Goal: Task Accomplishment & Management: Complete application form

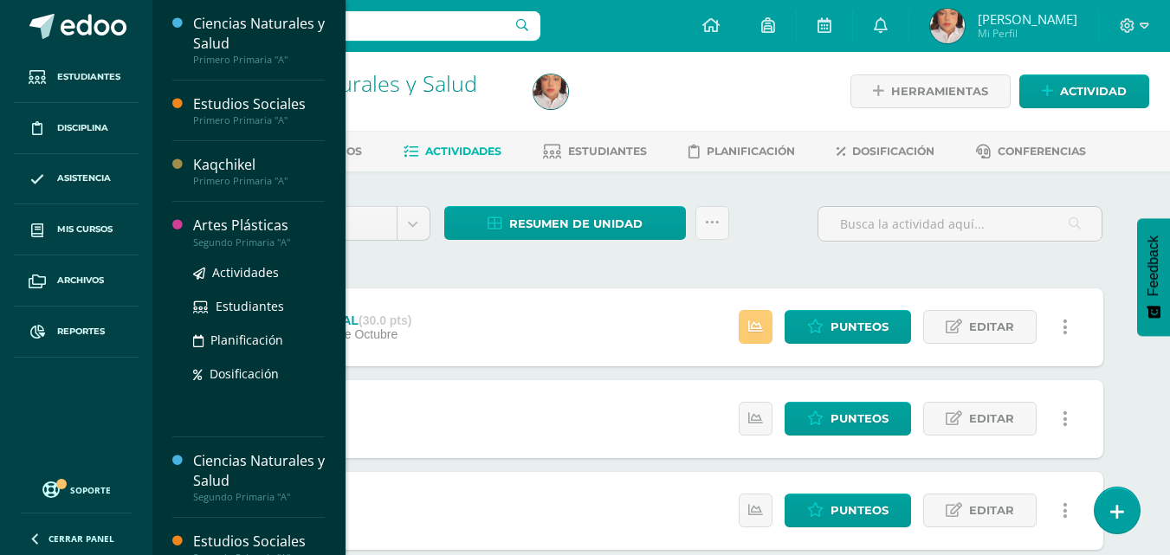
click at [251, 223] on div "Artes Plásticas" at bounding box center [259, 226] width 132 height 20
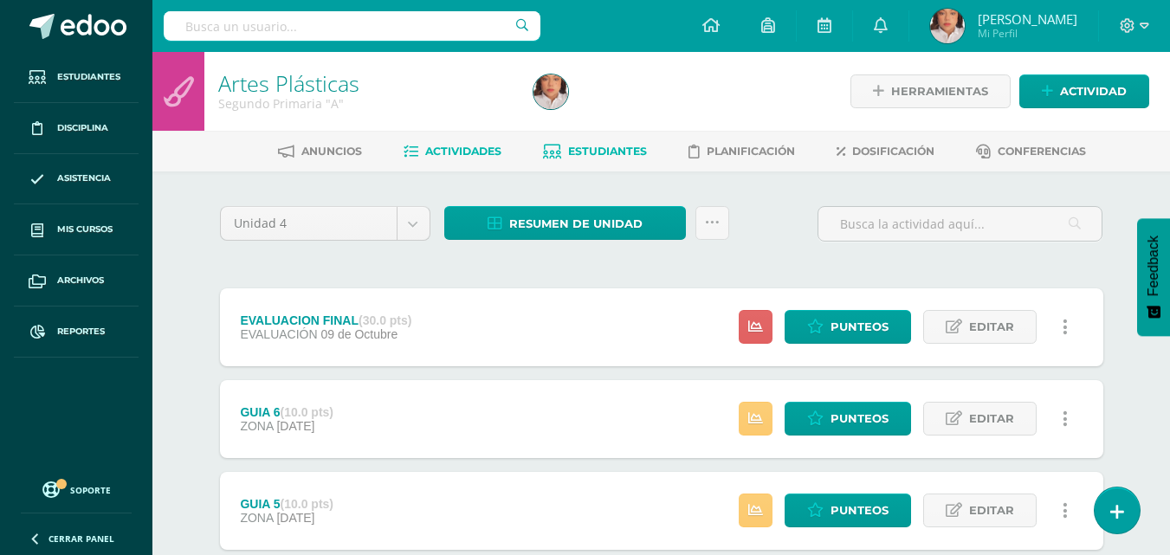
click at [636, 142] on link "Estudiantes" at bounding box center [595, 152] width 104 height 28
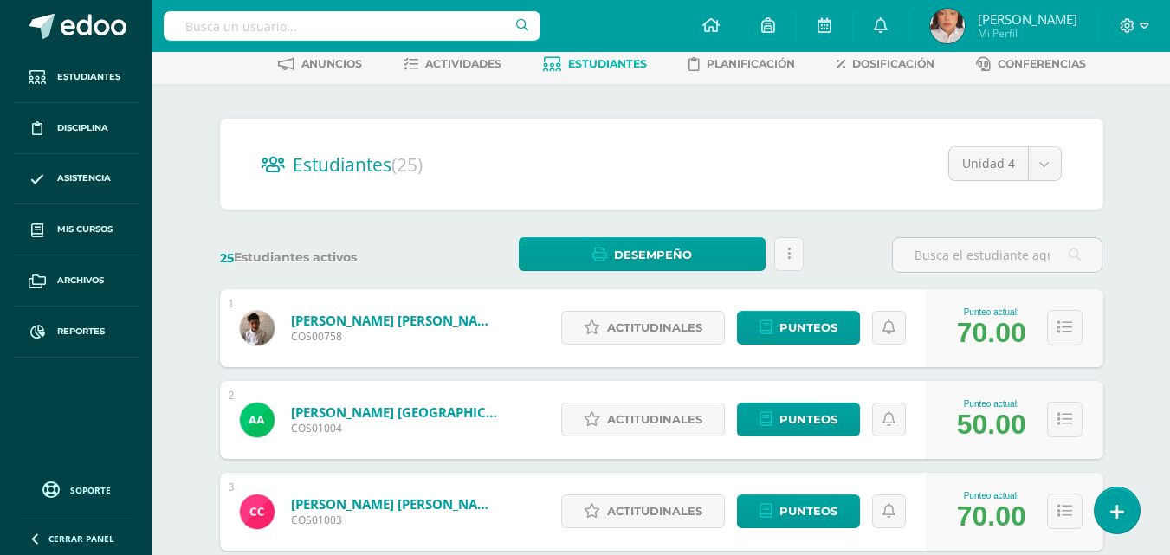
scroll to position [88, 0]
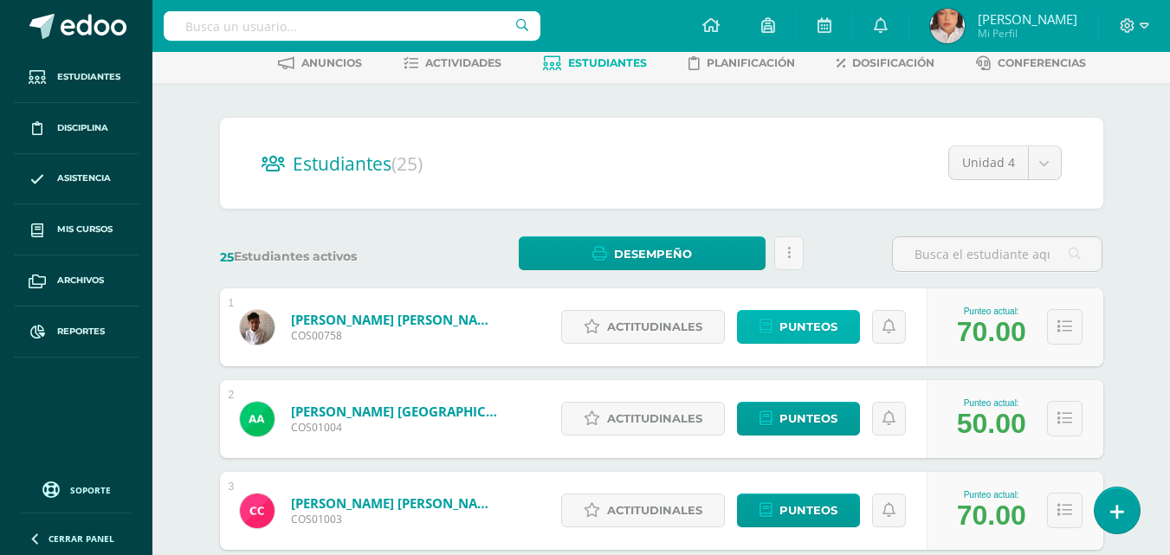
click at [776, 317] on link "Punteos" at bounding box center [798, 327] width 123 height 34
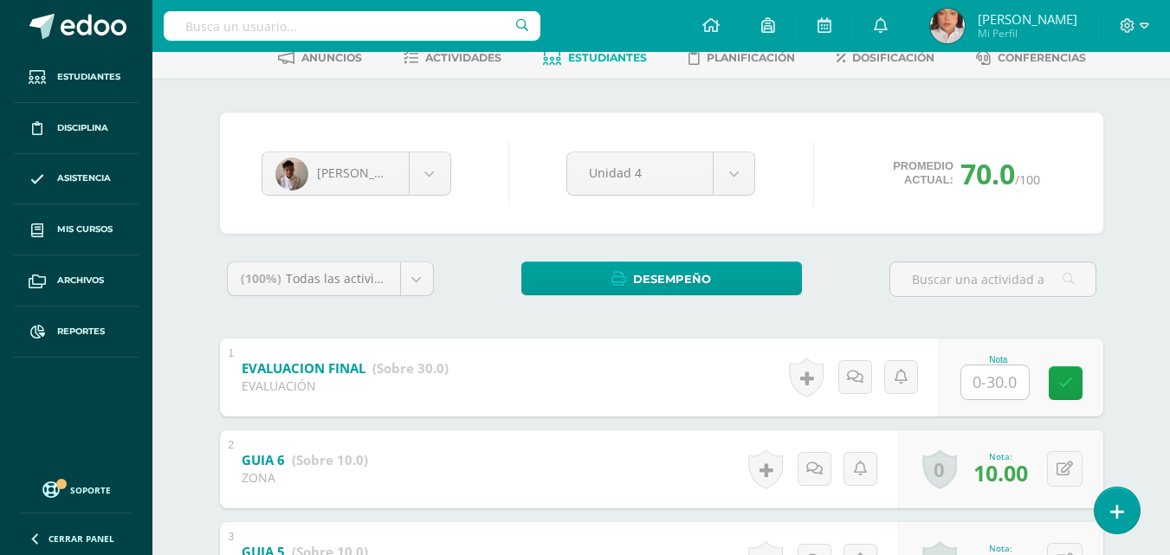
scroll to position [125, 0]
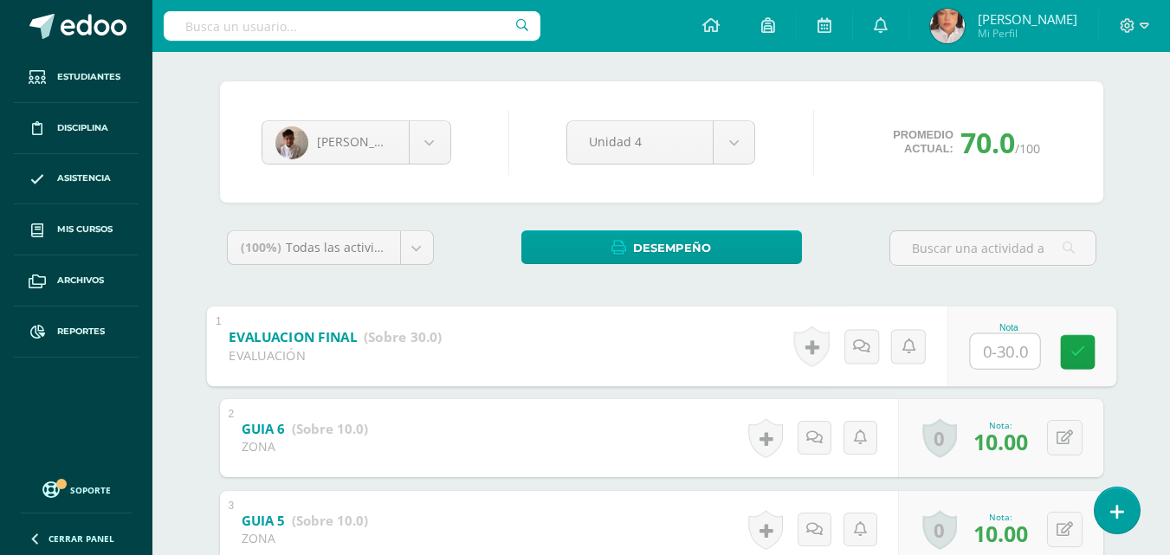
click at [993, 350] on input "text" at bounding box center [1004, 350] width 69 height 35
type input "30"
click at [444, 148] on body "Estudiantes Disciplina Asistencia Mis cursos Archivos Reportes Soporte Ayuda Re…" at bounding box center [585, 509] width 1170 height 1268
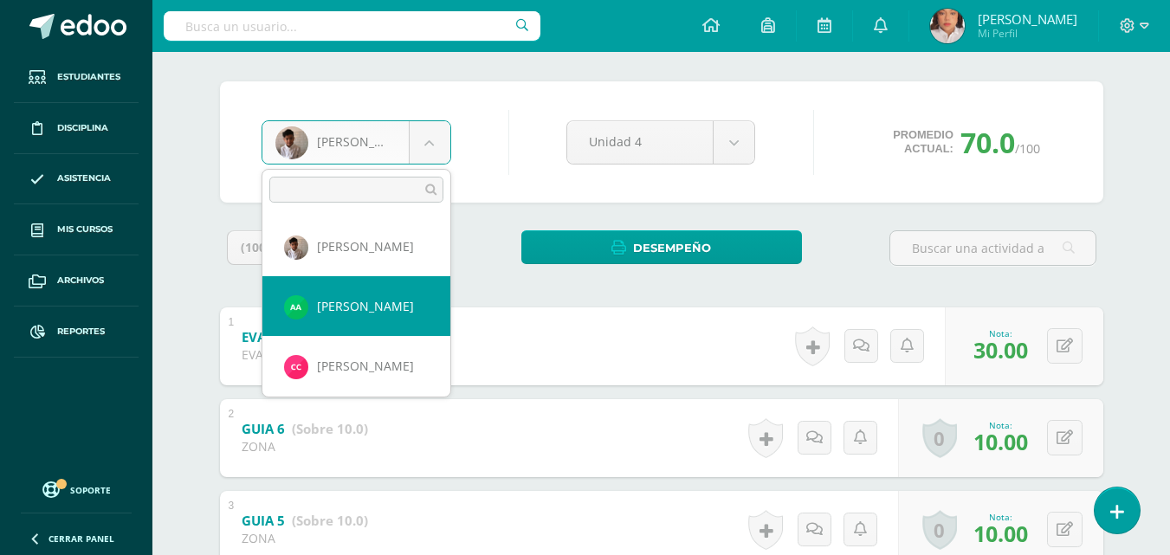
select select "1425"
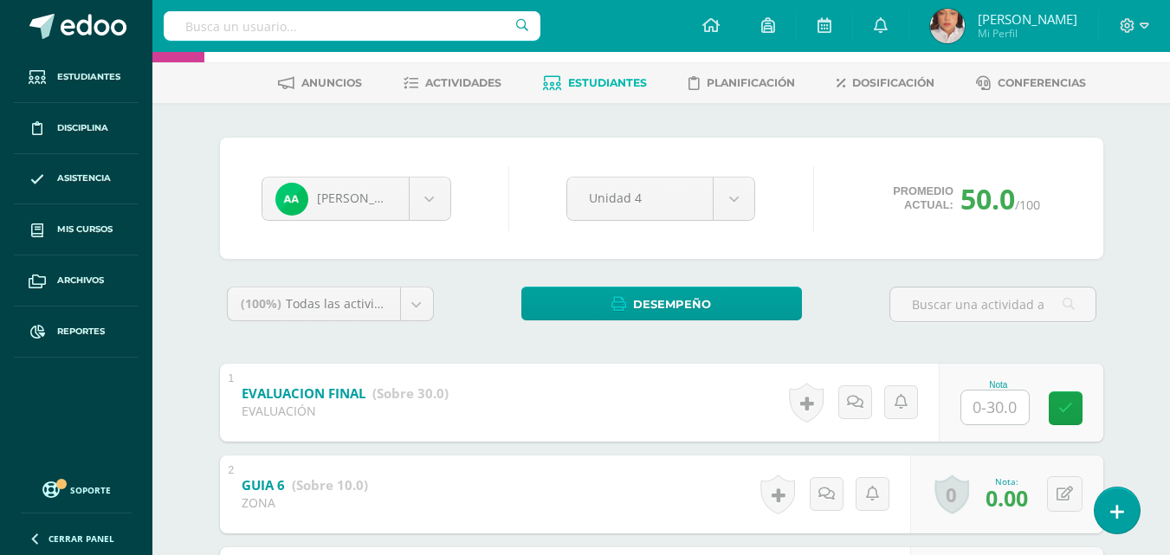
scroll to position [69, 0]
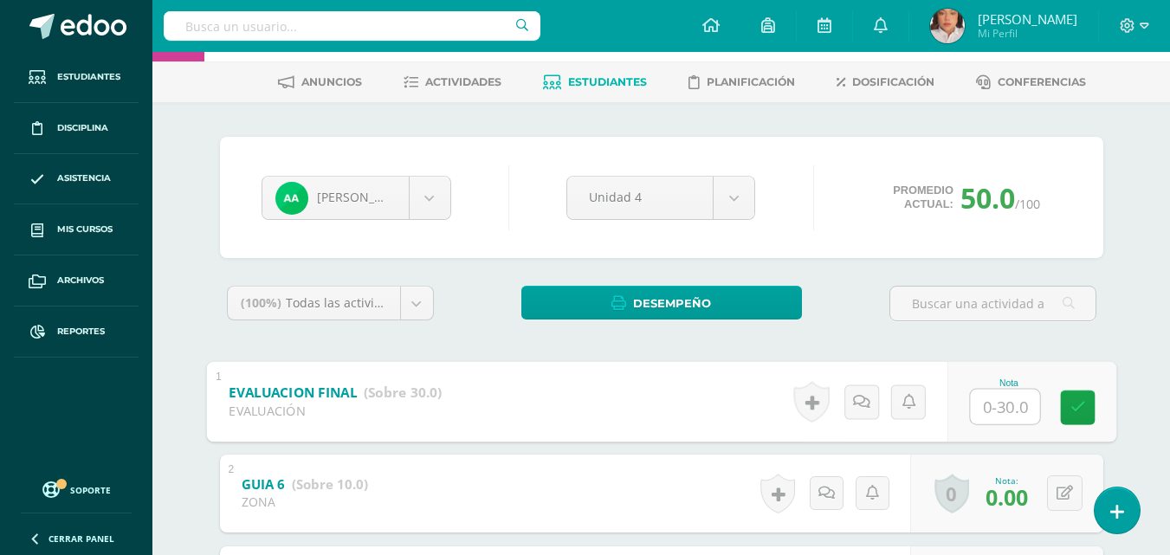
click at [992, 406] on input "text" at bounding box center [1004, 406] width 69 height 35
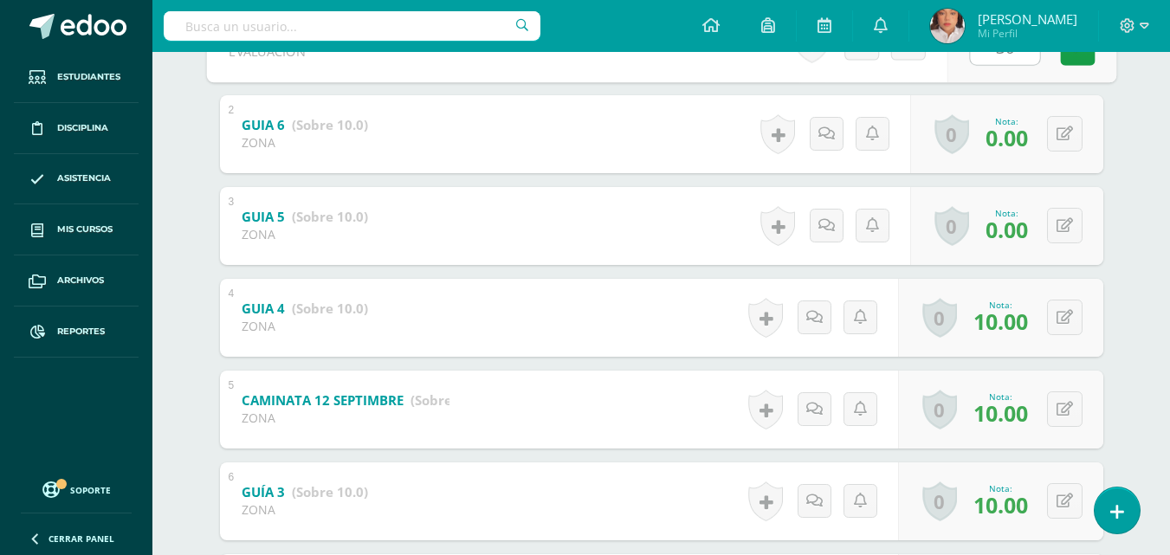
scroll to position [429, 0]
type input "30"
click at [1061, 212] on button at bounding box center [1076, 225] width 36 height 36
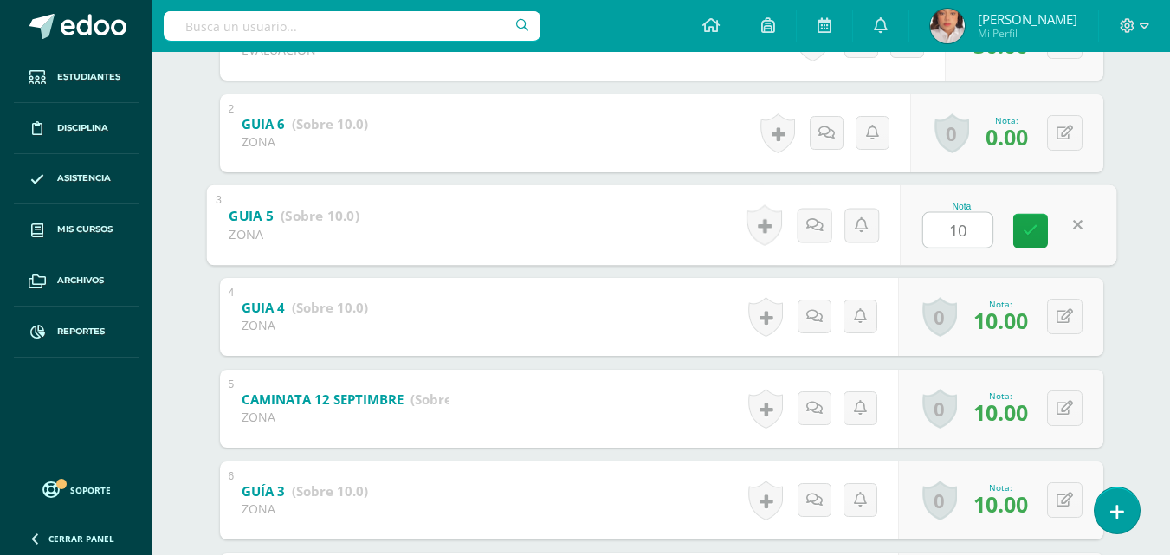
type input "10"
click at [1059, 114] on div "0 Logros Logros obtenidos Aún no hay logros agregados Nota: 0.00" at bounding box center [1006, 133] width 193 height 78
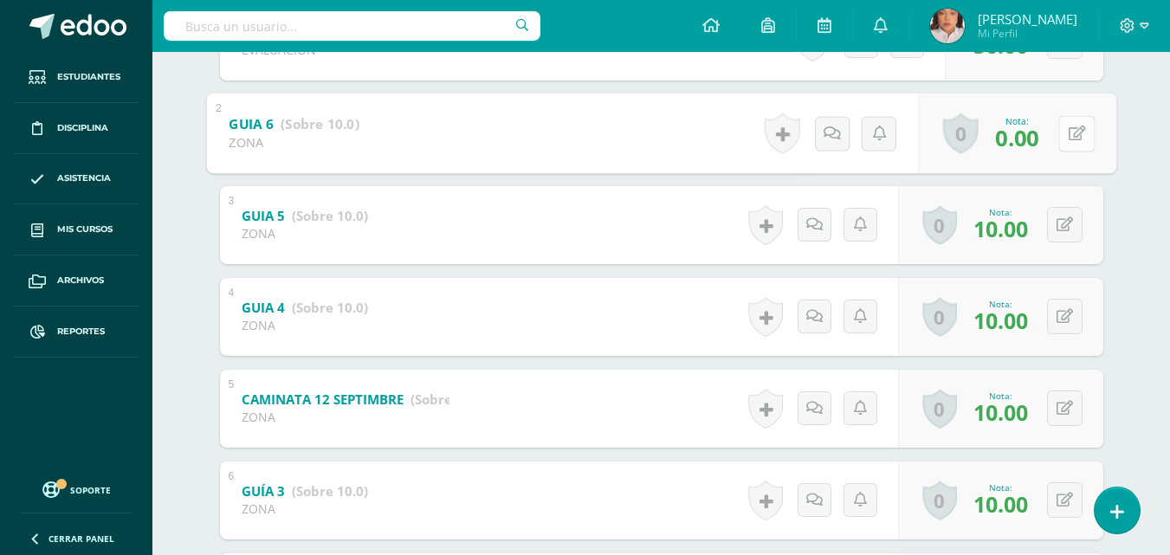
click at [1062, 119] on button at bounding box center [1076, 133] width 36 height 36
type input "10"
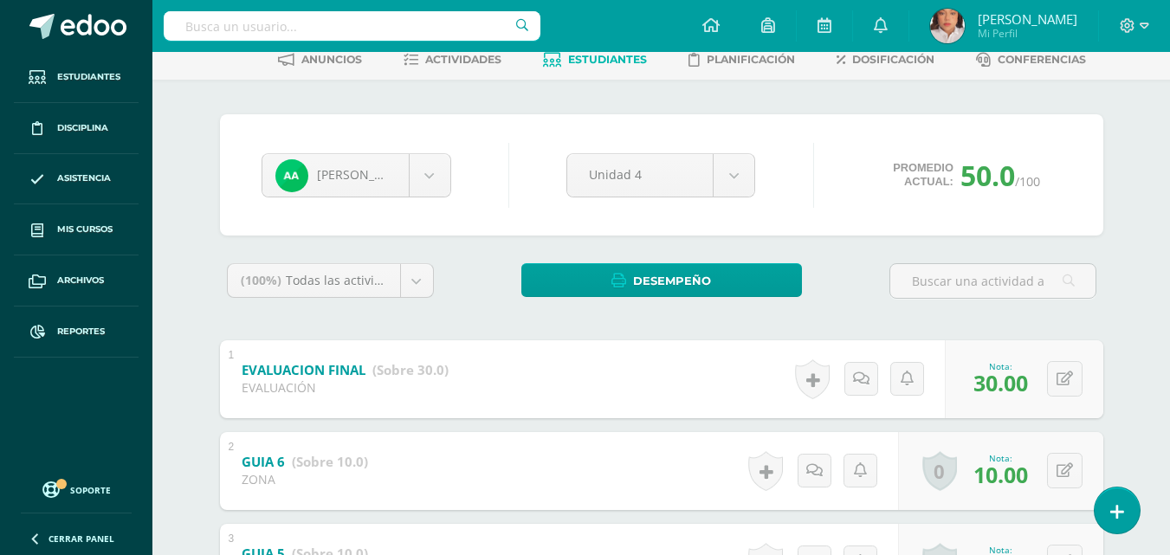
scroll to position [81, 0]
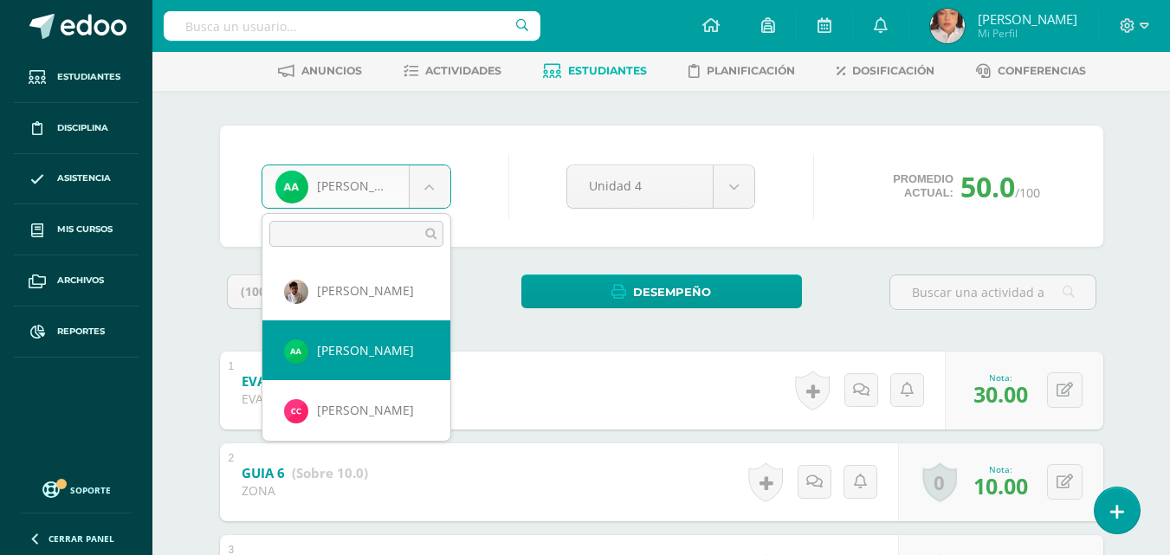
click at [435, 190] on body "Estudiantes Disciplina Asistencia Mis cursos Archivos Reportes Soporte Ayuda Re…" at bounding box center [585, 553] width 1170 height 1268
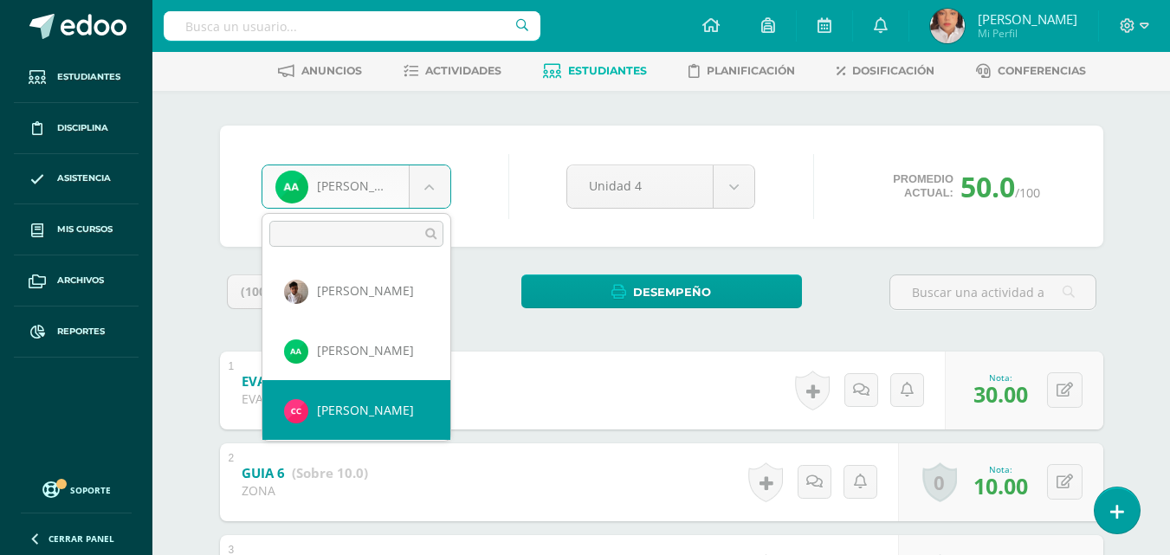
select select "1424"
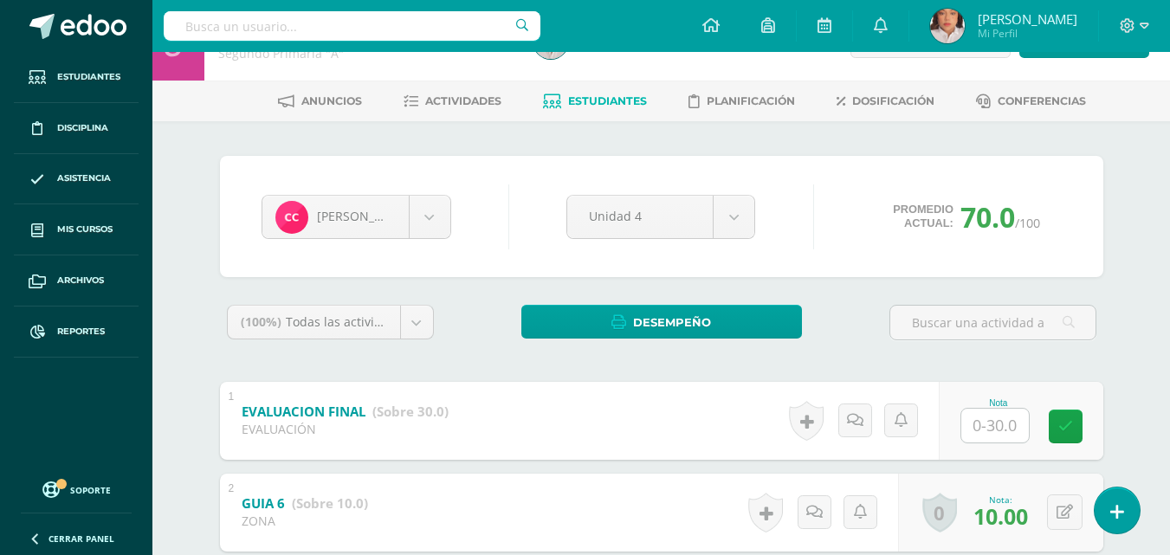
scroll to position [51, 0]
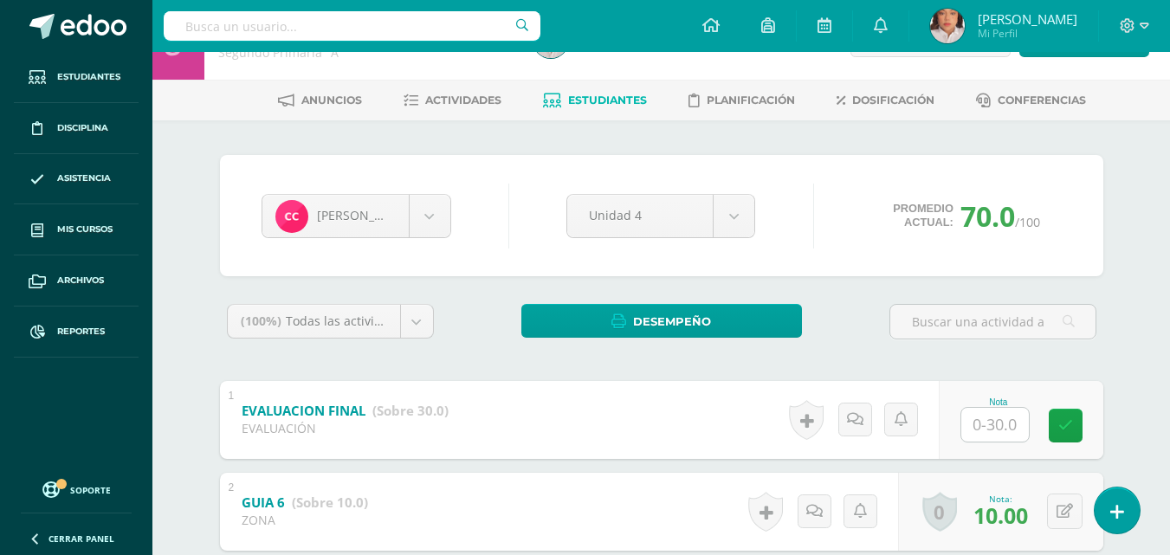
click at [994, 416] on input "text" at bounding box center [995, 425] width 68 height 34
type input "30"
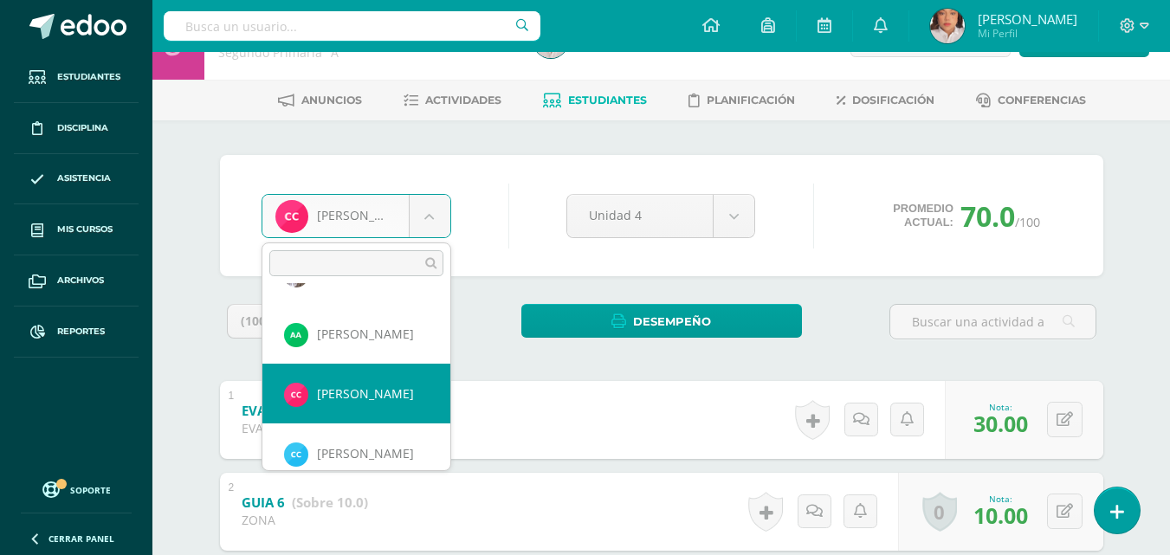
scroll to position [59, 0]
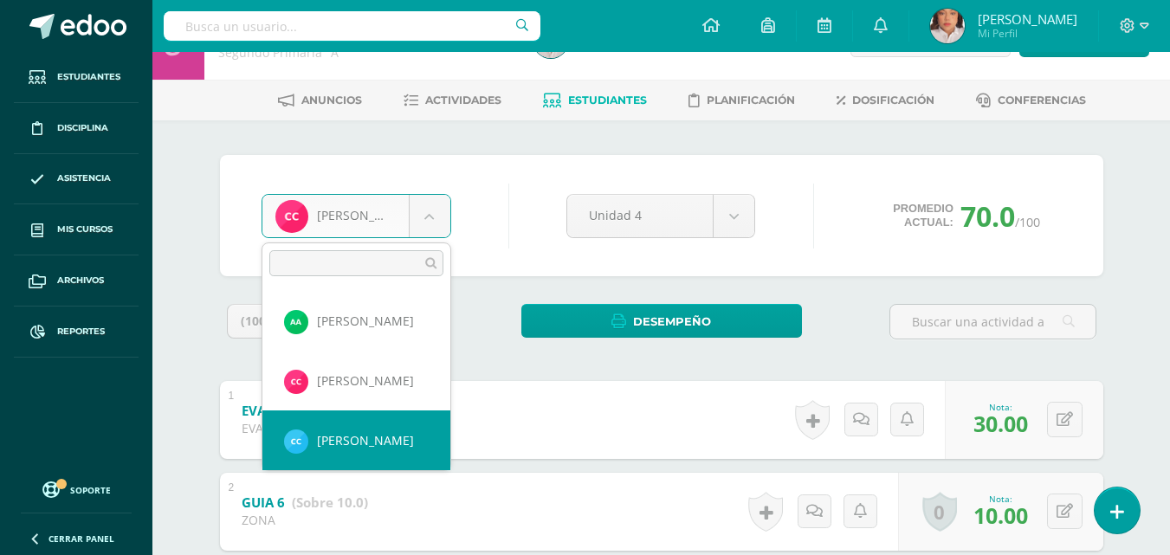
select select "1426"
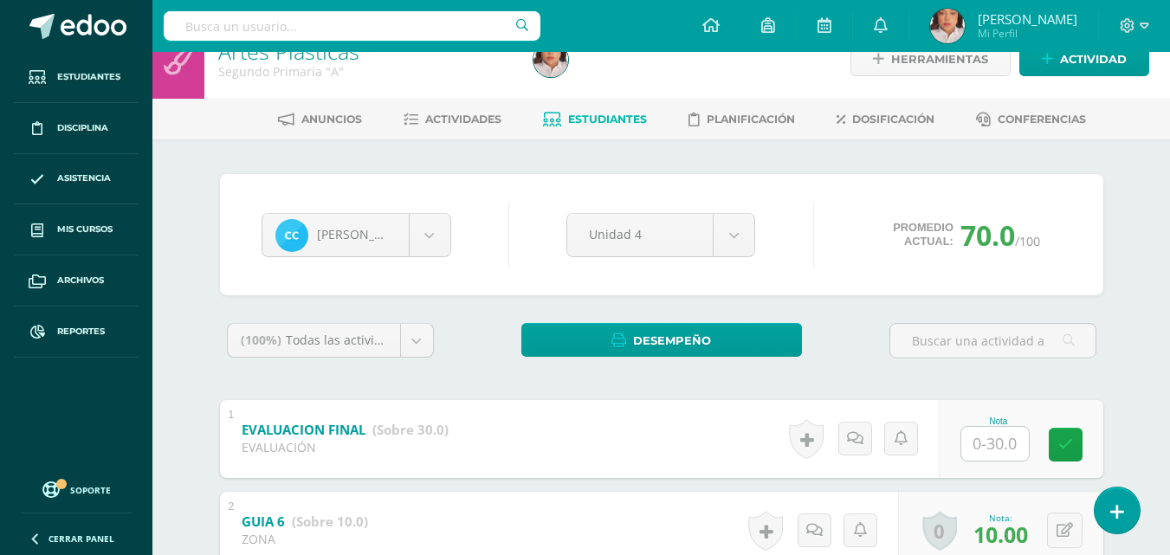
scroll to position [35, 0]
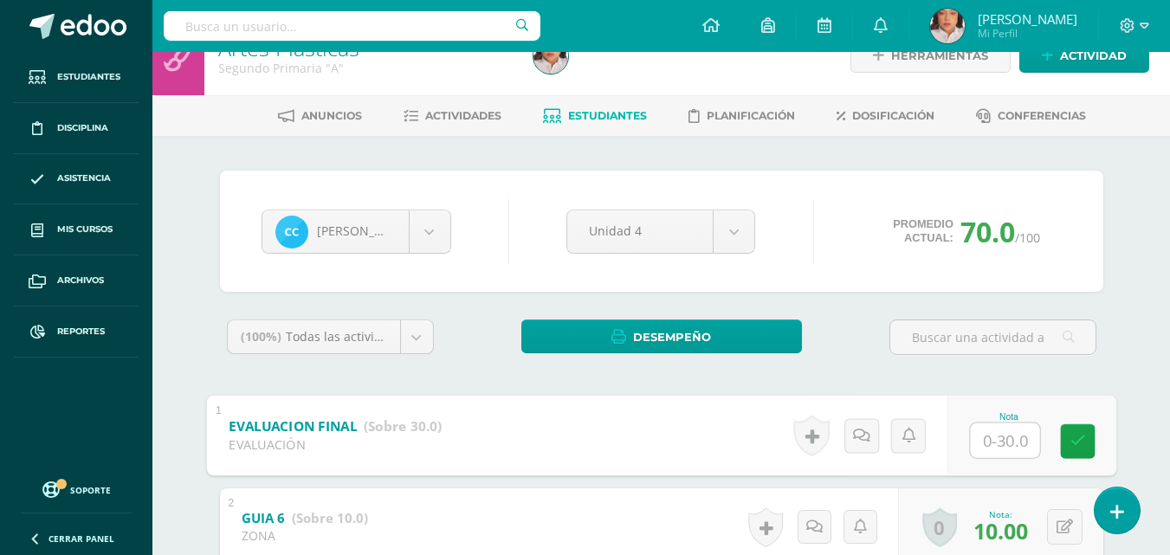
click at [1007, 444] on input "text" at bounding box center [1004, 440] width 69 height 35
type input "30"
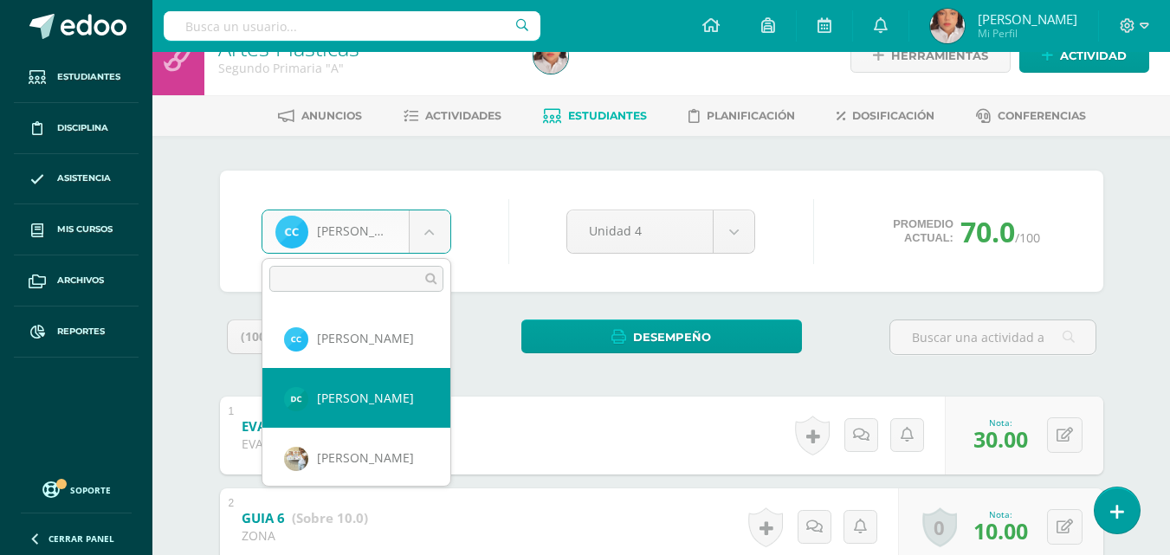
scroll to position [182, 0]
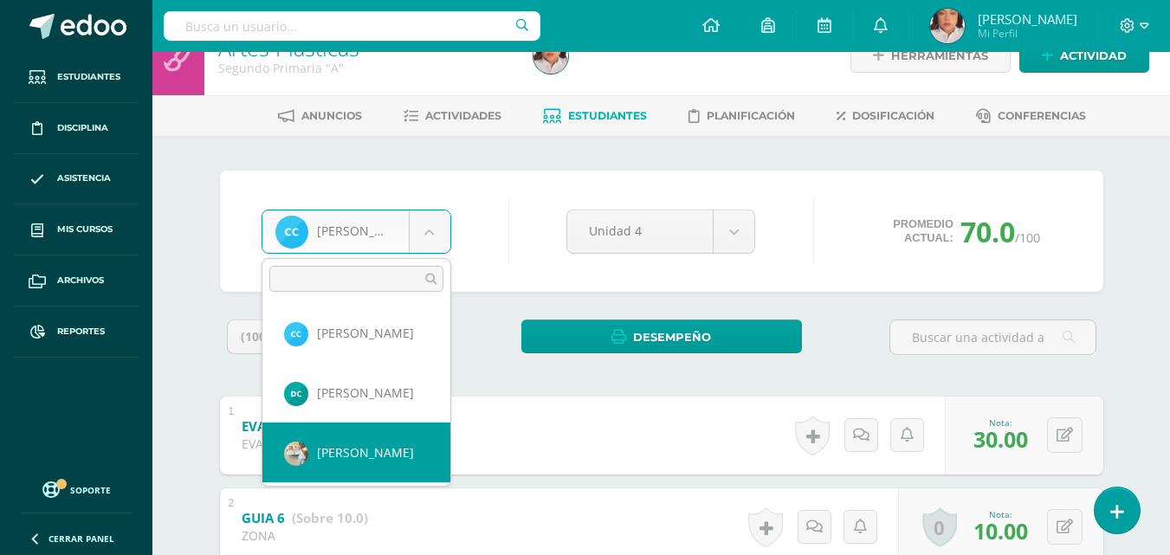
select select "1253"
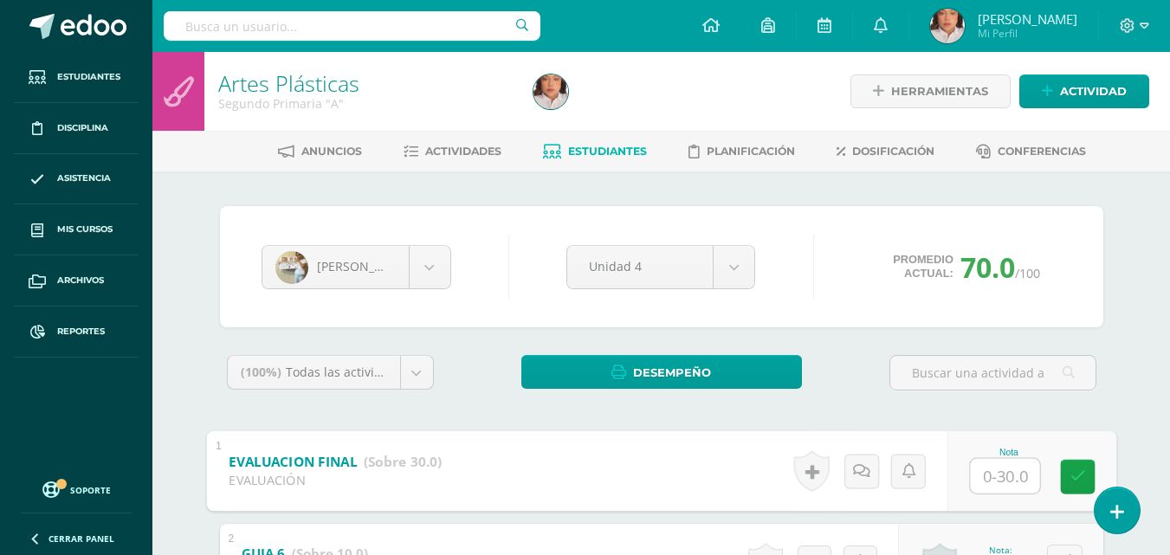
click at [988, 475] on input "text" at bounding box center [1004, 475] width 69 height 35
type input "30"
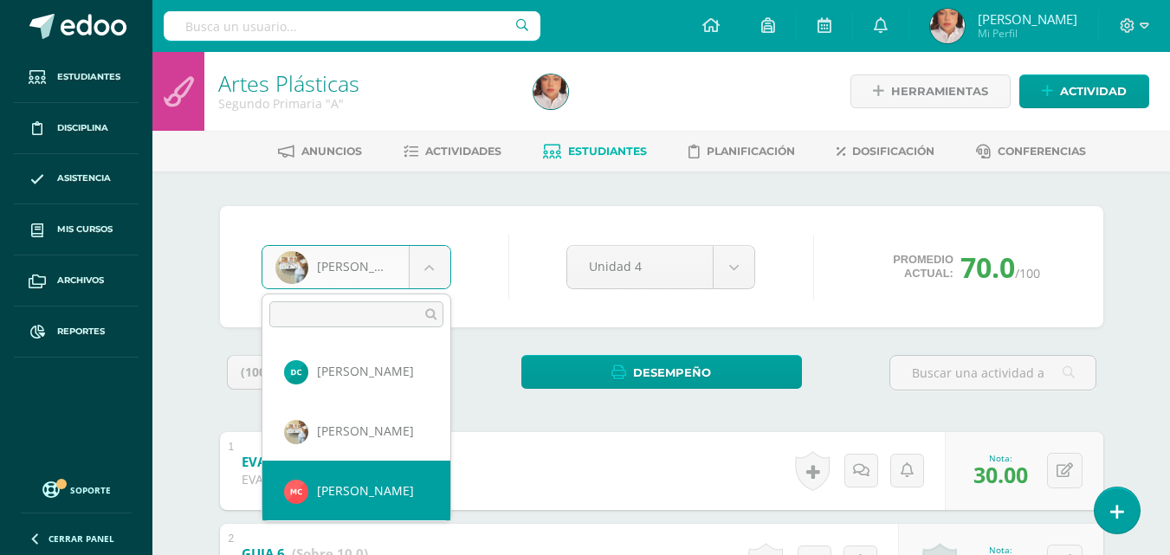
scroll to position [244, 0]
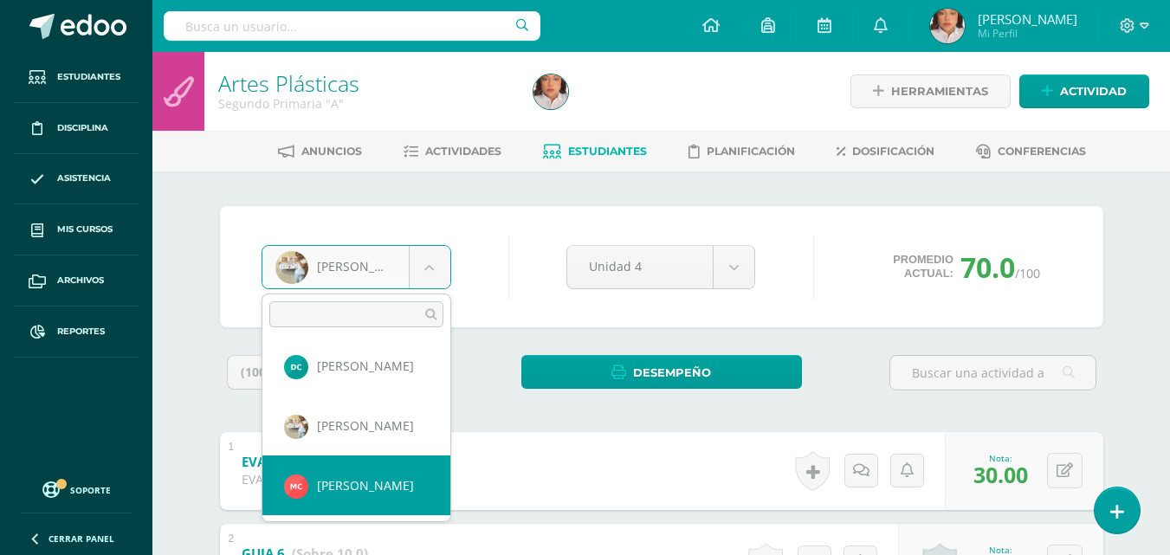
select select "1420"
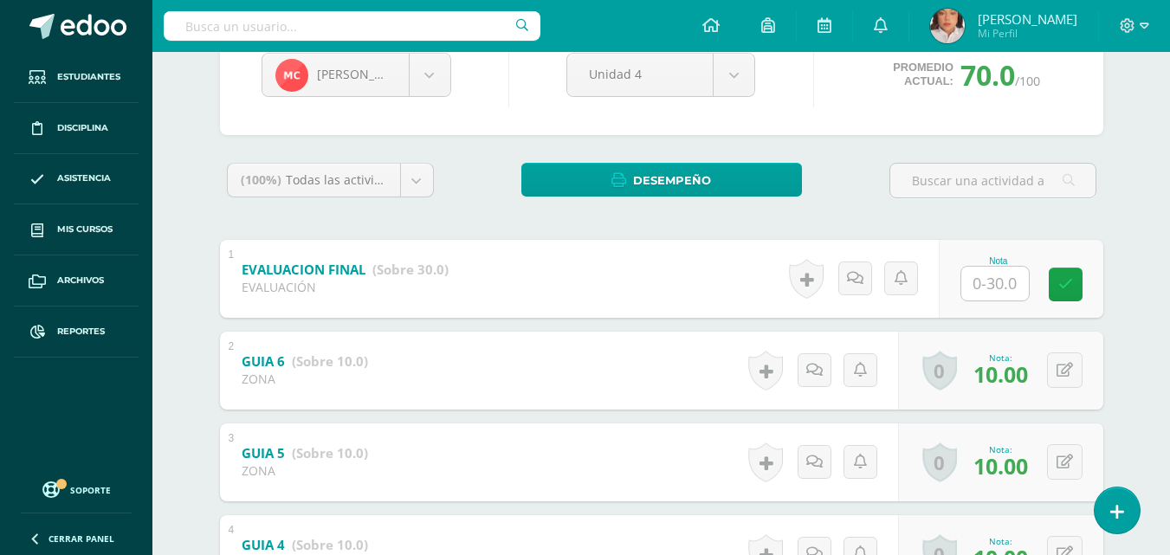
scroll to position [206, 0]
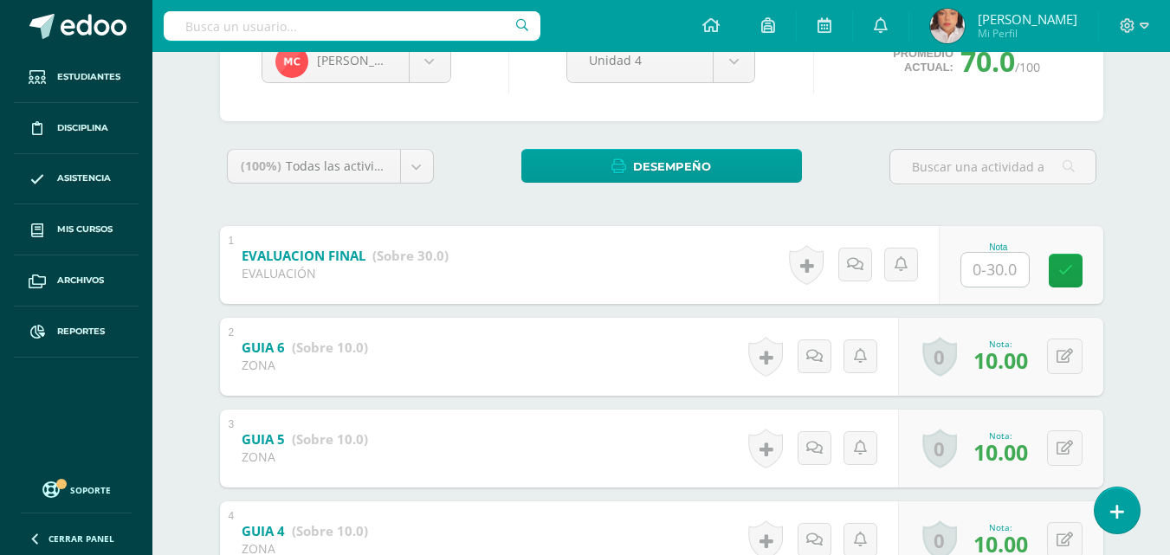
click at [997, 268] on input "text" at bounding box center [995, 270] width 68 height 34
type input "30"
click at [435, 61] on body "Estudiantes Disciplina Asistencia Mis cursos Archivos Reportes Soporte Ayuda Re…" at bounding box center [585, 428] width 1170 height 1268
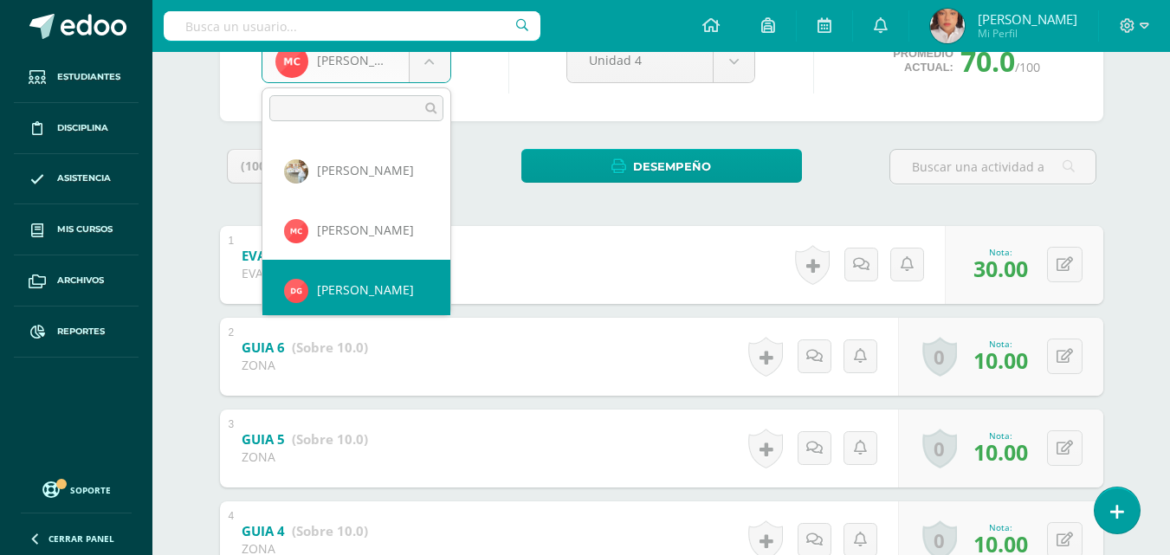
scroll to position [298, 0]
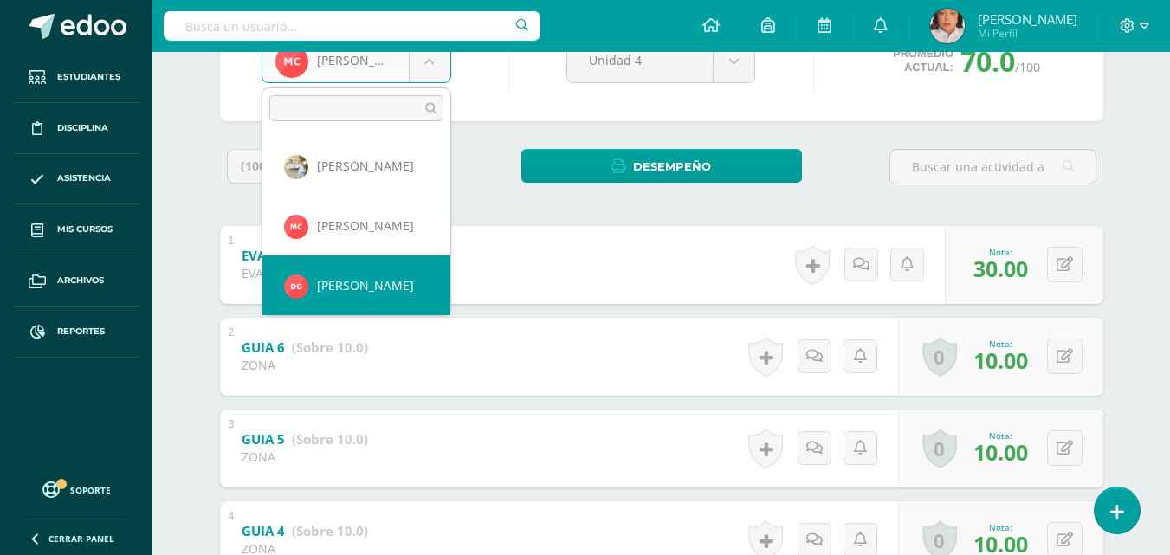
select select "1423"
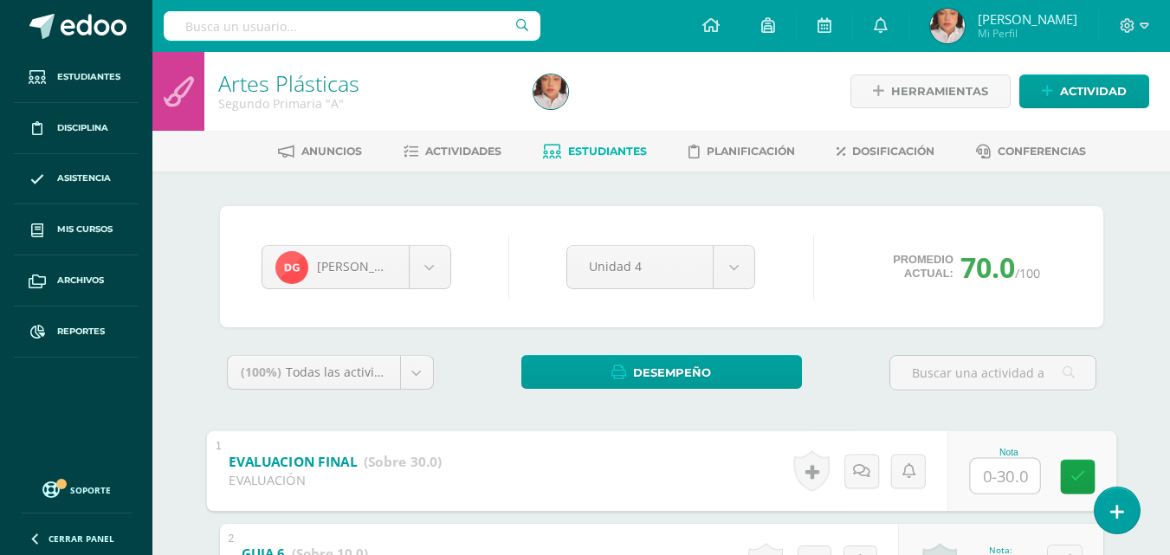
click at [995, 466] on input "text" at bounding box center [1004, 475] width 69 height 35
type input "30"
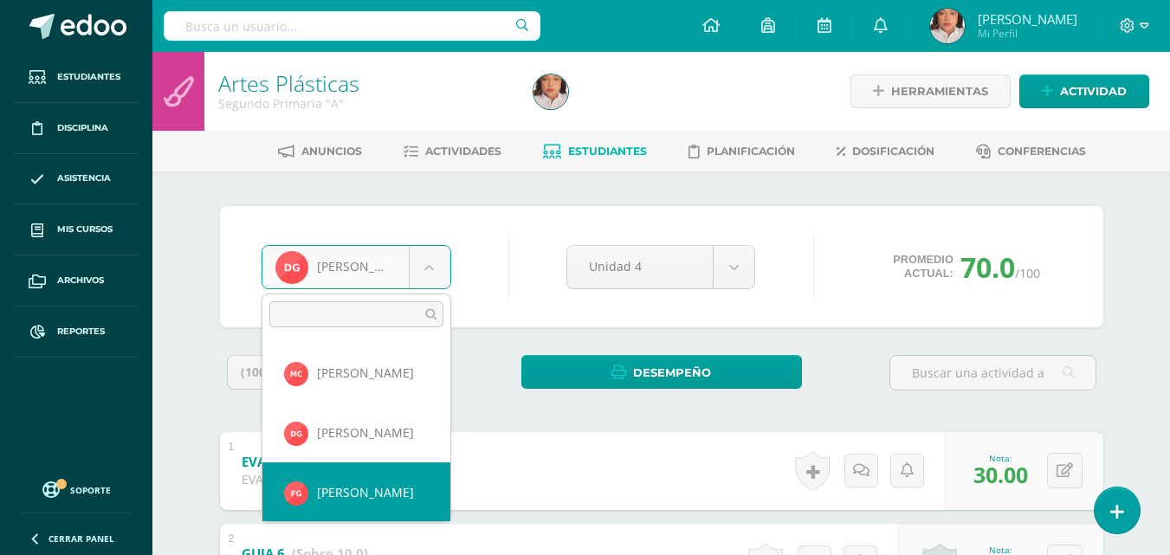
scroll to position [358, 0]
select select "1605"
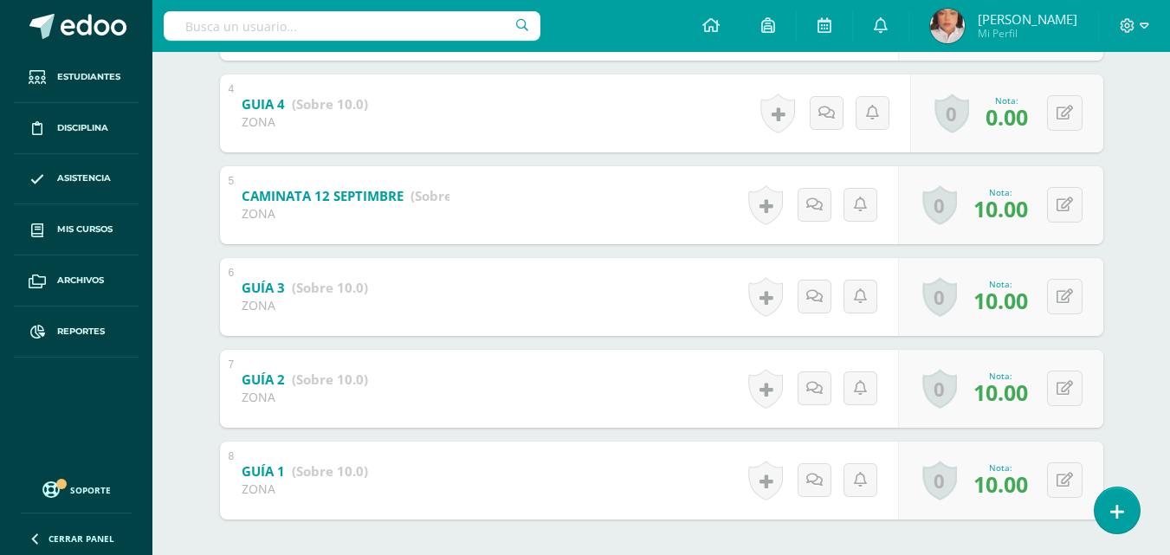
scroll to position [632, 0]
click at [1077, 117] on button at bounding box center [1076, 114] width 36 height 36
type input "10"
click at [1029, 123] on icon at bounding box center [1031, 120] width 16 height 15
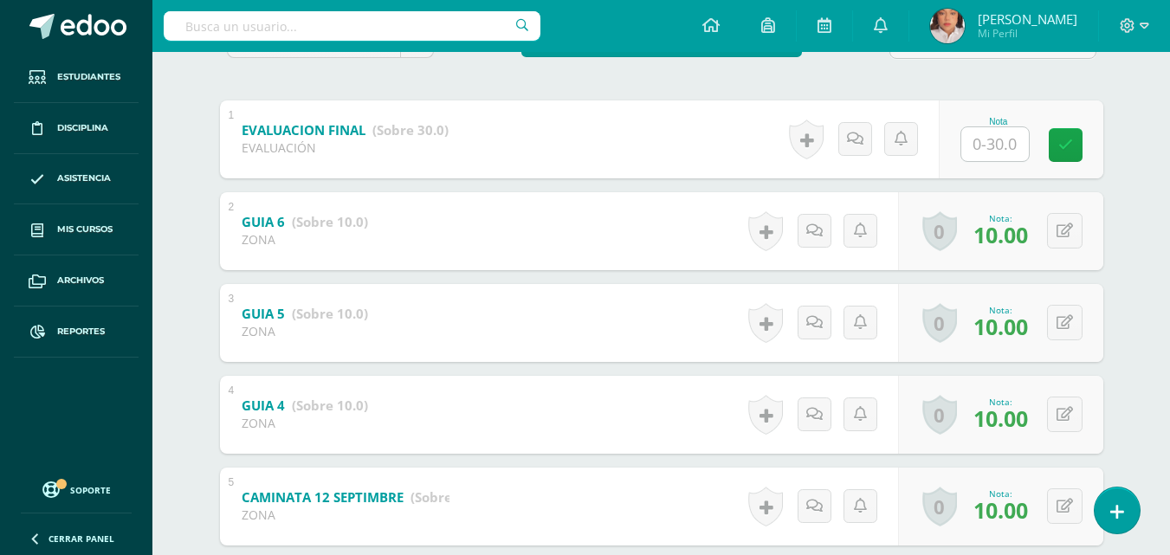
scroll to position [327, 0]
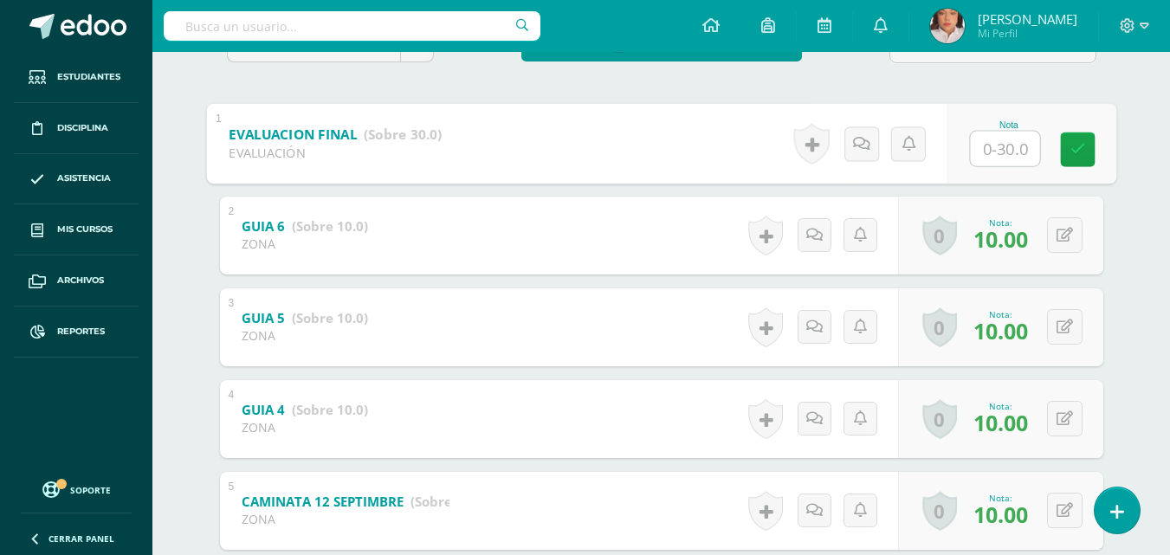
click at [1009, 137] on input "text" at bounding box center [1004, 148] width 69 height 35
type input "0"
type input "30"
click at [1090, 161] on link at bounding box center [1077, 149] width 35 height 35
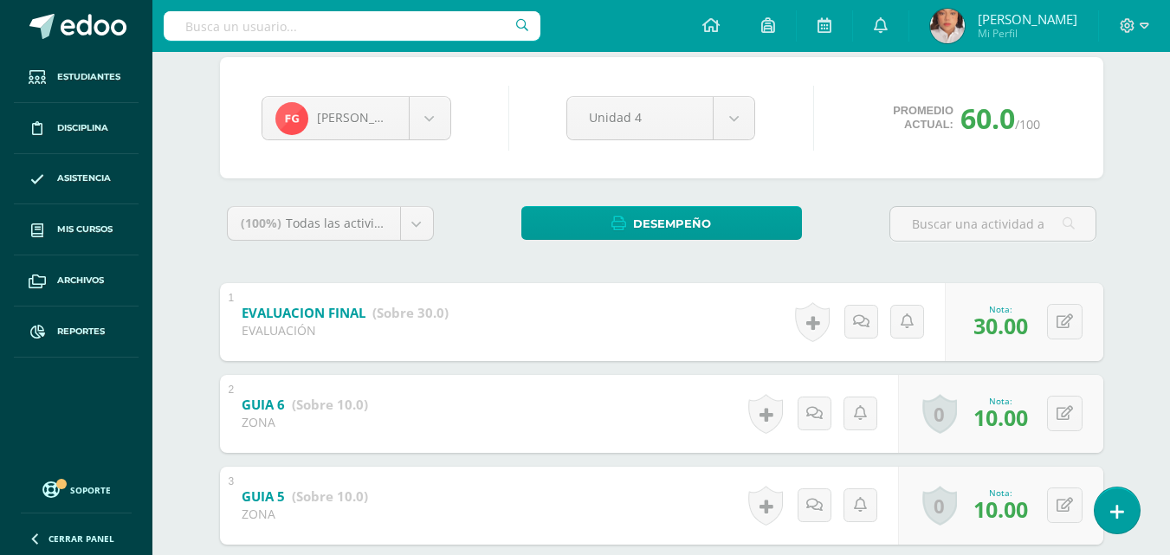
scroll to position [148, 0]
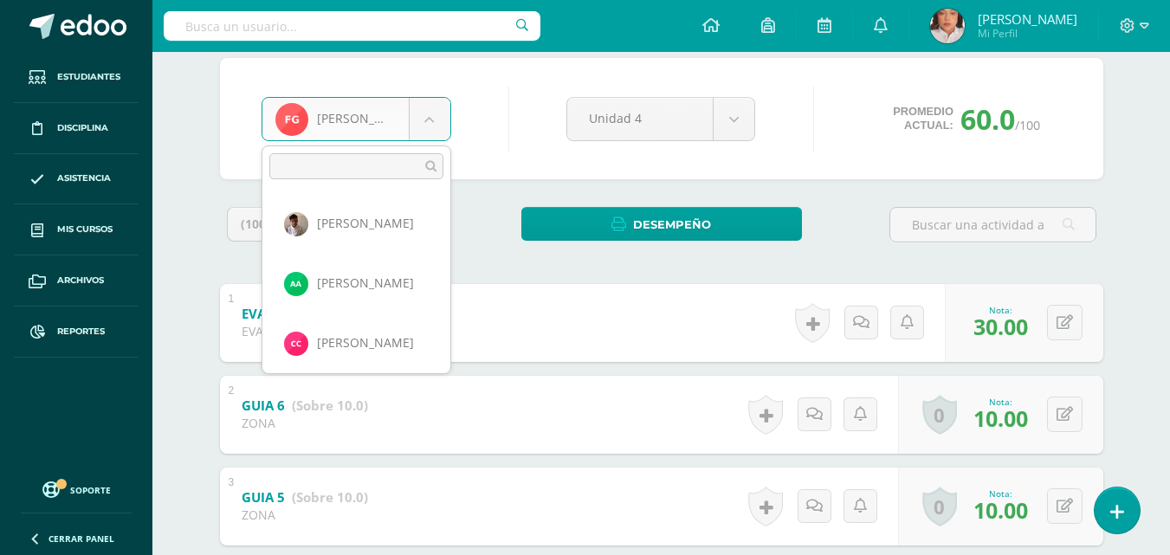
click at [430, 126] on body "Estudiantes Disciplina Asistencia Mis cursos Archivos Reportes Soporte Ayuda Re…" at bounding box center [585, 486] width 1170 height 1268
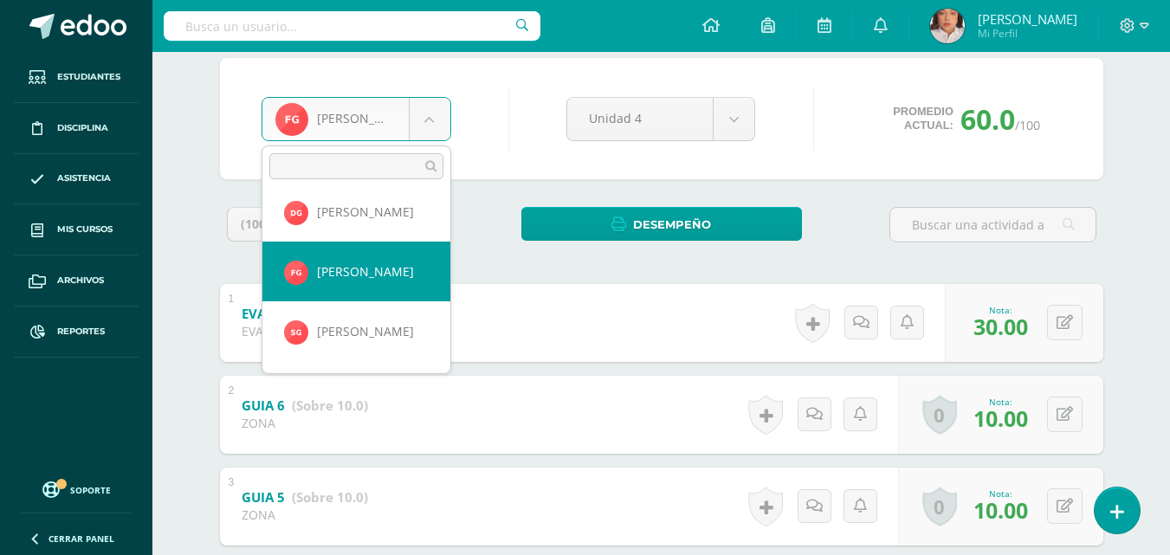
scroll to position [431, 0]
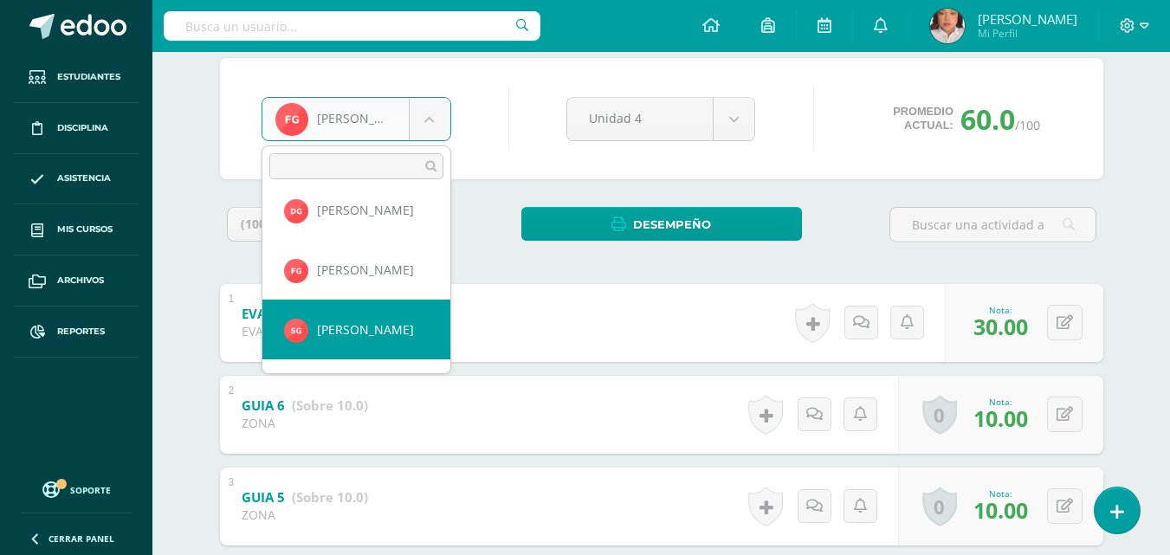
select select "1690"
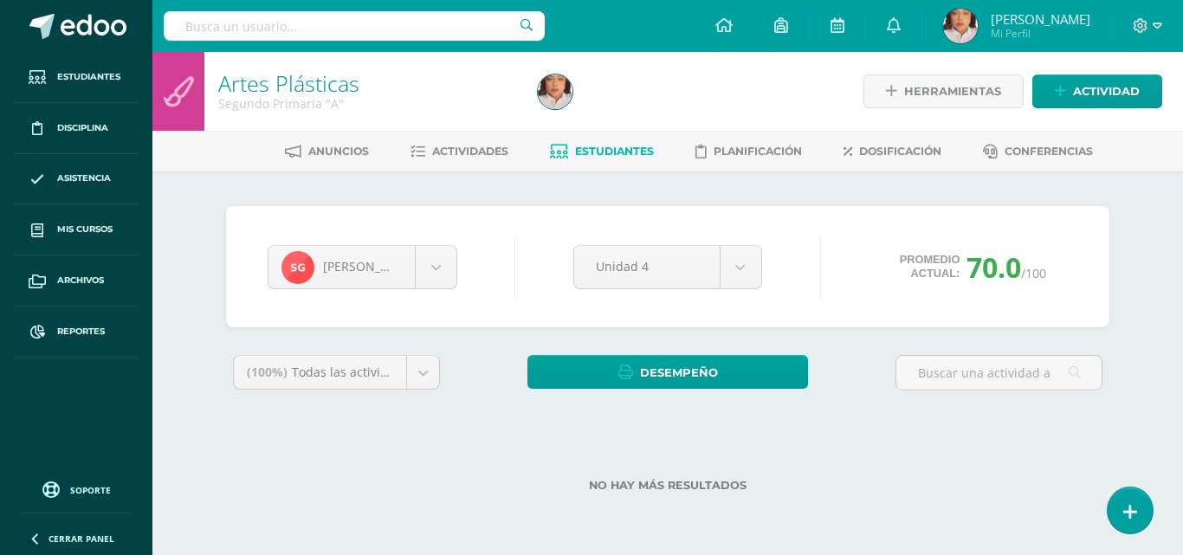
click at [1012, 308] on div "[PERSON_NAME] [PERSON_NAME] [PERSON_NAME] [PERSON_NAME] [PERSON_NAME] [PERSON_N…" at bounding box center [667, 266] width 883 height 121
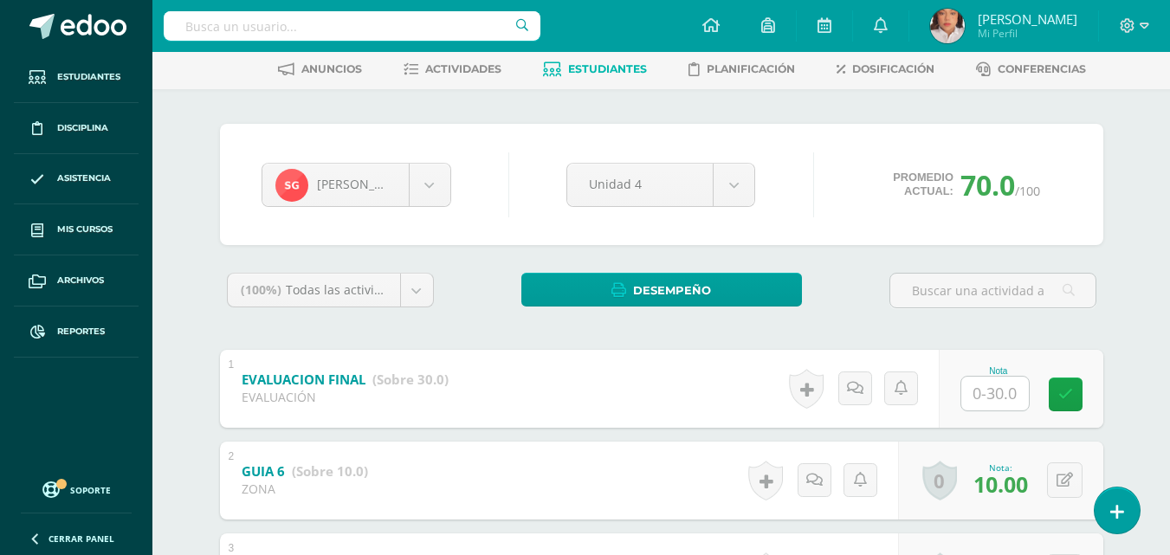
scroll to position [90, 0]
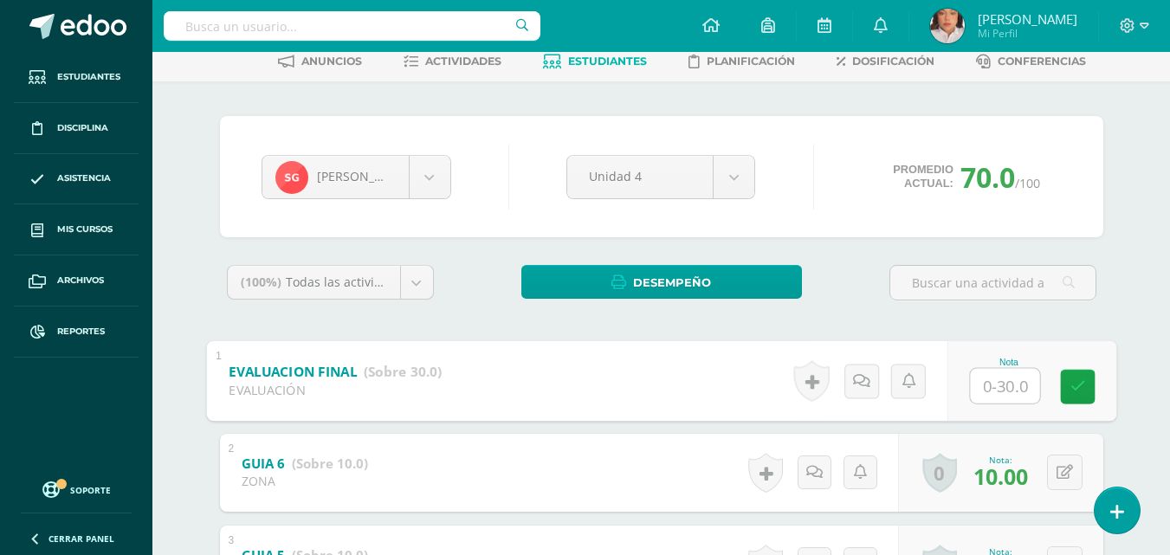
click at [991, 382] on input "text" at bounding box center [1004, 385] width 69 height 35
type input "30"
click at [423, 169] on body "Estudiantes Disciplina Asistencia Mis cursos Archivos Reportes Soporte Ayuda Re…" at bounding box center [585, 544] width 1170 height 1268
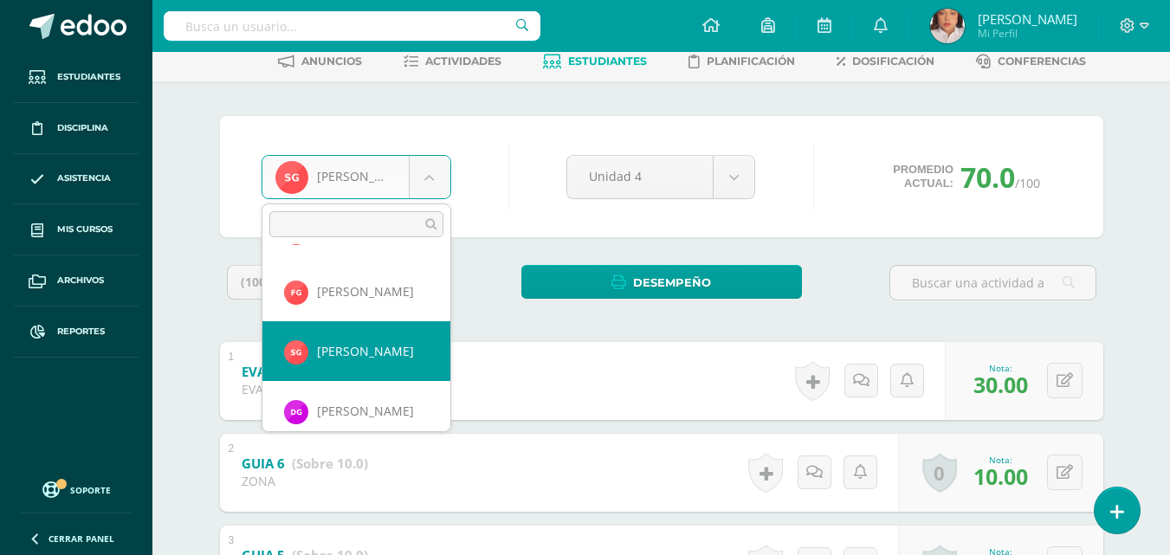
scroll to position [486, 0]
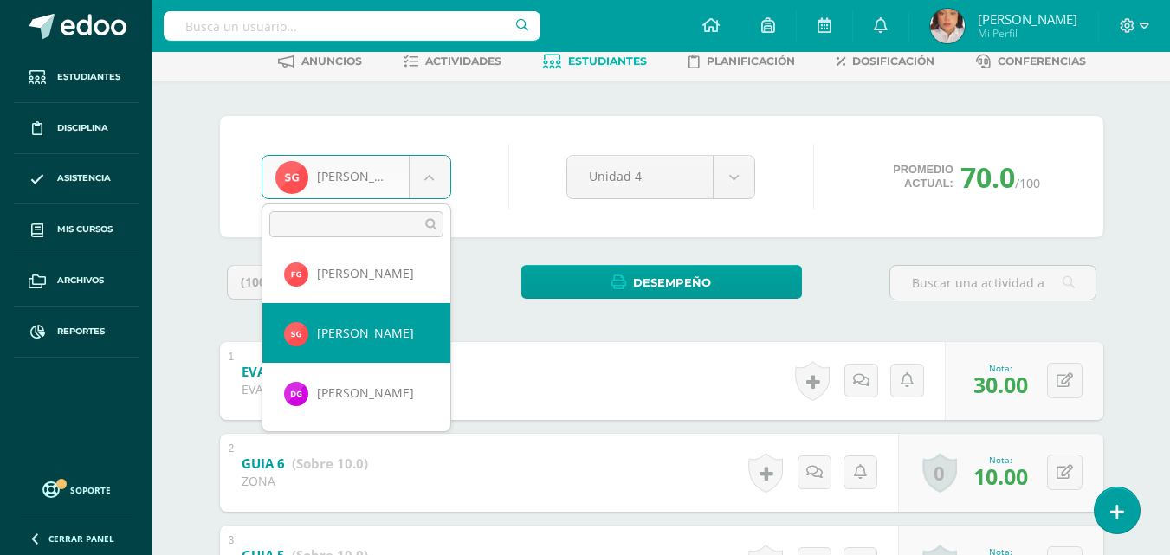
select select "1606"
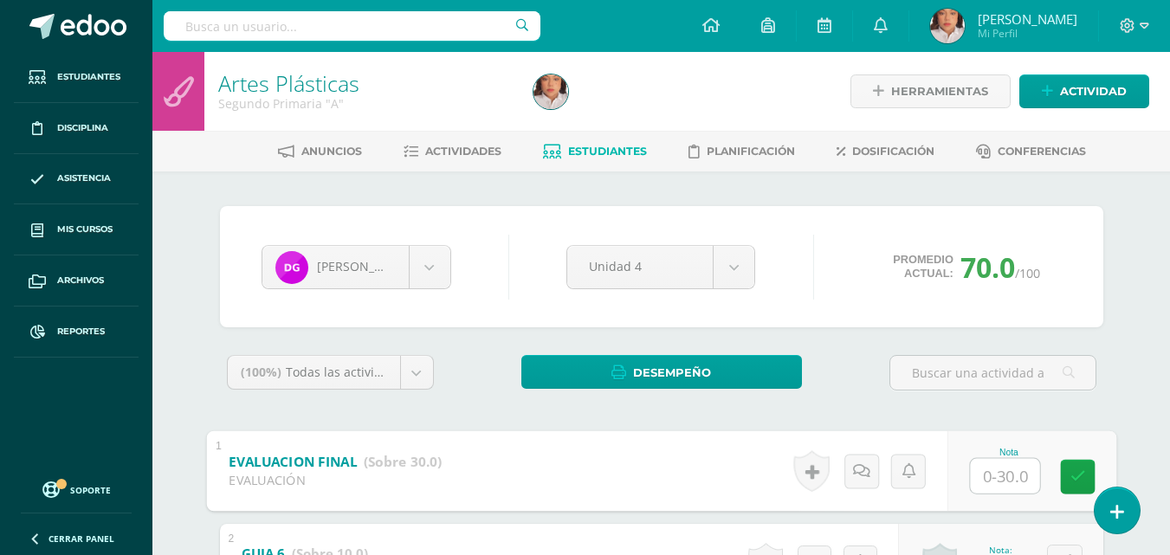
click at [993, 470] on input "text" at bounding box center [1004, 475] width 69 height 35
type input "30"
click at [1069, 481] on icon at bounding box center [1077, 476] width 16 height 15
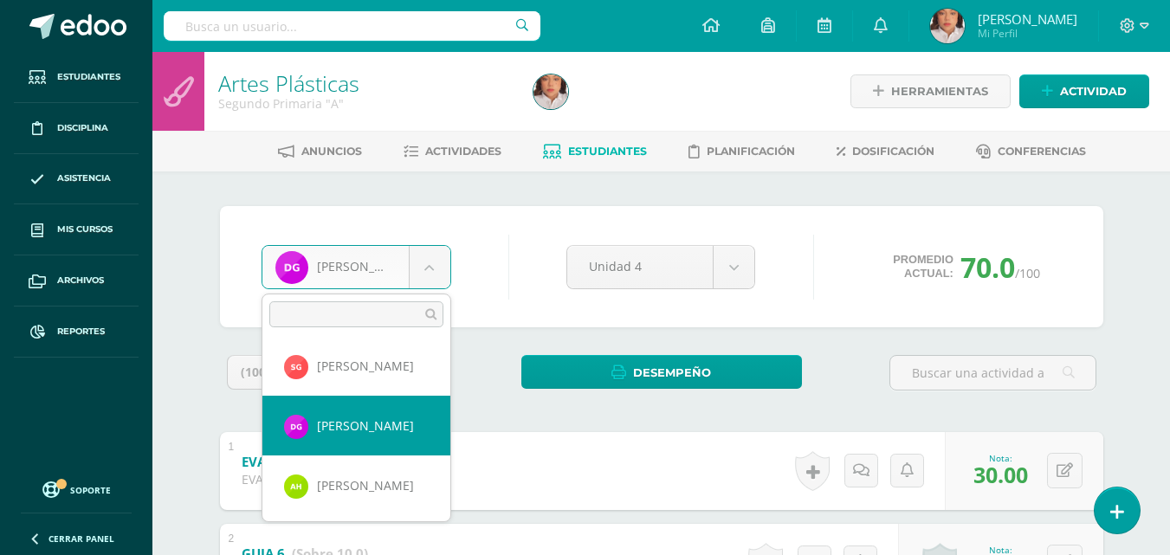
scroll to position [544, 0]
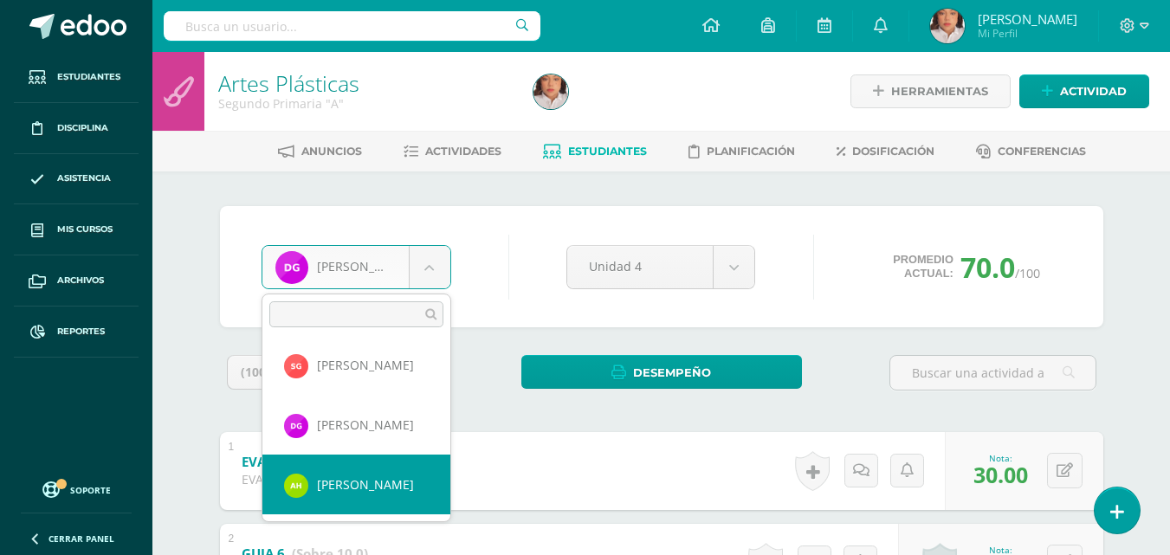
select select "1419"
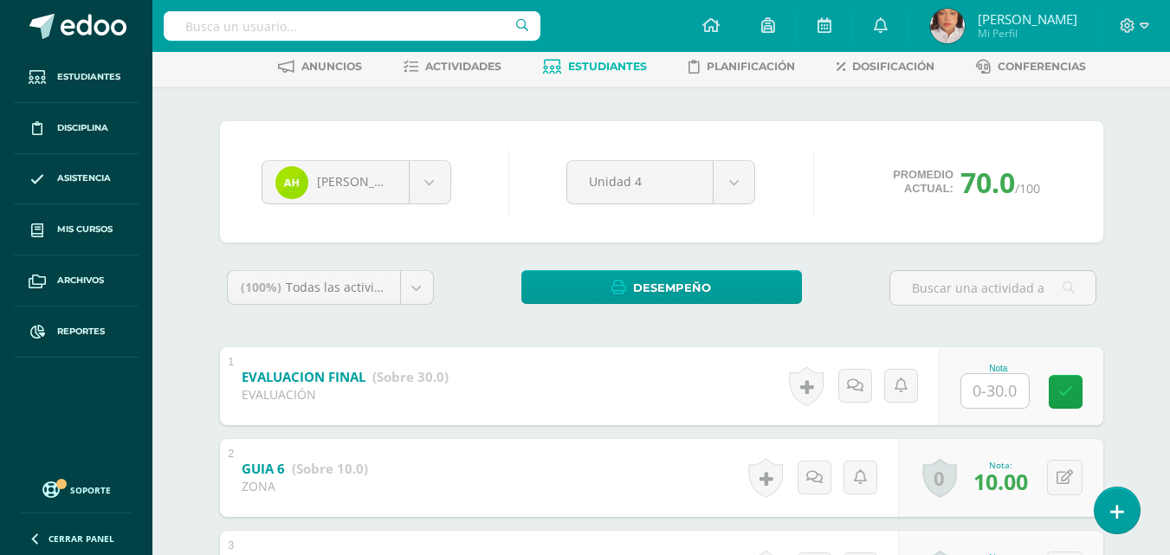
scroll to position [87, 0]
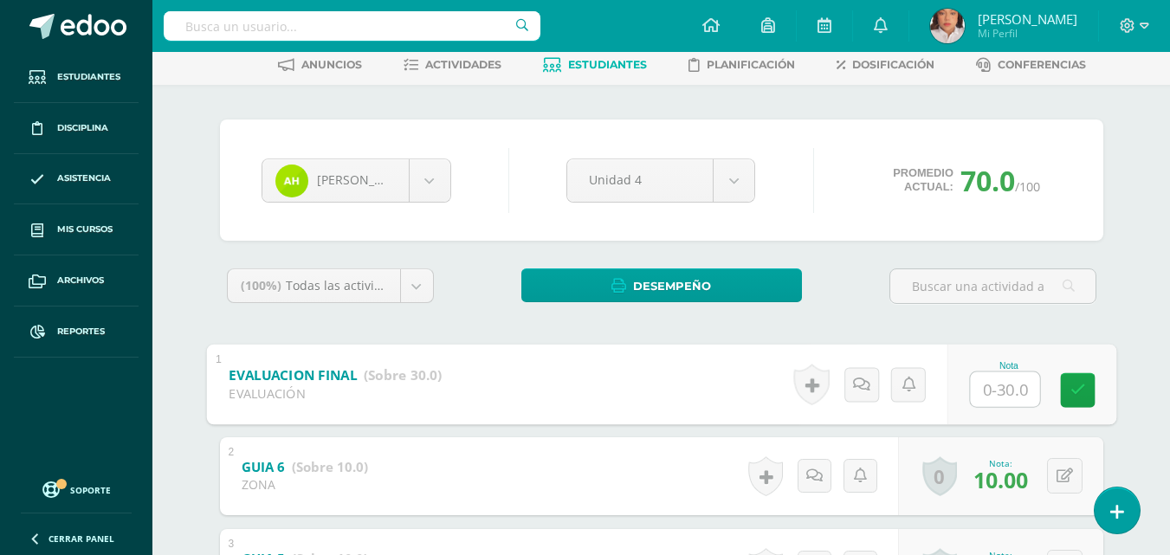
click at [995, 382] on input "text" at bounding box center [1004, 388] width 69 height 35
type input "30"
click at [422, 178] on body "Estudiantes Disciplina Asistencia Mis cursos Archivos Reportes Soporte Ayuda Re…" at bounding box center [585, 547] width 1170 height 1268
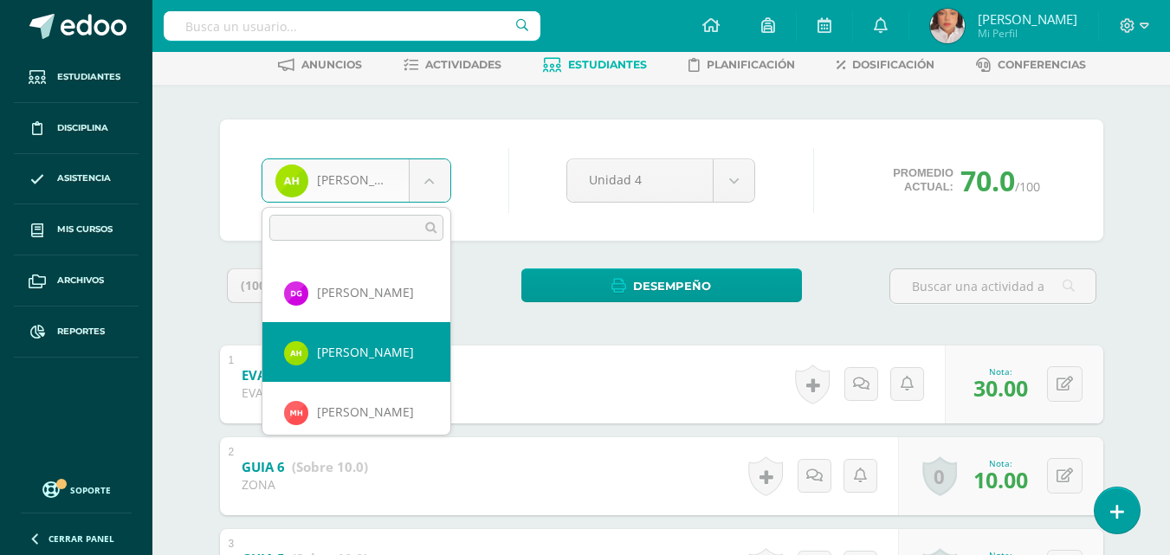
scroll to position [597, 0]
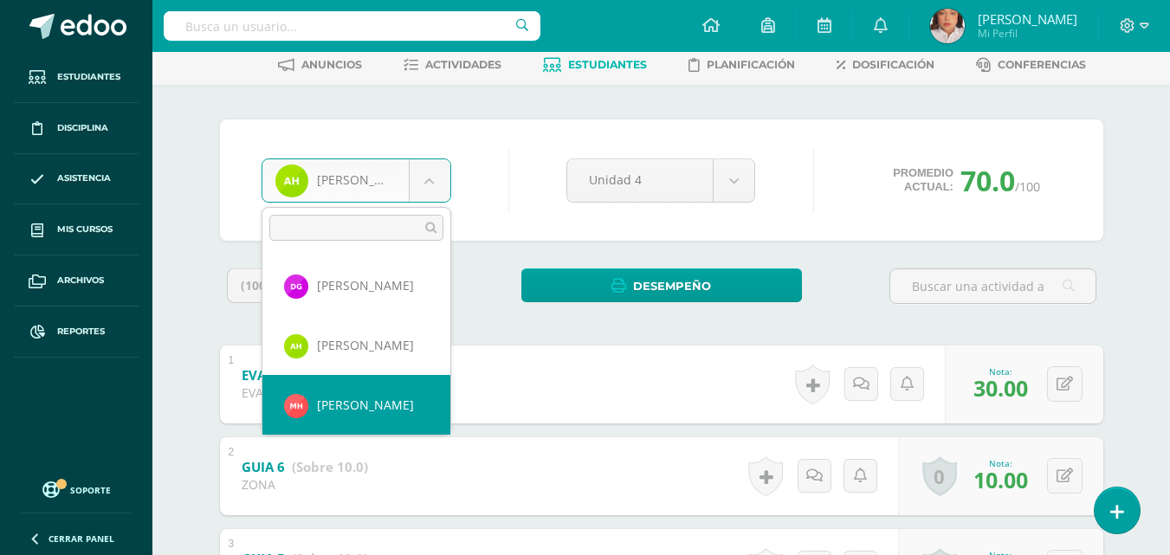
select select "1062"
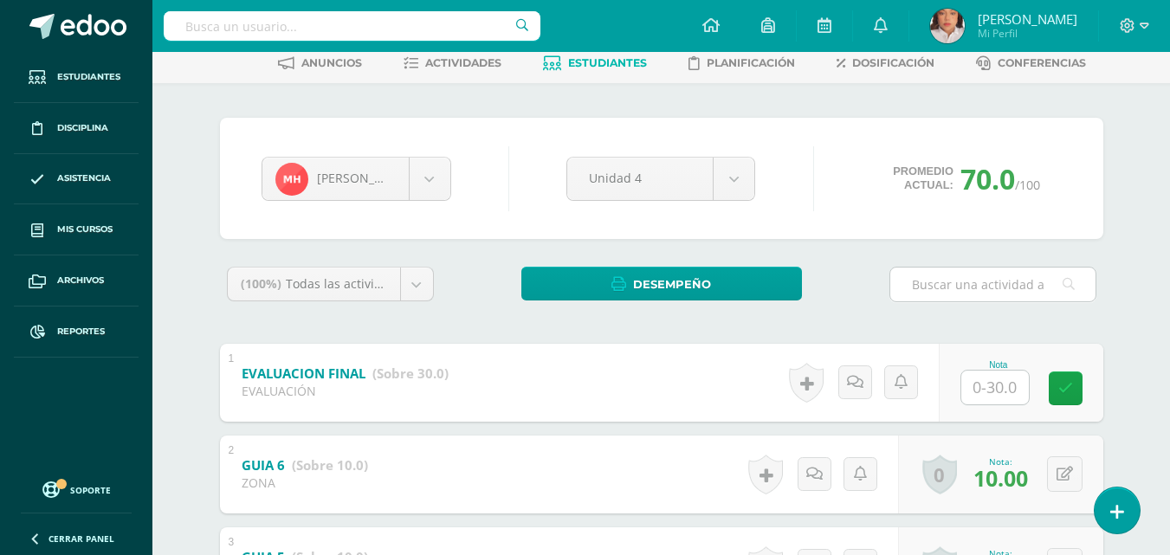
scroll to position [89, 0]
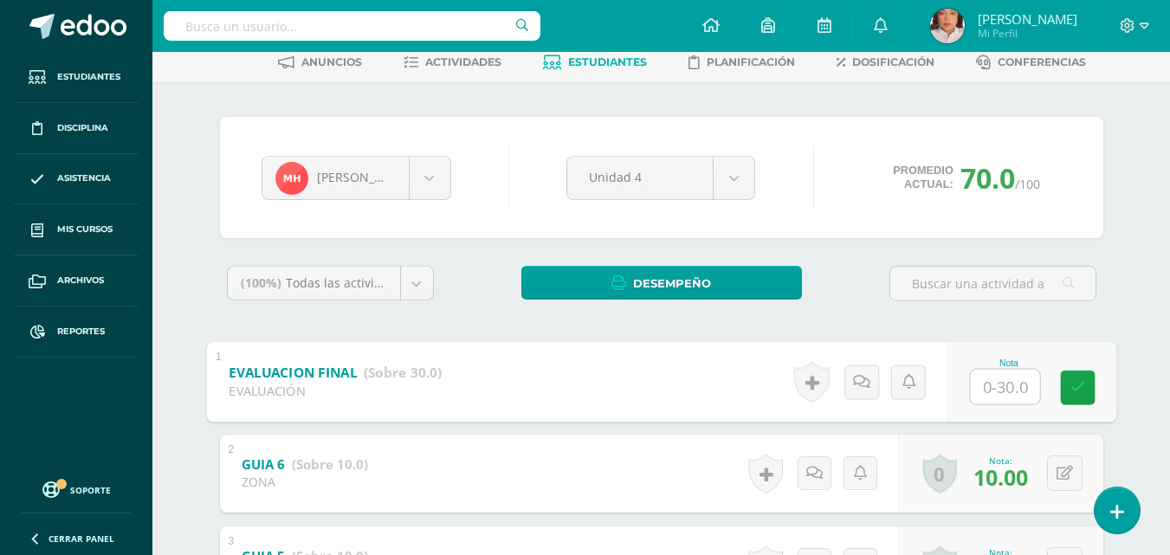
click at [981, 374] on input "text" at bounding box center [1004, 386] width 69 height 35
type input "30"
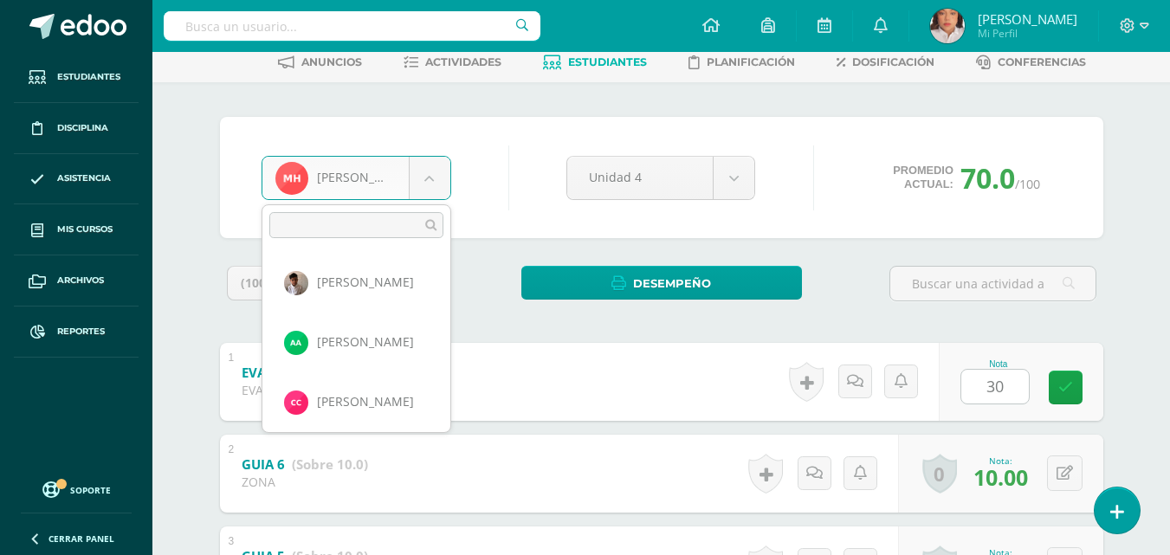
click at [448, 167] on body "Estudiantes Disciplina Asistencia Mis cursos Archivos Reportes Soporte Ayuda Re…" at bounding box center [585, 545] width 1170 height 1268
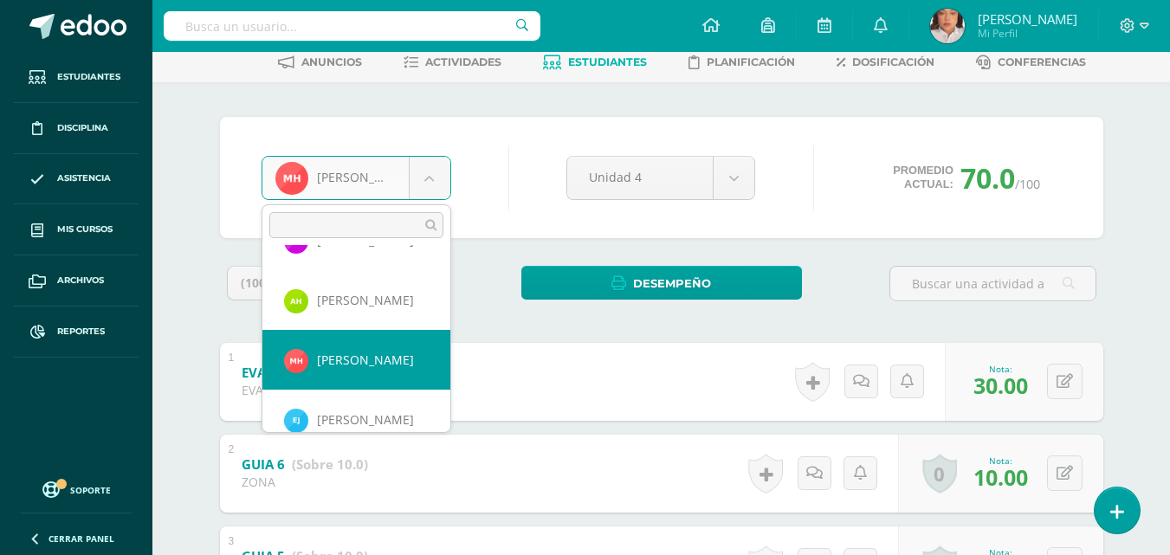
scroll to position [656, 0]
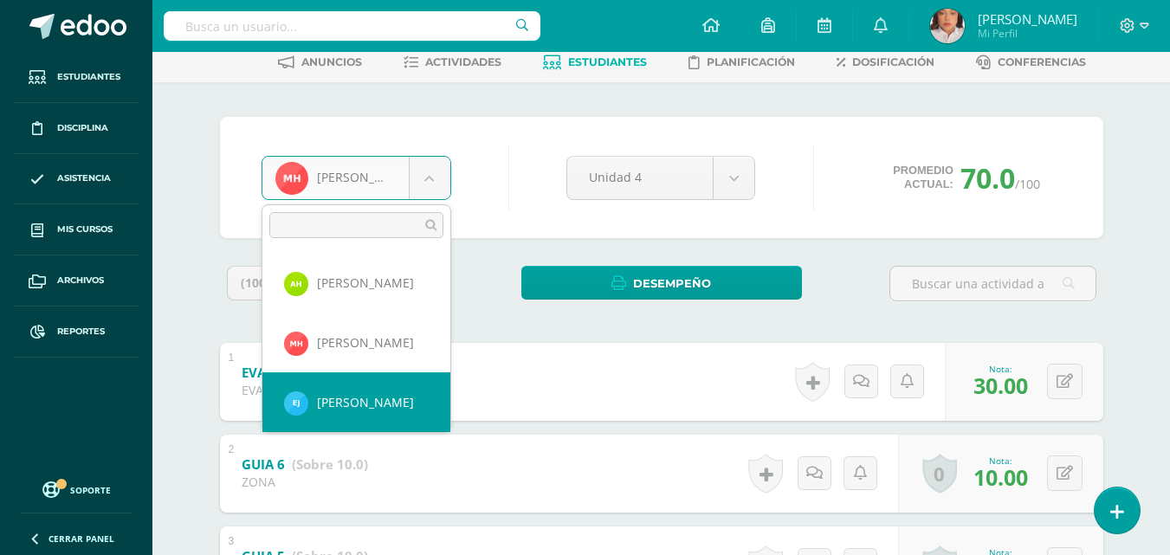
select select "1258"
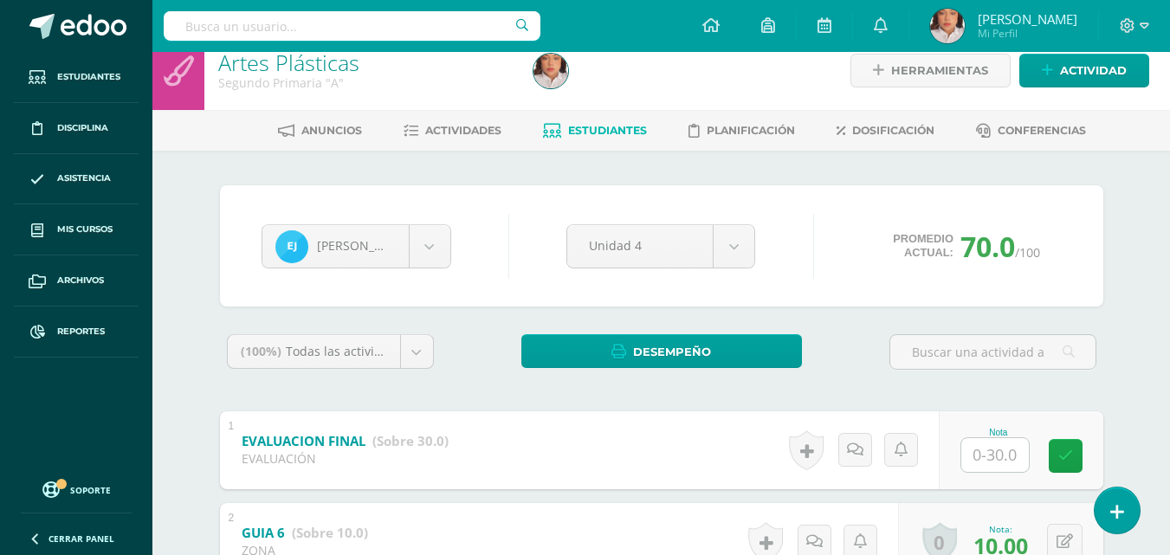
scroll to position [66, 0]
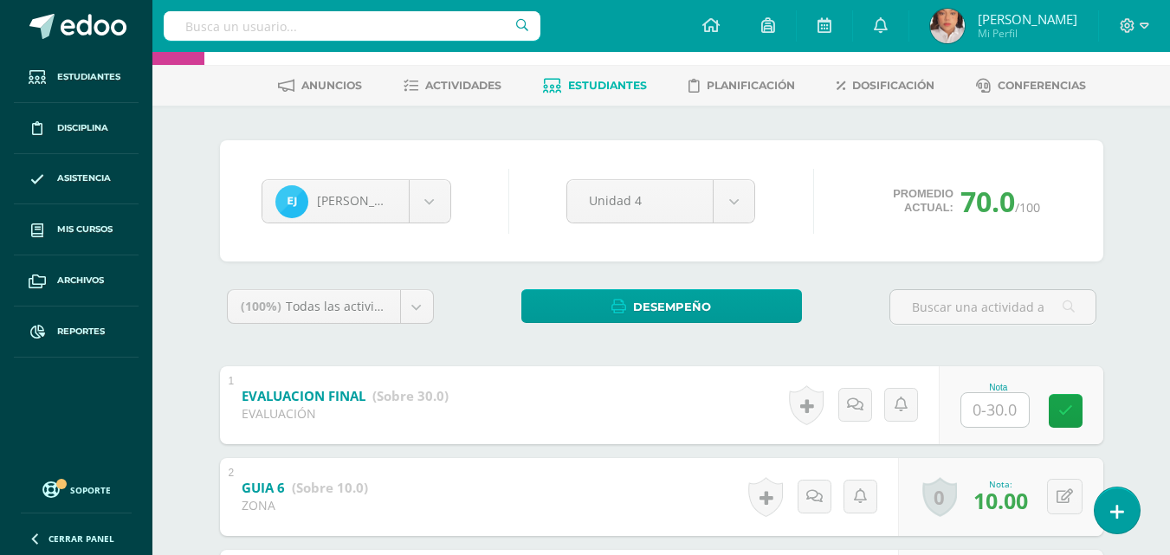
click at [997, 418] on input "text" at bounding box center [995, 410] width 68 height 34
type input "30"
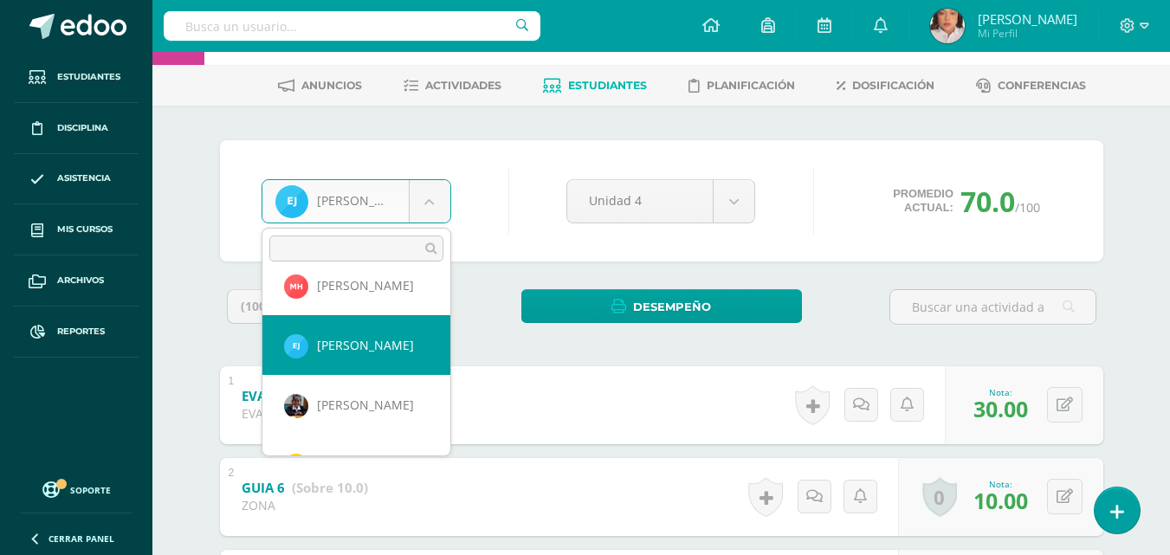
scroll to position [738, 0]
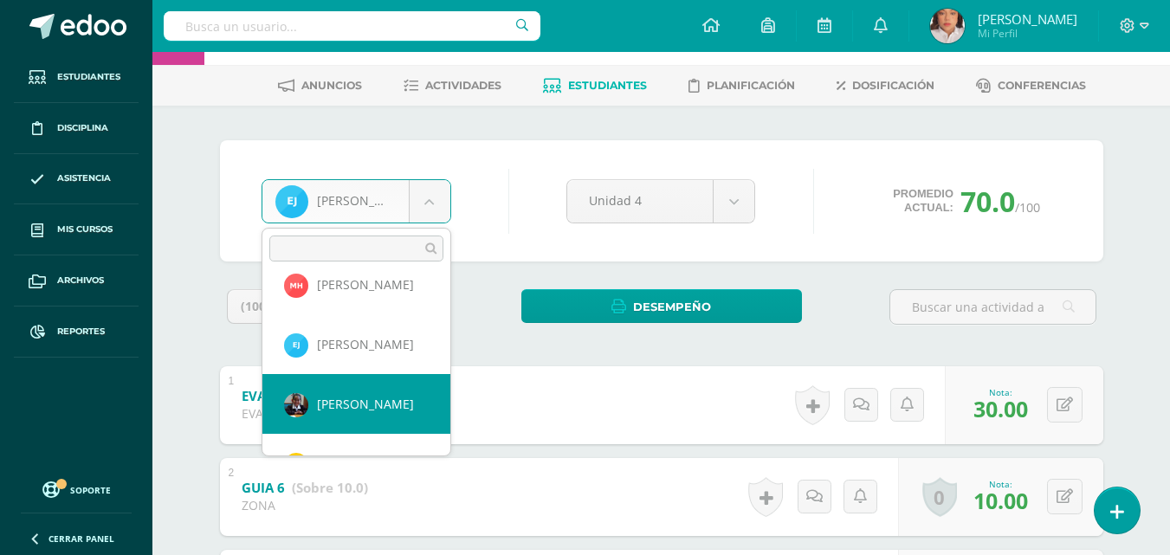
select select "1139"
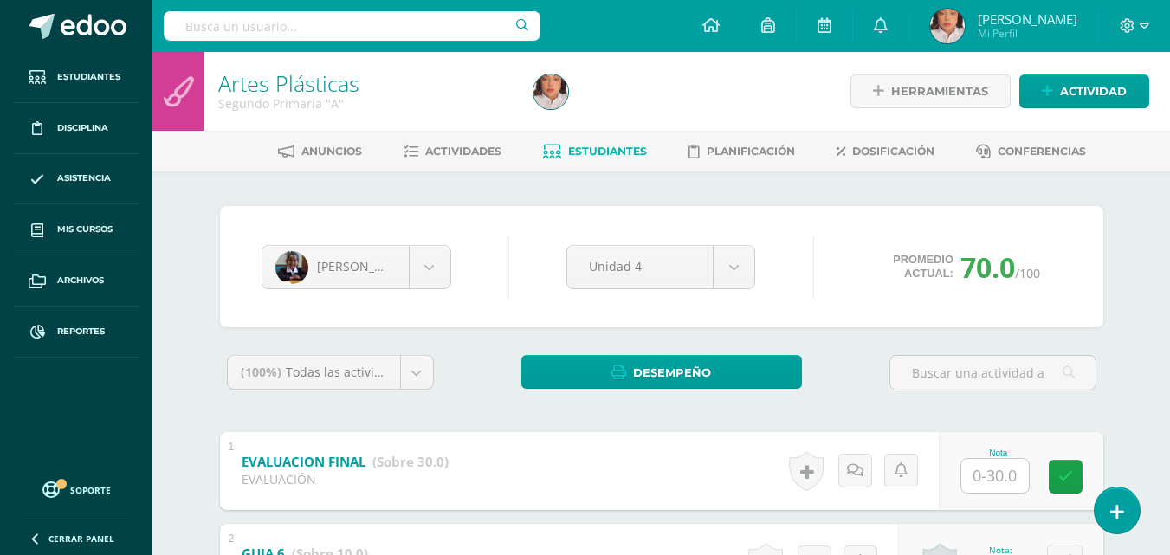
click at [980, 474] on input "text" at bounding box center [995, 476] width 68 height 34
type input "30"
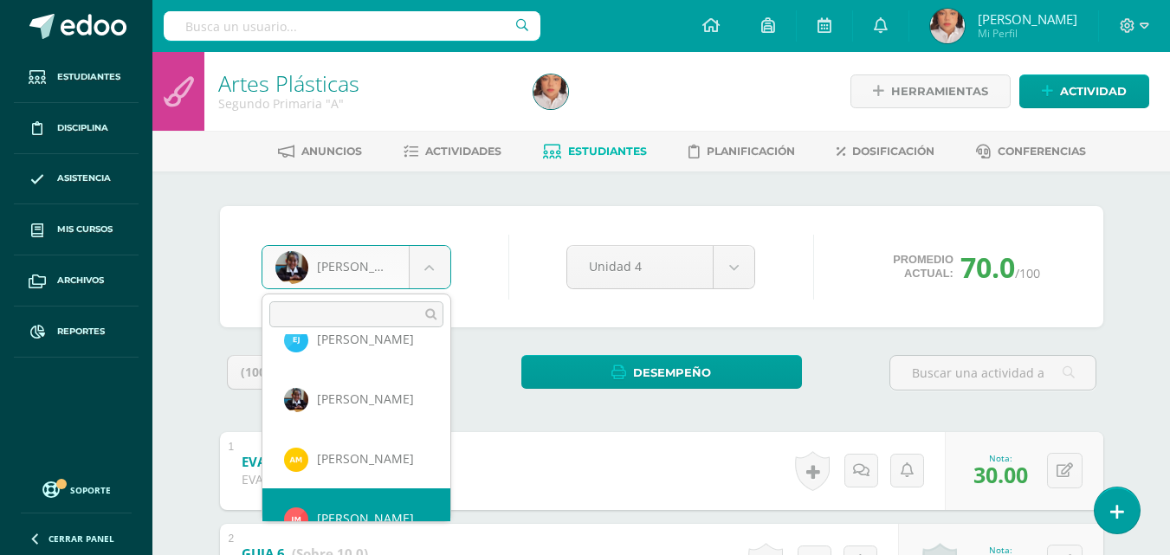
scroll to position [836, 0]
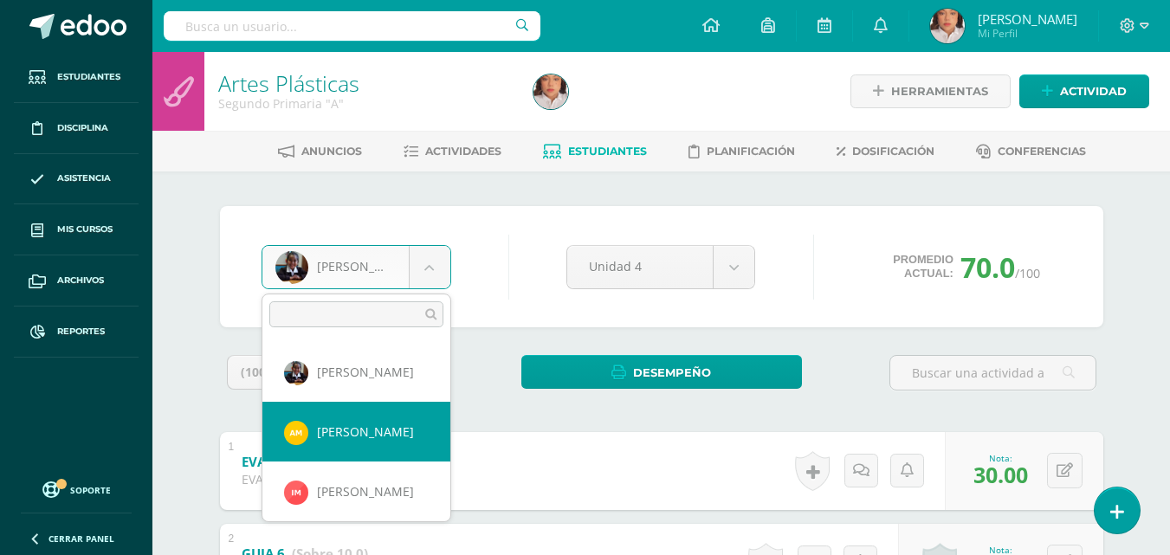
select select "1181"
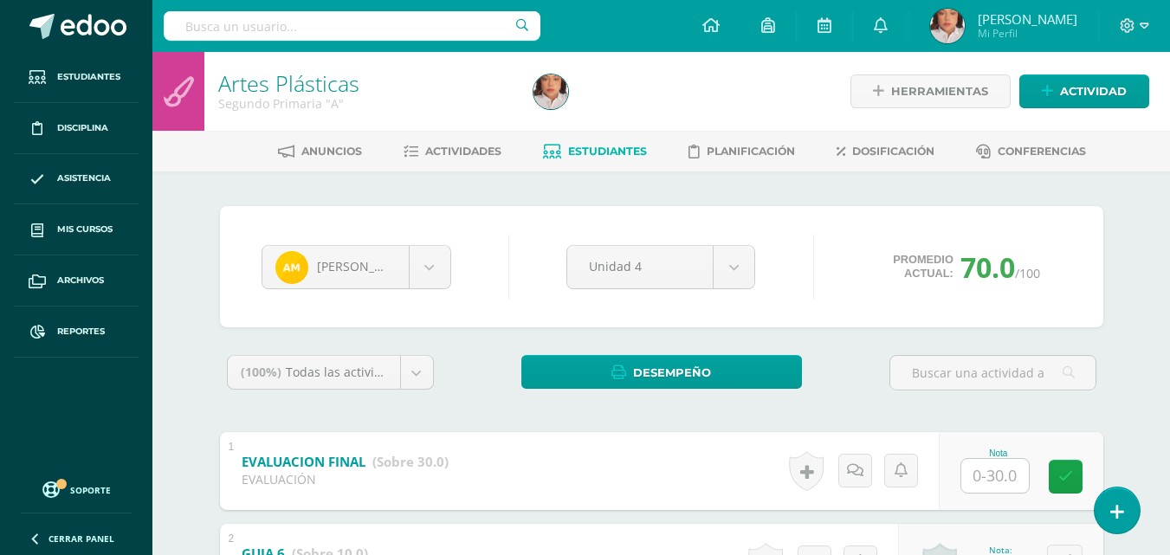
click at [1002, 468] on input "text" at bounding box center [995, 476] width 68 height 34
type input "30"
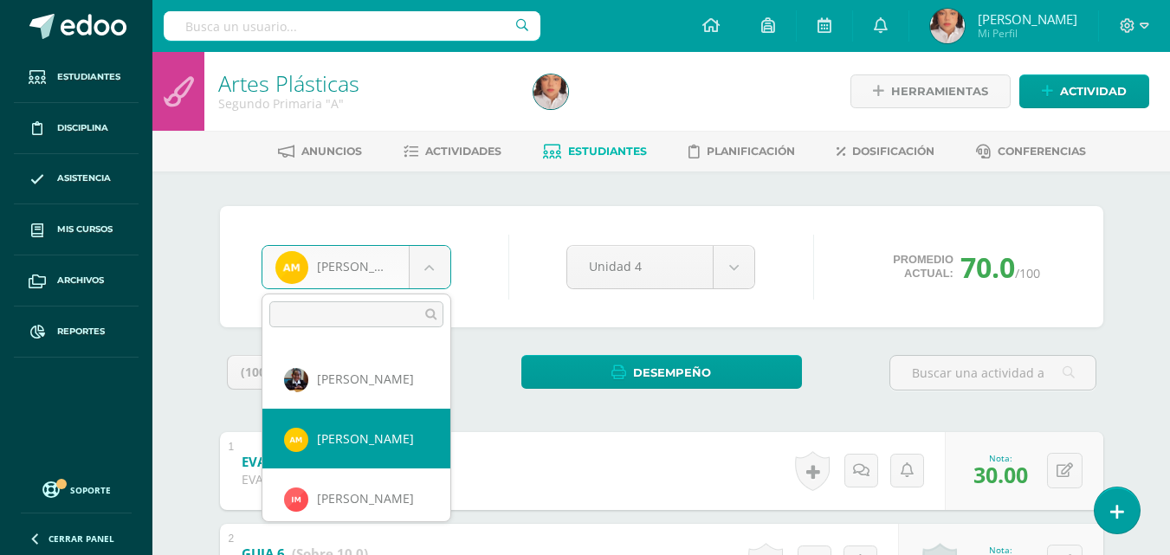
scroll to position [841, 0]
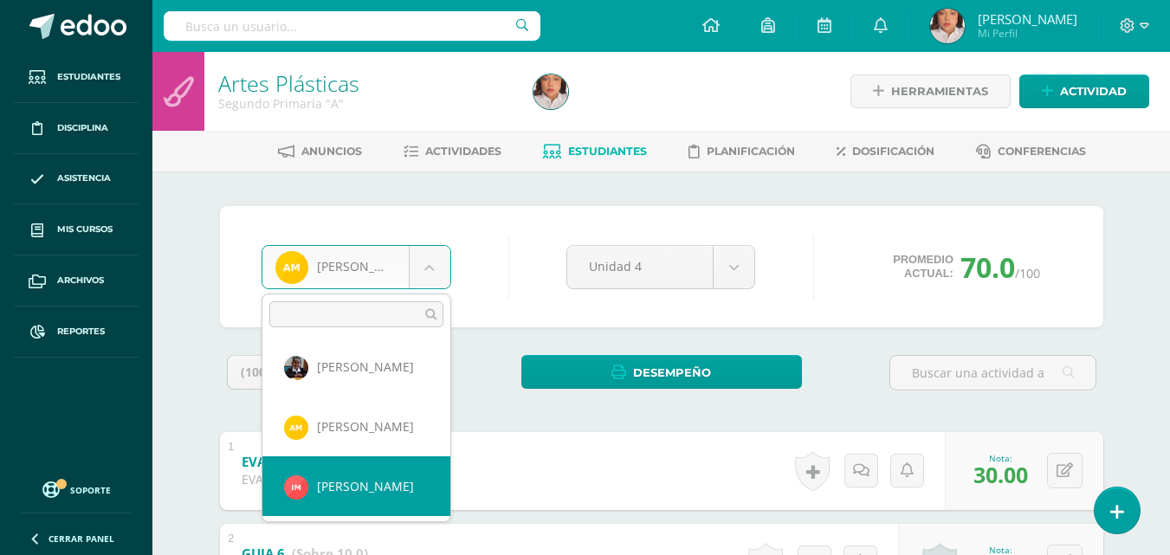
select select "1418"
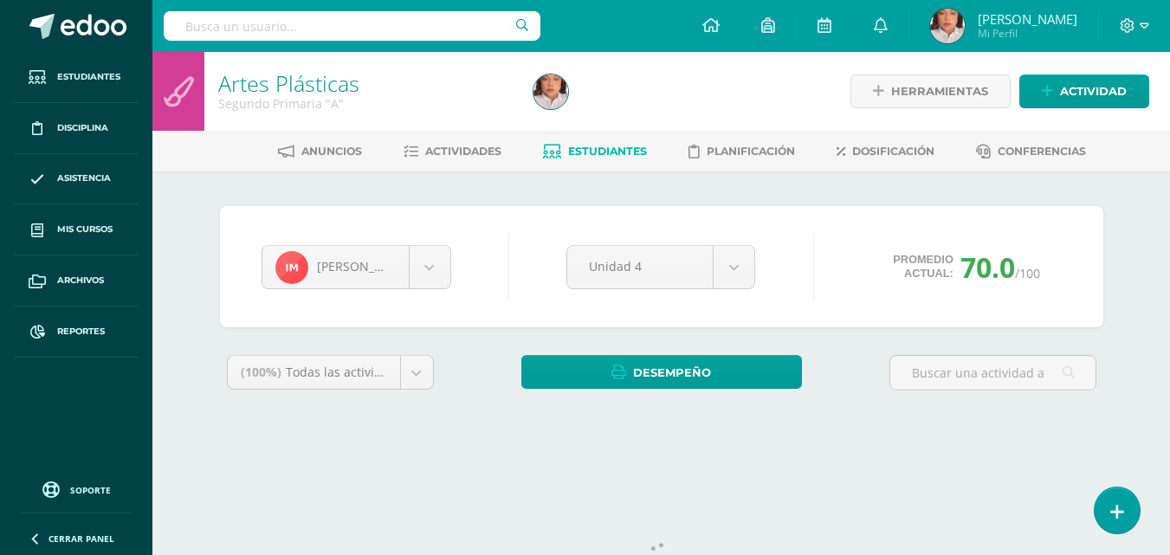
scroll to position [66, 0]
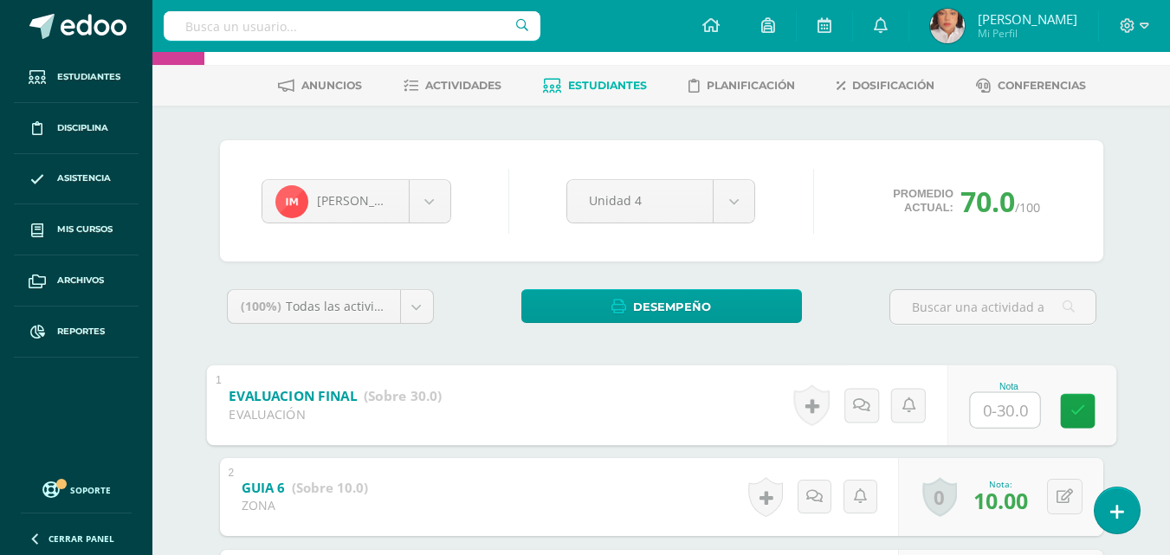
click at [997, 406] on input "text" at bounding box center [1004, 409] width 69 height 35
type input "30"
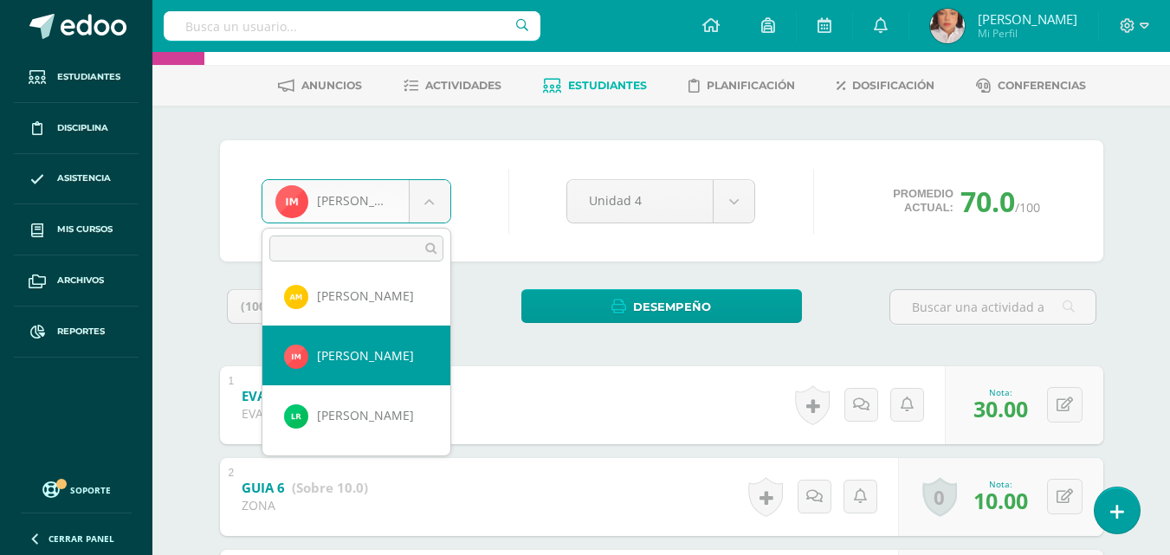
scroll to position [907, 0]
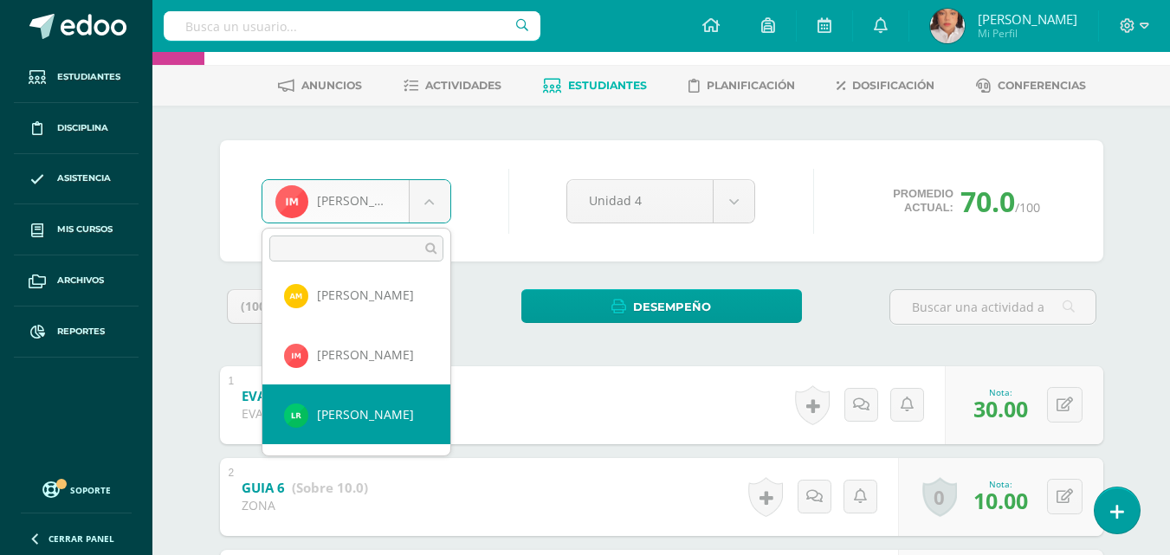
select select "1141"
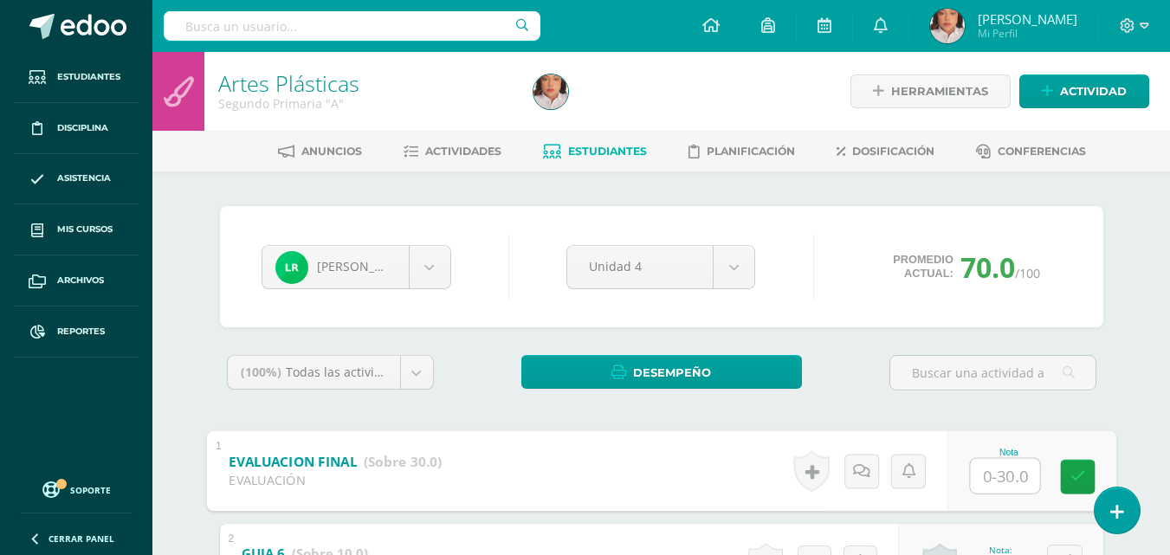
click at [996, 479] on input "text" at bounding box center [1004, 475] width 69 height 35
type input "30"
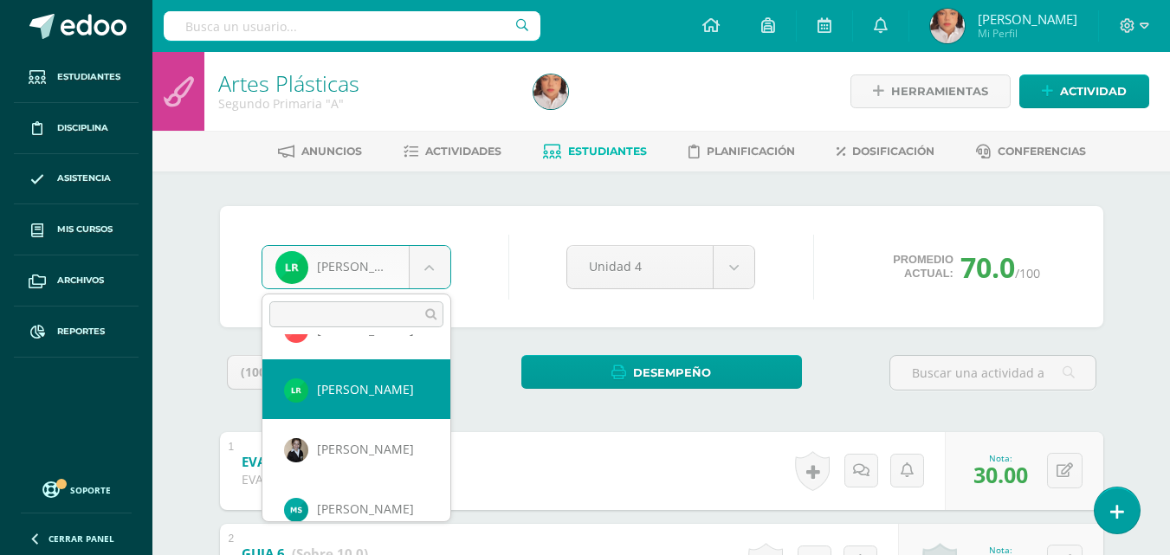
scroll to position [1000, 0]
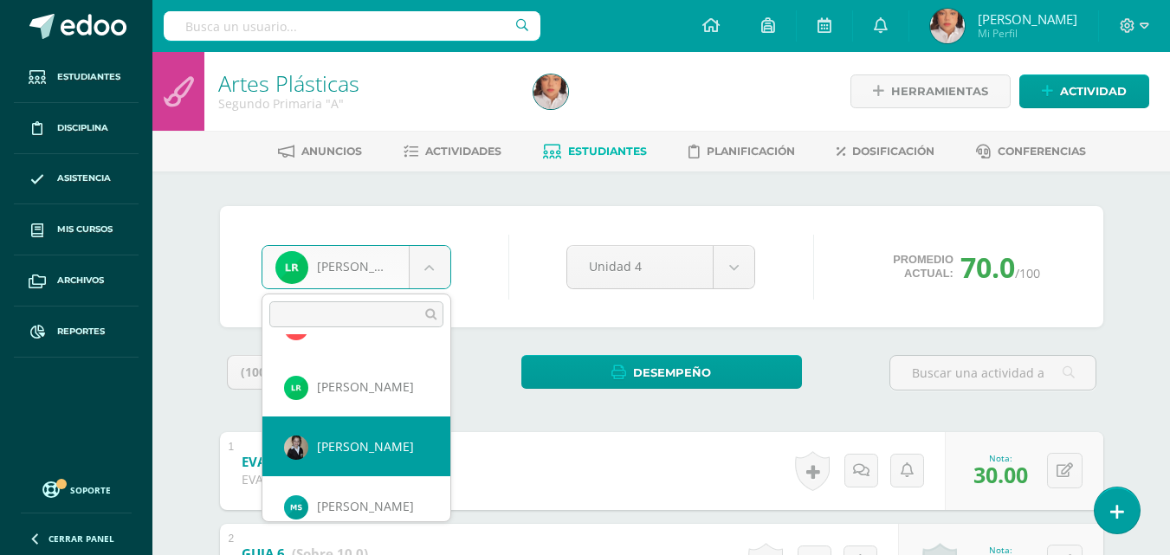
select select "1323"
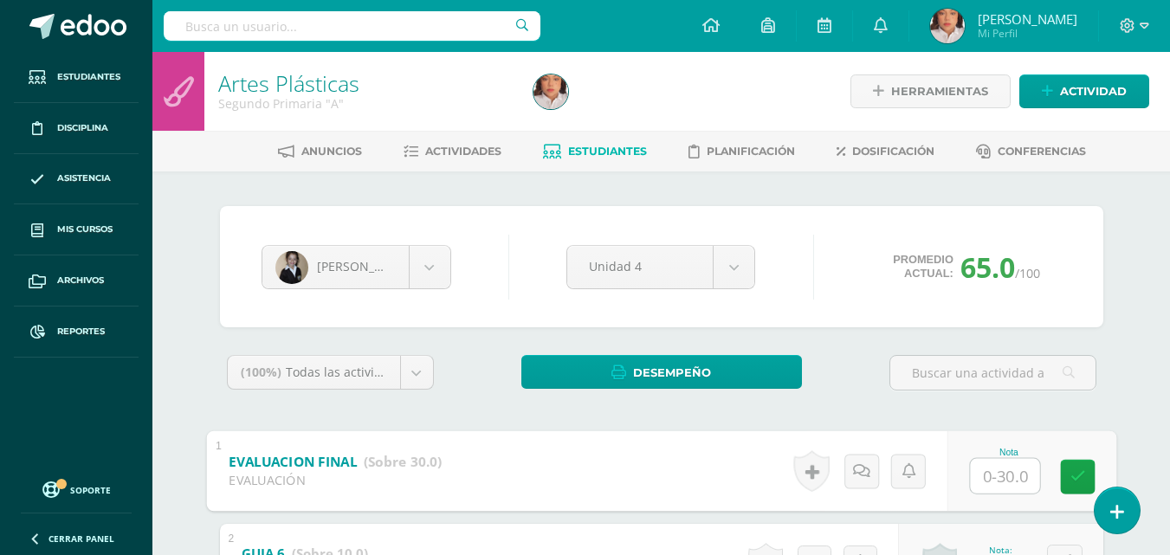
click at [978, 475] on input "text" at bounding box center [1004, 475] width 69 height 35
type input "30"
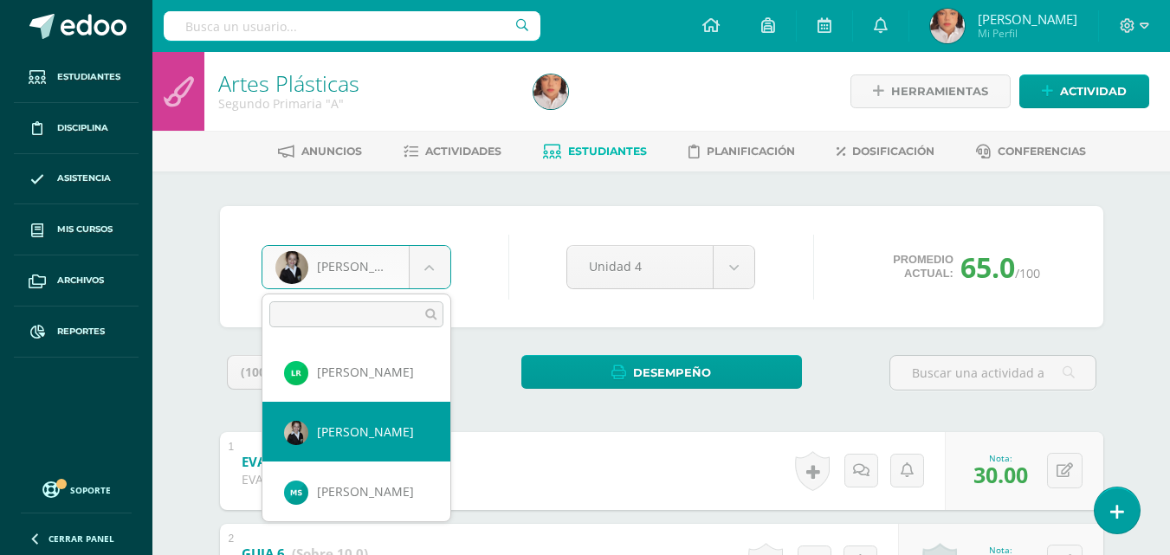
scroll to position [1022, 0]
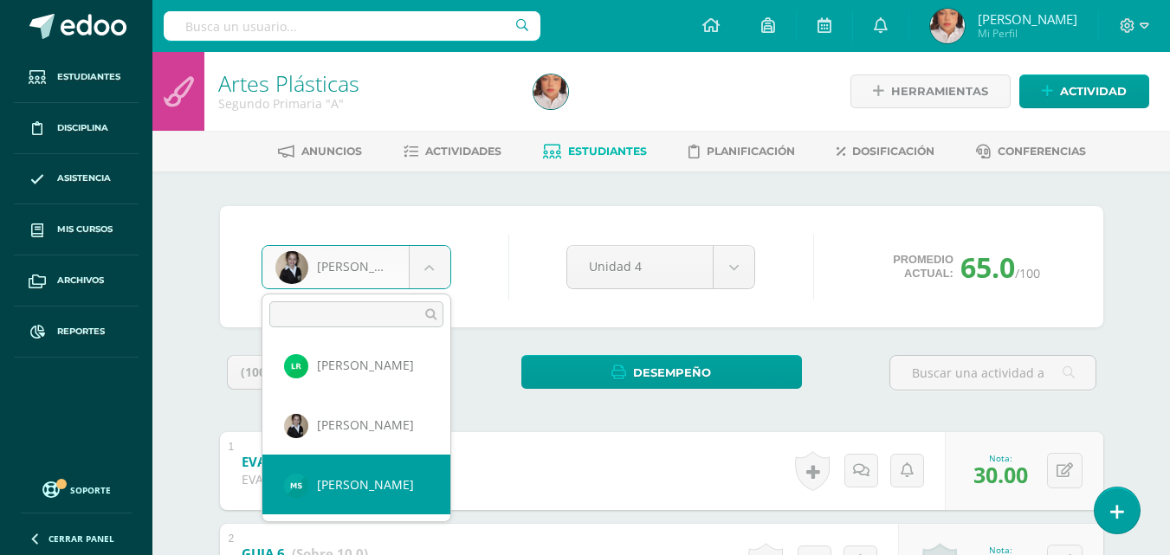
select select "1257"
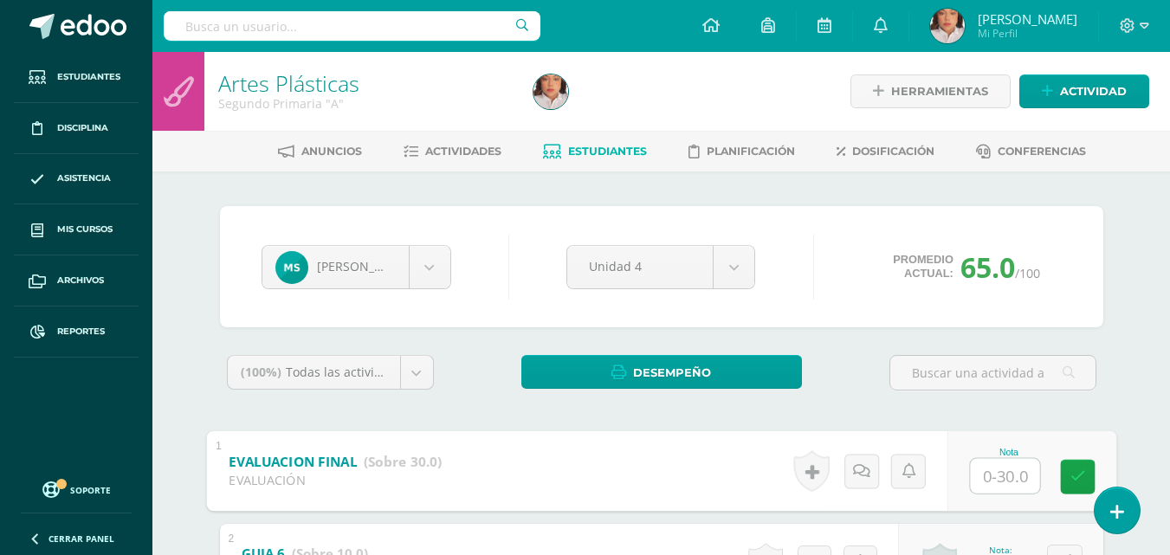
click at [1006, 469] on input "text" at bounding box center [1004, 475] width 69 height 35
type input "30"
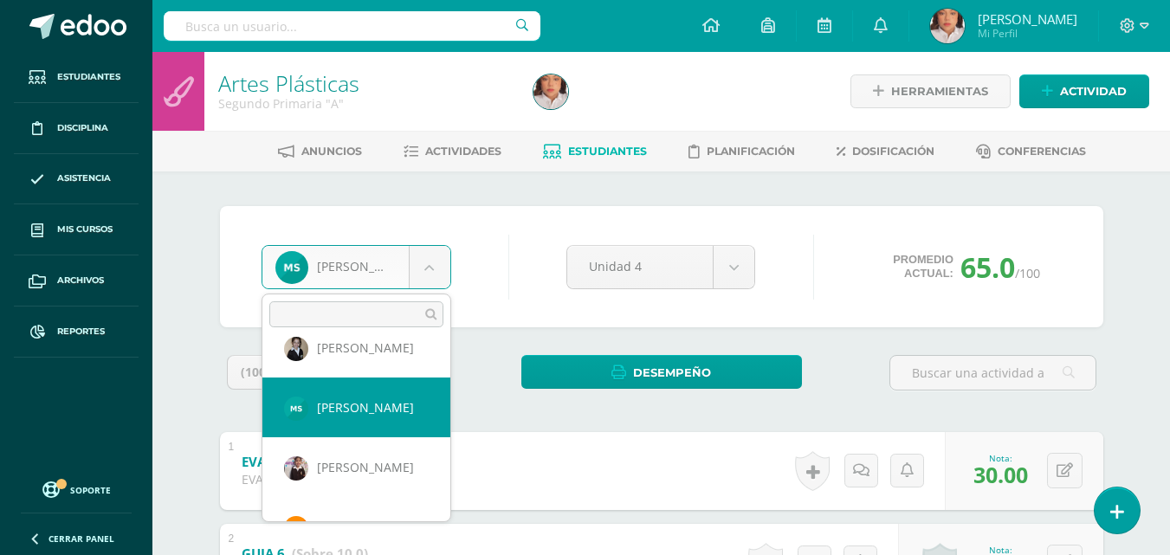
scroll to position [1101, 0]
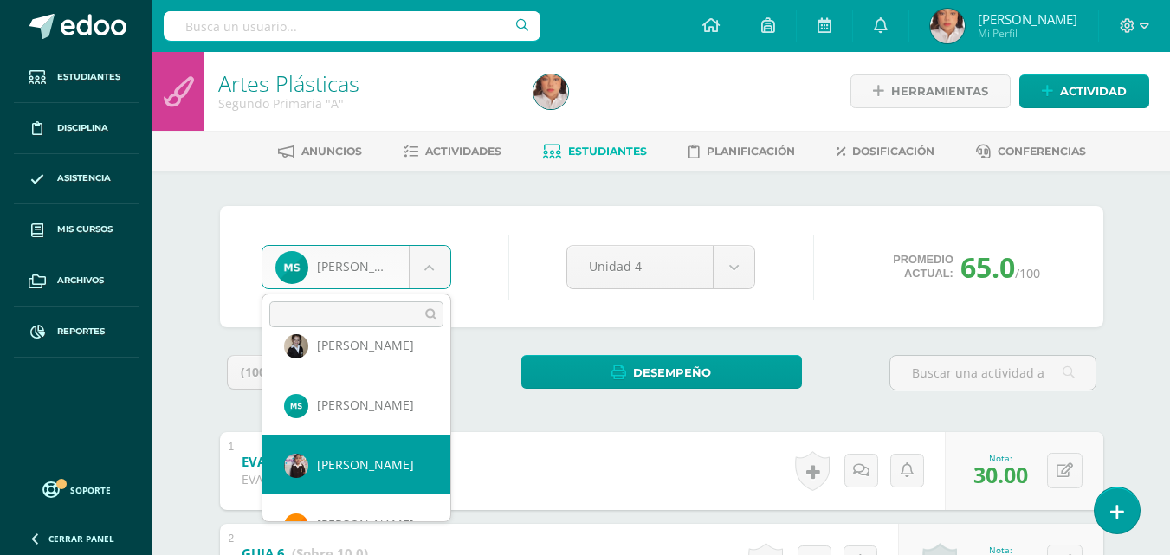
select select "1140"
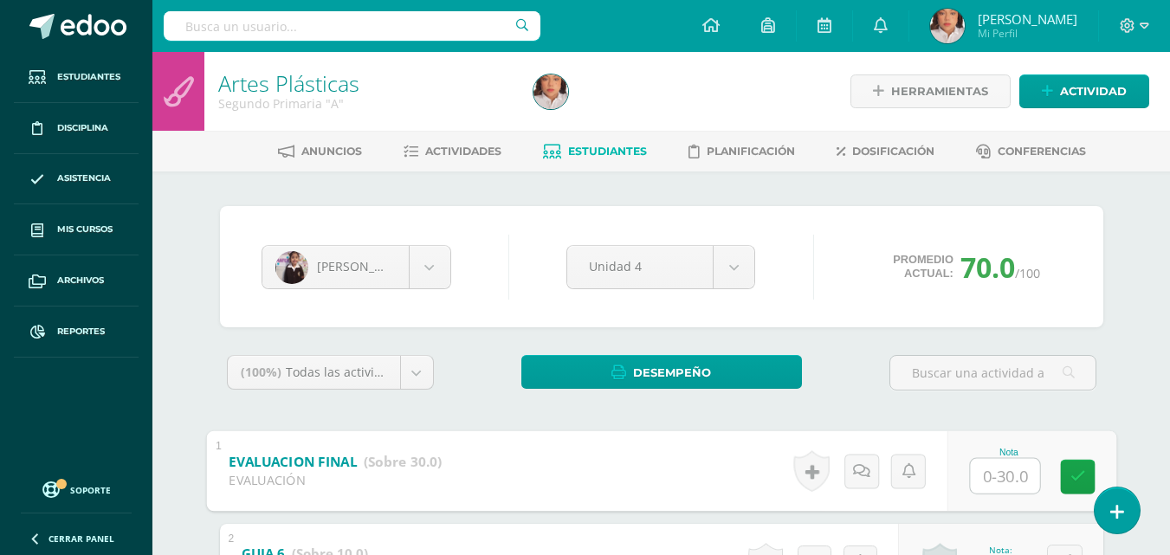
click at [991, 469] on input "text" at bounding box center [1004, 475] width 69 height 35
type input "30"
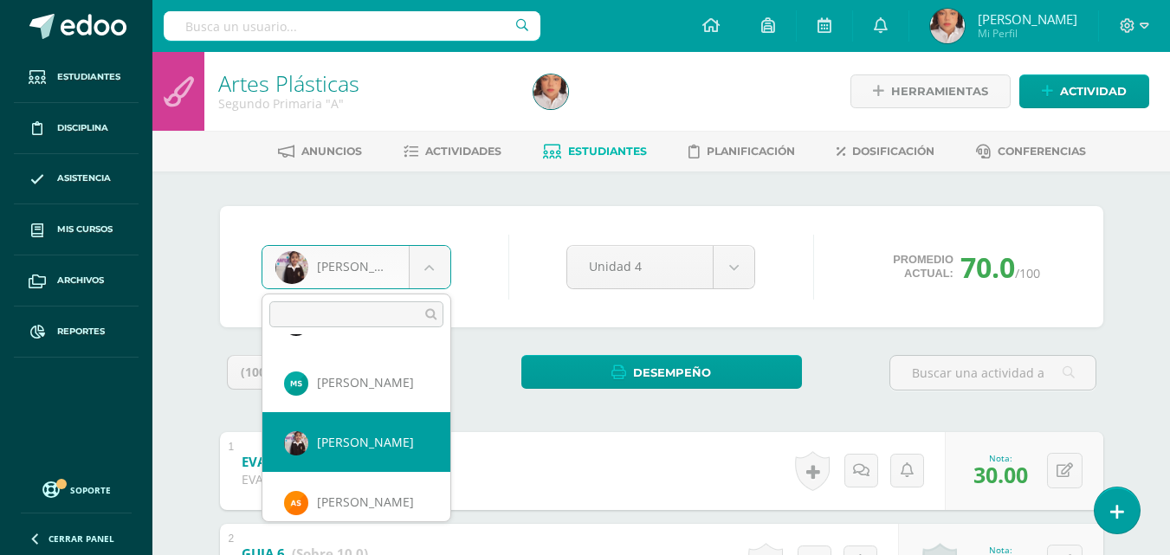
scroll to position [1141, 0]
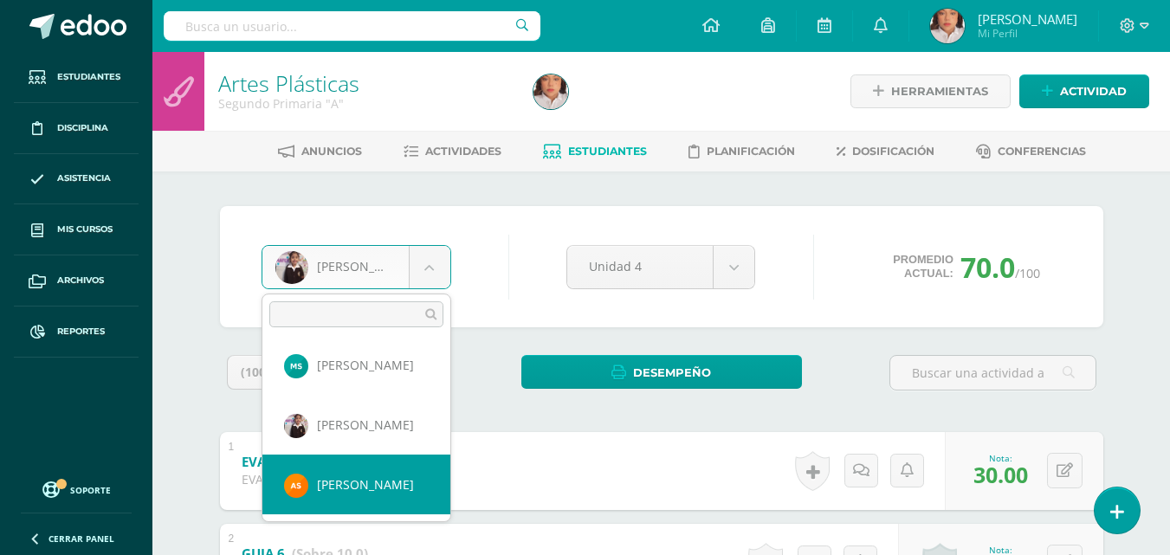
select select "1300"
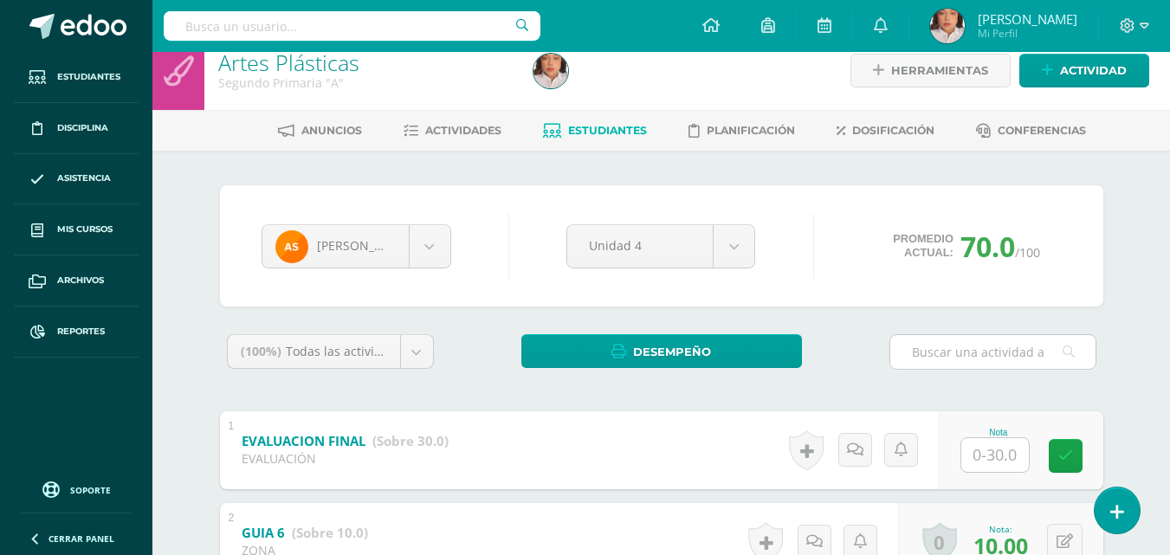
scroll to position [66, 0]
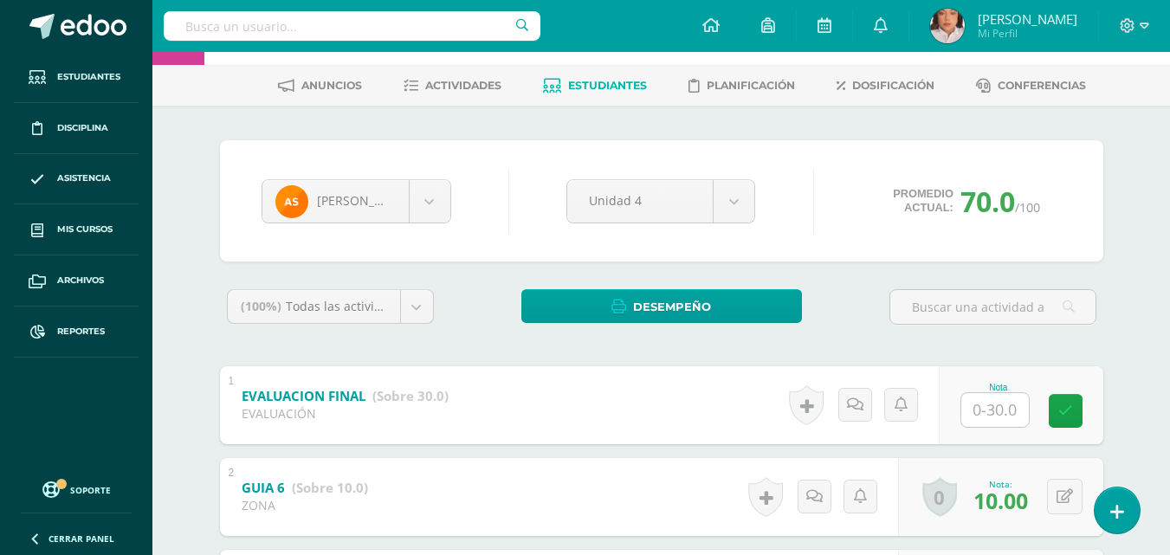
click at [991, 402] on input "text" at bounding box center [995, 410] width 68 height 34
type input "30"
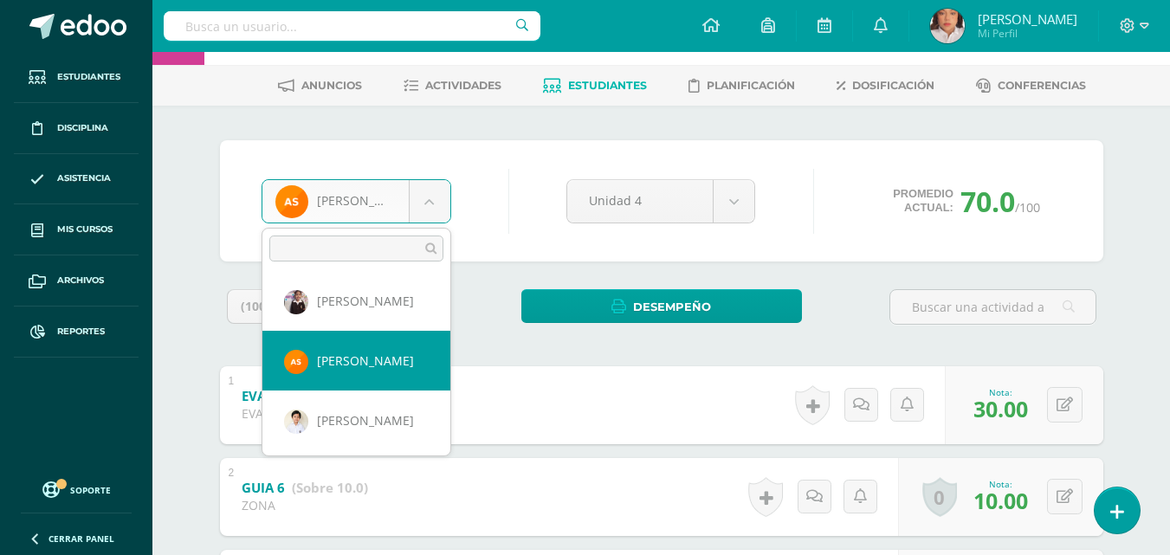
scroll to position [1209, 0]
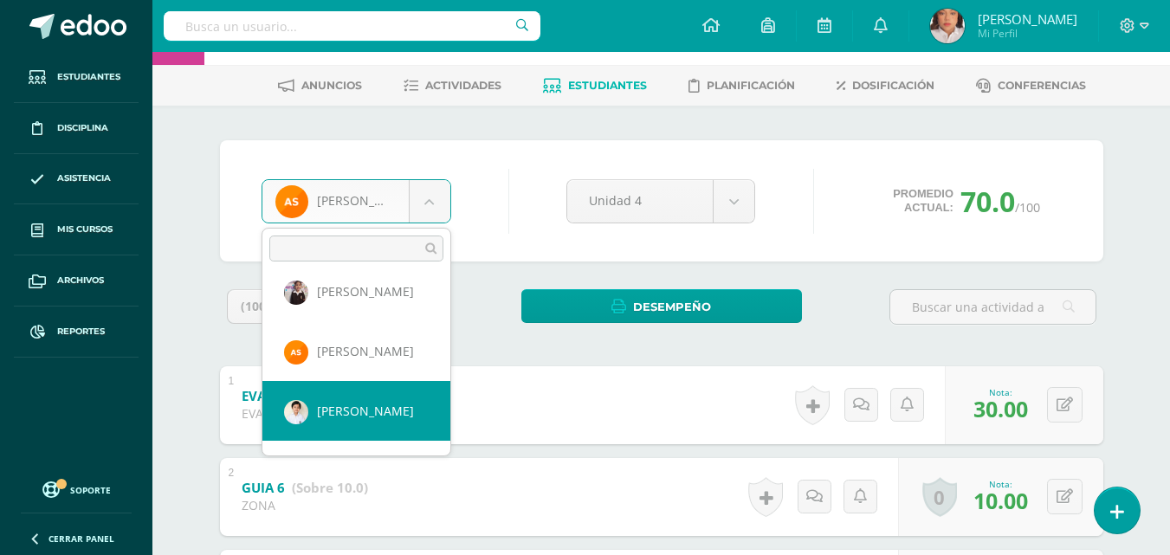
select select "824"
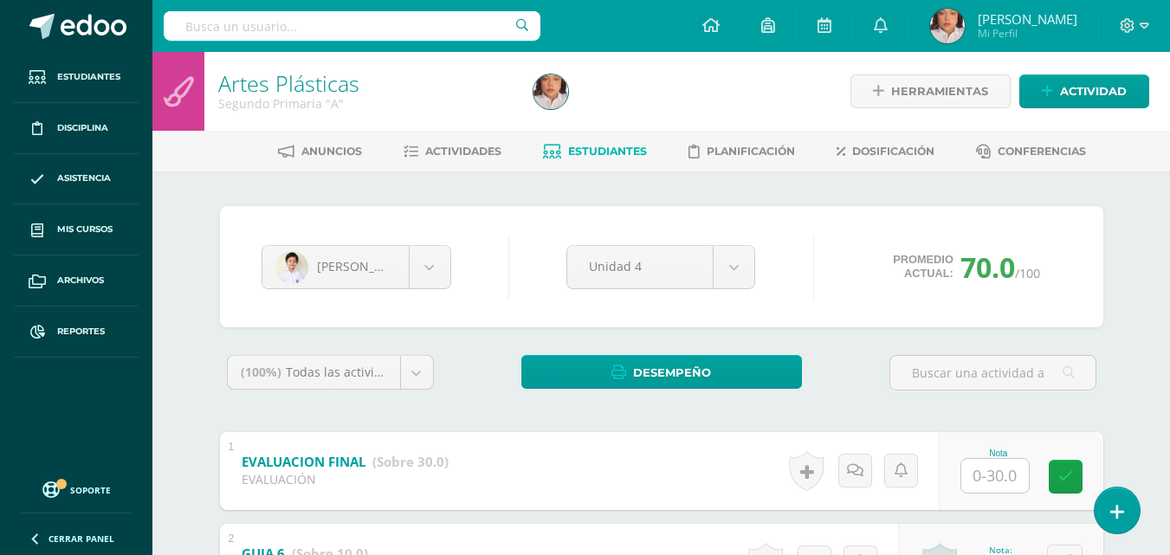
click at [984, 484] on input "text" at bounding box center [995, 476] width 68 height 34
type input "30"
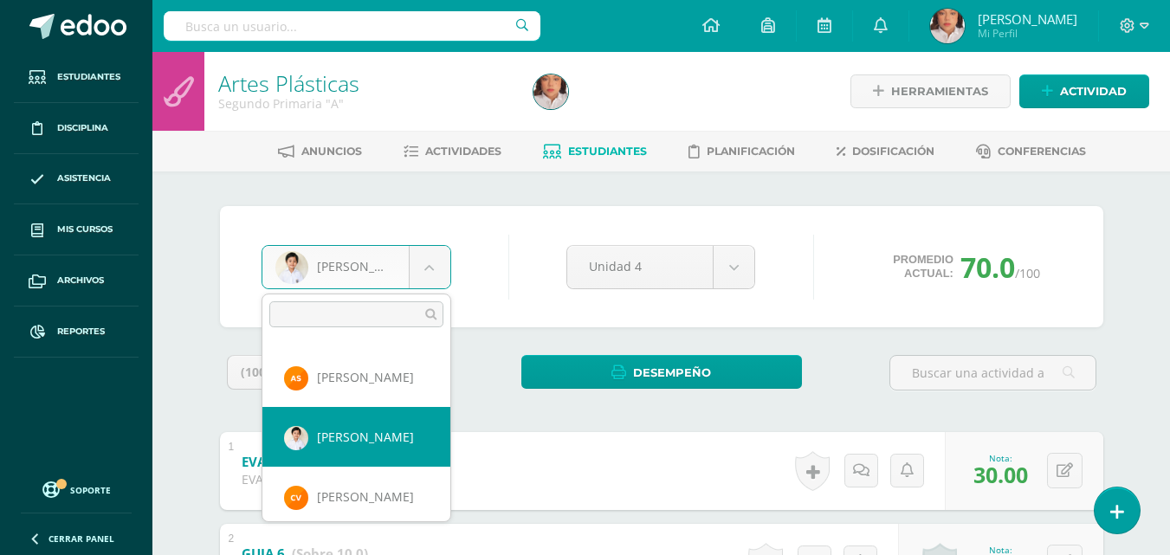
scroll to position [1264, 0]
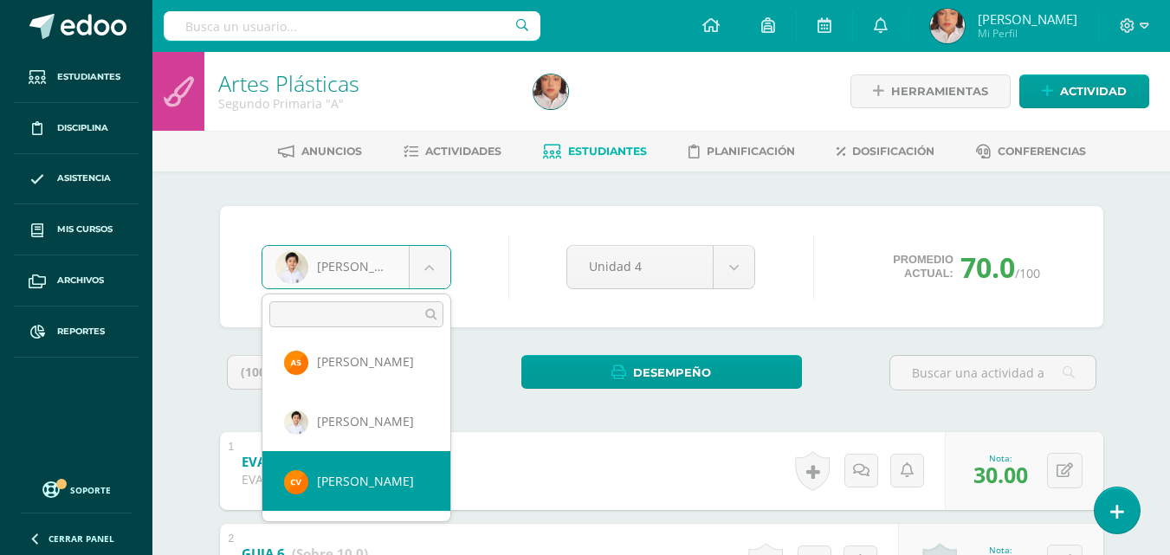
select select "1417"
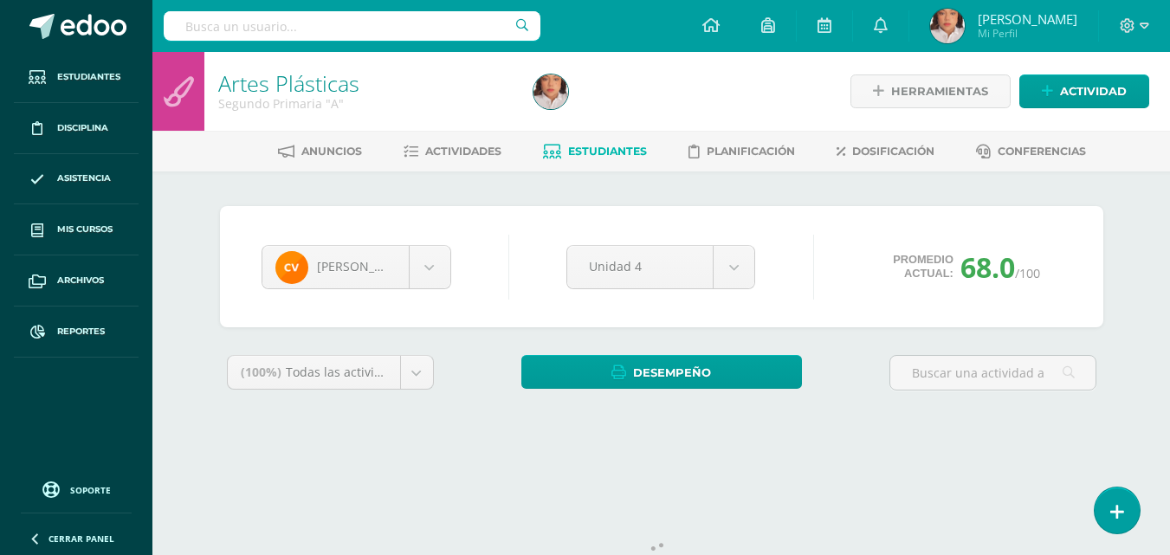
click at [874, 338] on div "[PERSON_NAME] [PERSON_NAME] [PERSON_NAME] [PERSON_NAME] [PERSON_NAME] [PERSON_N…" at bounding box center [661, 319] width 897 height 226
click at [874, 338] on div "Cristian Veliz Ian Aldana Aída Arana Christopher Cajti Carlos Castillo Diego Ch…" at bounding box center [661, 319] width 897 height 226
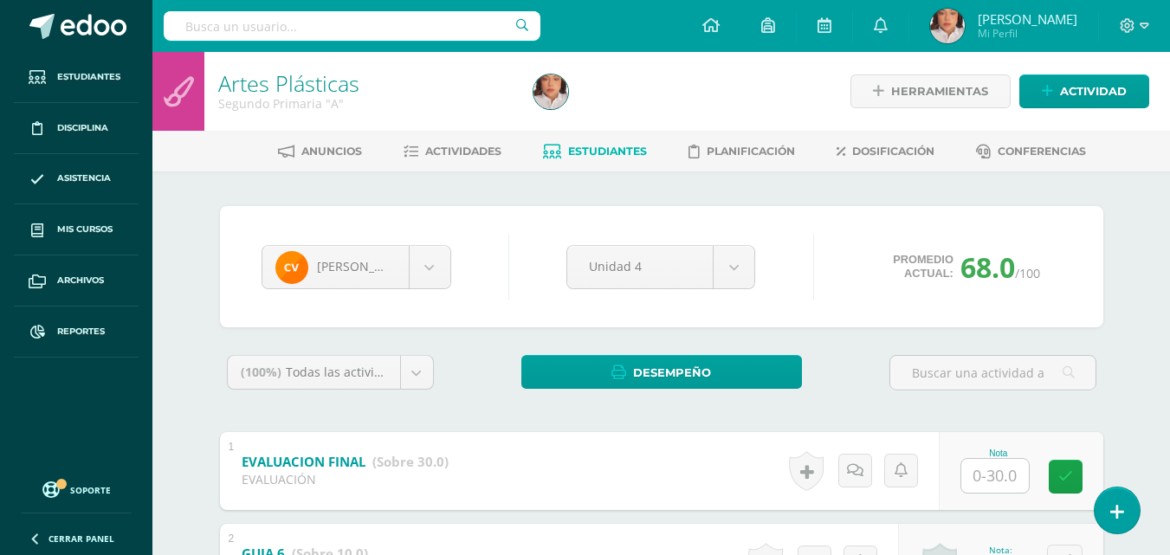
click at [1025, 297] on div "Cristian Veliz Ian Aldana Aída Arana Christopher Cajti Carlos Castillo Diego Ch…" at bounding box center [662, 267] width 814 height 66
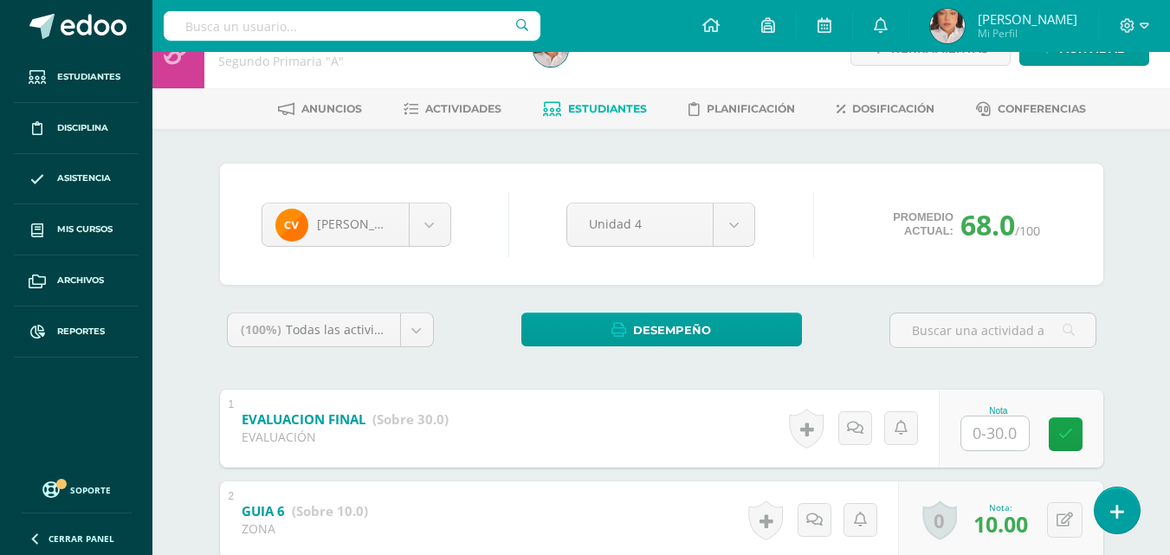
scroll to position [43, 0]
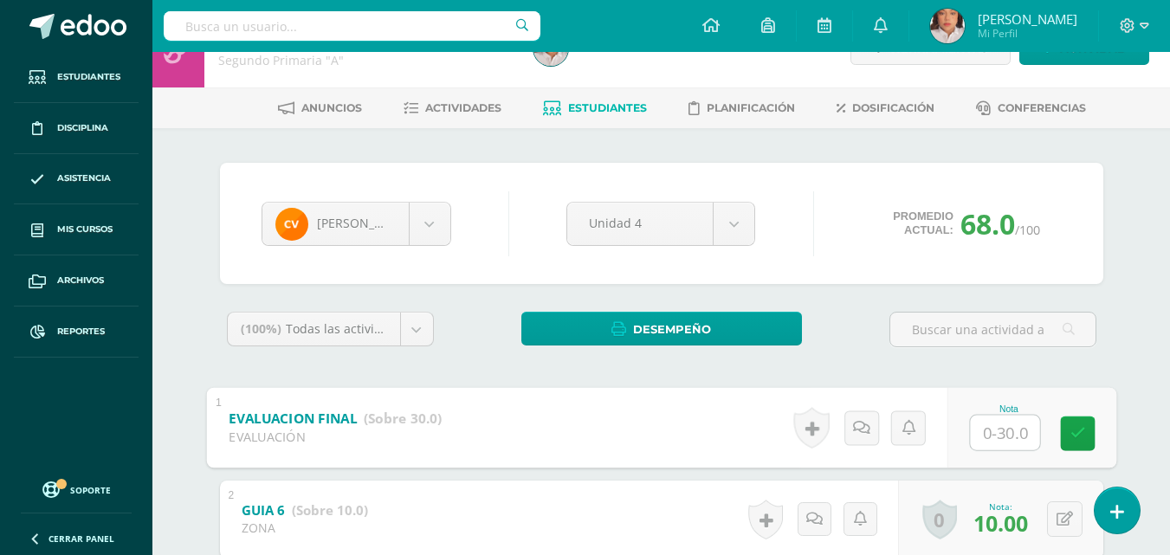
click at [983, 435] on input "text" at bounding box center [1004, 432] width 69 height 35
type input "30"
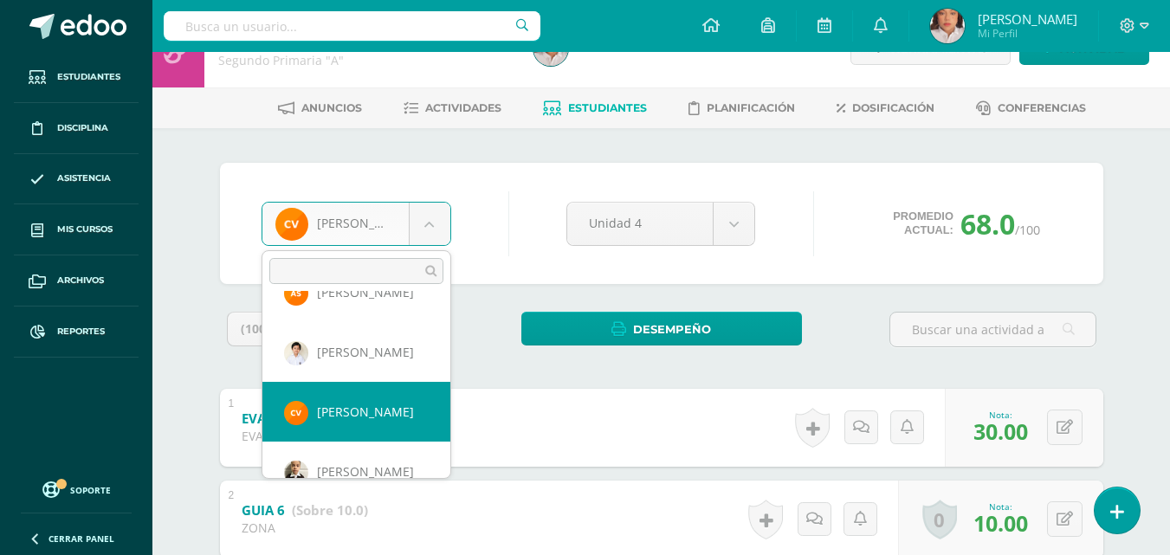
scroll to position [1320, 0]
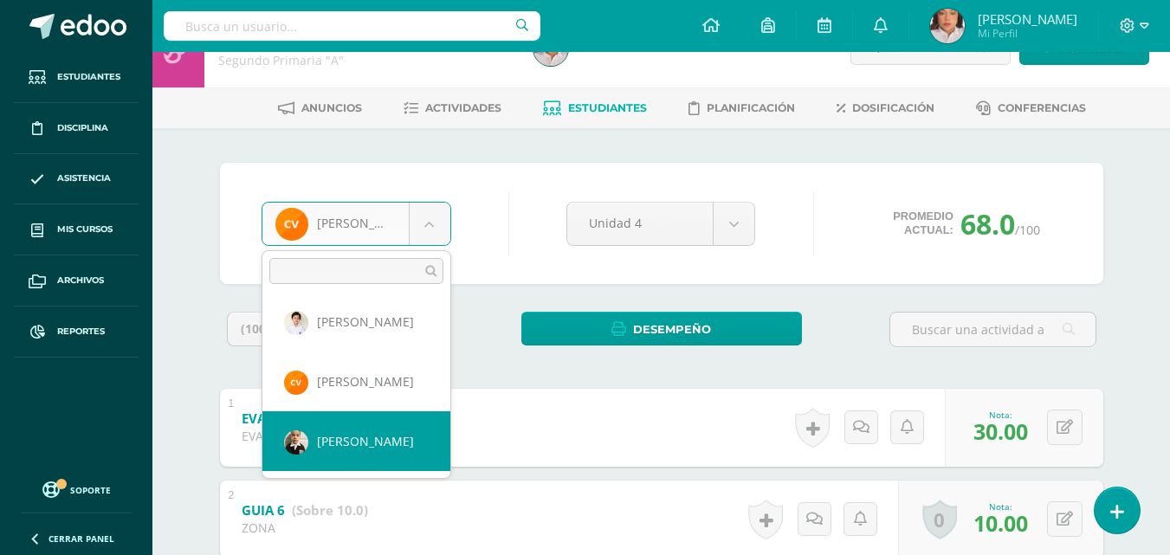
select select "1254"
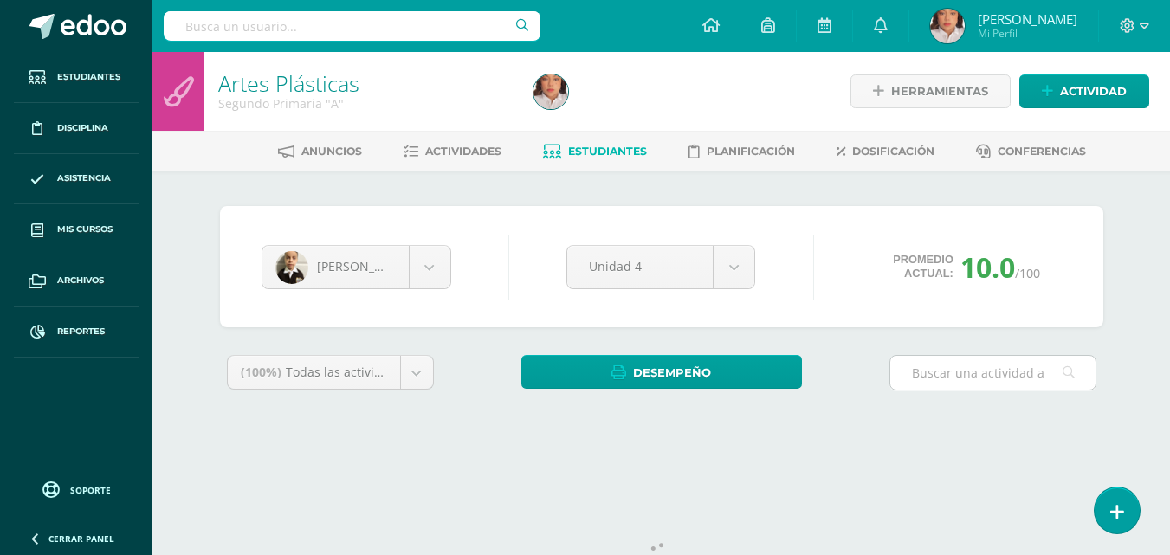
scroll to position [66, 0]
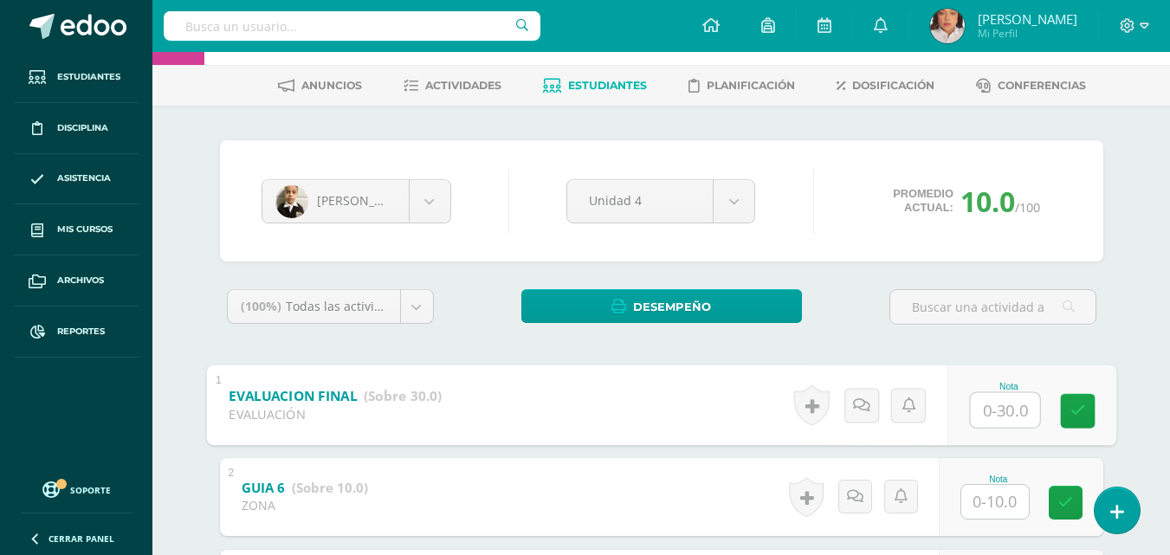
click at [989, 404] on input "text" at bounding box center [1004, 409] width 69 height 35
type input "30"
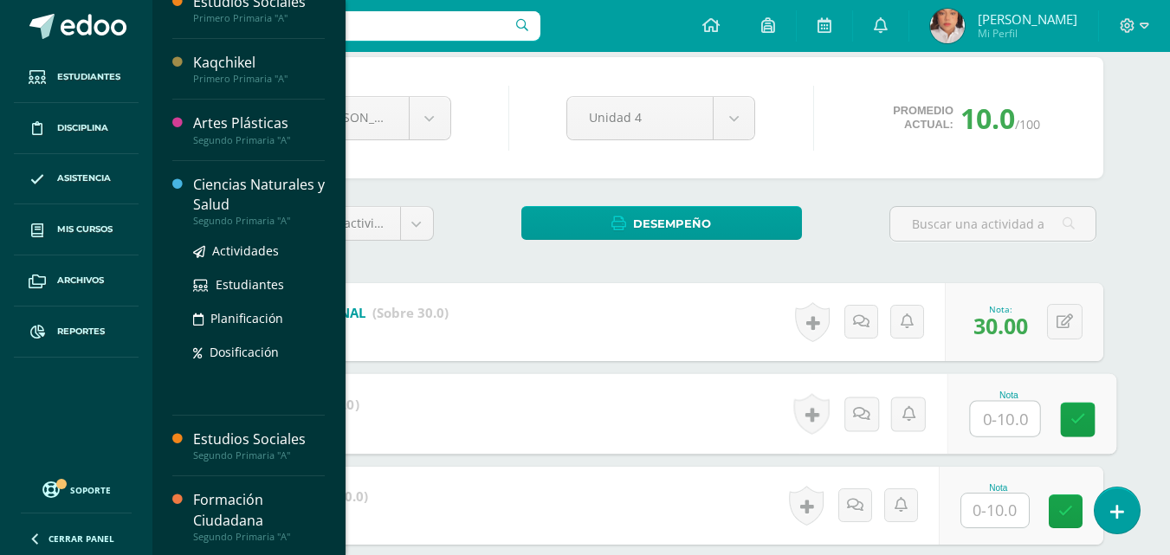
scroll to position [105, 0]
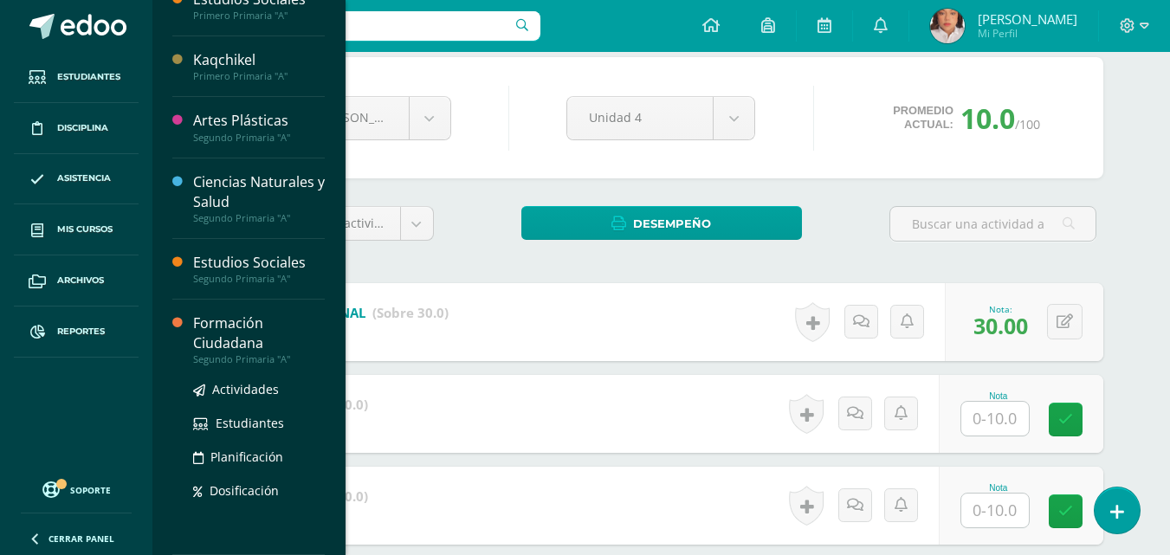
click at [210, 316] on div "Formación Ciudadana" at bounding box center [259, 333] width 132 height 40
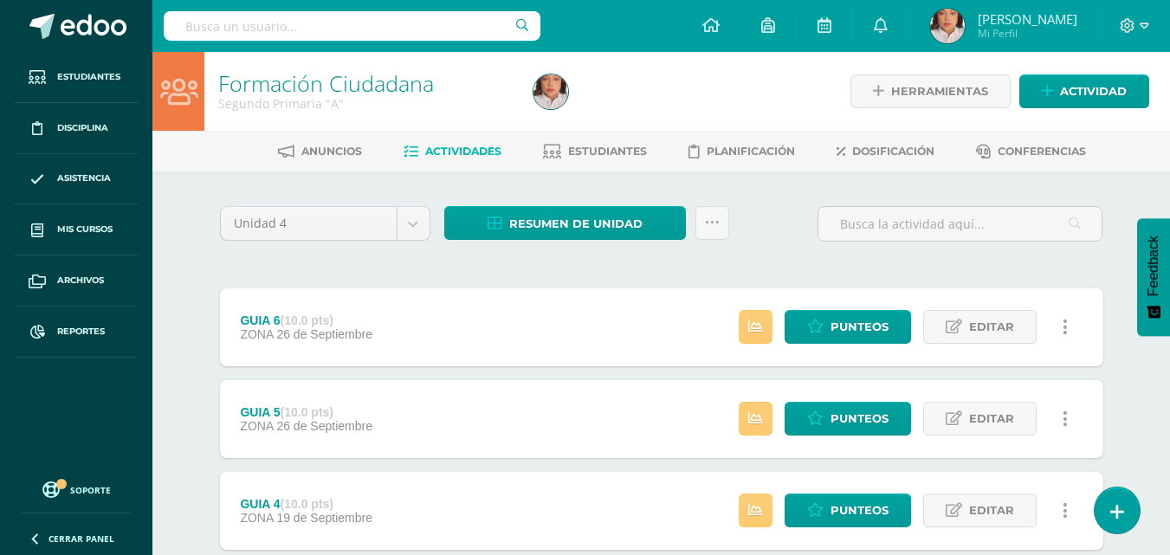
click at [1060, 70] on div "Herramientas Detalle de asistencias Actividad" at bounding box center [998, 91] width 301 height 79
click at [1060, 77] on span "Actividad" at bounding box center [1093, 91] width 67 height 32
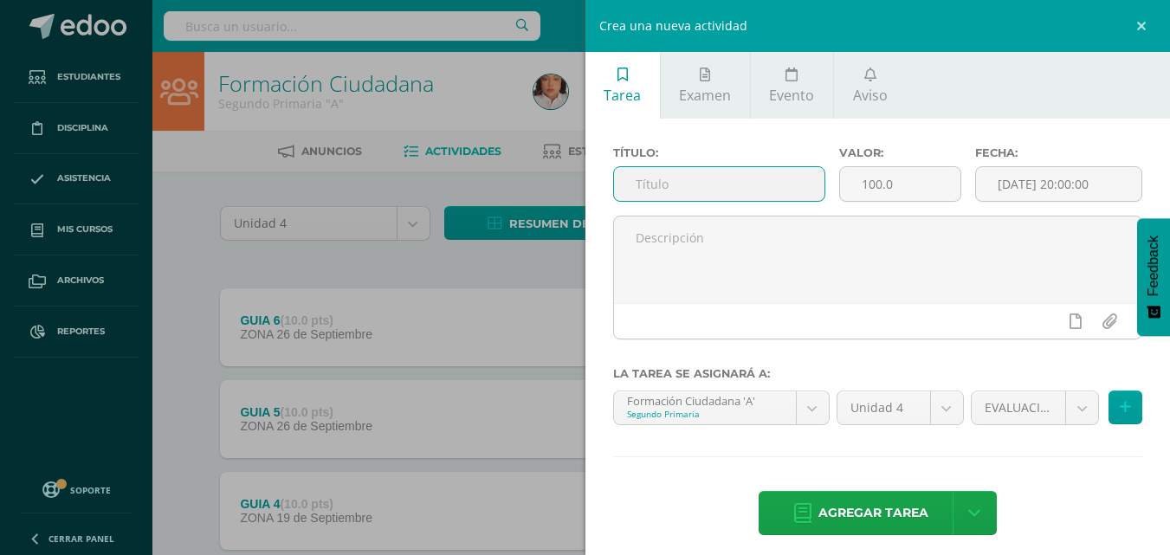
click at [759, 180] on input "text" at bounding box center [719, 184] width 210 height 34
type input "EVALUACION FINAL"
click at [855, 193] on input "100.0" at bounding box center [900, 184] width 120 height 34
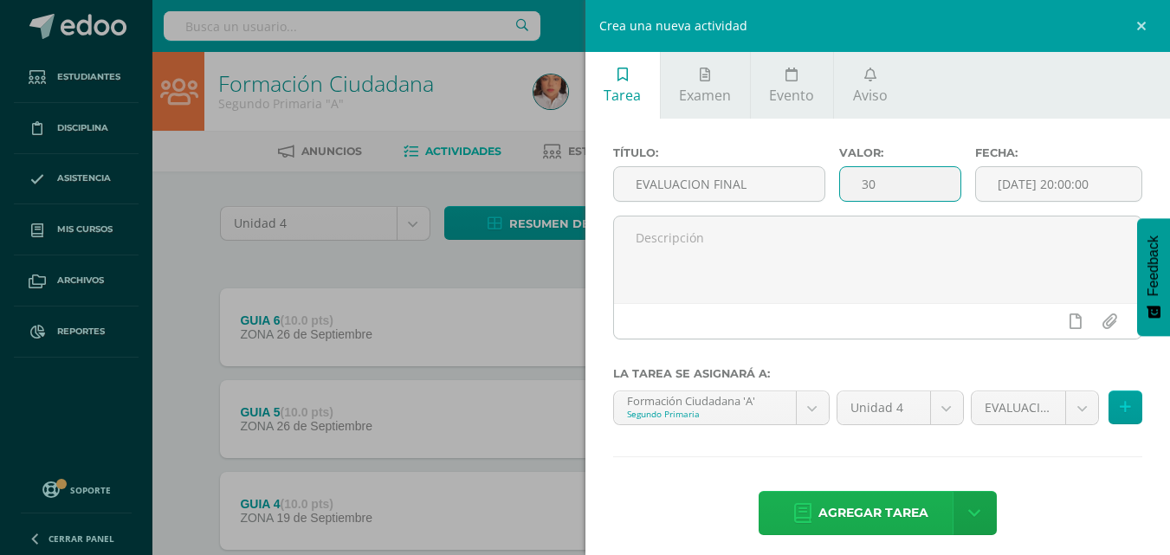
type input "30"
click at [889, 513] on span "Agregar tarea" at bounding box center [873, 513] width 110 height 42
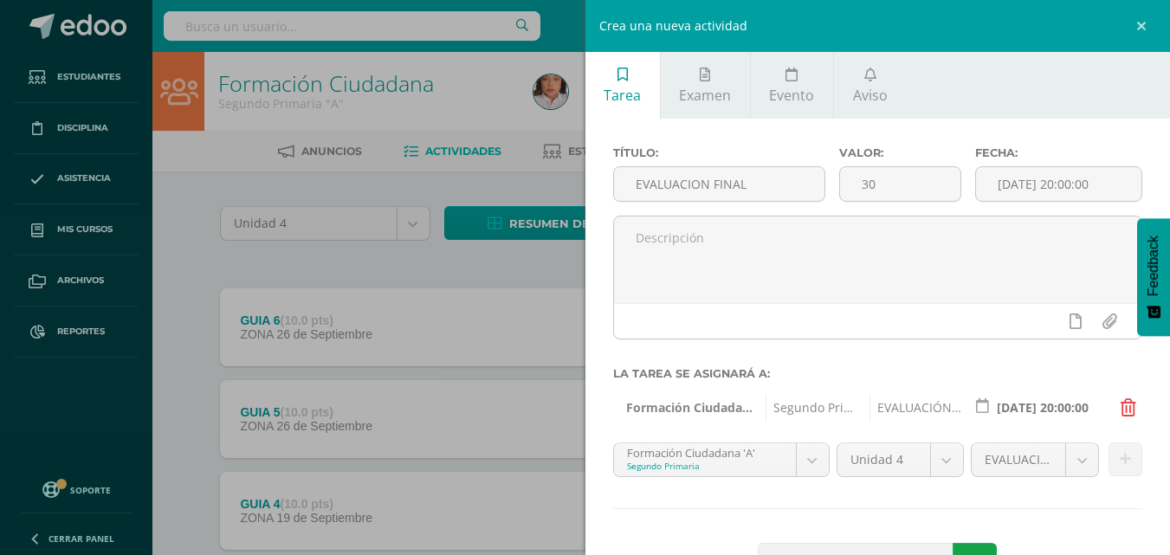
scroll to position [63, 0]
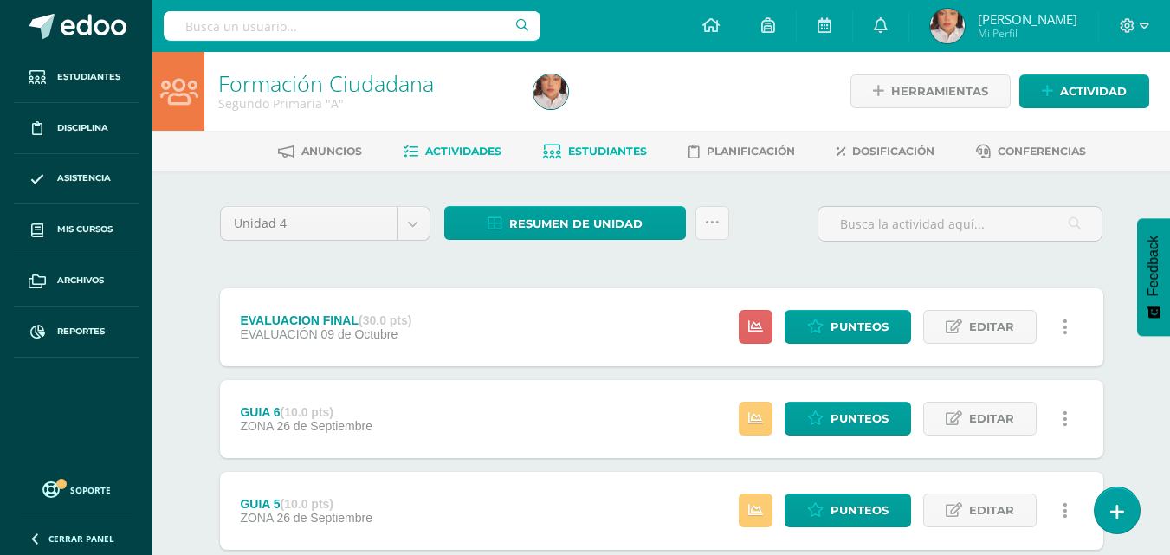
click at [595, 139] on link "Estudiantes" at bounding box center [595, 152] width 104 height 28
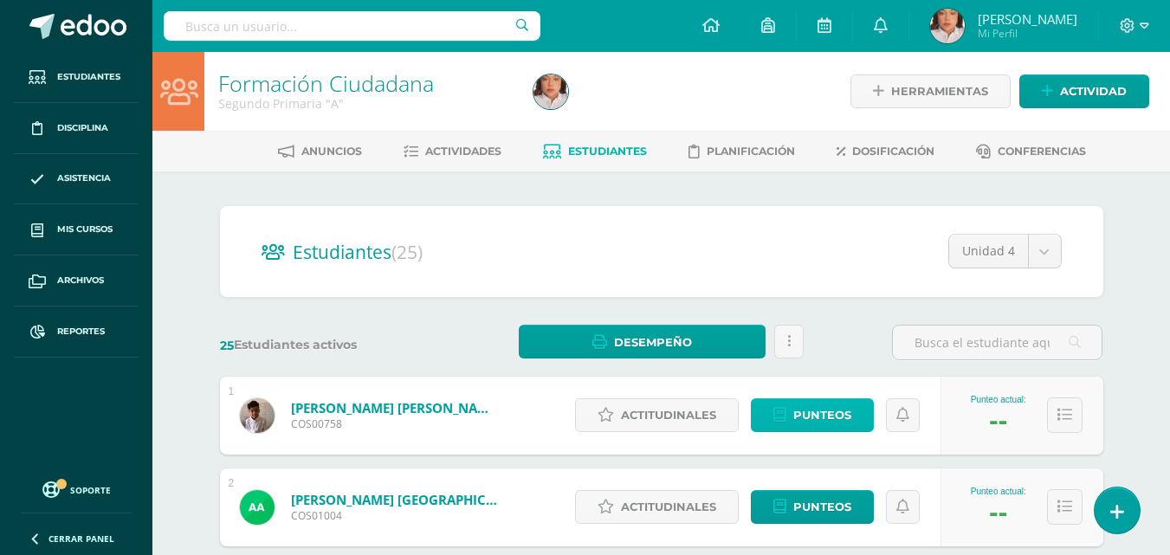
click at [832, 412] on span "Punteos" at bounding box center [822, 415] width 58 height 32
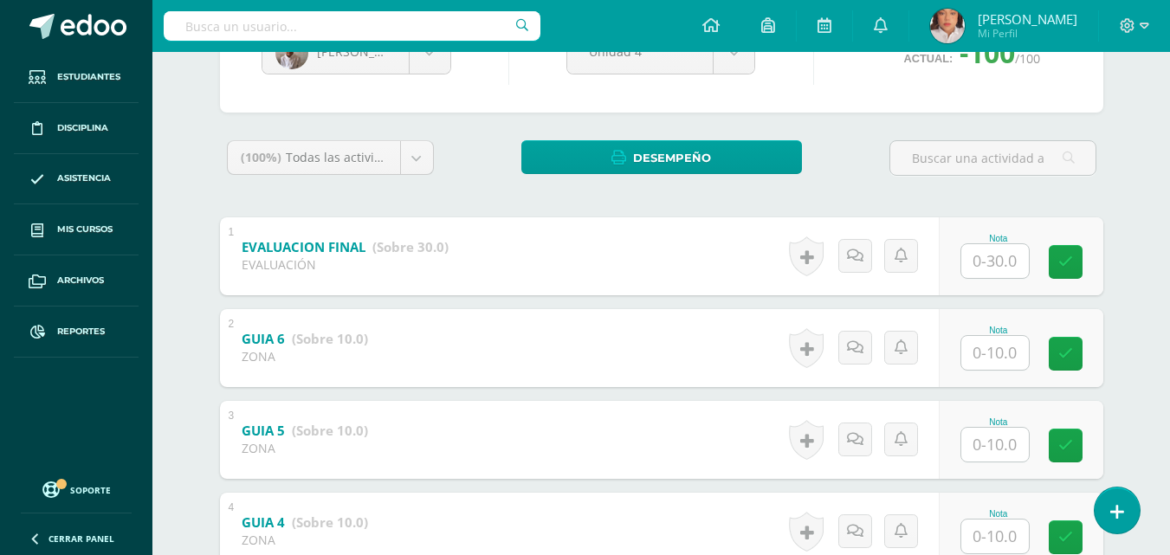
scroll to position [211, 0]
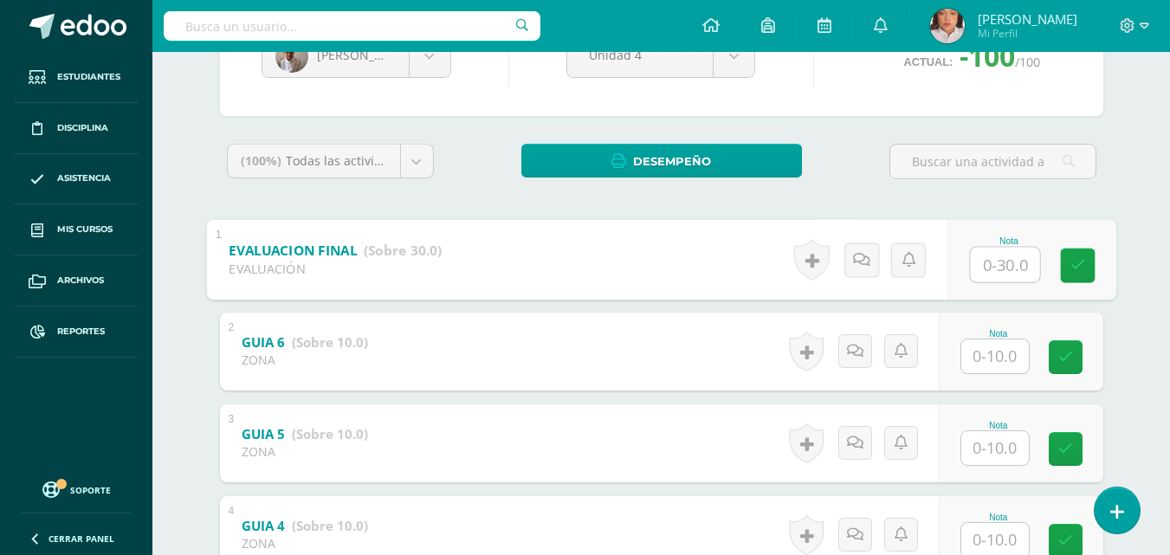
click at [1003, 277] on input "text" at bounding box center [1004, 264] width 69 height 35
type input "21"
click at [428, 58] on body "Estudiantes Disciplina Asistencia Mis cursos Archivos Reportes Soporte Ayuda Re…" at bounding box center [585, 377] width 1170 height 1176
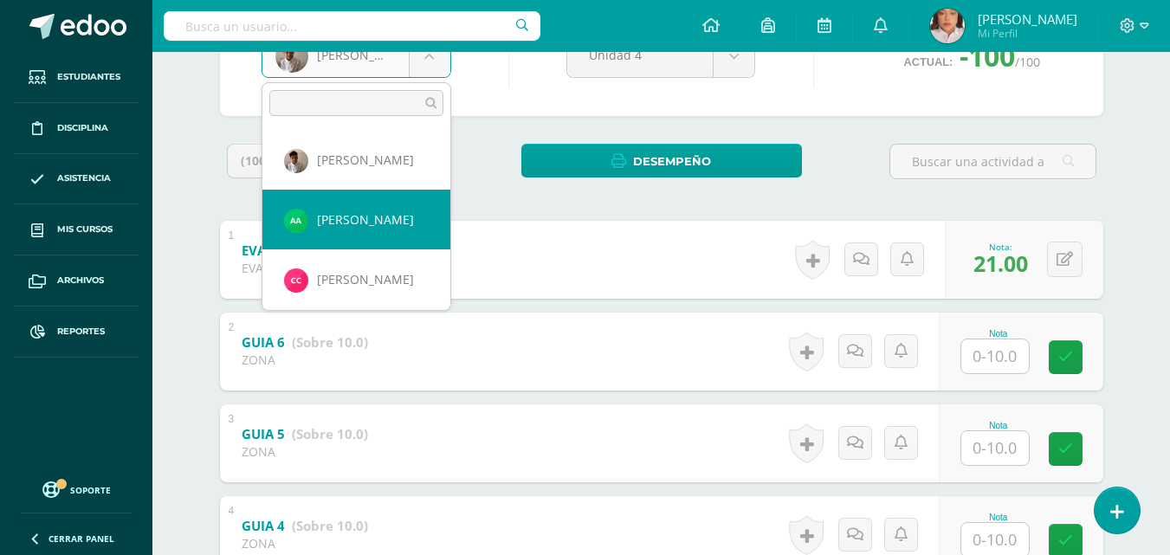
select select "1425"
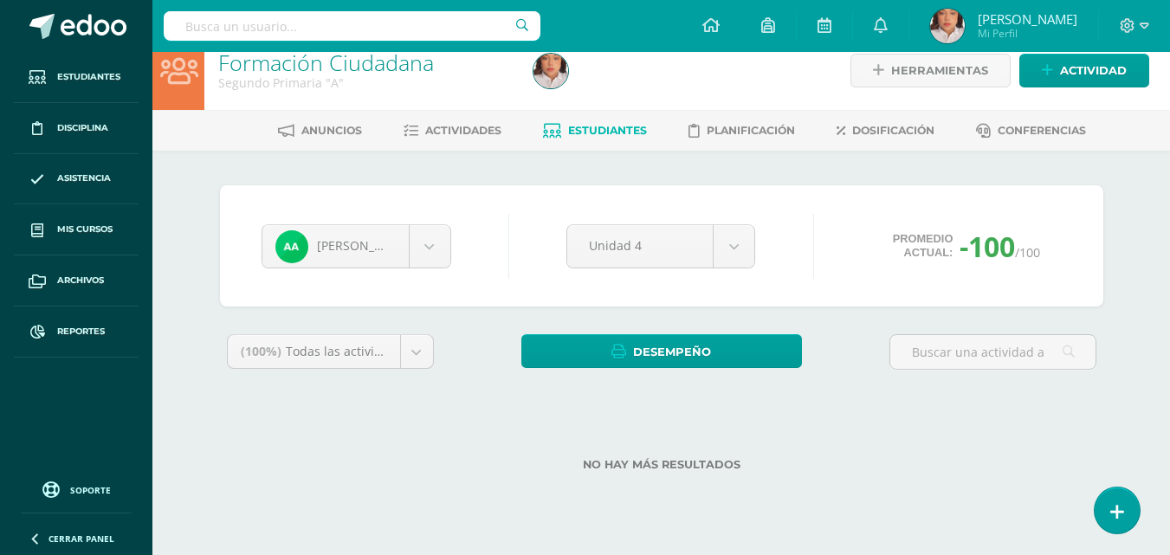
scroll to position [66, 0]
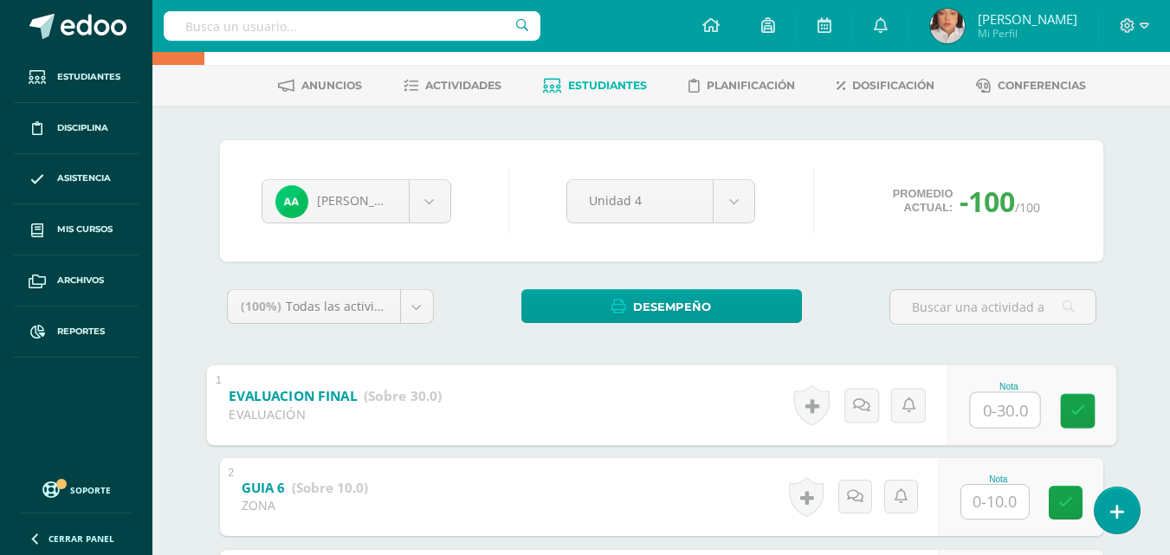
click at [977, 395] on input "text" at bounding box center [1004, 409] width 69 height 35
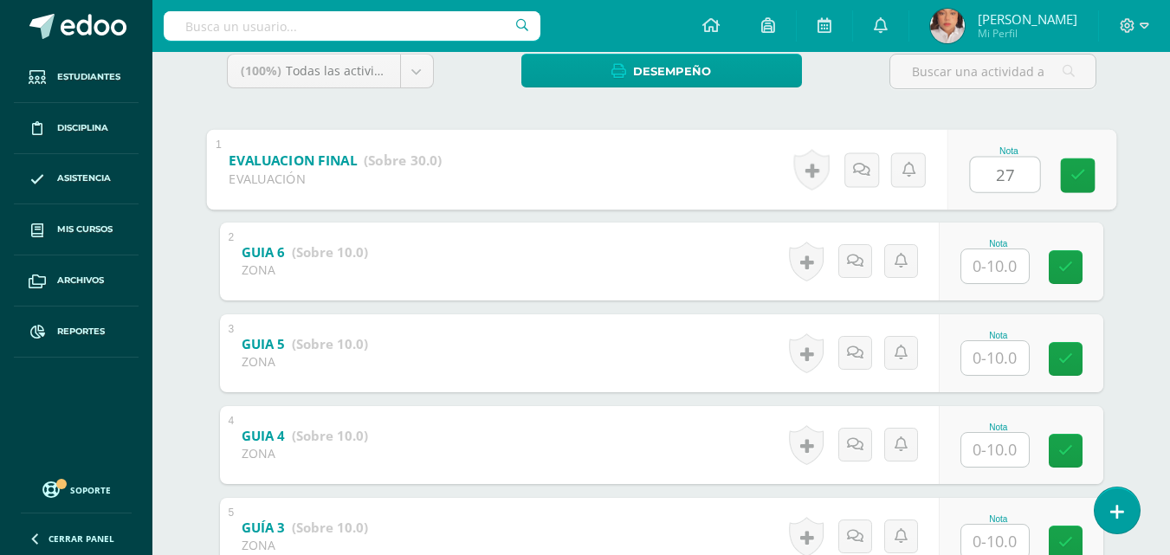
scroll to position [303, 0]
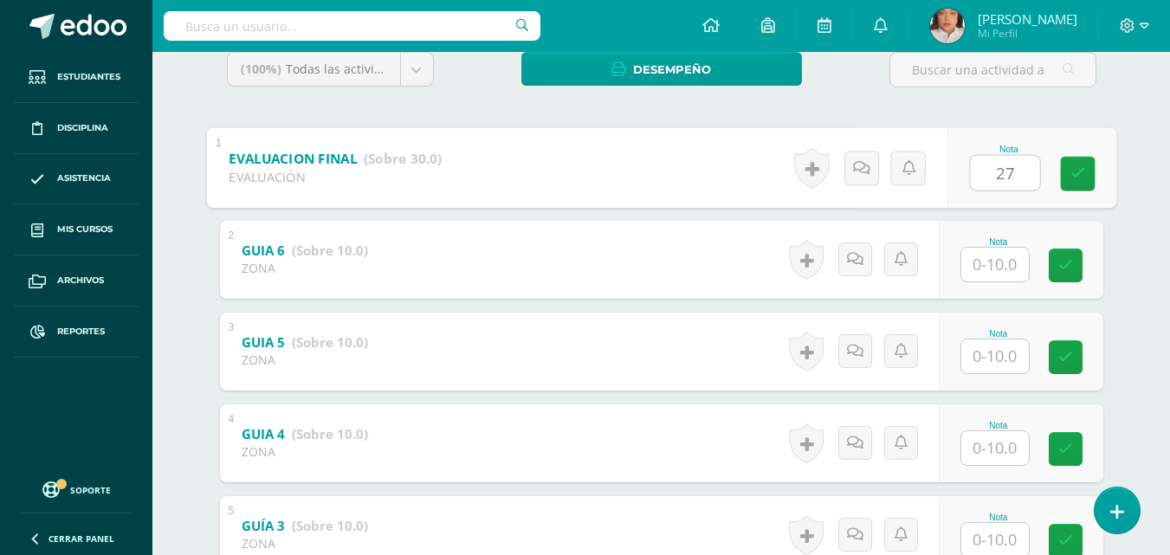
type input "27"
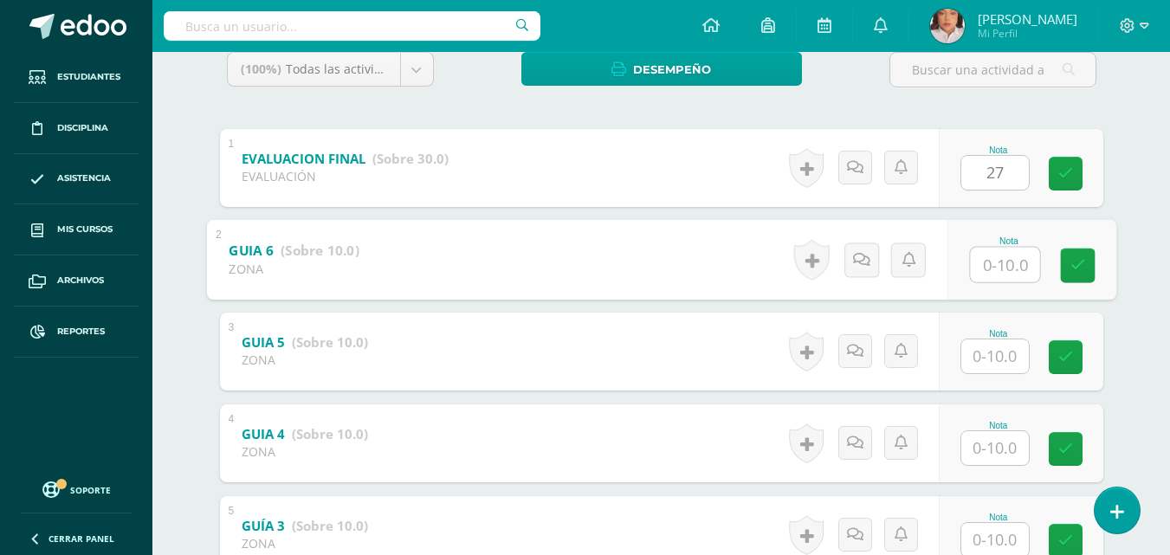
click at [1003, 268] on input "text" at bounding box center [1004, 264] width 69 height 35
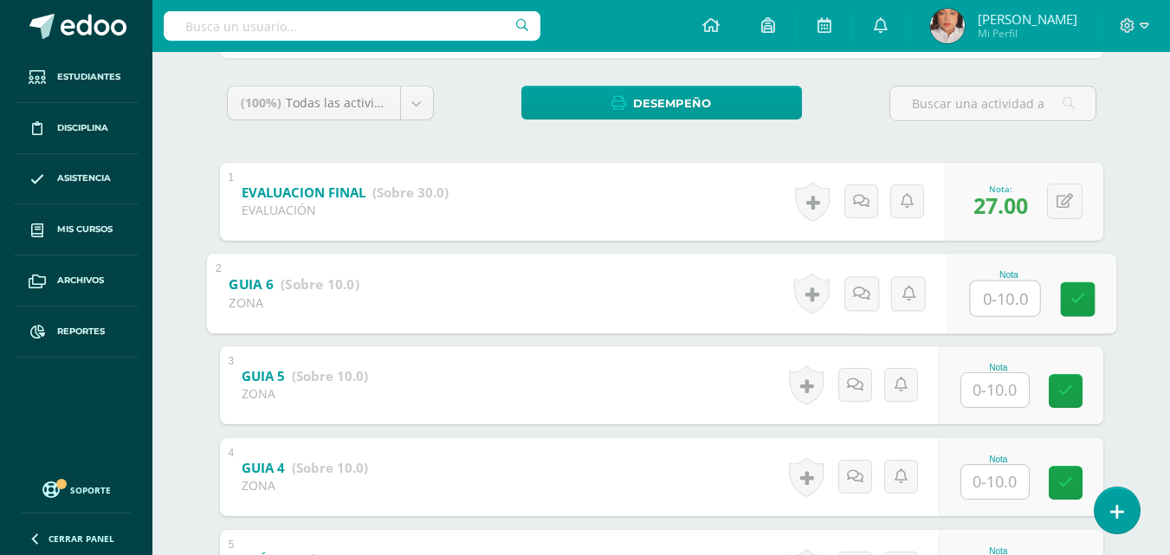
scroll to position [272, 0]
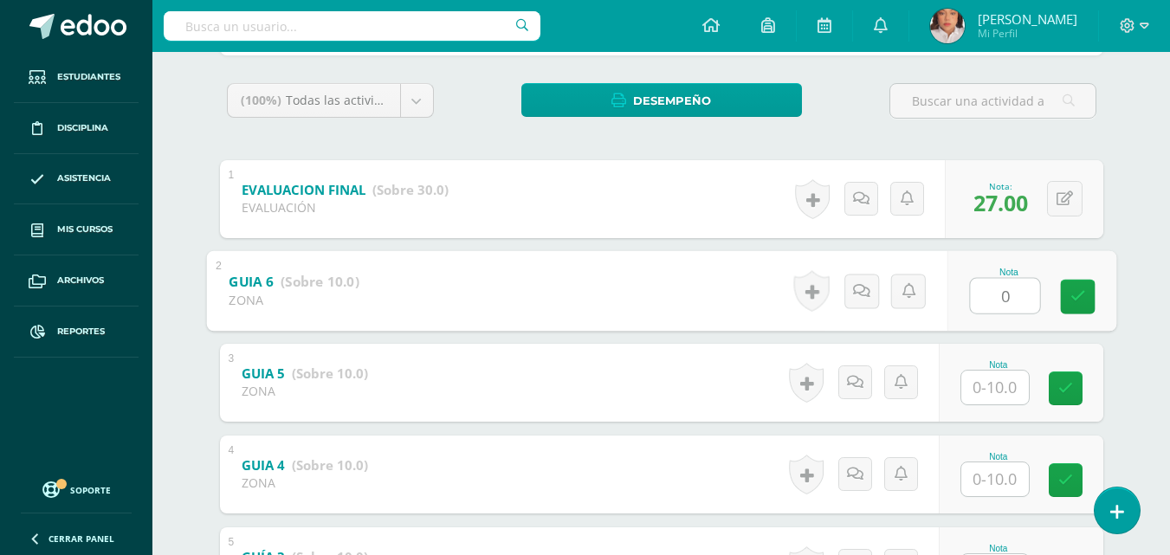
type input "0"
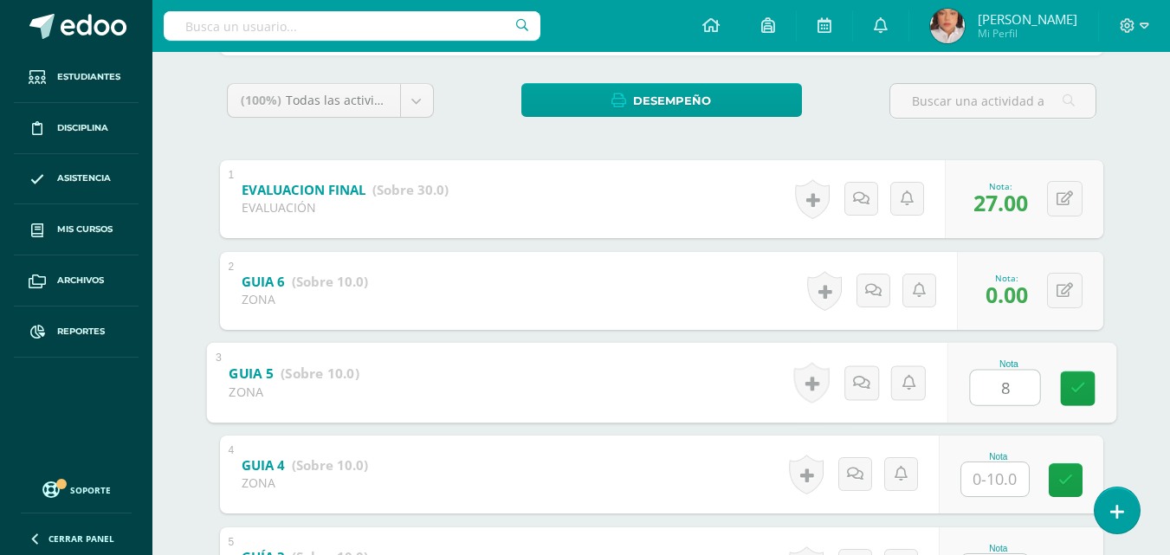
type input "8"
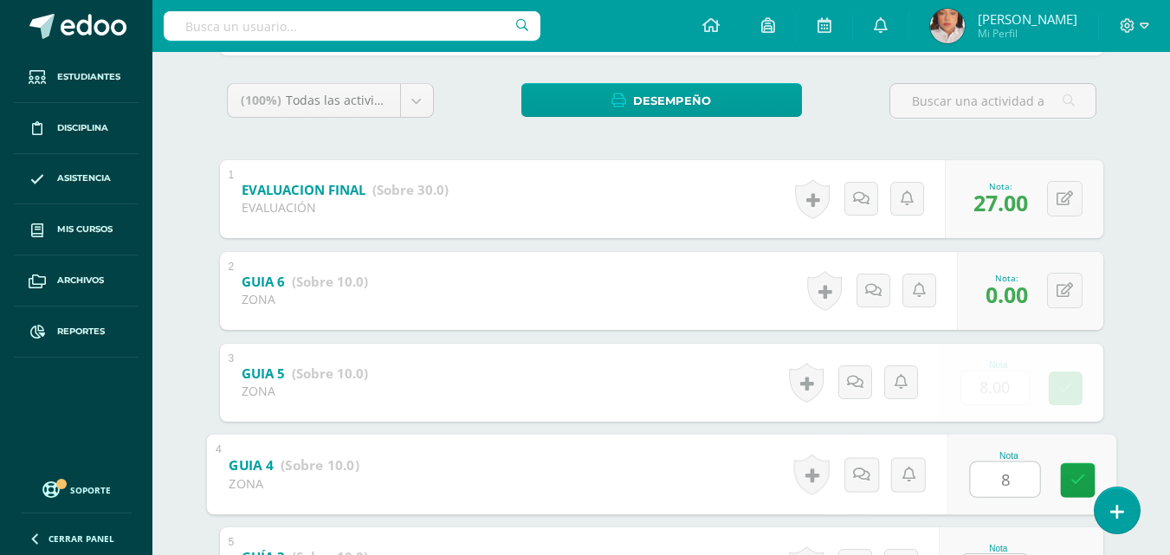
type input "8"
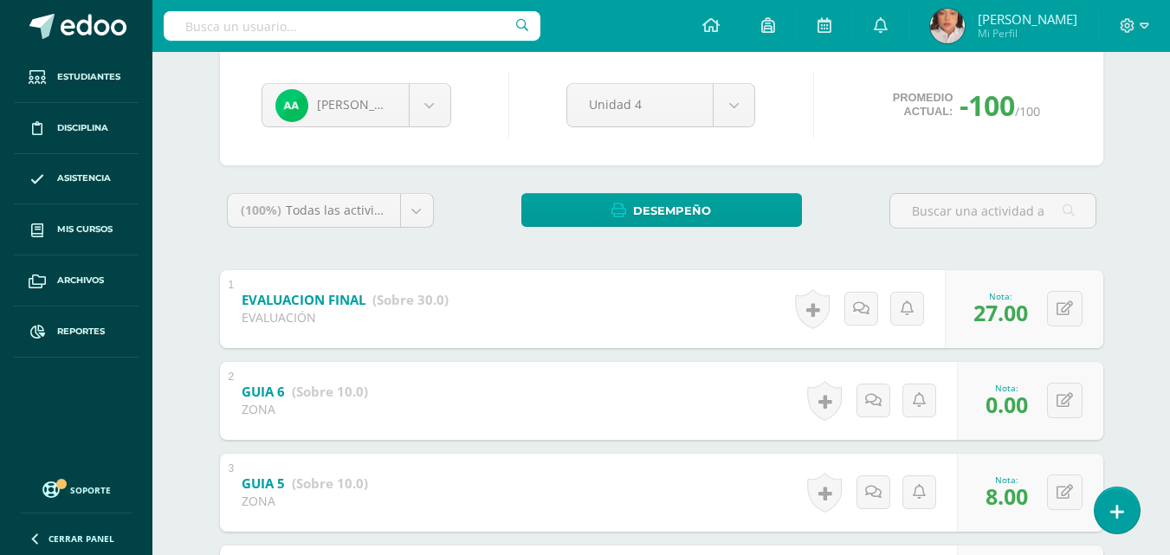
scroll to position [0, 0]
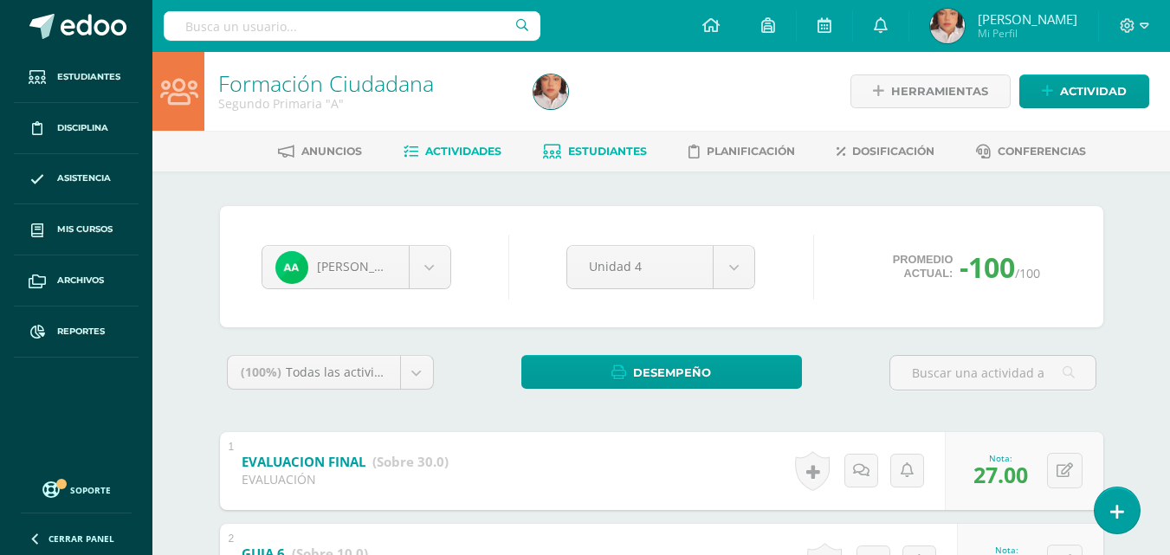
click at [425, 154] on span "Actividades" at bounding box center [463, 151] width 76 height 13
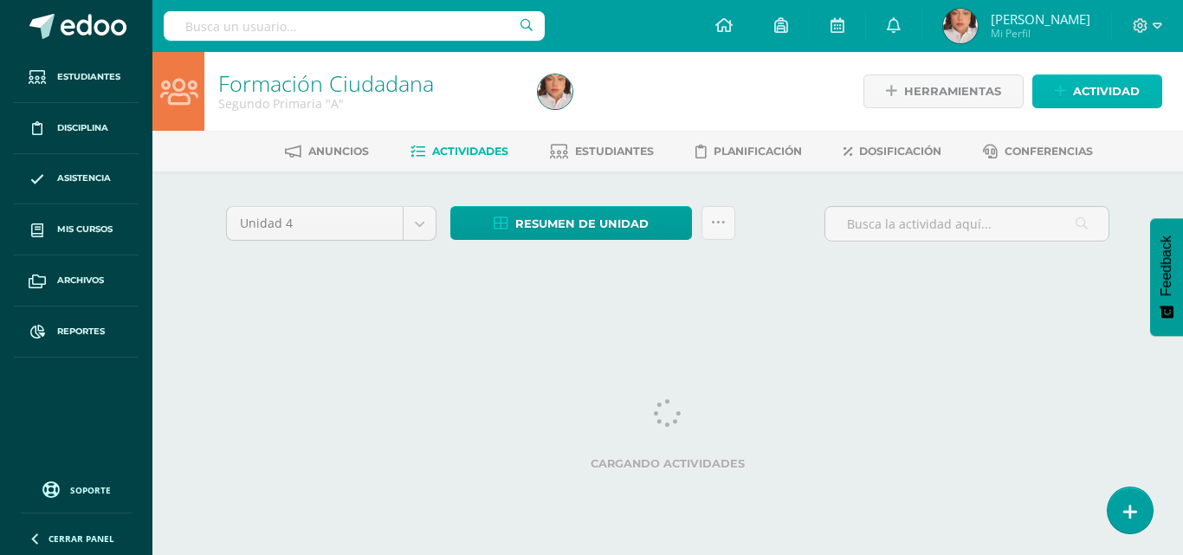
click at [1110, 107] on link "Actividad" at bounding box center [1097, 91] width 130 height 34
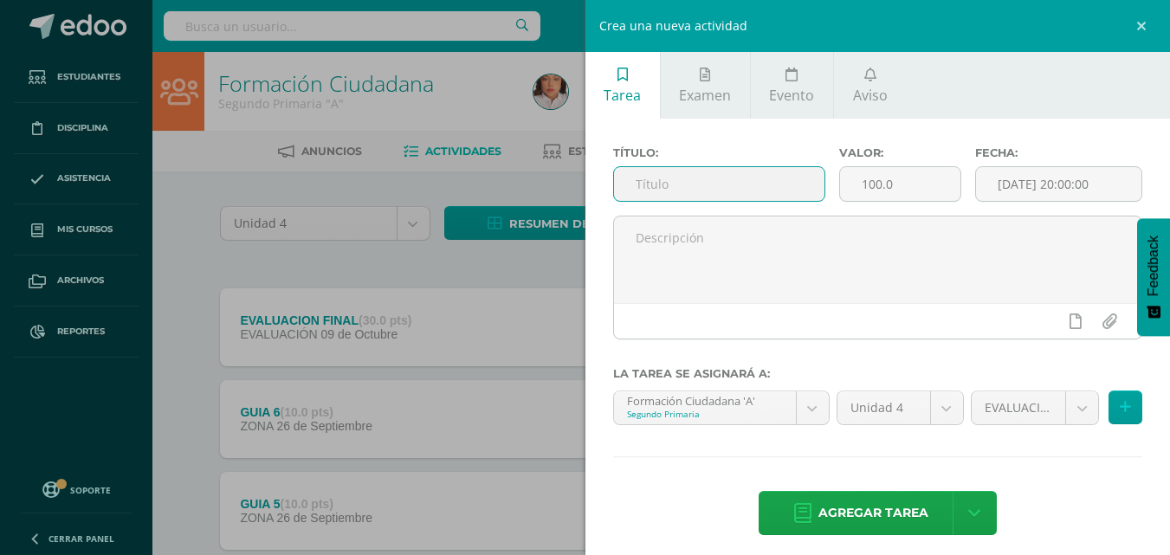
click at [763, 187] on input "text" at bounding box center [719, 184] width 210 height 34
type input "PARCIAL"
click at [919, 183] on input "100.0" at bounding box center [900, 184] width 120 height 34
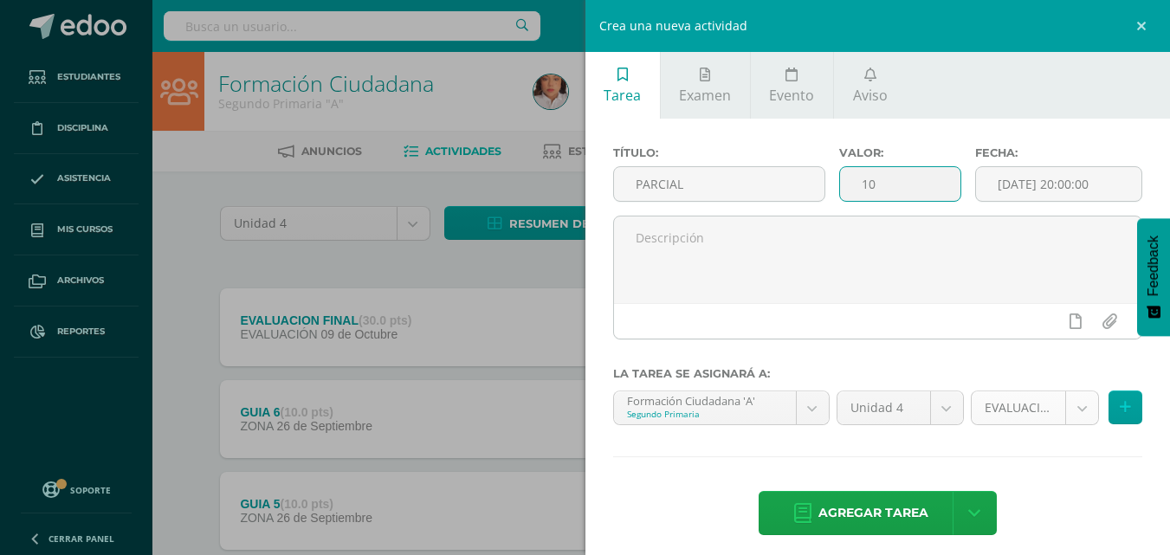
type input "10"
click at [996, 409] on body "Estudiantes Disciplina Asistencia Mis cursos Archivos Reportes Soporte Ayuda Re…" at bounding box center [585, 516] width 1170 height 1032
select select "123488"
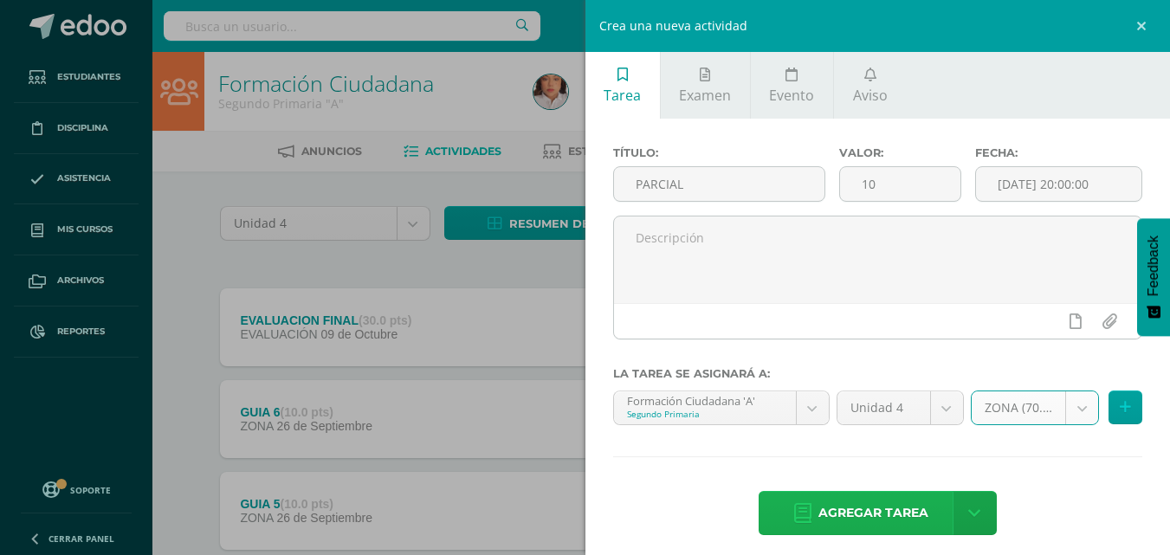
click at [873, 512] on span "Agregar tarea" at bounding box center [873, 513] width 110 height 42
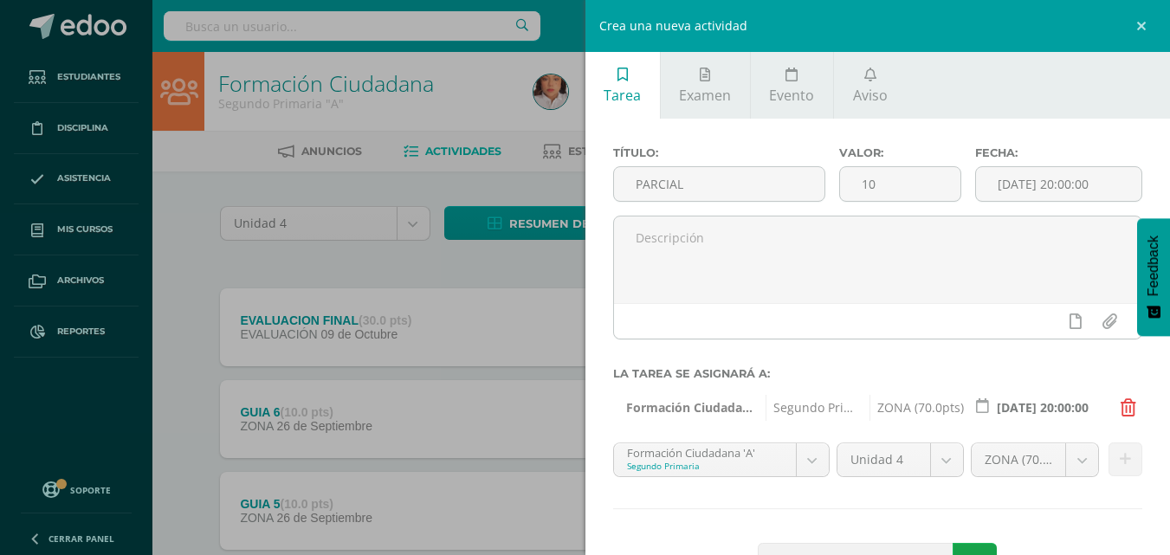
click at [1044, 203] on div "Fecha: 2025-10-09 20:00:00" at bounding box center [1058, 180] width 181 height 69
click at [1067, 180] on input "[DATE] 20:00:00" at bounding box center [1058, 184] width 165 height 34
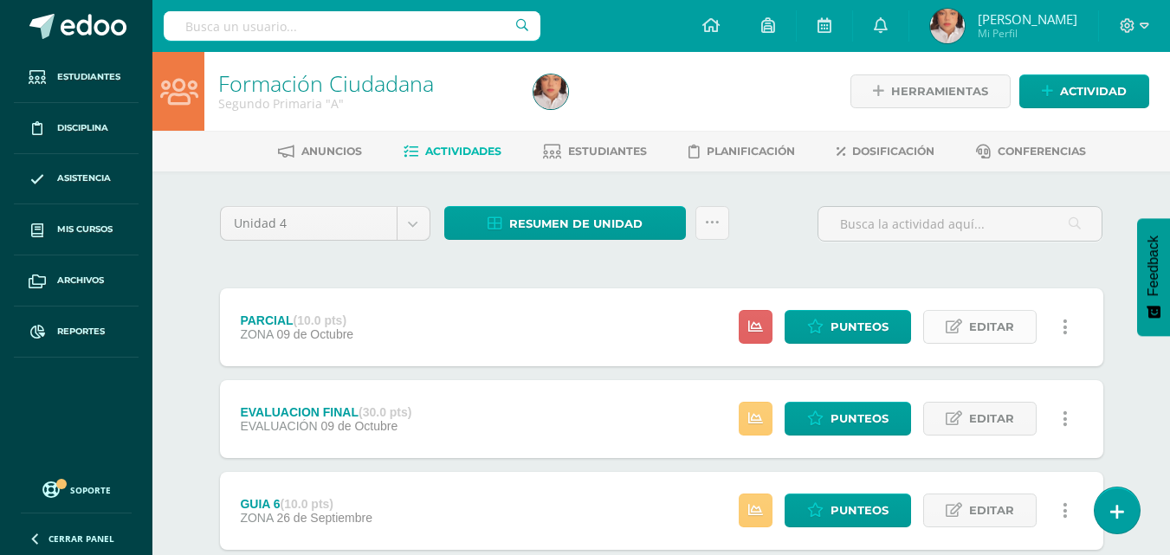
click at [998, 322] on span "Editar" at bounding box center [991, 327] width 45 height 32
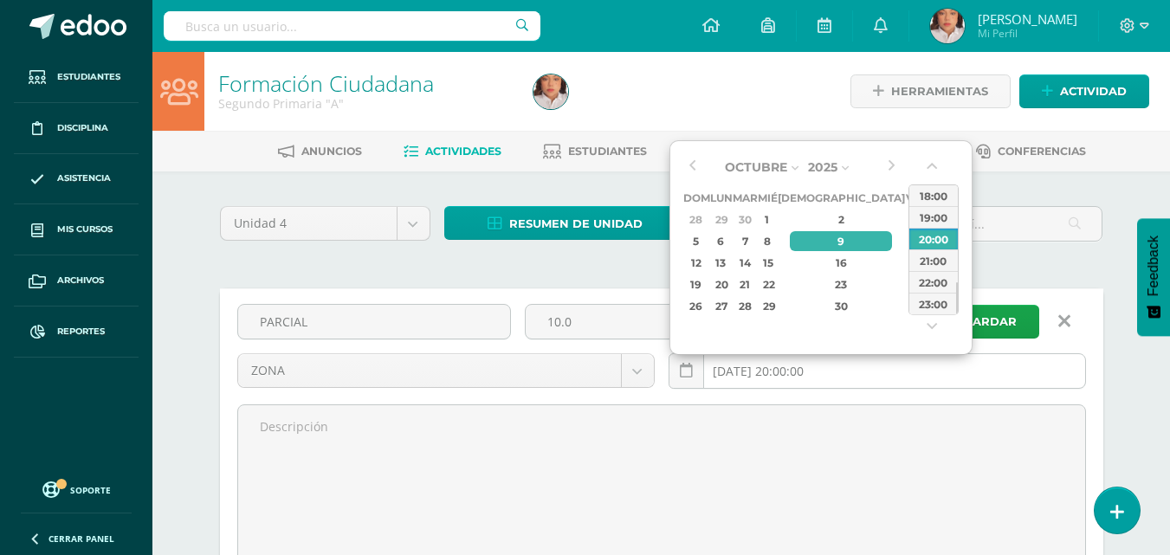
click at [772, 368] on input "[DATE] 20:00:00" at bounding box center [877, 371] width 416 height 34
click at [695, 255] on div "12" at bounding box center [697, 263] width 22 height 20
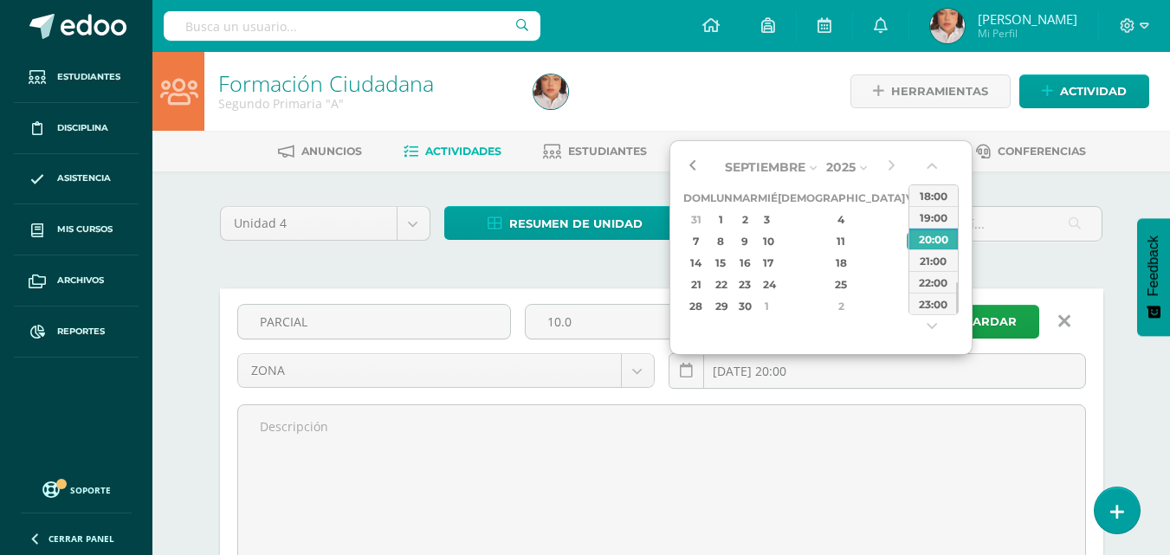
click at [688, 174] on button "button" at bounding box center [691, 167] width 17 height 26
click at [907, 242] on div "12" at bounding box center [915, 241] width 16 height 20
type input "2025-09-12 20:00"
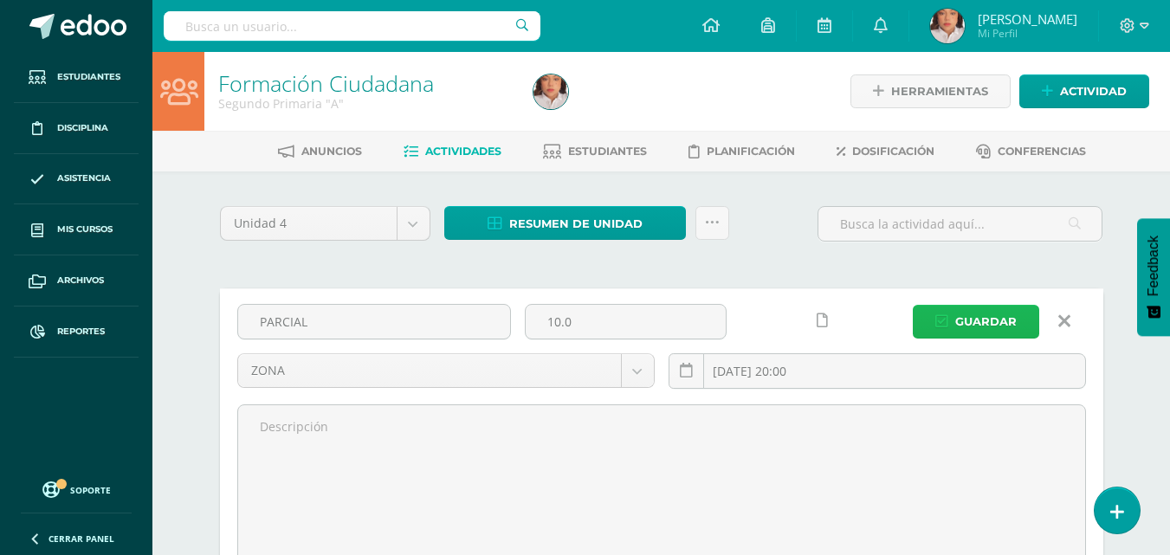
click at [1006, 313] on span "Guardar" at bounding box center [985, 322] width 61 height 32
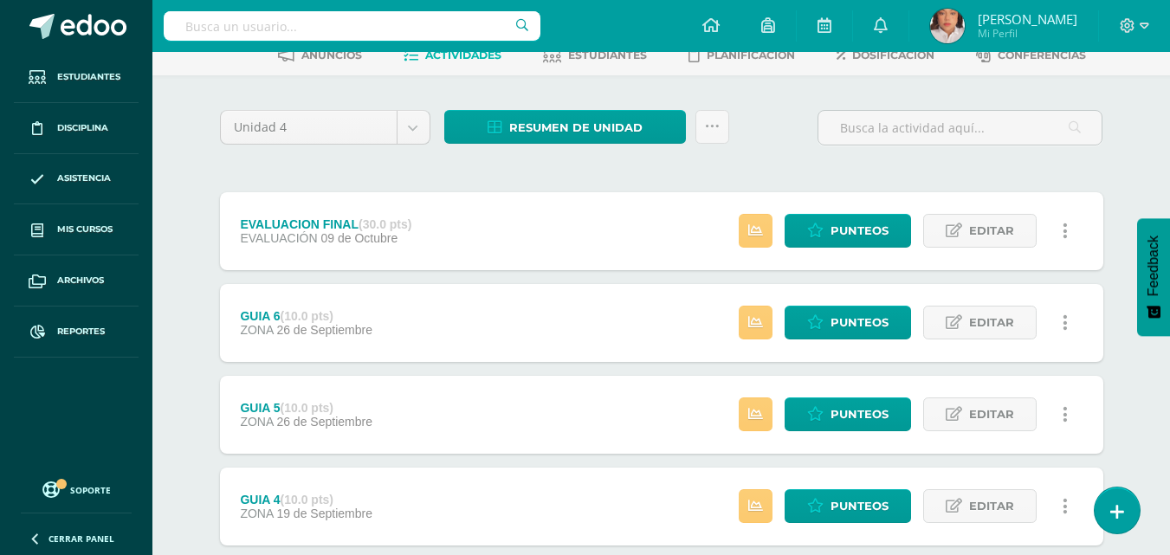
scroll to position [93, 0]
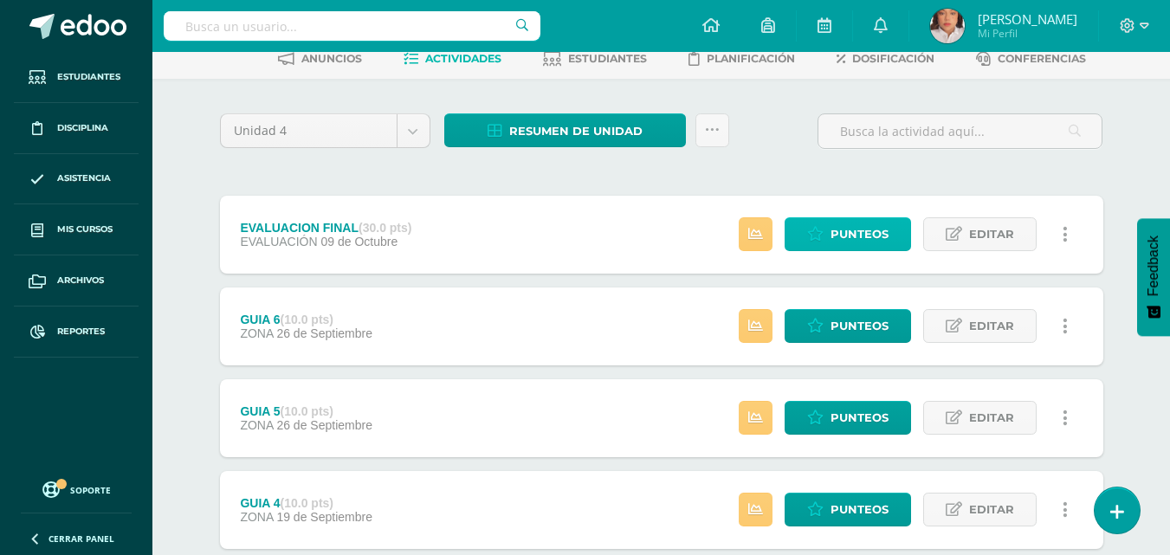
click at [842, 231] on span "Punteos" at bounding box center [859, 234] width 58 height 32
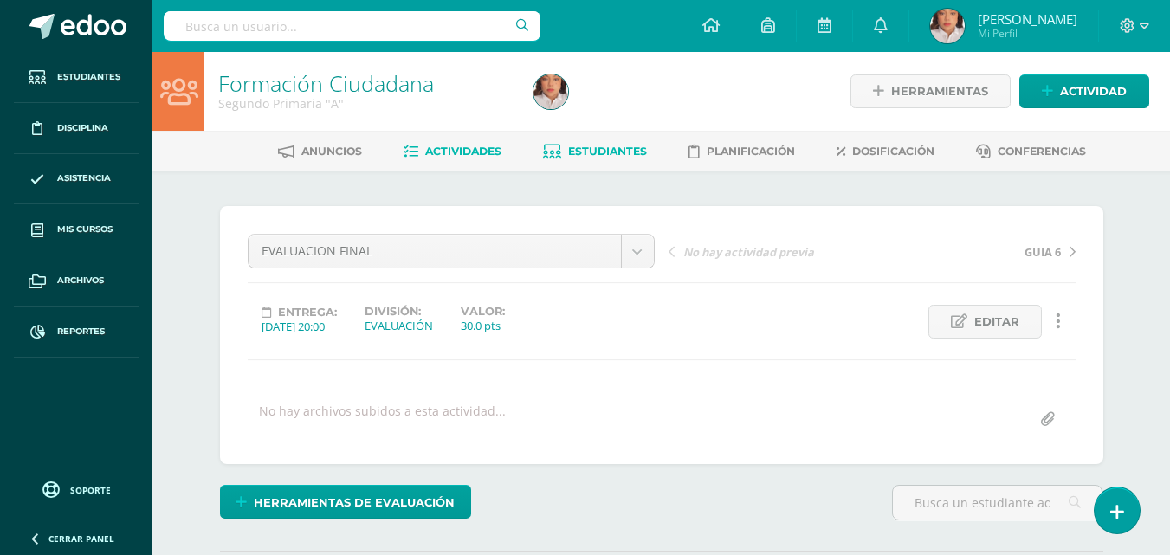
click at [555, 113] on div at bounding box center [550, 91] width 48 height 79
click at [590, 157] on span "Estudiantes" at bounding box center [607, 151] width 79 height 13
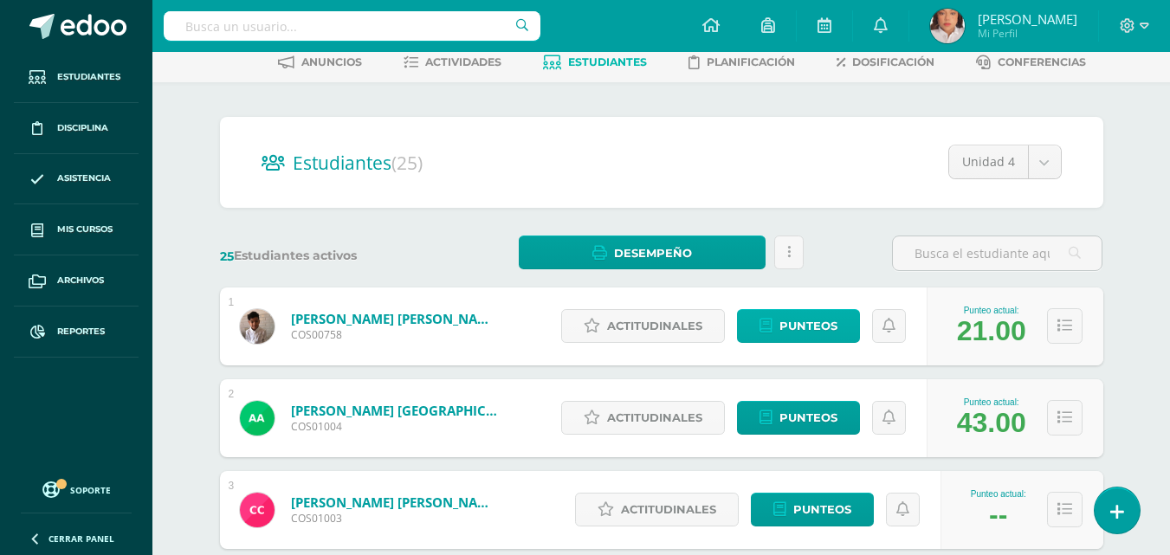
scroll to position [90, 0]
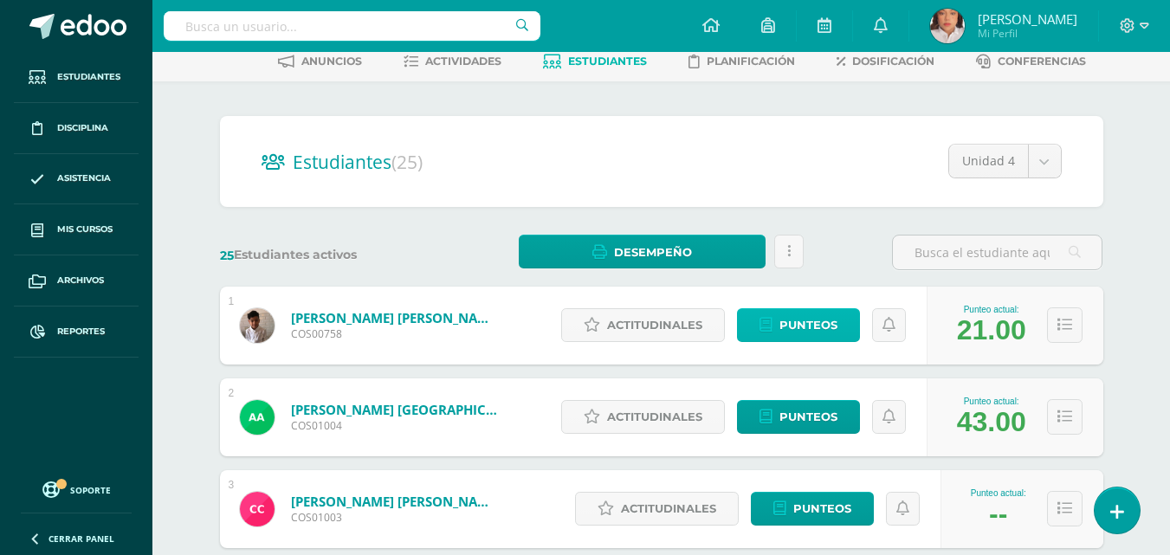
click at [805, 324] on span "Punteos" at bounding box center [808, 325] width 58 height 32
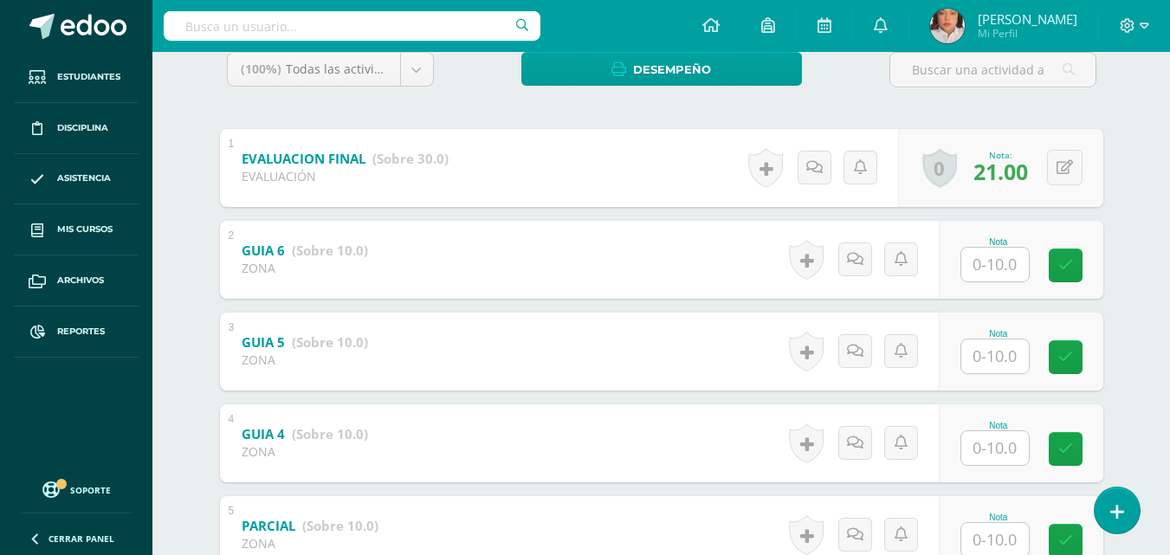
scroll to position [316, 0]
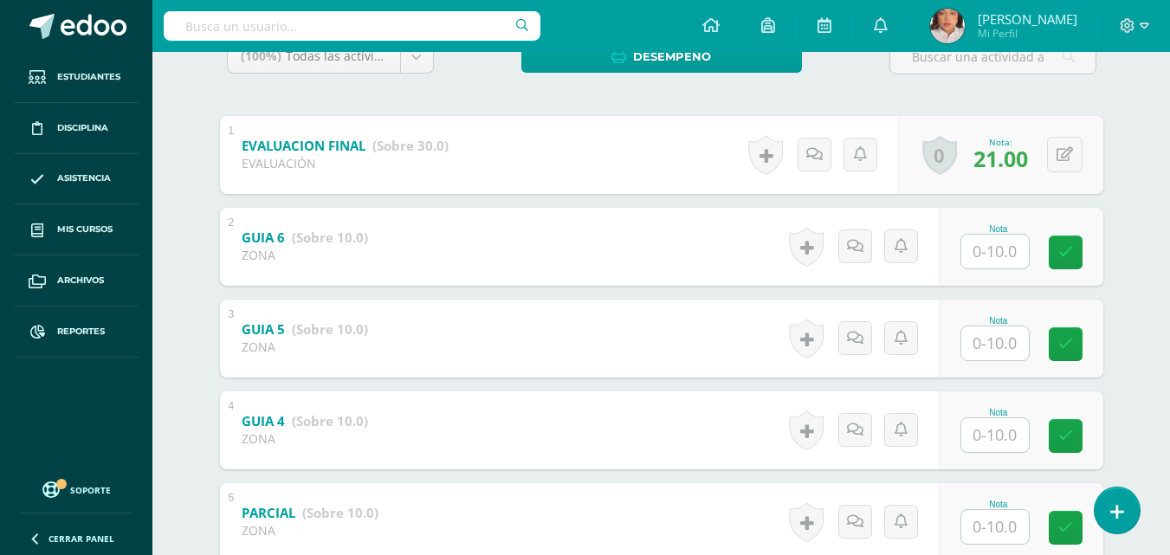
click at [1000, 241] on input "text" at bounding box center [995, 252] width 68 height 34
type input "10"
type input "9"
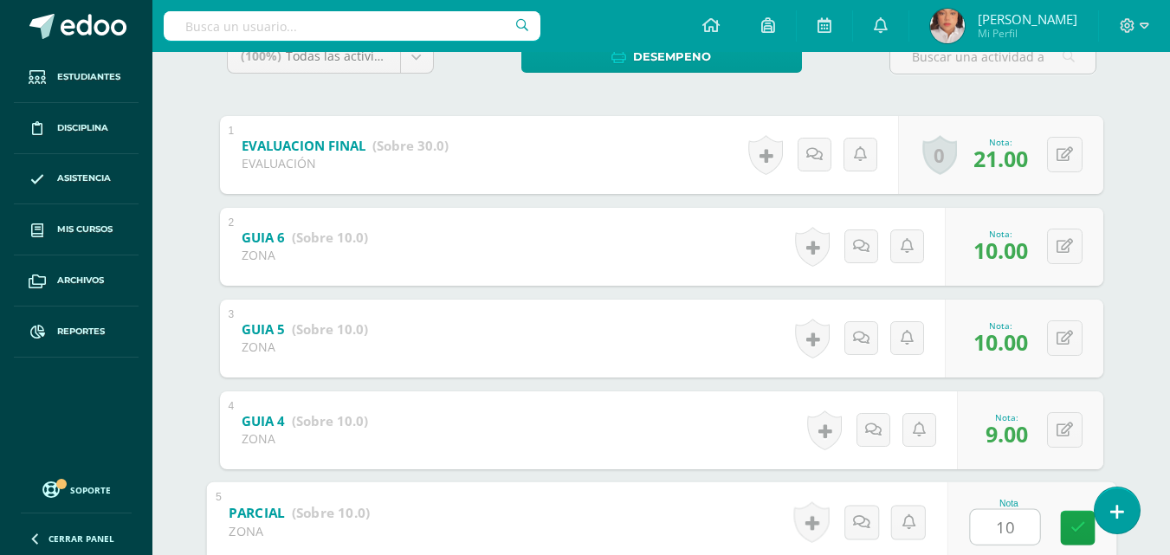
type input "10"
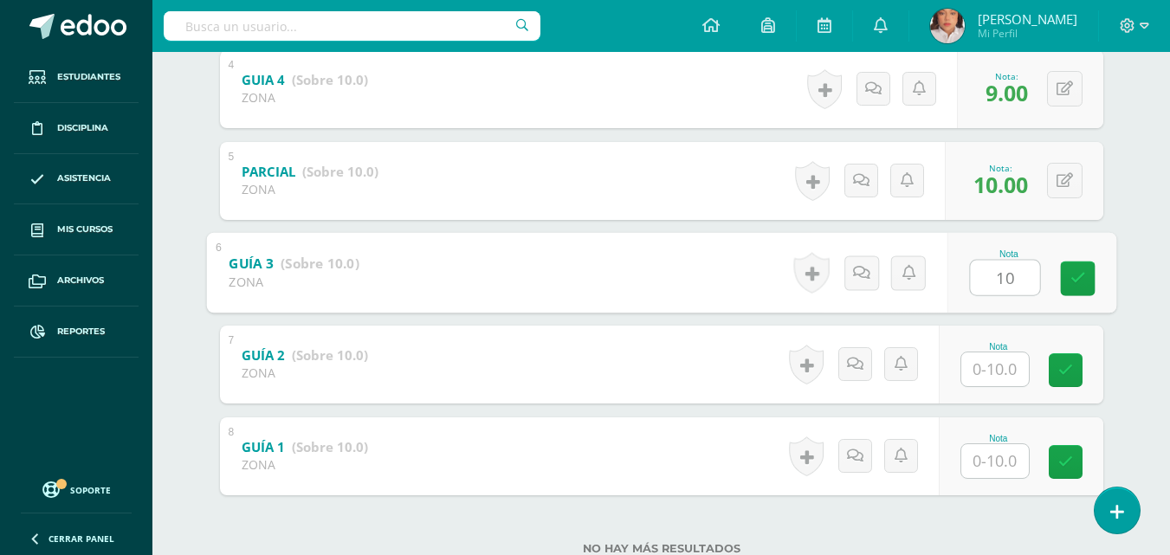
type input "10"
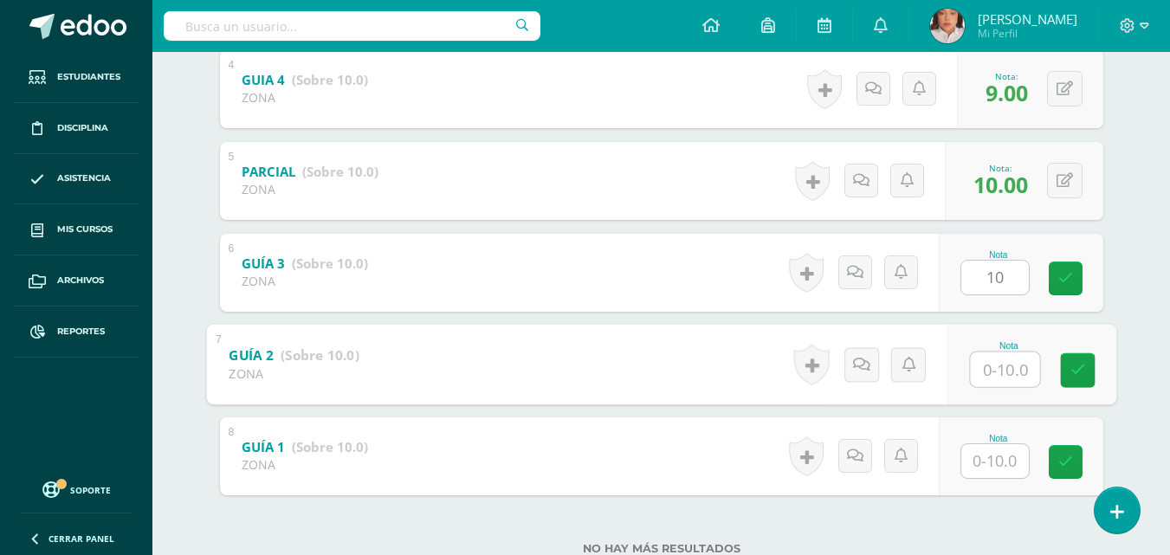
type input "0"
type input "10"
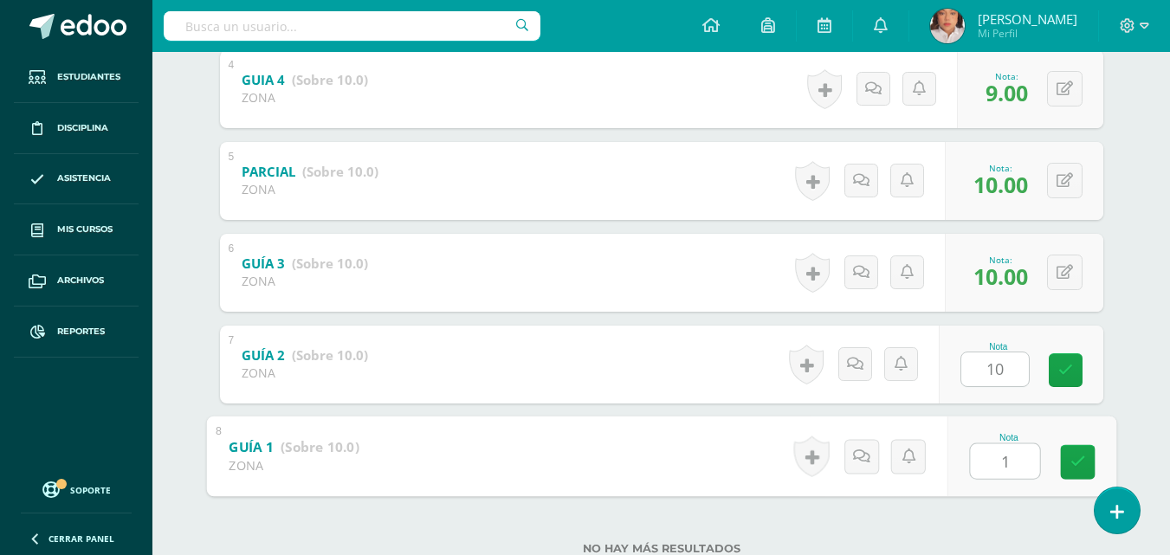
type input "10"
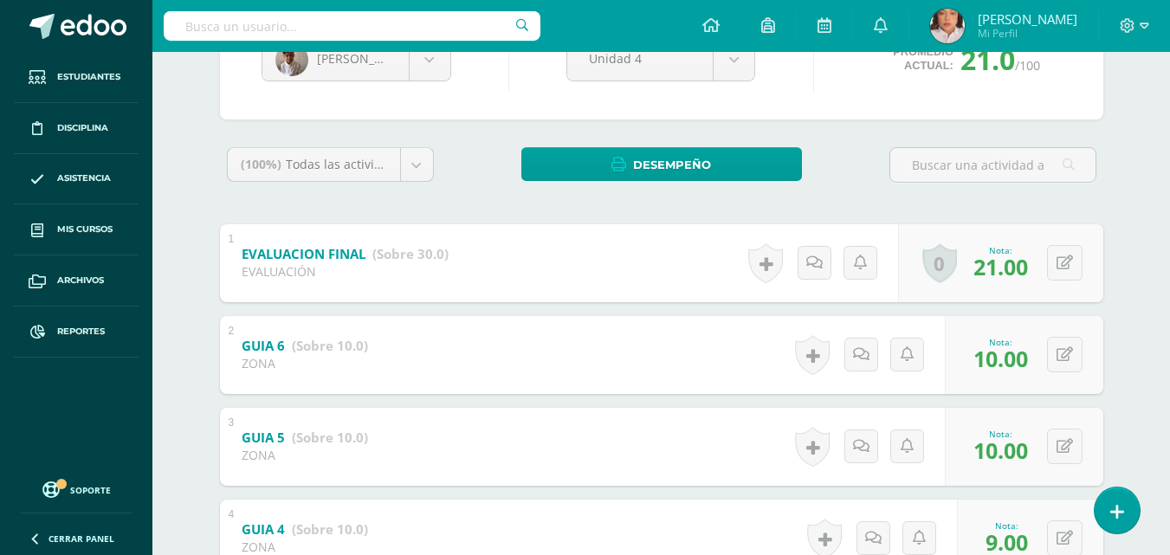
scroll to position [207, 0]
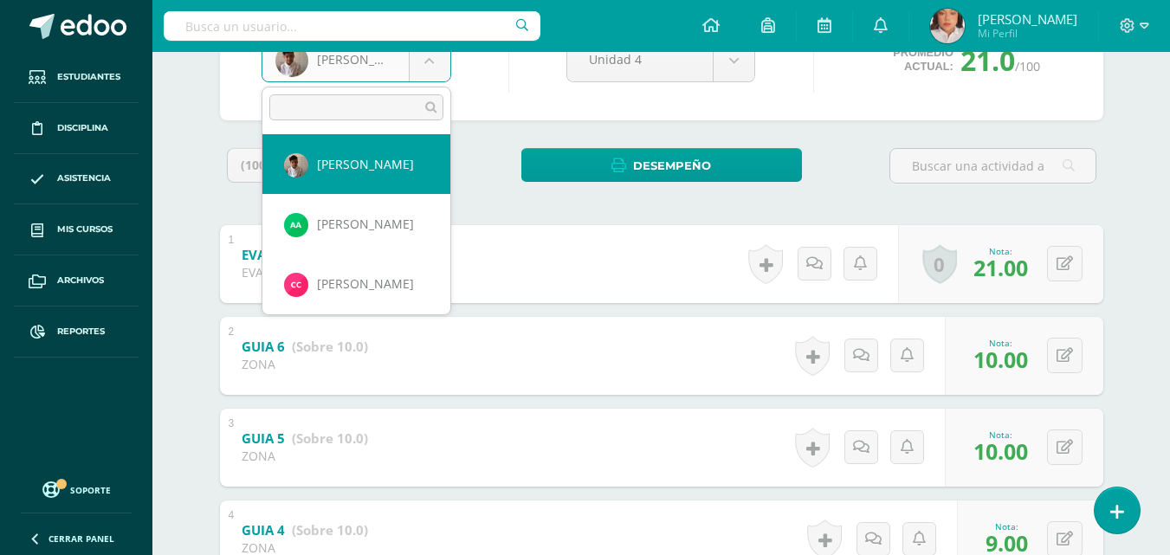
click at [446, 74] on body "Estudiantes Disciplina Asistencia Mis cursos Archivos Reportes Soporte Ayuda Re…" at bounding box center [585, 427] width 1170 height 1268
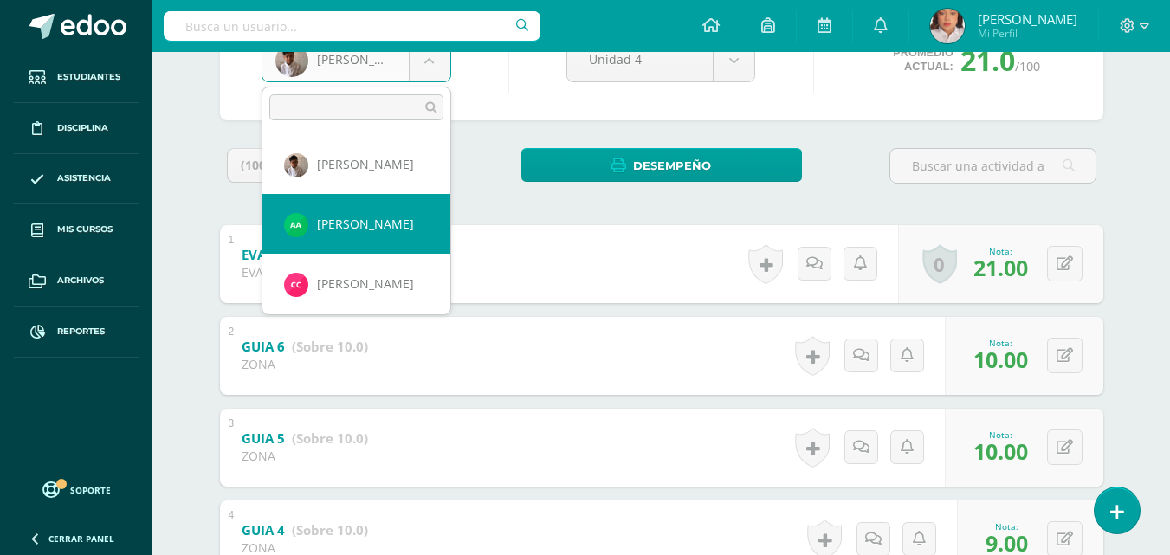
select select "1425"
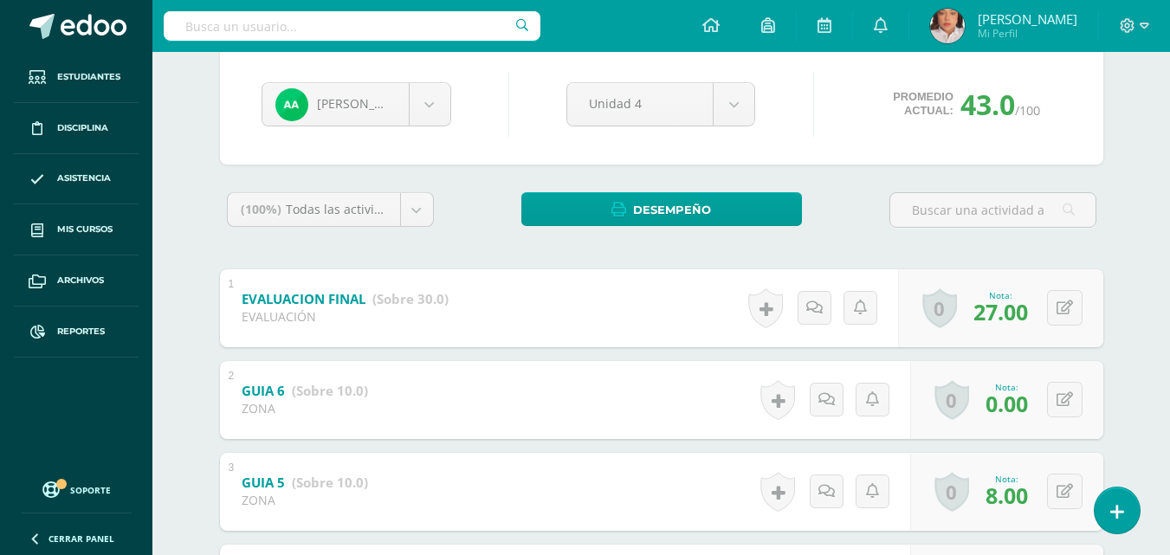
scroll to position [176, 0]
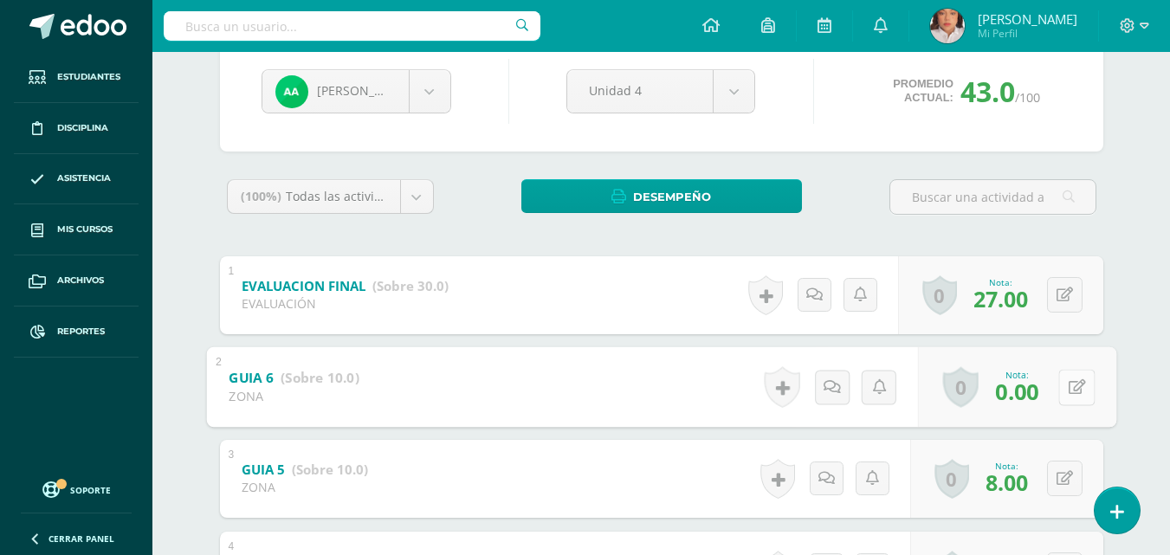
click at [1059, 373] on button at bounding box center [1076, 387] width 36 height 36
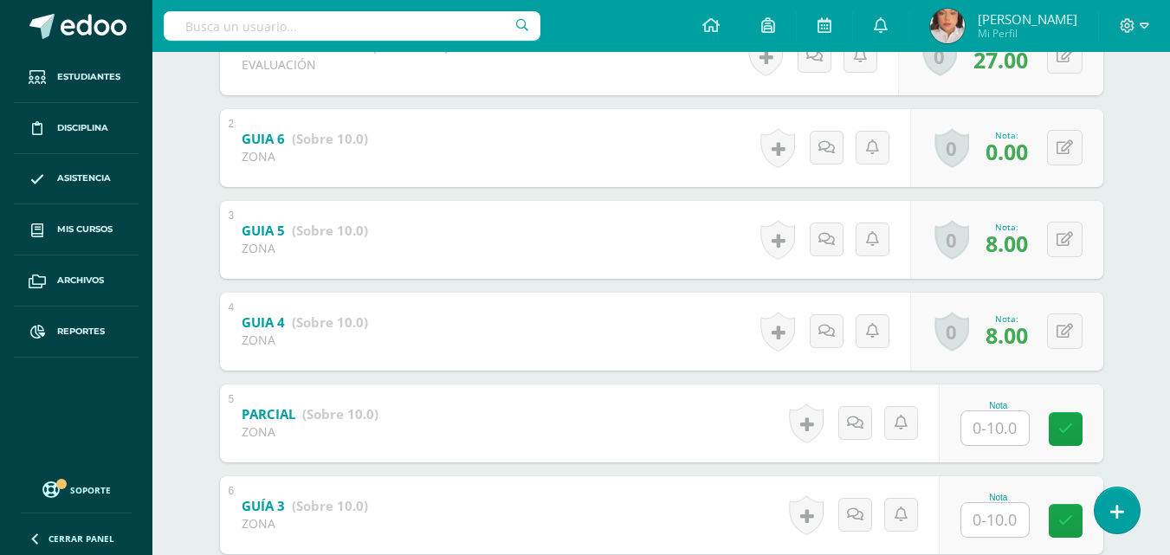
scroll to position [416, 0]
click at [994, 426] on input "text" at bounding box center [1004, 427] width 69 height 35
type input "10"
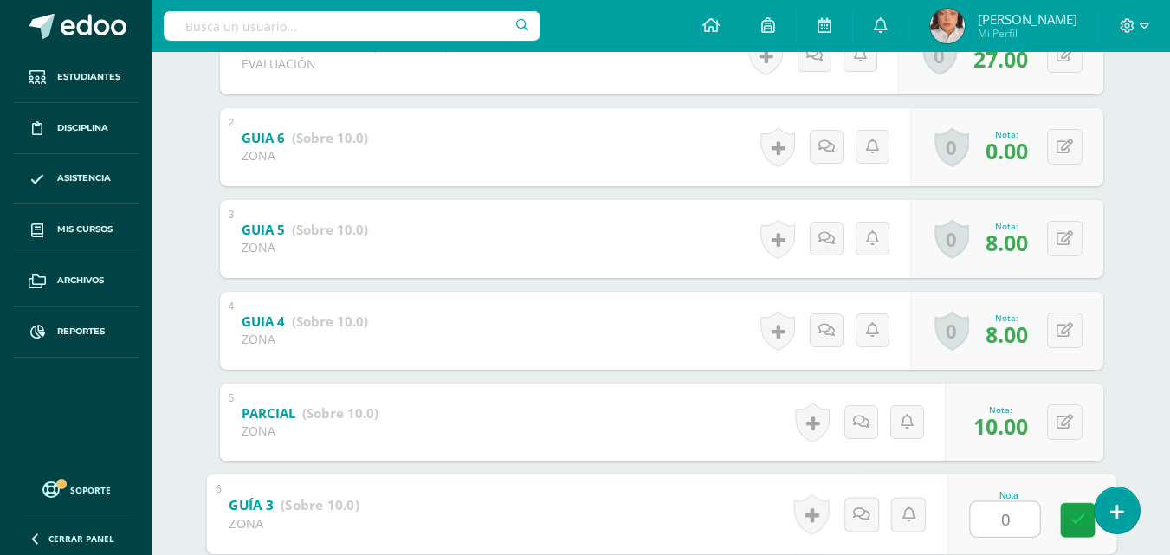
type input "0"
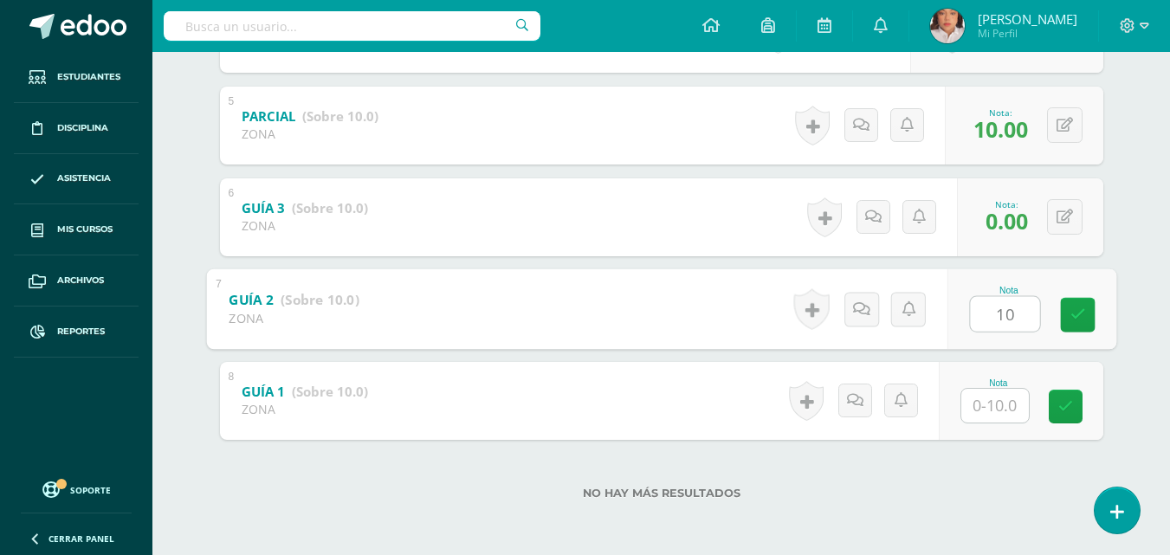
type input "10"
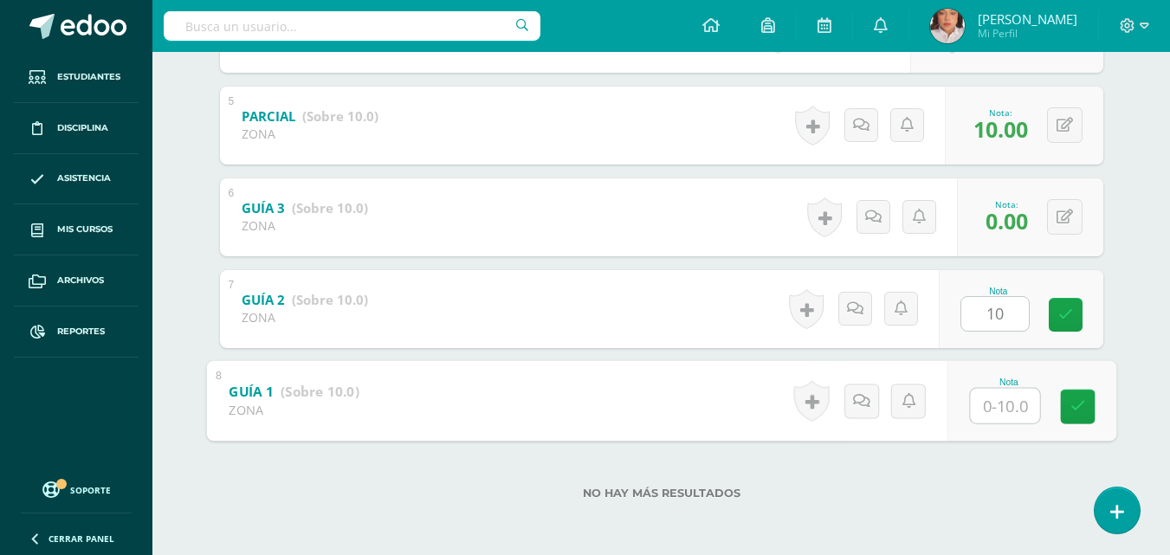
type input "0"
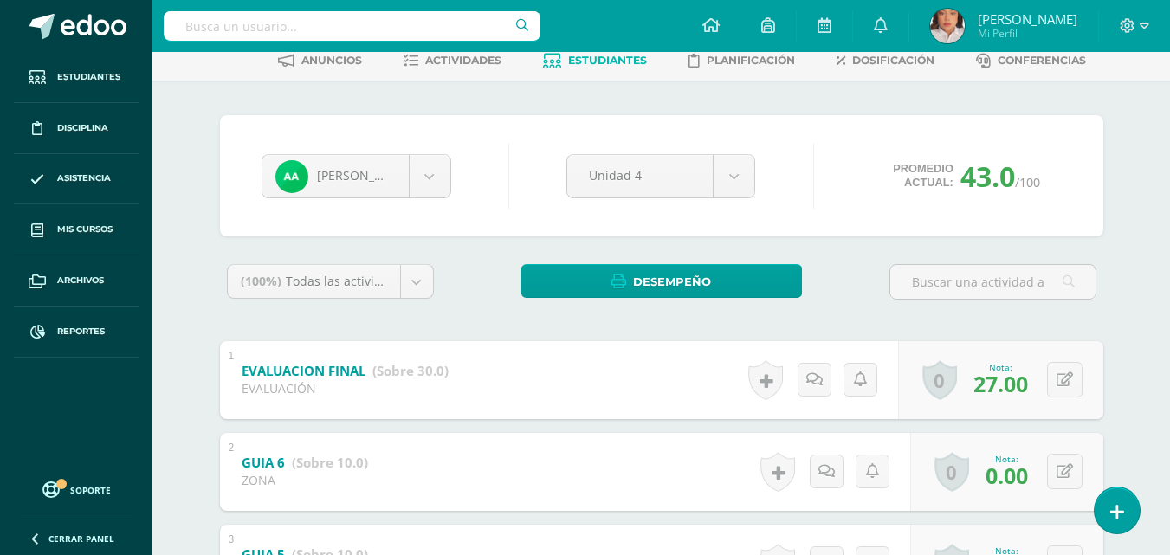
scroll to position [0, 0]
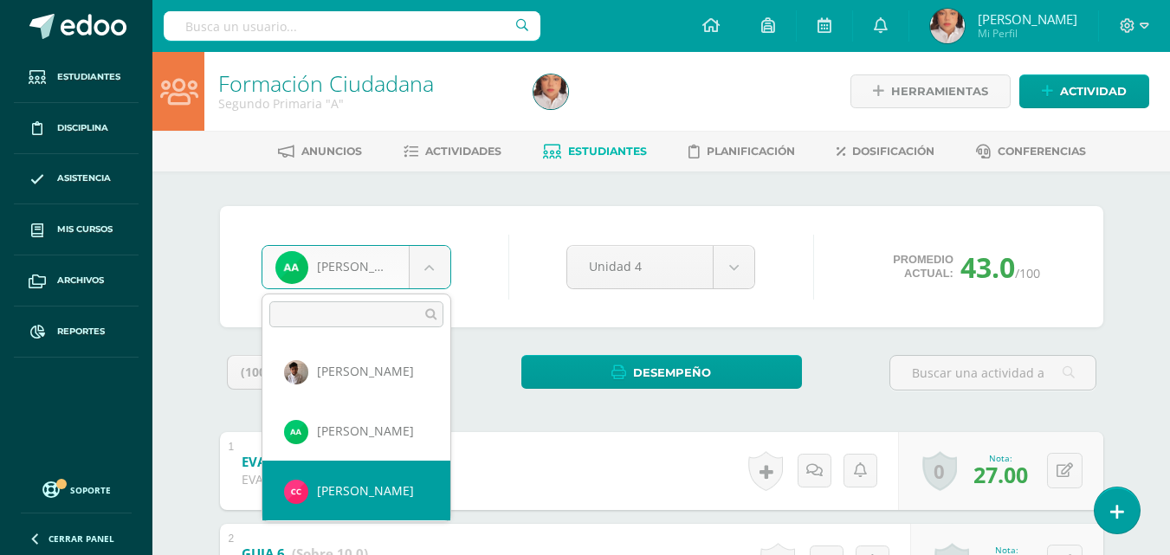
select select "1424"
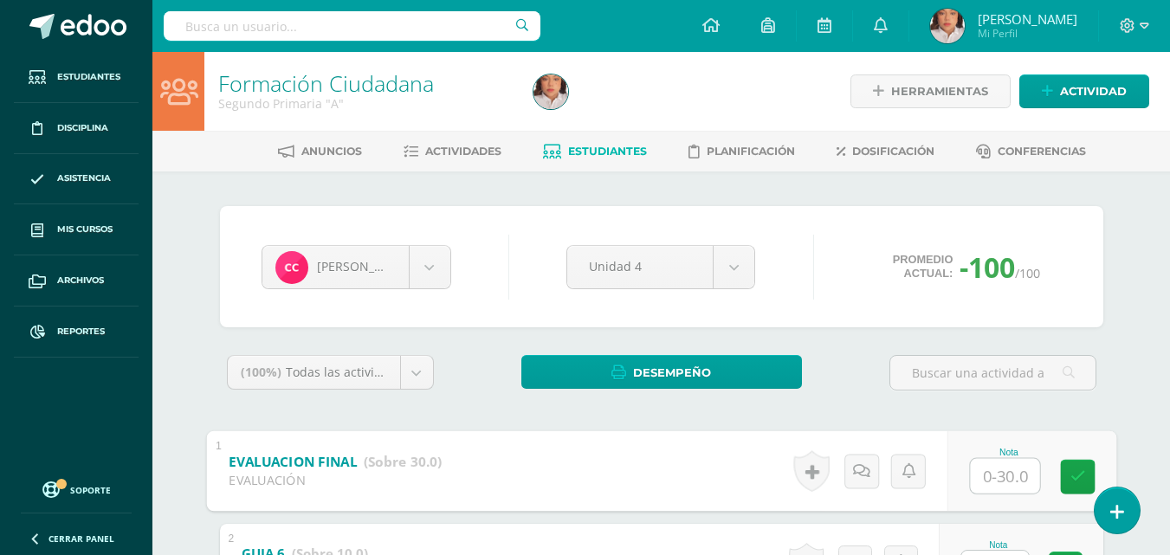
click at [997, 469] on input "text" at bounding box center [1004, 475] width 69 height 35
type input "28"
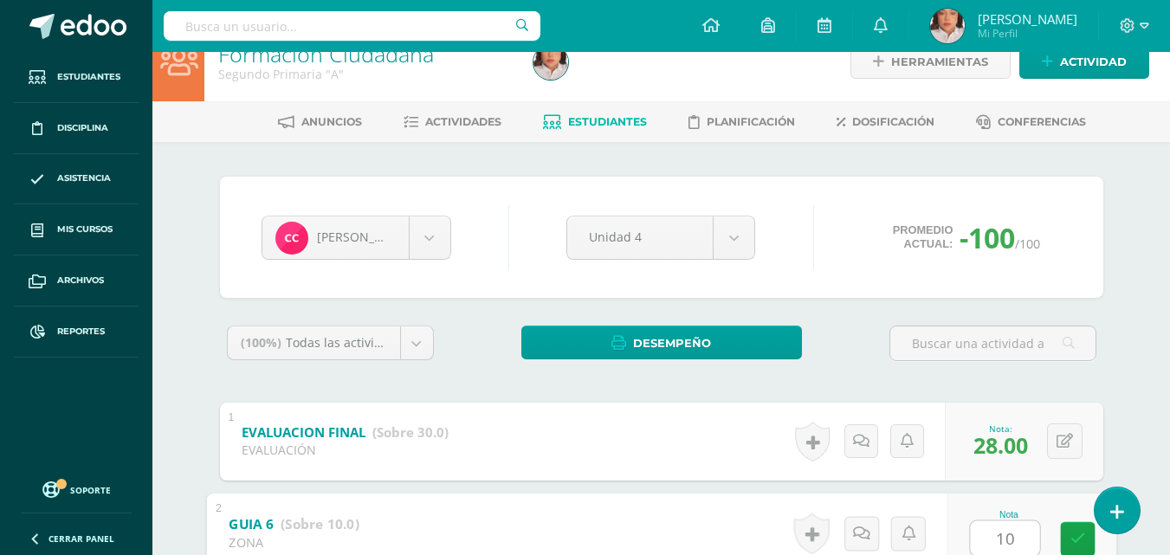
type input "10"
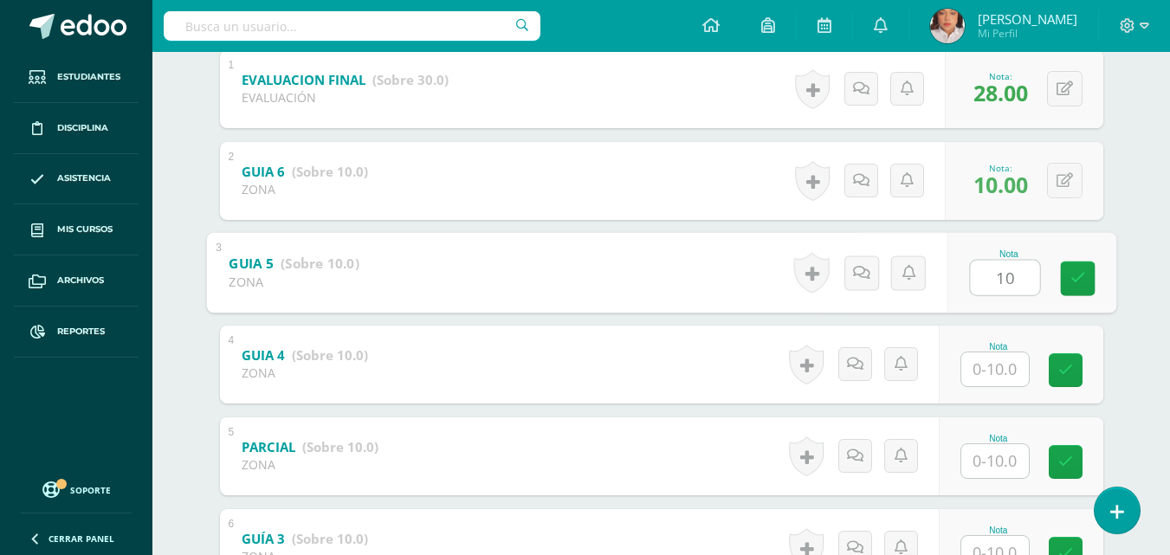
type input "10"
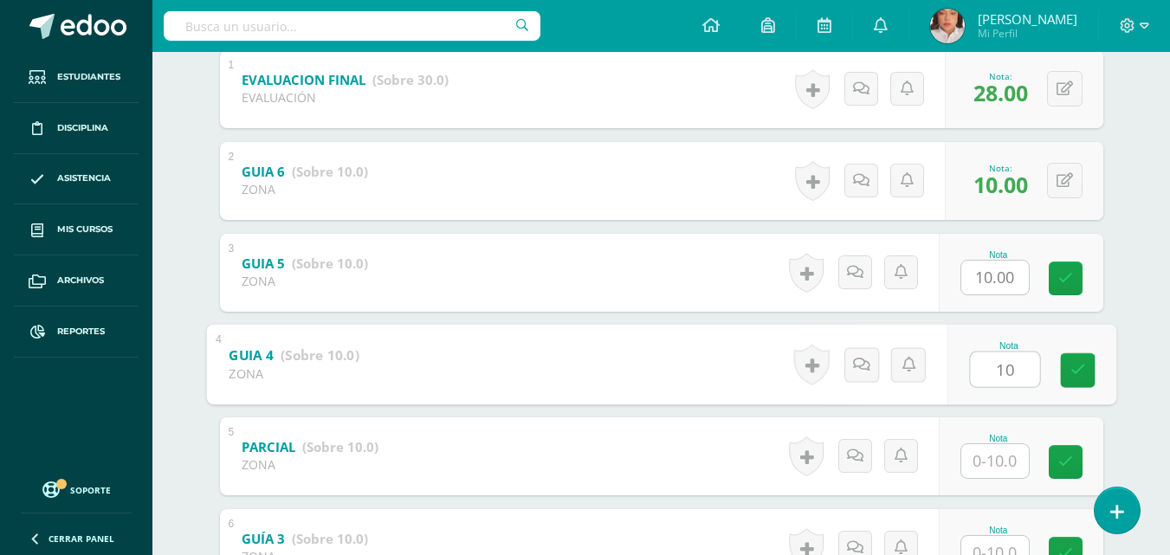
type input "10"
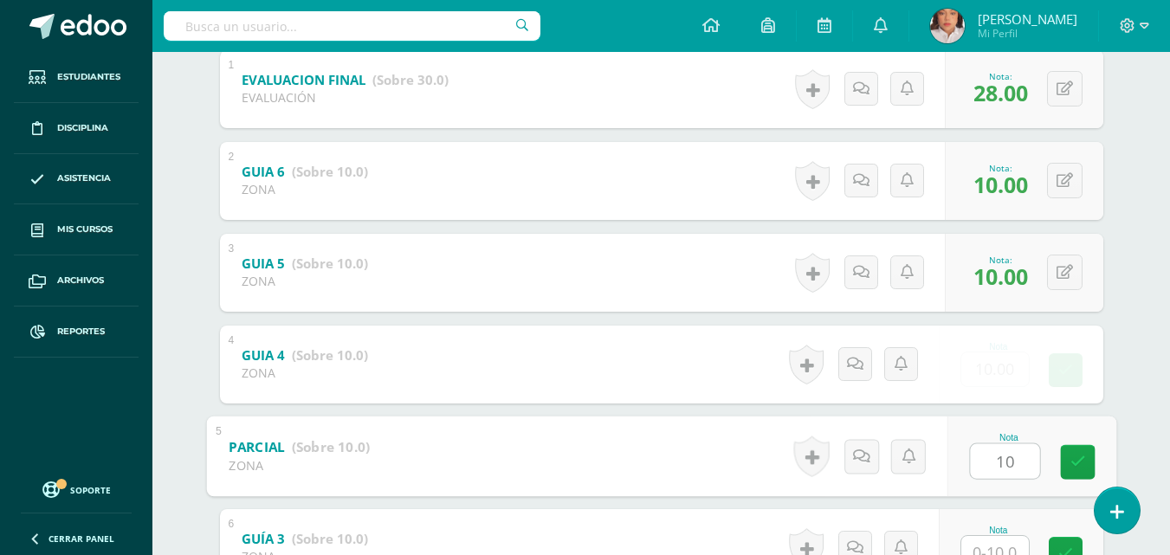
type input "10"
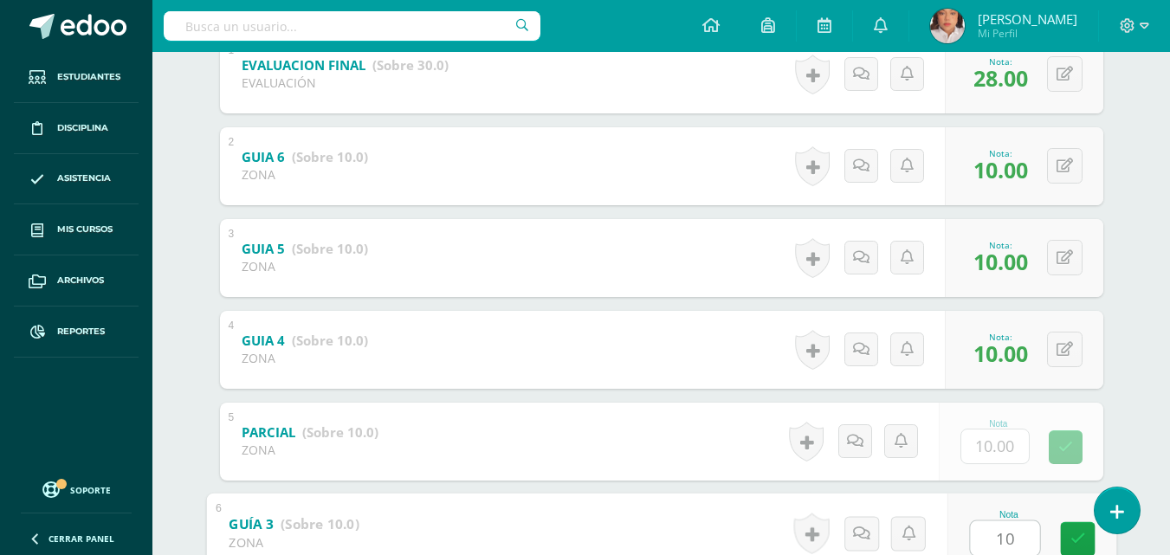
type input "10"
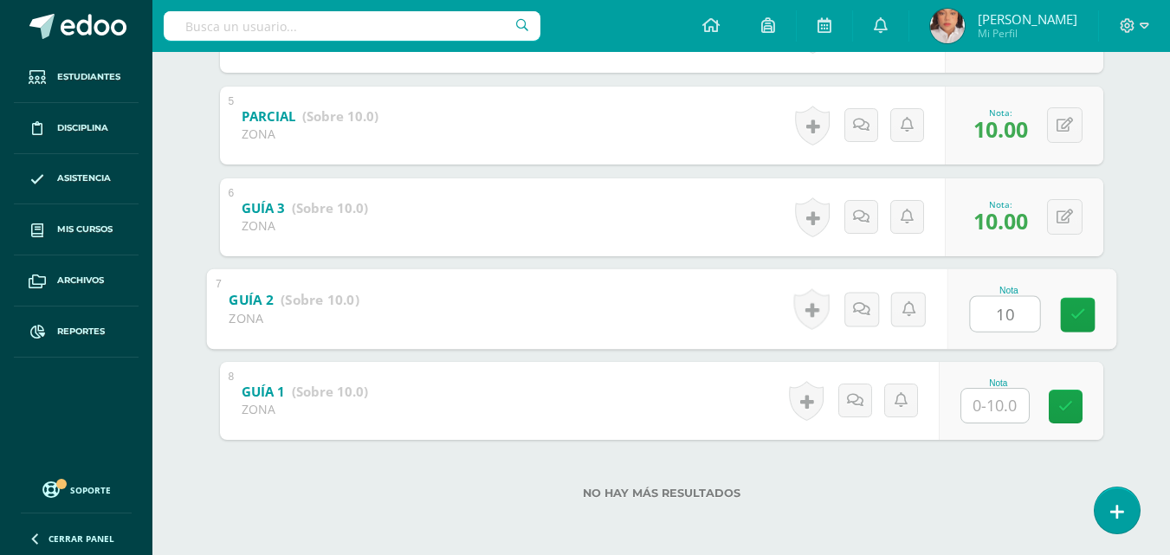
type input "10"
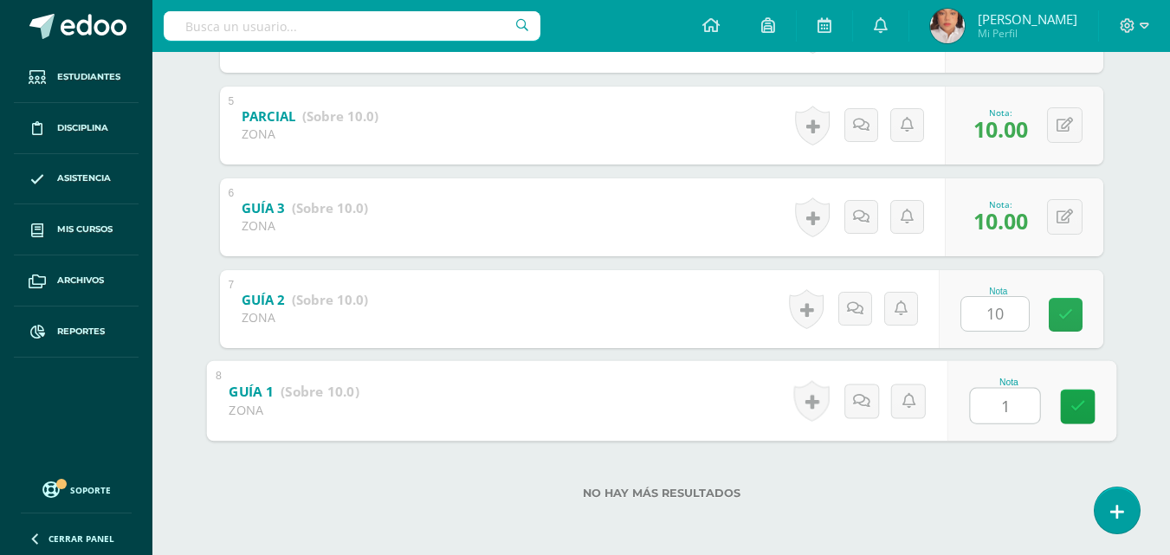
type input "10"
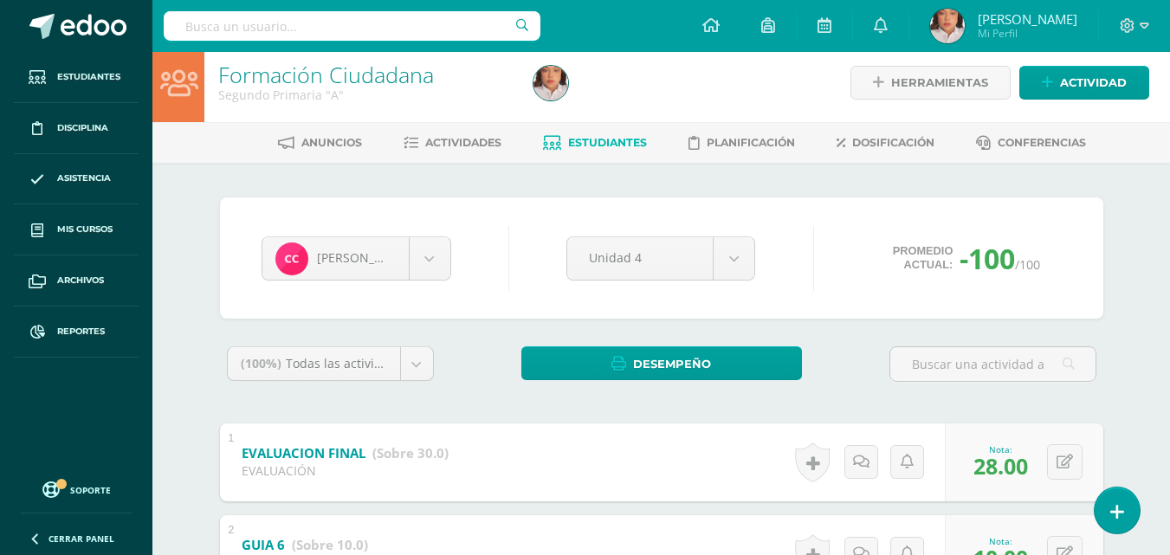
scroll to position [0, 0]
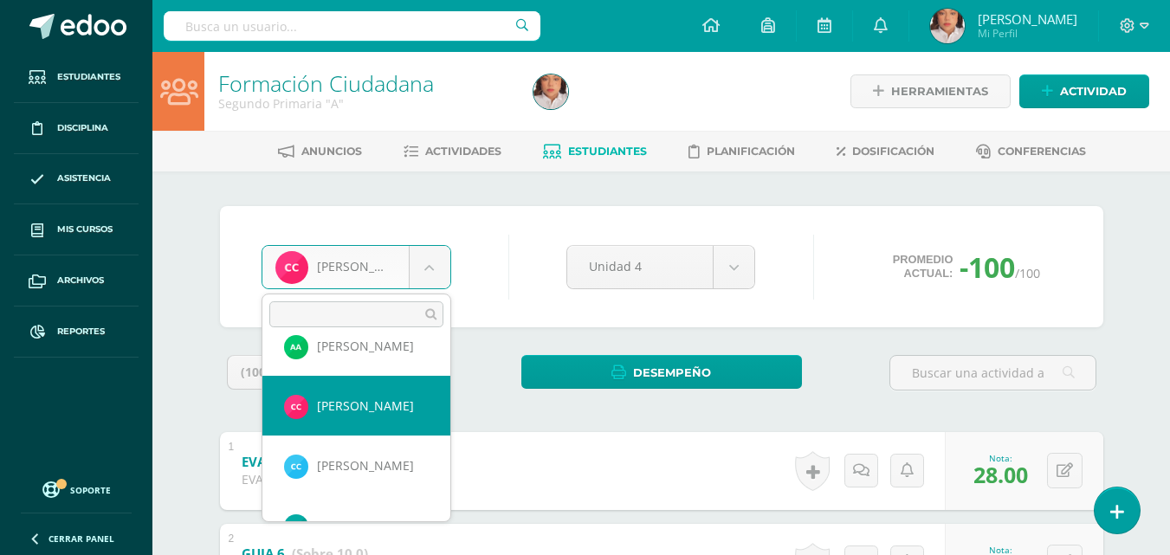
scroll to position [86, 0]
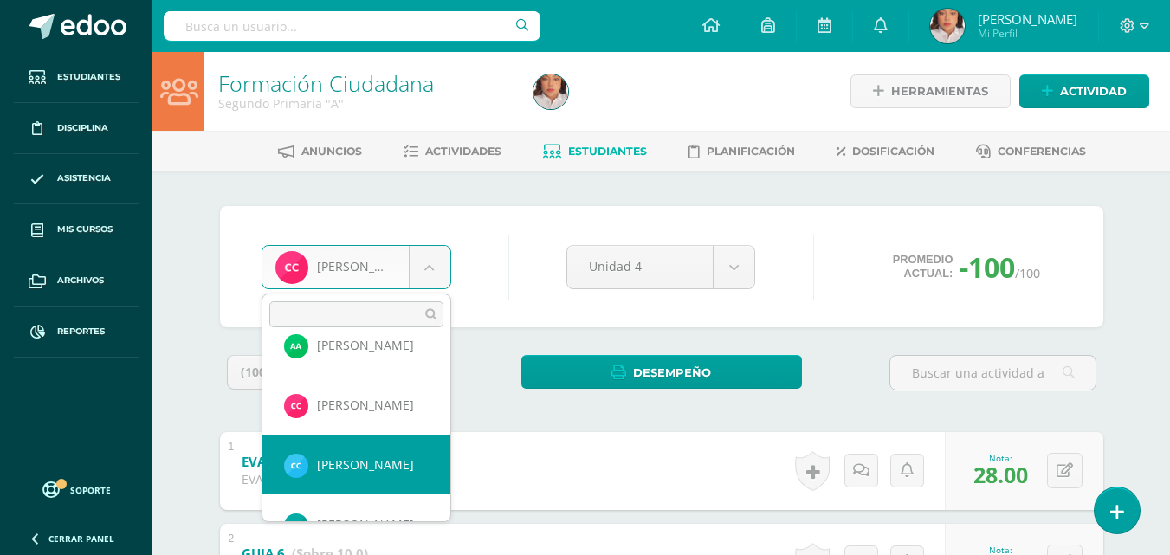
select select "1426"
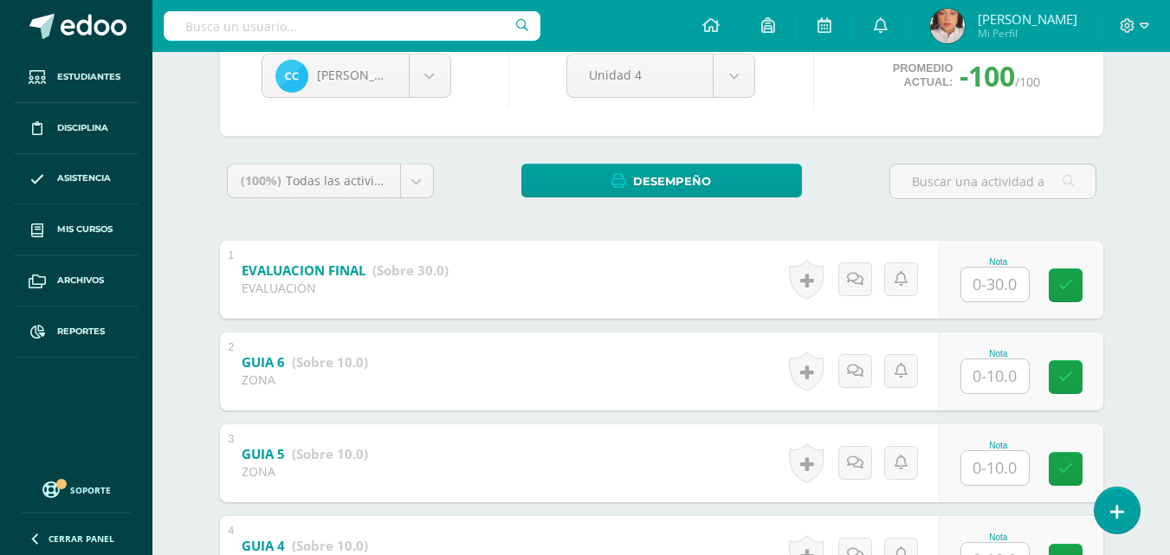
scroll to position [192, 0]
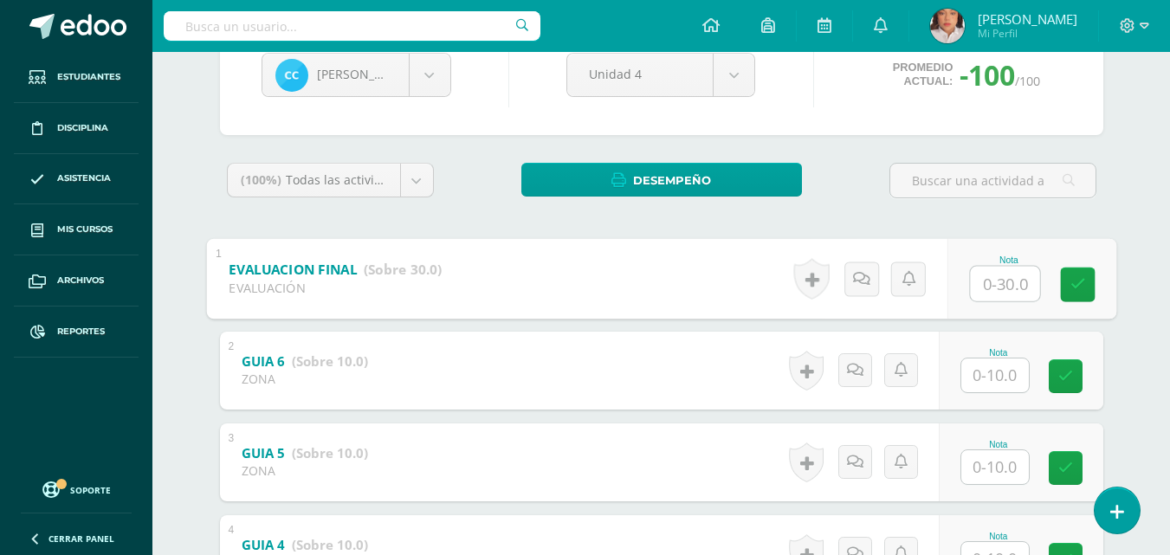
click at [992, 293] on input "text" at bounding box center [1004, 283] width 69 height 35
click at [992, 284] on input "text" at bounding box center [1004, 283] width 69 height 35
type input "26"
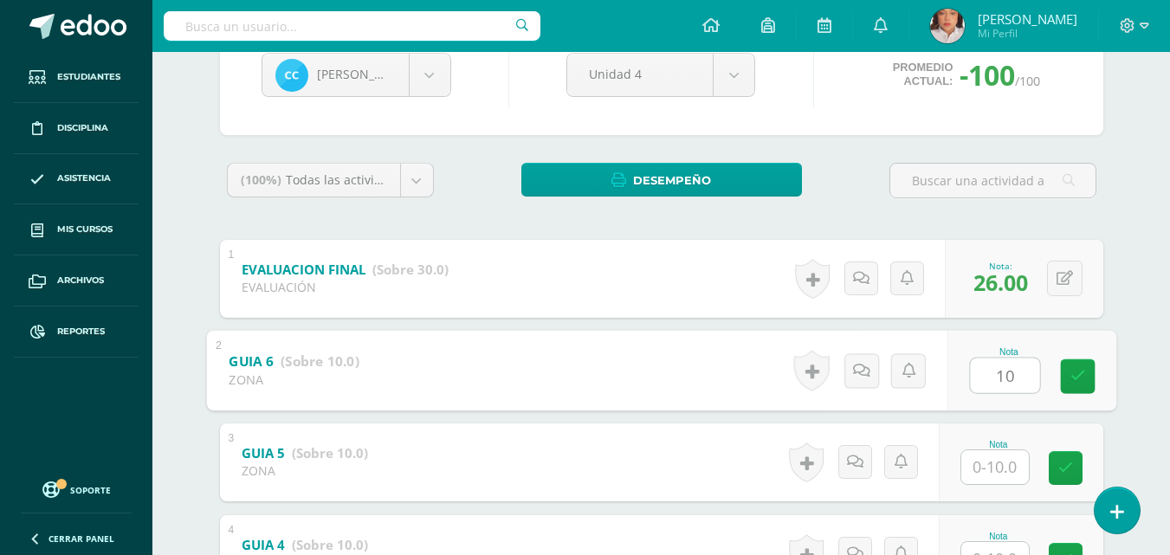
type input "10"
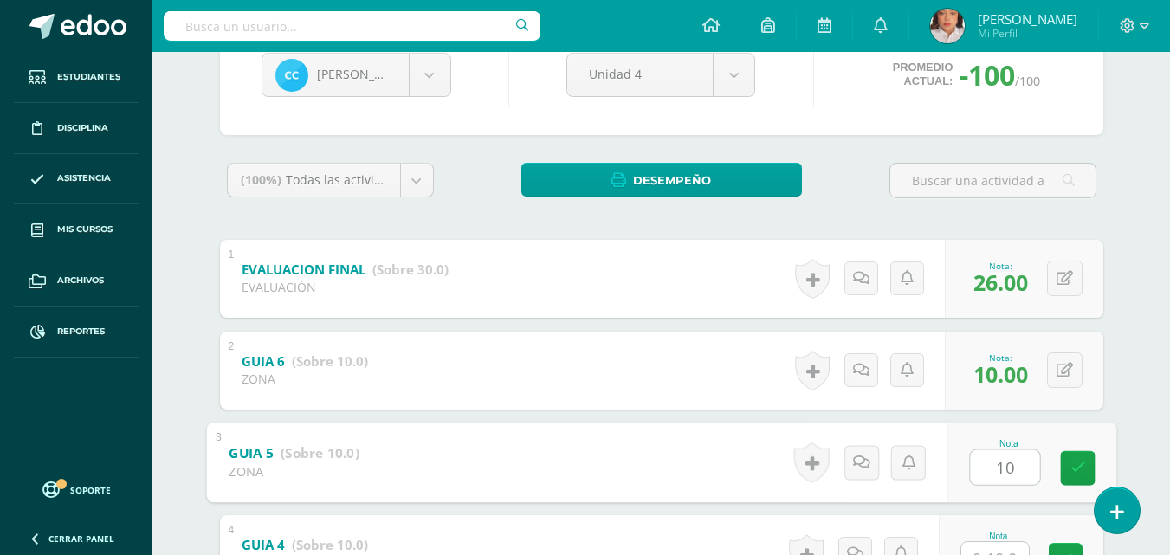
type input "10"
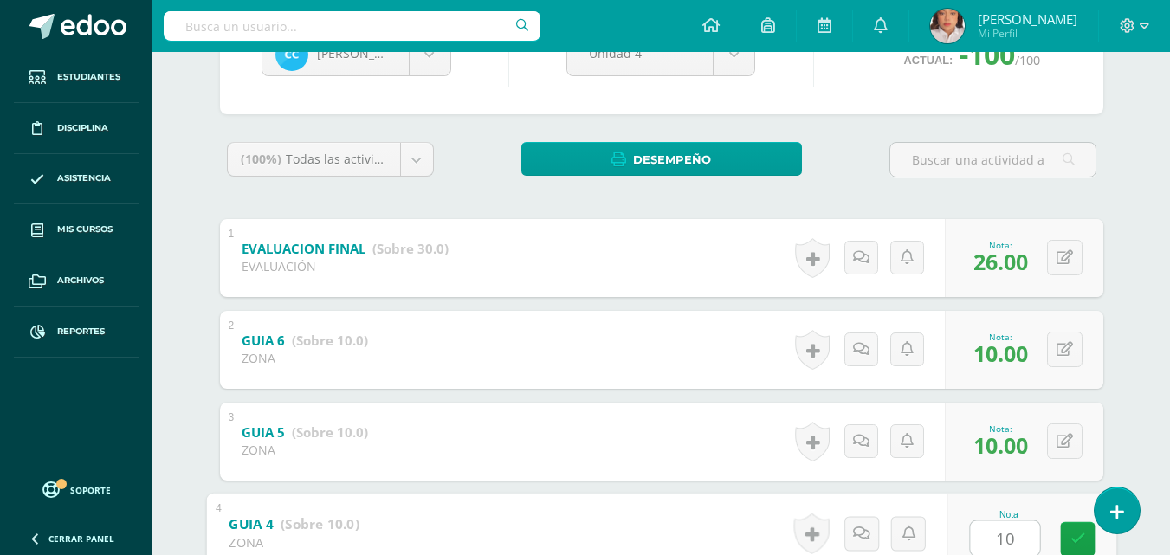
type input "10"
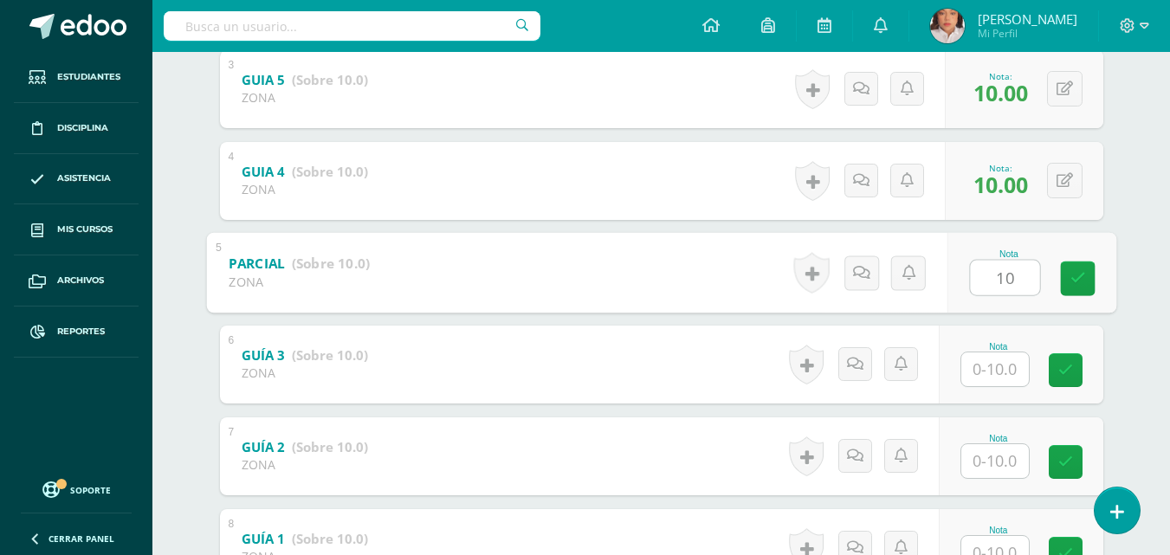
type input "10"
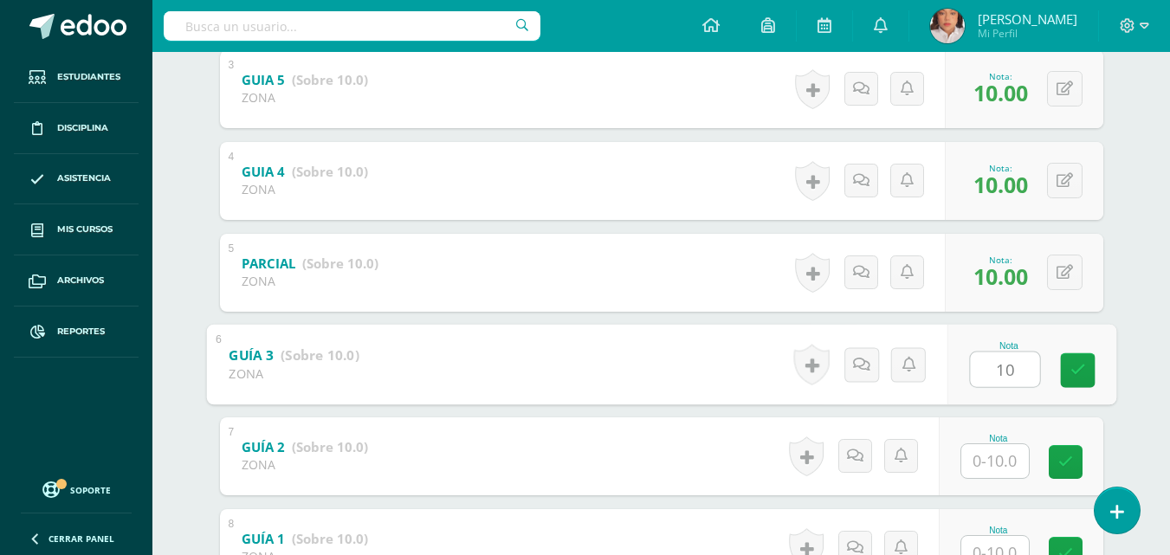
type input "10"
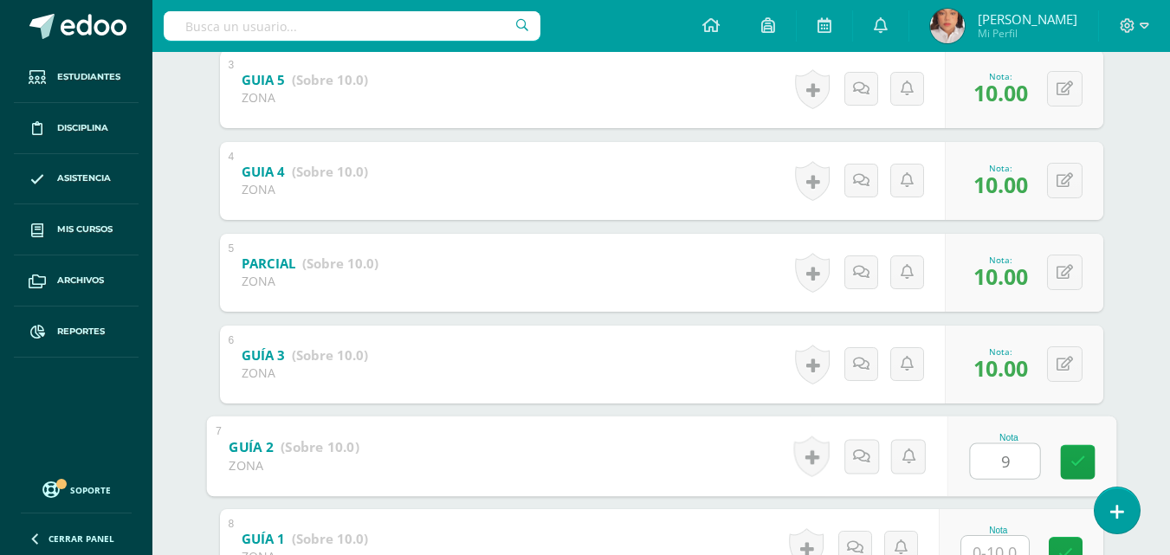
type input "9"
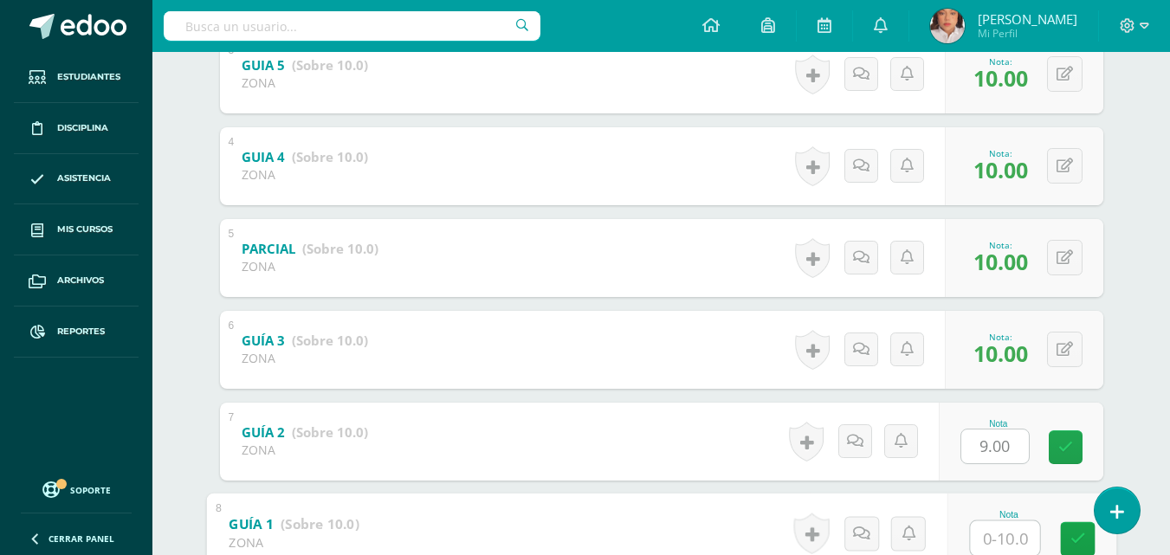
type input "8"
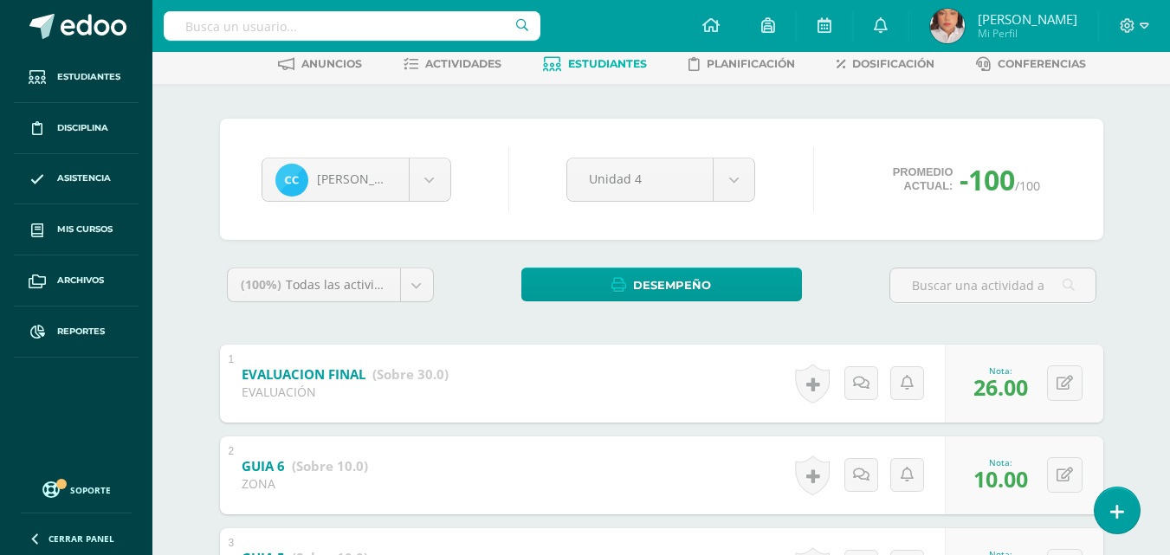
scroll to position [41, 0]
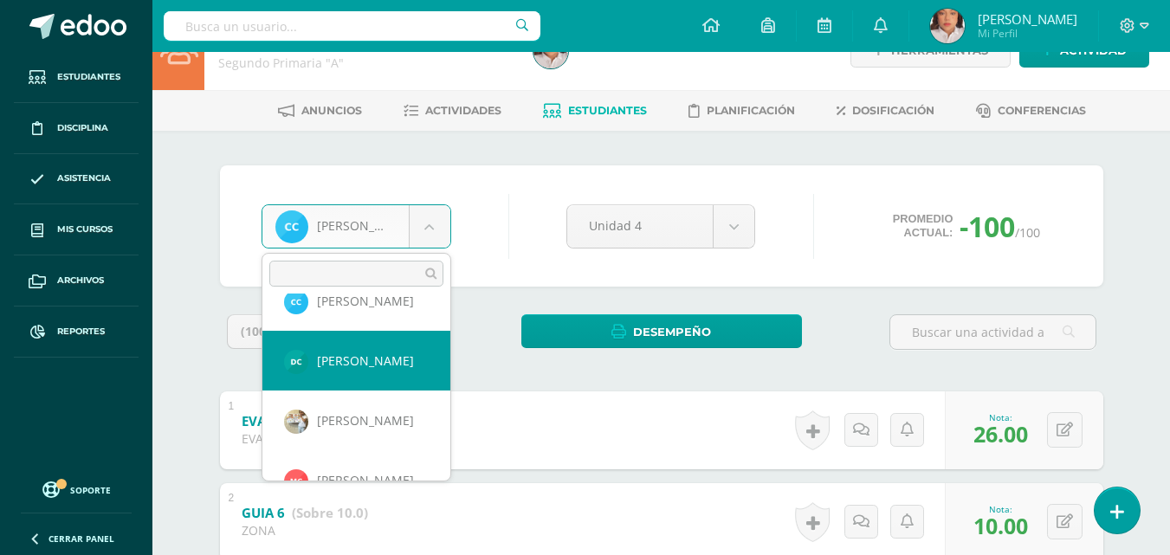
scroll to position [215, 0]
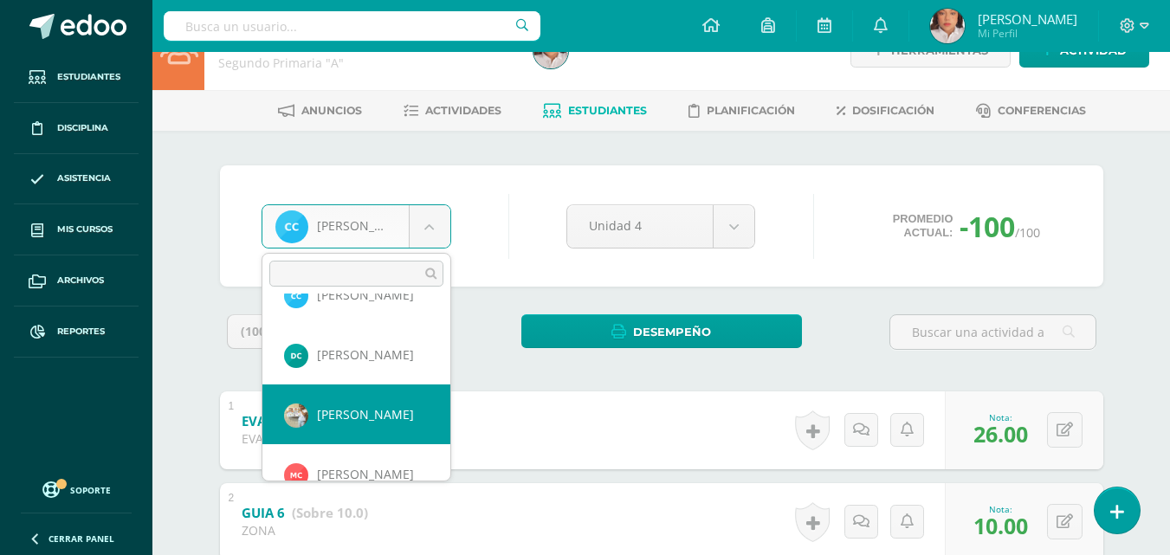
select select "1253"
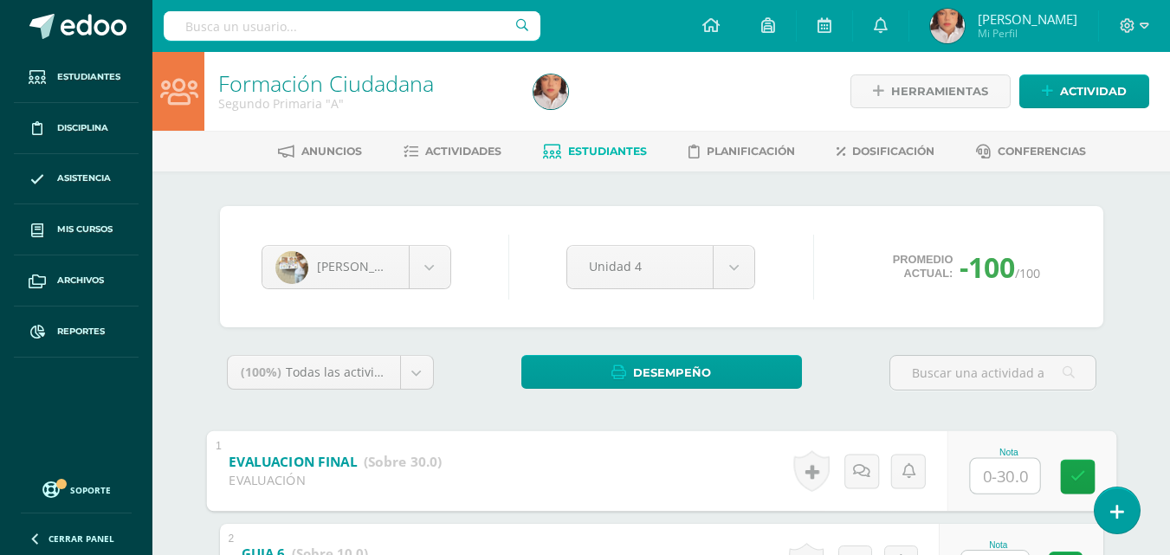
click at [989, 483] on input "text" at bounding box center [1004, 475] width 69 height 35
type input "28"
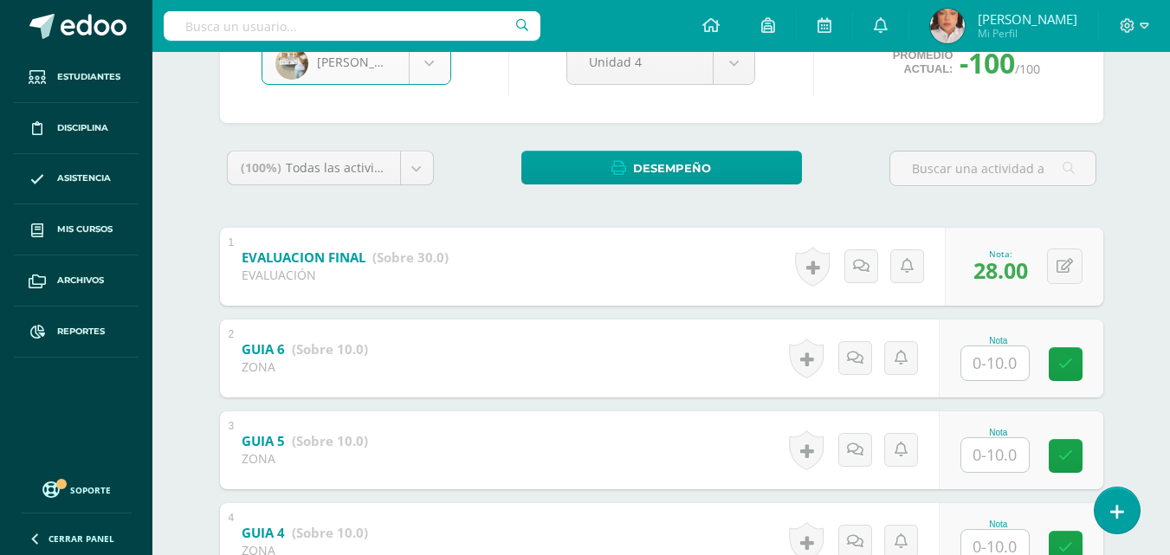
scroll to position [206, 0]
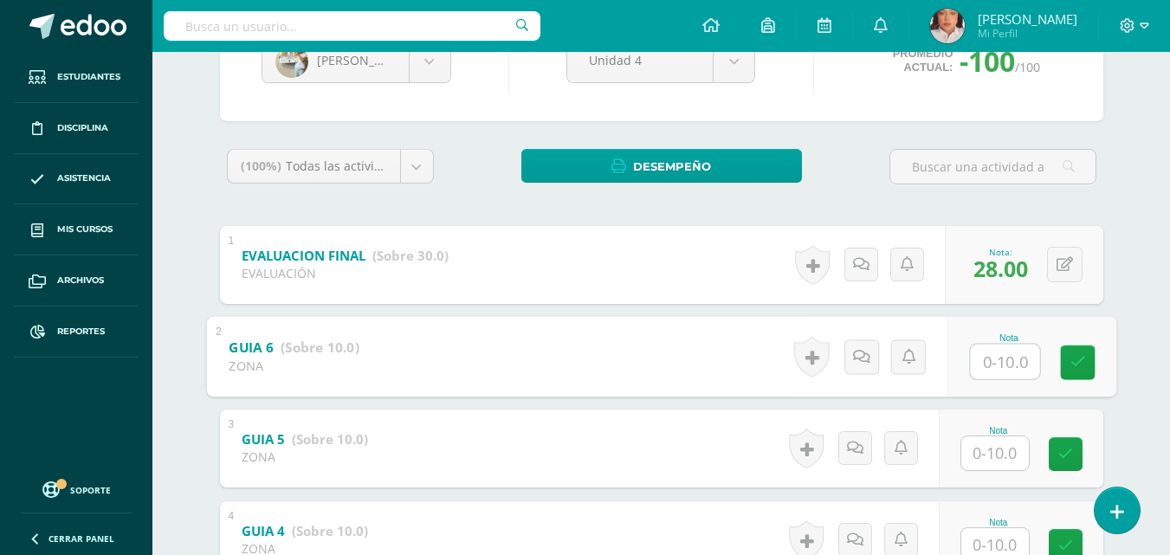
click at [992, 353] on input "text" at bounding box center [1004, 361] width 69 height 35
type input "10"
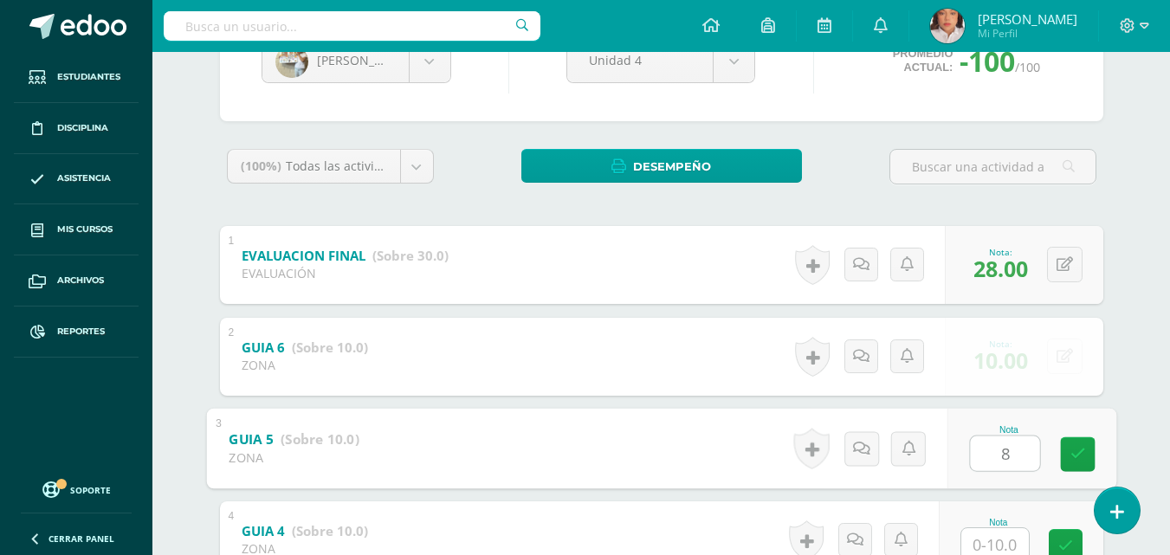
type input "8"
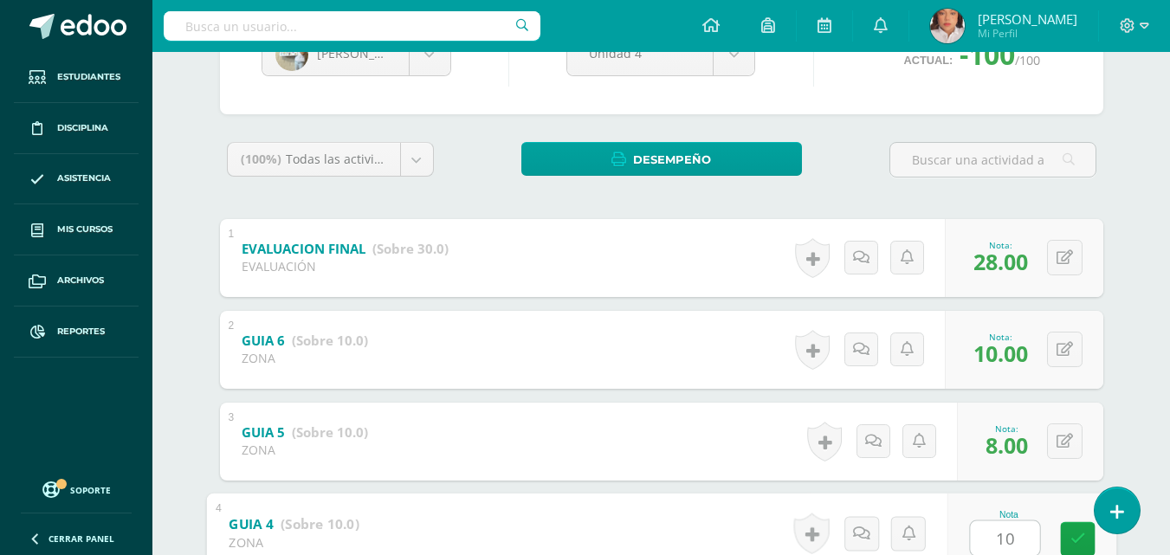
type input "10"
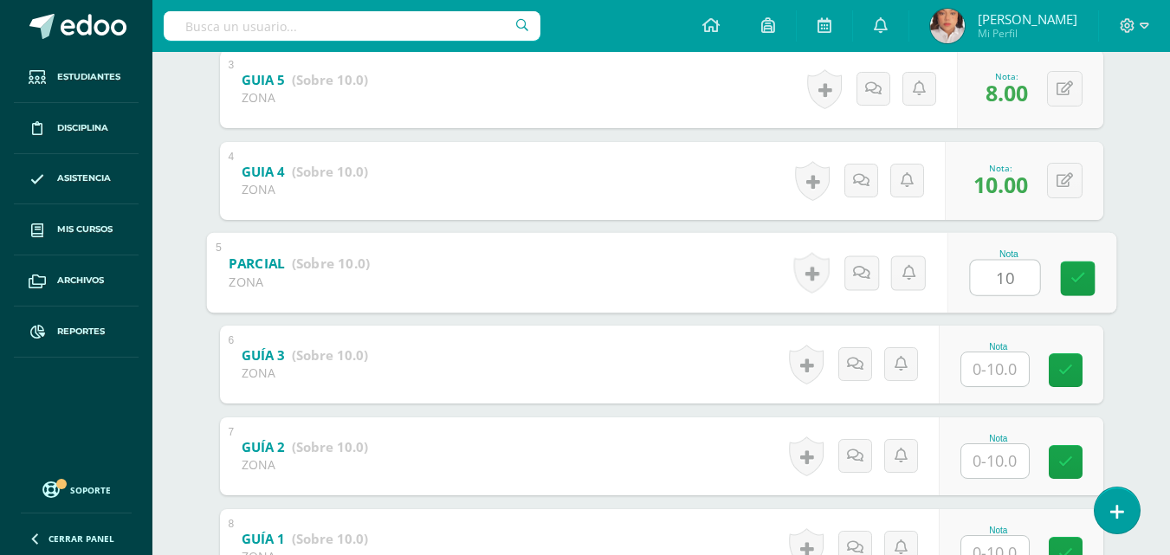
type input "10"
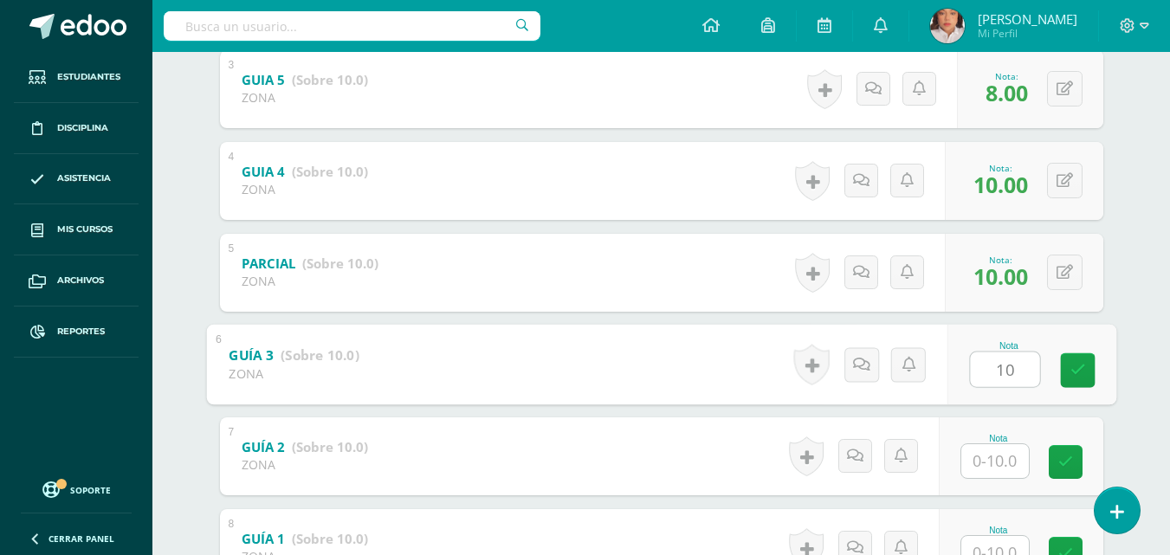
type input "10"
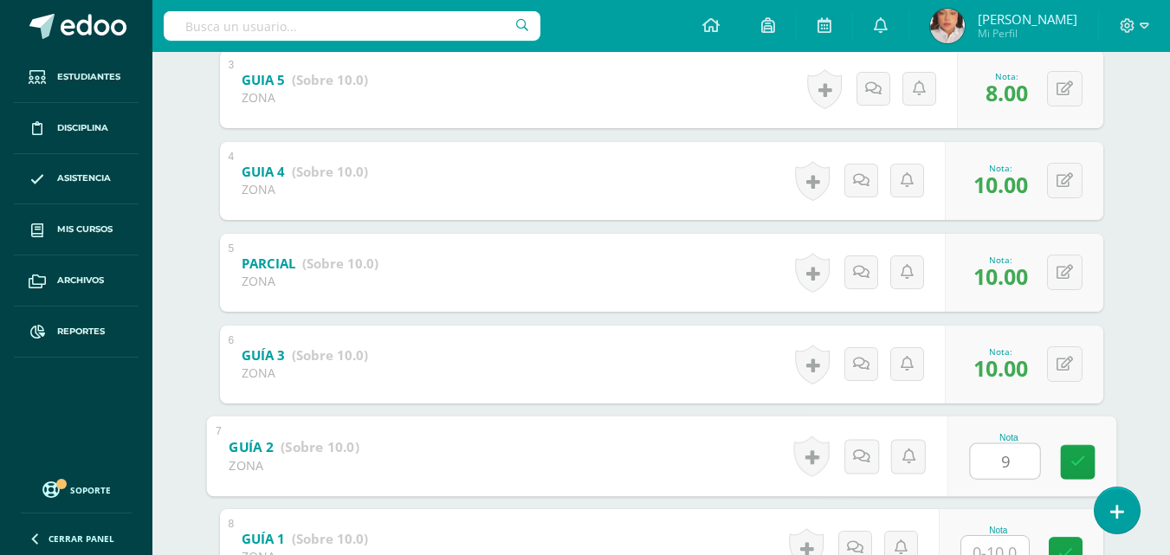
type input "9"
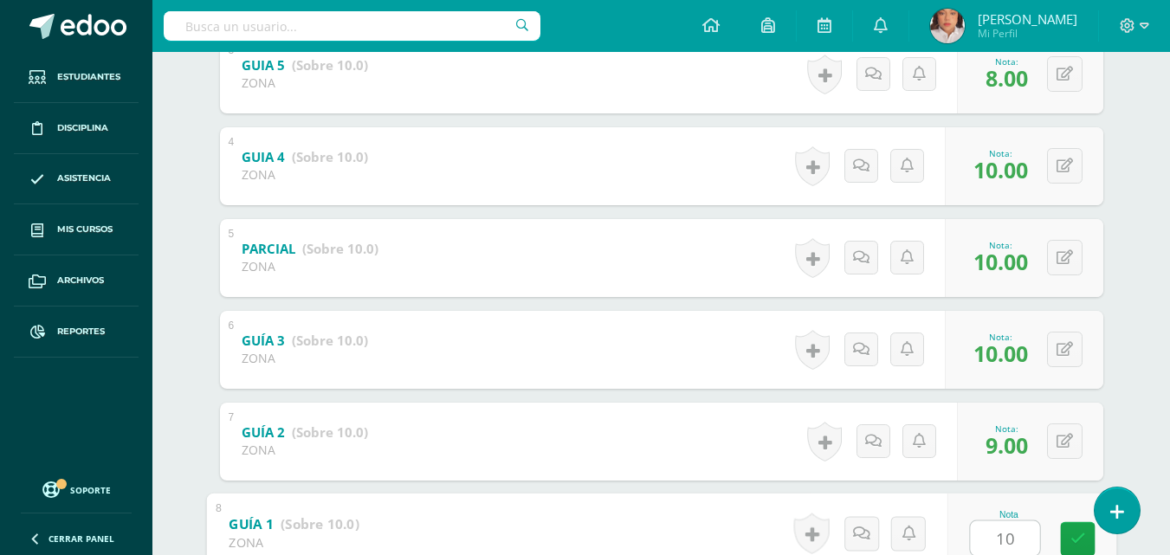
scroll to position [713, 0]
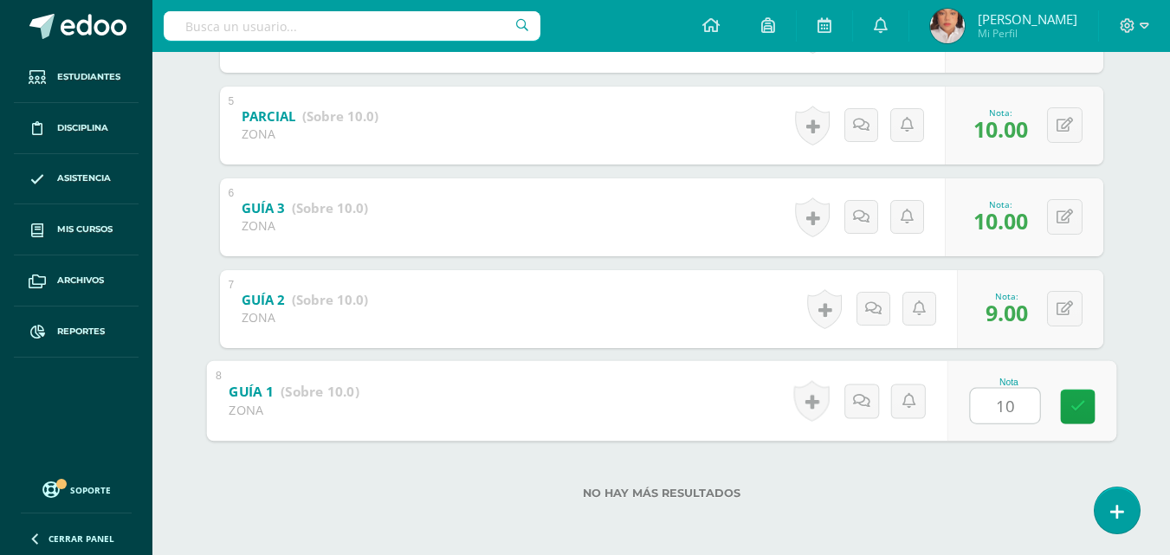
type input "10"
click at [939, 455] on div "No hay más resultados" at bounding box center [661, 480] width 883 height 81
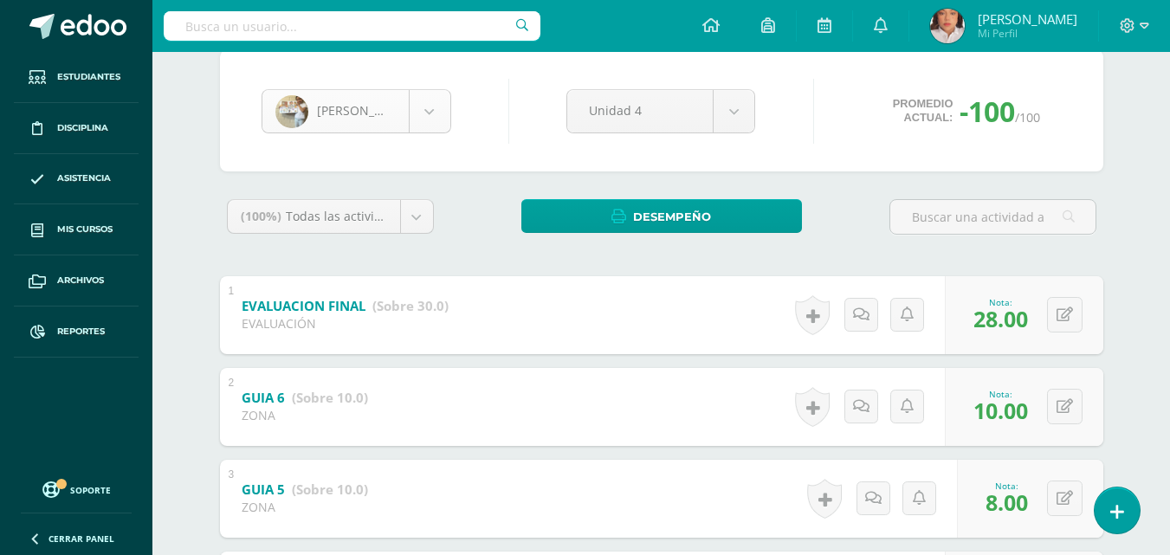
scroll to position [178, 0]
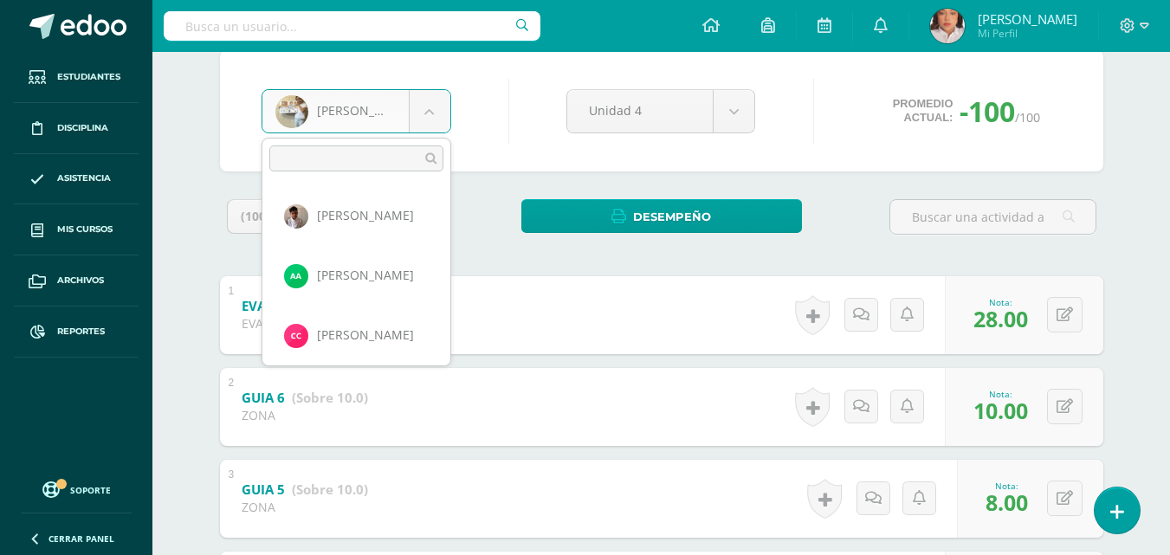
click at [432, 102] on body "Estudiantes Disciplina Asistencia Mis cursos Archivos Reportes Soporte Ayuda Re…" at bounding box center [585, 478] width 1170 height 1268
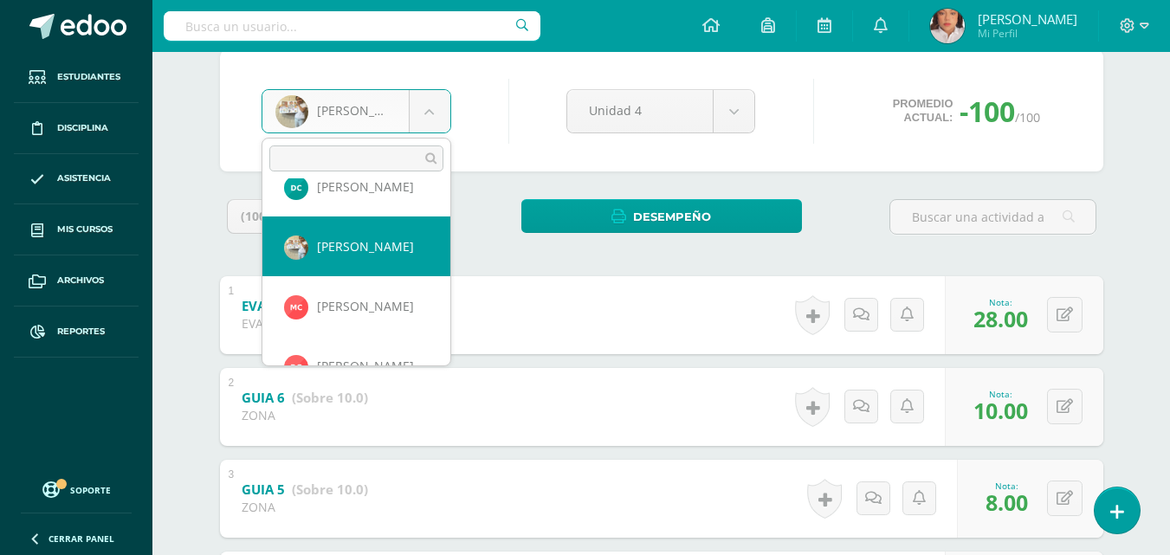
scroll to position [273, 0]
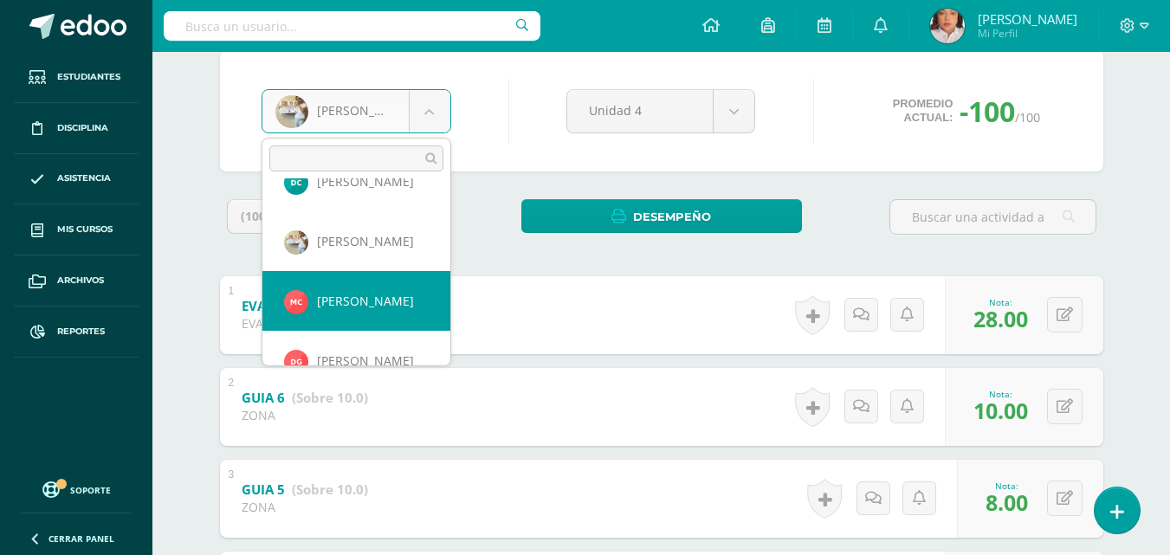
select select "1420"
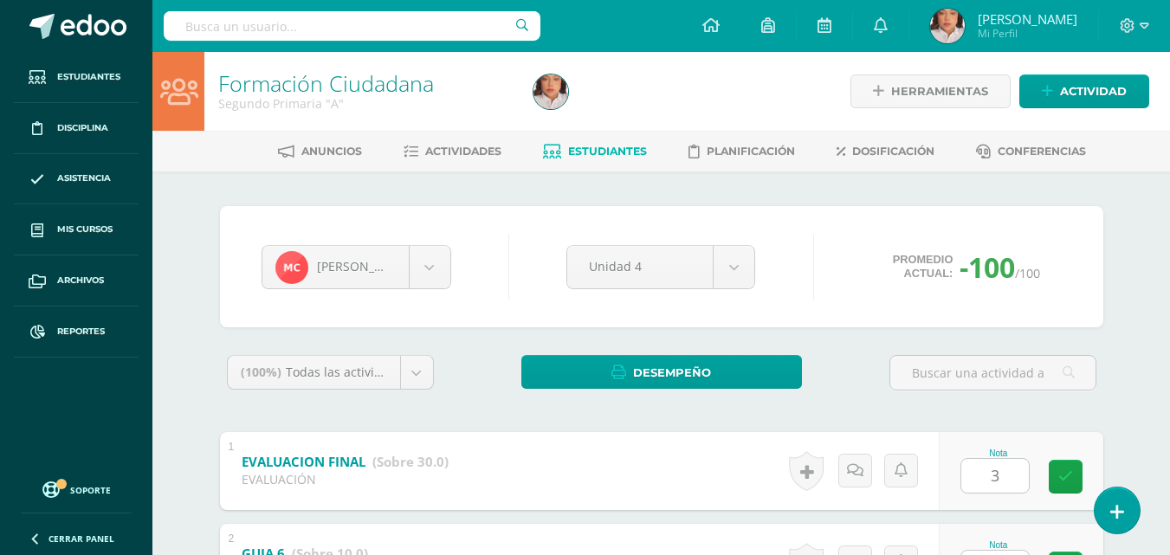
click at [973, 481] on input "3" at bounding box center [995, 476] width 68 height 34
type input "30"
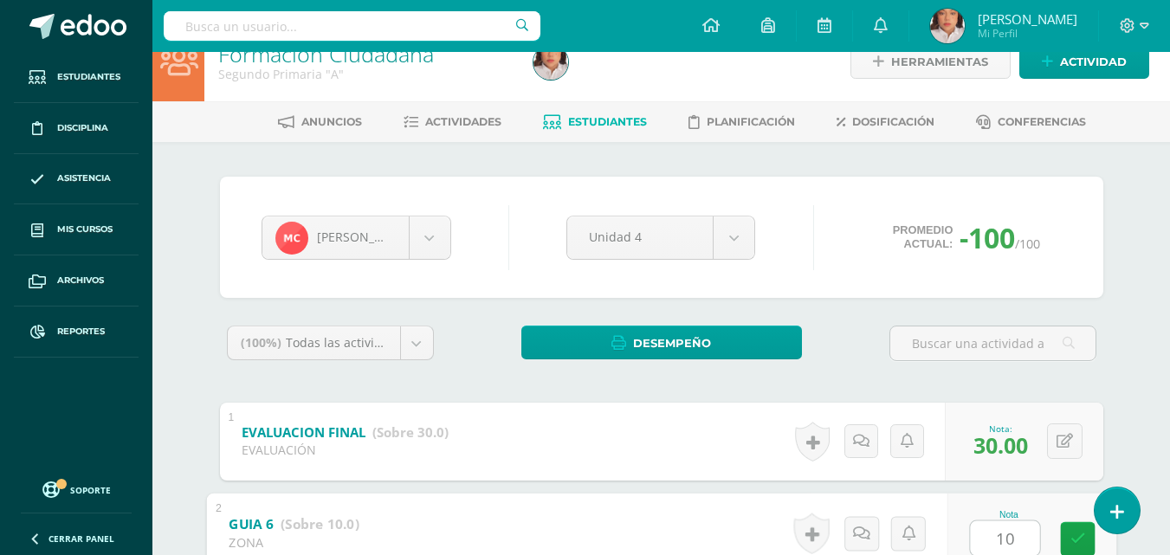
type input "10"
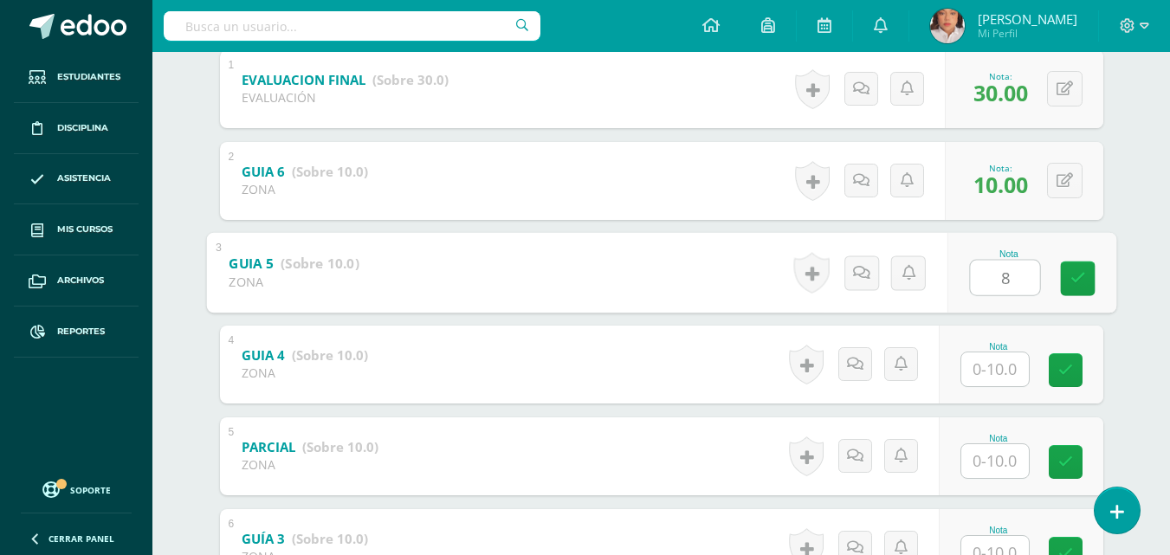
type input "8"
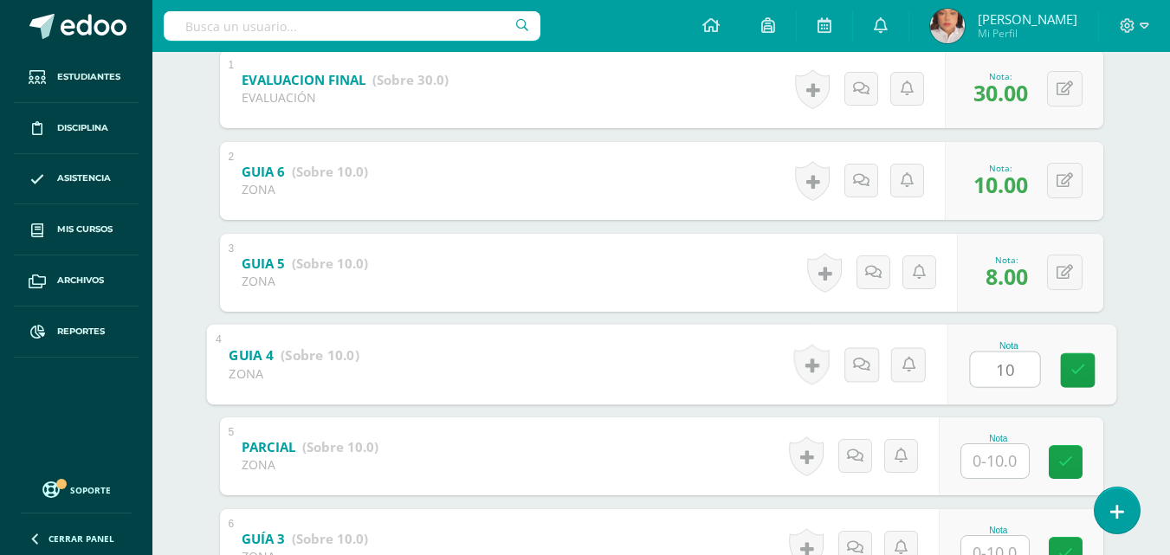
type input "10"
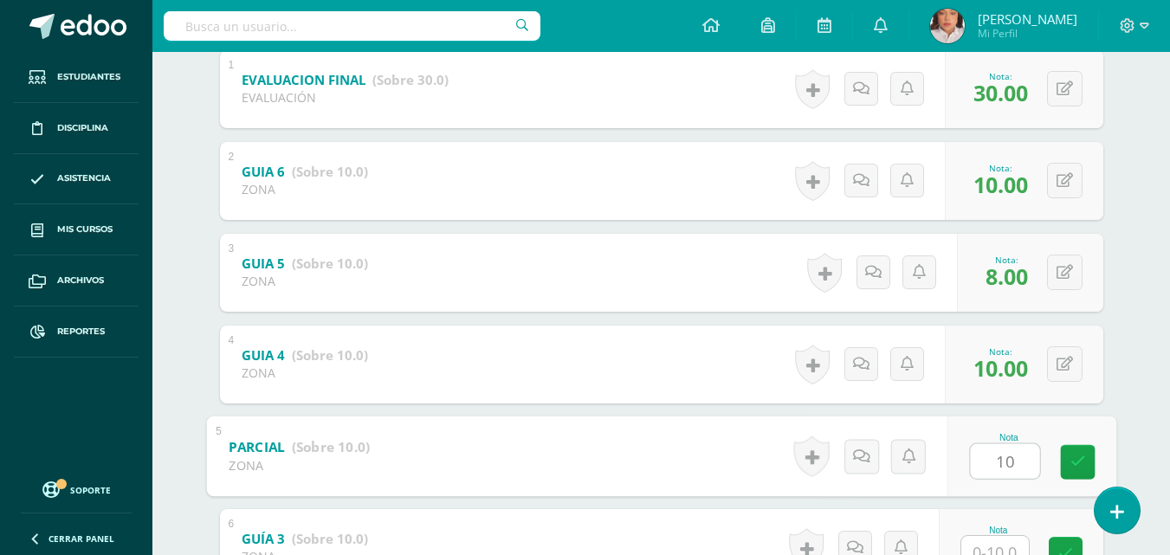
type input "10"
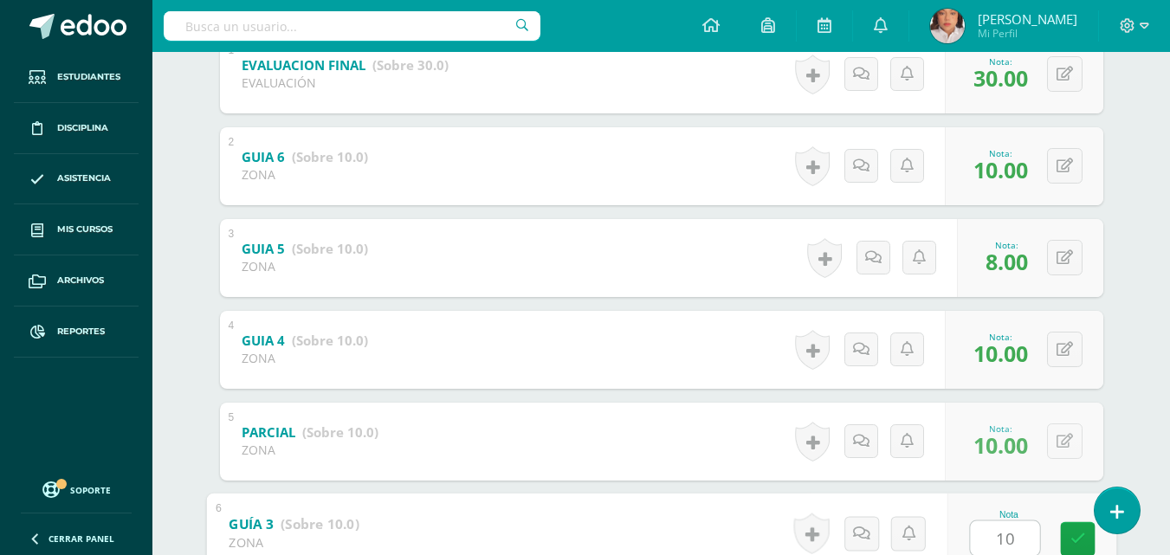
type input "10"
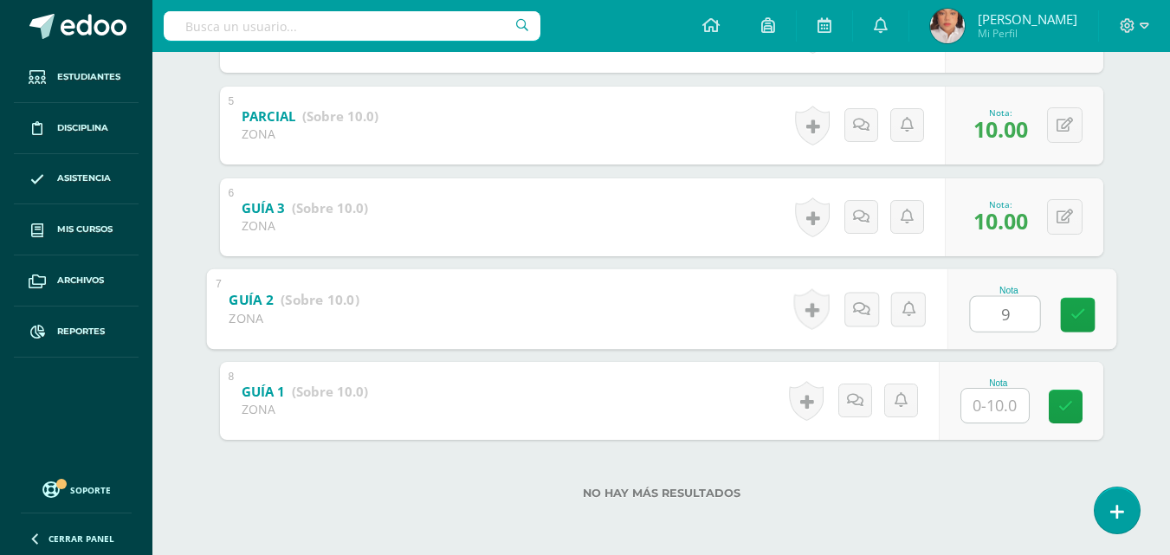
type input "9"
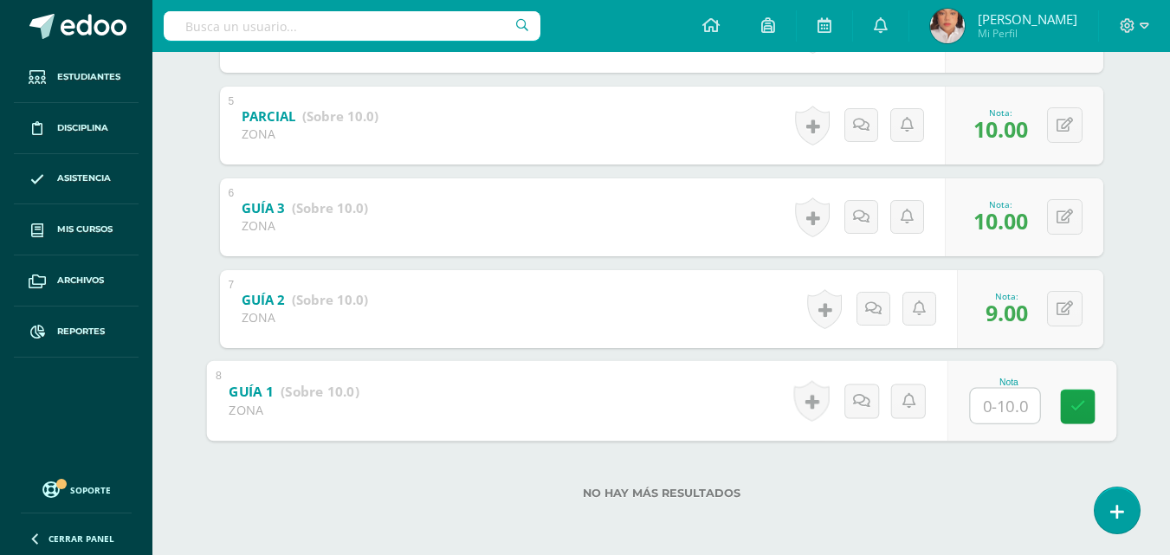
type input "6"
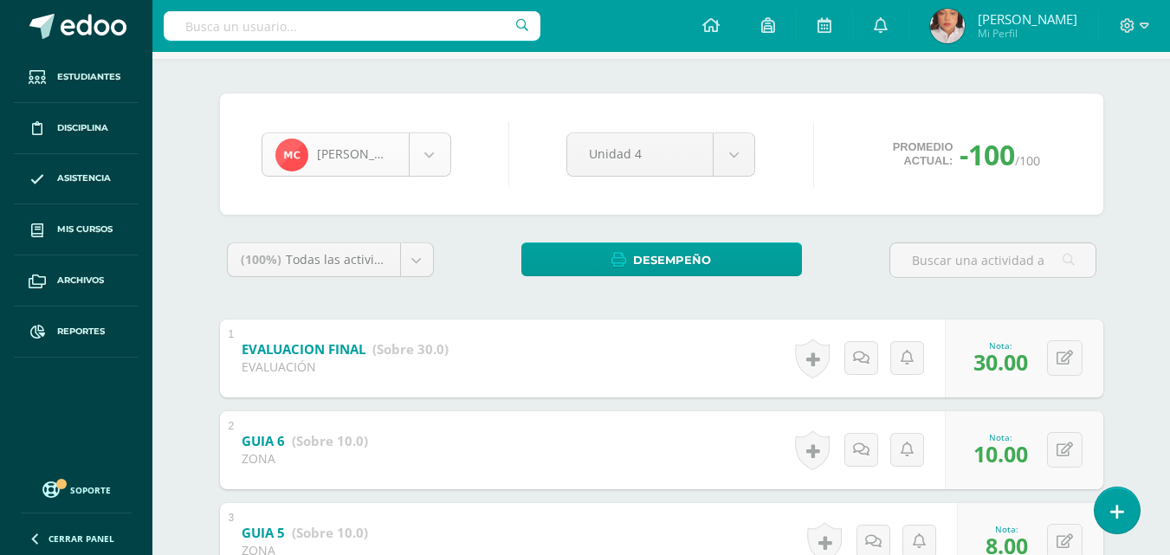
scroll to position [111, 0]
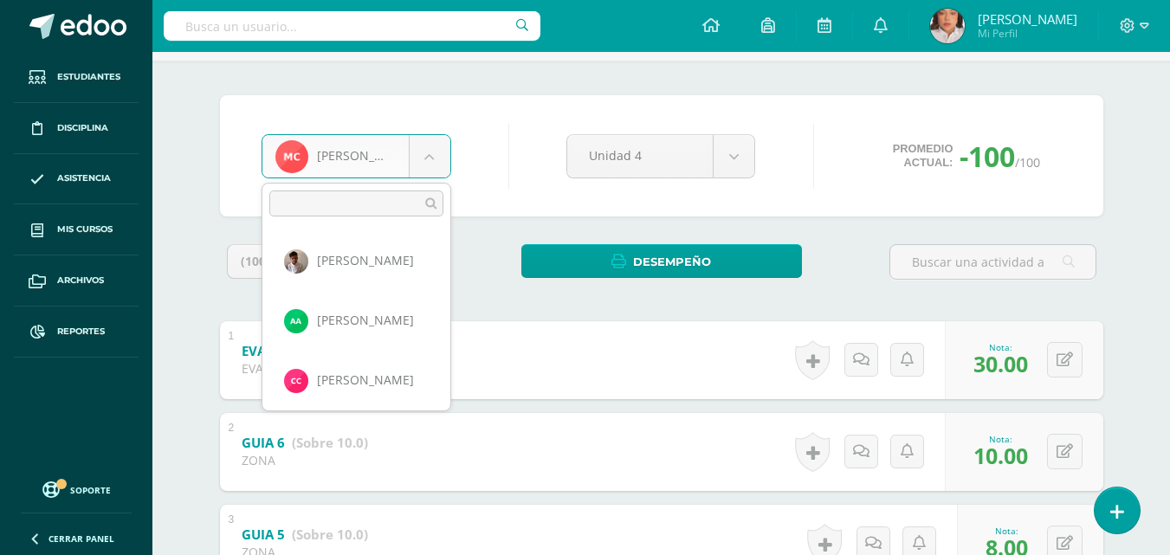
click at [412, 145] on body "Estudiantes Disciplina Asistencia Mis cursos Archivos Reportes Soporte Ayuda Re…" at bounding box center [585, 523] width 1170 height 1268
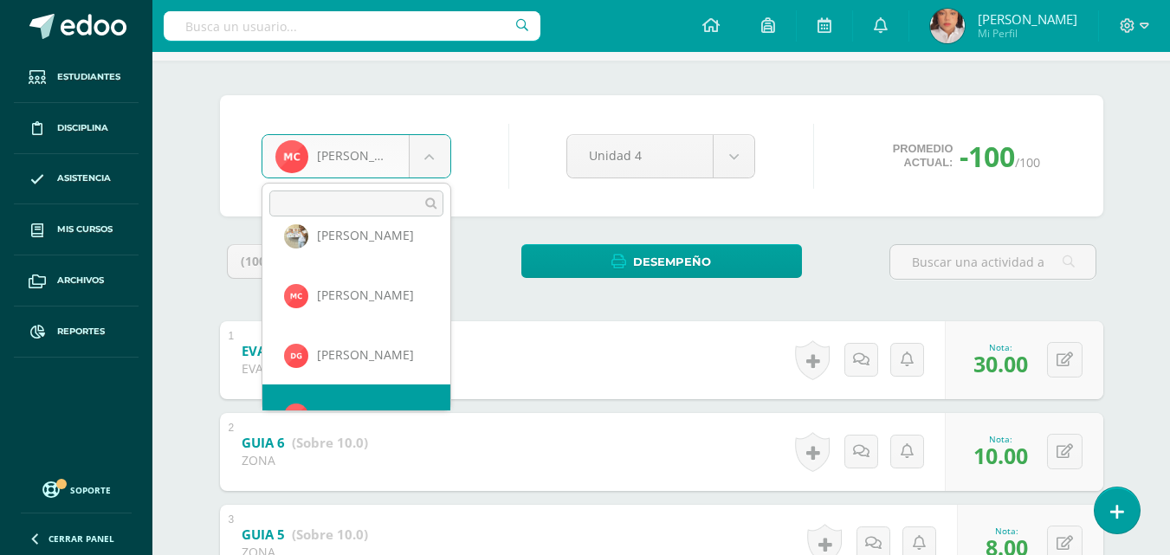
scroll to position [358, 0]
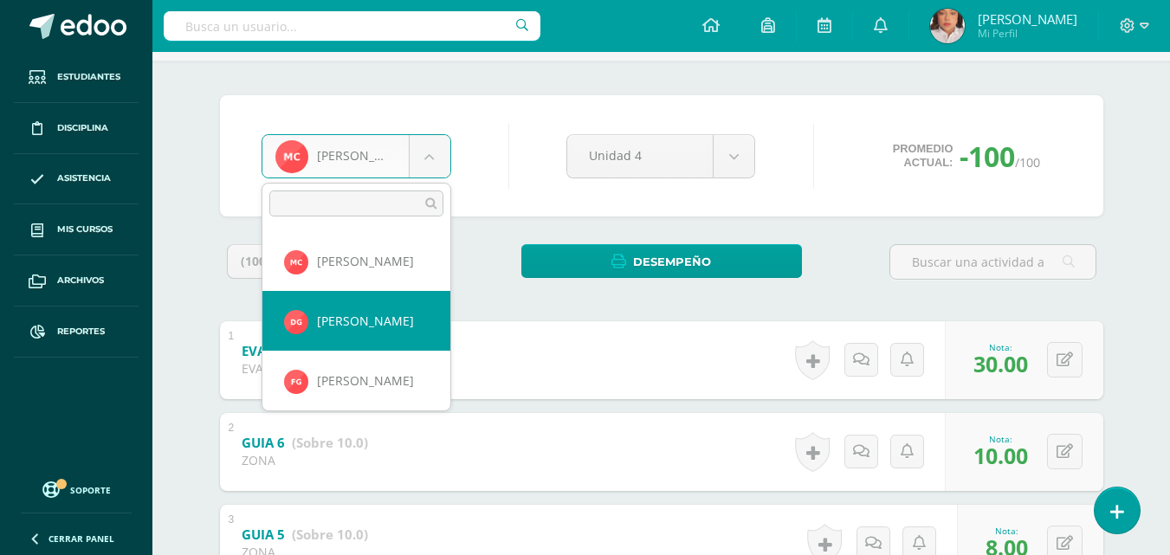
select select "1423"
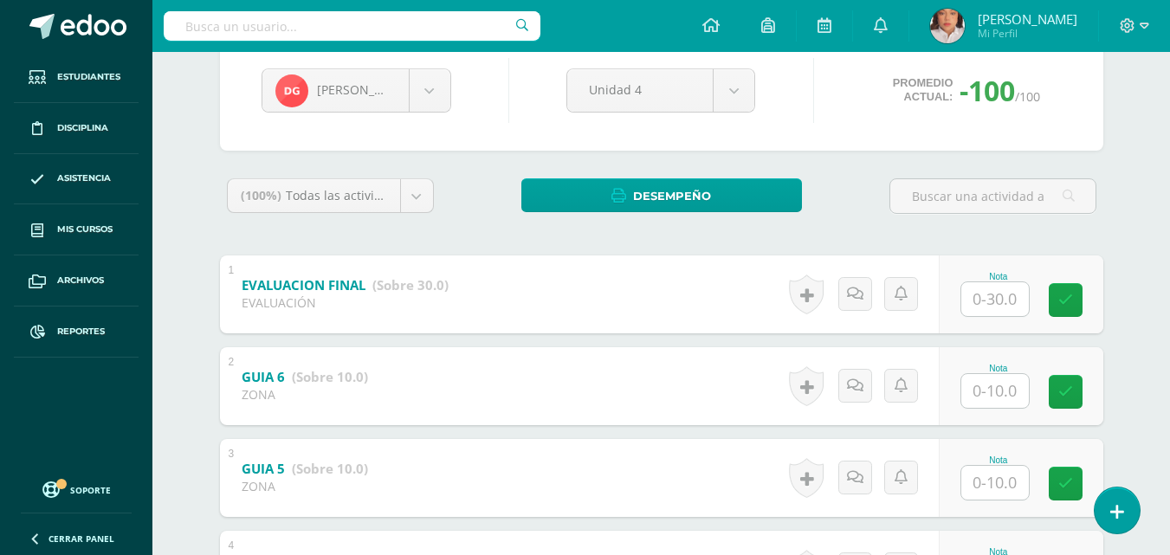
scroll to position [226, 0]
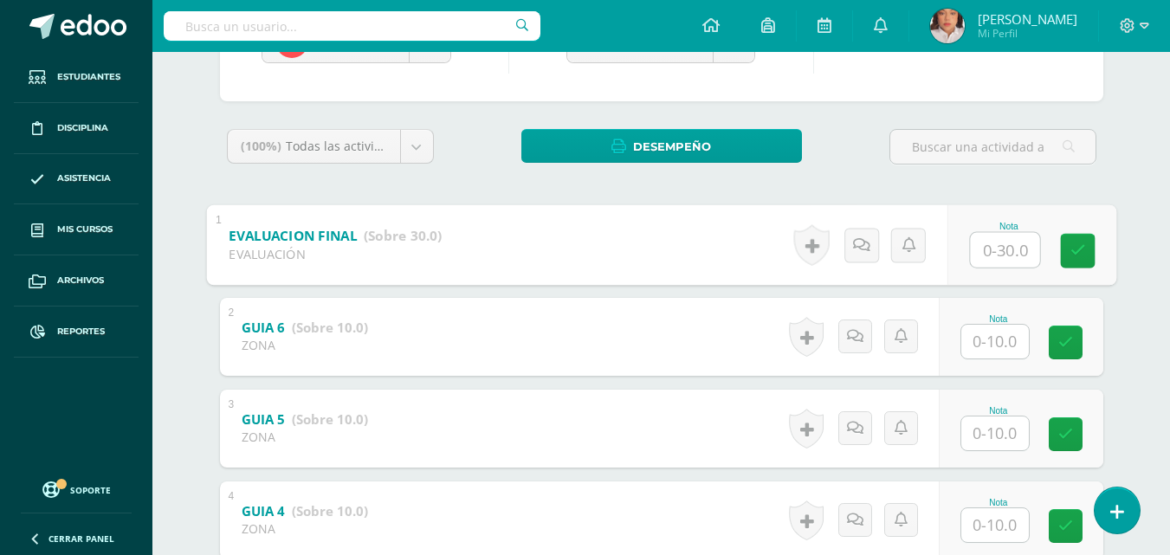
click at [996, 255] on input "text" at bounding box center [1004, 249] width 69 height 35
type input "29"
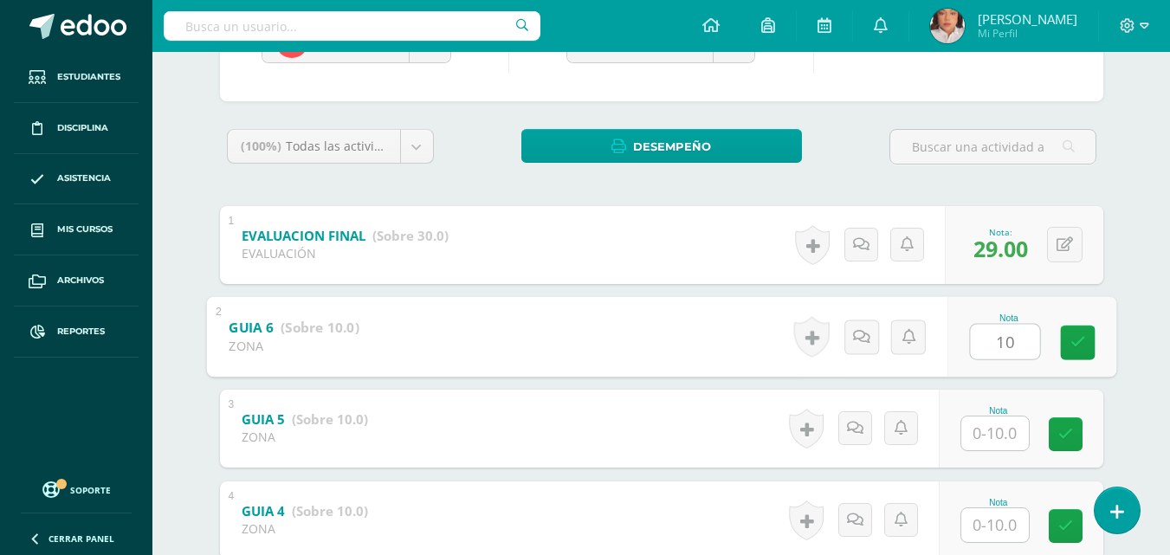
type input "10"
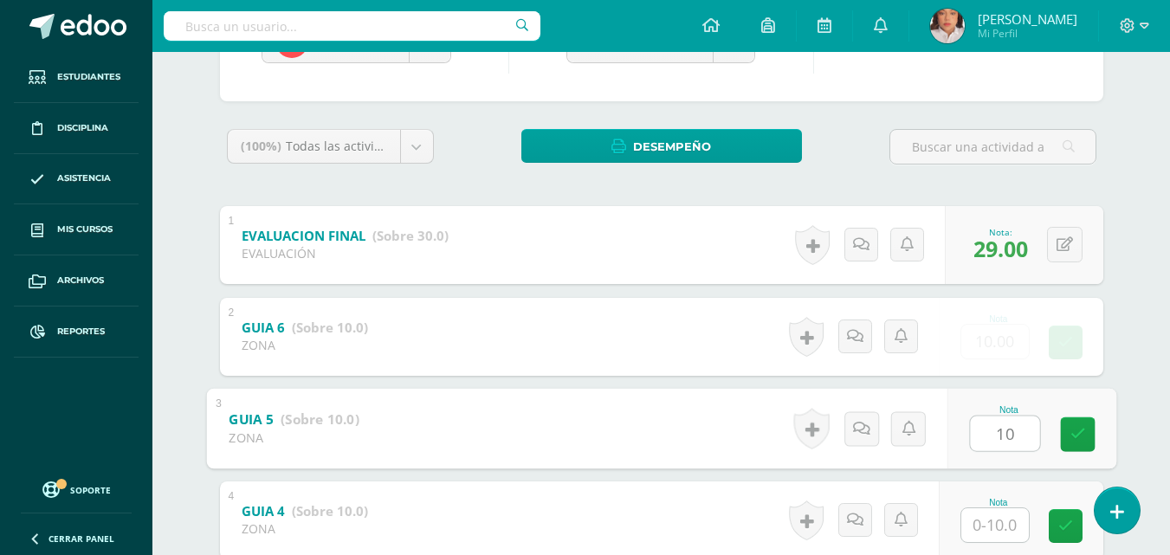
type input "10"
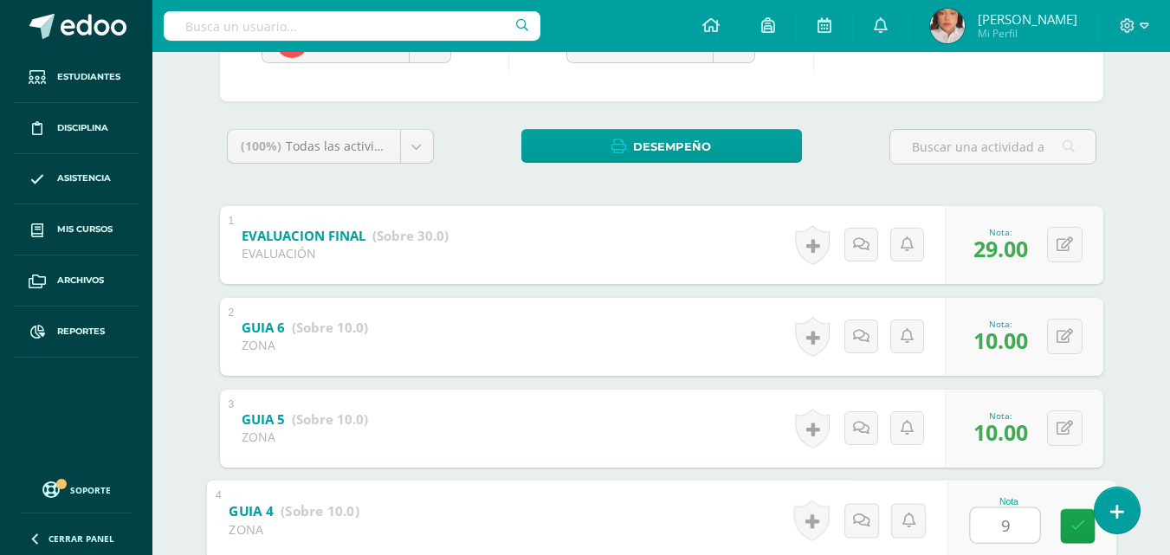
type input "9"
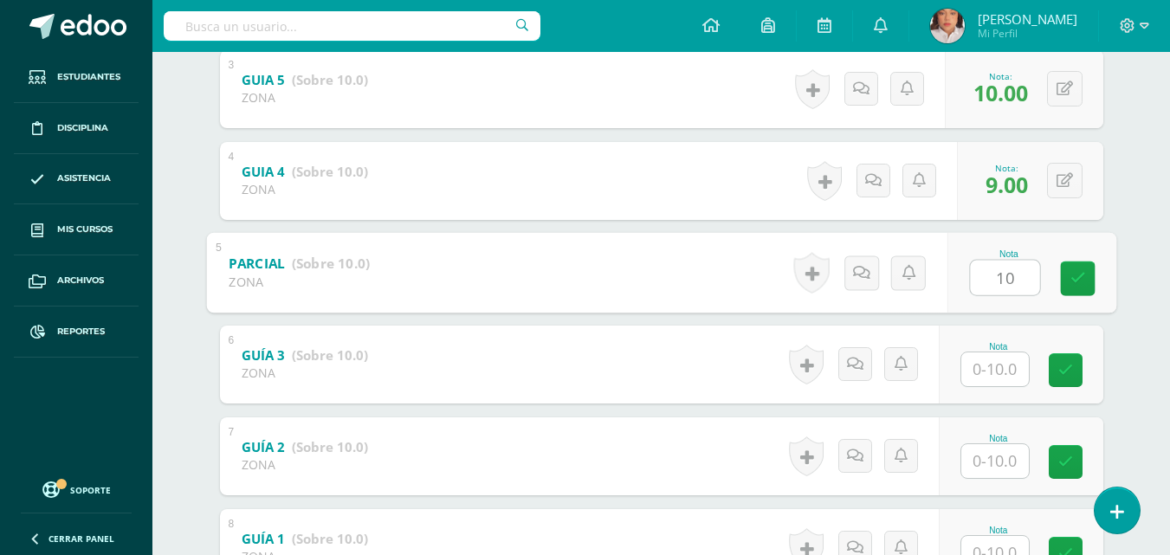
type input "10"
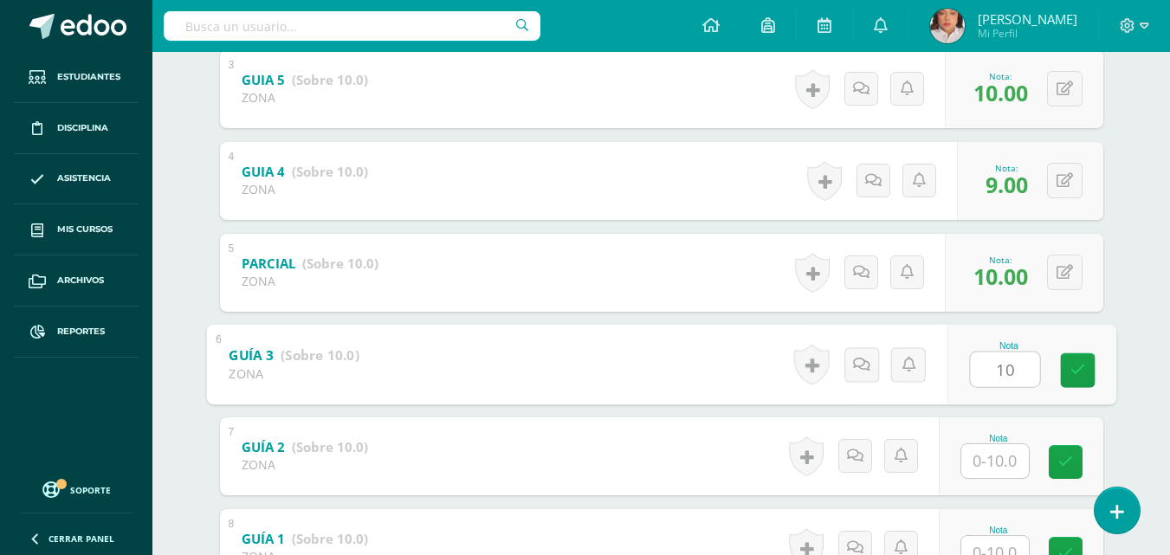
type input "10"
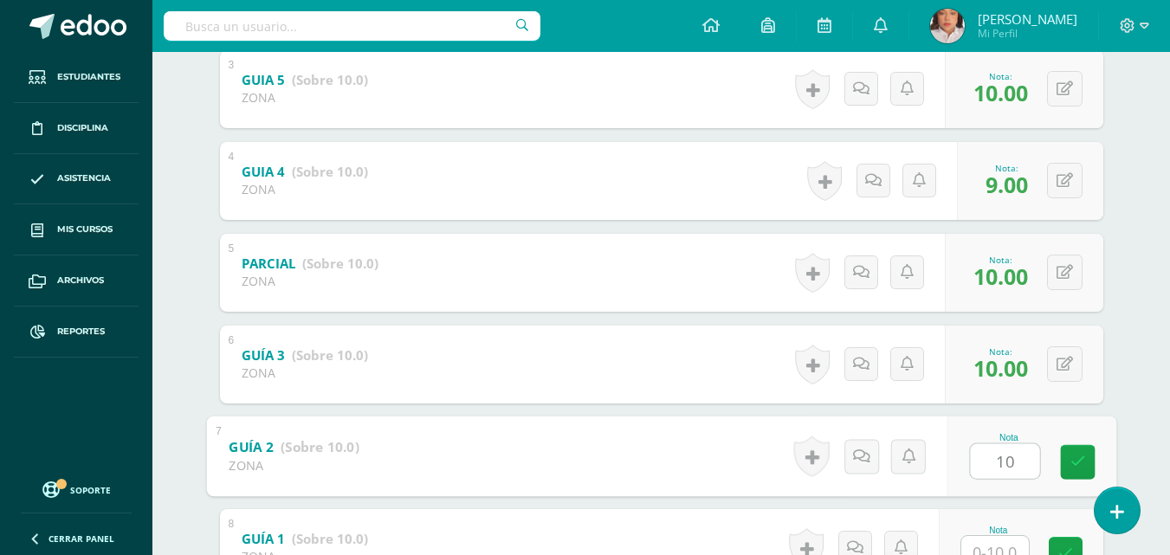
type input "10"
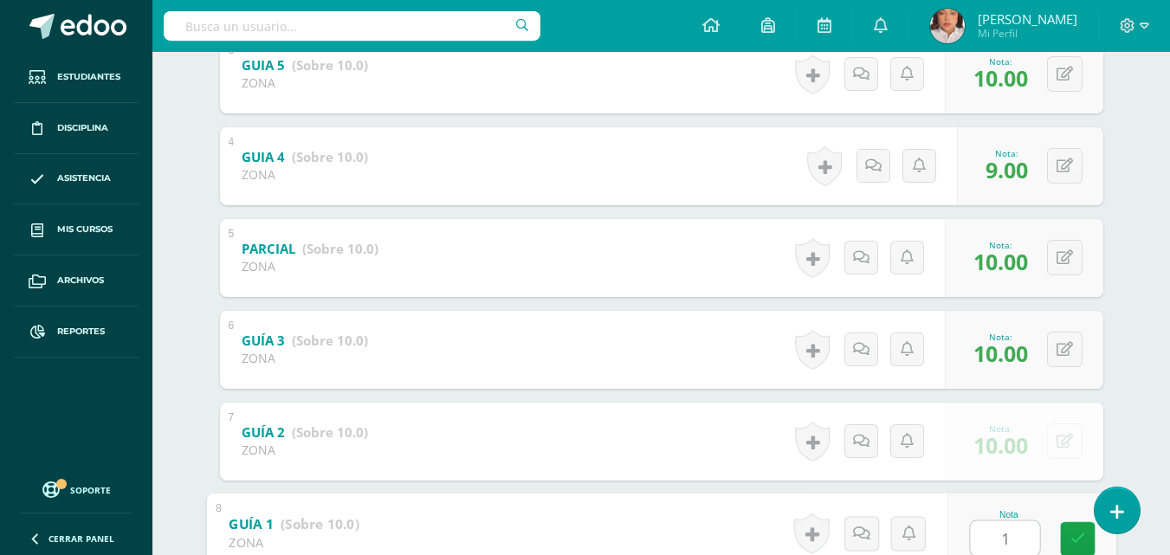
type input "10"
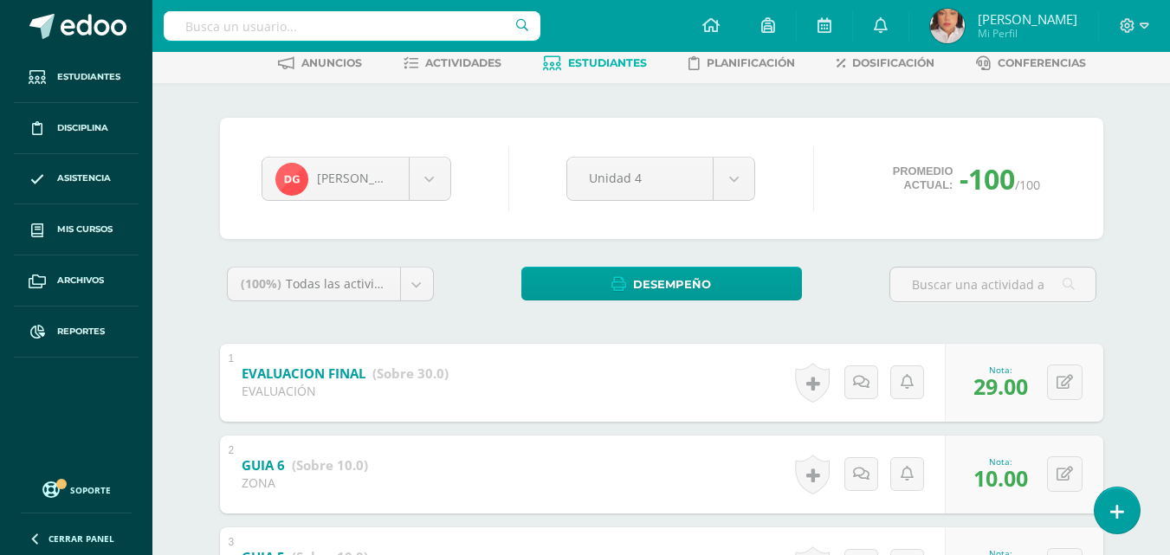
scroll to position [83, 0]
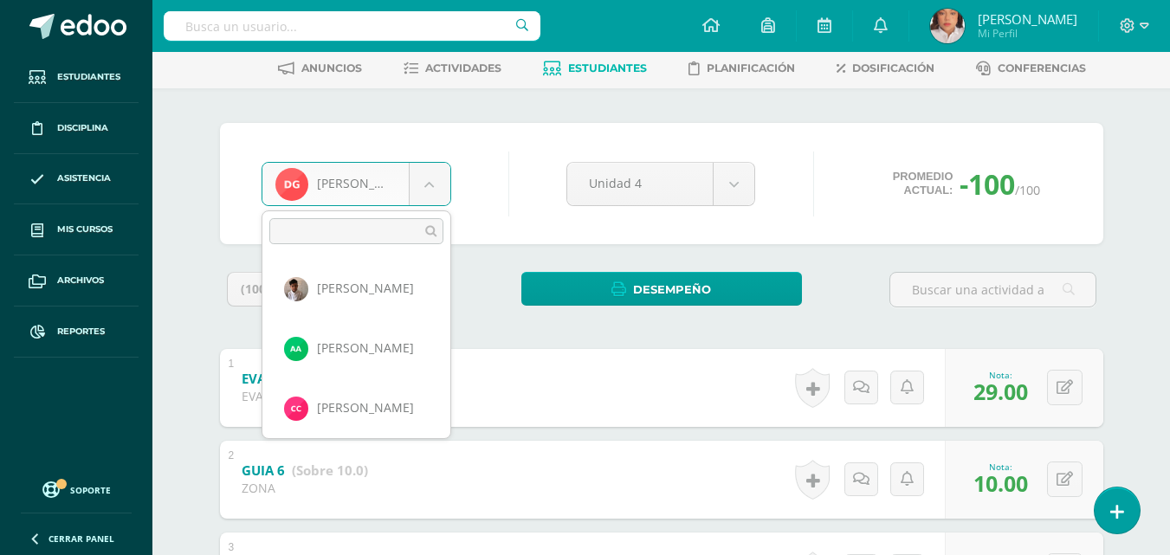
click at [442, 175] on body "Estudiantes Disciplina Asistencia Mis cursos Archivos Reportes Soporte Ayuda Re…" at bounding box center [585, 551] width 1170 height 1268
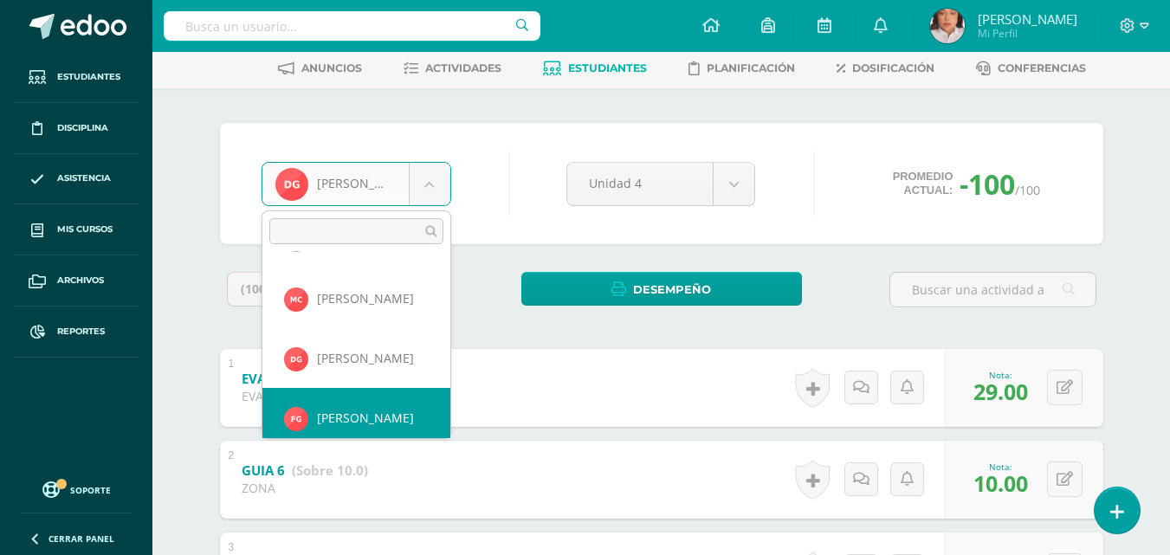
scroll to position [358, 0]
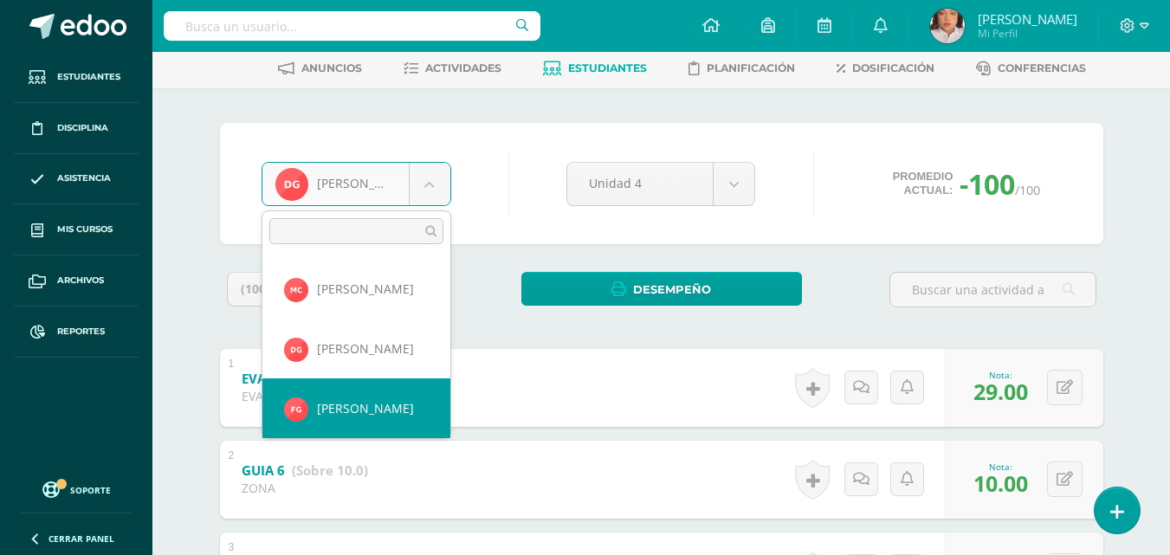
select select "1605"
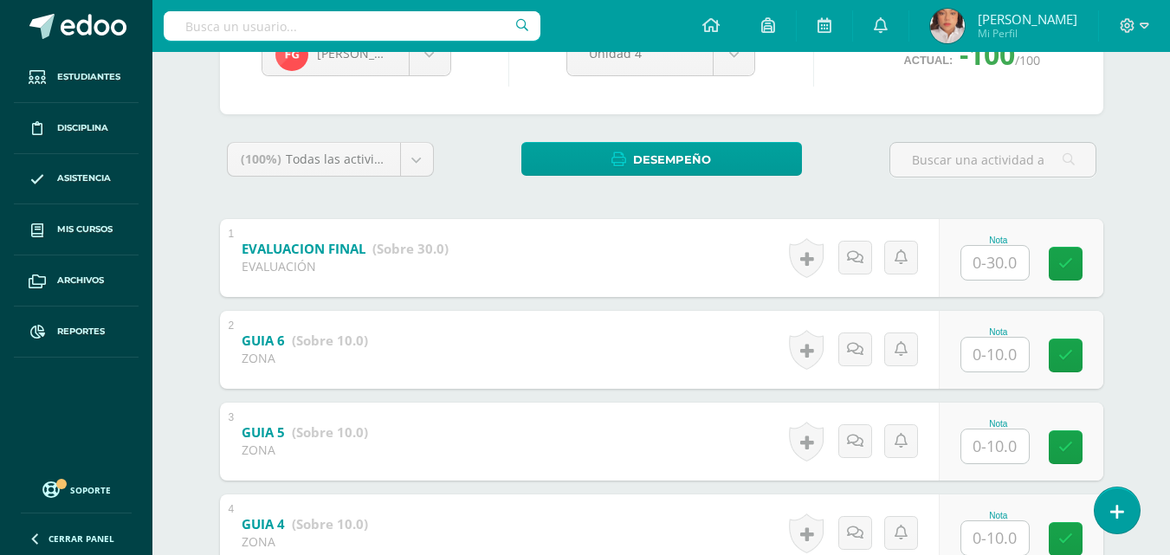
scroll to position [225, 0]
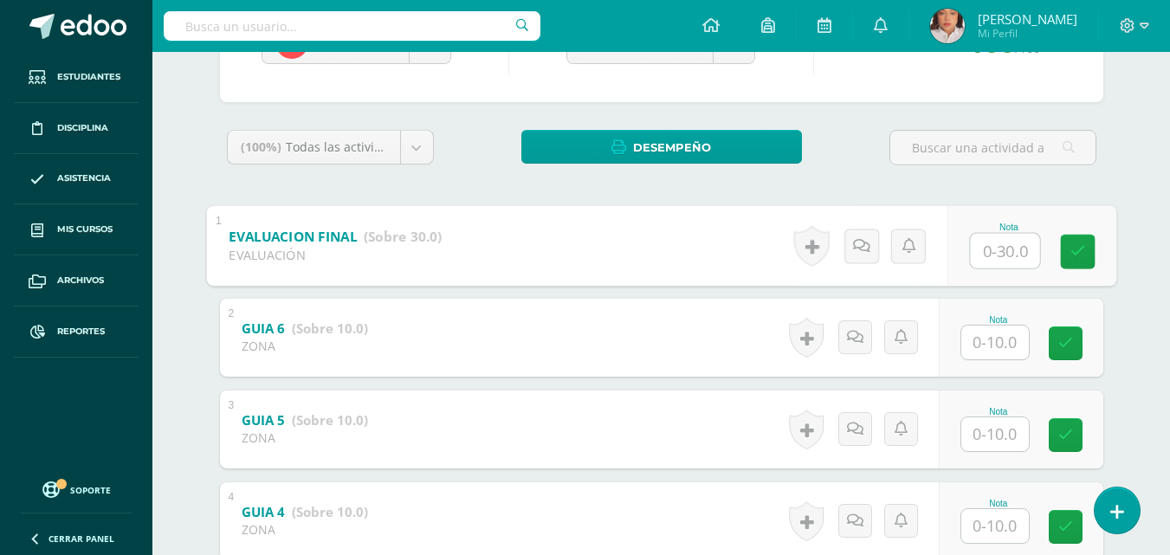
click at [989, 250] on input "text" at bounding box center [1004, 250] width 69 height 35
type input "30"
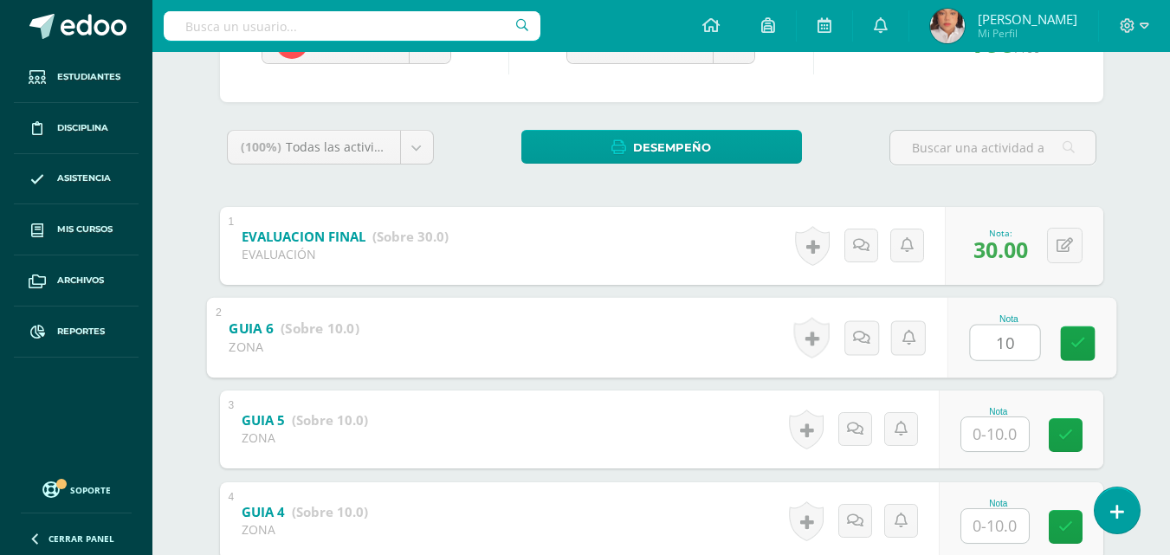
type input "10"
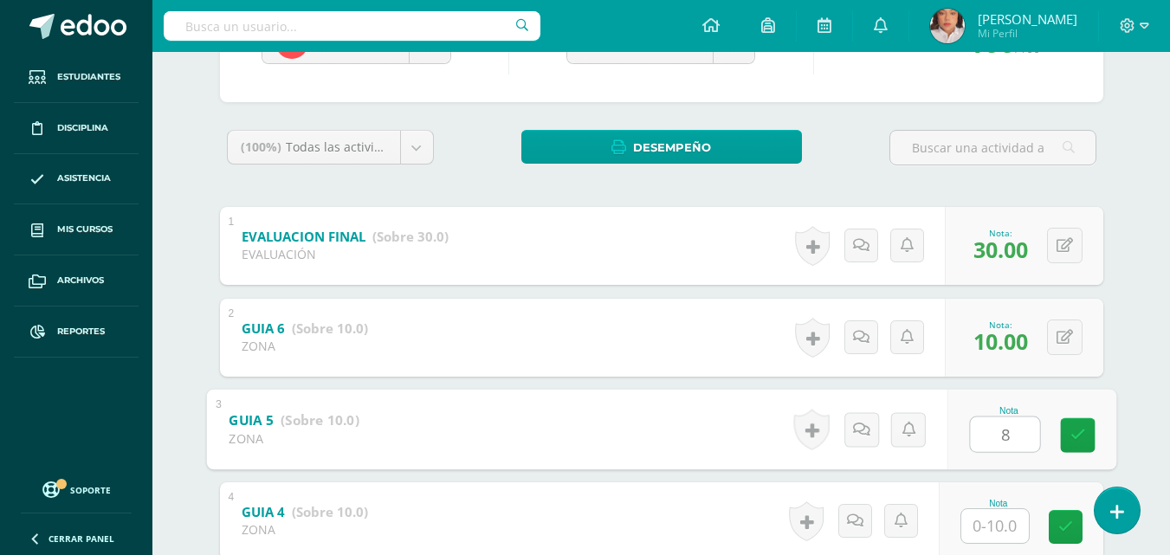
type input "8"
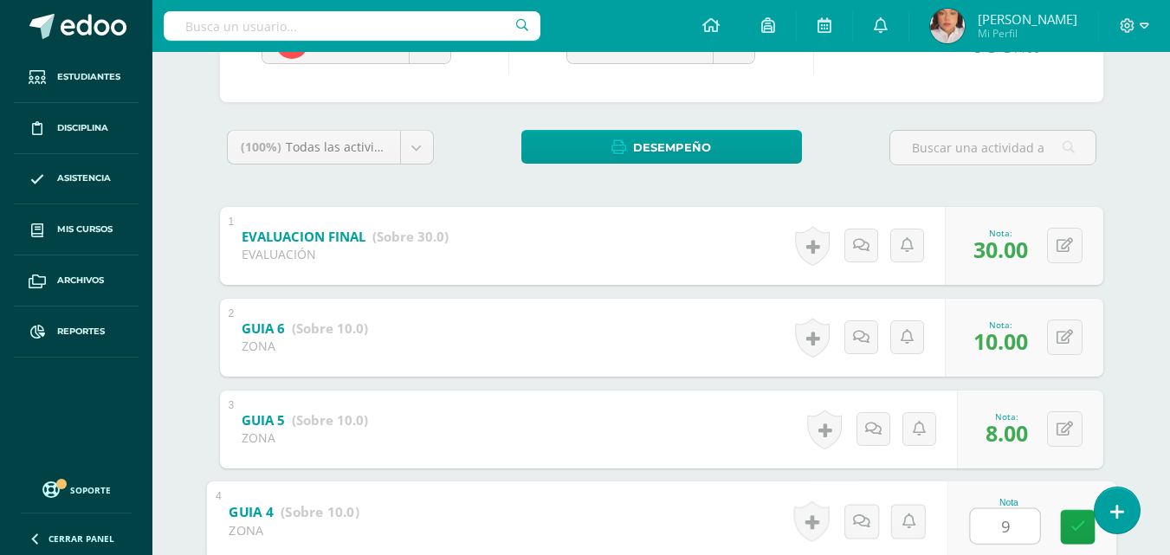
type input "9"
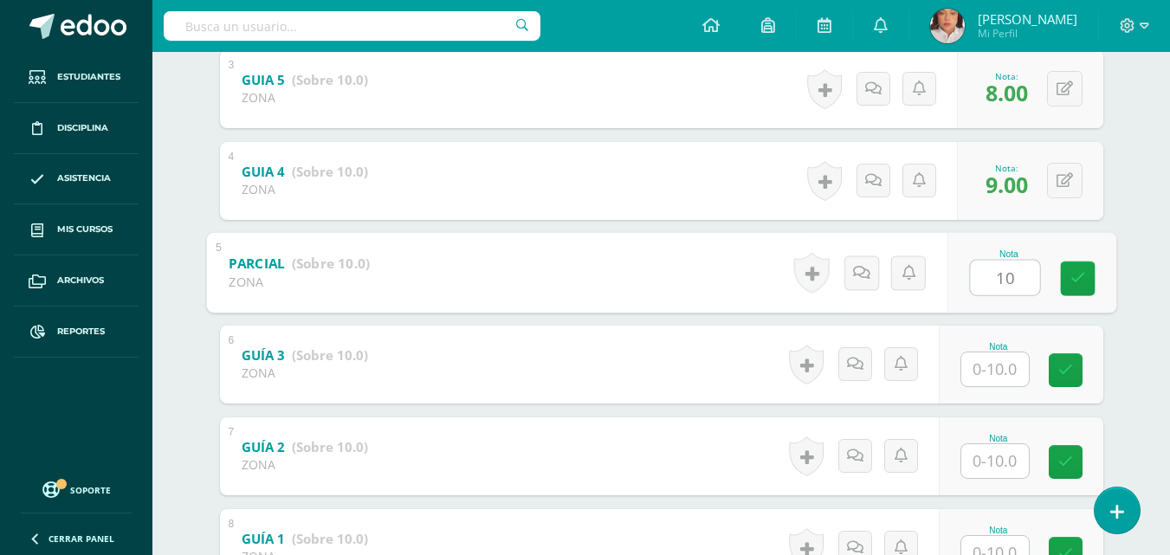
type input "10"
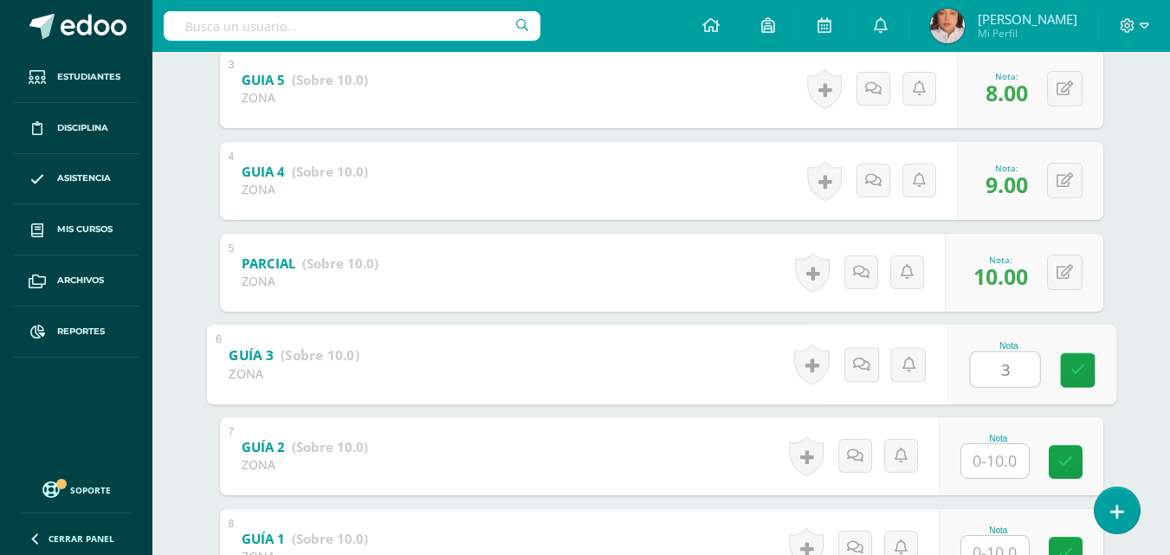
type input "3"
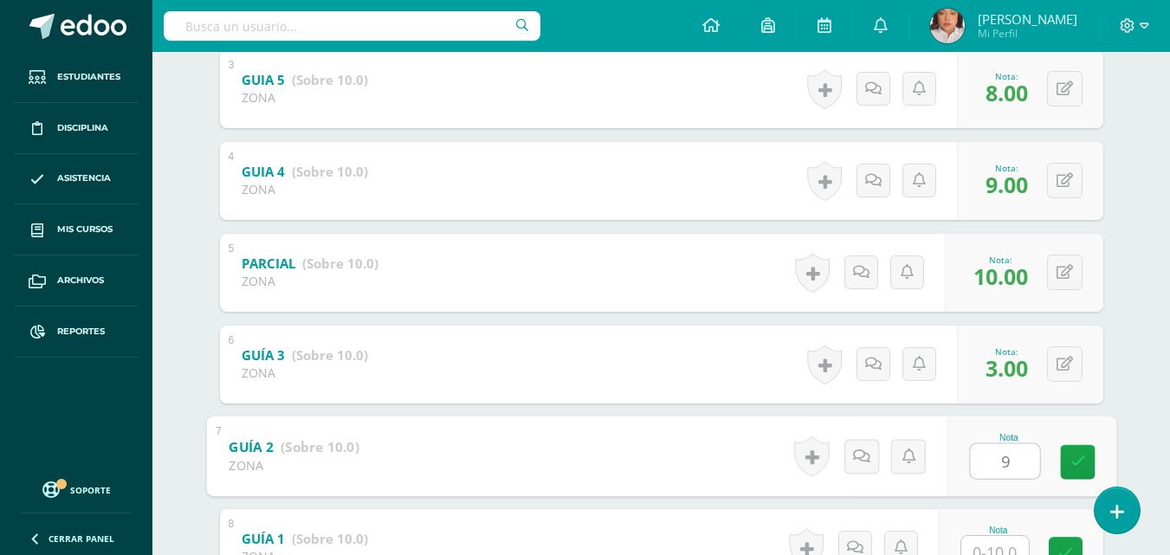
type input "9"
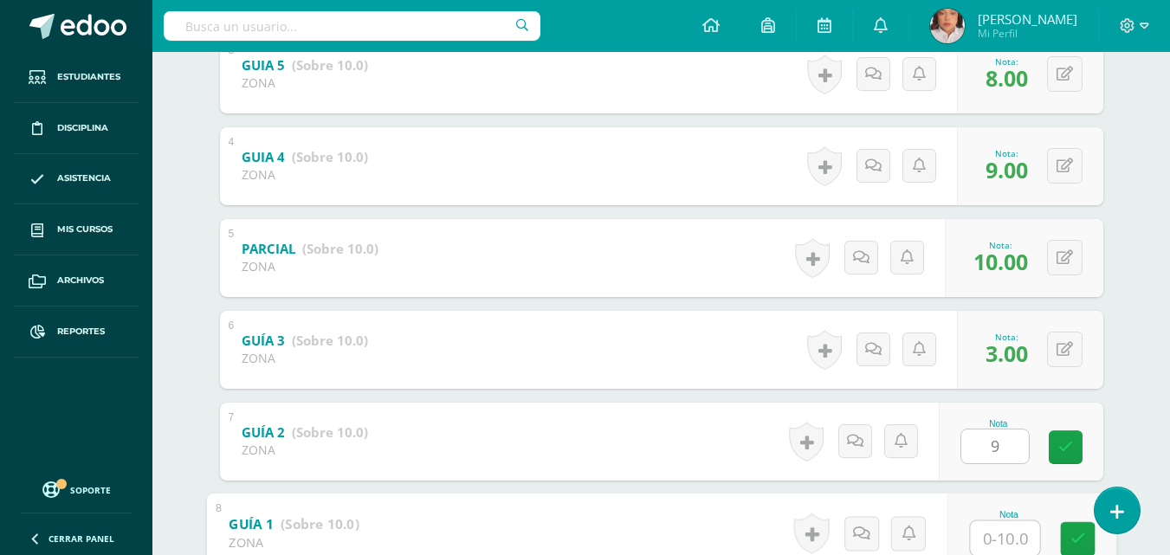
type input "3"
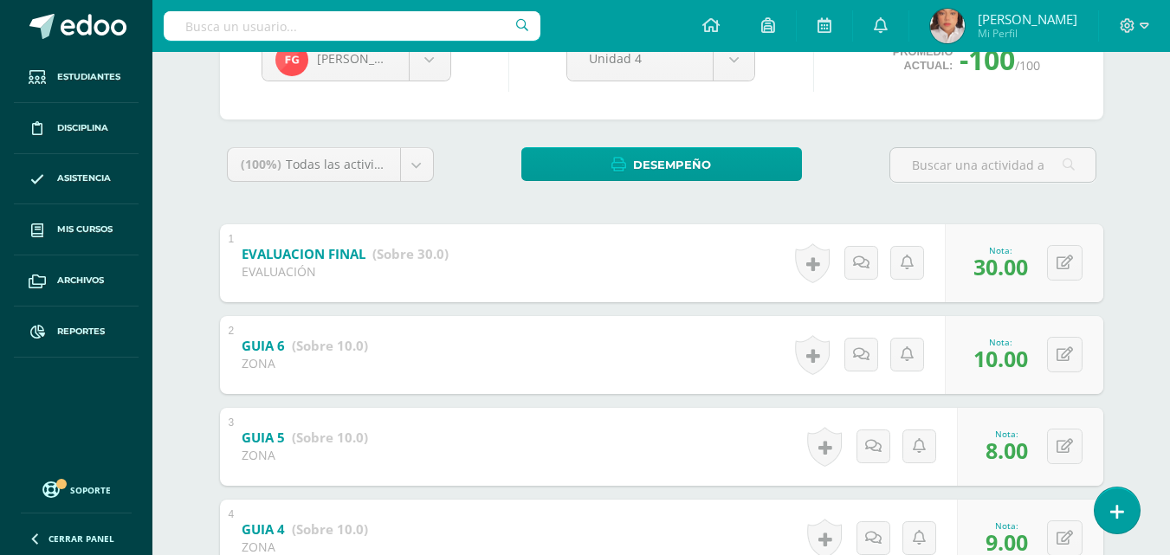
scroll to position [192, 0]
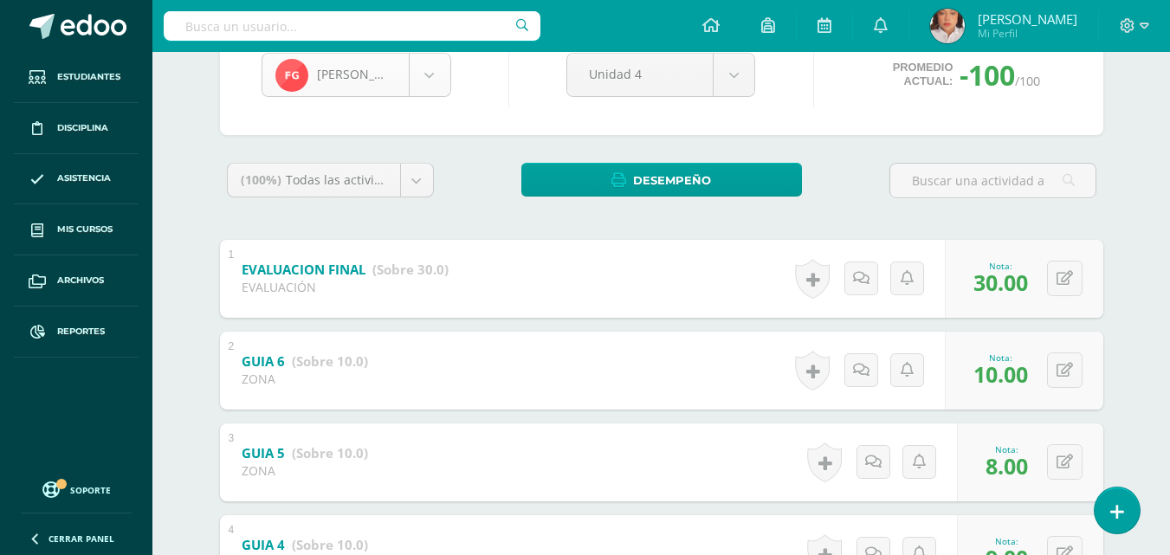
click at [441, 75] on body "Estudiantes Disciplina Asistencia Mis cursos Archivos Reportes Soporte Ayuda Re…" at bounding box center [585, 442] width 1170 height 1268
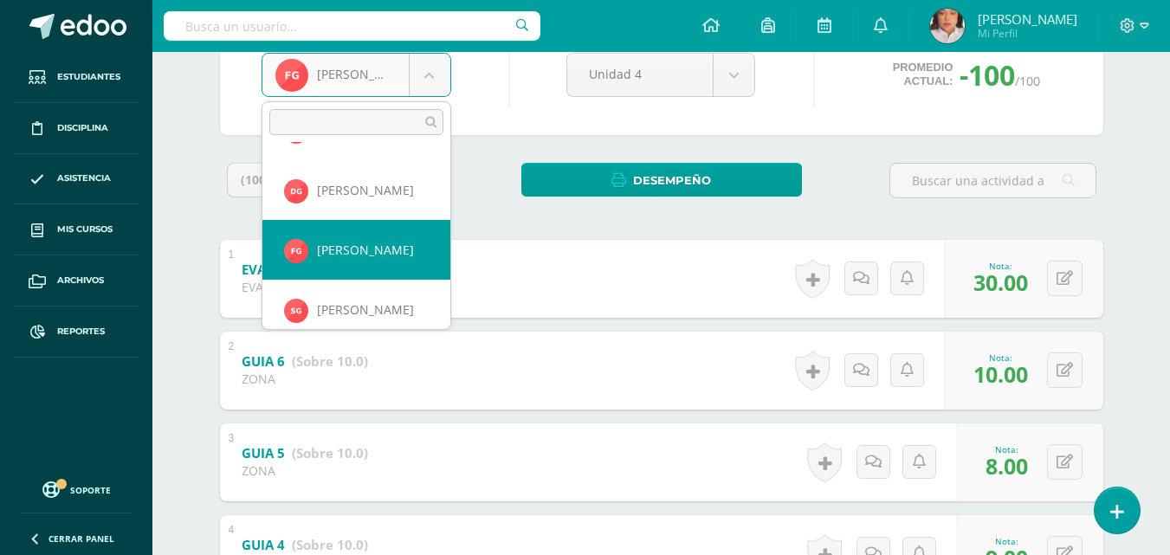
scroll to position [417, 0]
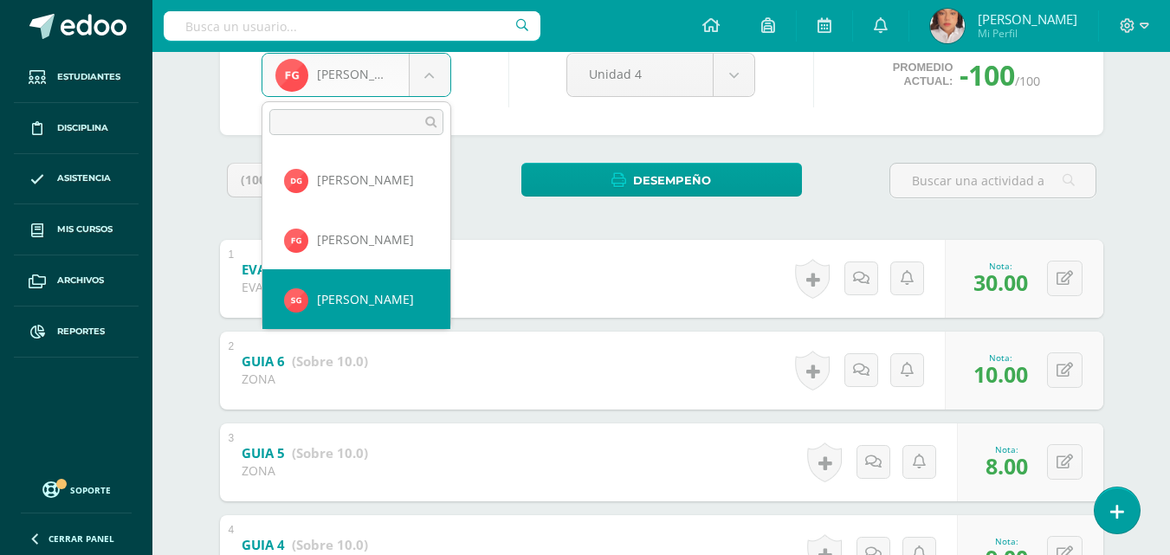
select select "1690"
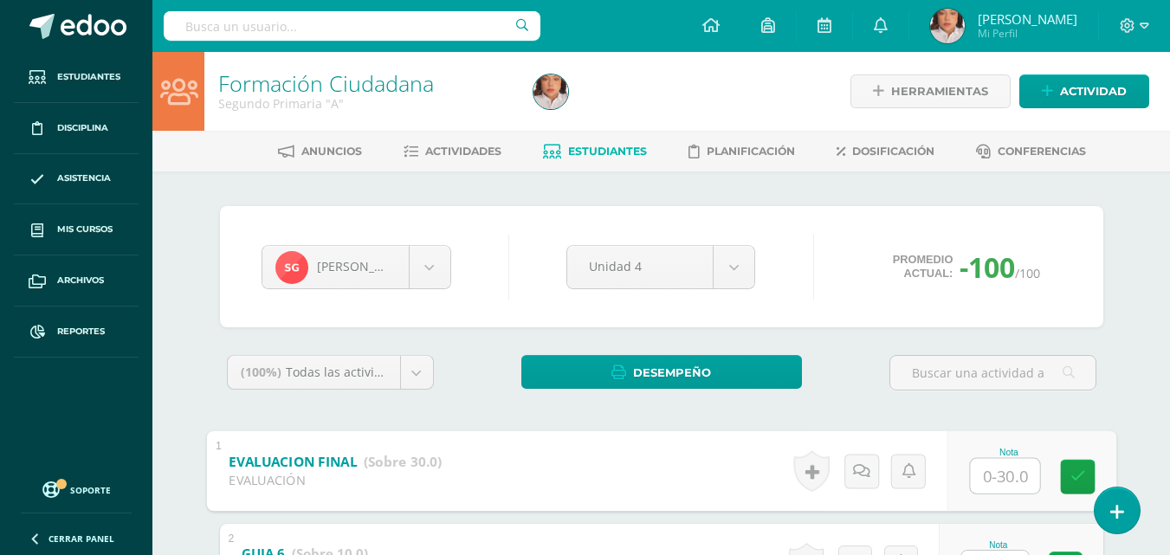
click at [977, 476] on input "text" at bounding box center [1004, 475] width 69 height 35
type input "24"
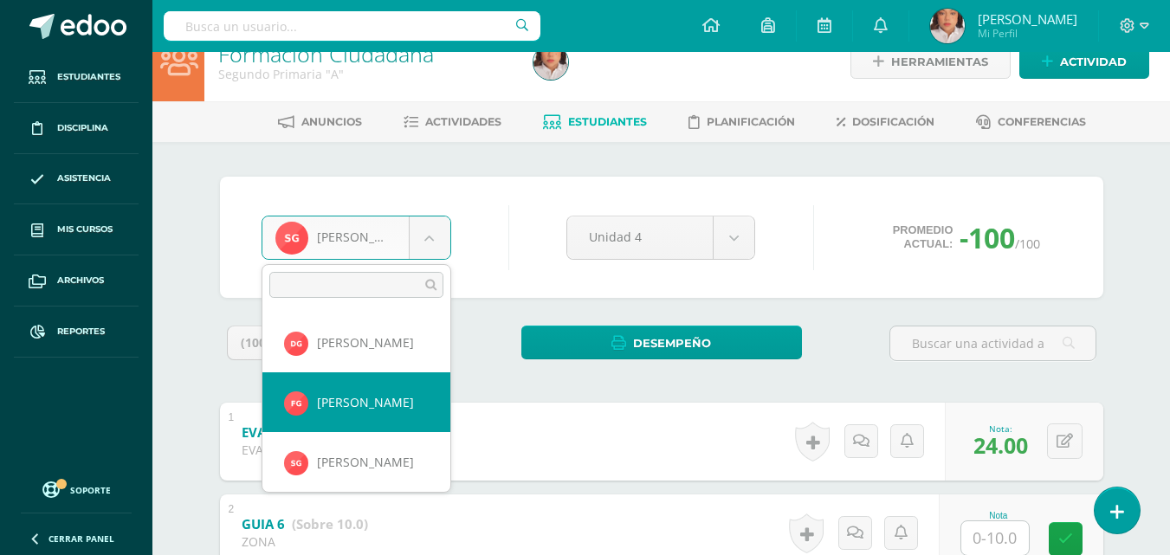
select select "1605"
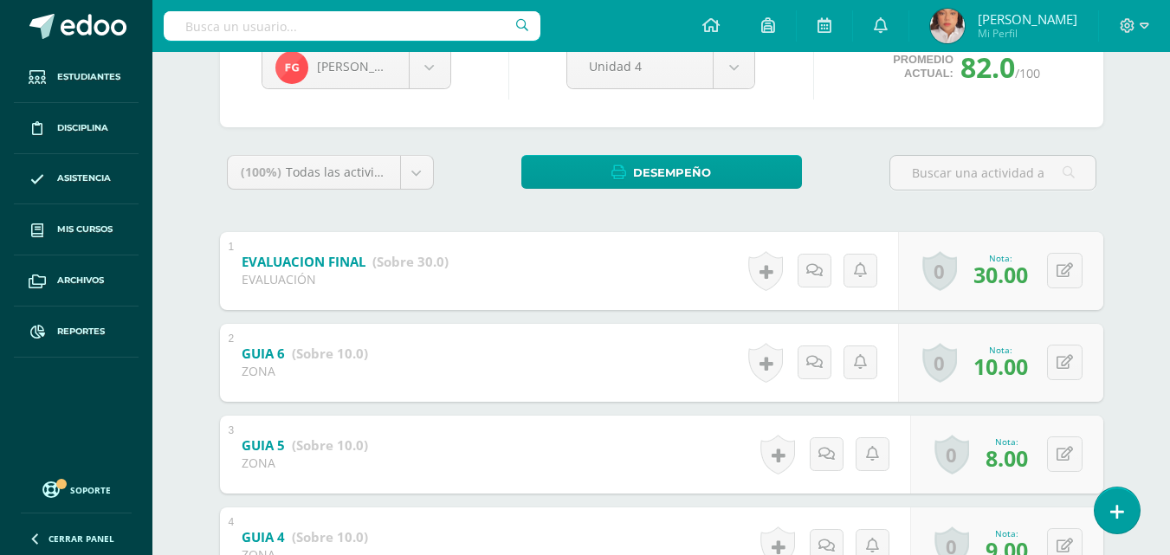
scroll to position [199, 0]
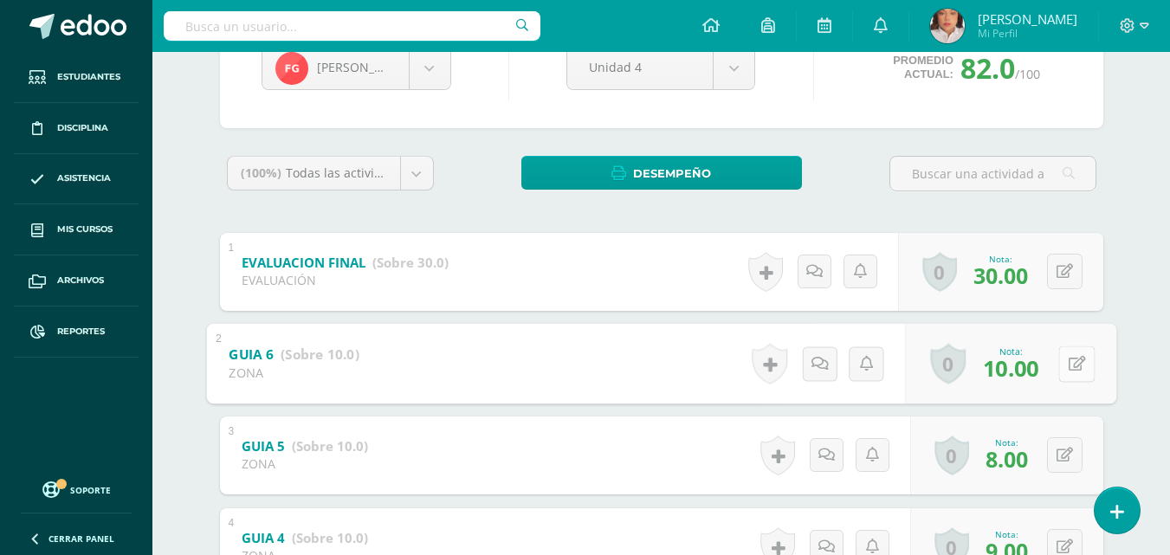
click at [1061, 352] on button at bounding box center [1076, 363] width 36 height 36
type input "10"
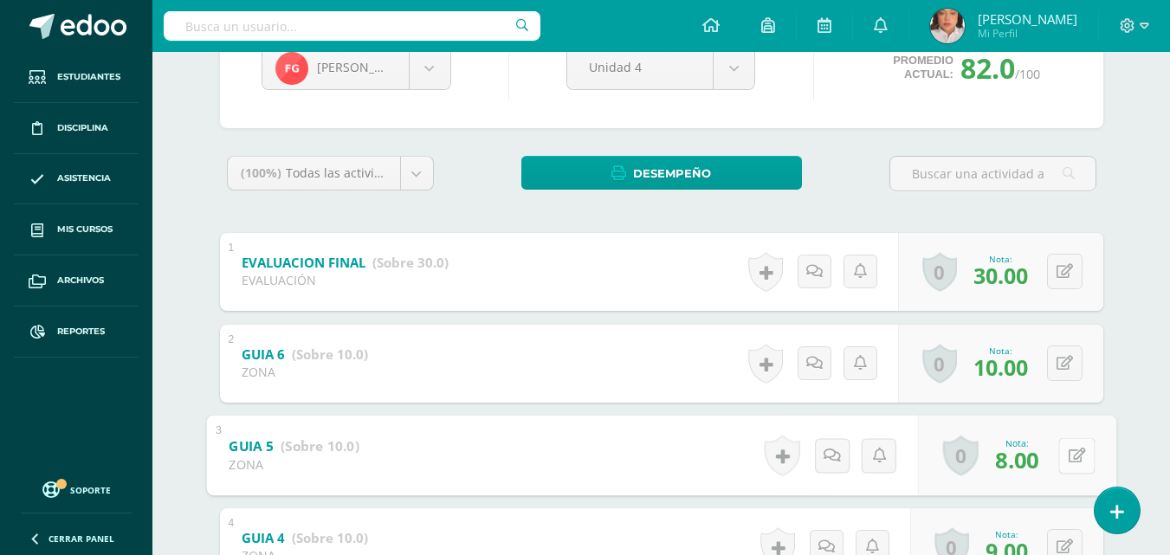
click at [1049, 442] on div "0 [GEOGRAPHIC_DATA] Logros obtenidos Aún no hay logros agregados Nota: 8.00" at bounding box center [1016, 455] width 198 height 81
click at [1065, 449] on button at bounding box center [1076, 455] width 36 height 36
type input "10"
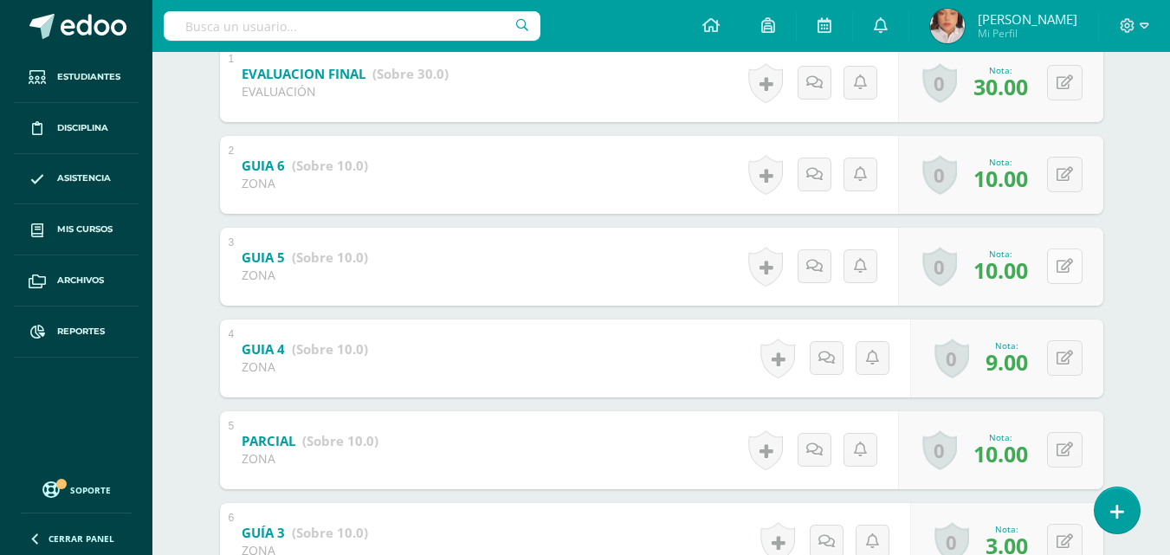
scroll to position [391, 0]
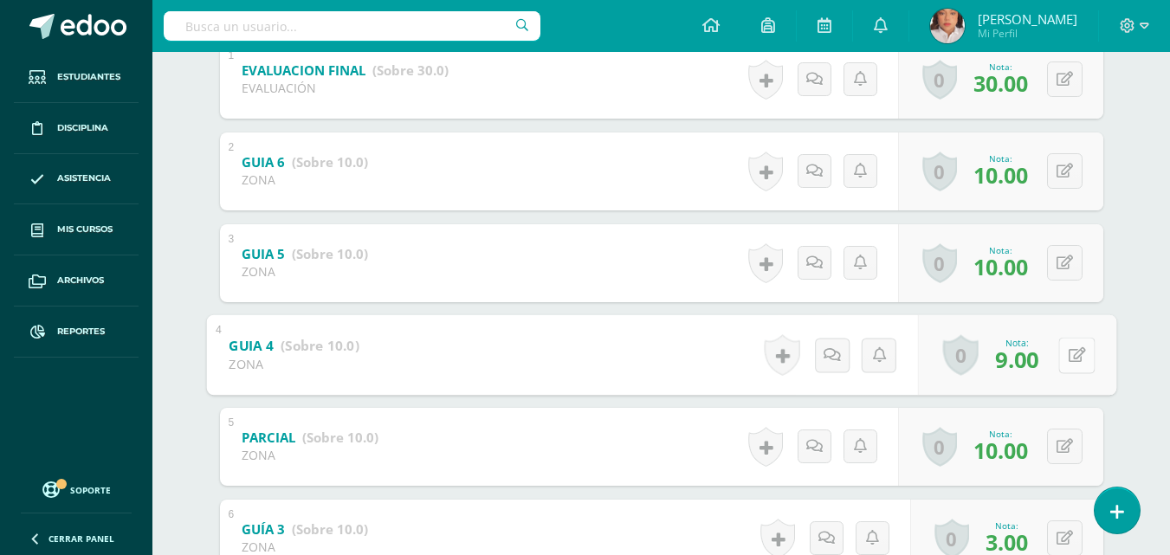
click at [1062, 365] on button at bounding box center [1076, 355] width 36 height 36
type input "10"
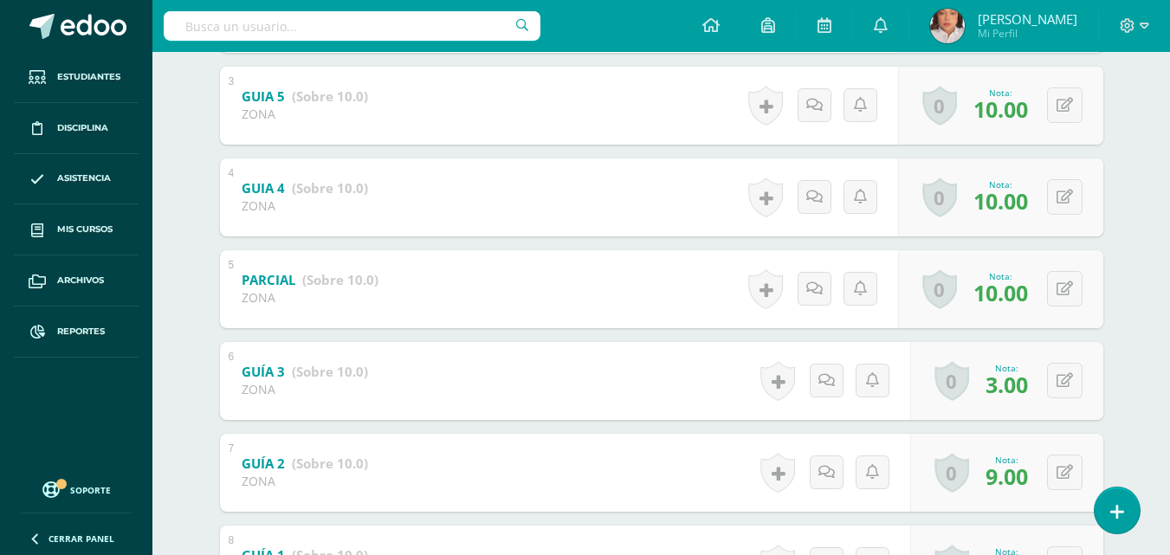
scroll to position [556, 0]
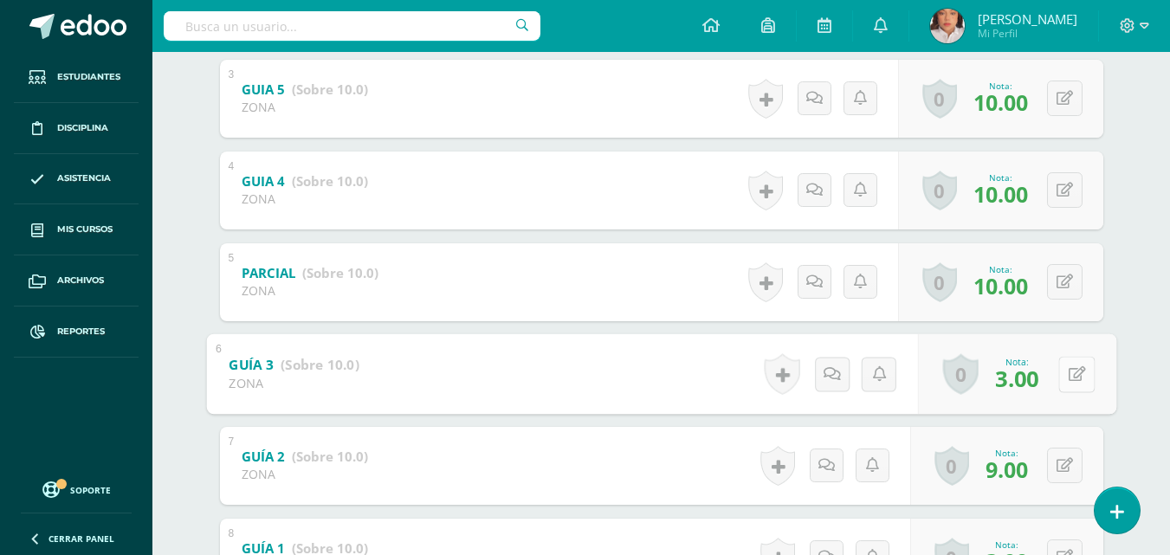
click at [1080, 358] on button at bounding box center [1076, 374] width 36 height 36
type input "10"
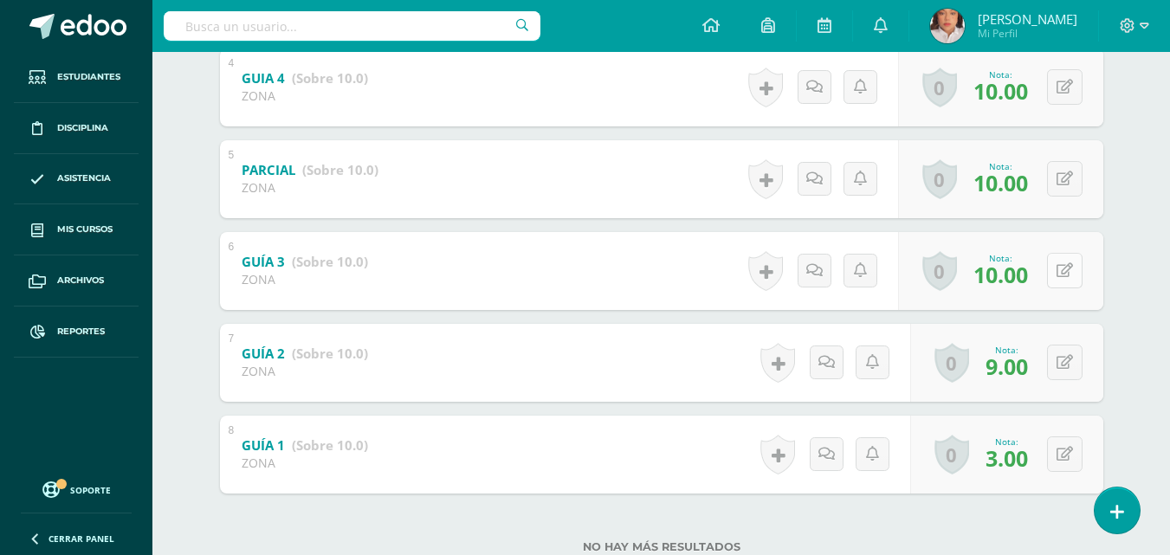
scroll to position [713, 0]
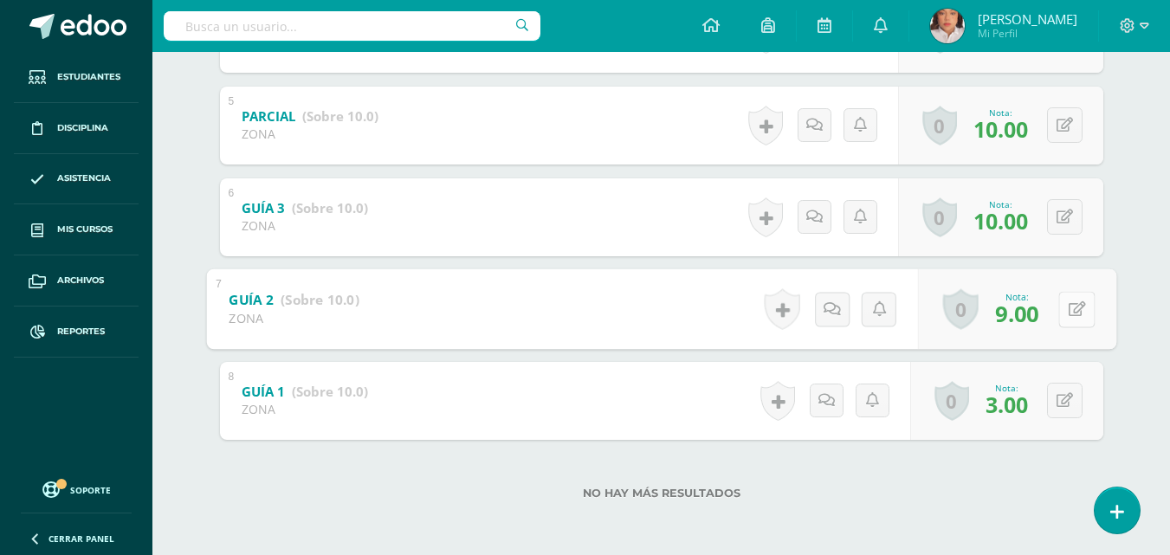
click at [1068, 316] on icon at bounding box center [1076, 308] width 17 height 15
type input "7"
click at [1062, 412] on button at bounding box center [1064, 400] width 35 height 35
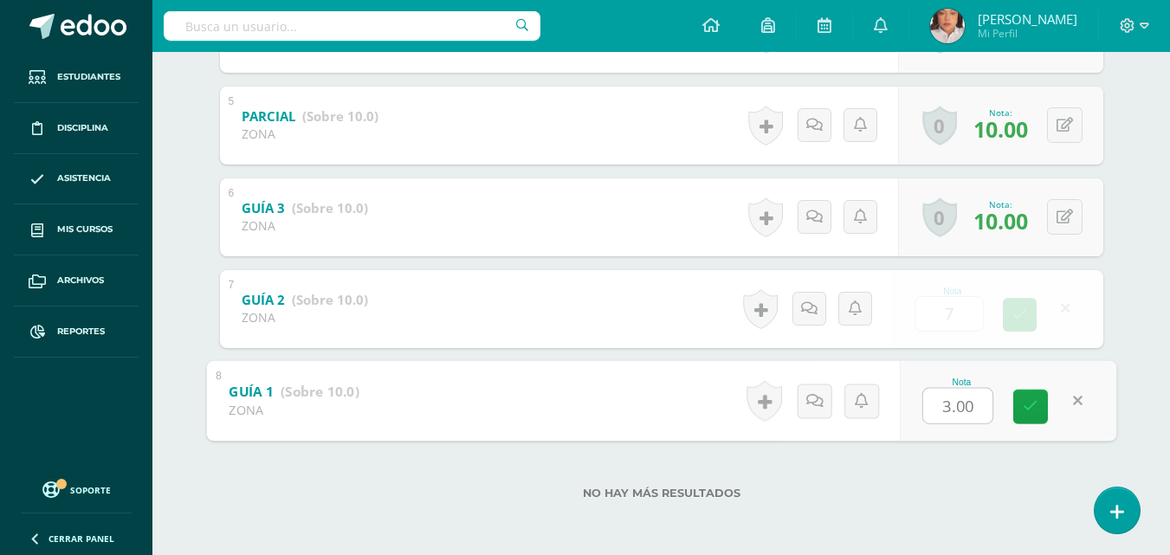
type input "6"
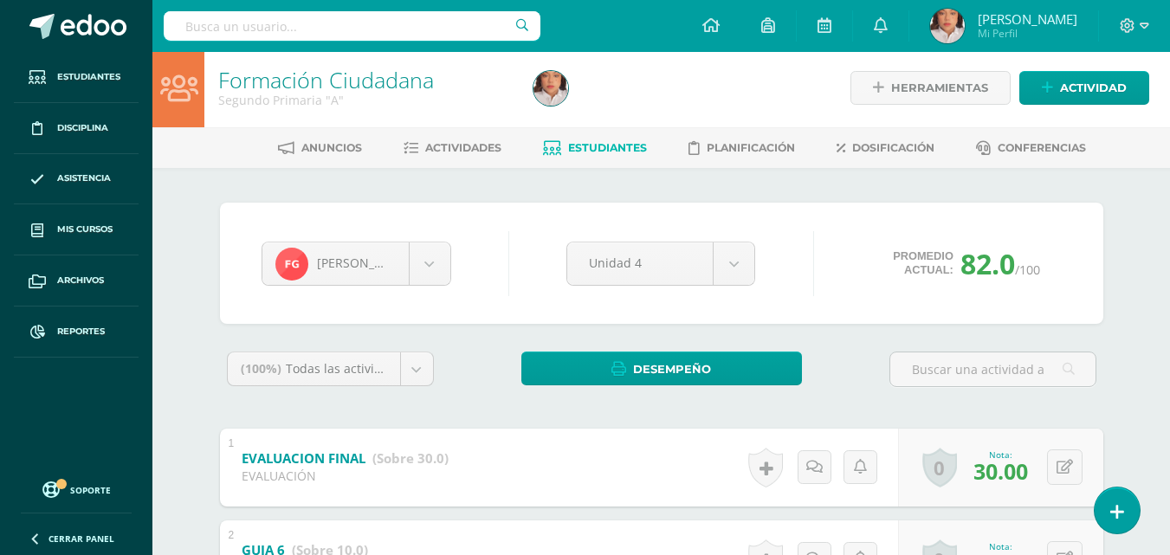
scroll to position [0, 0]
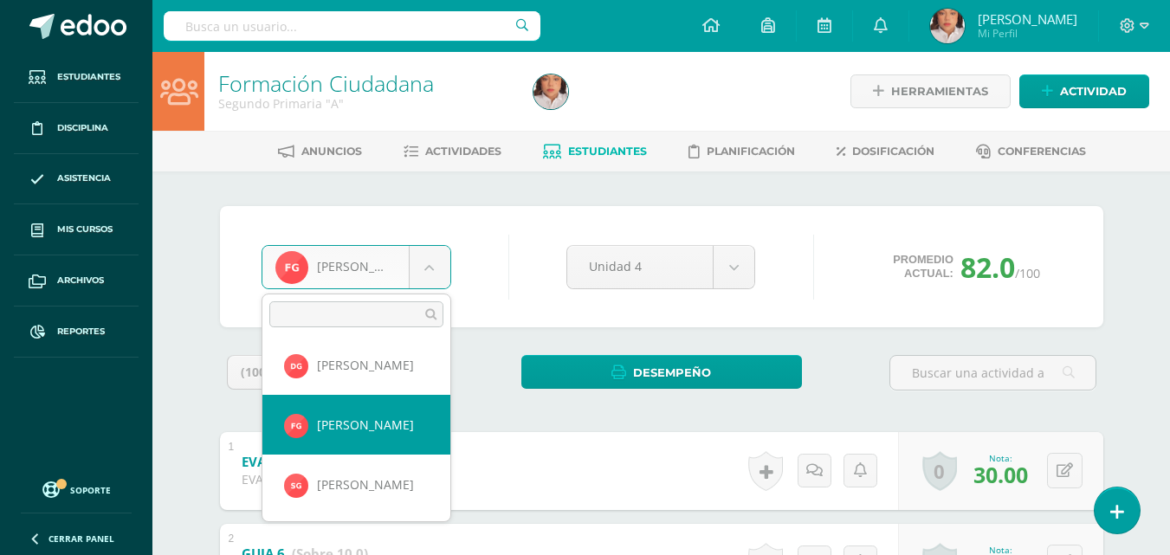
scroll to position [429, 0]
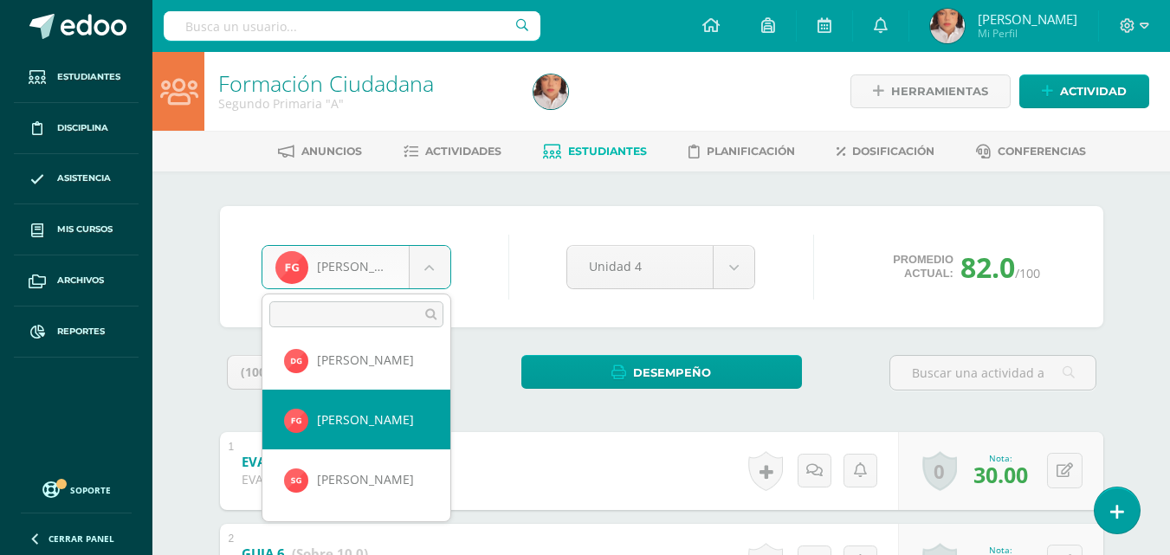
select select "1690"
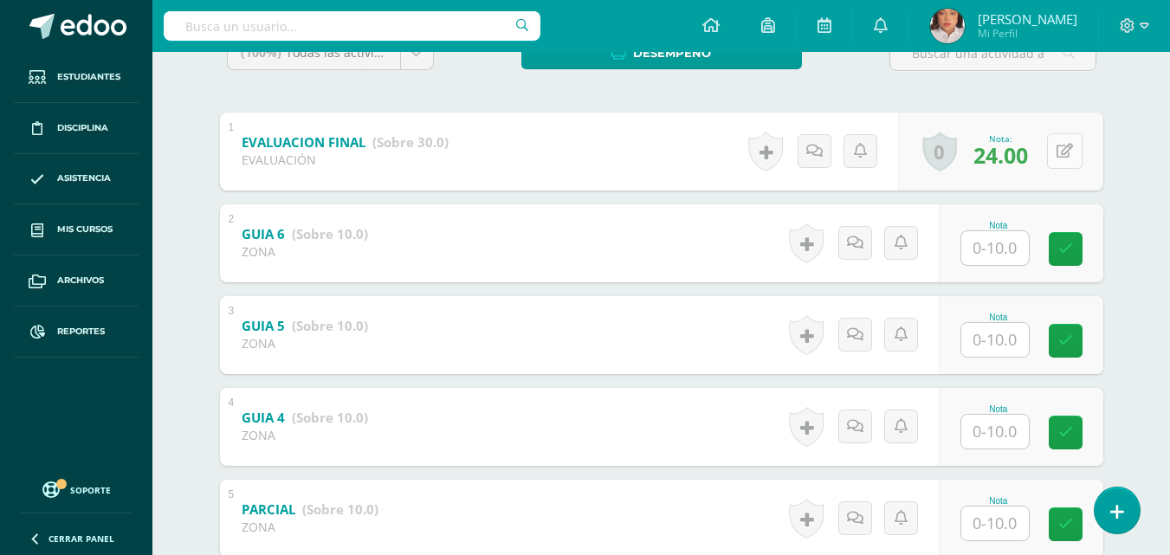
scroll to position [319, 0]
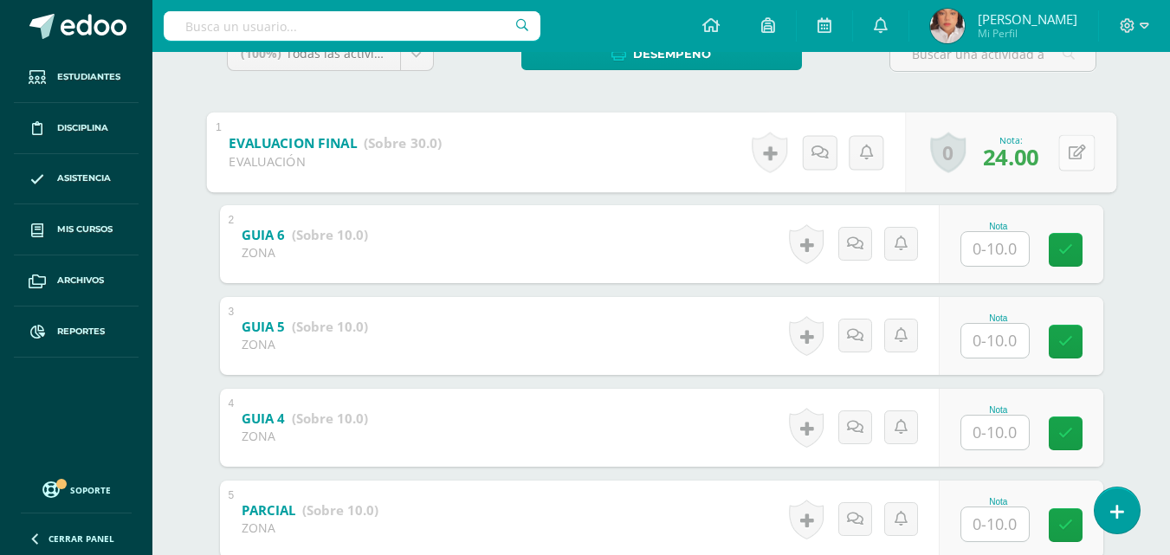
click at [1065, 158] on button at bounding box center [1076, 152] width 36 height 36
type input "27"
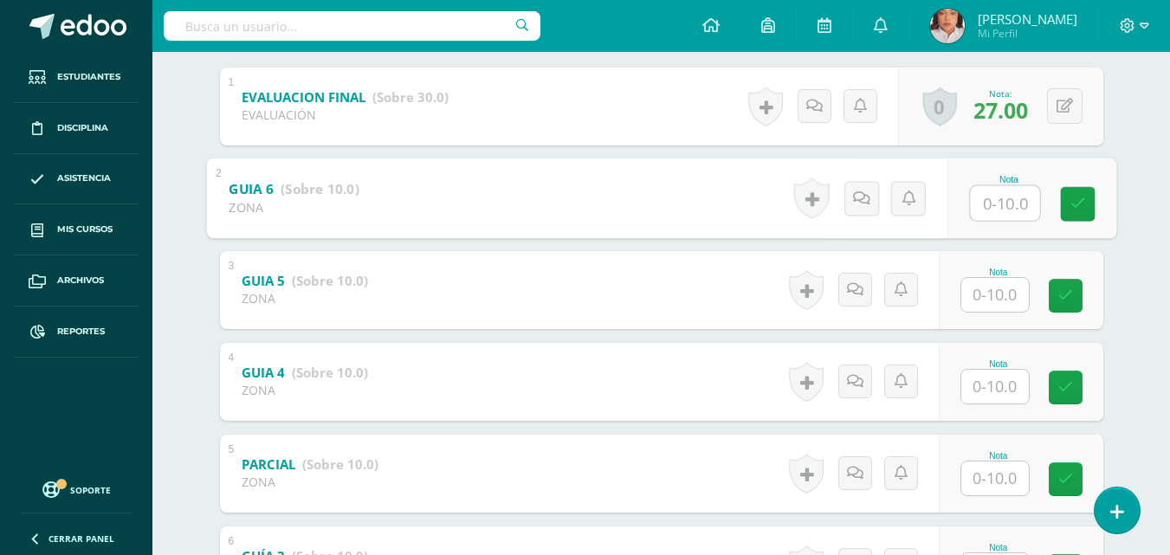
scroll to position [365, 0]
click at [1022, 196] on input "text" at bounding box center [1004, 201] width 69 height 35
type input "10"
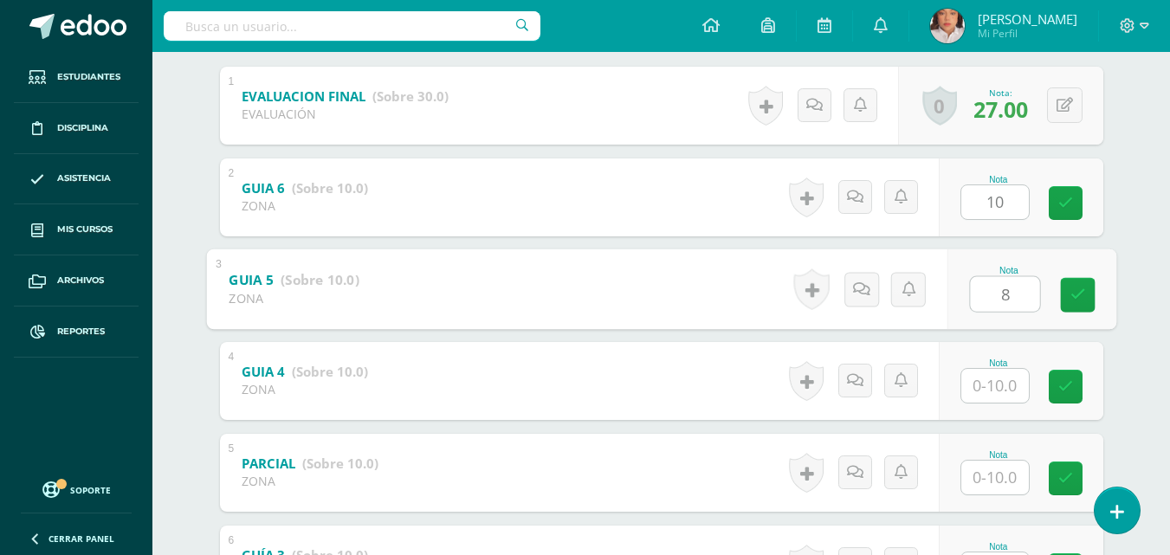
type input "8"
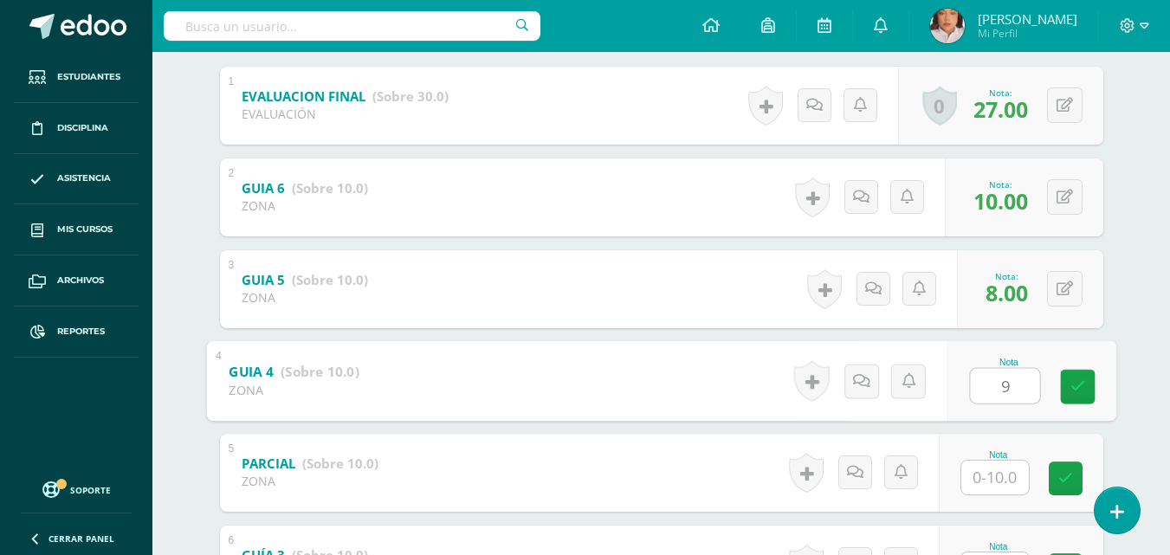
type input "9"
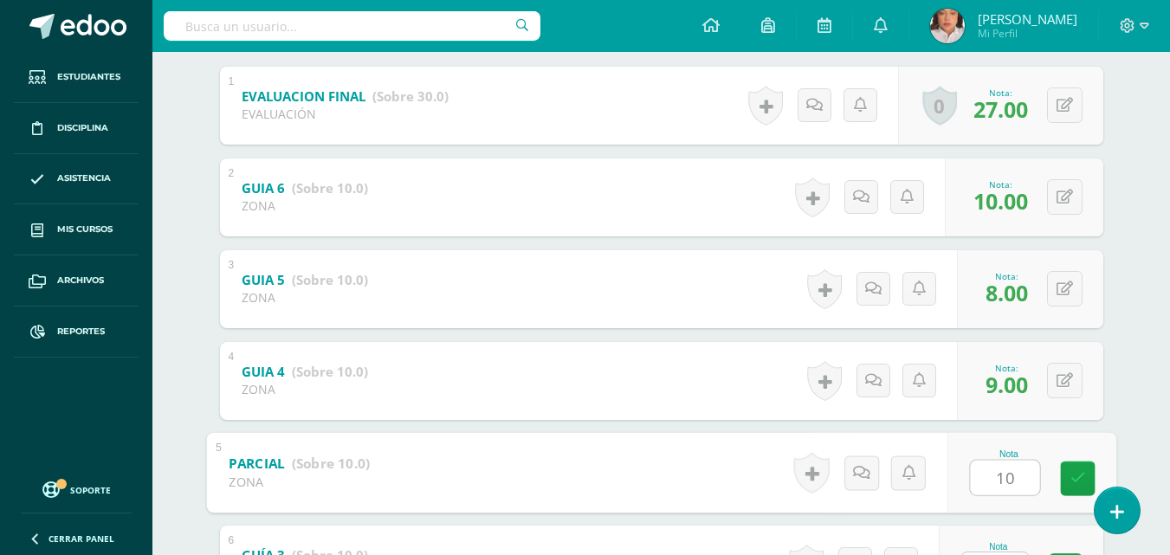
type input "10"
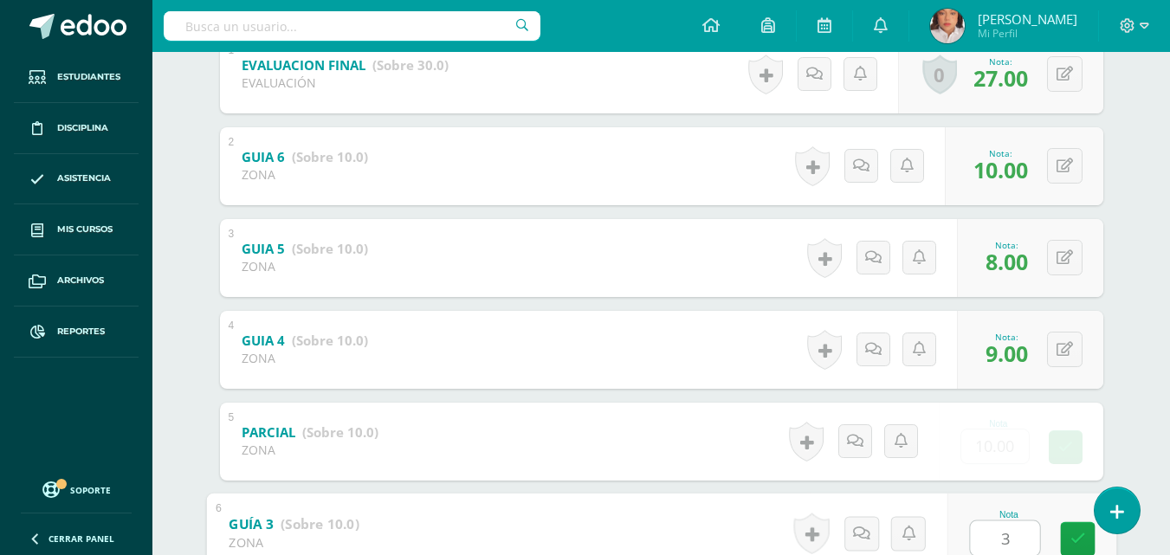
type input "3"
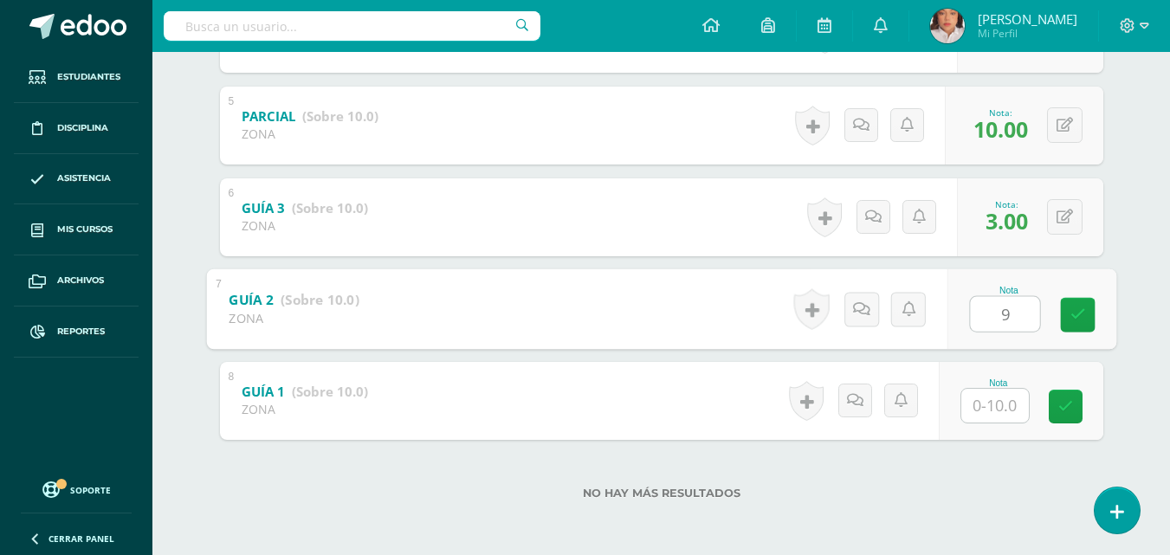
type input "9"
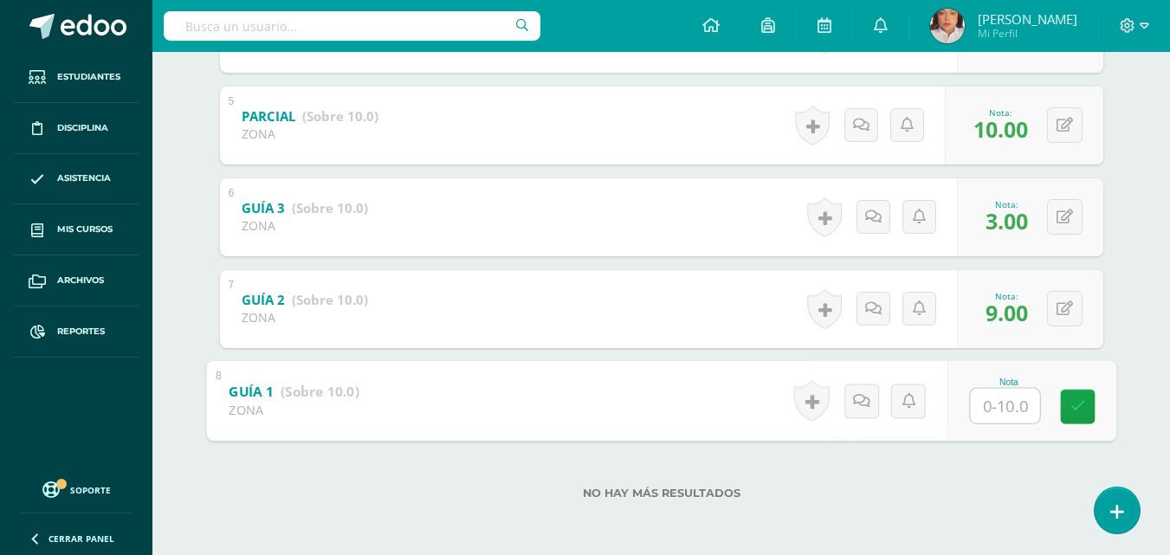
type input "3"
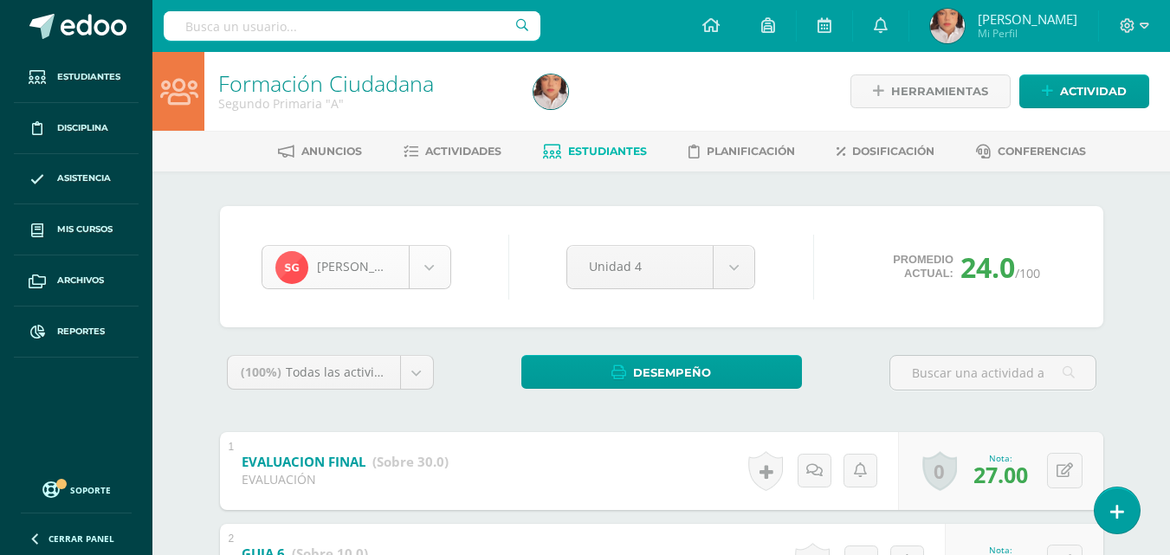
scroll to position [417, 0]
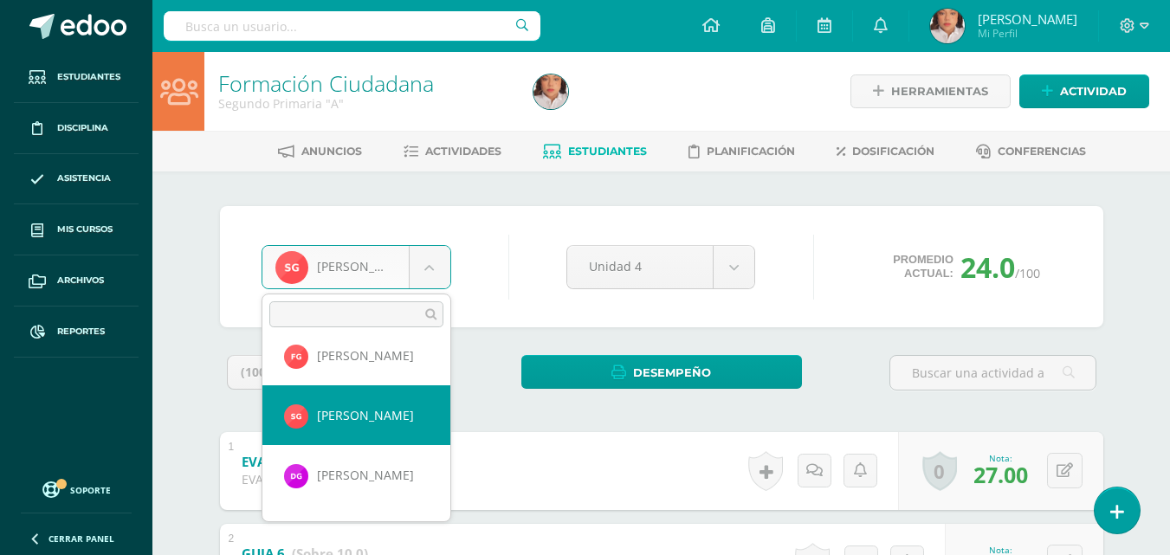
scroll to position [494, 0]
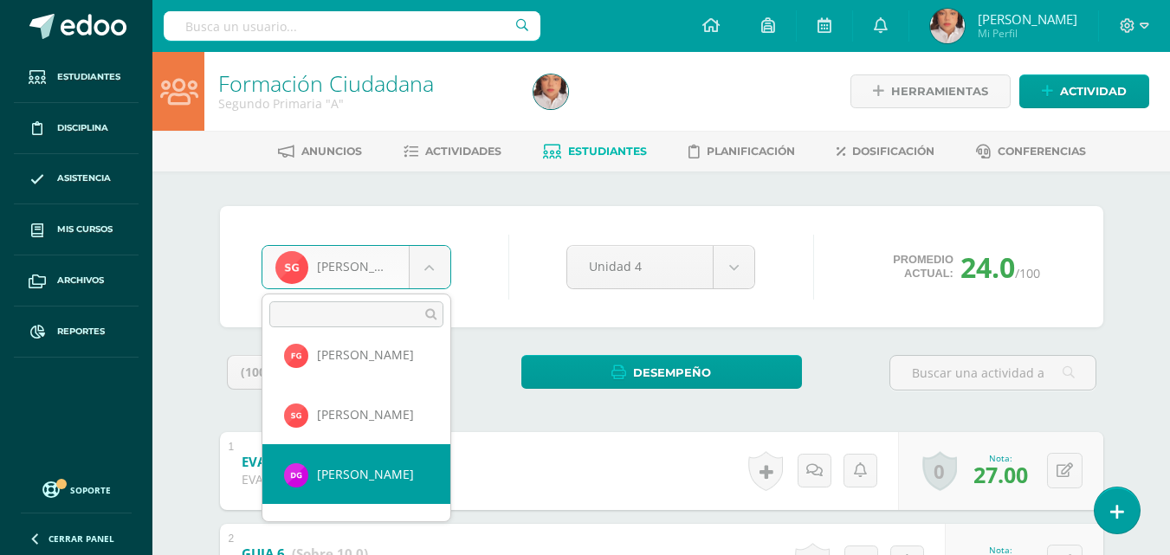
select select "1606"
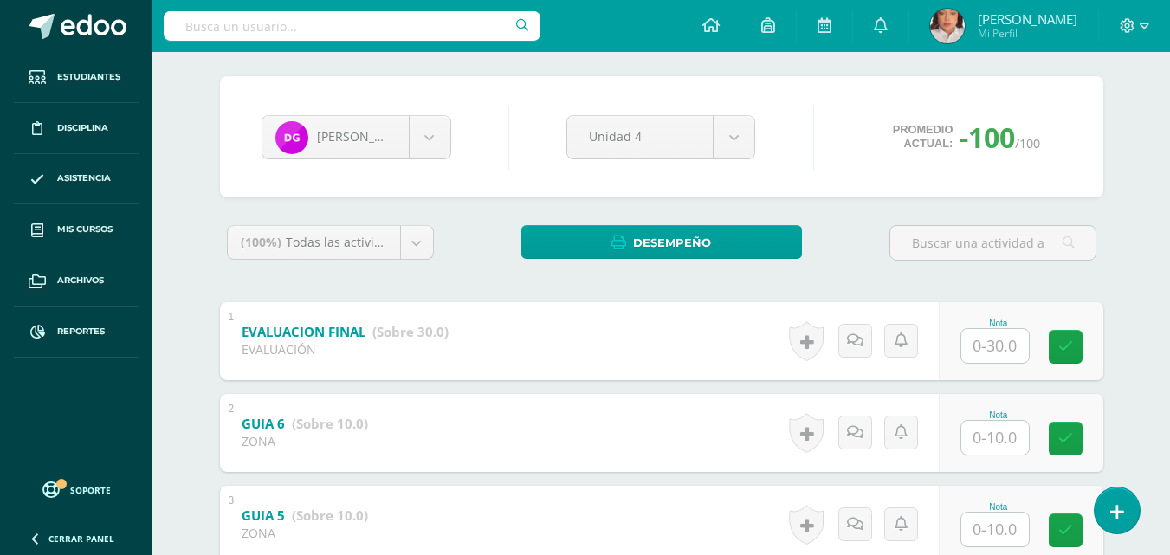
scroll to position [132, 0]
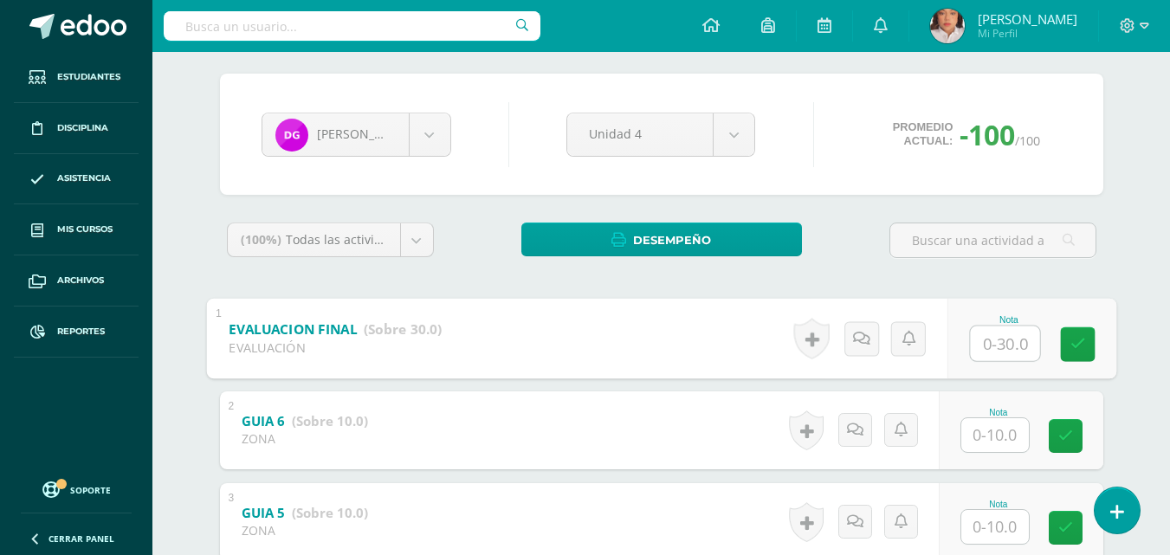
click at [986, 335] on input "text" at bounding box center [1004, 343] width 69 height 35
type input "24"
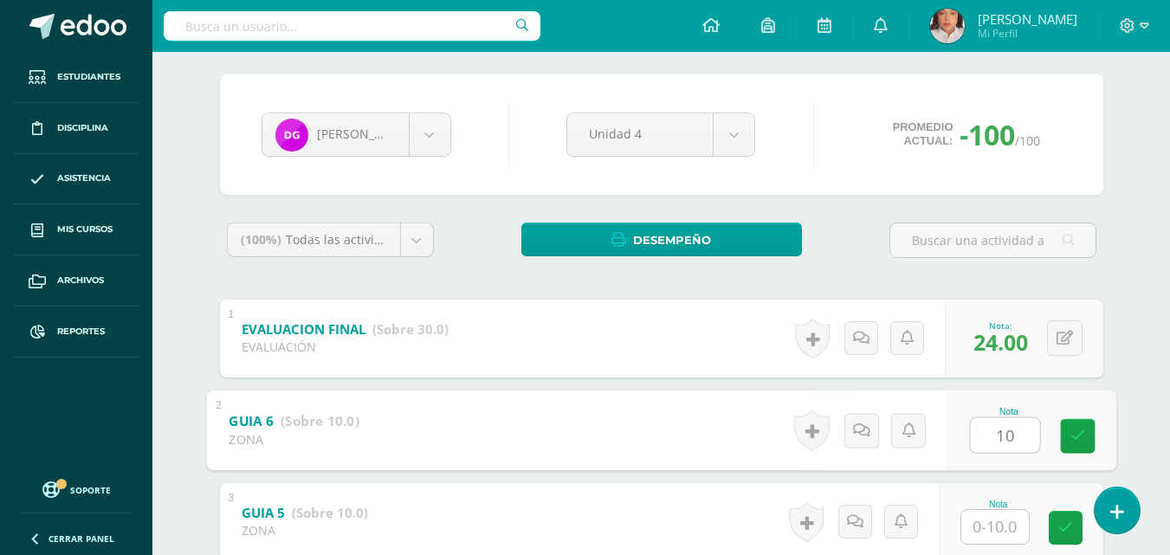
type input "10"
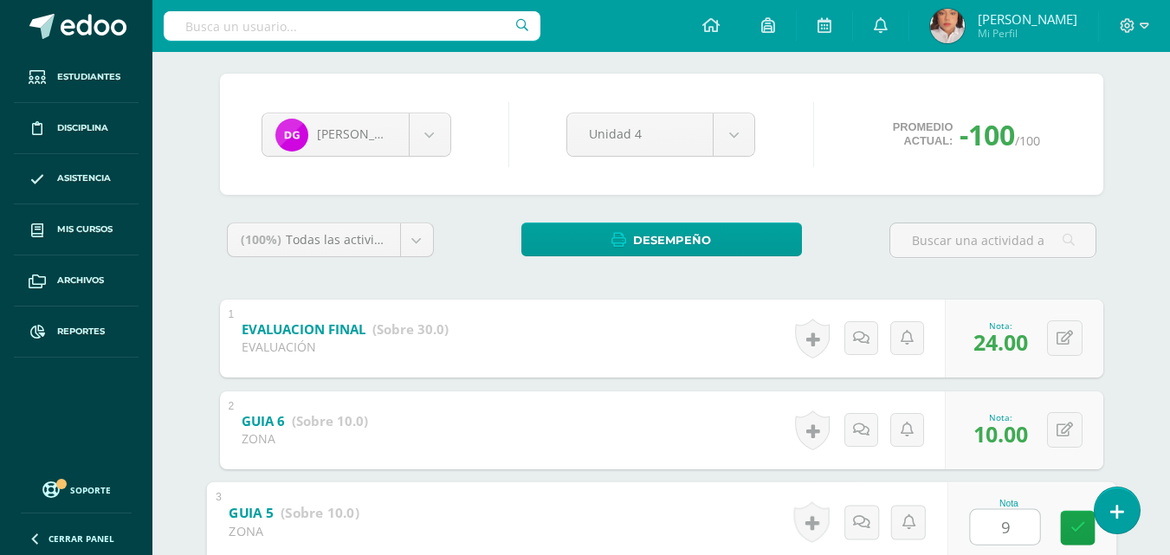
type input "9"
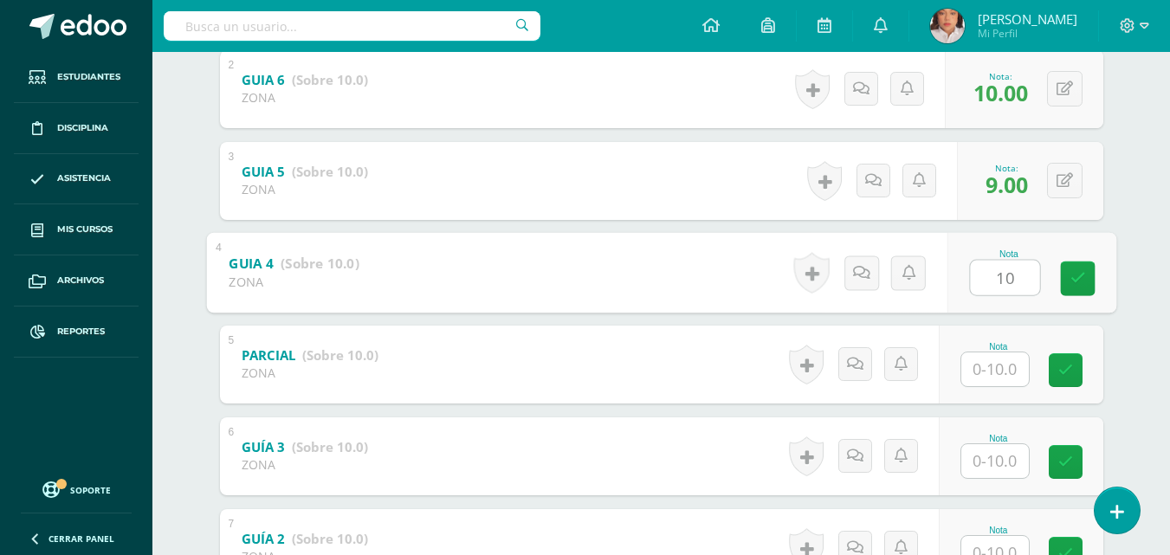
type input "10"
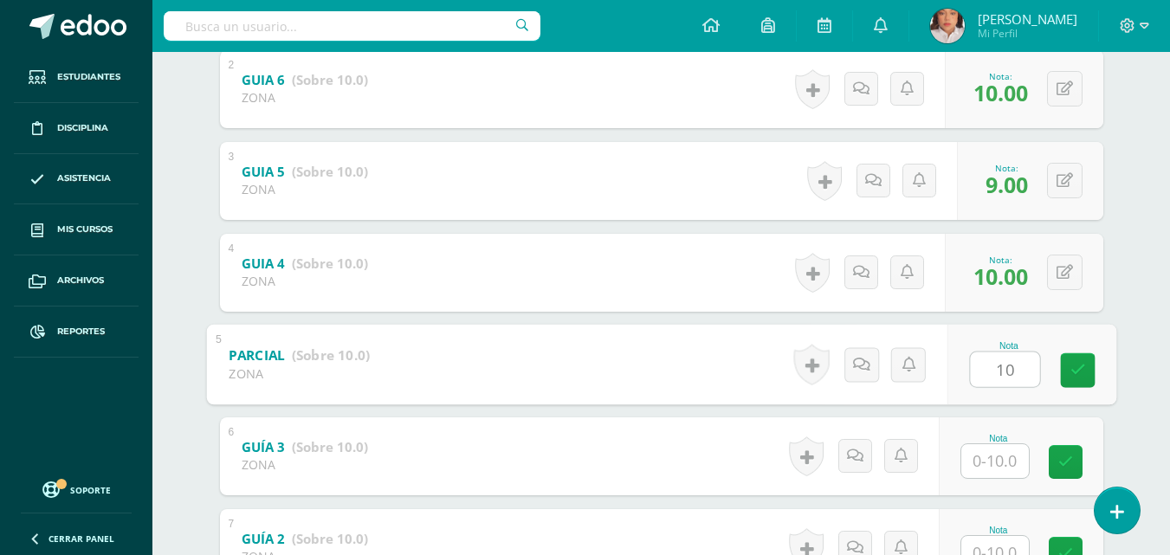
type input "10"
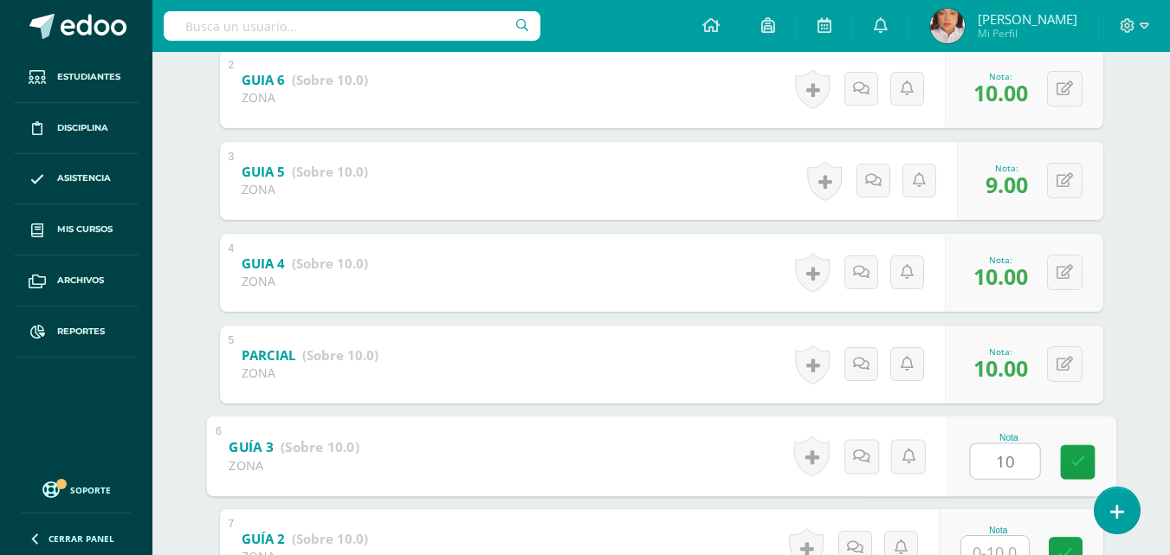
type input "10"
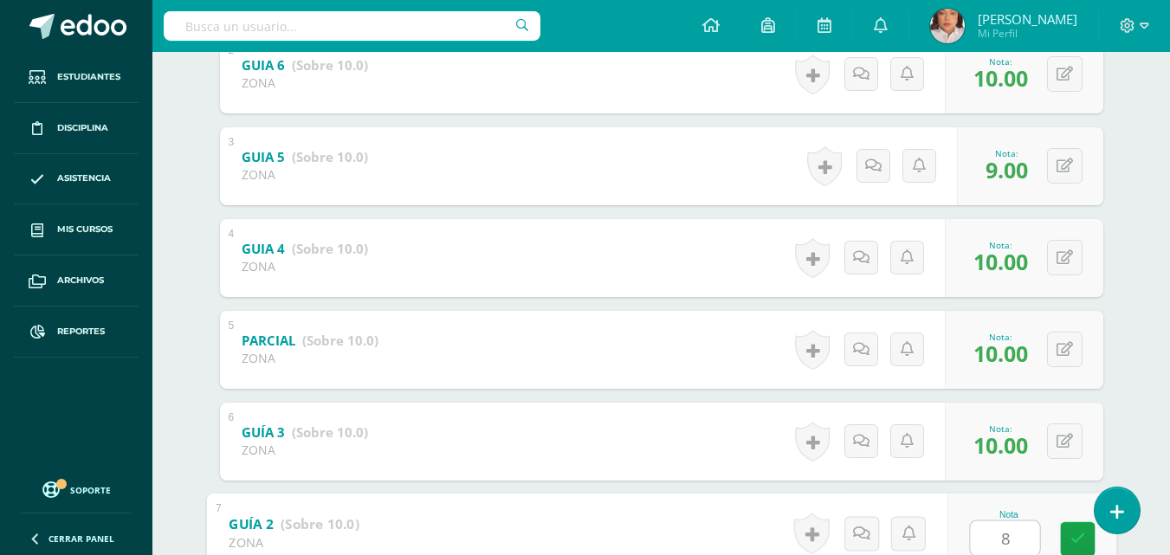
type input "8"
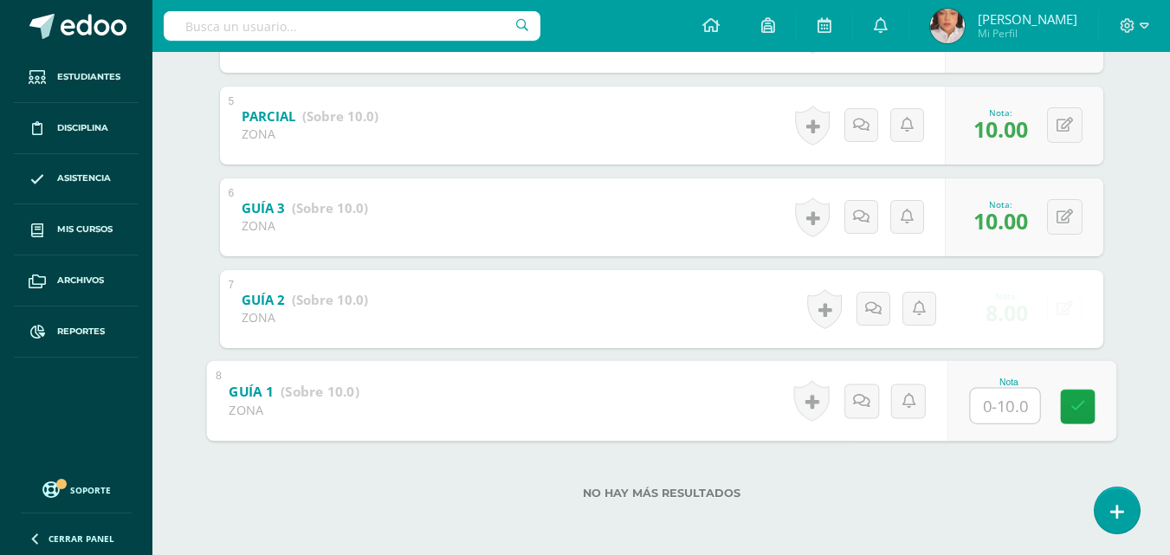
type input "8"
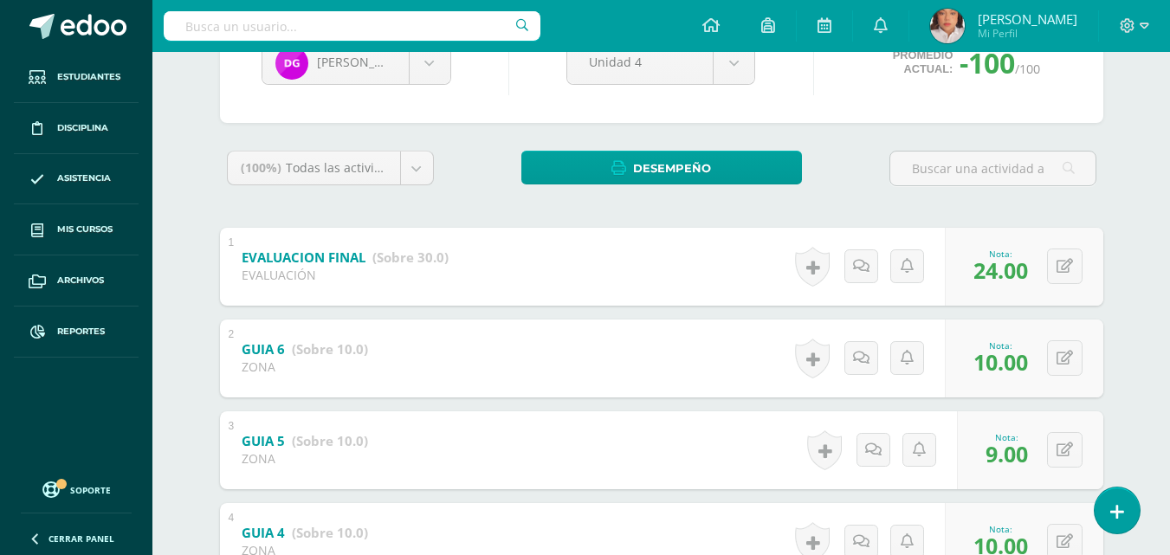
scroll to position [187, 0]
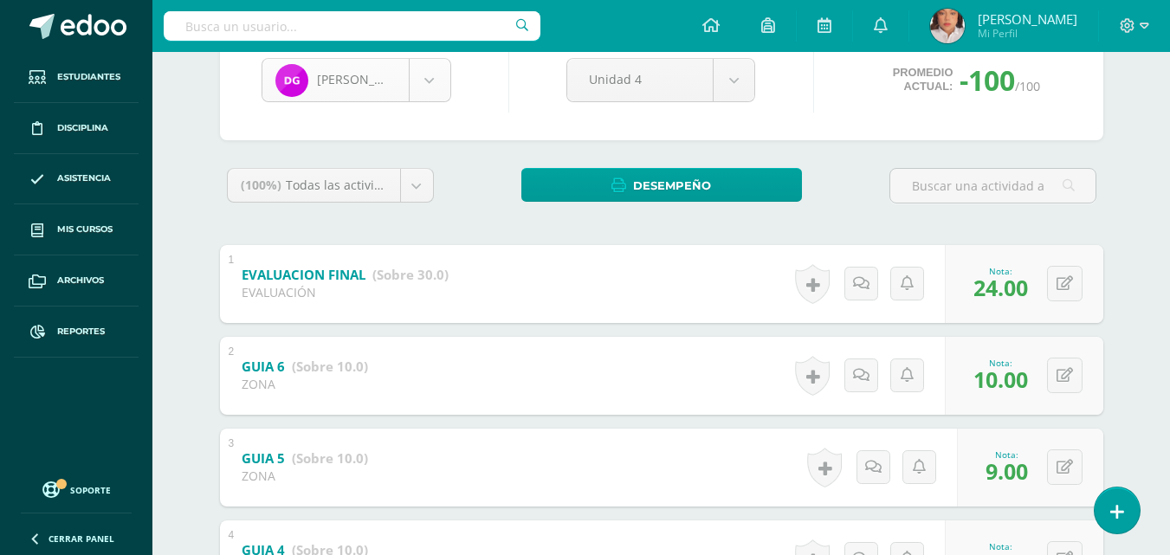
click at [419, 84] on body "Estudiantes Disciplina Asistencia Mis cursos Archivos Reportes Soporte Ayuda Re…" at bounding box center [585, 447] width 1170 height 1268
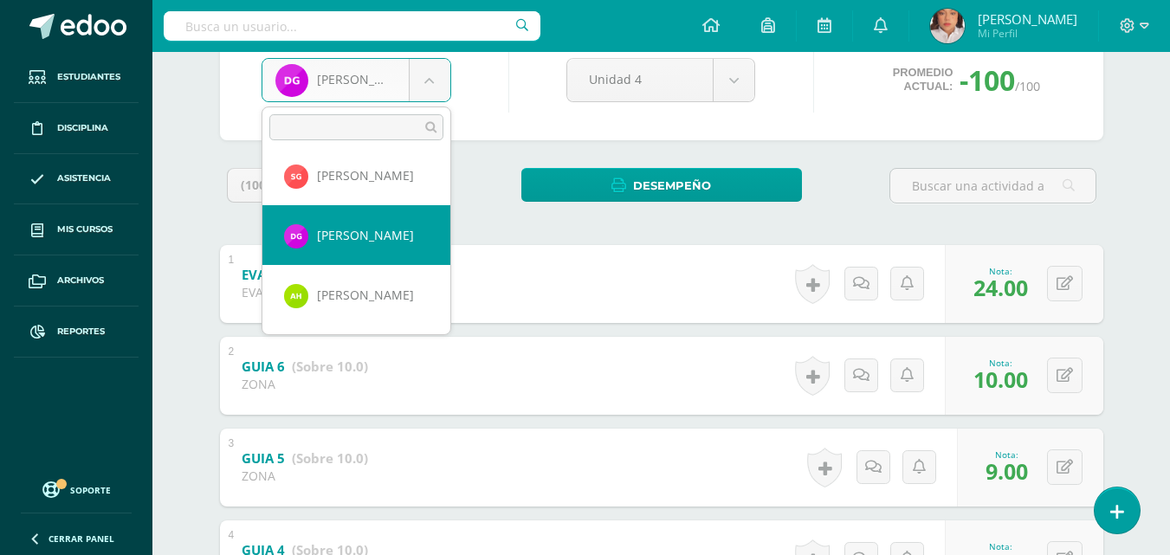
scroll to position [549, 0]
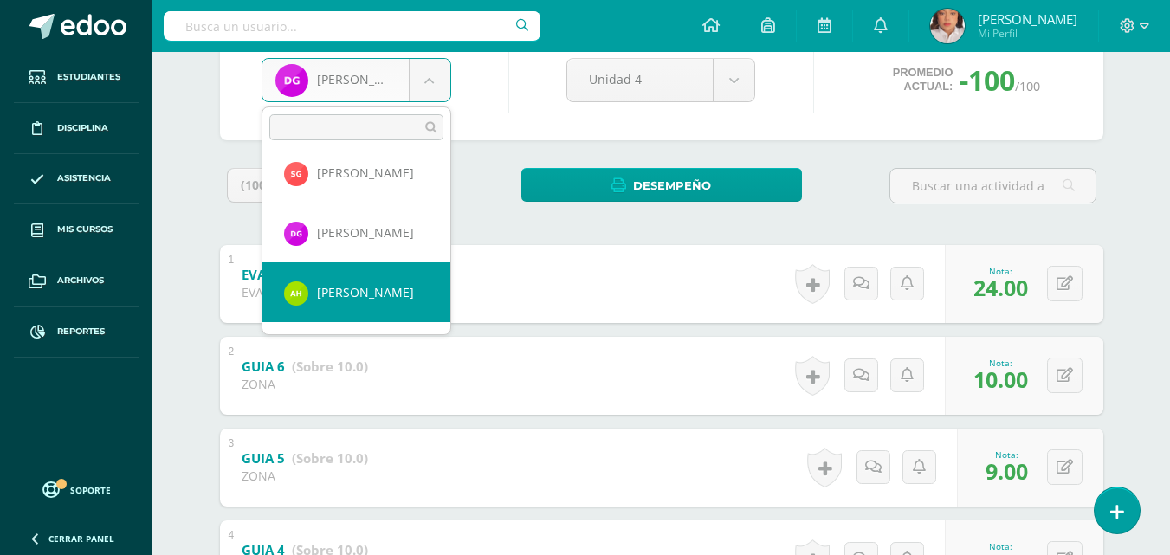
select select "1419"
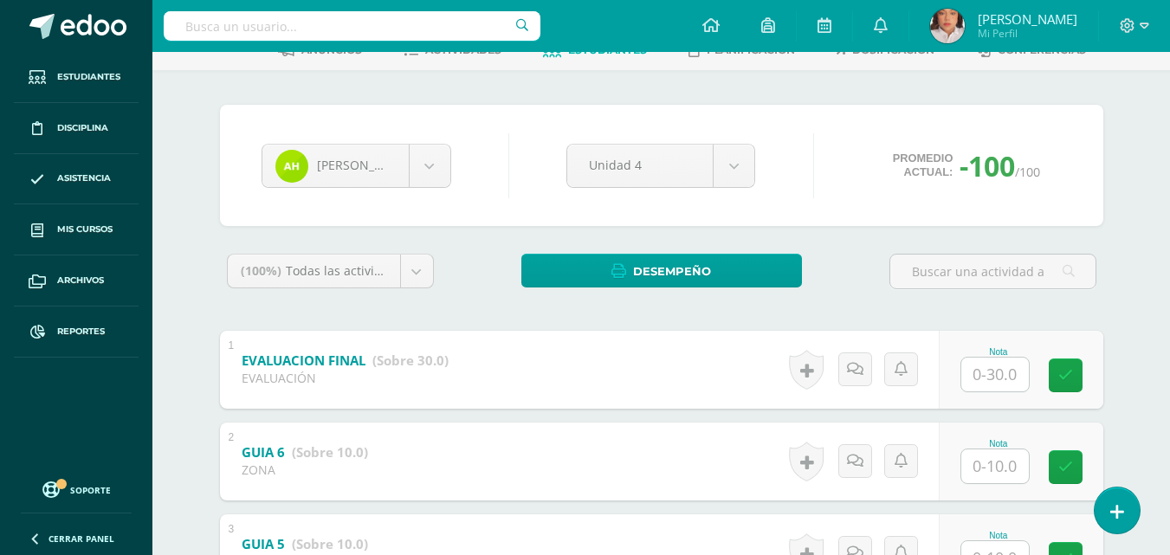
scroll to position [102, 0]
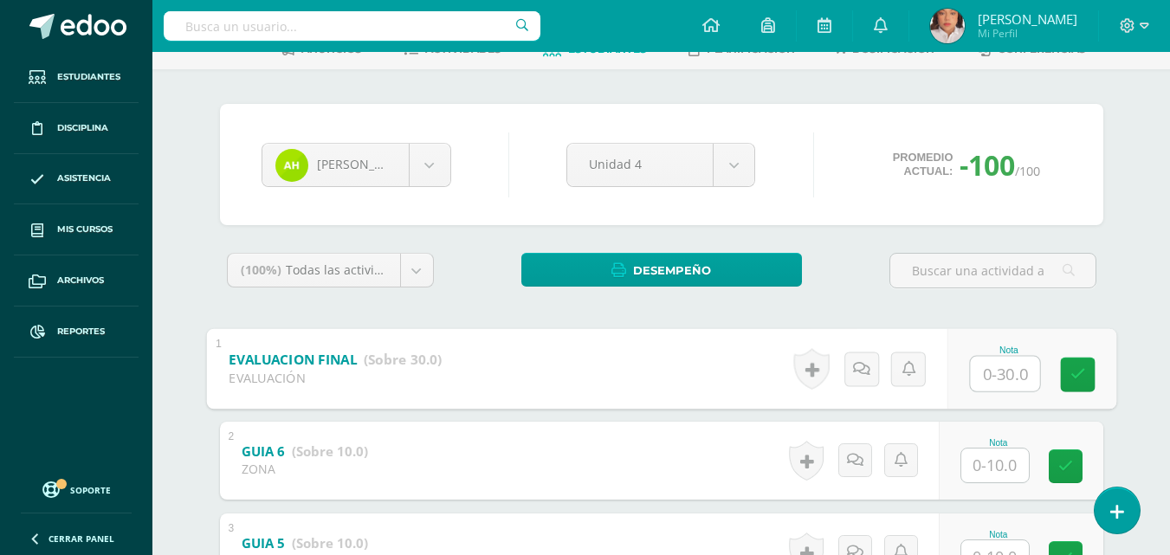
click at [994, 356] on input "text" at bounding box center [1004, 373] width 69 height 35
type input "30"
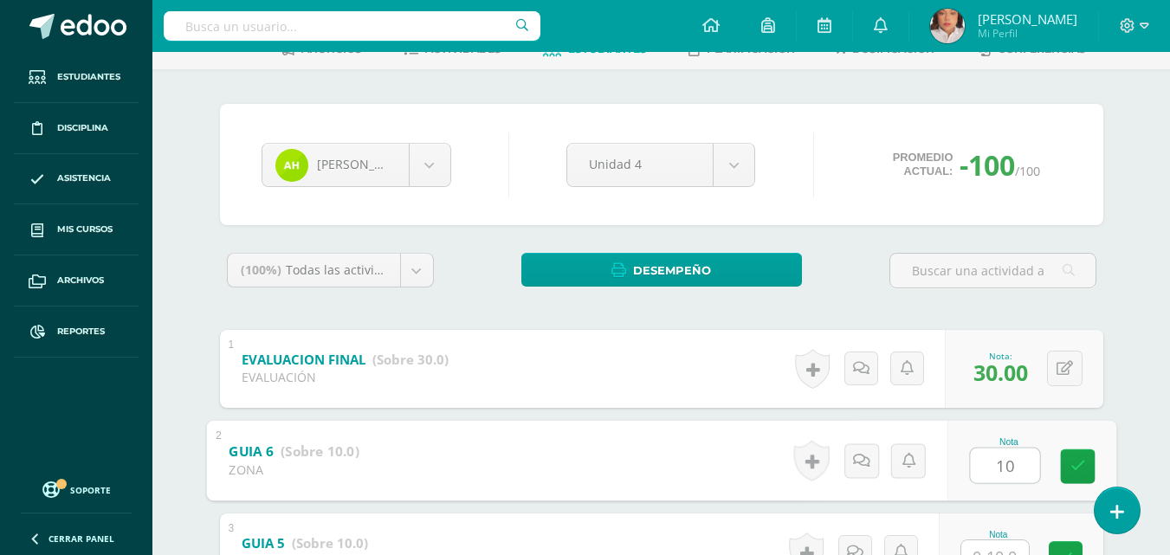
type input "10"
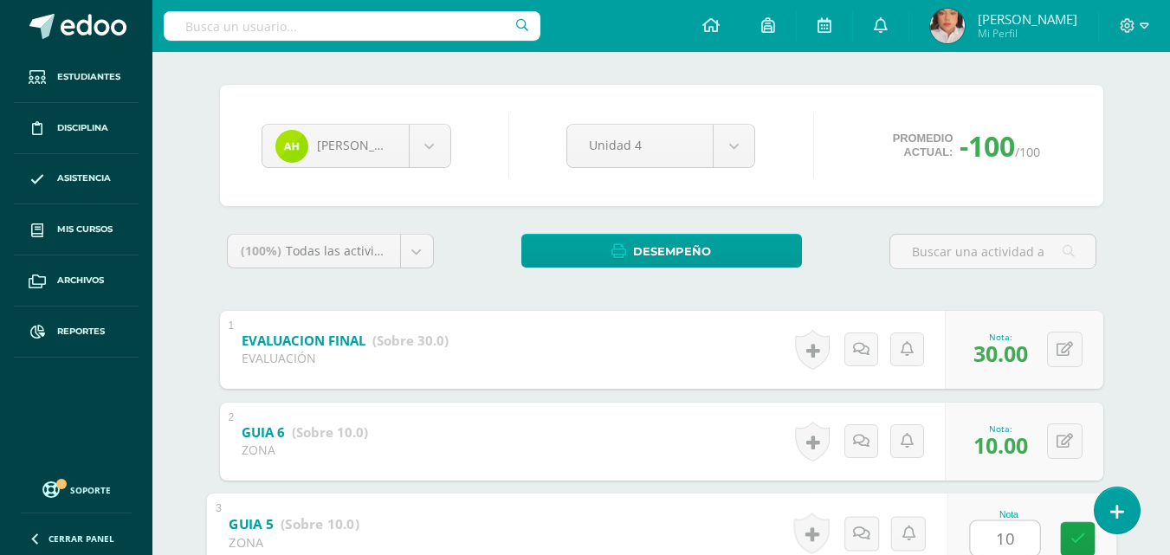
type input "10"
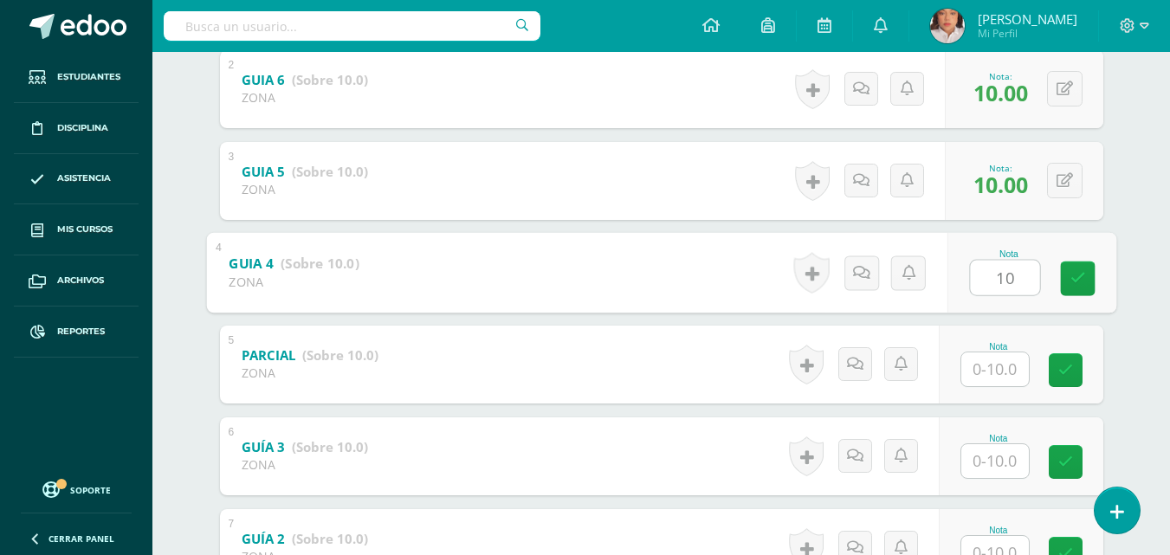
type input "10"
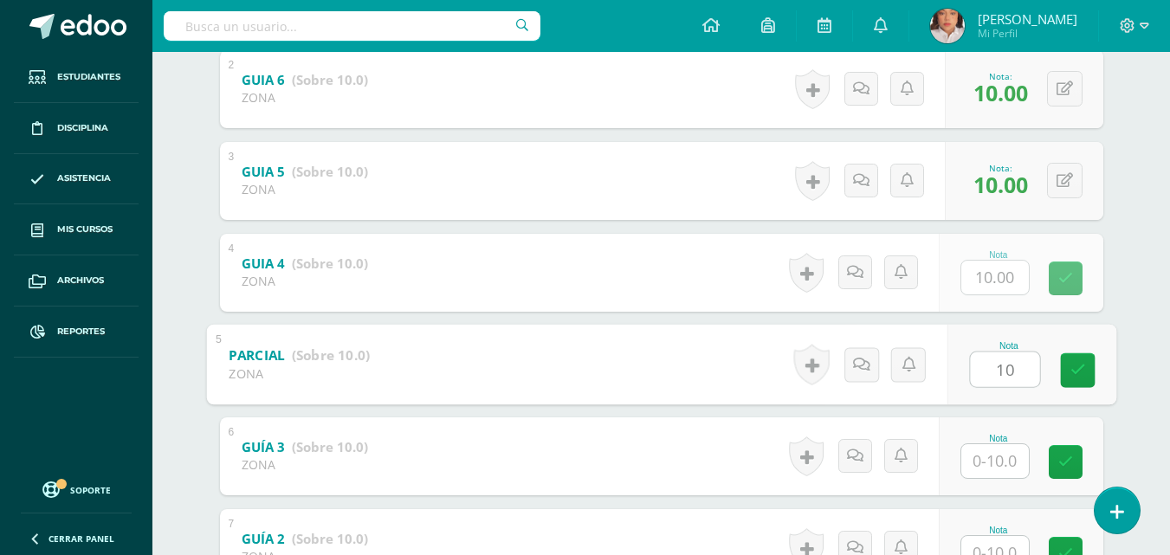
type input "10"
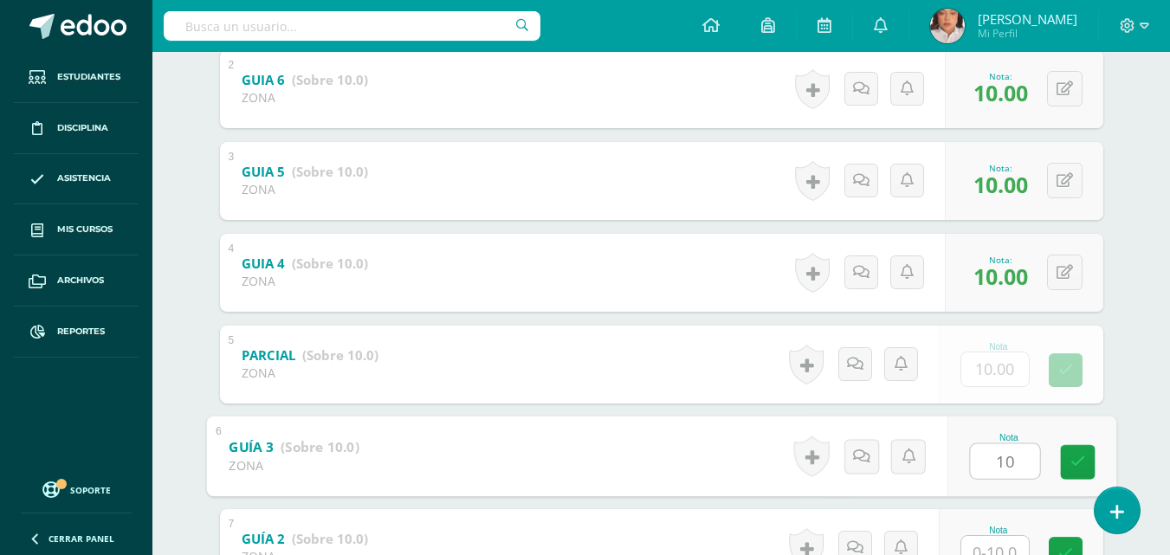
type input "10"
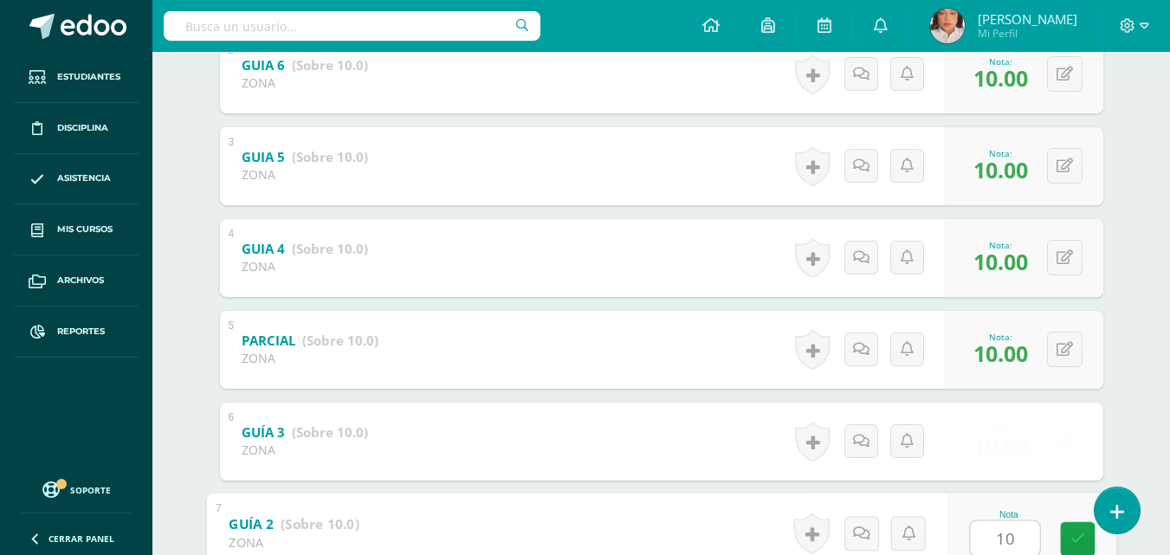
type input "10"
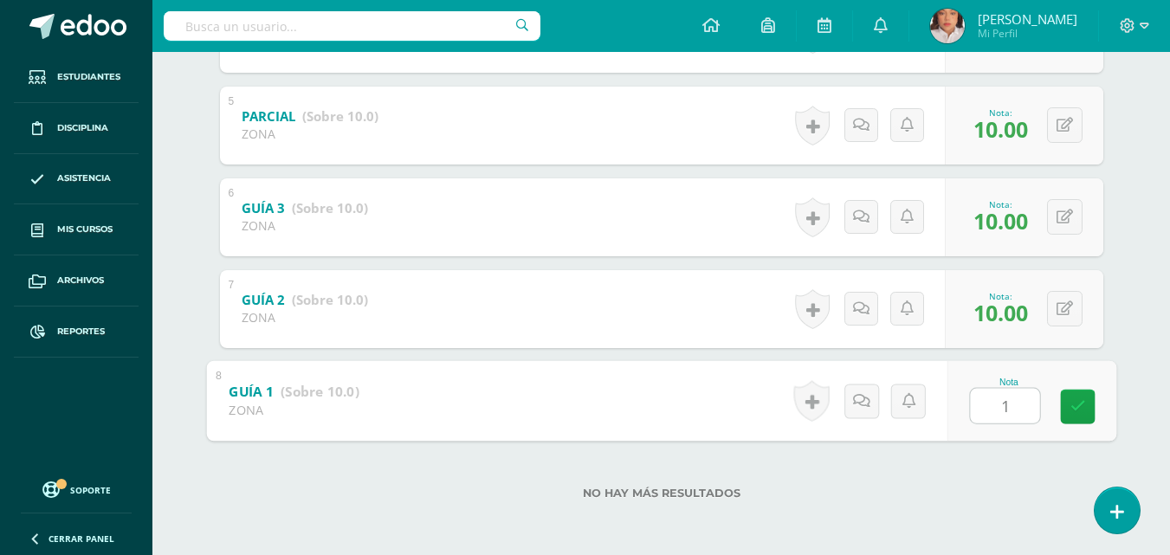
type input "10"
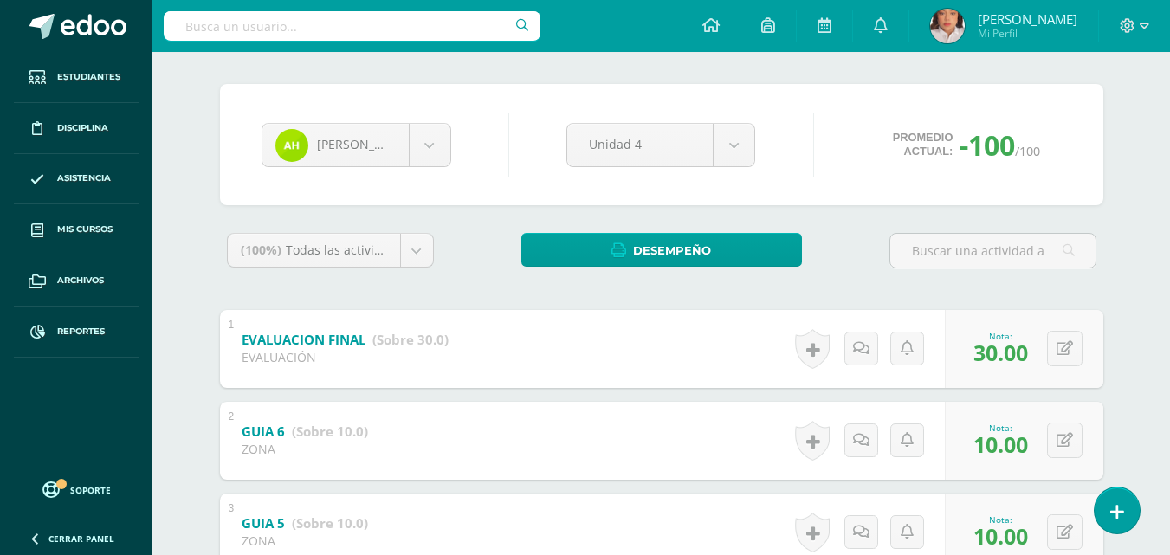
scroll to position [0, 0]
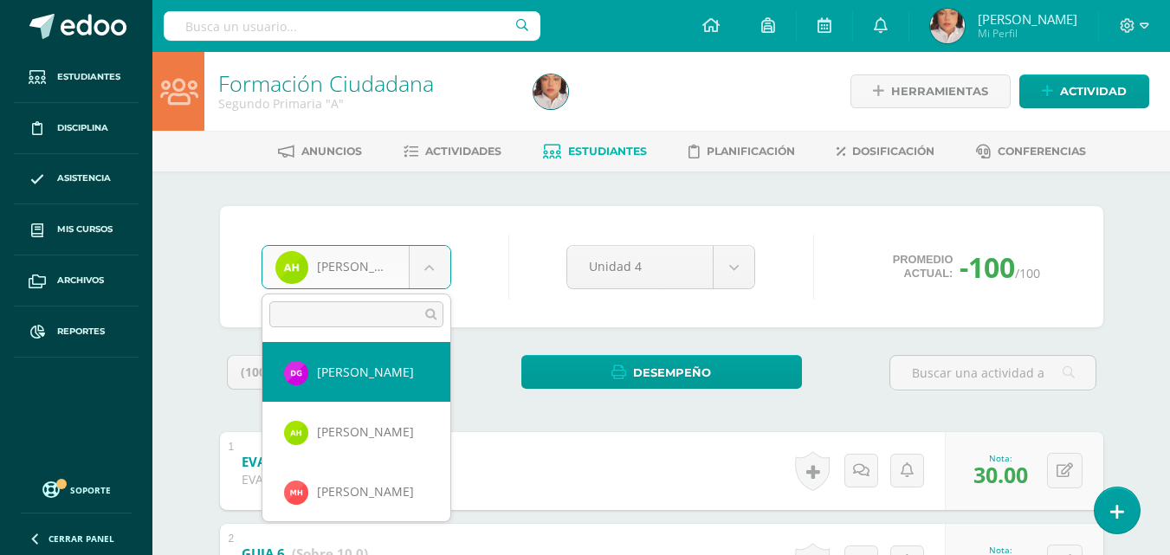
scroll to position [623, 0]
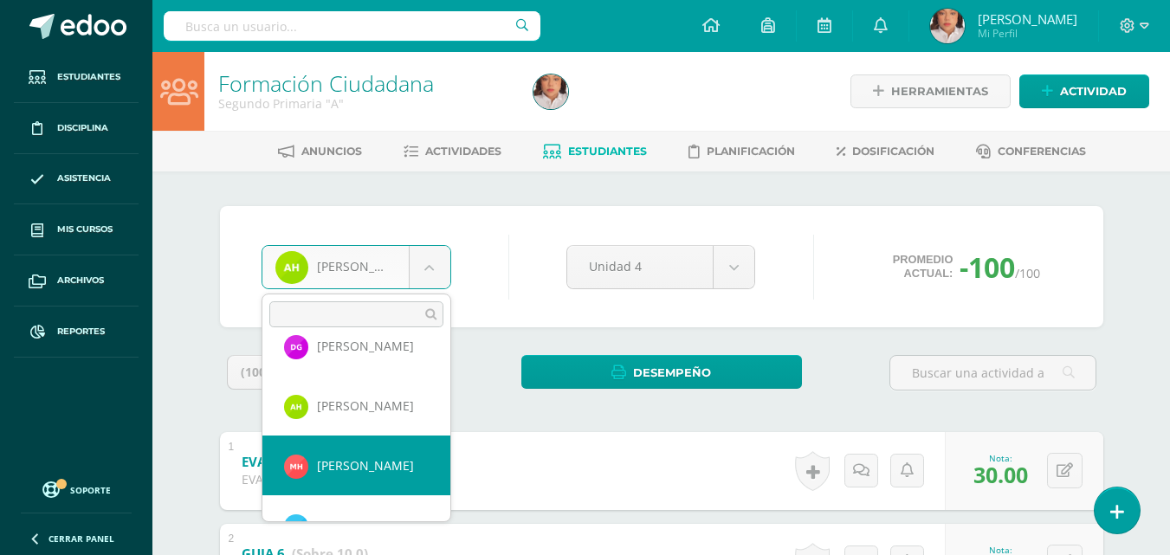
select select "1062"
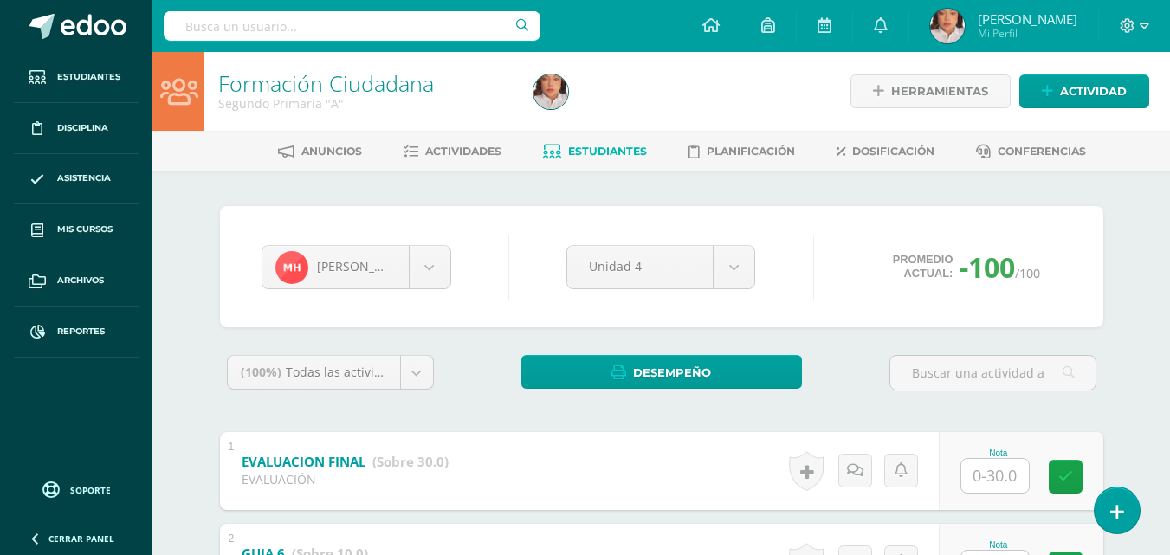
scroll to position [67, 0]
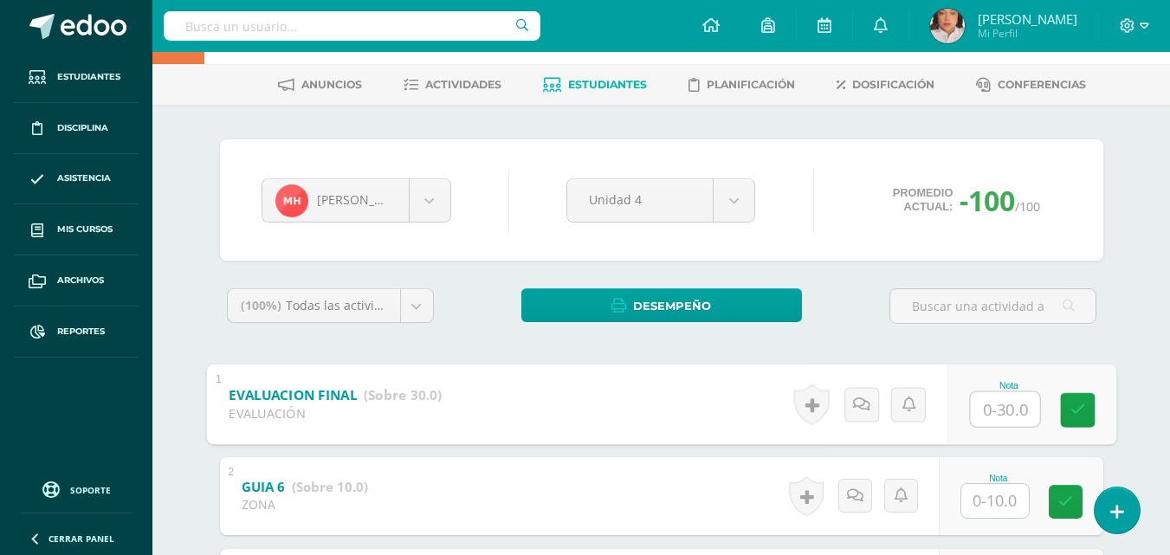
click at [970, 407] on input "text" at bounding box center [1004, 408] width 69 height 35
type input "27"
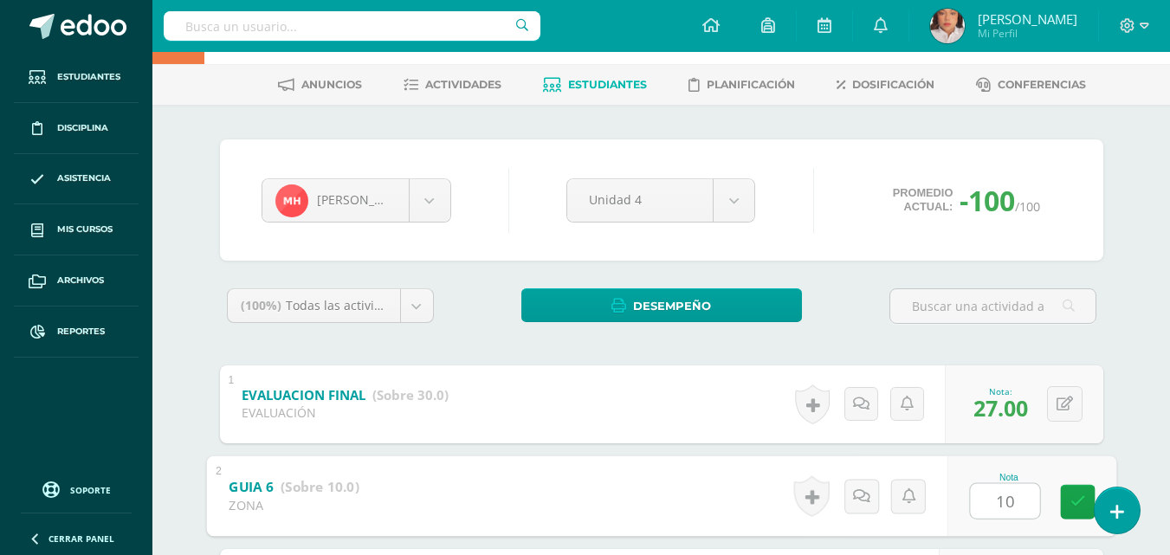
type input "10"
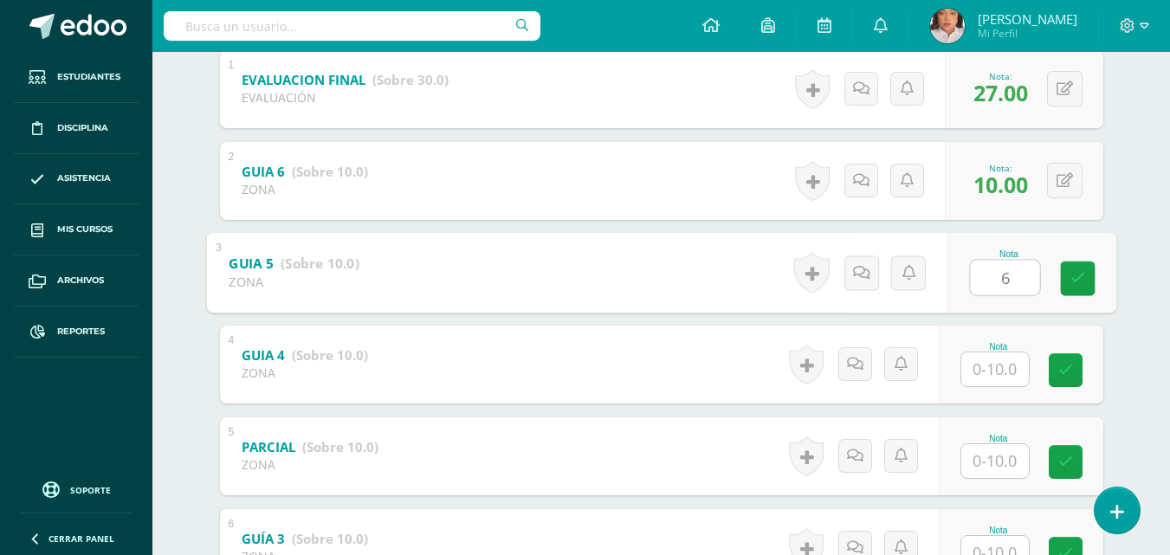
type input "6"
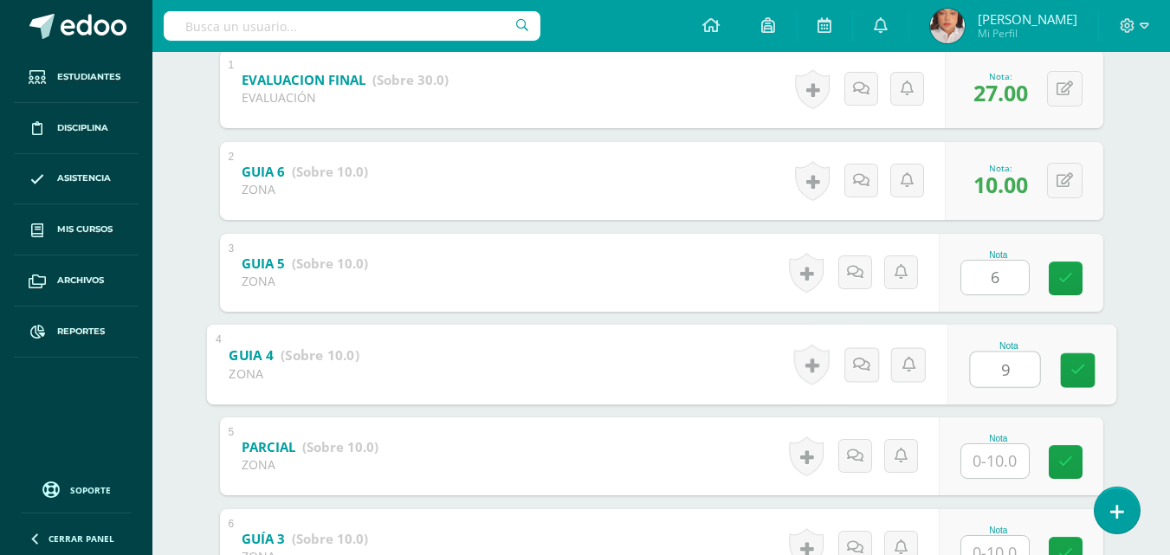
type input "9"
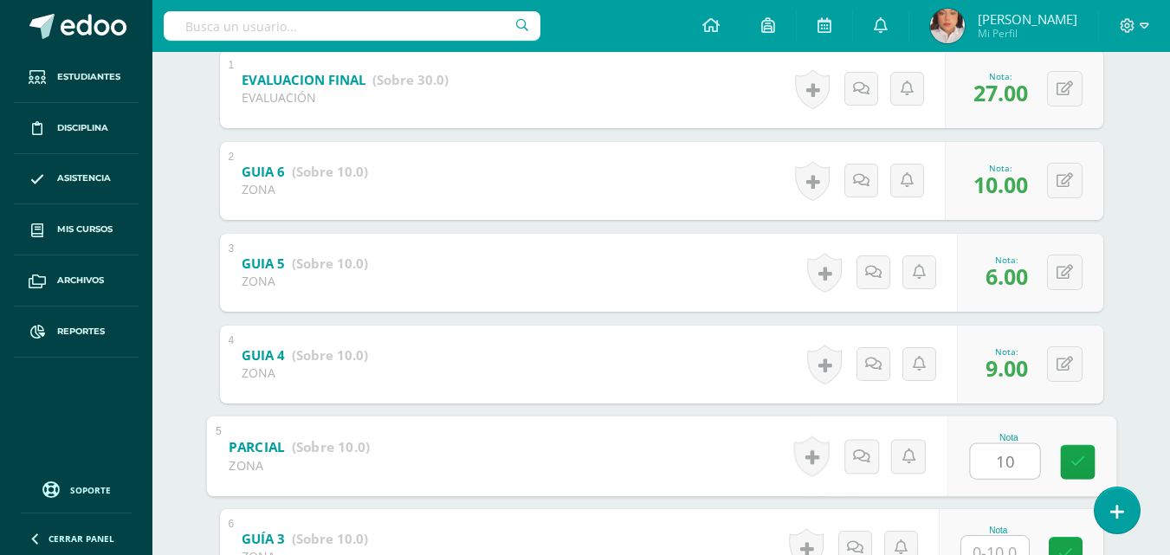
type input "10"
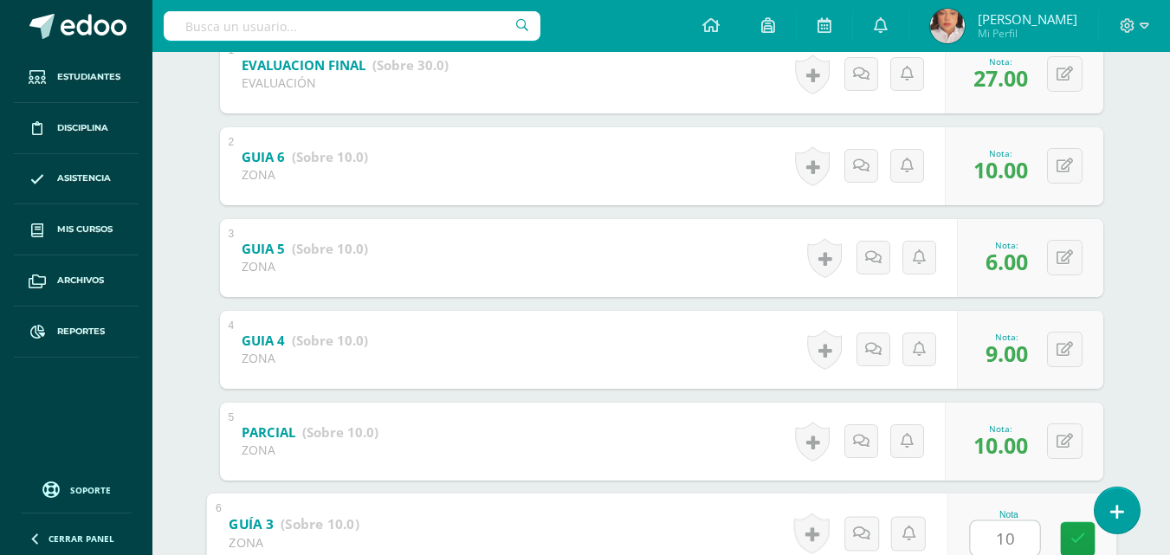
type input "10"
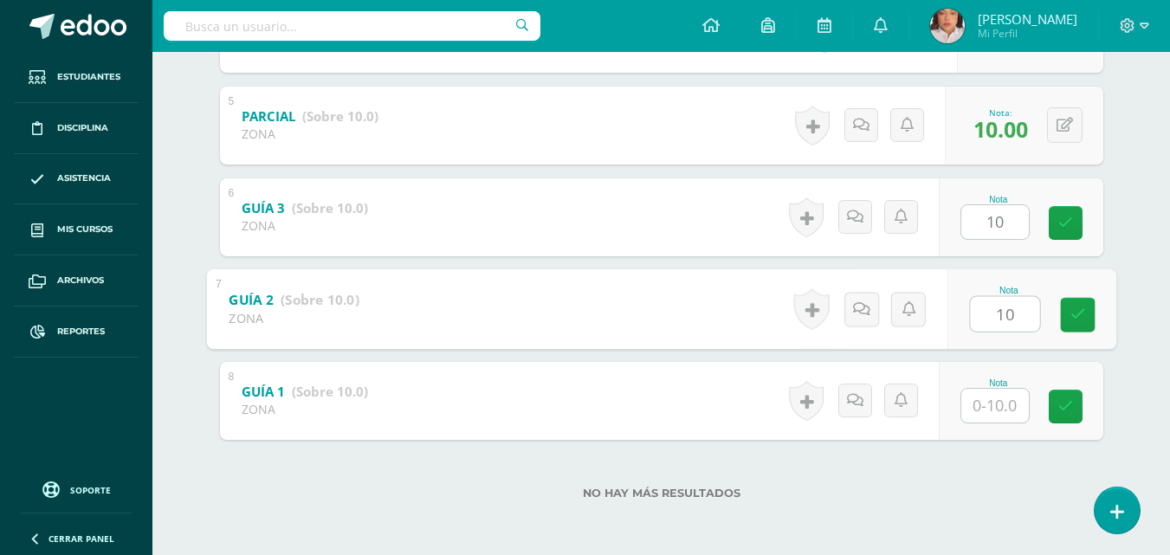
type input "10"
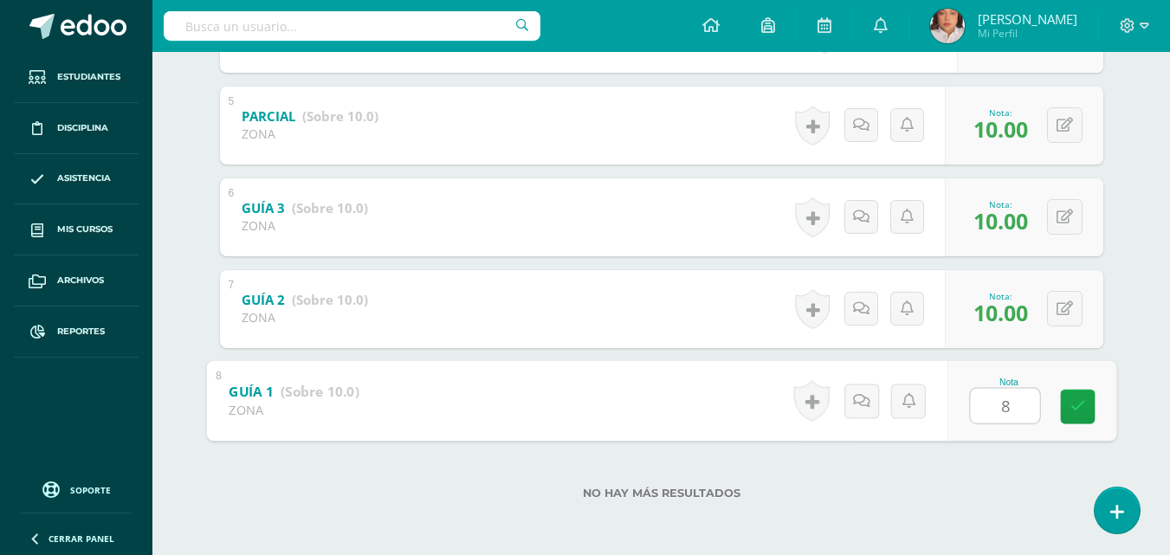
type input "8"
click at [943, 459] on div "No hay más resultados" at bounding box center [661, 480] width 883 height 81
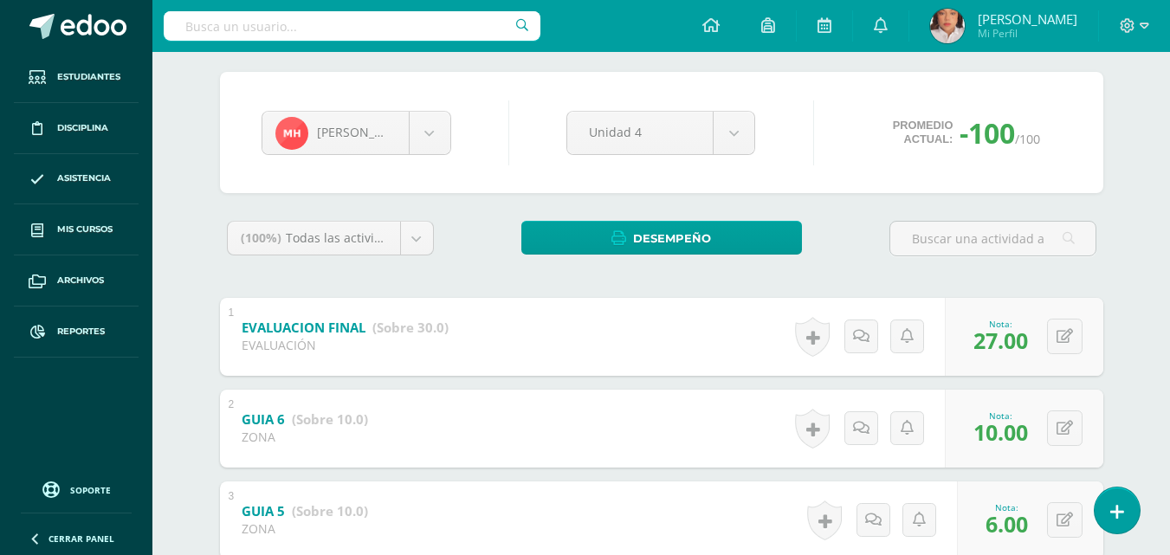
scroll to position [133, 0]
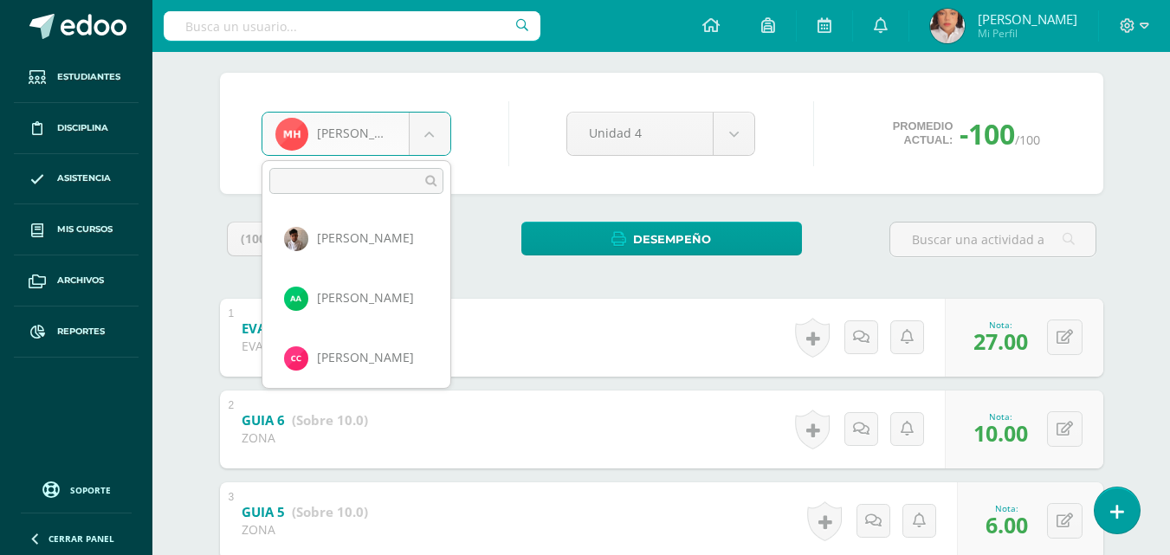
click at [441, 141] on body "Estudiantes Disciplina Asistencia Mis cursos Archivos Reportes Soporte Ayuda Re…" at bounding box center [585, 501] width 1170 height 1268
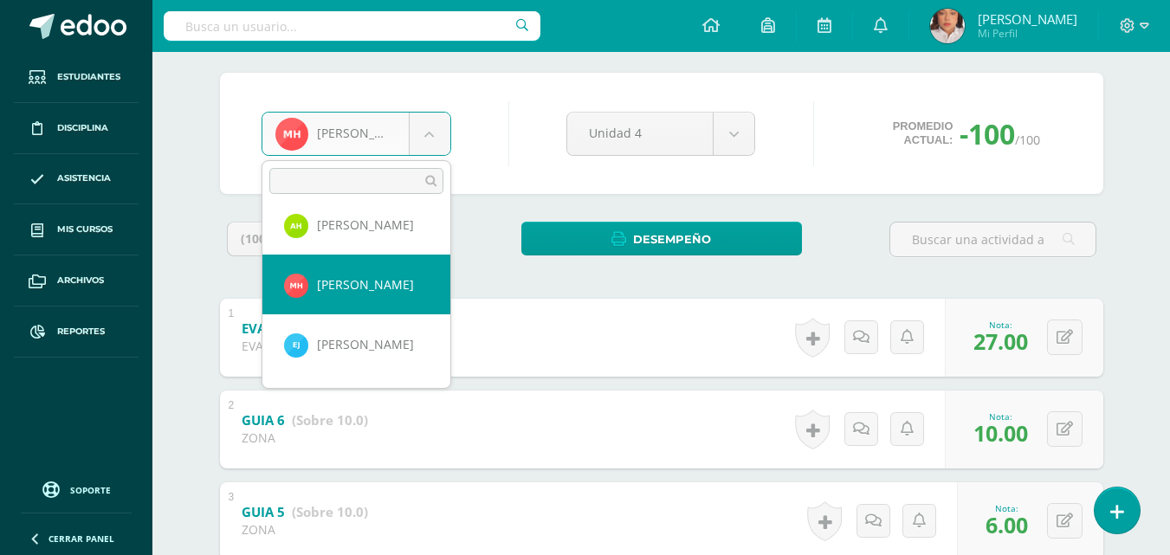
scroll to position [678, 0]
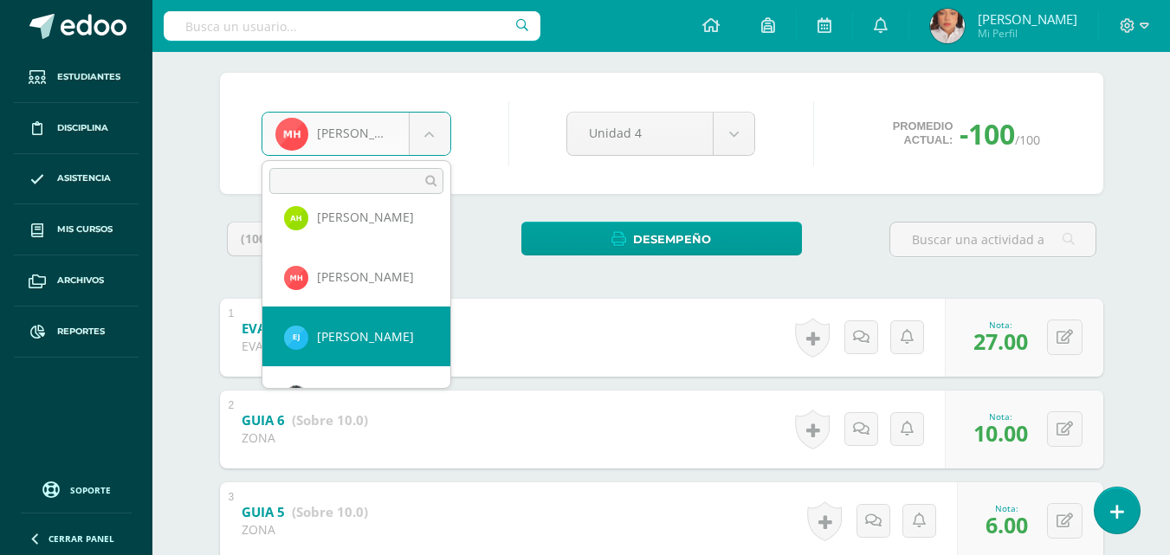
select select "1258"
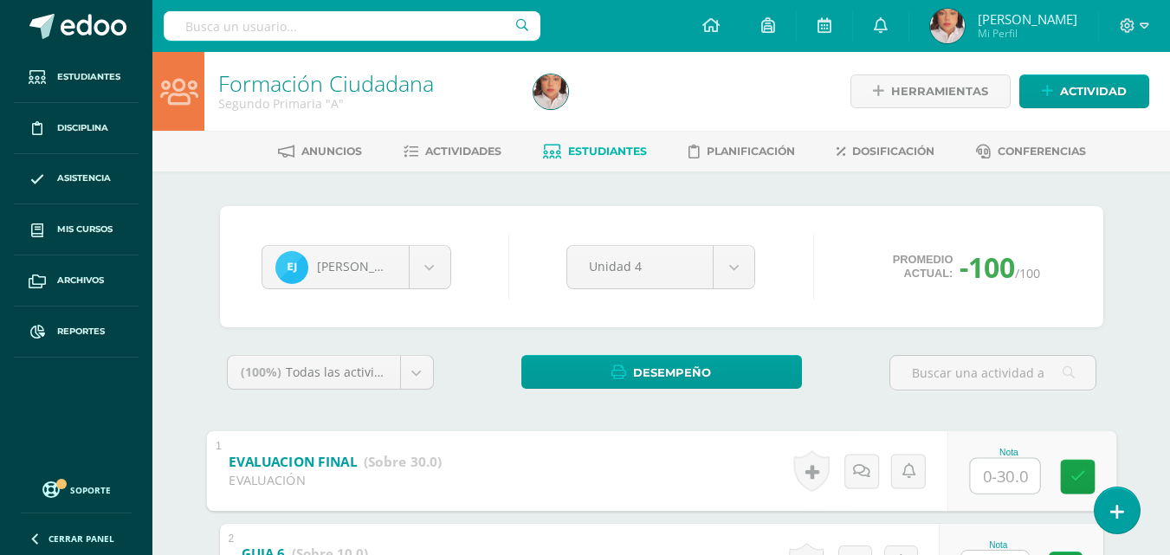
click at [991, 474] on input "text" at bounding box center [1004, 475] width 69 height 35
type input "29"
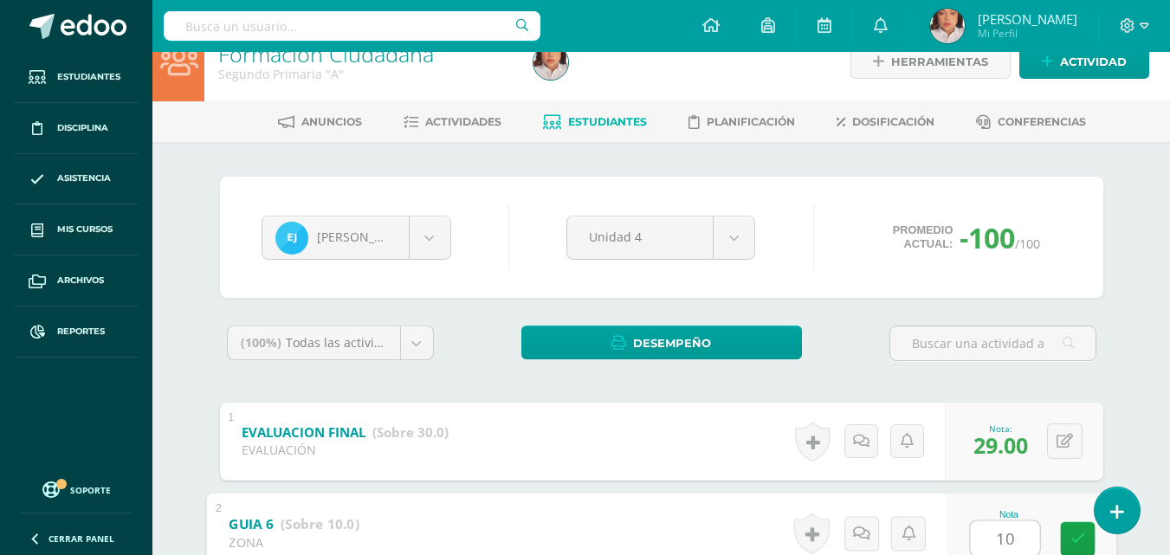
type input "10"
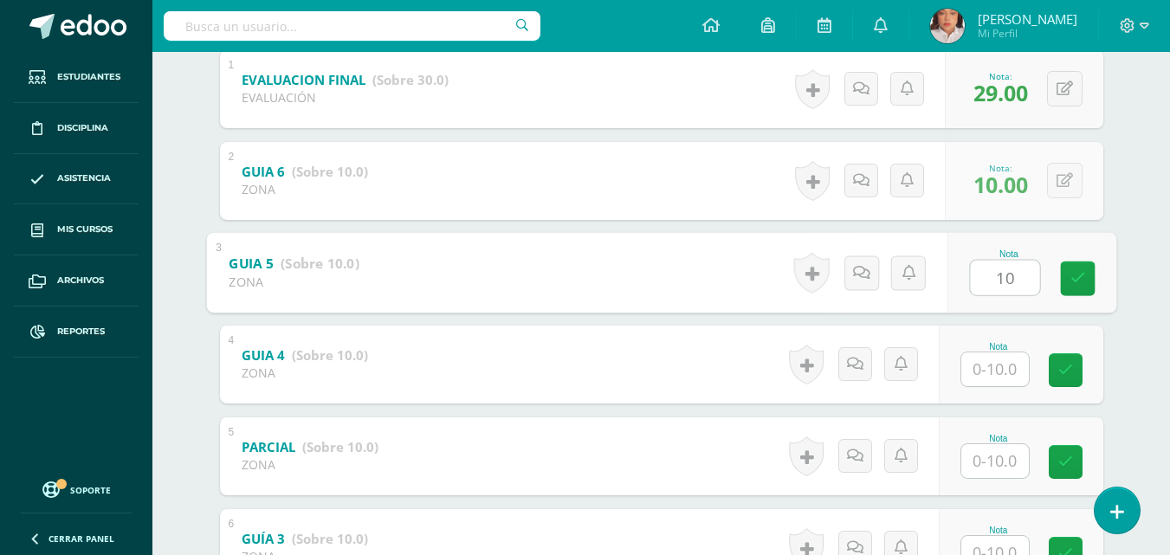
type input "10"
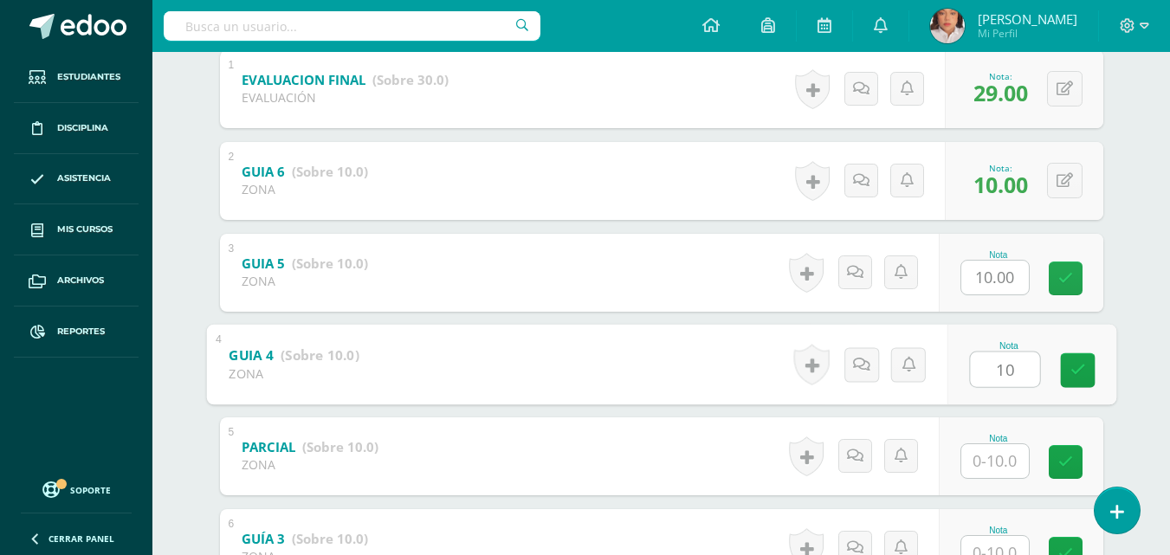
type input "10"
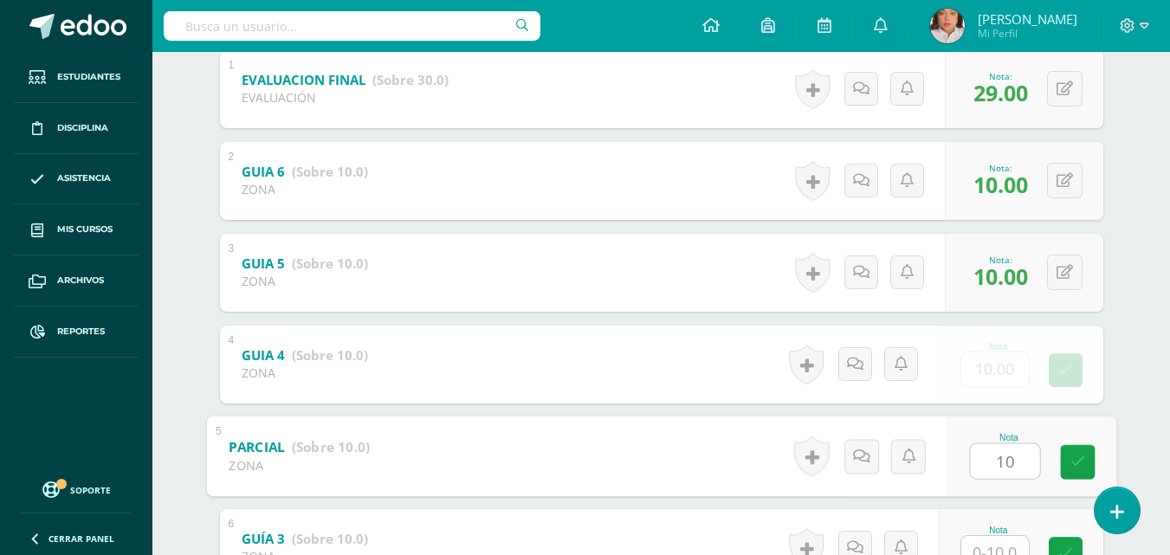
type input "10"
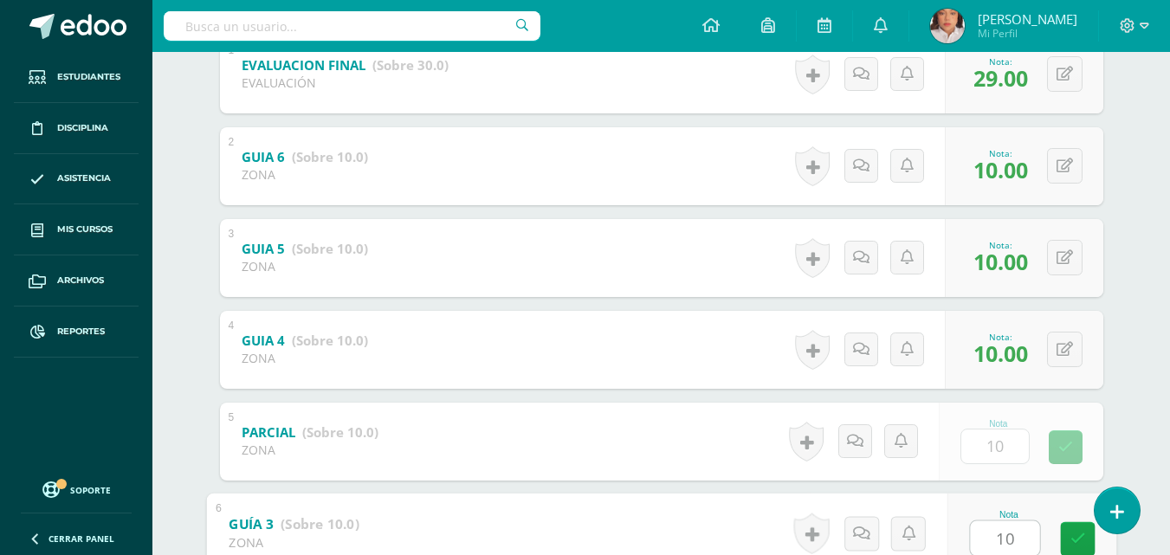
type input "10"
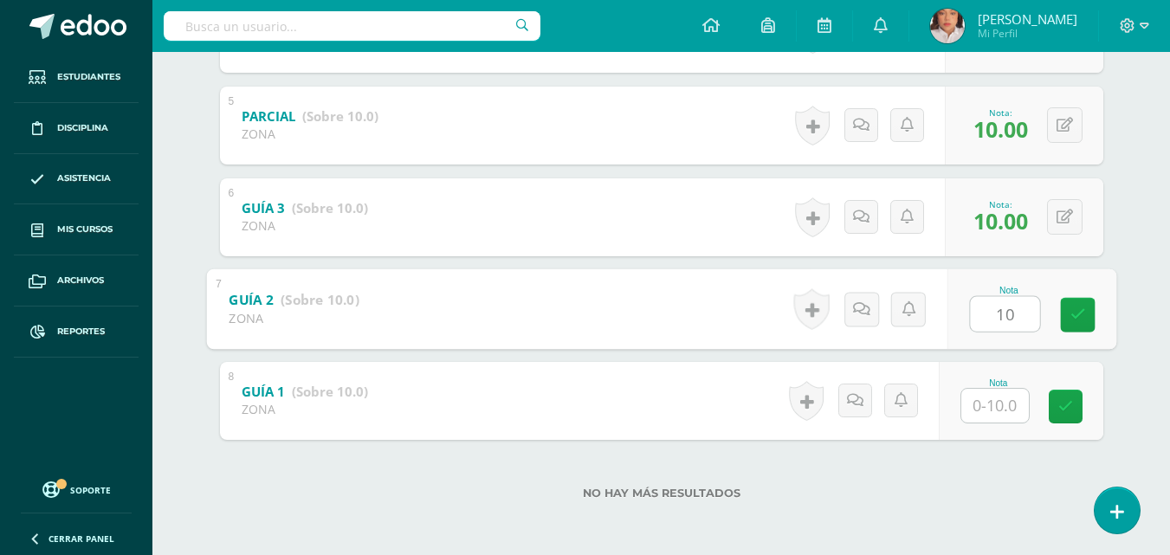
type input "10"
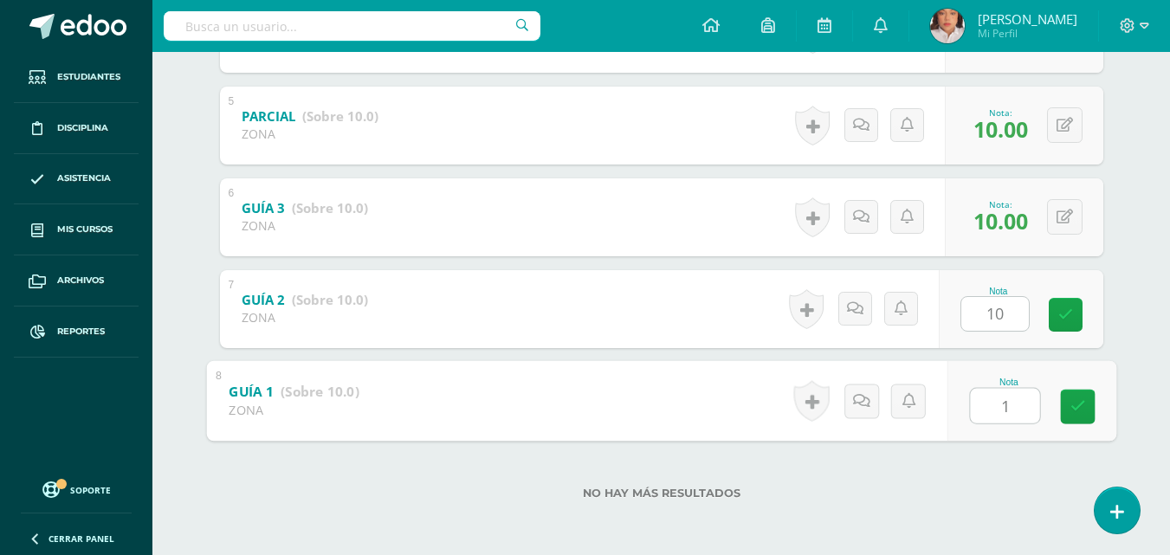
type input "10"
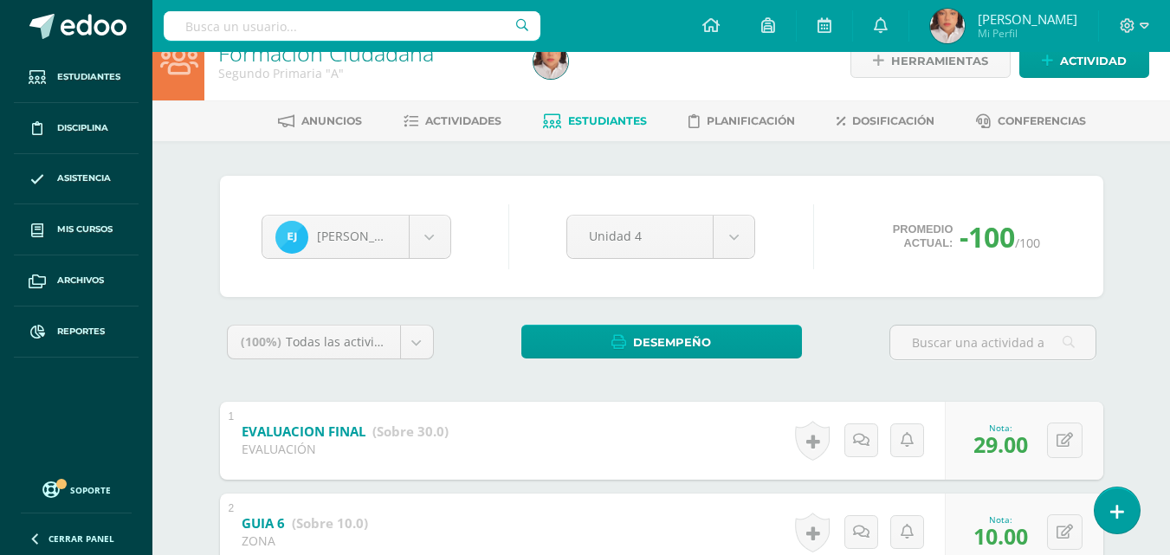
scroll to position [14, 0]
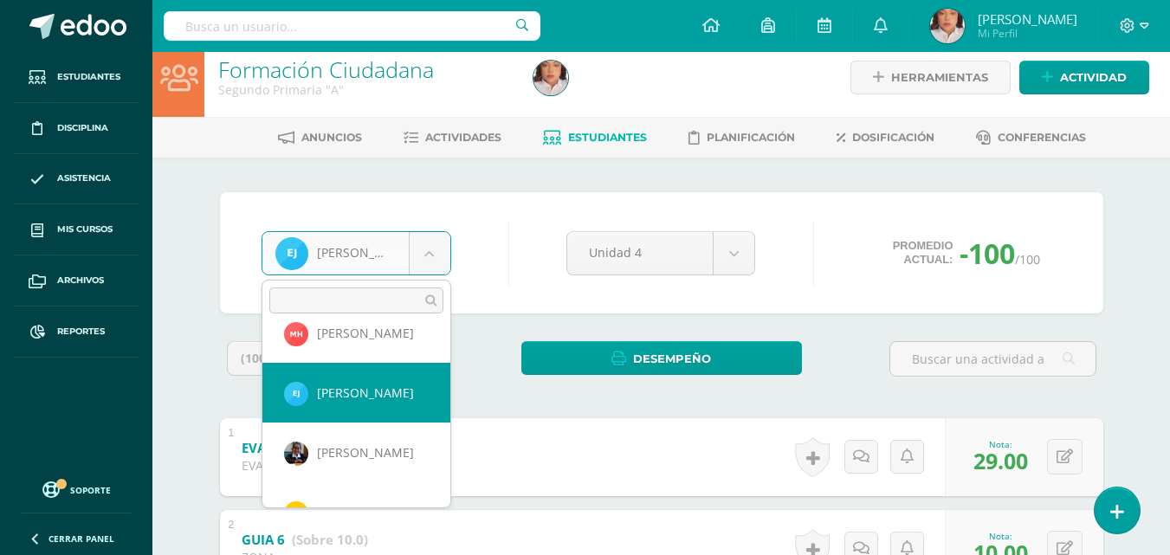
scroll to position [743, 0]
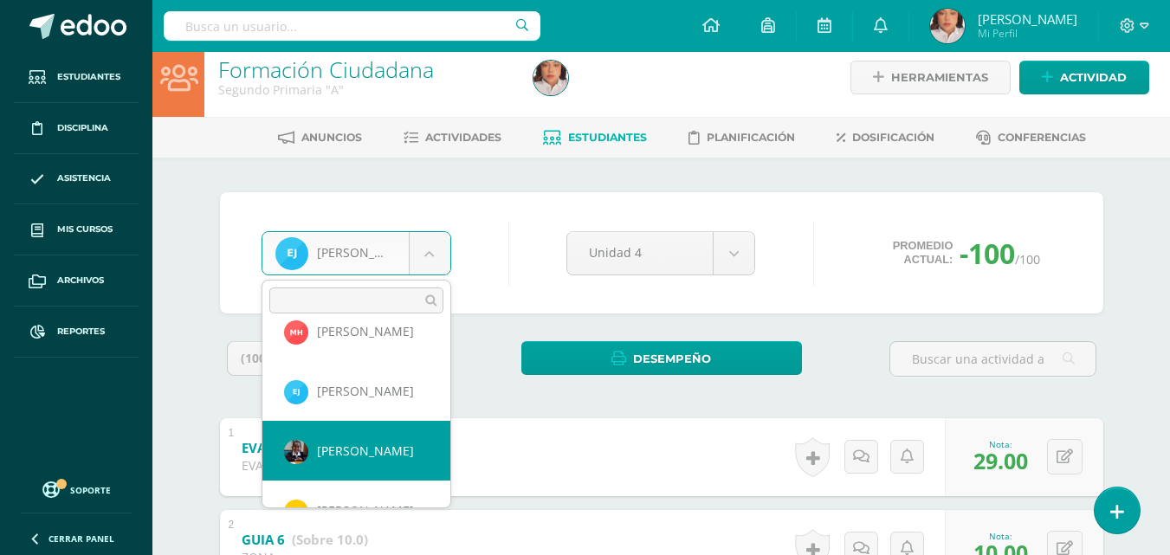
select select "1139"
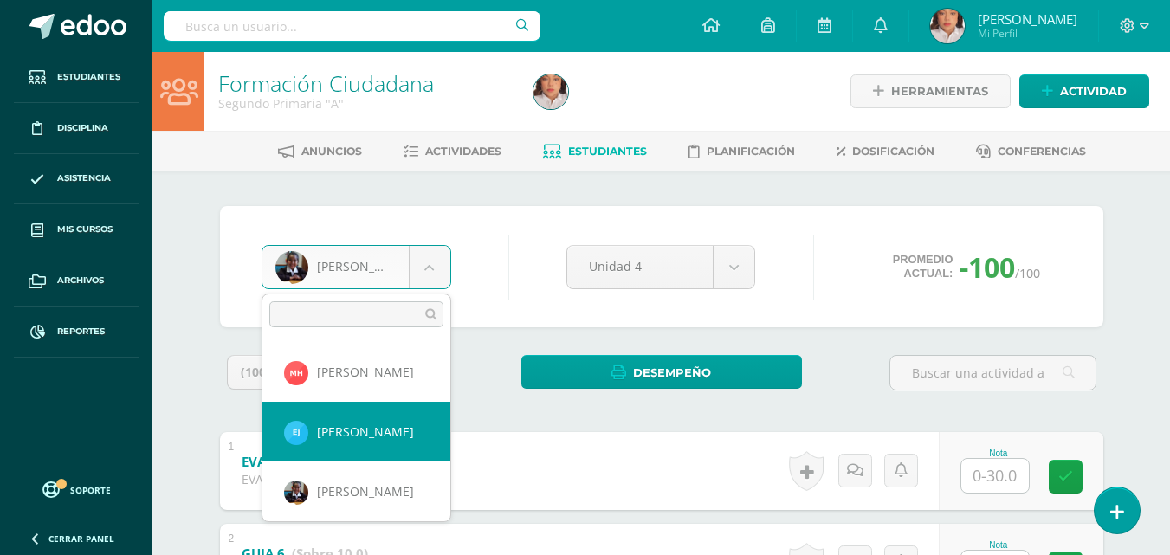
select select "1258"
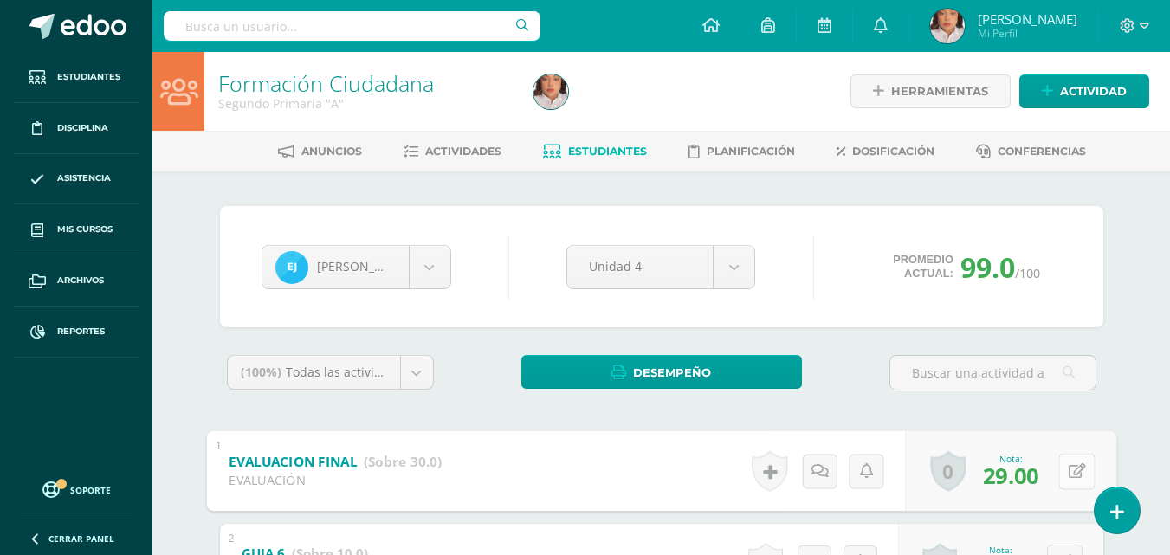
click at [1055, 469] on div "0 [GEOGRAPHIC_DATA] Logros obtenidos Aún no hay logros agregados Nota: 29.00" at bounding box center [1010, 470] width 211 height 81
click at [1074, 470] on icon at bounding box center [1076, 470] width 17 height 15
type input "28"
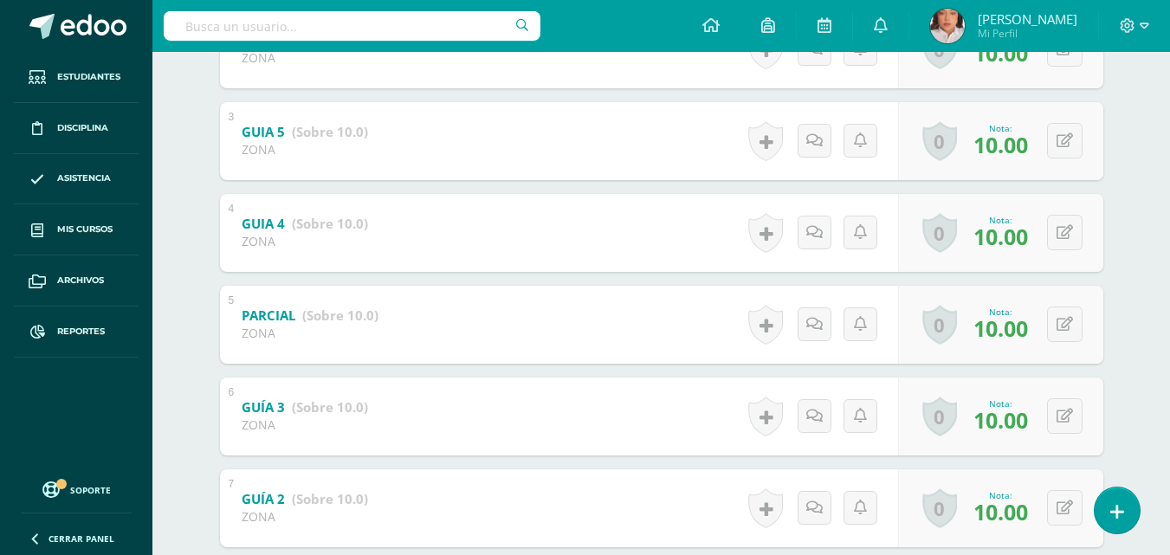
scroll to position [514, 0]
click at [1056, 422] on div "0 Logros Logros obtenidos Aún no hay logros agregados Nota: 10.00" at bounding box center [1000, 416] width 205 height 78
click at [1058, 422] on button at bounding box center [1076, 415] width 36 height 36
type input "8"
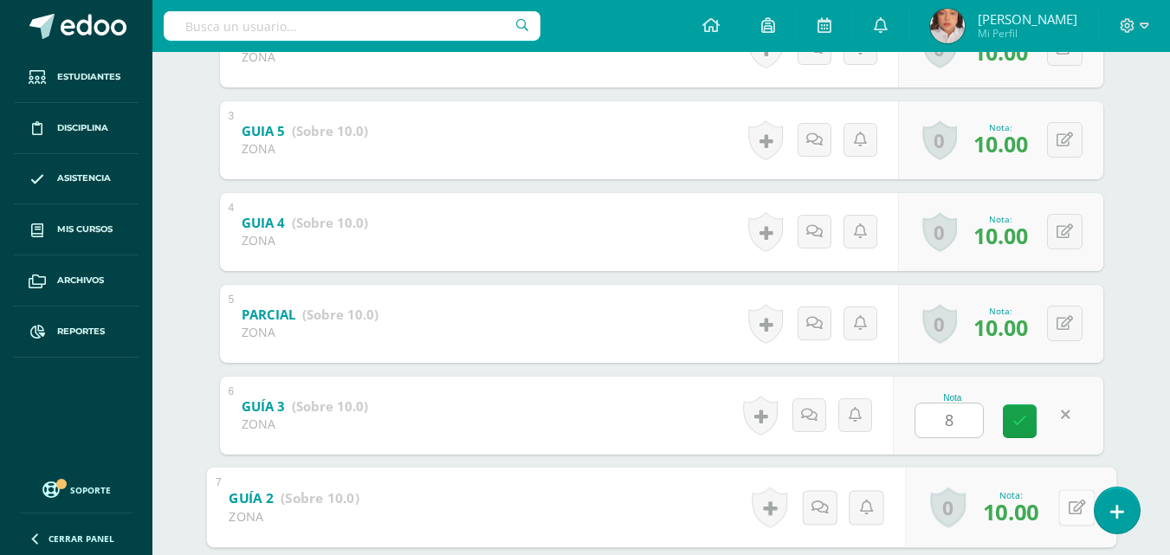
click at [1058, 498] on button at bounding box center [1076, 507] width 36 height 36
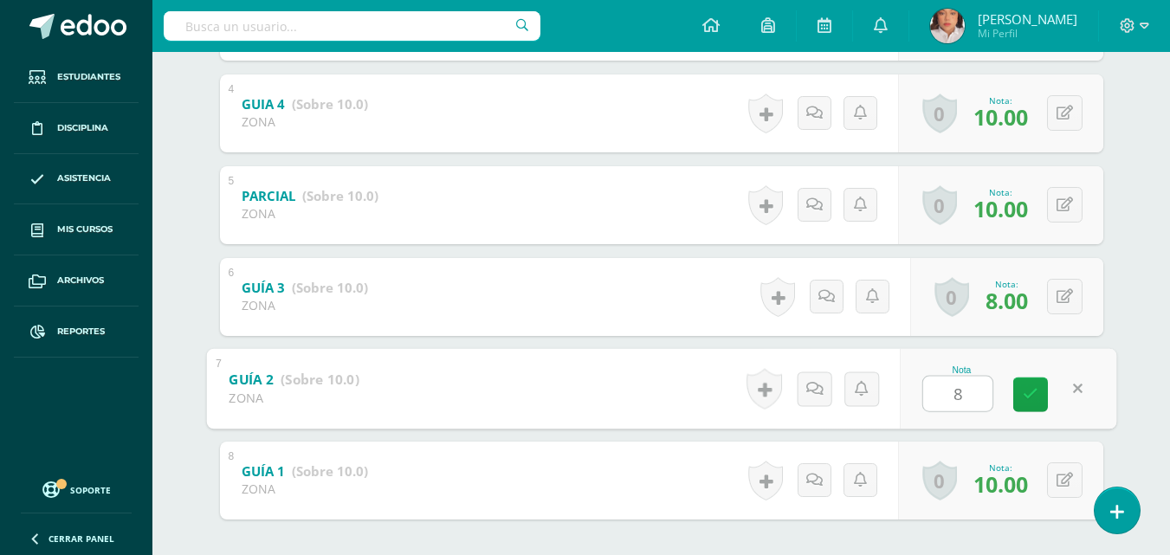
scroll to position [634, 0]
type input "8"
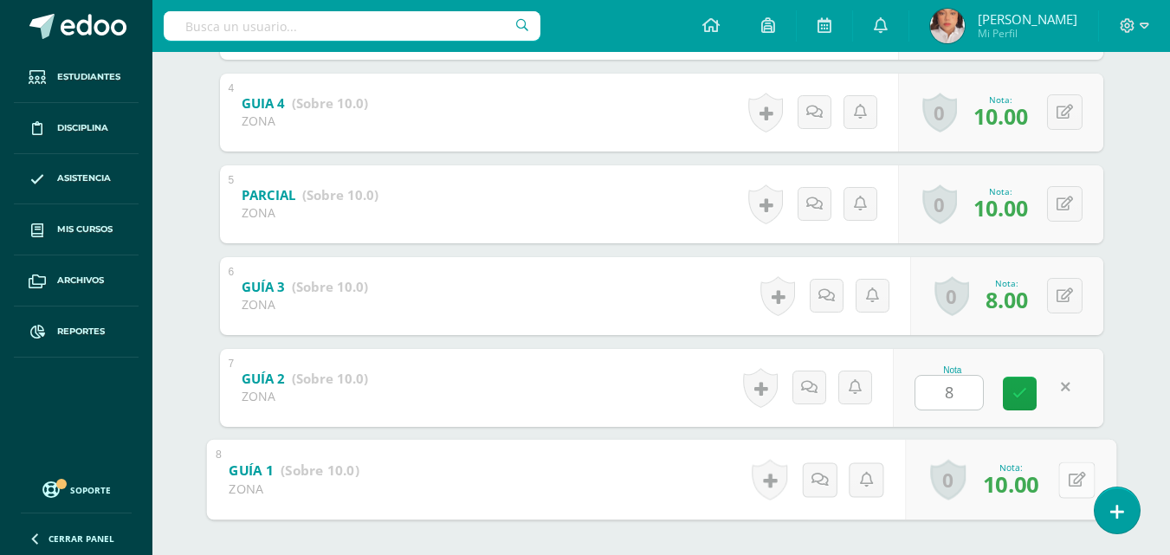
click at [1073, 487] on button at bounding box center [1076, 479] width 36 height 36
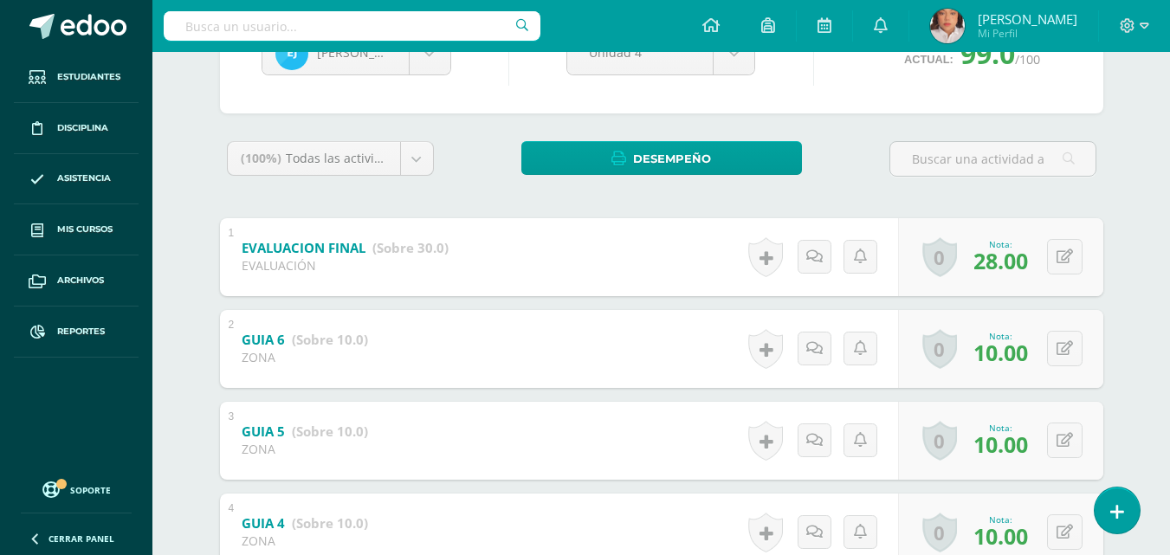
scroll to position [194, 0]
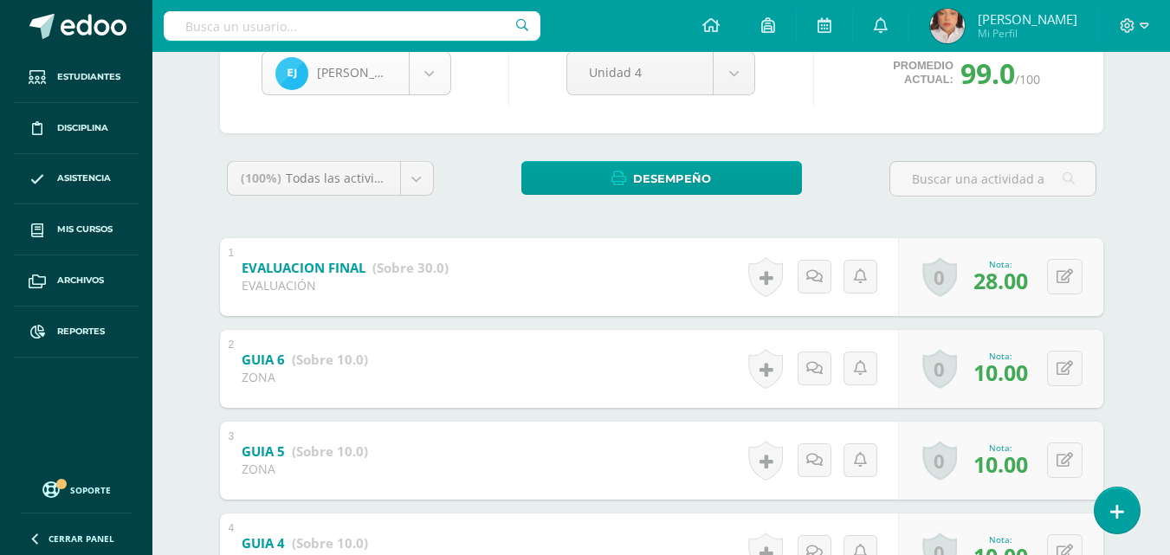
type input "8"
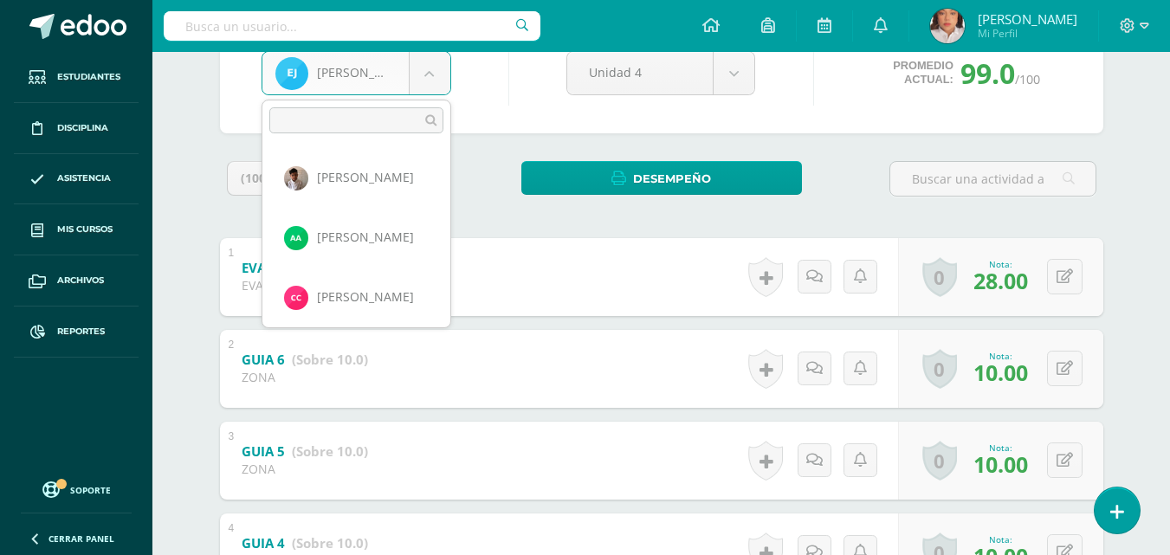
click at [447, 73] on body "Estudiantes Disciplina Asistencia Mis cursos Archivos Reportes Soporte Ayuda Re…" at bounding box center [585, 440] width 1170 height 1268
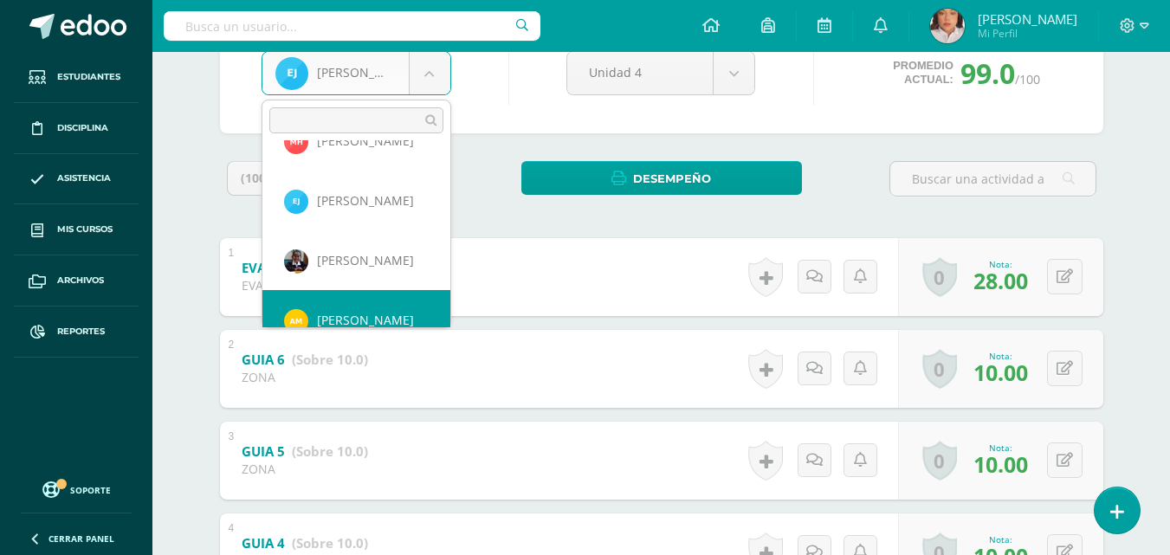
scroll to position [776, 0]
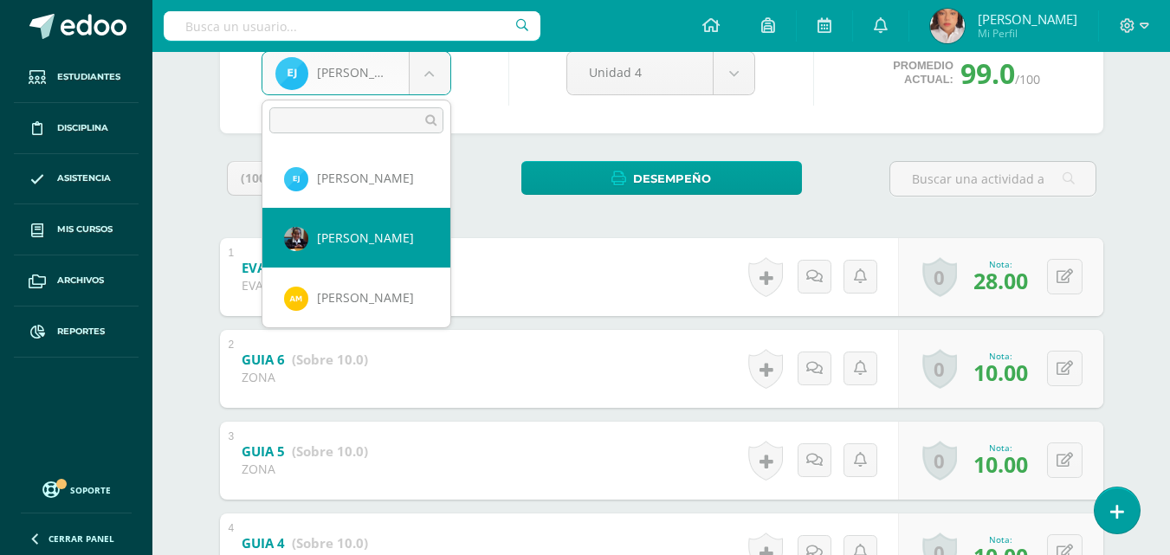
select select "1139"
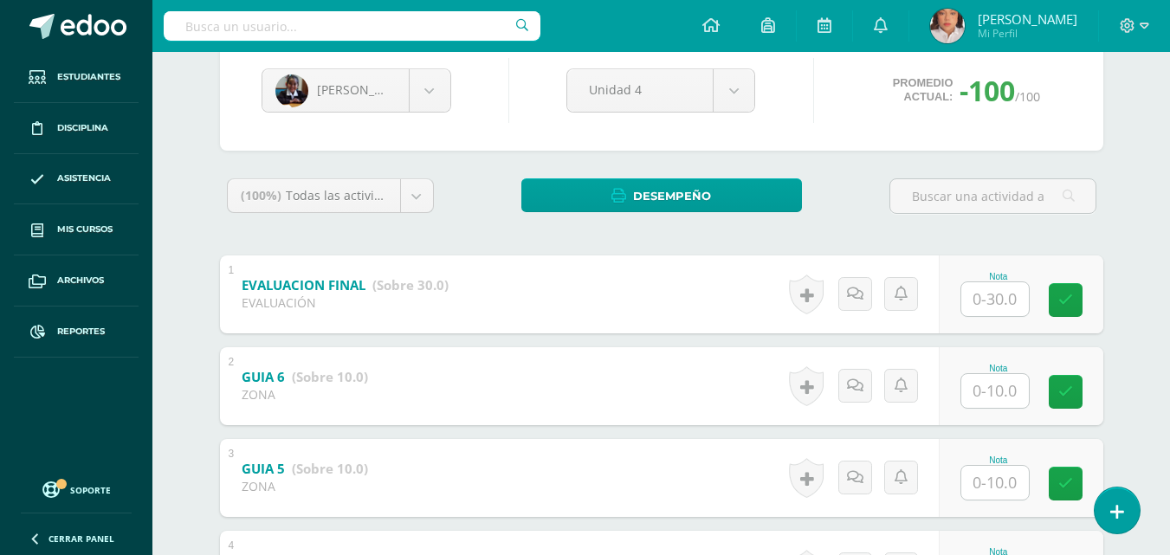
scroll to position [183, 0]
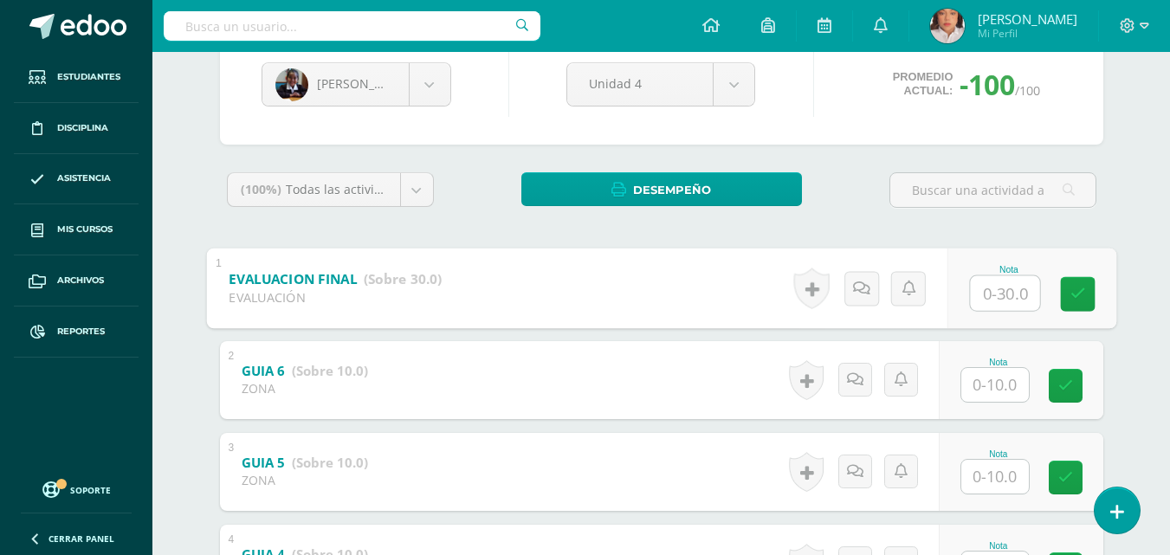
click at [994, 281] on input "text" at bounding box center [1004, 292] width 69 height 35
type input "29"
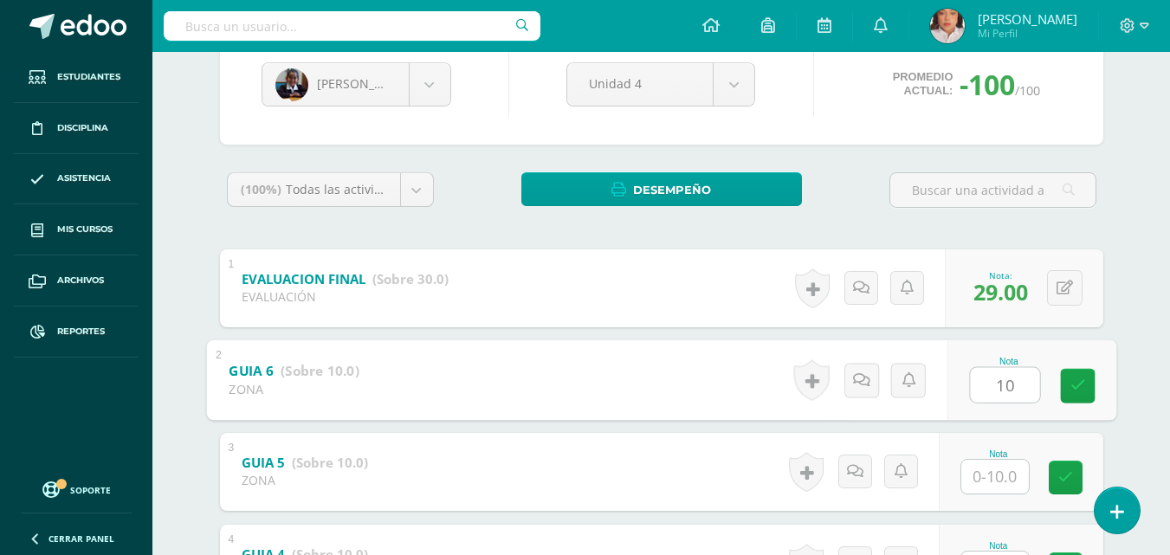
type input "10"
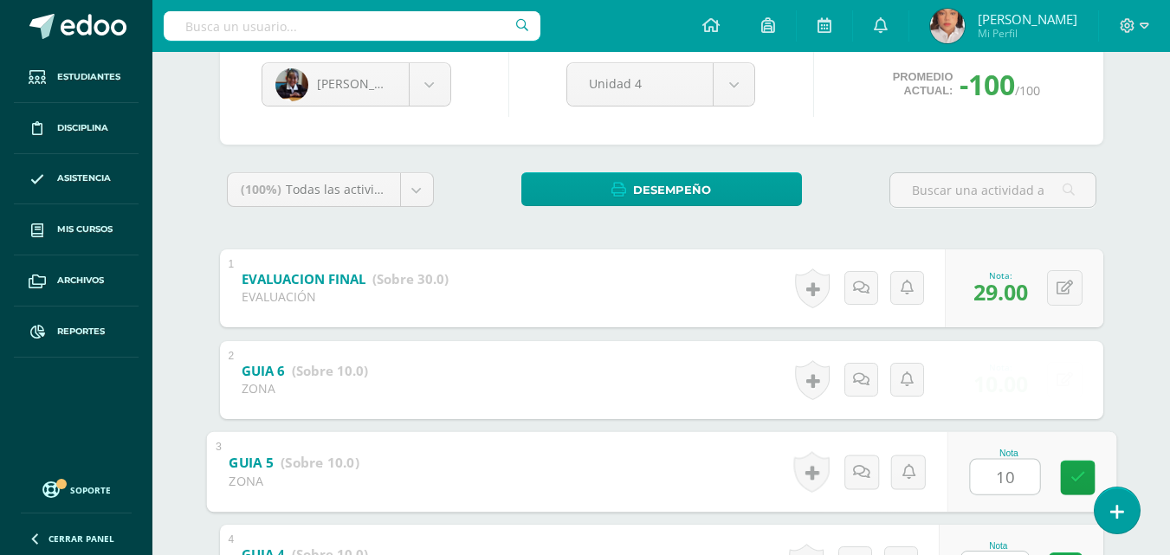
type input "10"
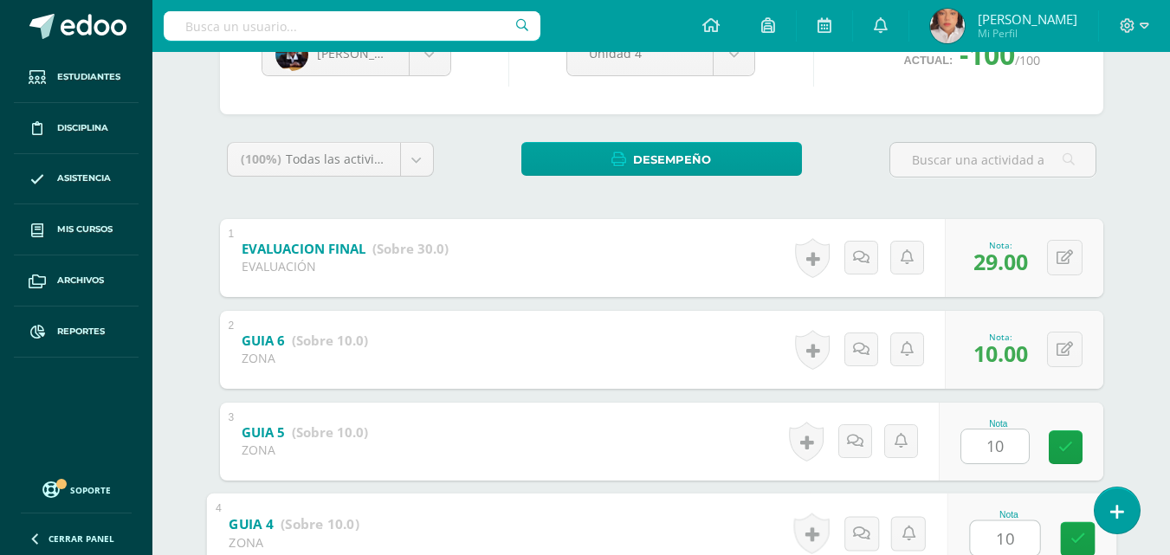
type input "10"
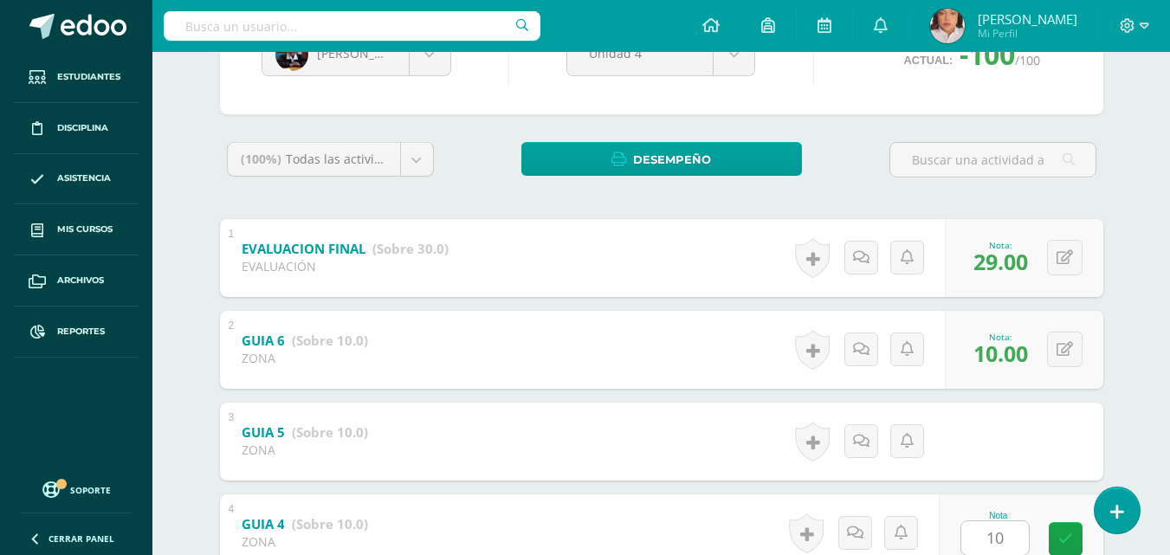
scroll to position [565, 0]
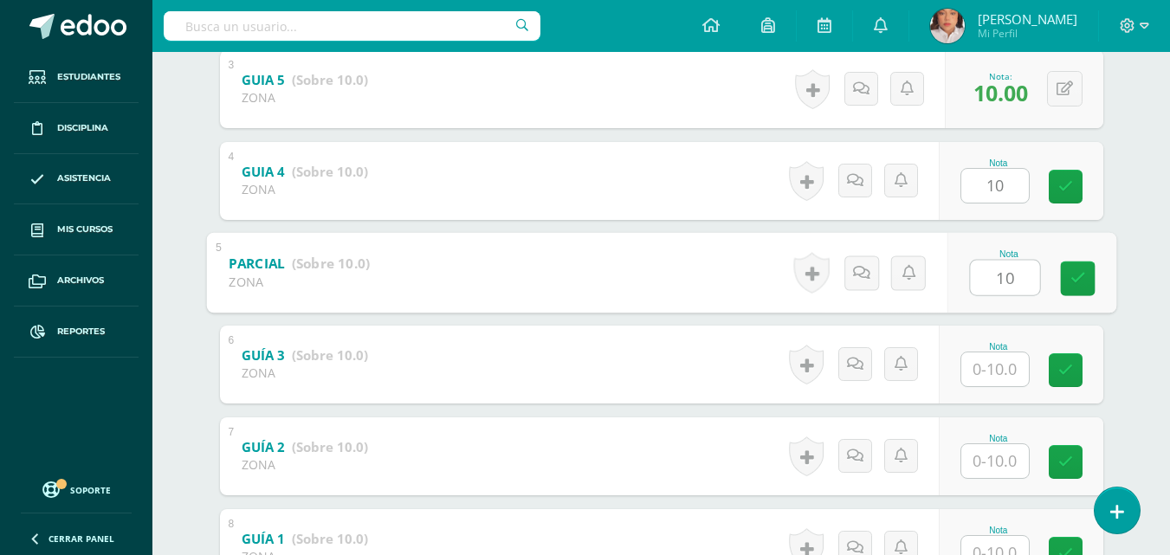
type input "10"
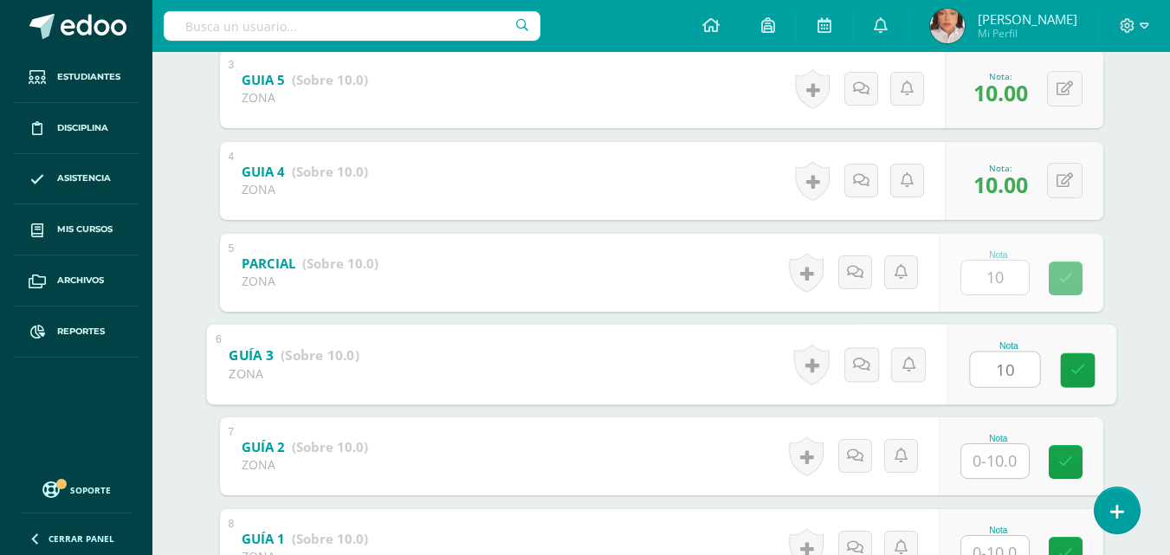
type input "10"
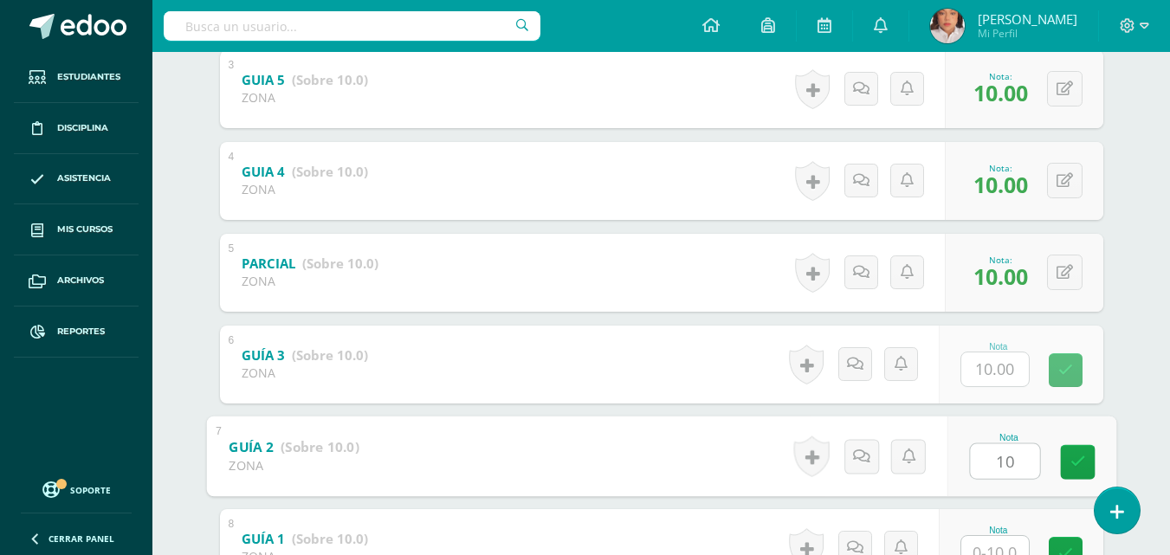
type input "10"
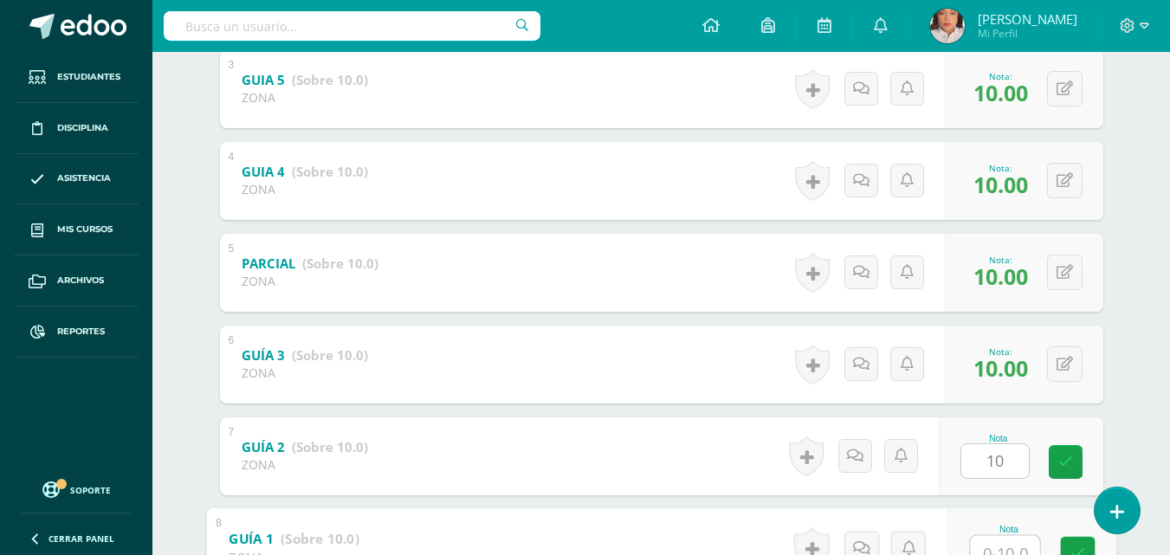
scroll to position [580, 0]
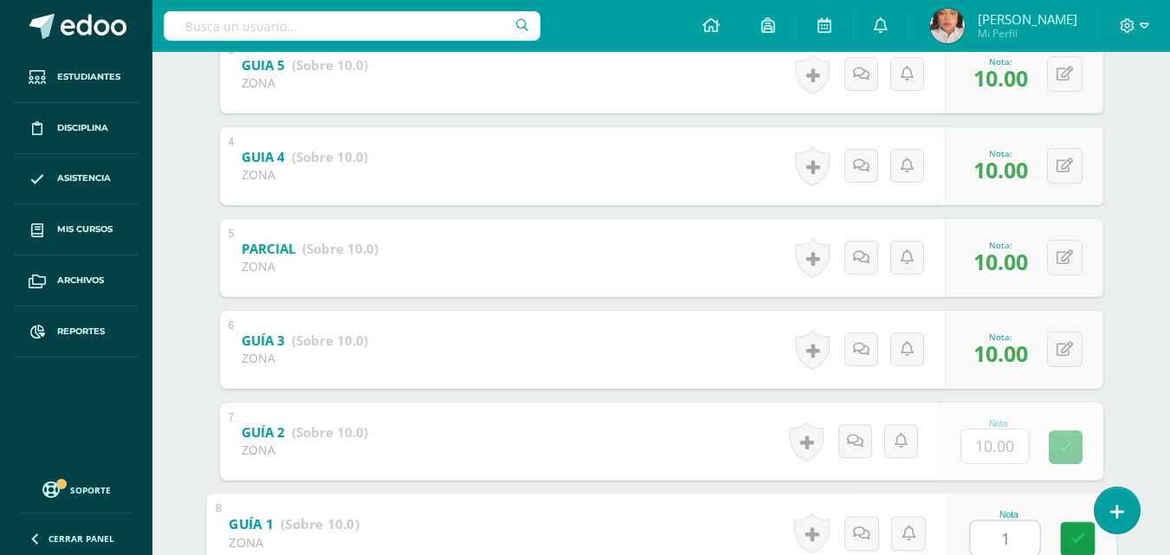
type input "10"
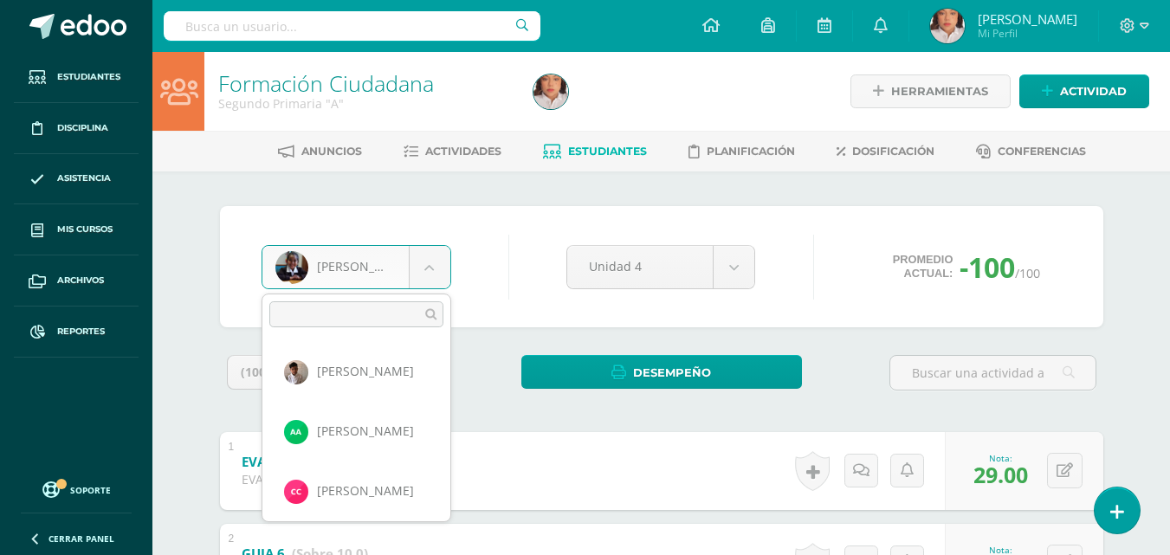
scroll to position [716, 0]
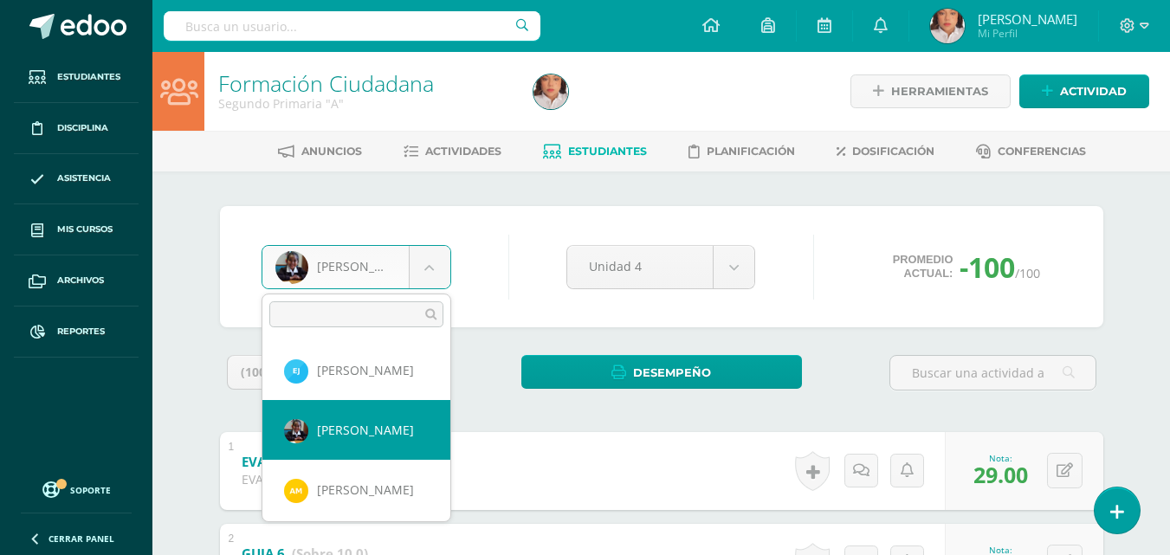
scroll to position [780, 0]
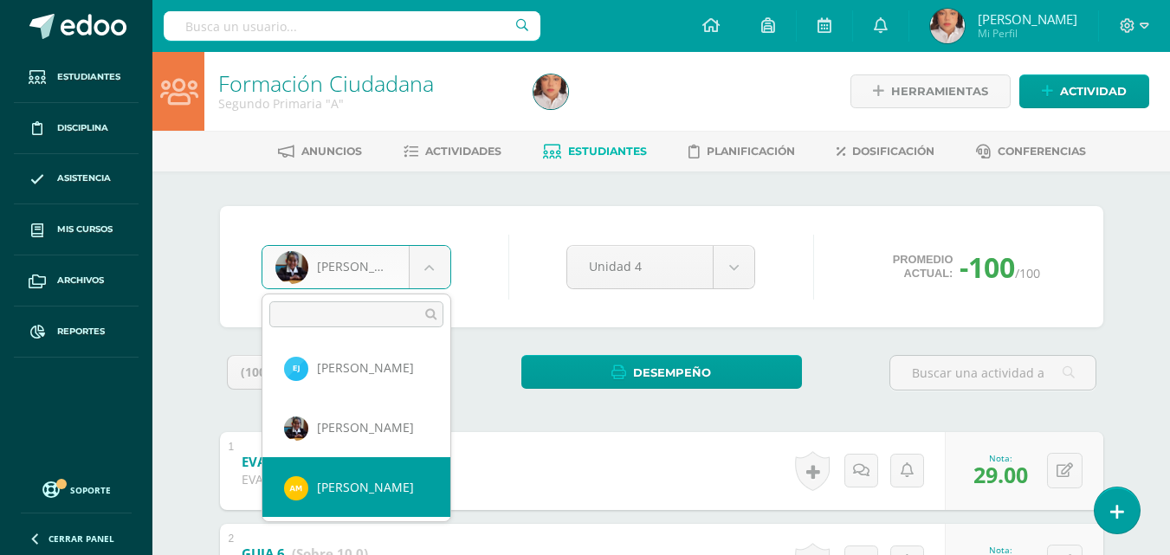
select select "1181"
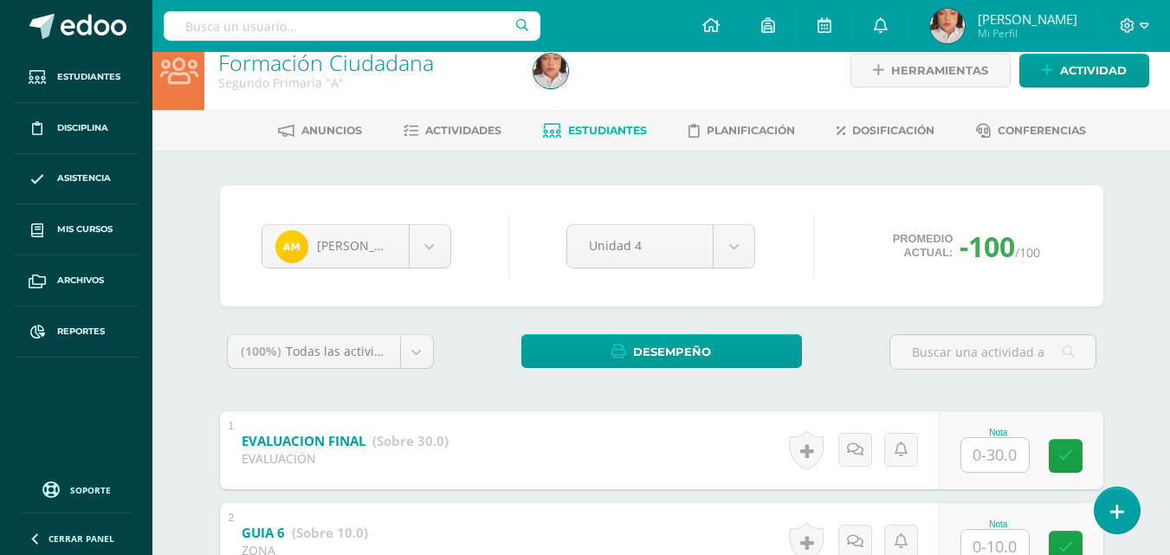
scroll to position [66, 0]
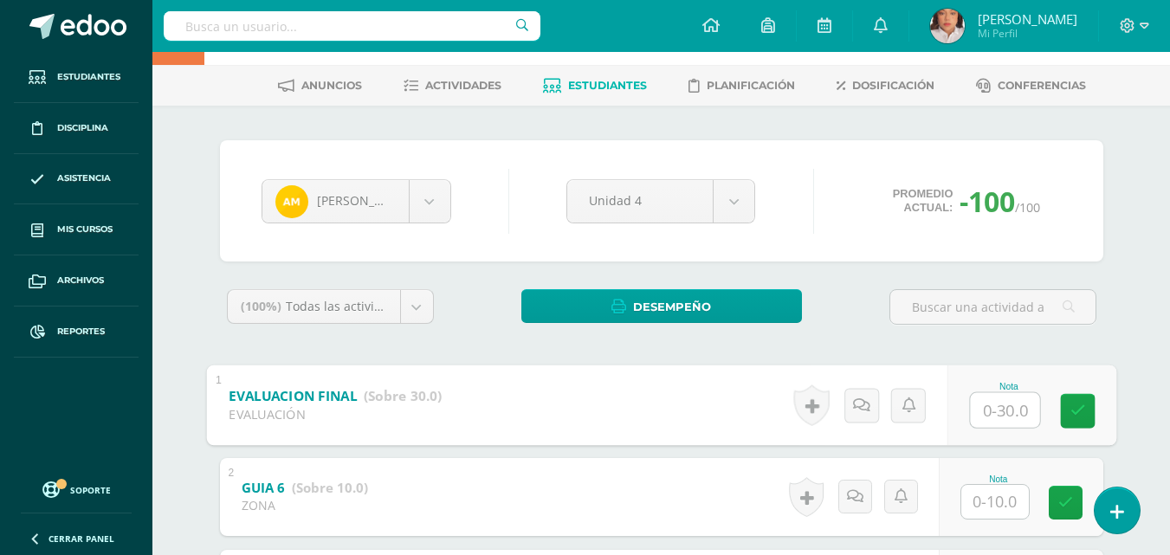
click at [995, 407] on input "text" at bounding box center [1004, 409] width 69 height 35
type input "29"
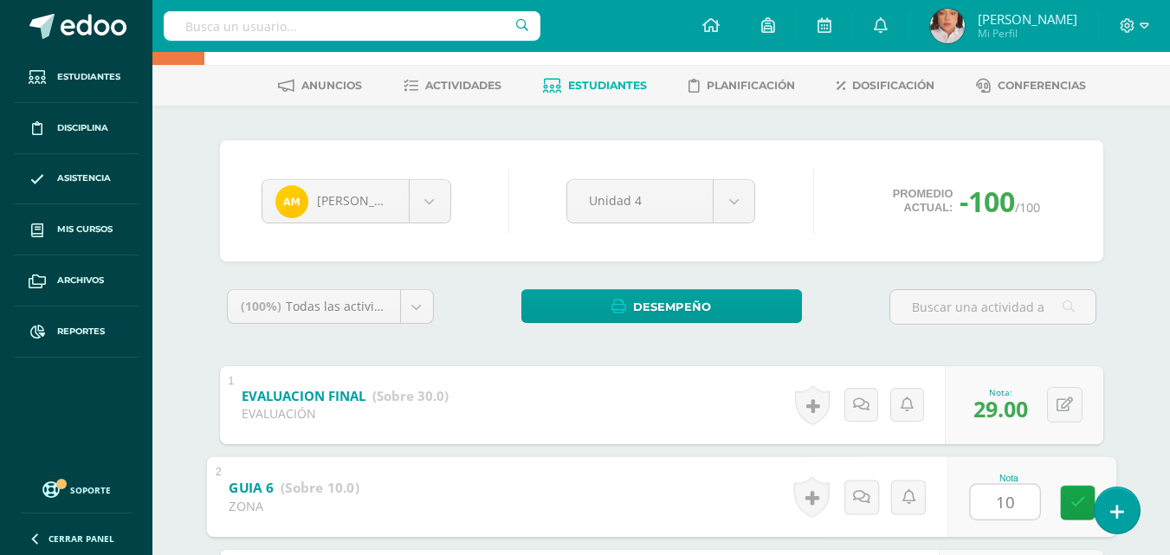
type input "10"
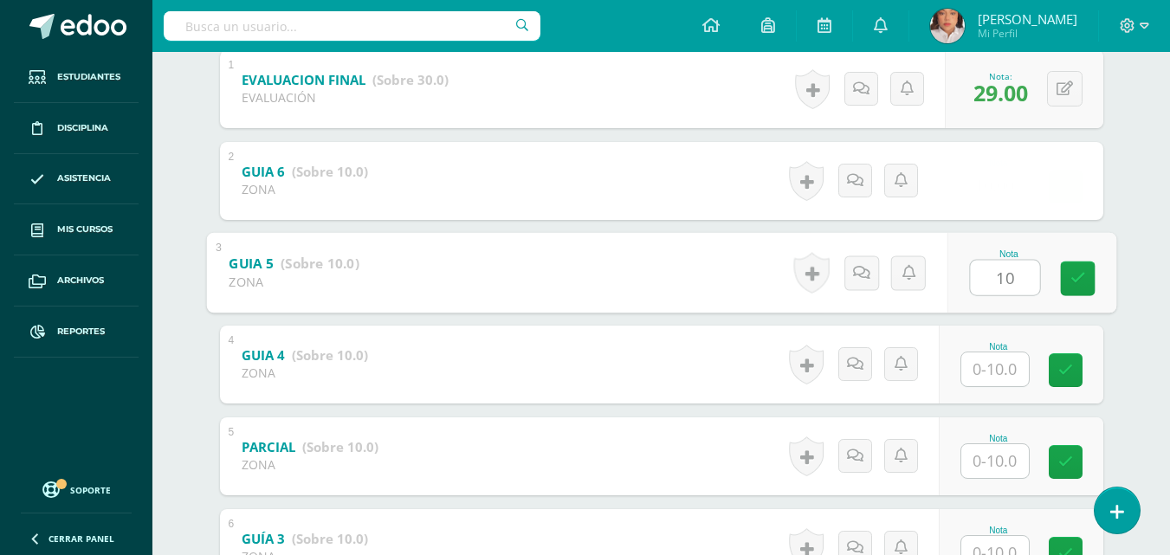
type input "10"
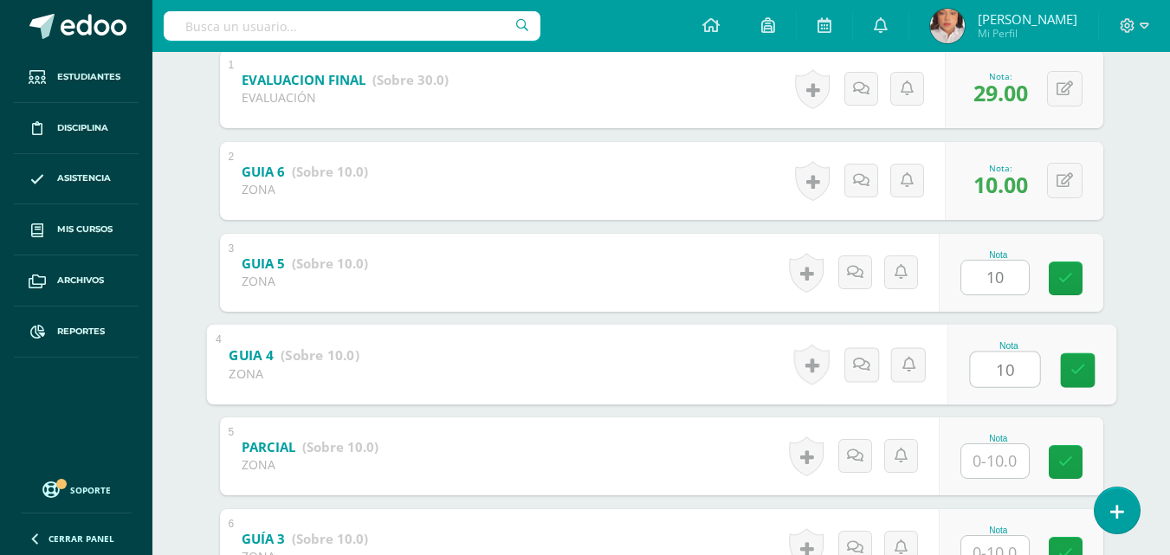
type input "10"
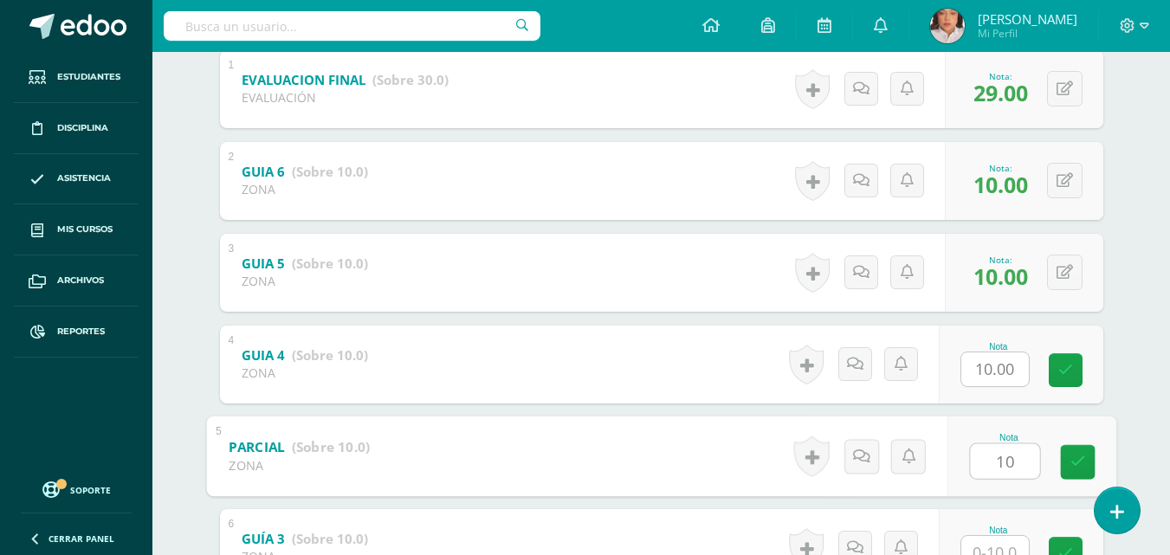
type input "10"
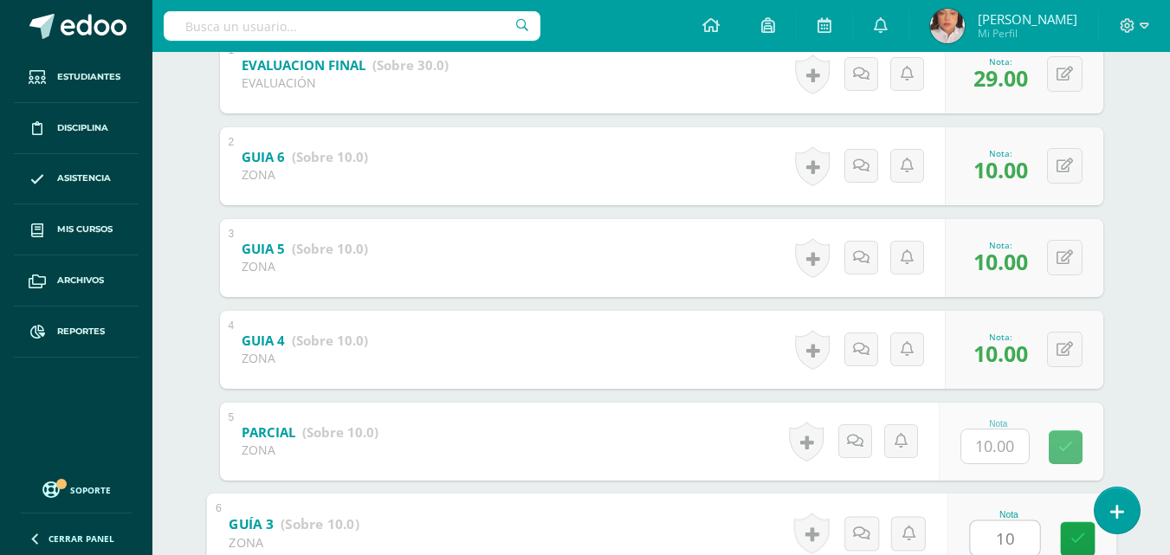
type input "10"
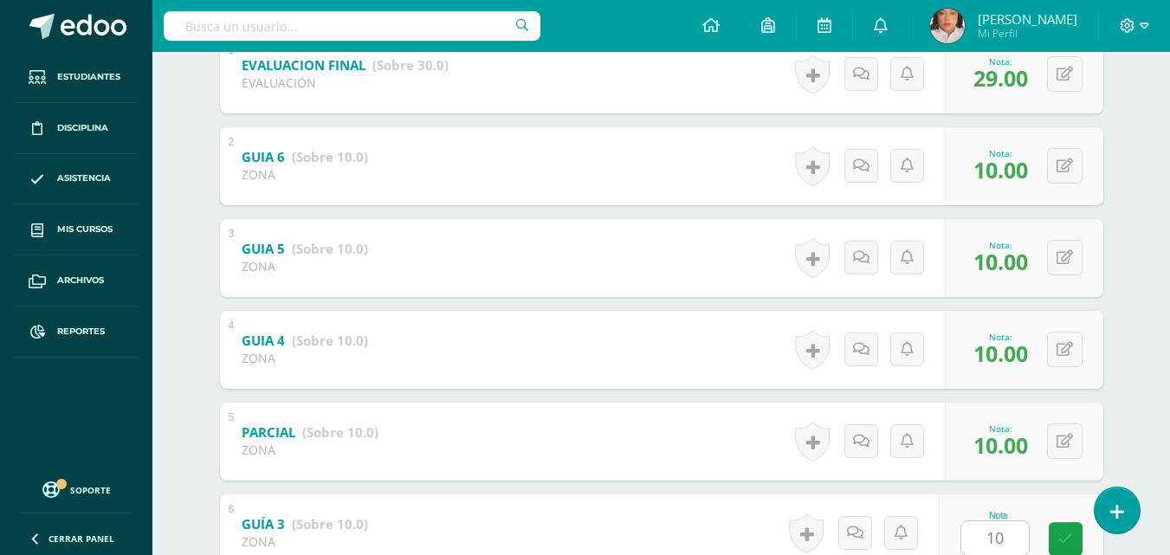
scroll to position [713, 0]
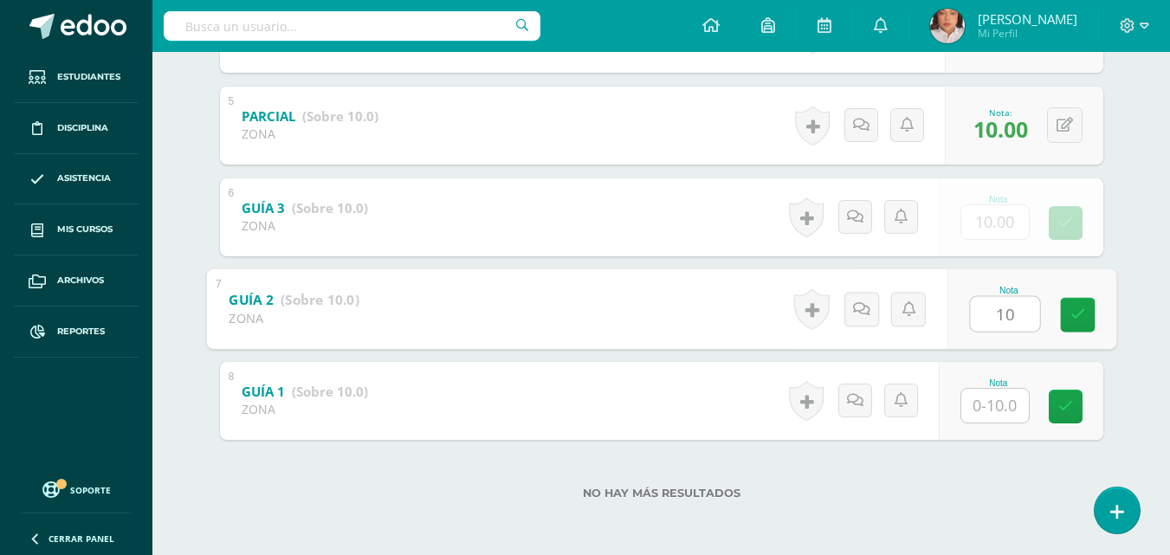
type input "10"
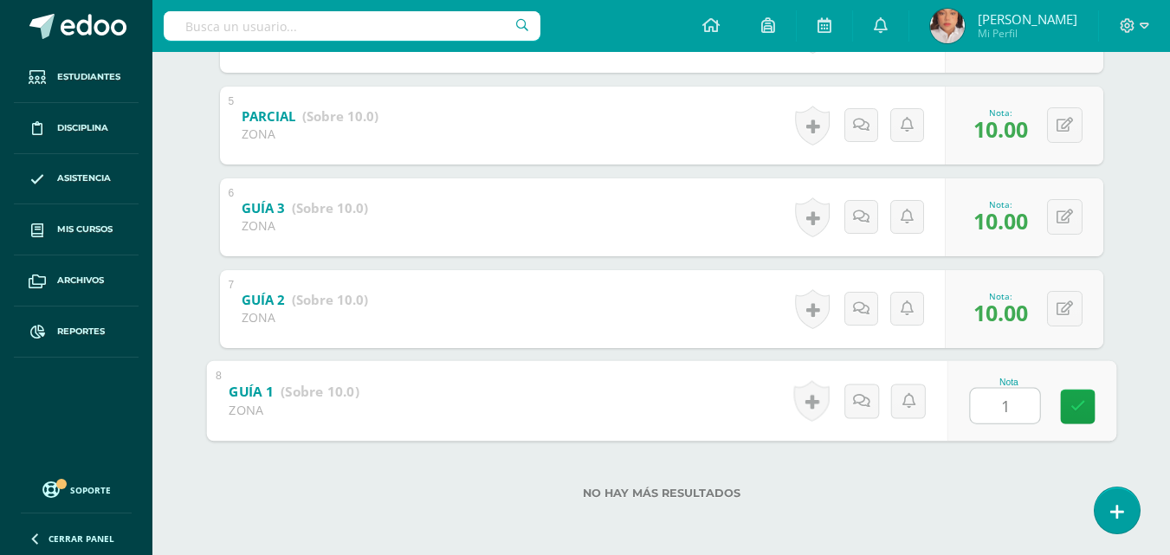
type input "10"
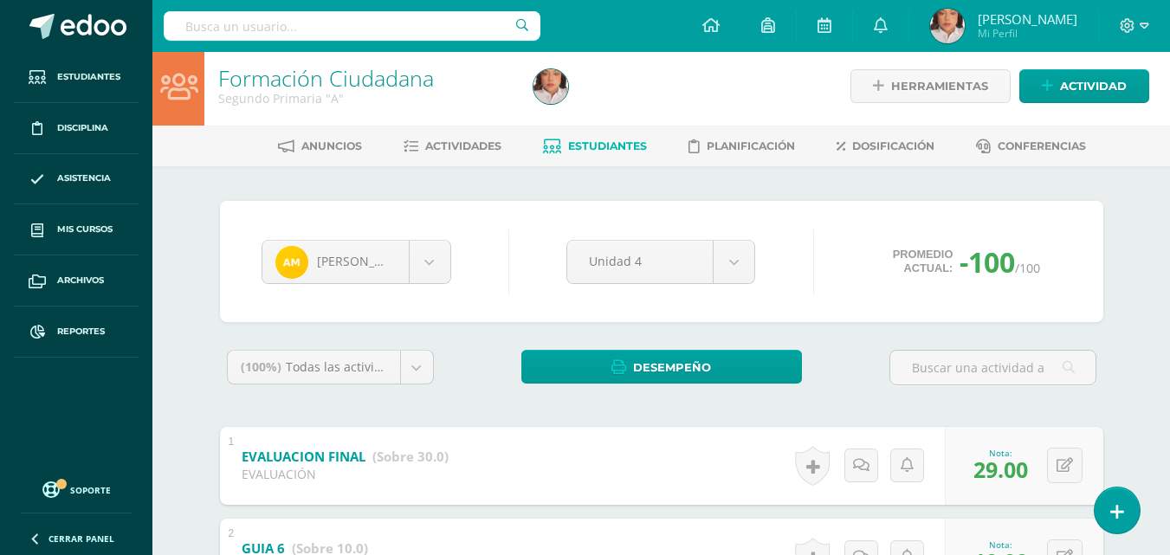
scroll to position [0, 0]
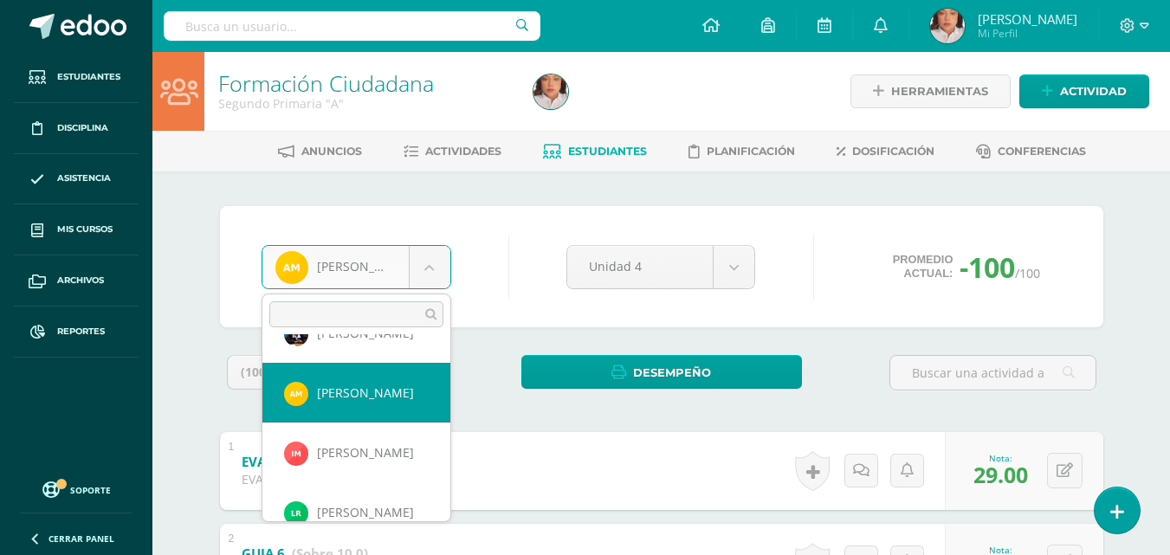
scroll to position [875, 0]
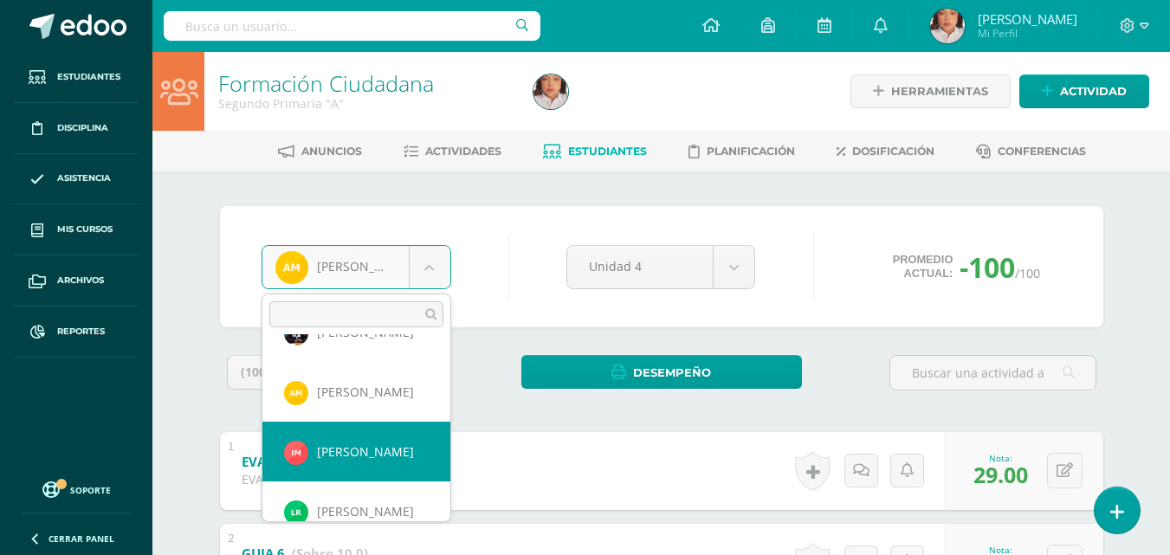
select select "1418"
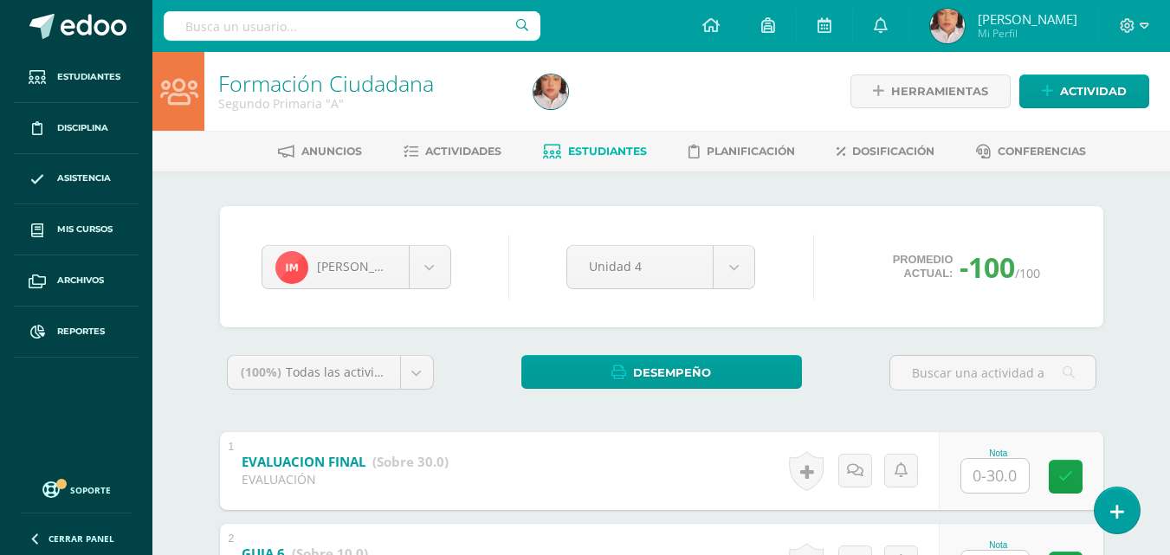
click at [363, 455] on b "EVALUACION FINAL" at bounding box center [304, 461] width 124 height 17
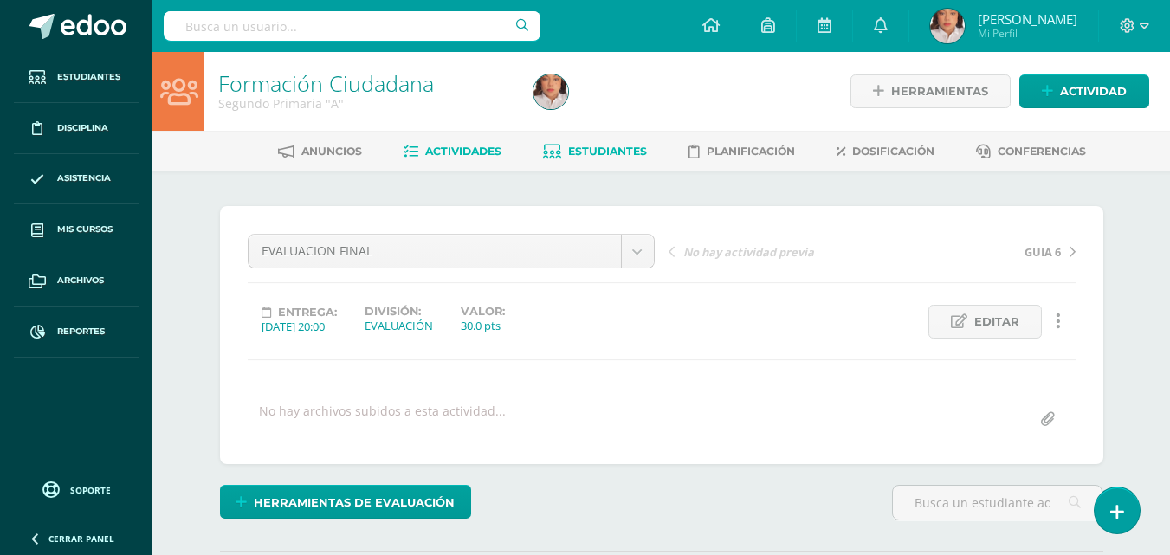
click at [626, 142] on link "Estudiantes" at bounding box center [595, 152] width 104 height 28
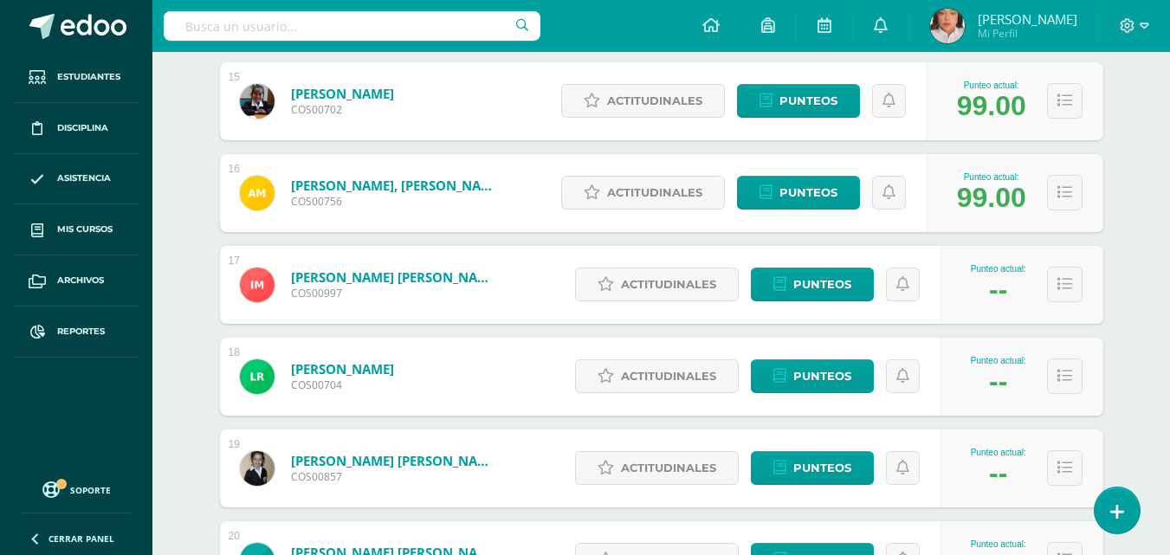
scroll to position [1600, 0]
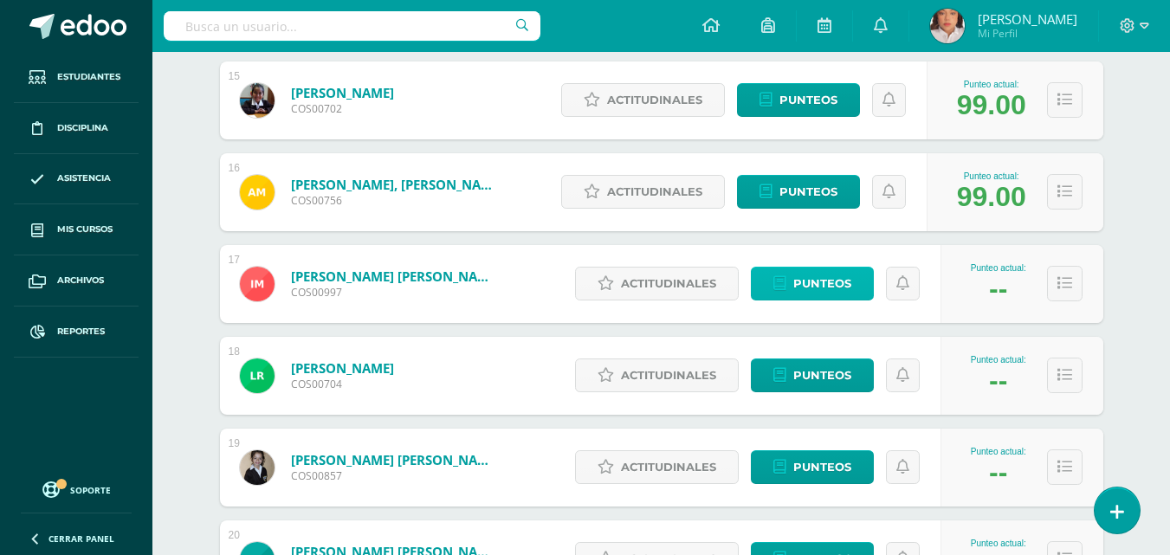
click at [826, 278] on span "Punteos" at bounding box center [822, 284] width 58 height 32
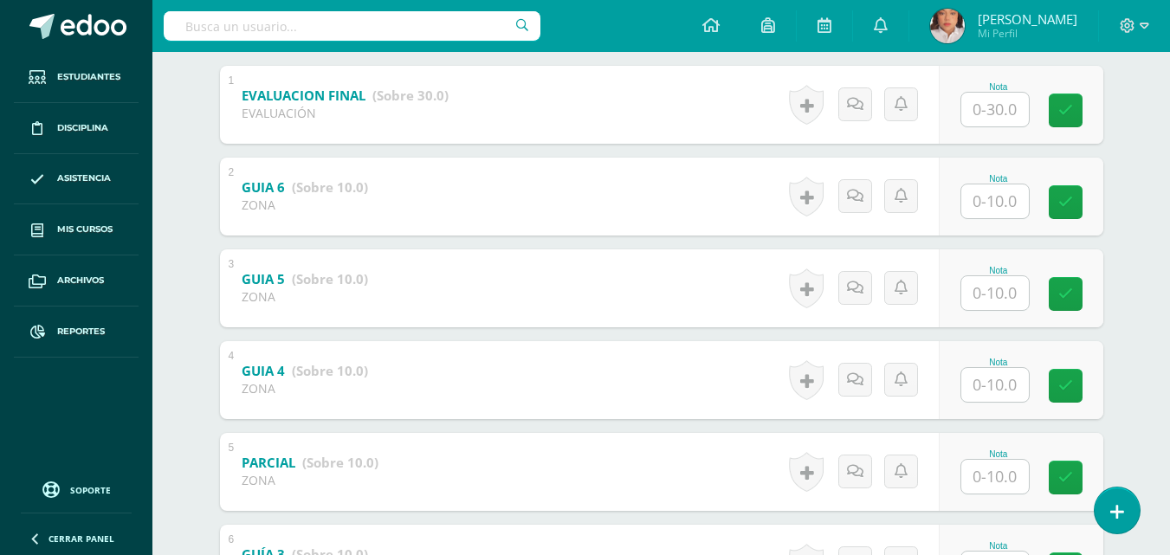
scroll to position [365, 0]
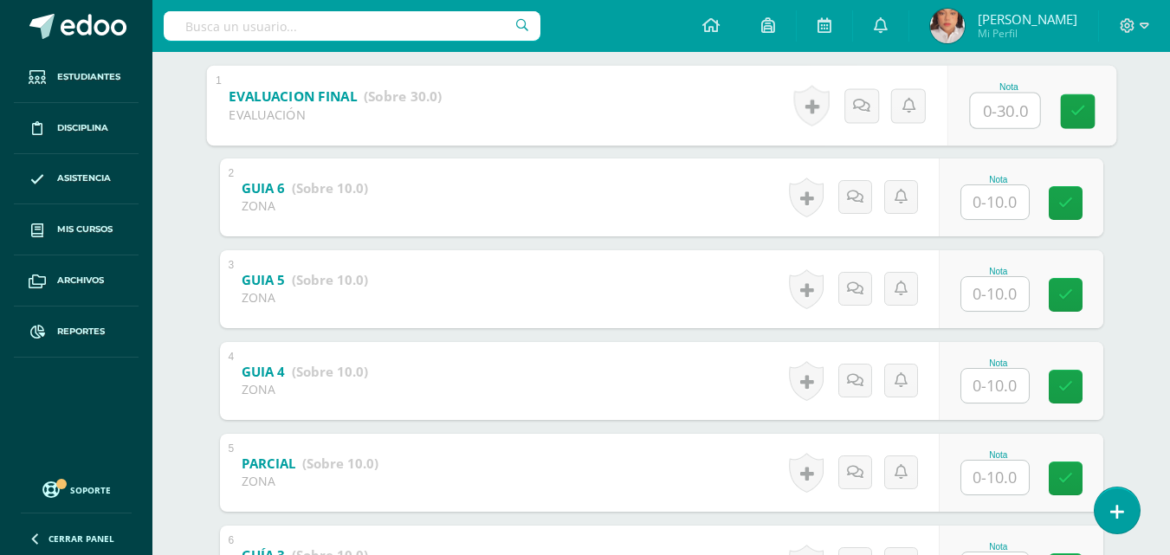
click at [1013, 95] on input "text" at bounding box center [1004, 110] width 69 height 35
type input "23"
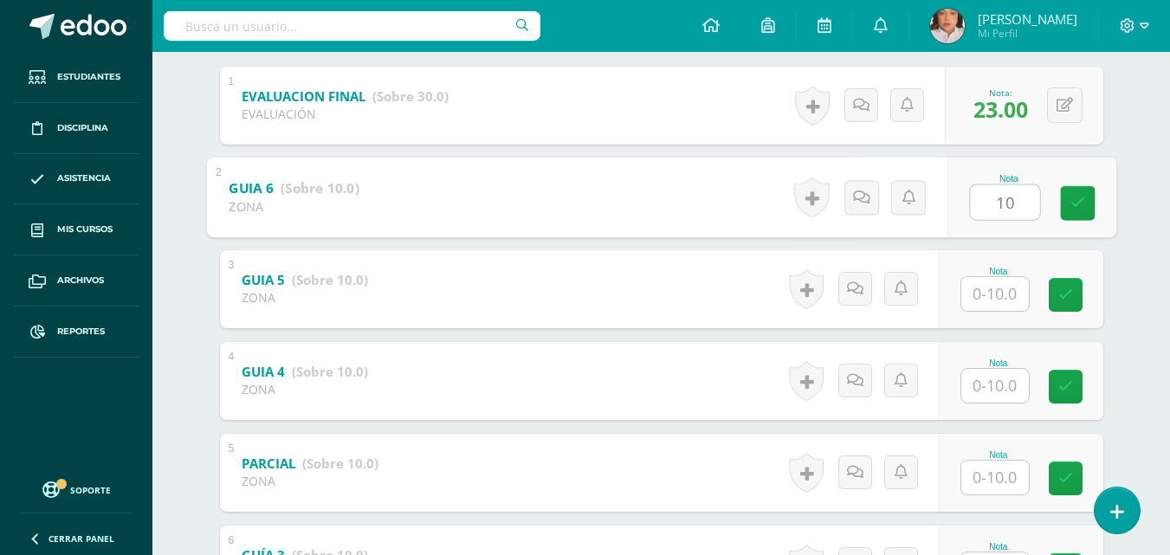
type input "10"
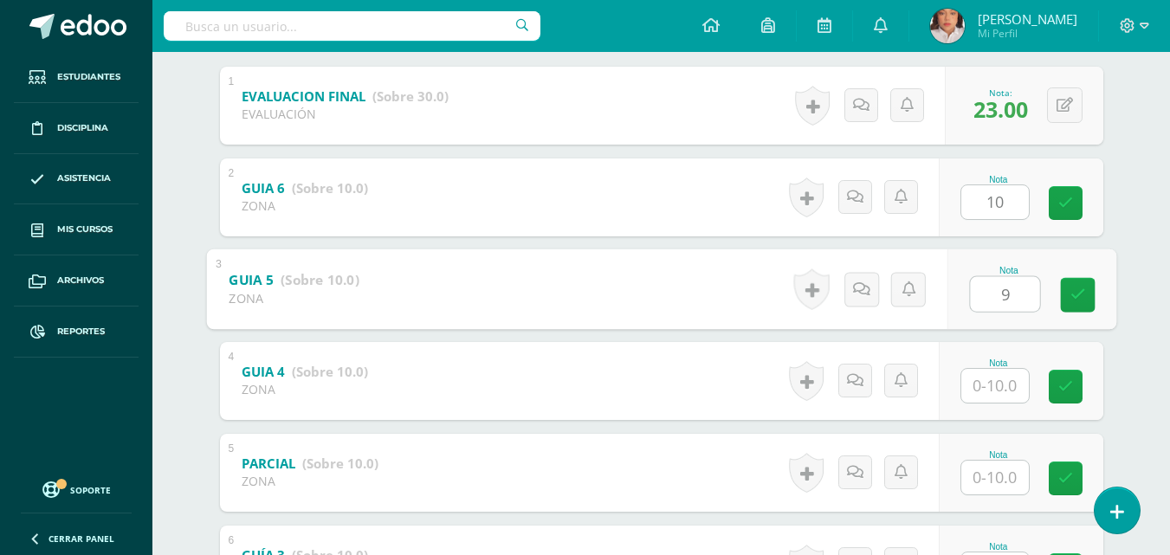
type input "9"
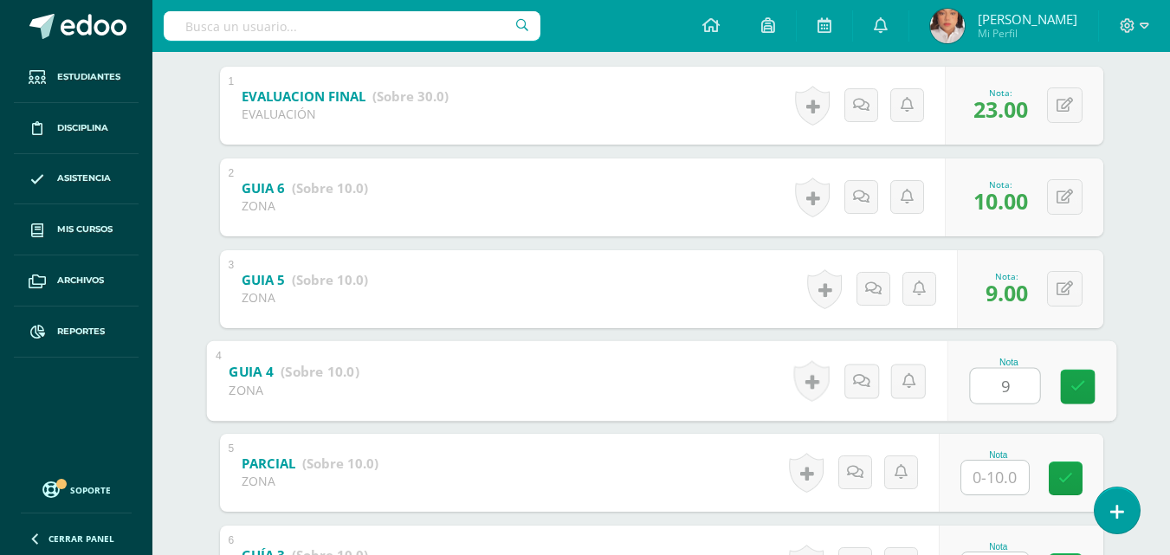
type input "9"
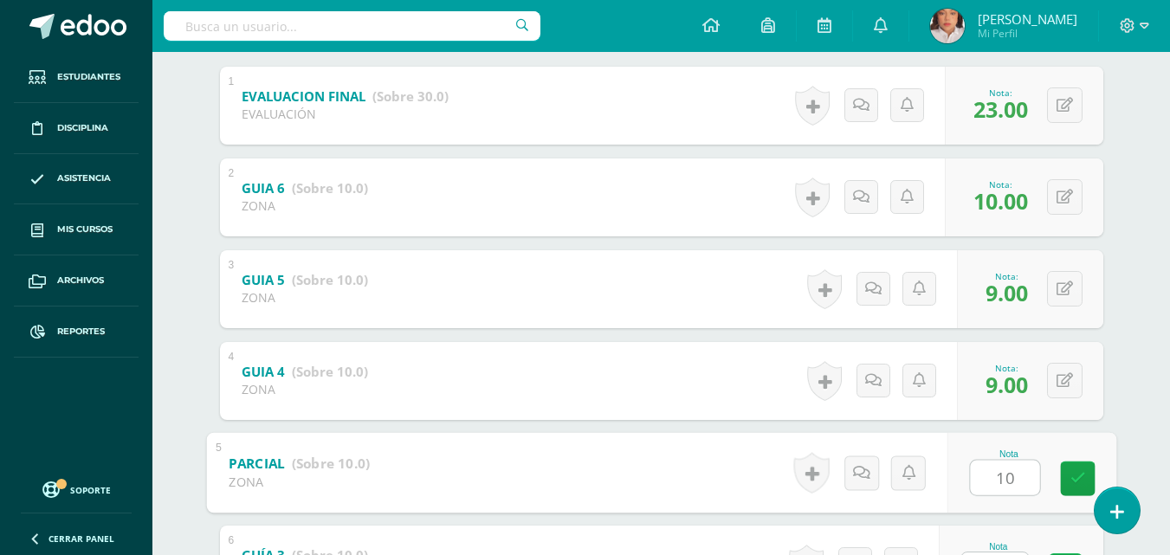
type input "10"
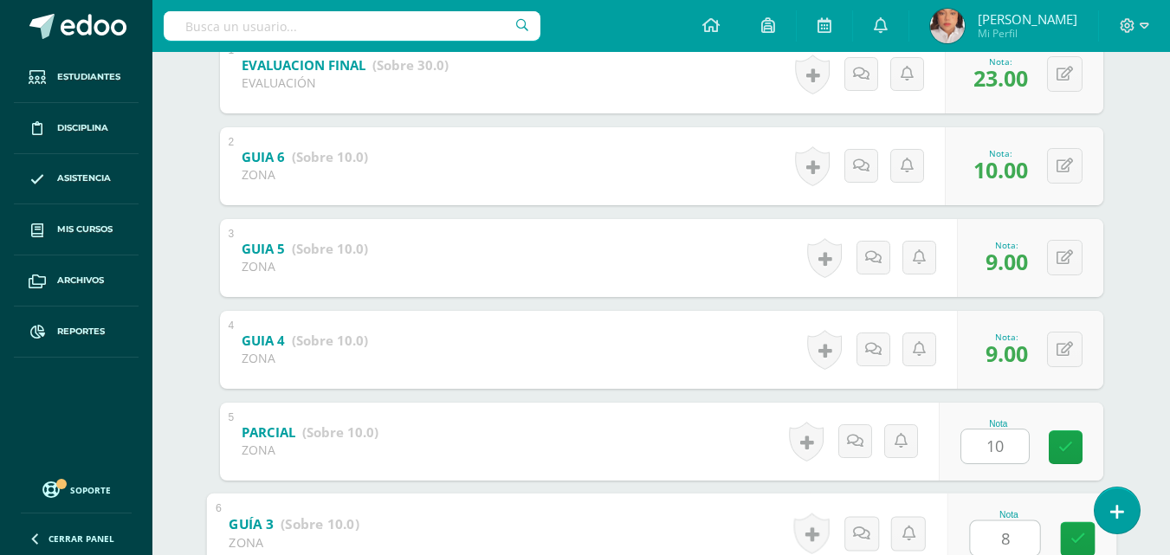
type input "8"
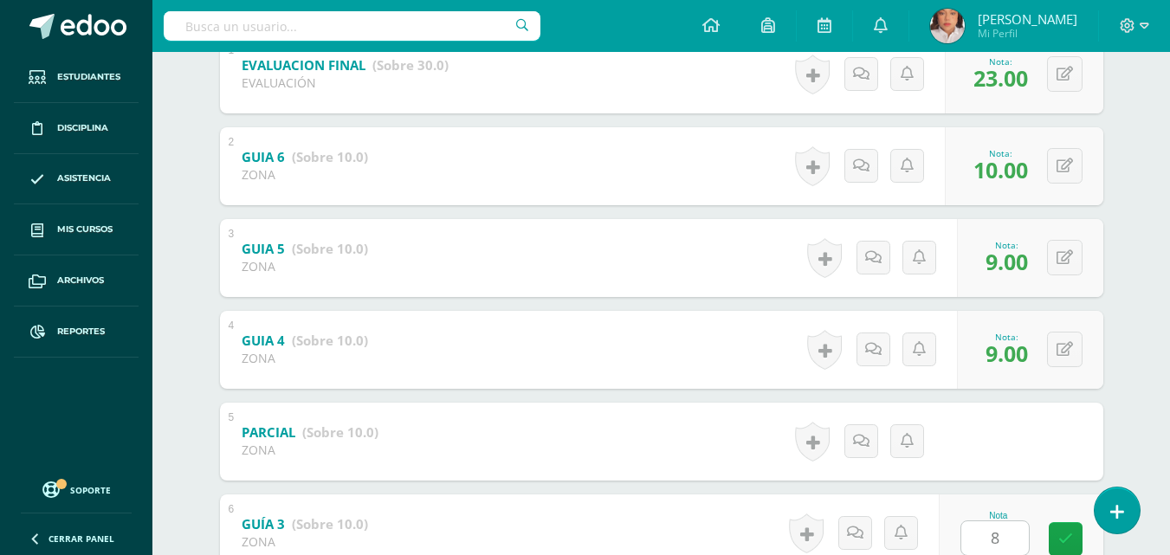
scroll to position [713, 0]
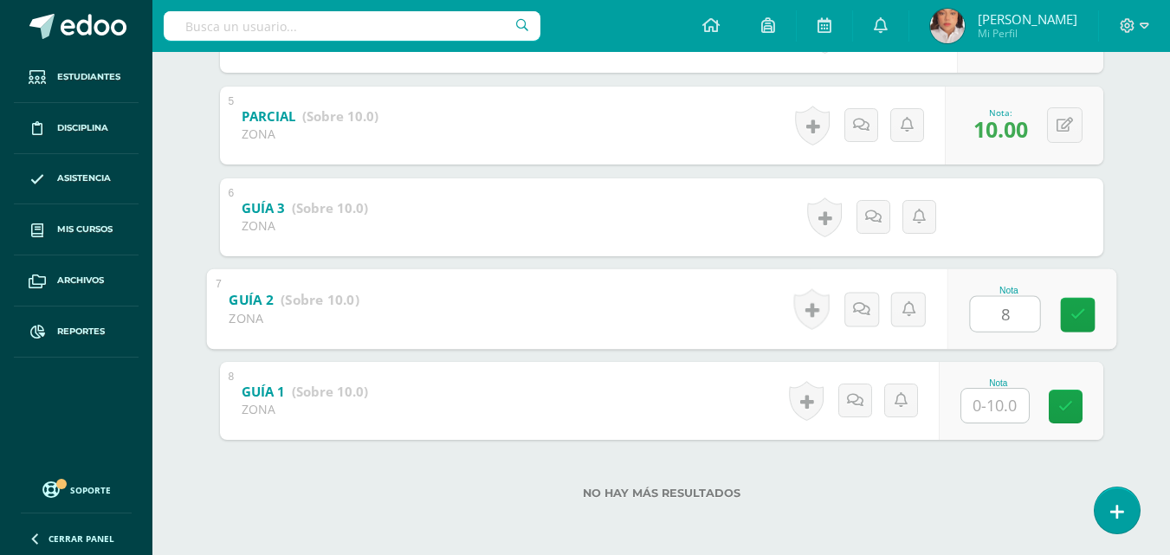
type input "8"
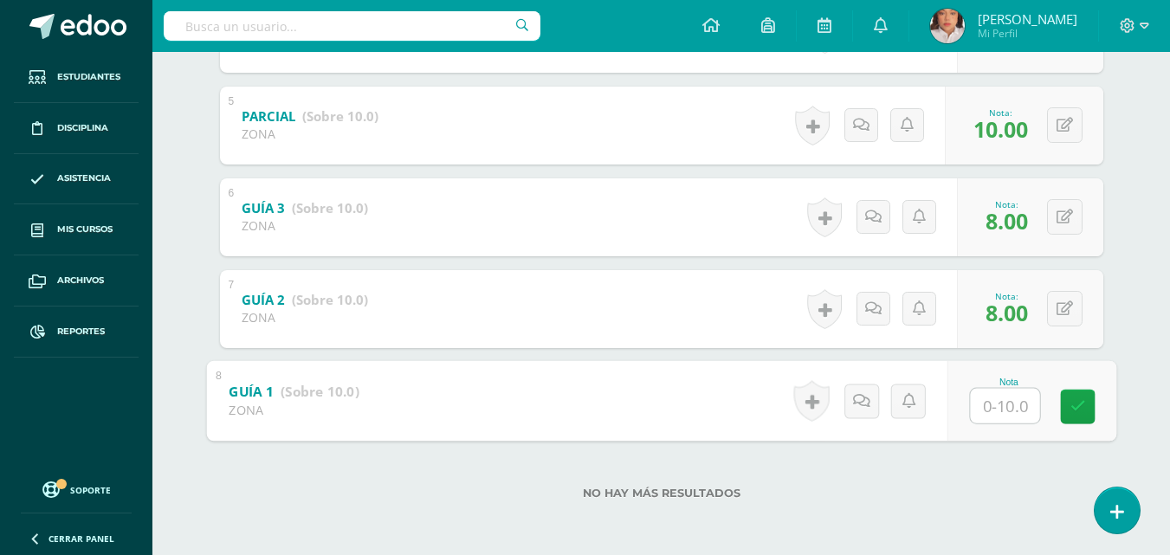
type input "9"
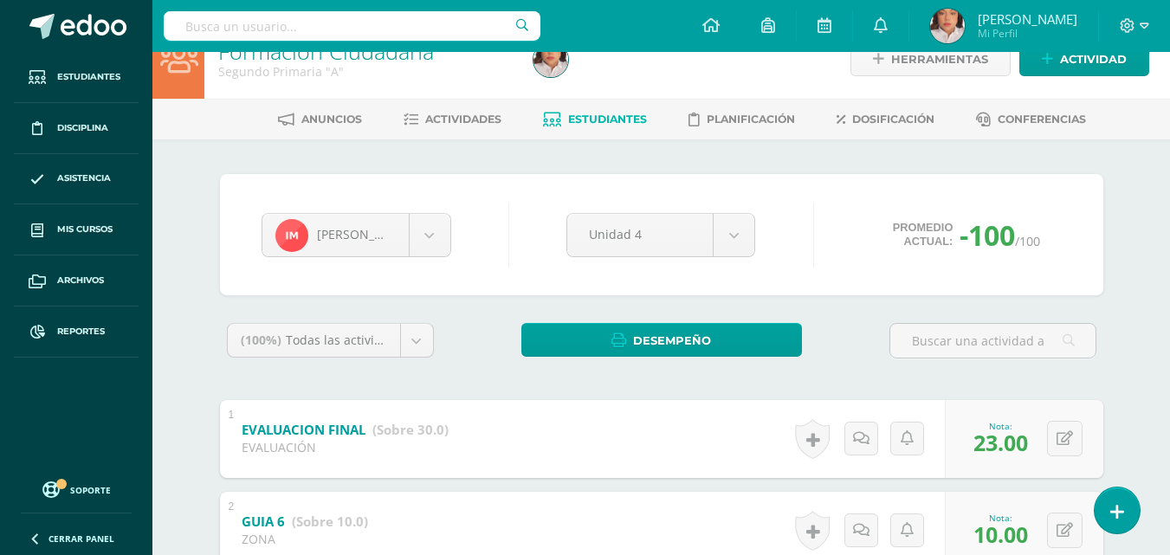
scroll to position [0, 0]
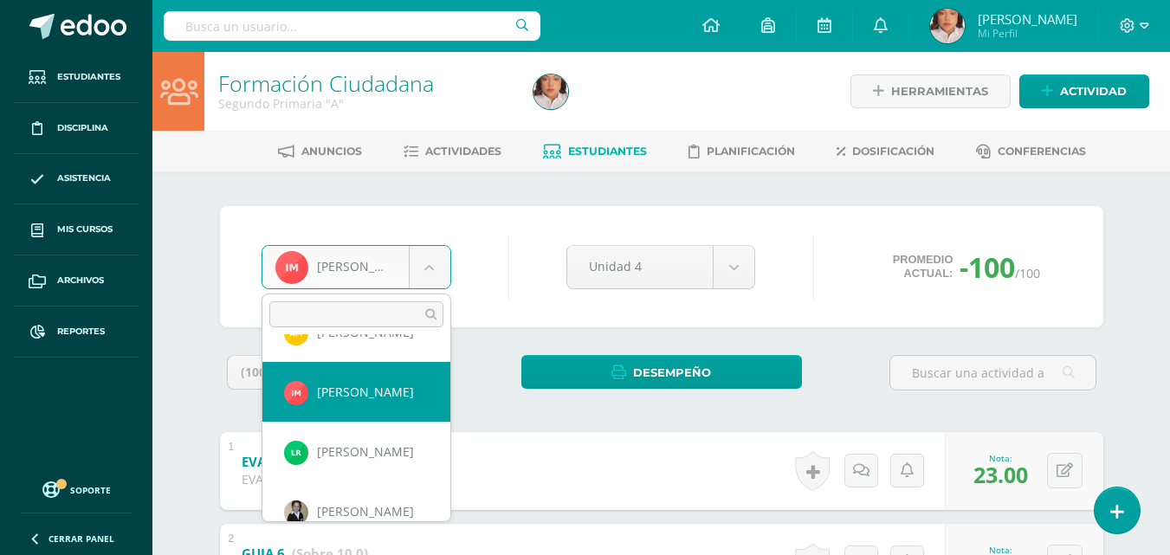
scroll to position [936, 0]
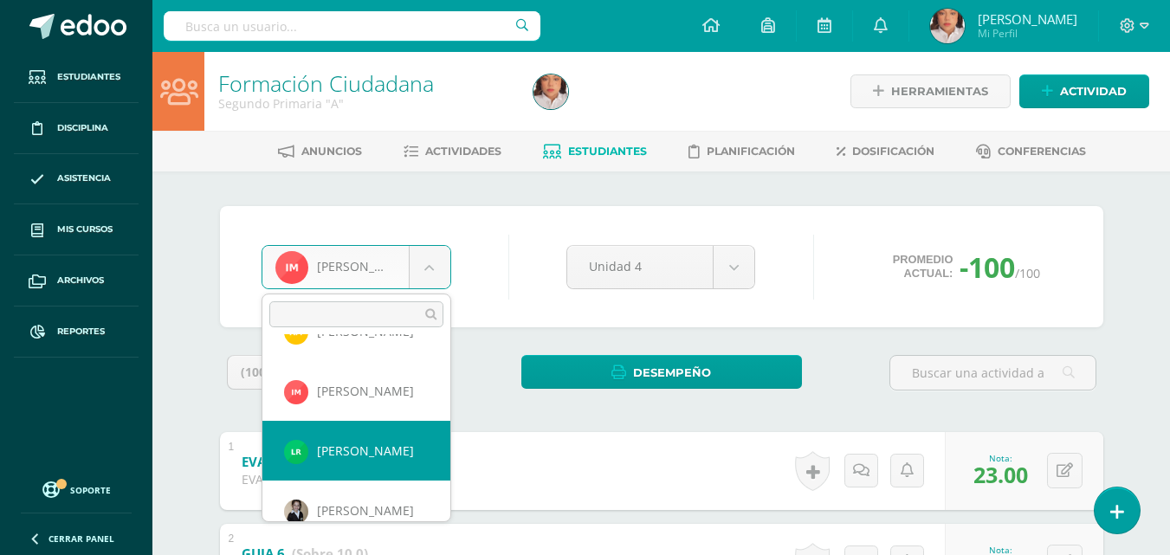
select select "1141"
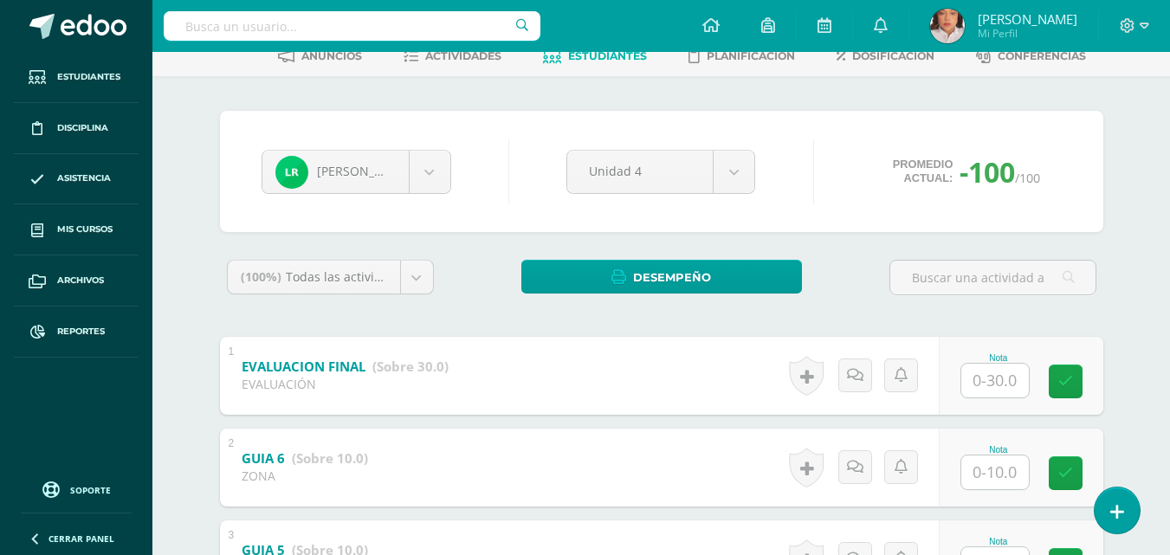
scroll to position [97, 0]
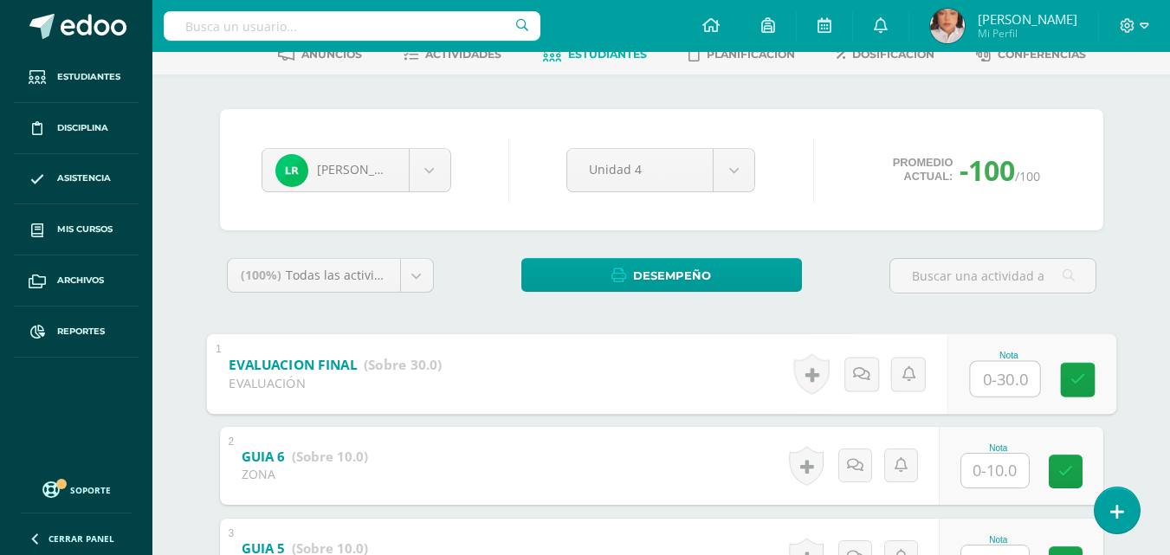
click at [1006, 389] on input "text" at bounding box center [1004, 378] width 69 height 35
type input "29"
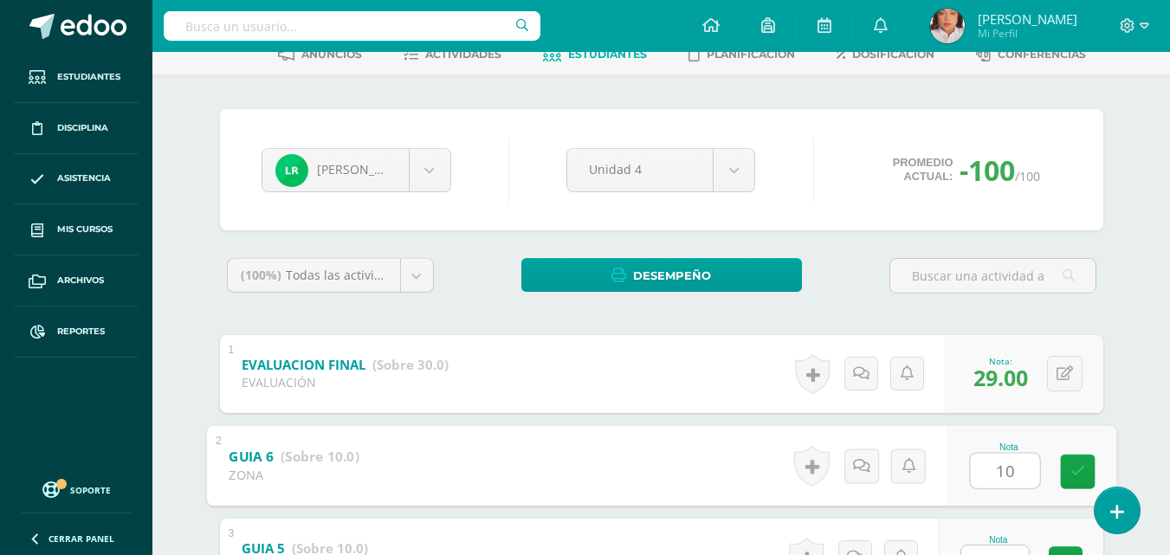
type input "10"
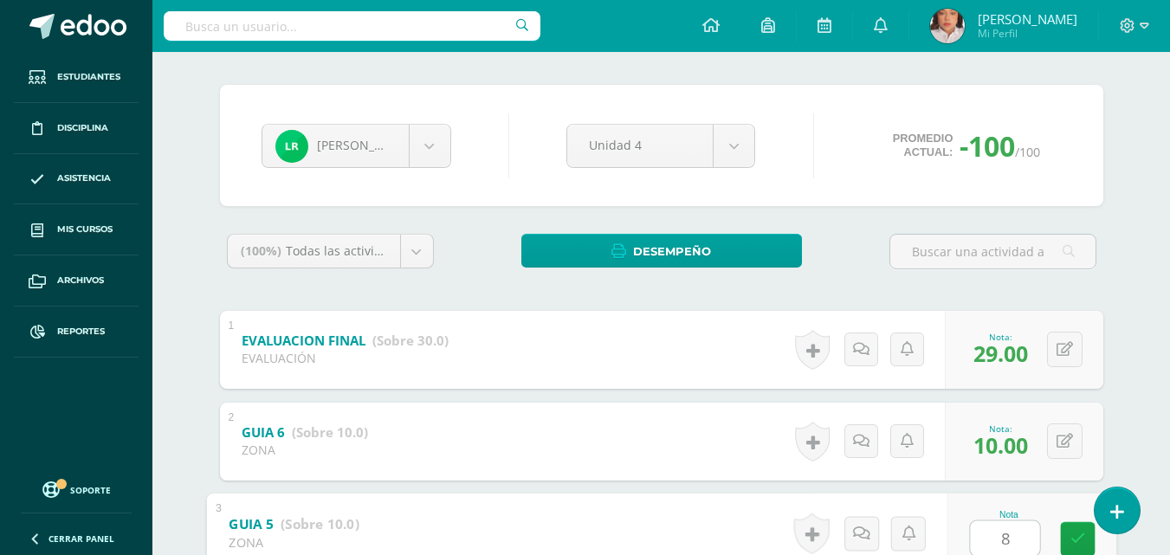
type input "8"
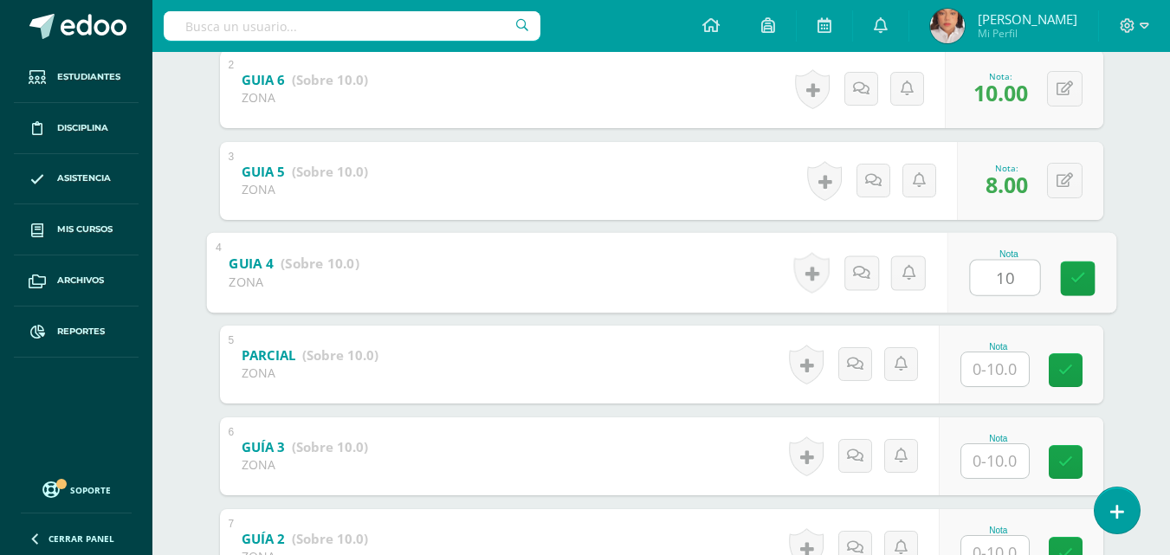
type input "10"
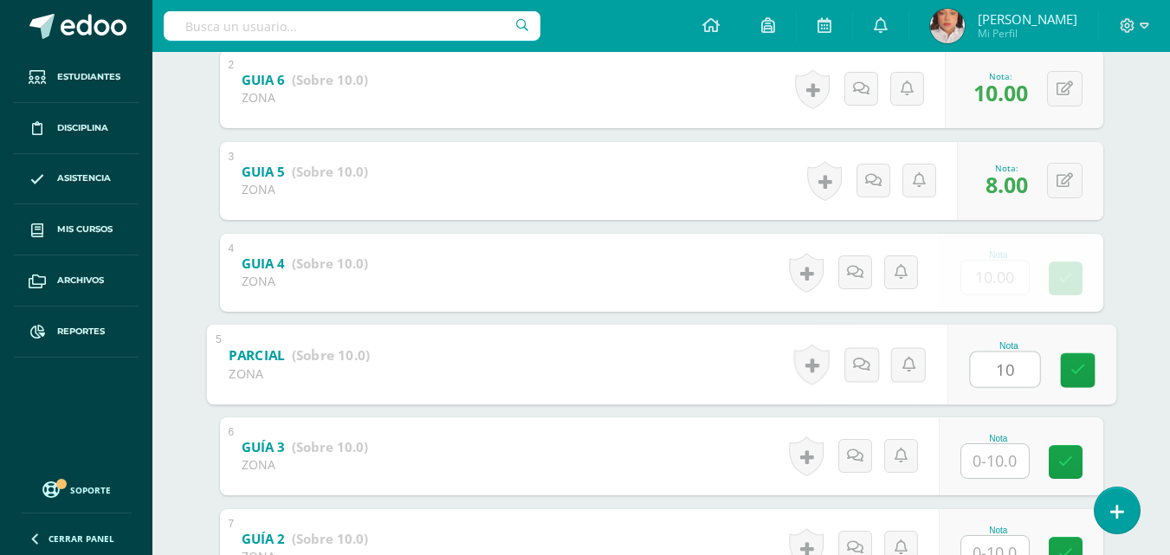
type input "10"
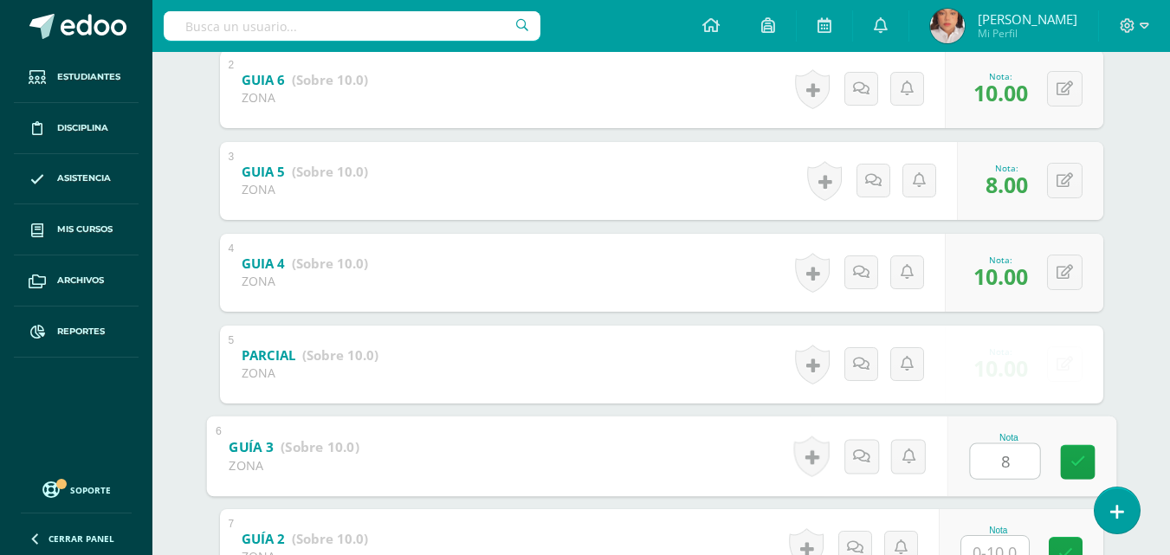
type input "8"
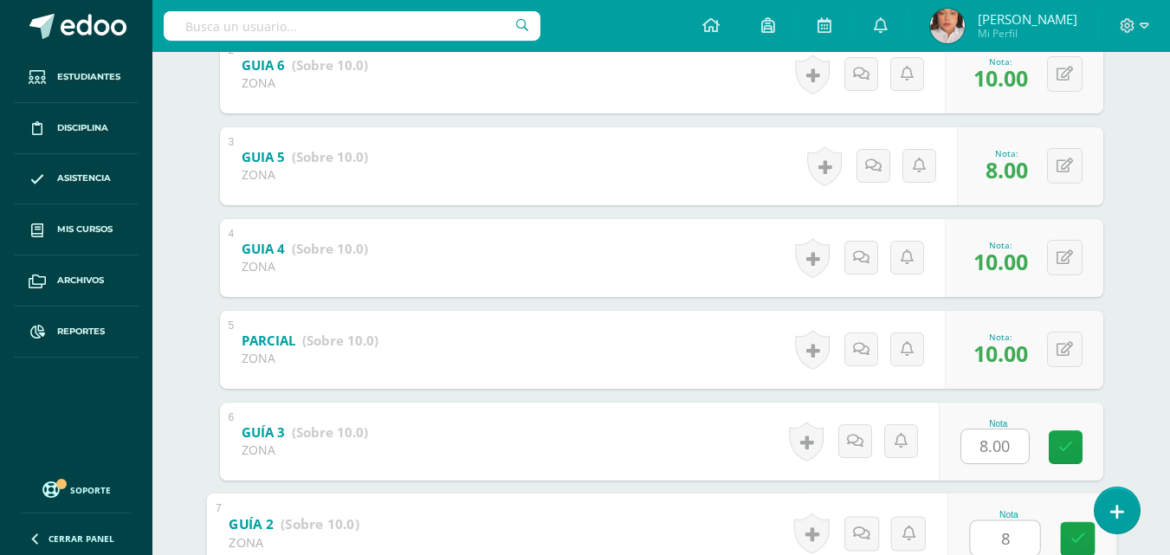
type input "8"
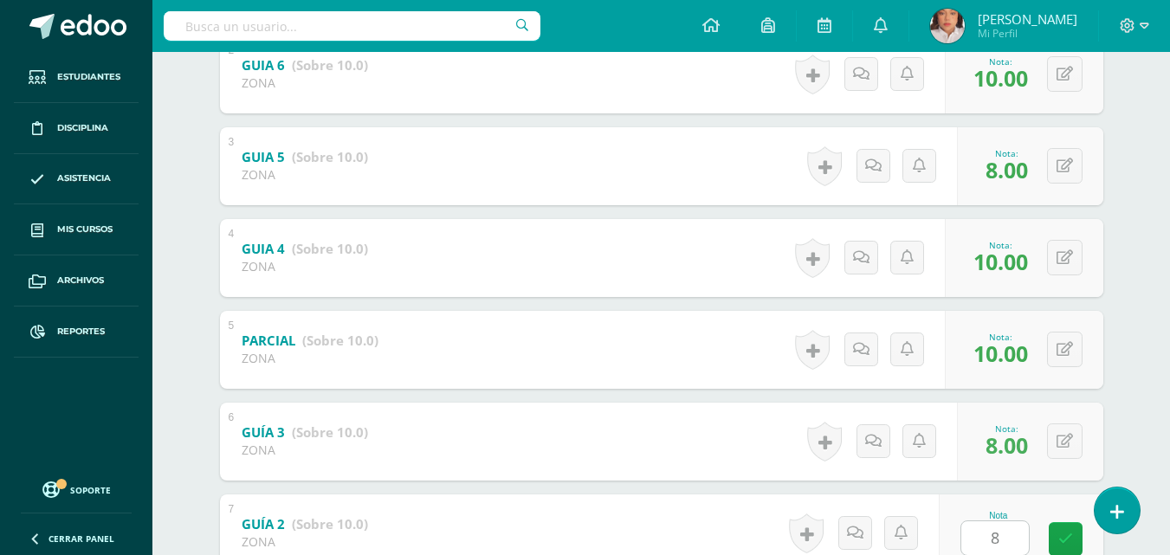
scroll to position [713, 0]
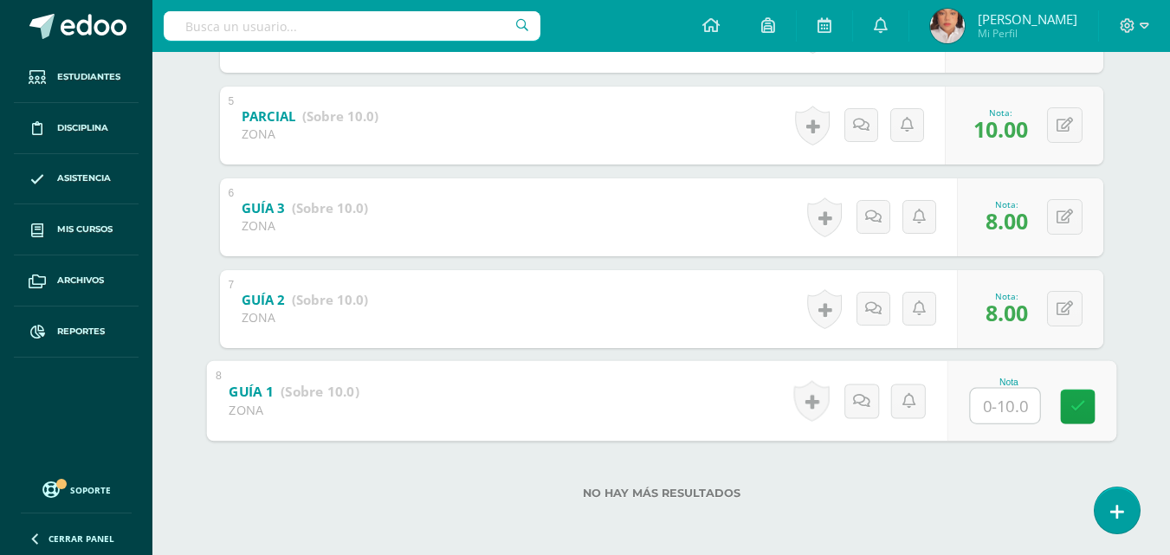
type input "8"
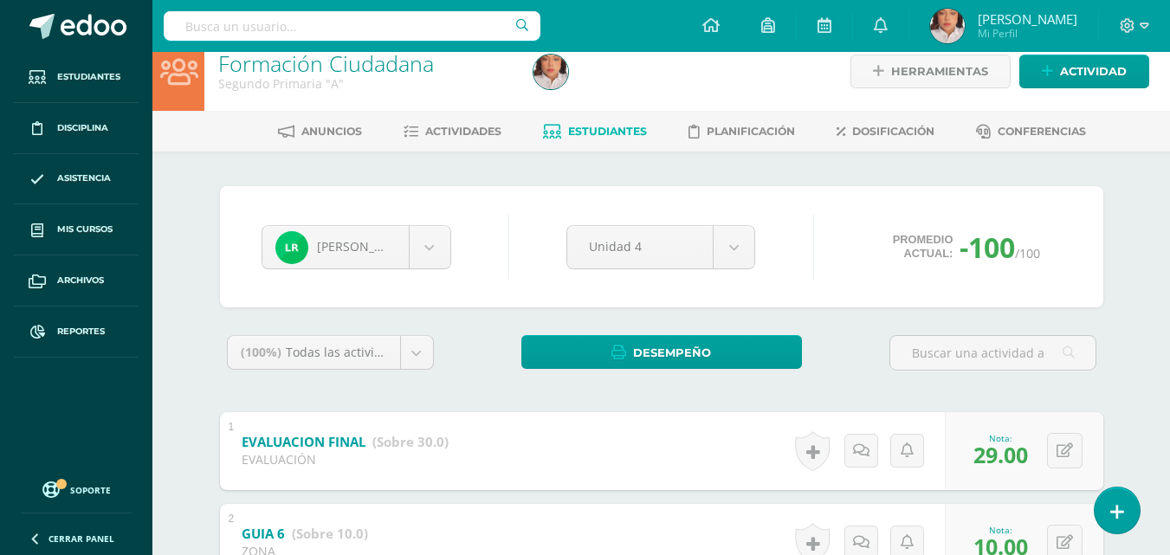
scroll to position [0, 0]
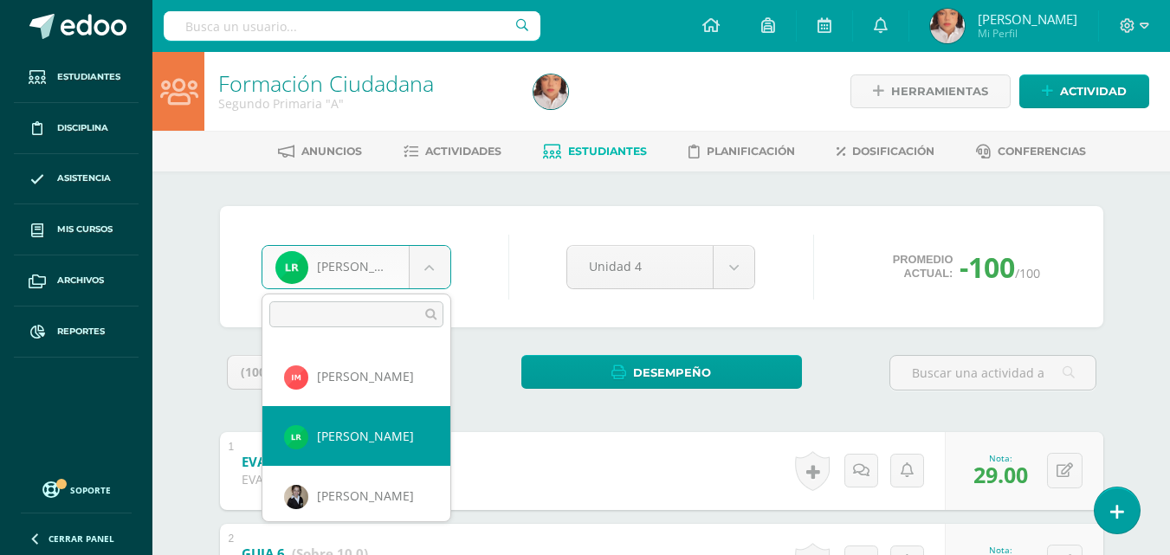
scroll to position [958, 0]
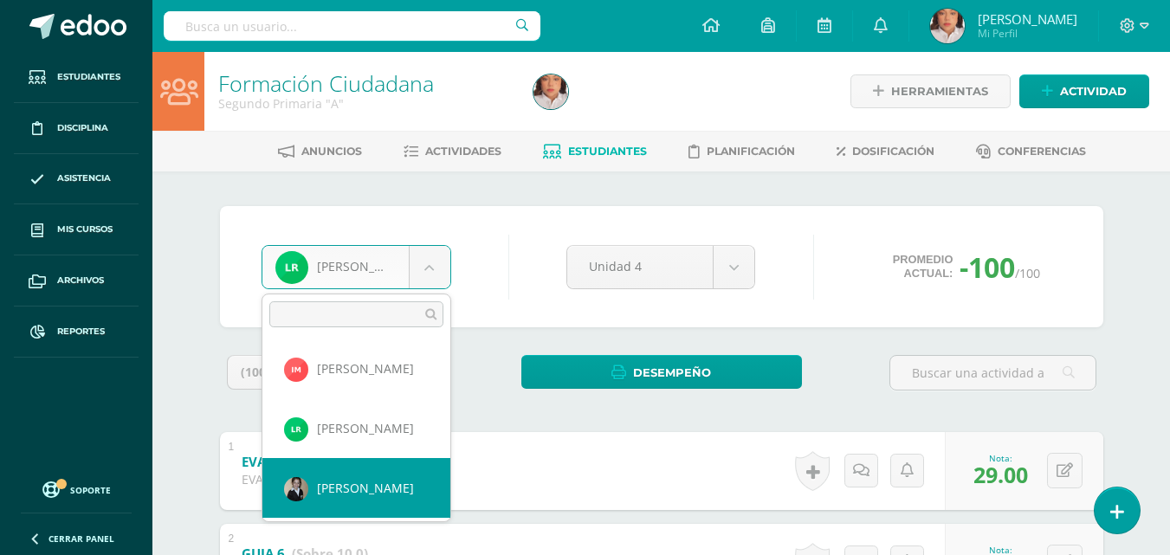
select select "1323"
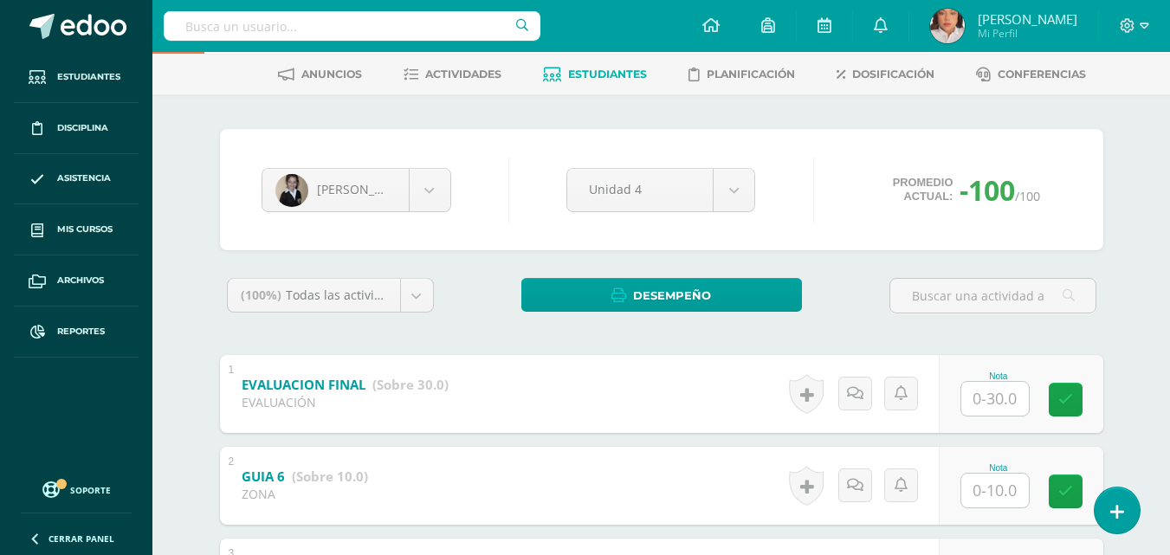
scroll to position [78, 0]
type input "3"
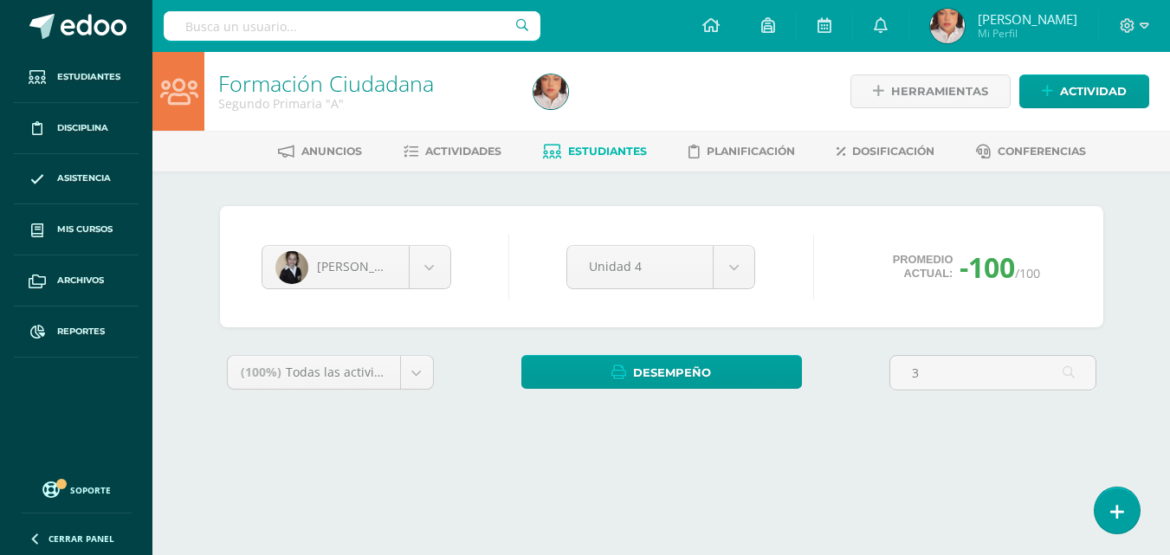
scroll to position [0, 0]
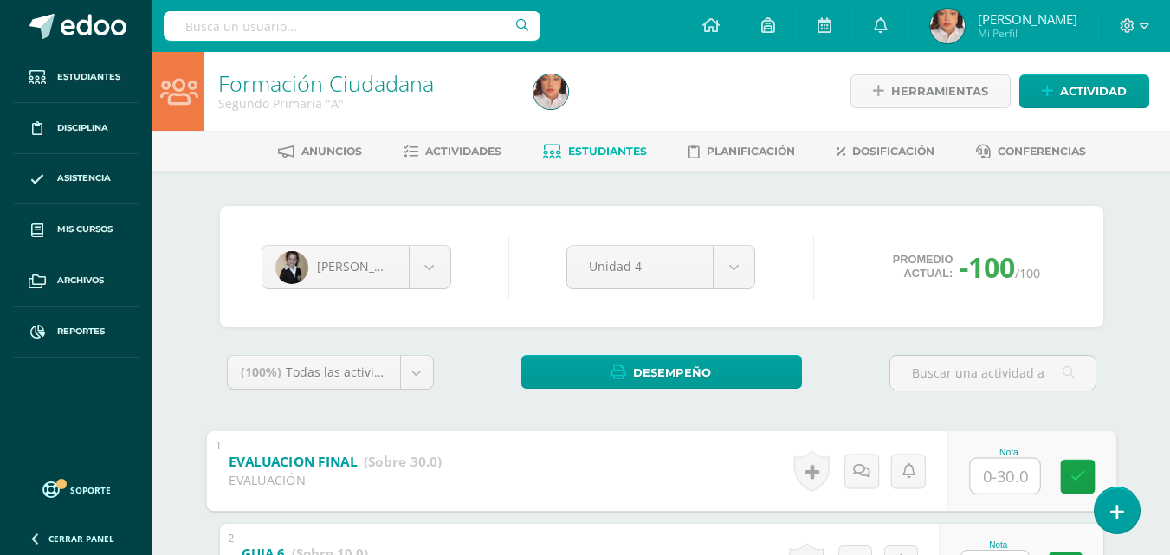
click at [997, 472] on input "text" at bounding box center [1004, 475] width 69 height 35
type input "30"
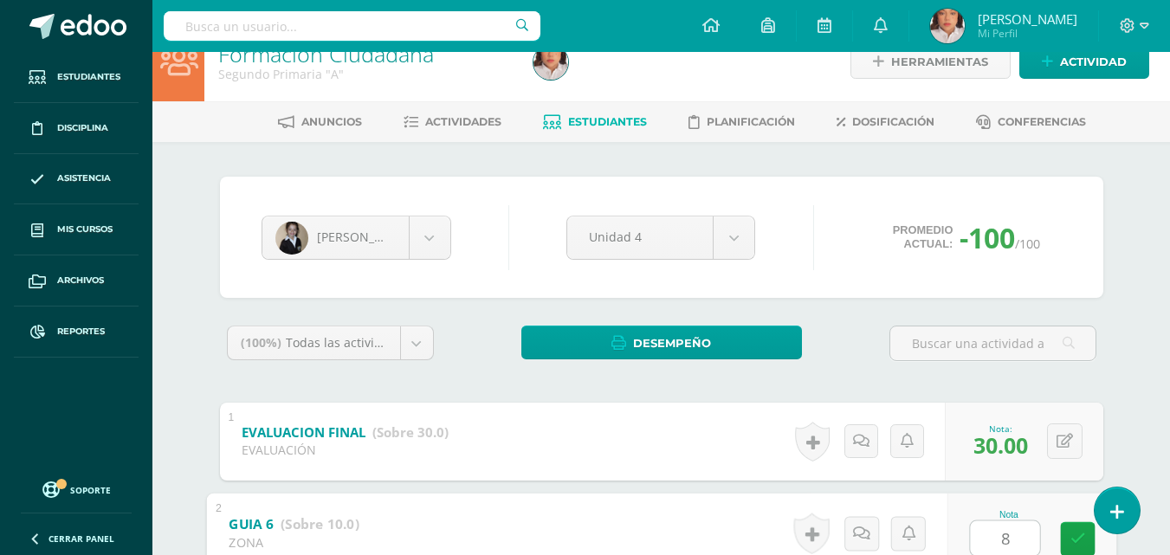
type input "8"
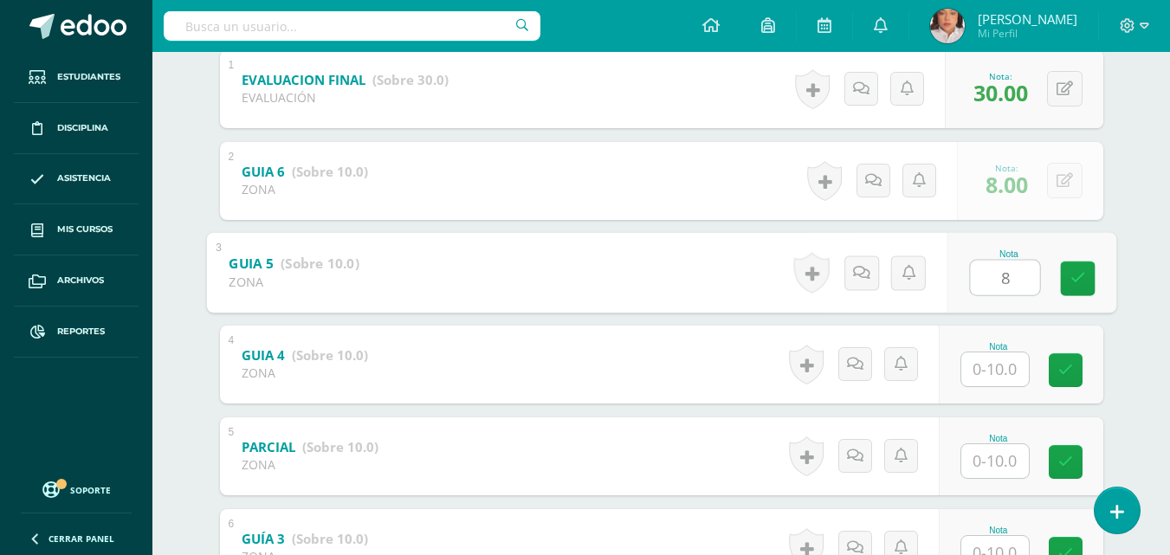
type input "8"
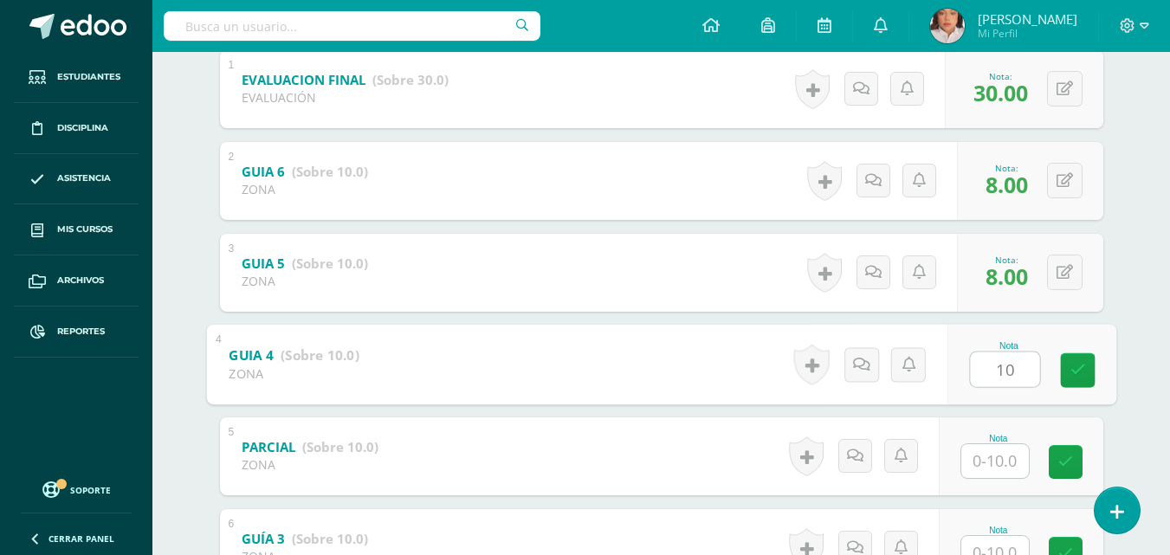
type input "10"
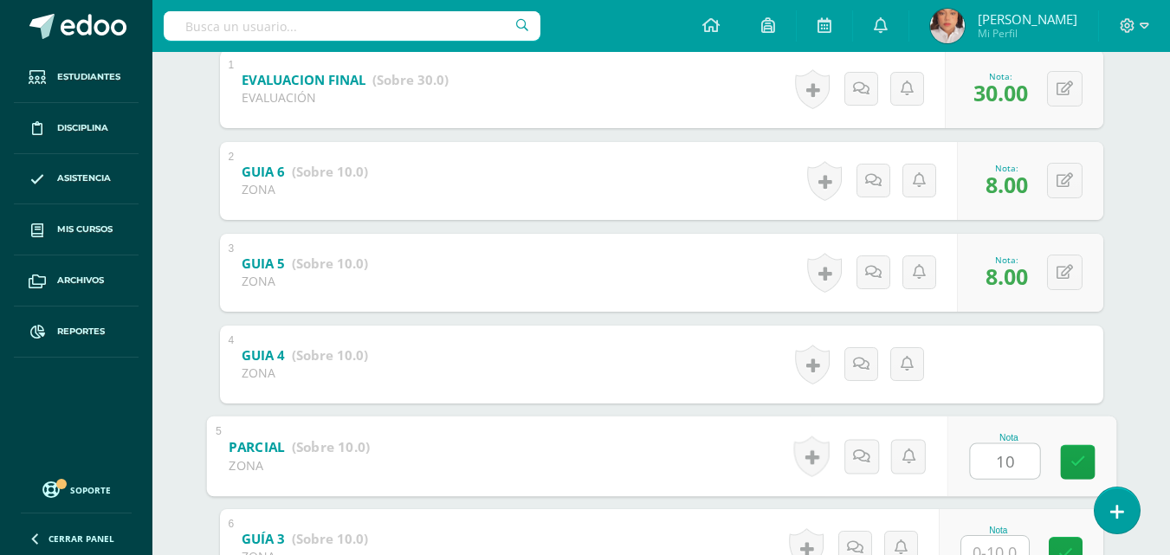
type input "10"
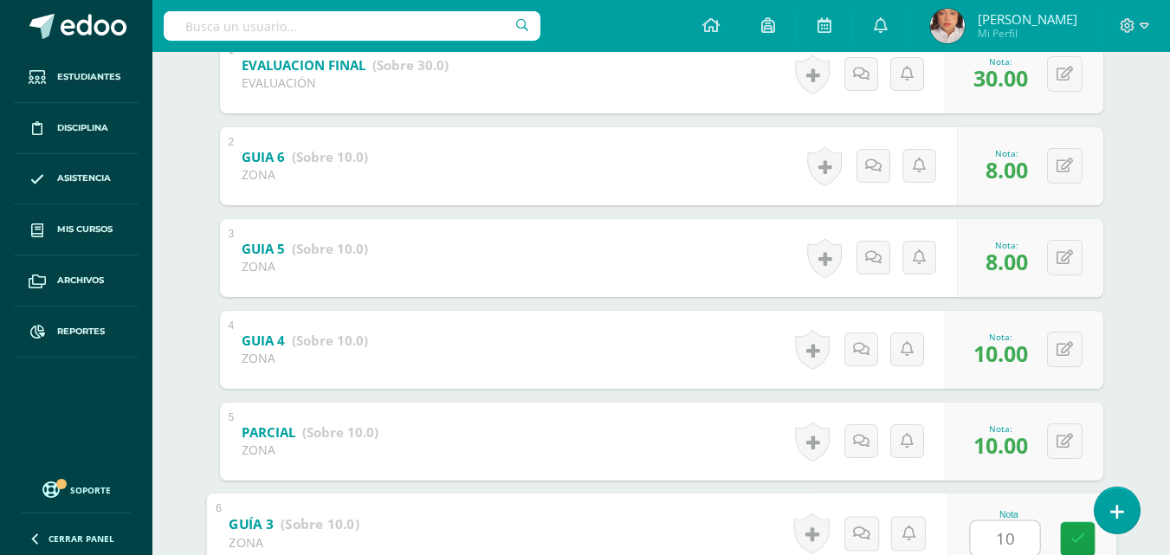
type input "10"
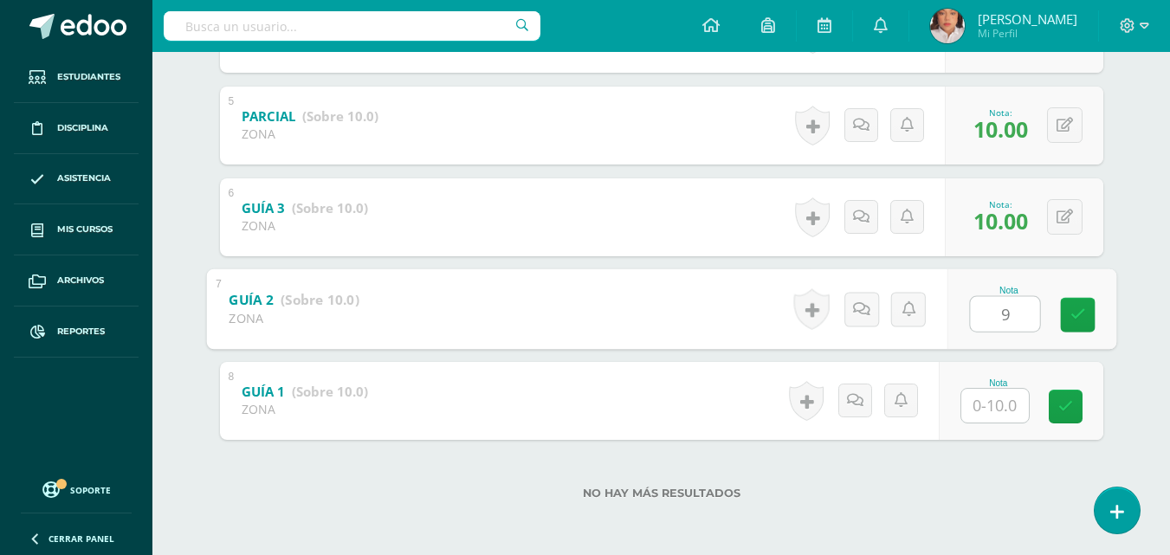
type input "9"
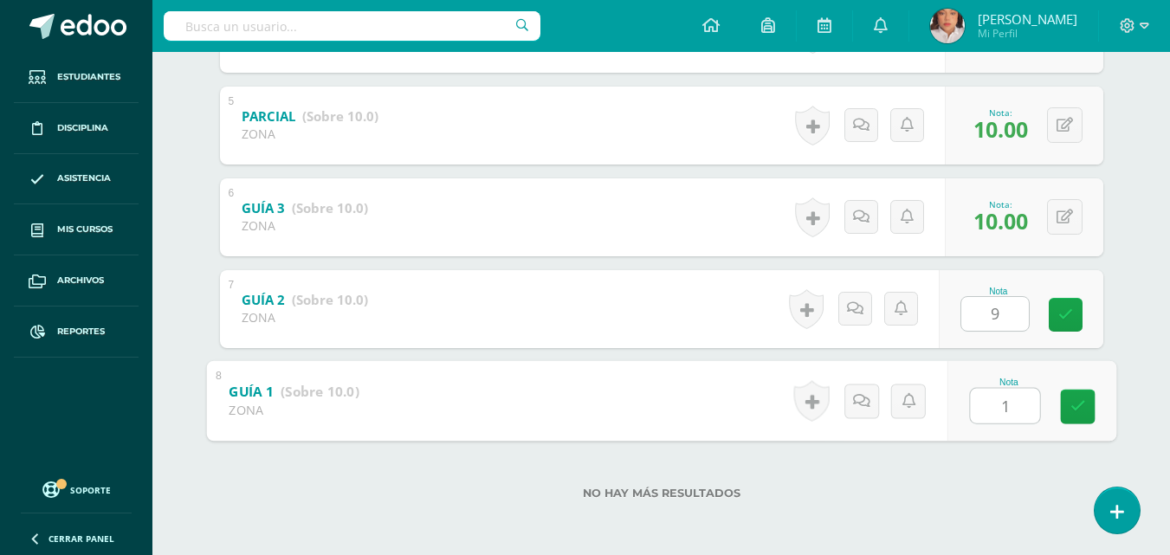
type input "10"
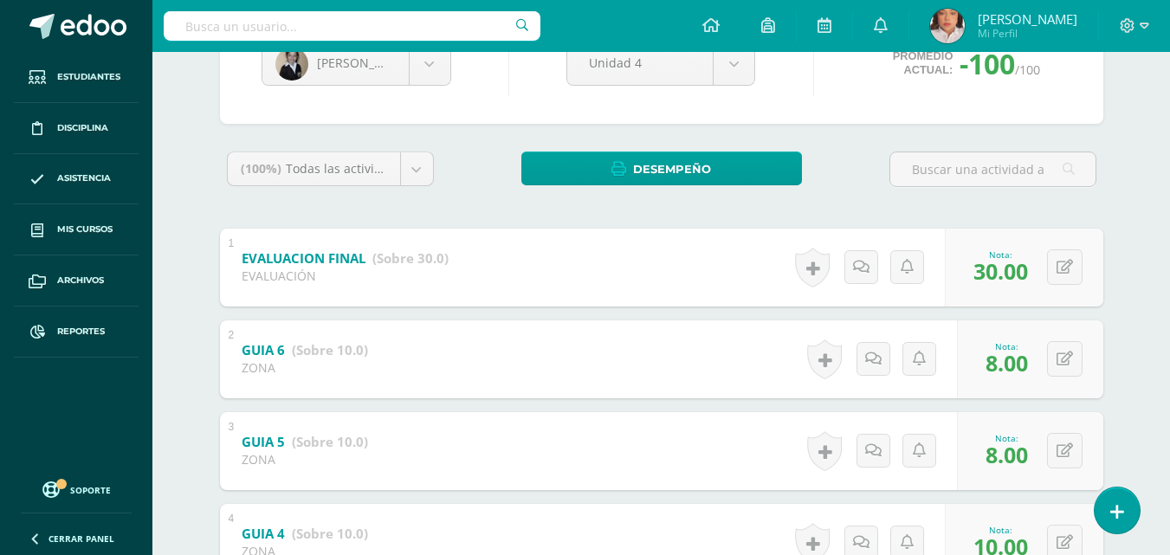
scroll to position [206, 0]
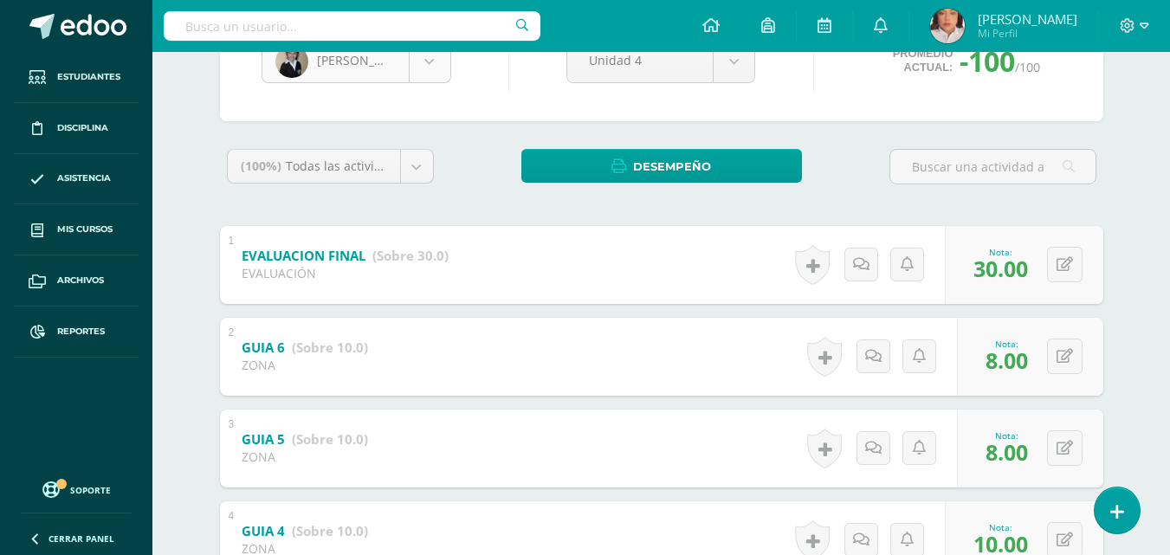
click at [423, 76] on body "Estudiantes Disciplina Asistencia Mis cursos Archivos Reportes Soporte Ayuda Re…" at bounding box center [585, 428] width 1170 height 1268
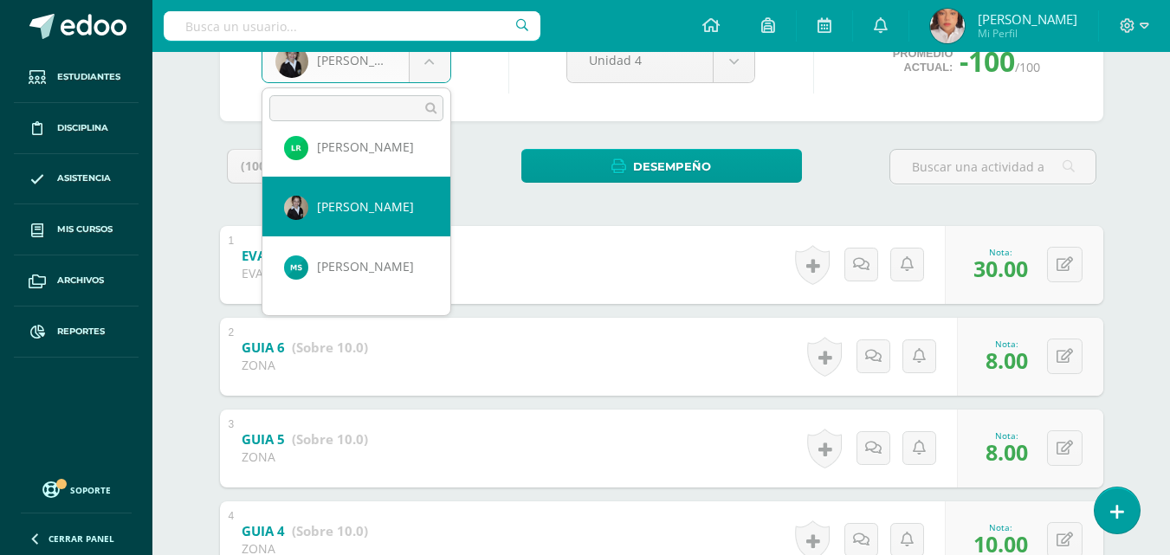
scroll to position [1036, 0]
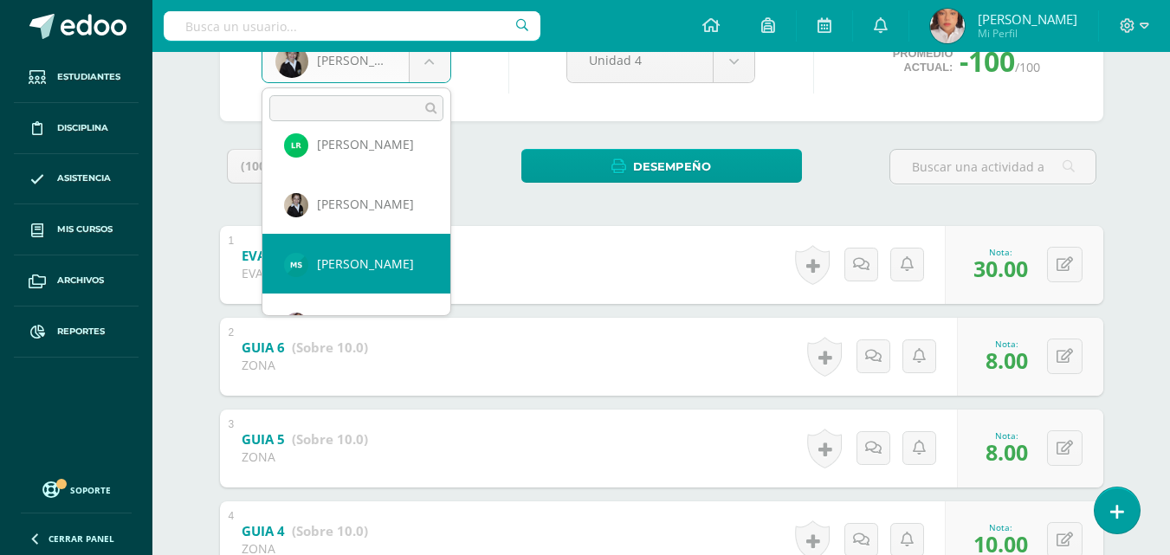
select select "1257"
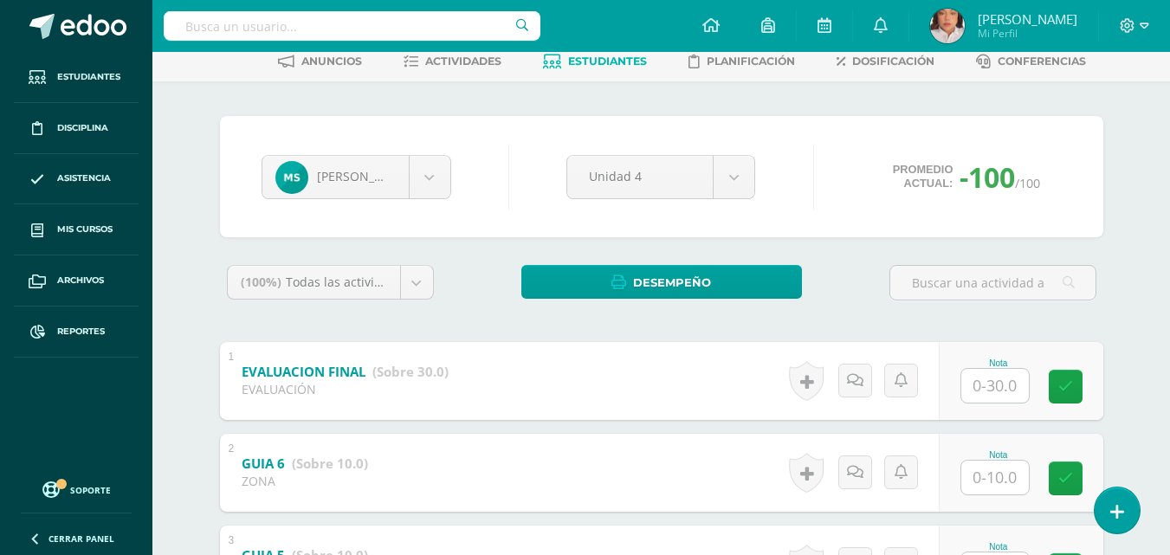
scroll to position [94, 0]
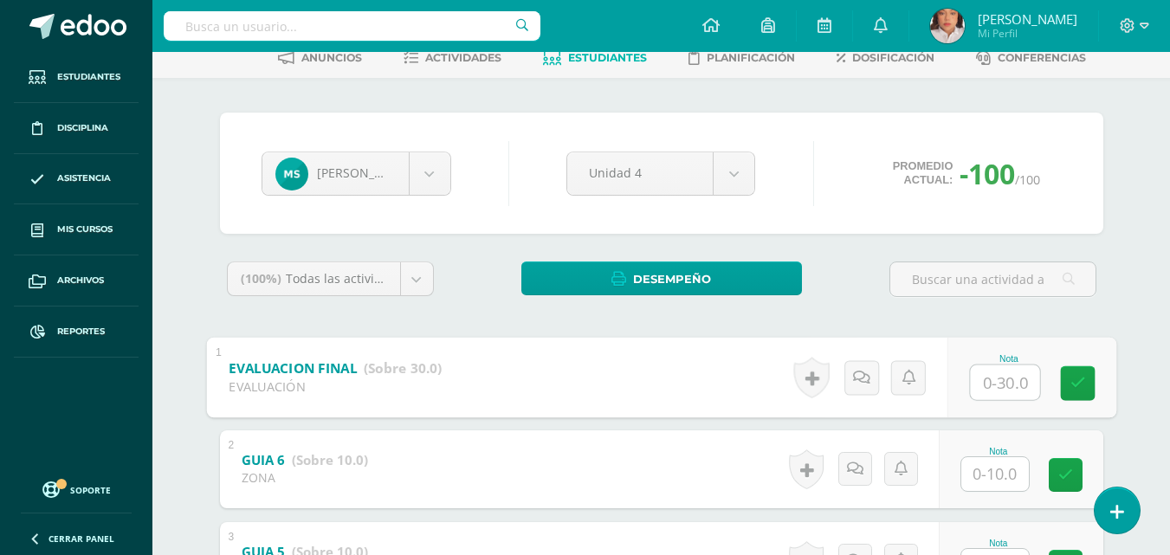
click at [996, 369] on input "text" at bounding box center [1004, 382] width 69 height 35
type input "29"
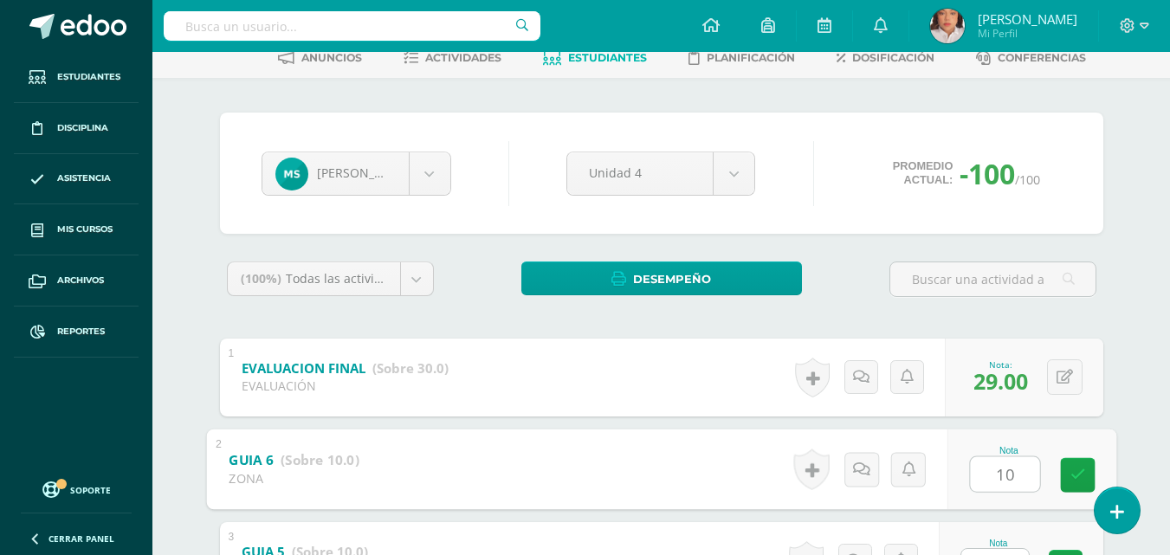
type input "10"
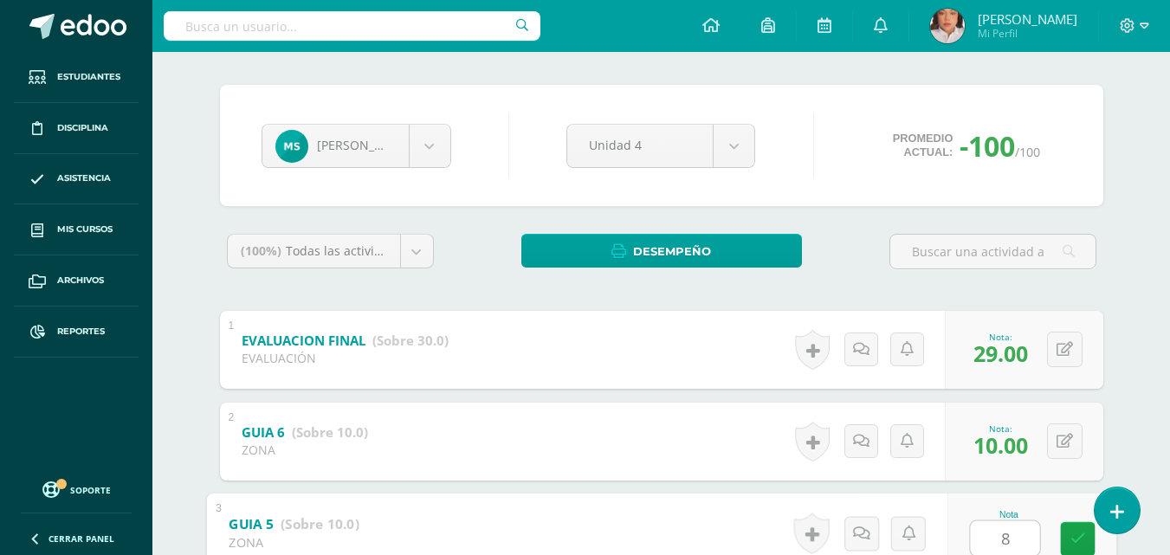
type input "8"
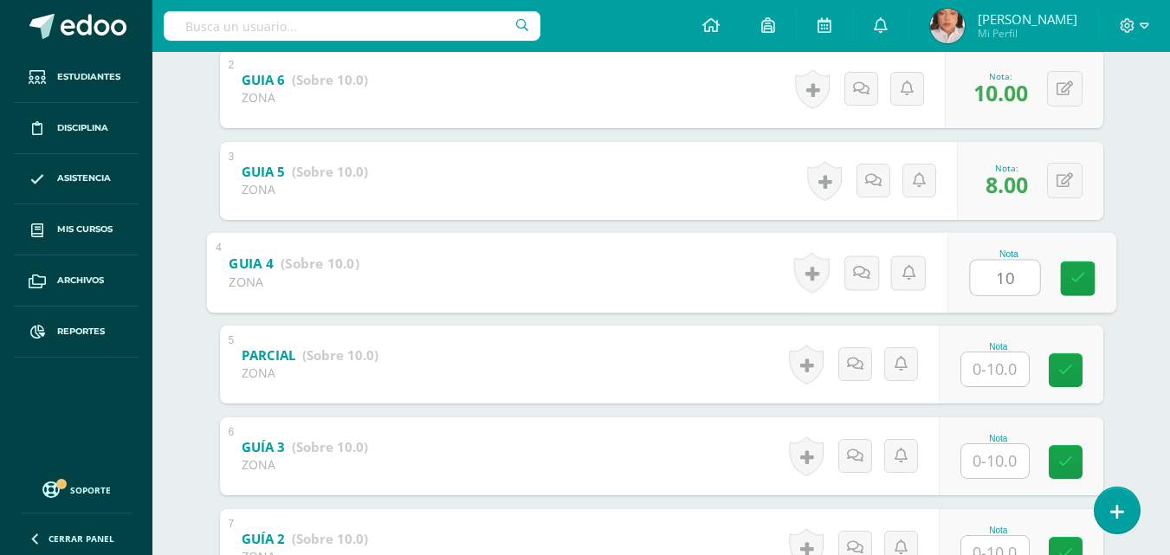
type input "10"
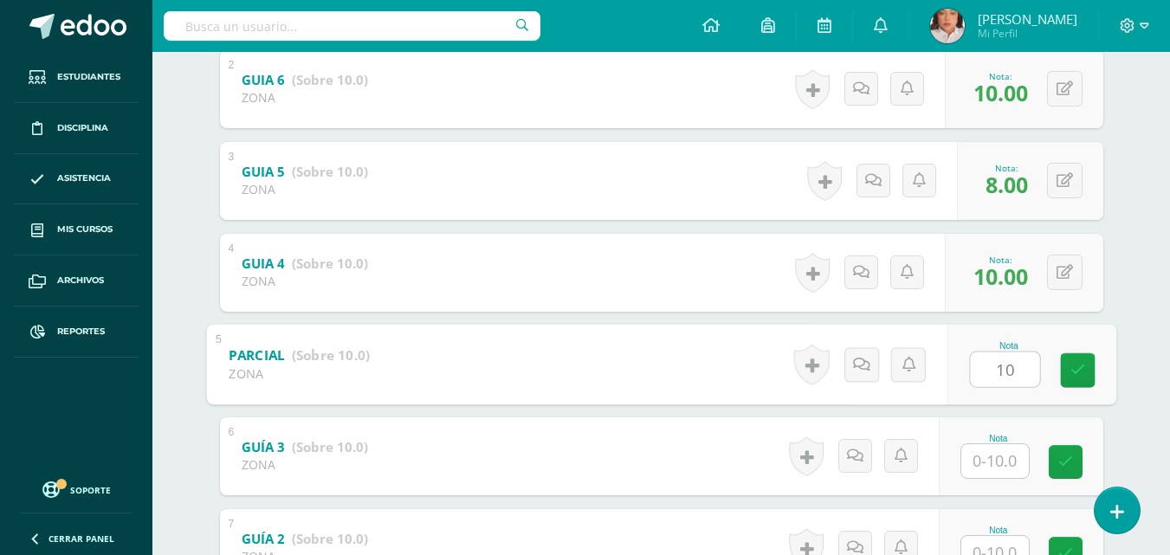
type input "10"
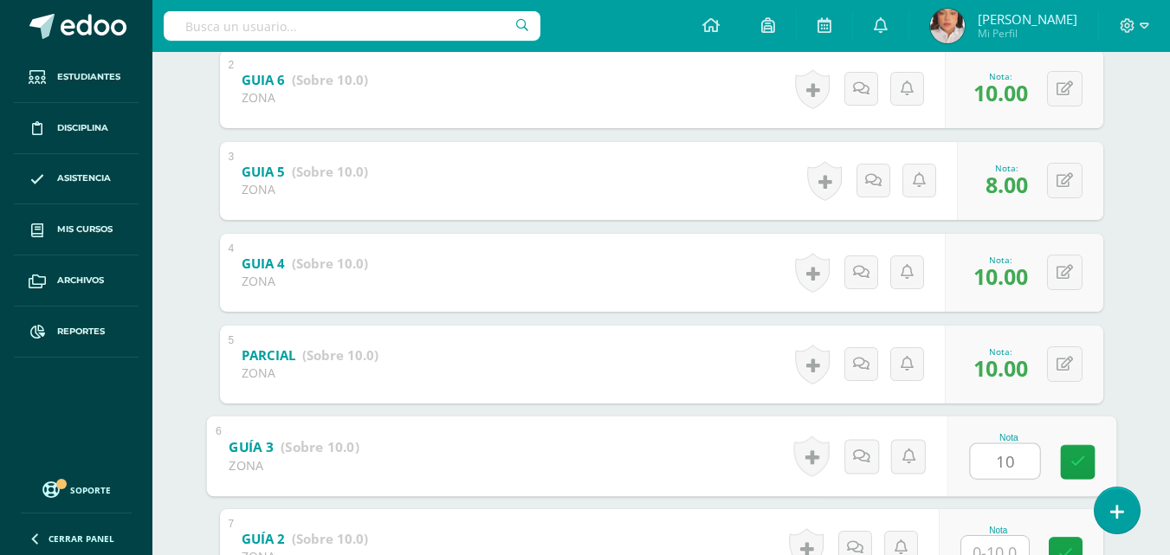
type input "10"
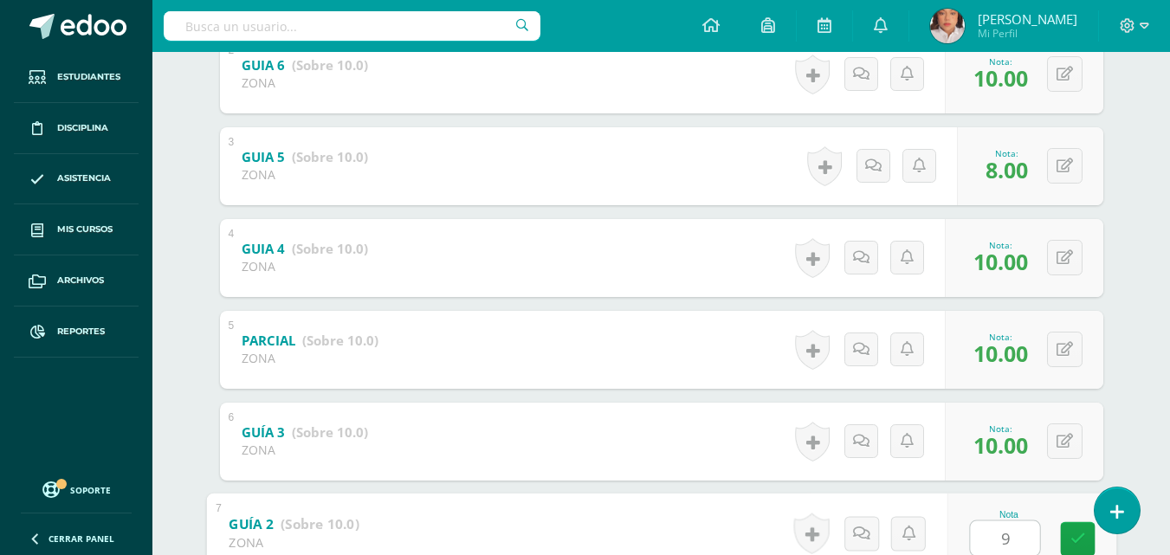
type input "9"
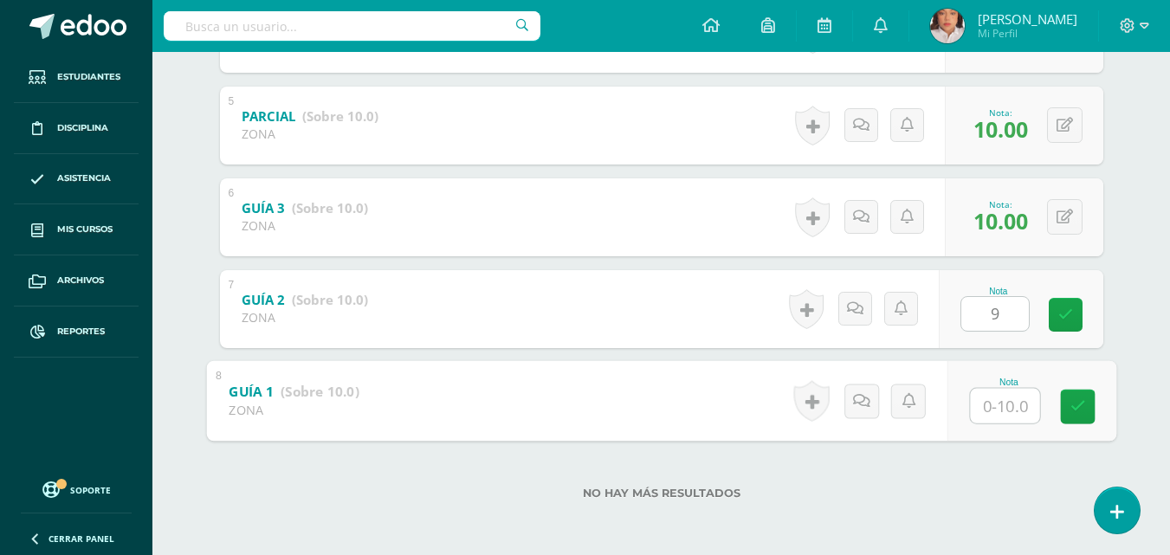
type input "8"
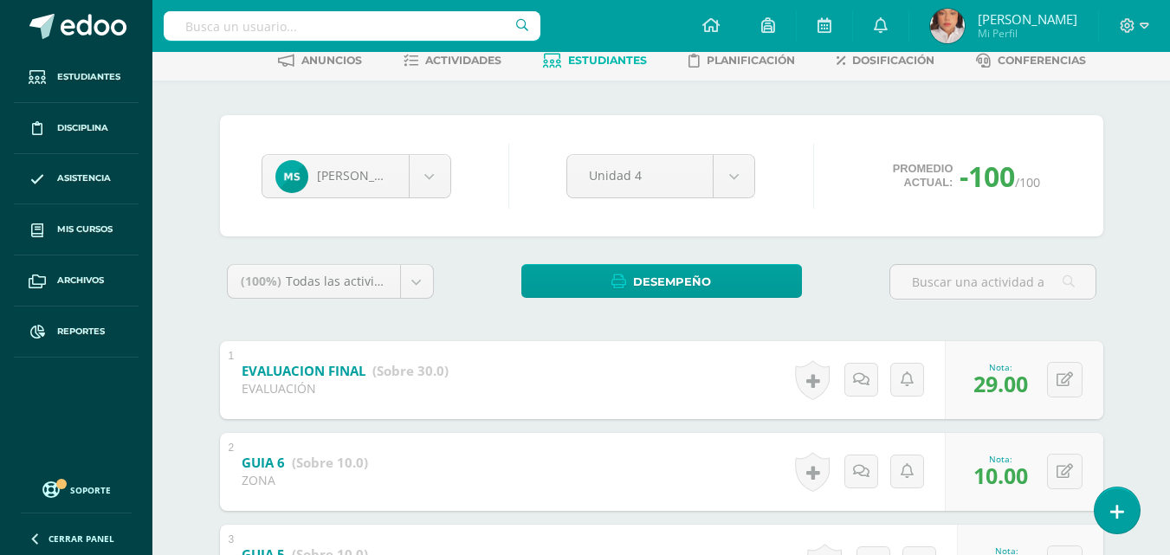
scroll to position [90, 0]
drag, startPoint x: 452, startPoint y: 176, endPoint x: 445, endPoint y: 184, distance: 10.4
click at [445, 184] on div "Maritza Santizo Ian Aldana Aída Arana Christopher Cajti Carlos Castillo Diego C…" at bounding box center [356, 177] width 203 height 44
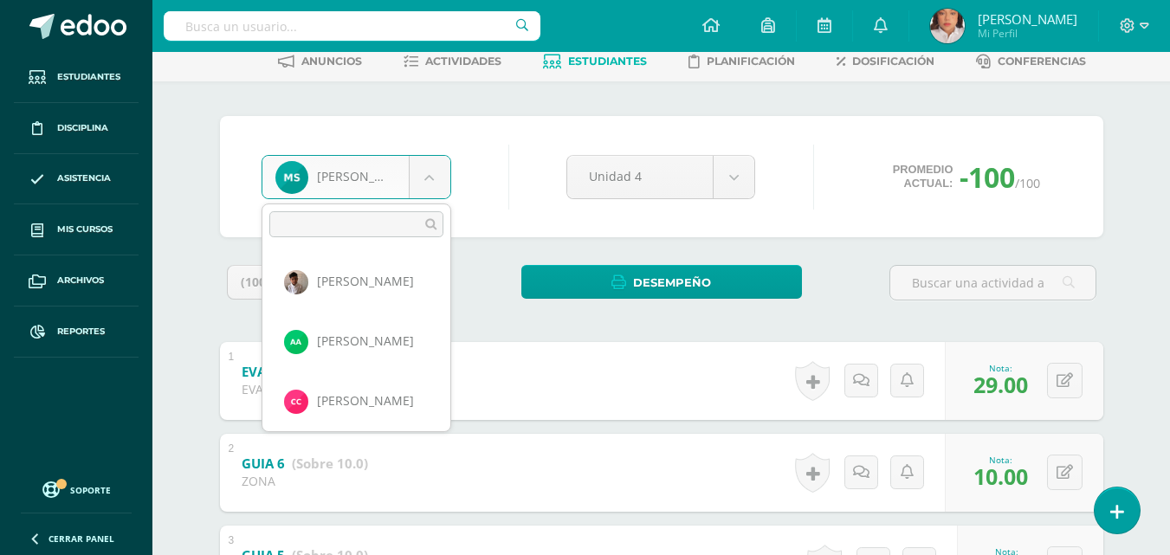
click at [445, 184] on body "Estudiantes Disciplina Asistencia Mis cursos Archivos Reportes Soporte Ayuda Re…" at bounding box center [585, 544] width 1170 height 1268
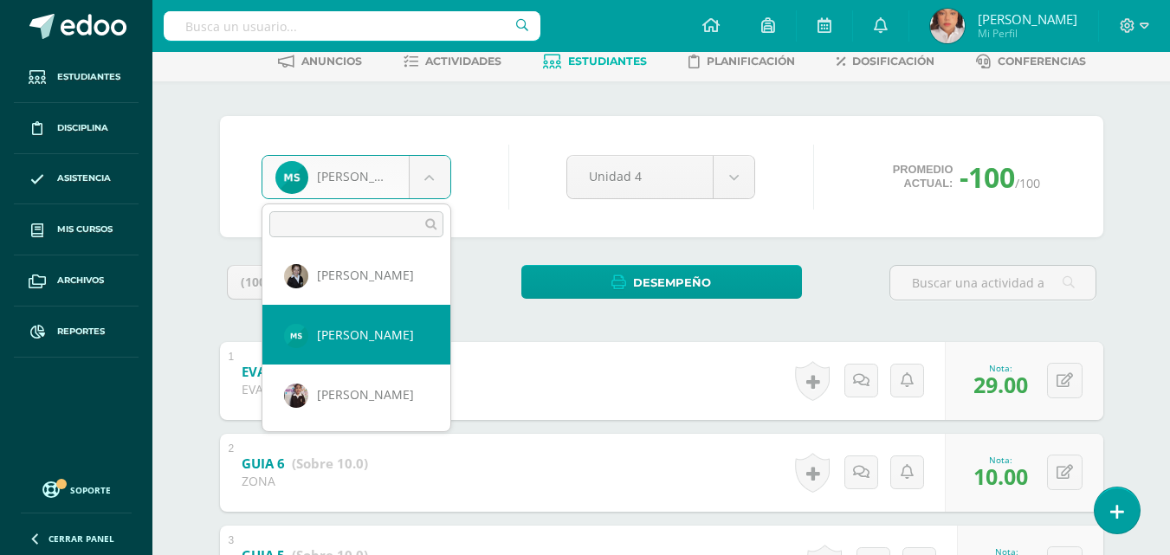
scroll to position [1083, 0]
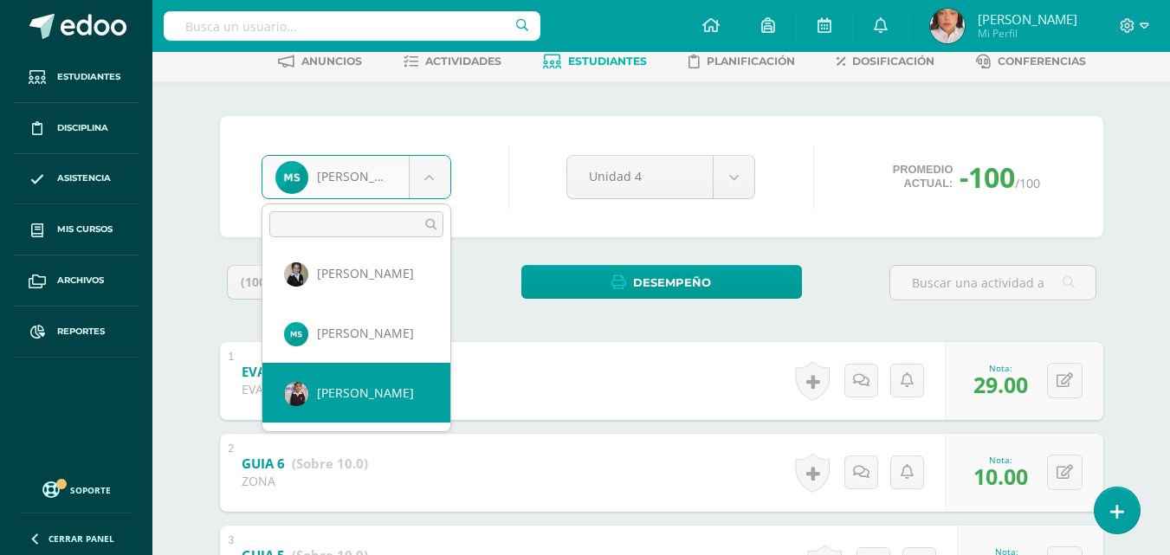
select select "1140"
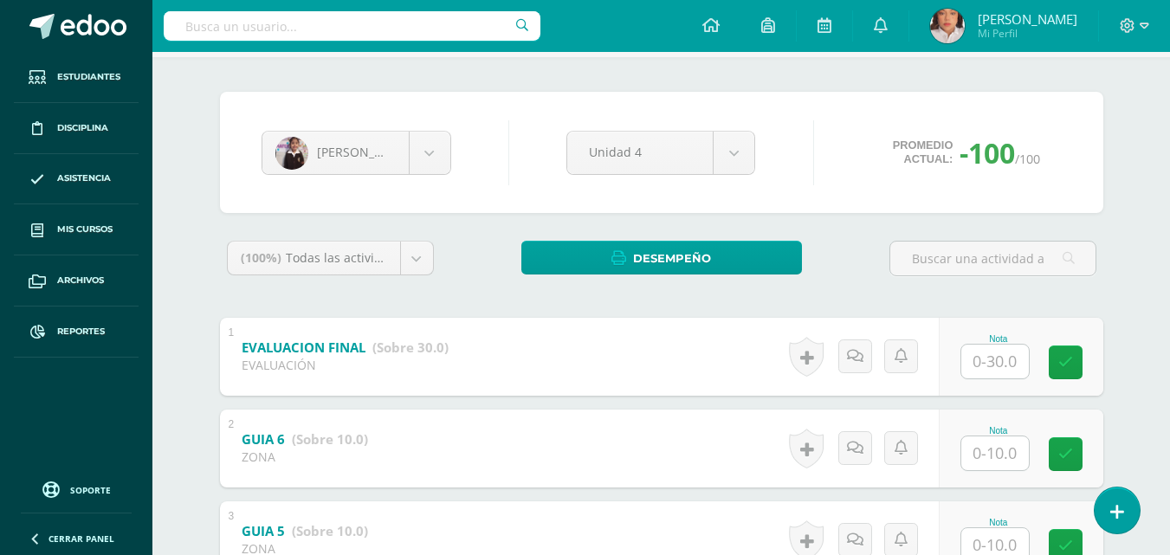
scroll to position [150, 0]
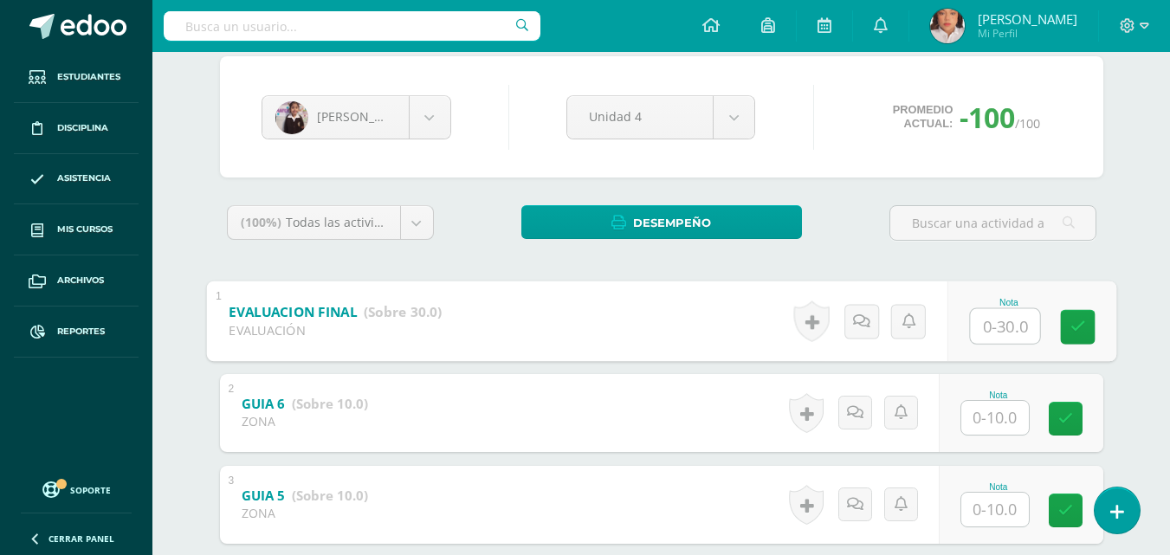
click at [1000, 309] on input "text" at bounding box center [1004, 325] width 69 height 35
type input "26"
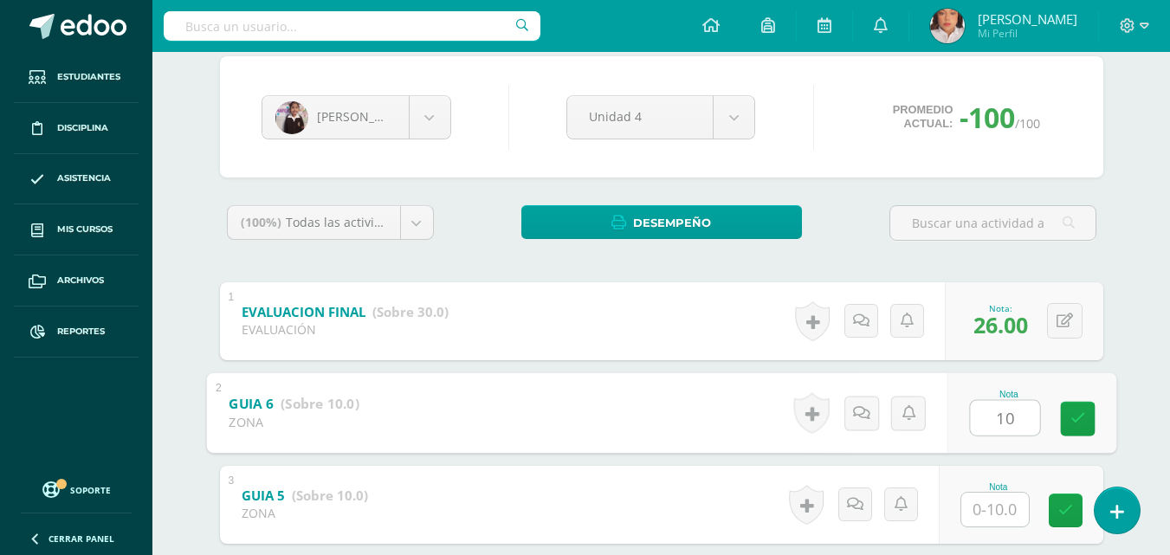
type input "10"
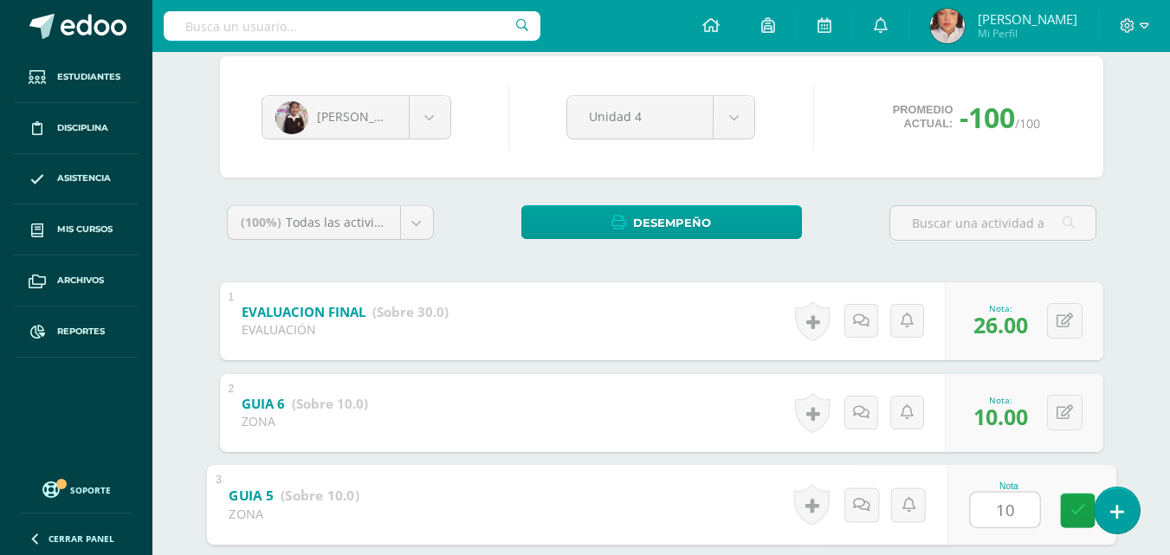
type input "10"
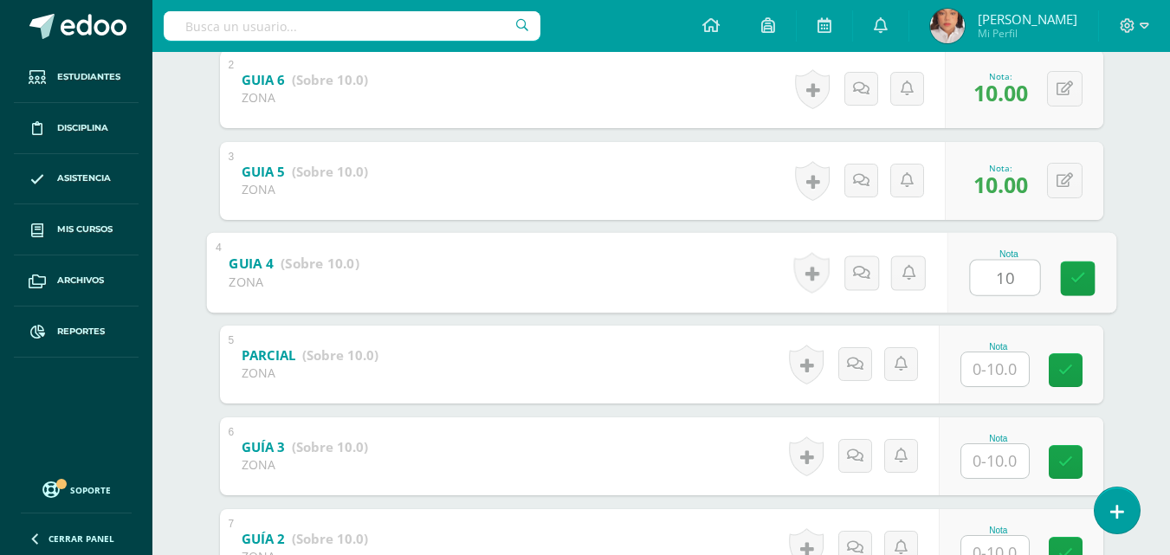
type input "10"
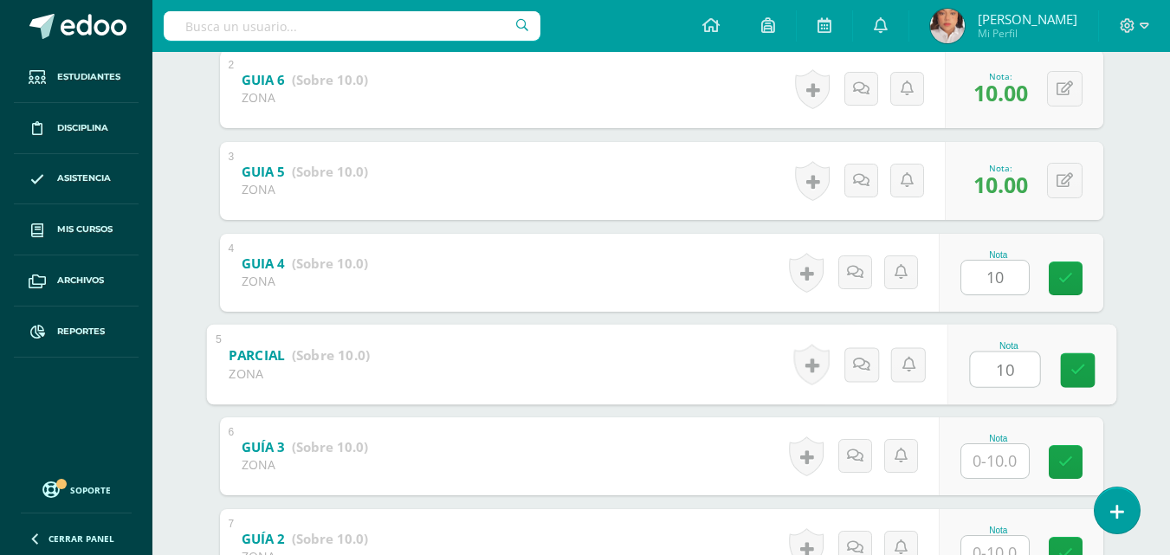
type input "10"
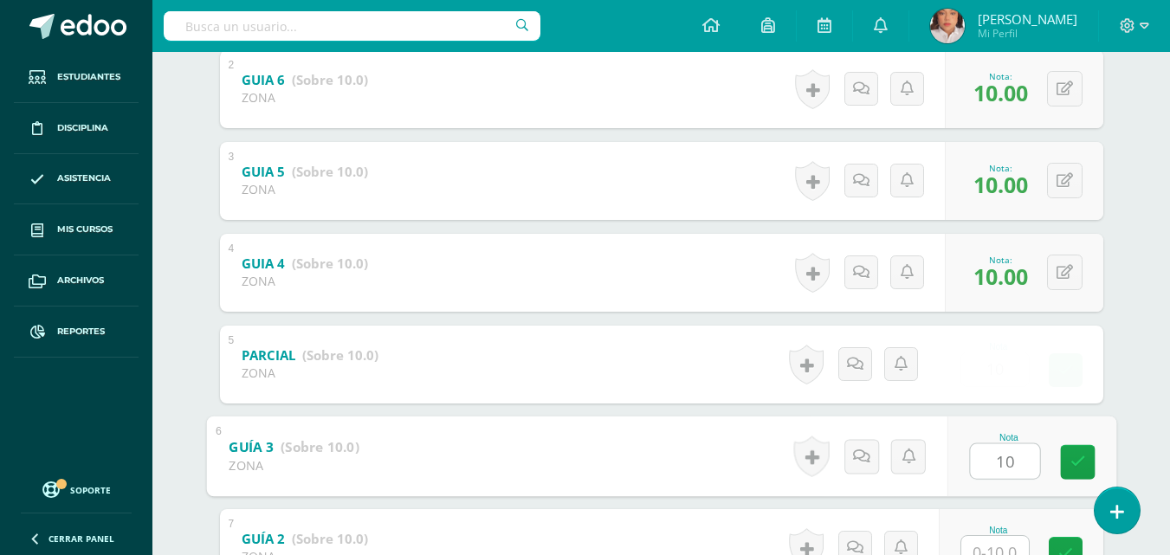
type input "10"
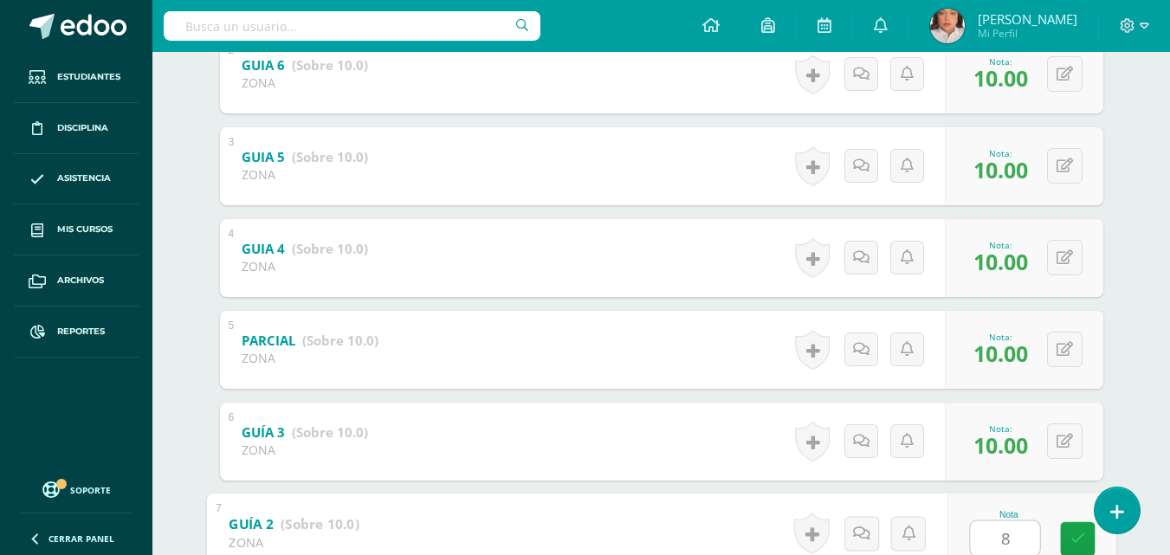
type input "8"
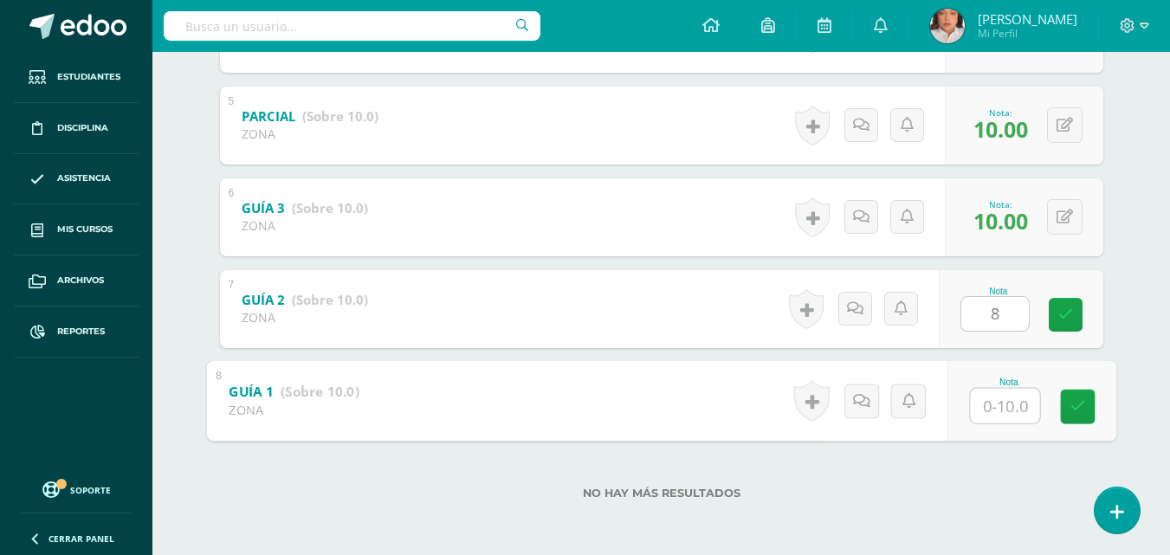
type input "8"
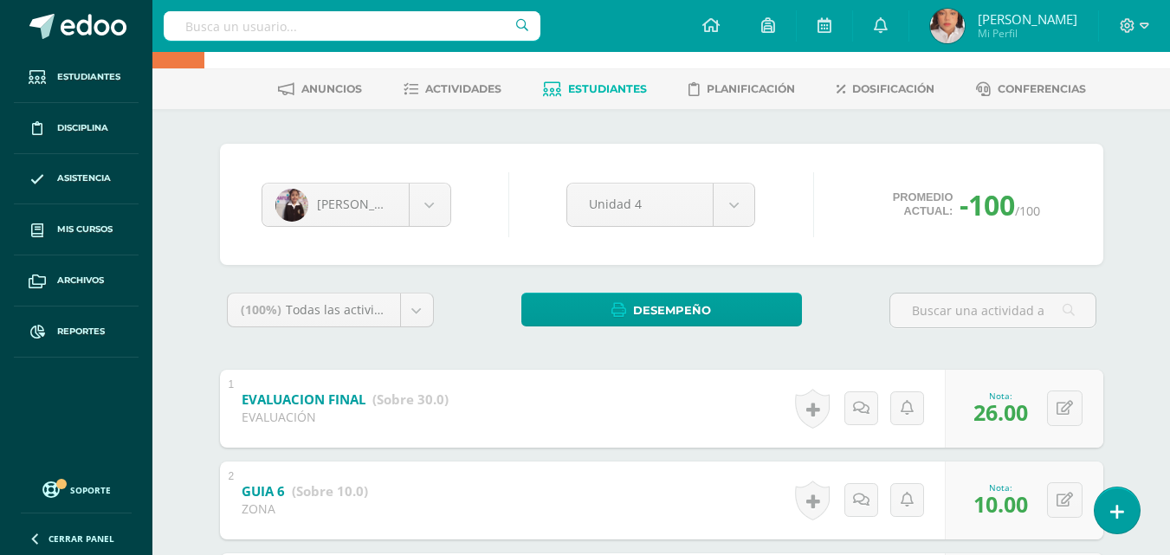
scroll to position [29, 0]
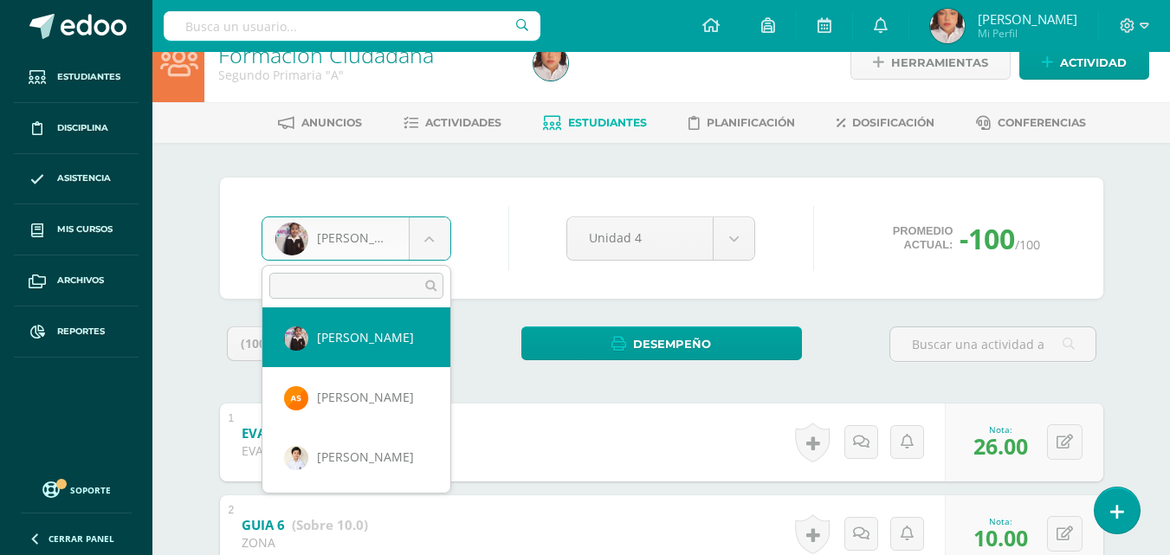
scroll to position [1201, 0]
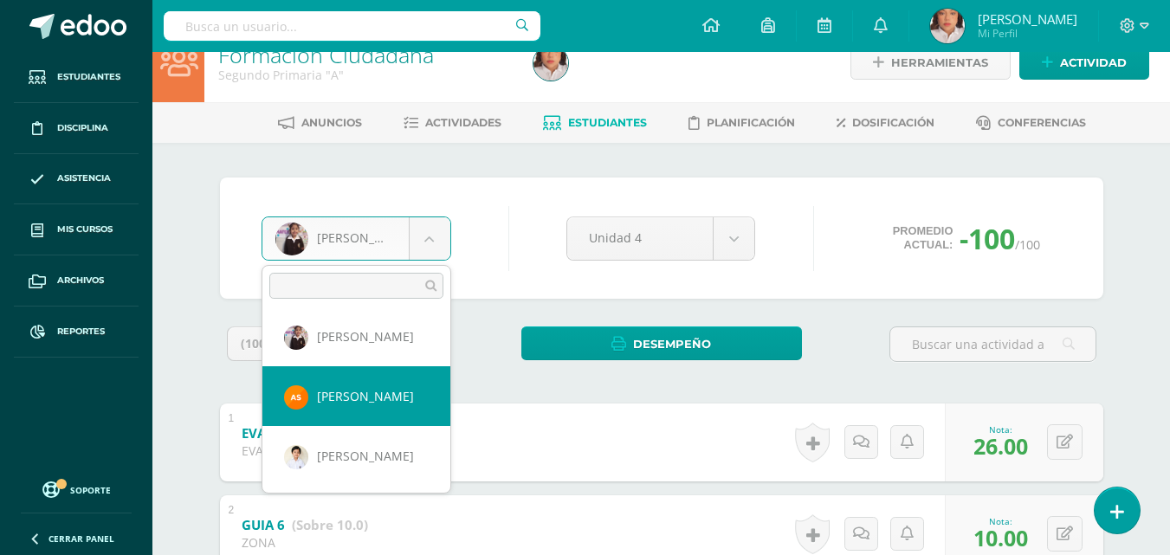
select select "1300"
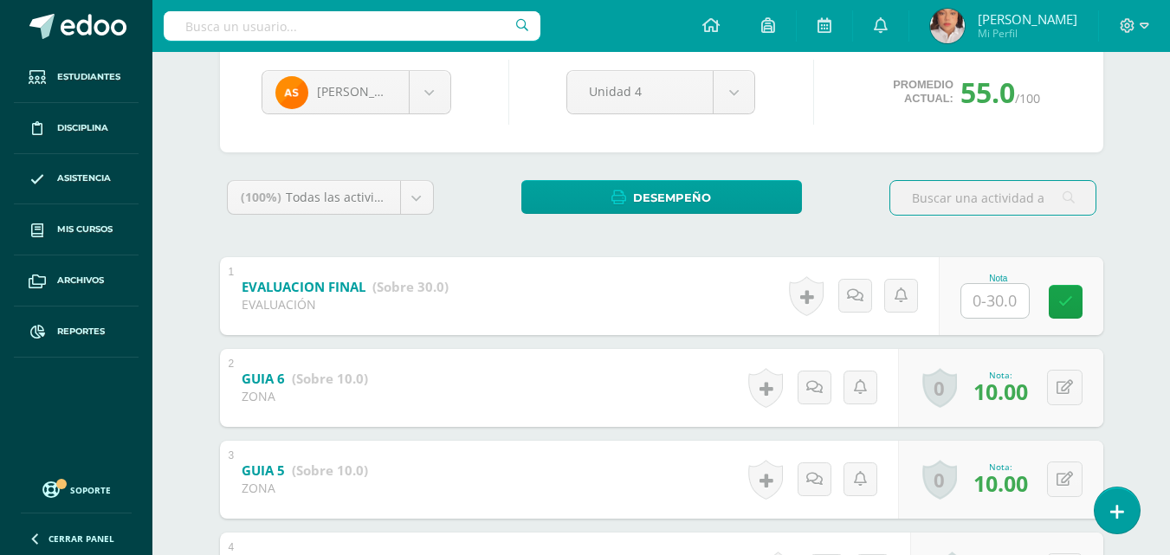
scroll to position [176, 0]
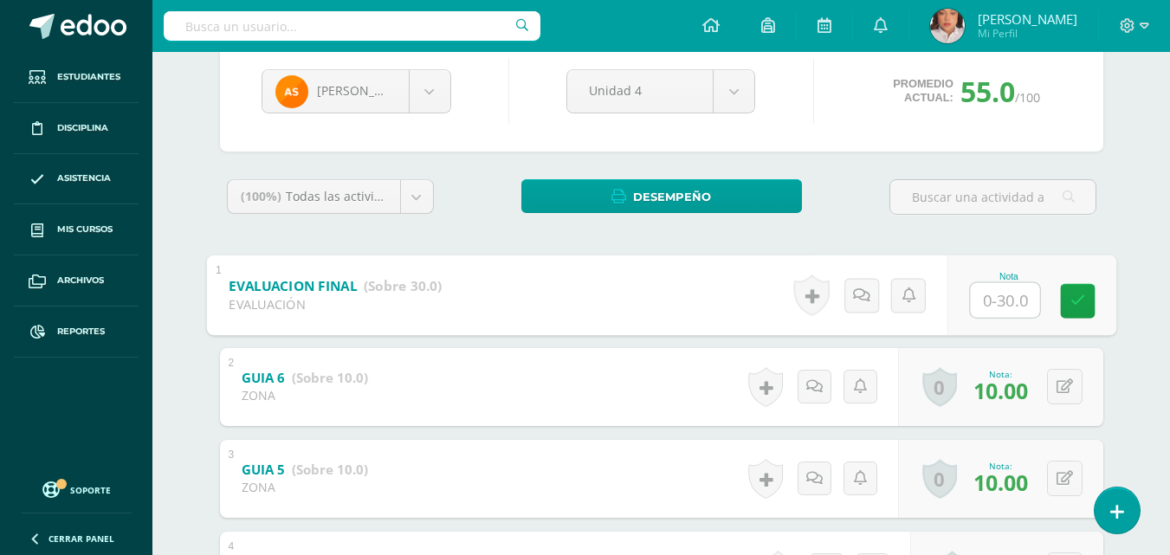
click at [982, 287] on input "text" at bounding box center [1004, 299] width 69 height 35
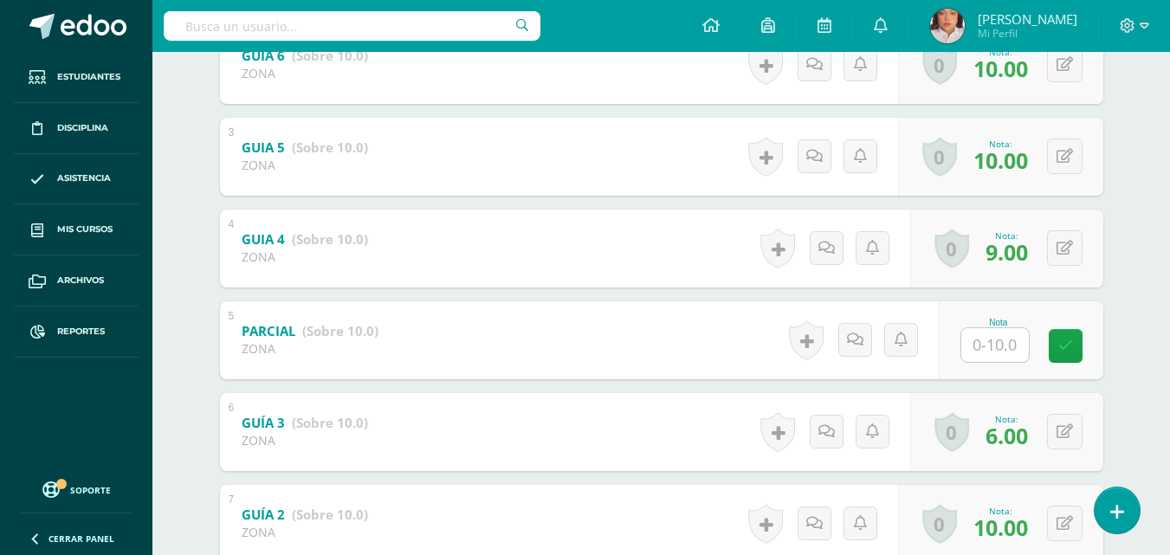
scroll to position [517, 0]
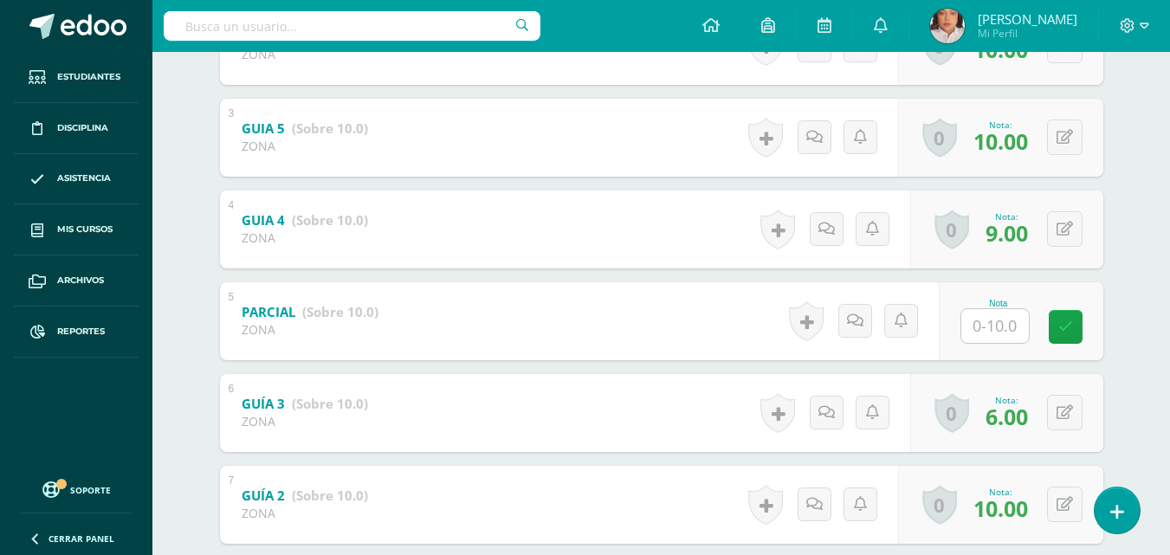
type input "25"
click at [1001, 327] on input "text" at bounding box center [1004, 325] width 69 height 35
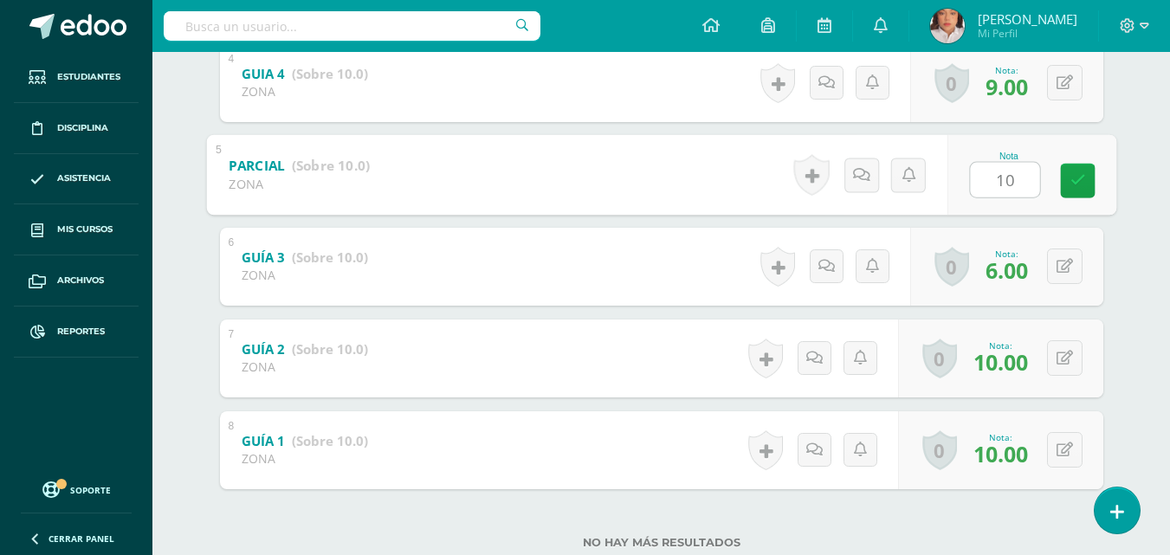
scroll to position [662, 0]
type input "10"
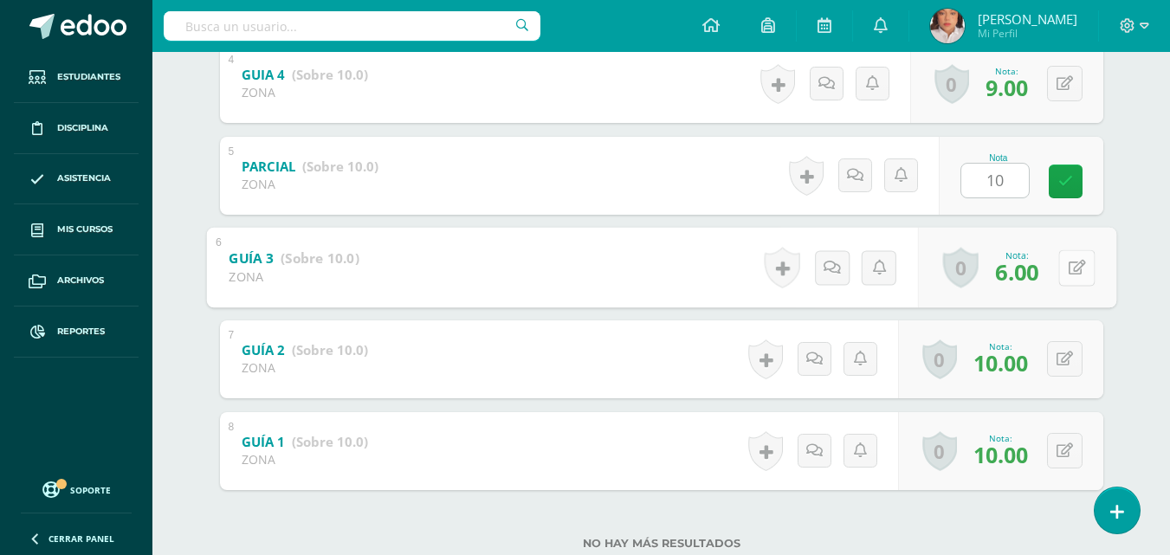
click at [1059, 267] on button at bounding box center [1076, 267] width 36 height 36
type input "10"
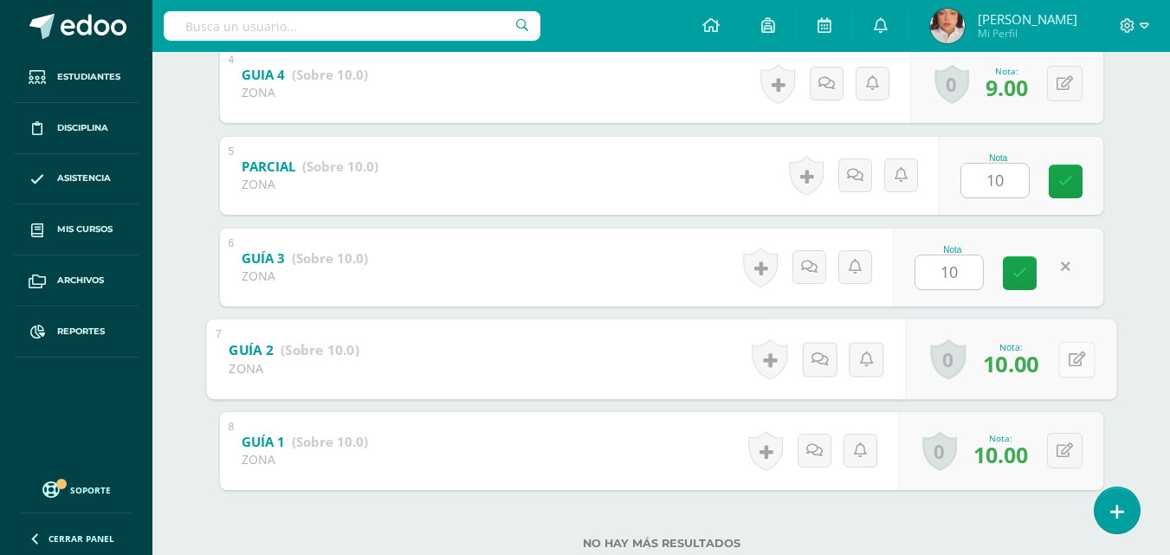
click at [1067, 344] on button at bounding box center [1076, 359] width 36 height 36
type input "8"
click at [495, 274] on div "6 GUÍA 3 (Sobre 10.0) ZONA Nota 10 0 Logros Logros obtenidos" at bounding box center [661, 268] width 883 height 78
click at [1060, 184] on icon at bounding box center [1065, 181] width 15 height 15
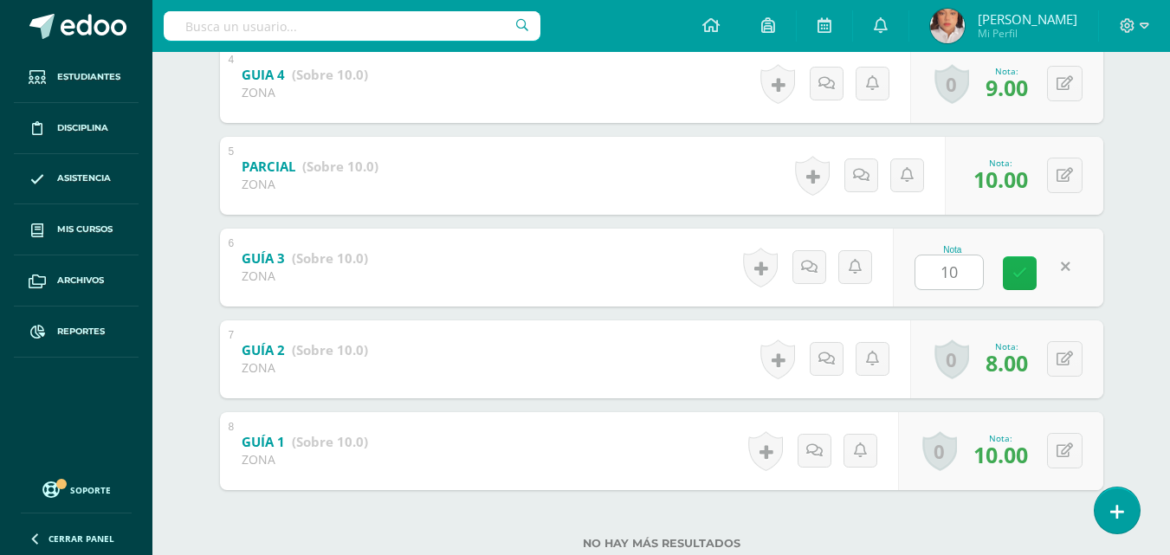
click at [1014, 279] on icon at bounding box center [1019, 273] width 15 height 15
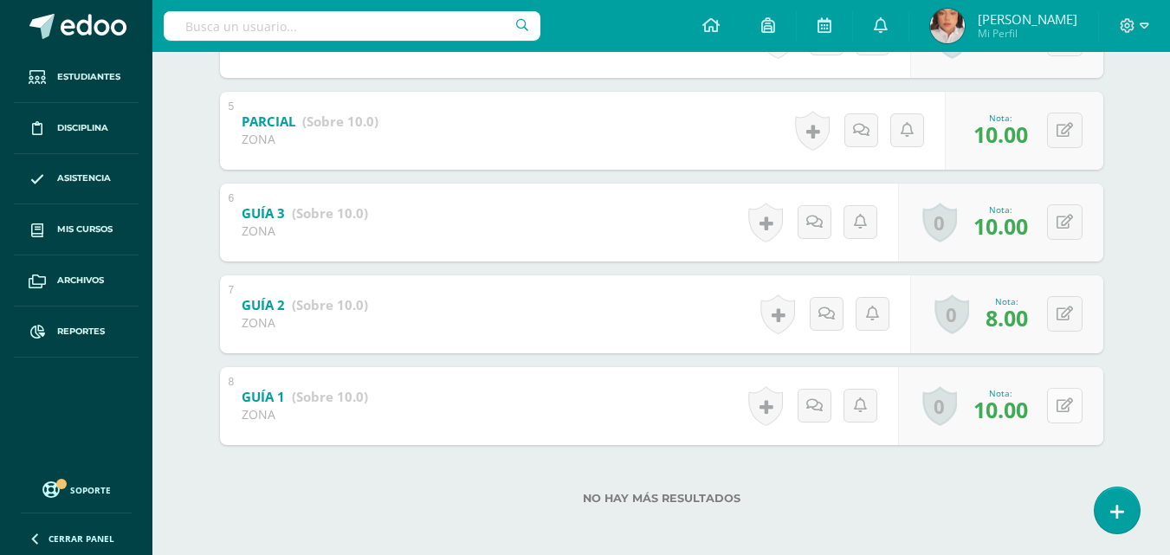
scroll to position [708, 0]
click at [1062, 408] on button at bounding box center [1076, 405] width 36 height 36
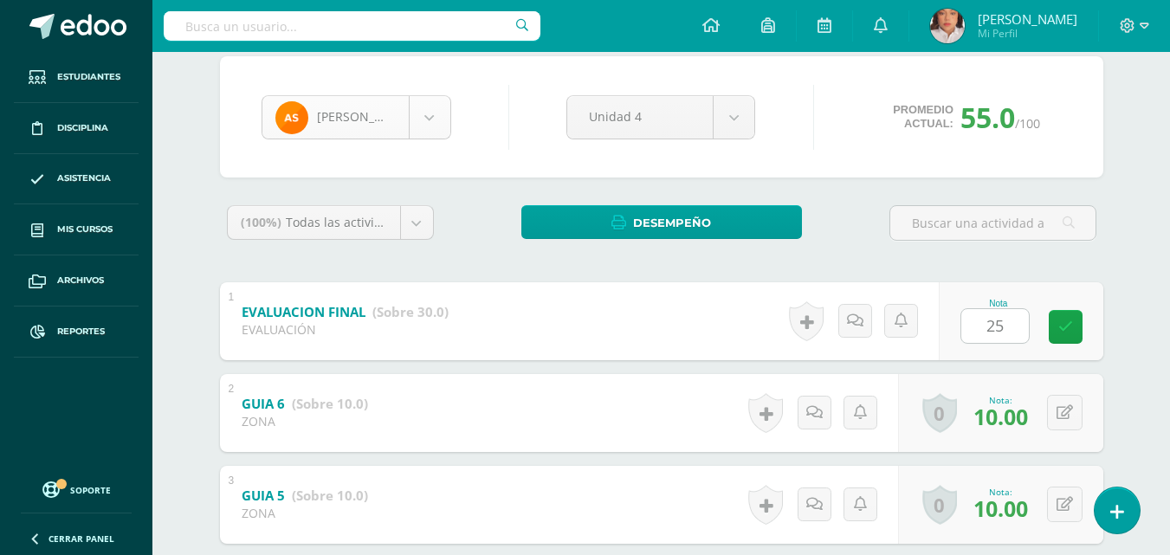
scroll to position [149, 0]
type input "8"
click at [442, 119] on body "Estudiantes Disciplina Asistencia Mis cursos Archivos Reportes Soporte Ayuda Re…" at bounding box center [585, 485] width 1170 height 1268
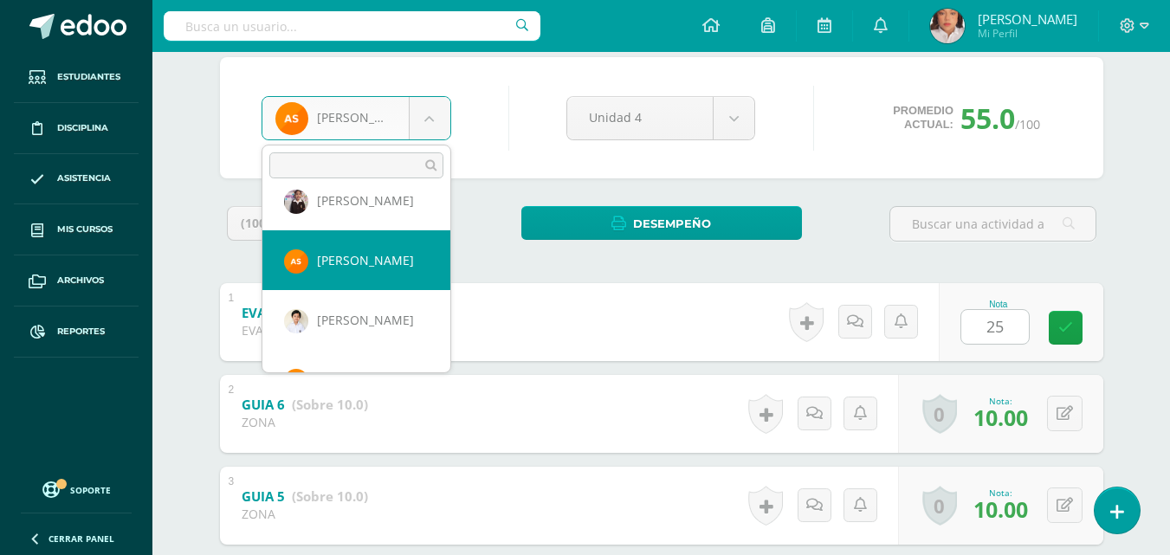
scroll to position [1222, 0]
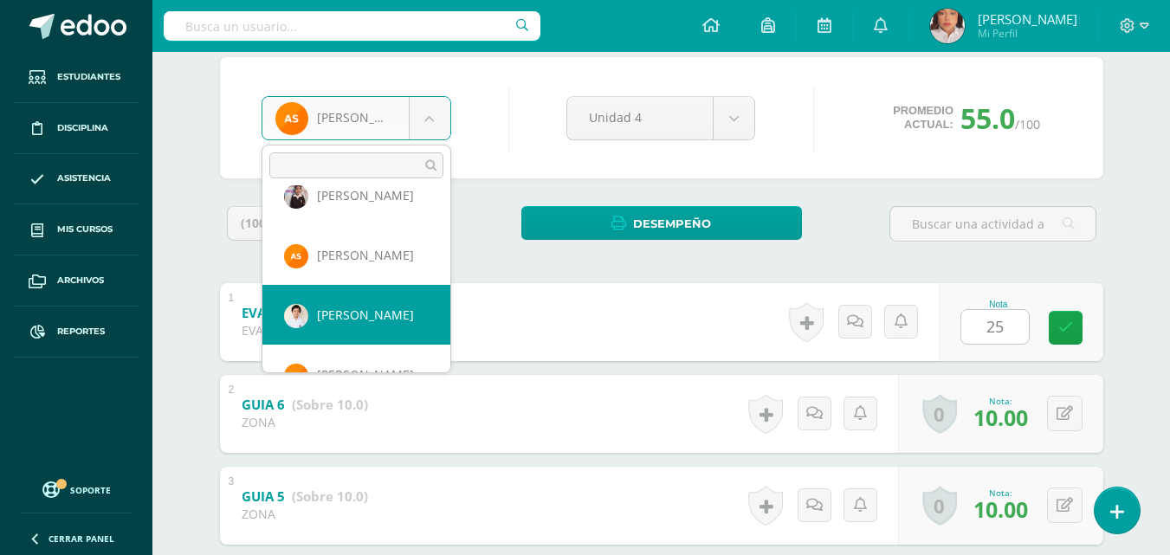
select select "824"
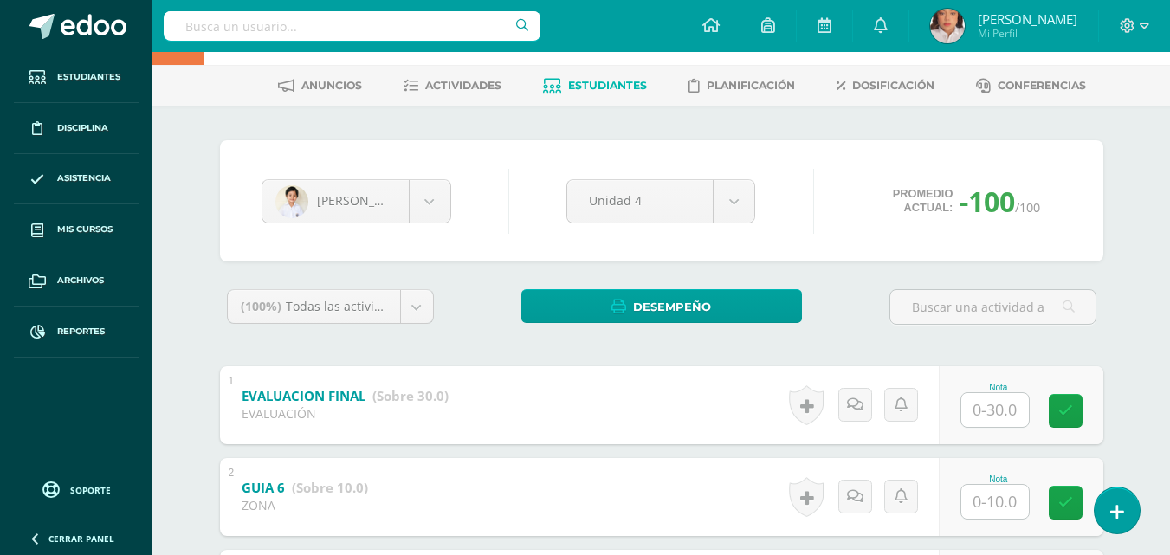
click at [1006, 390] on div "Nota" at bounding box center [998, 388] width 76 height 10
click at [1003, 402] on input "text" at bounding box center [1004, 409] width 69 height 35
type input "30"
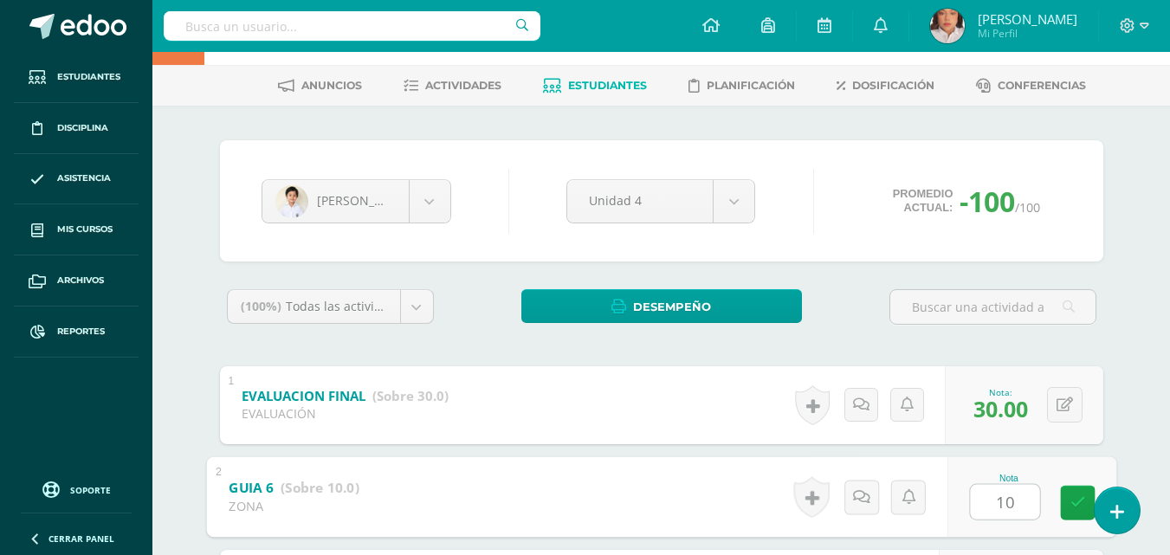
type input "10"
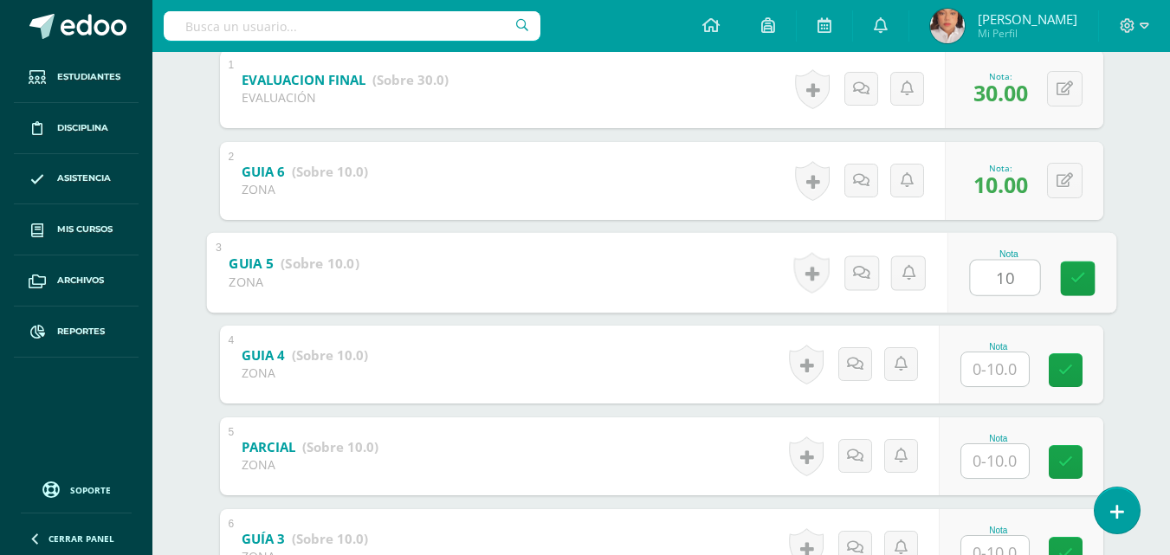
type input "10"
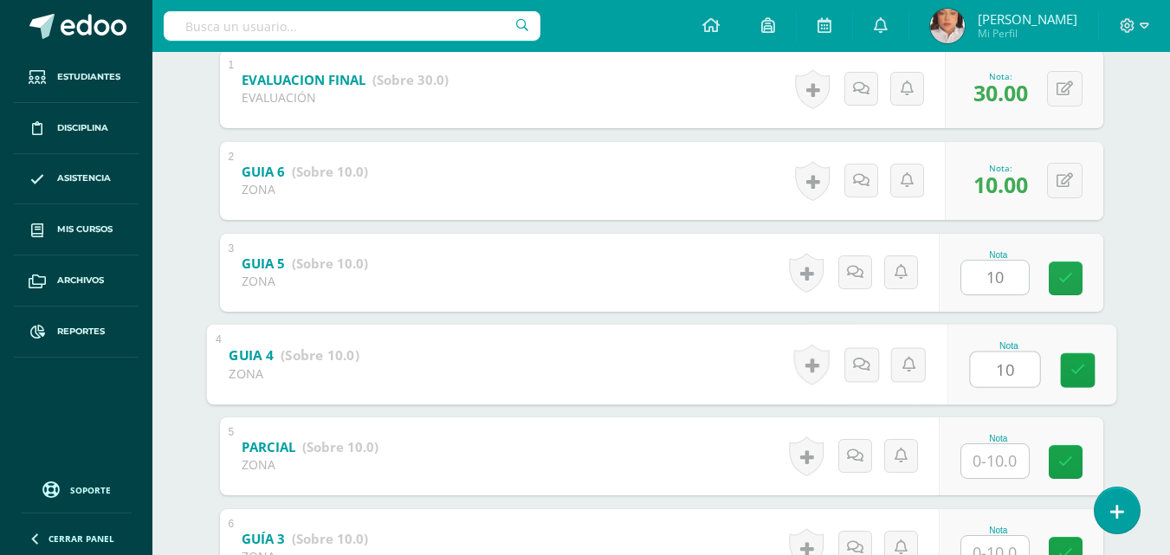
type input "10"
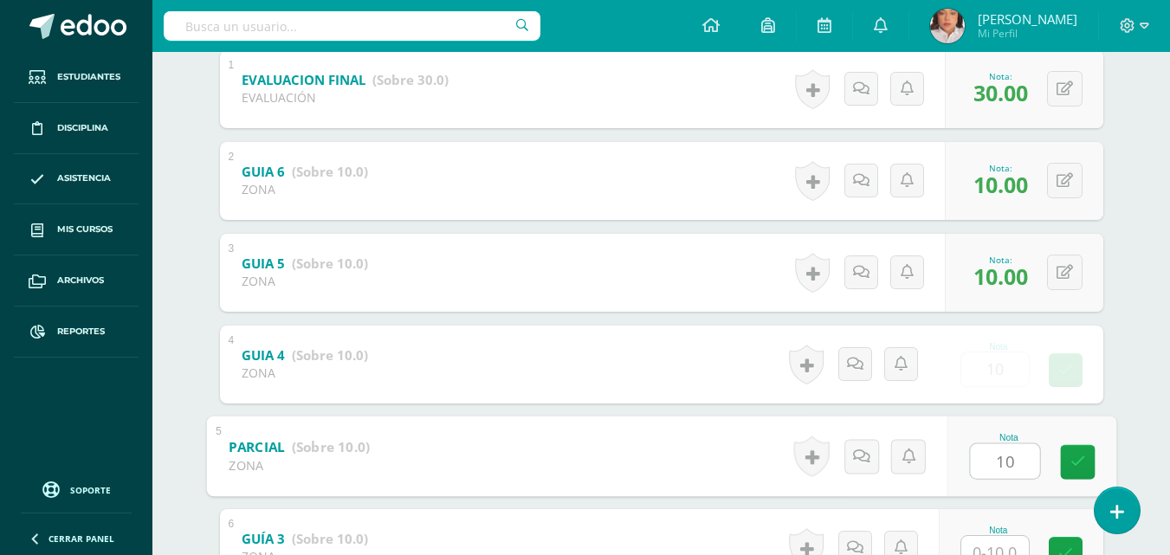
type input "10"
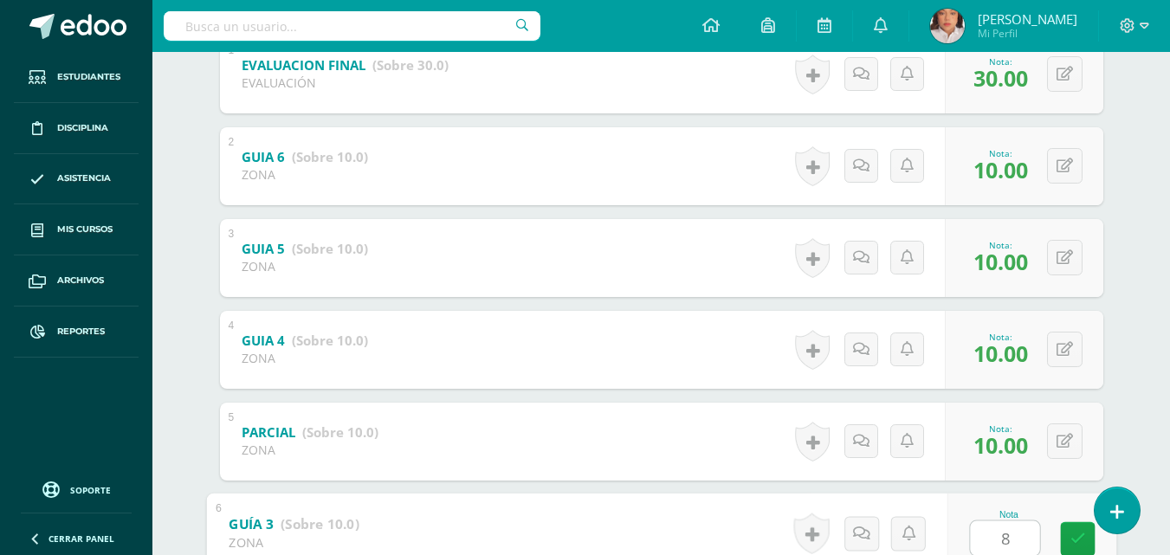
type input "8"
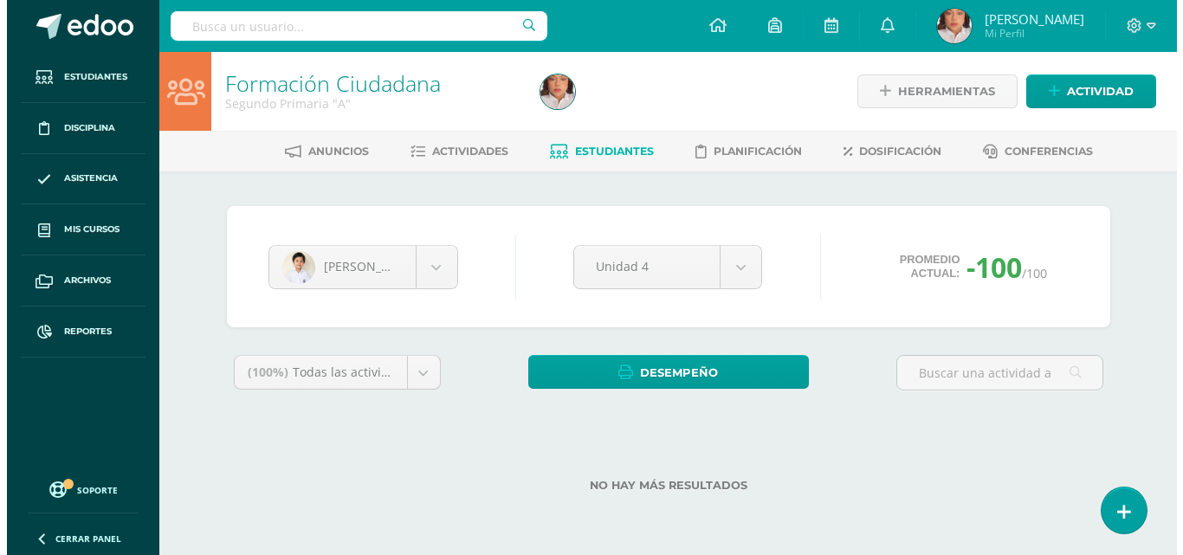
scroll to position [0, 0]
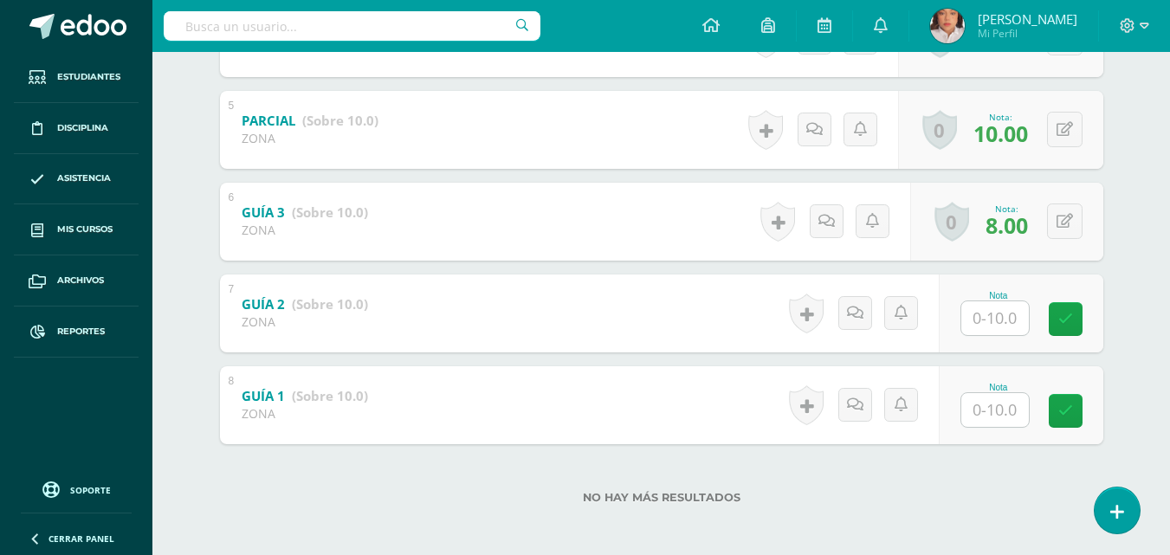
scroll to position [713, 0]
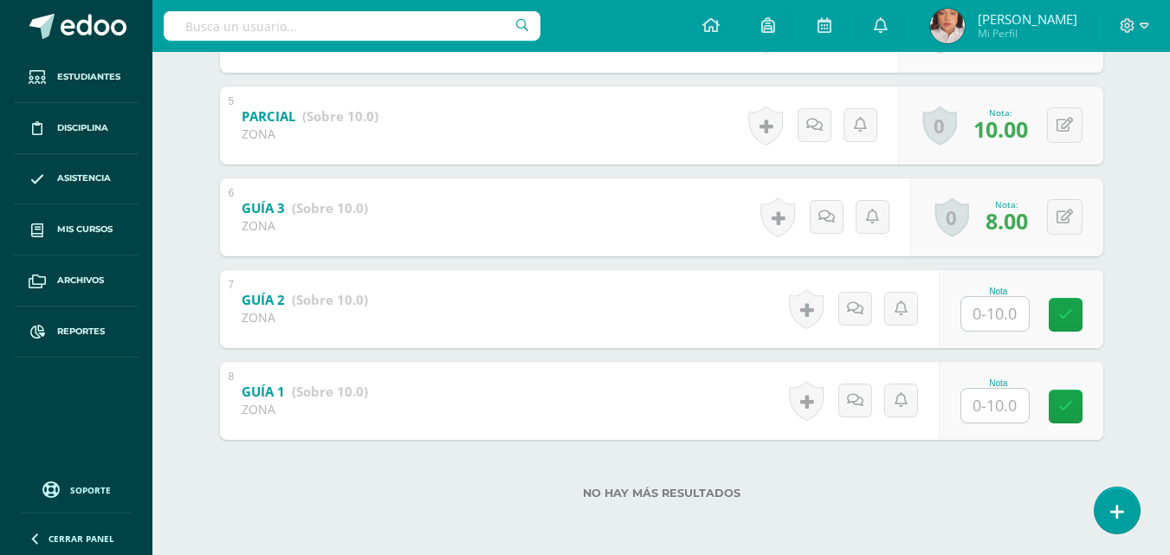
click at [995, 324] on input "text" at bounding box center [995, 314] width 68 height 34
type input "8"
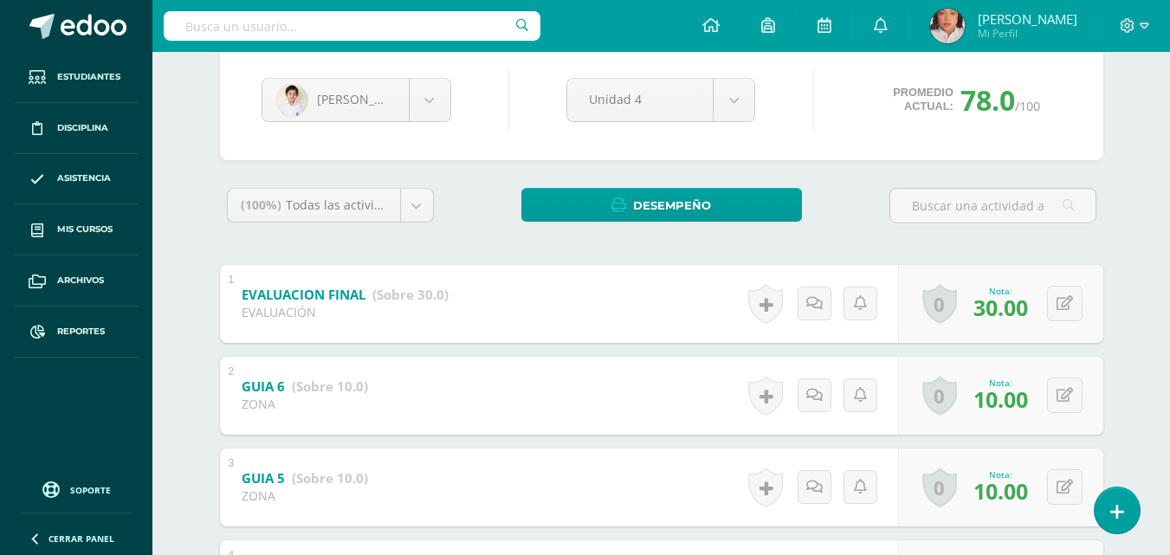
scroll to position [147, 0]
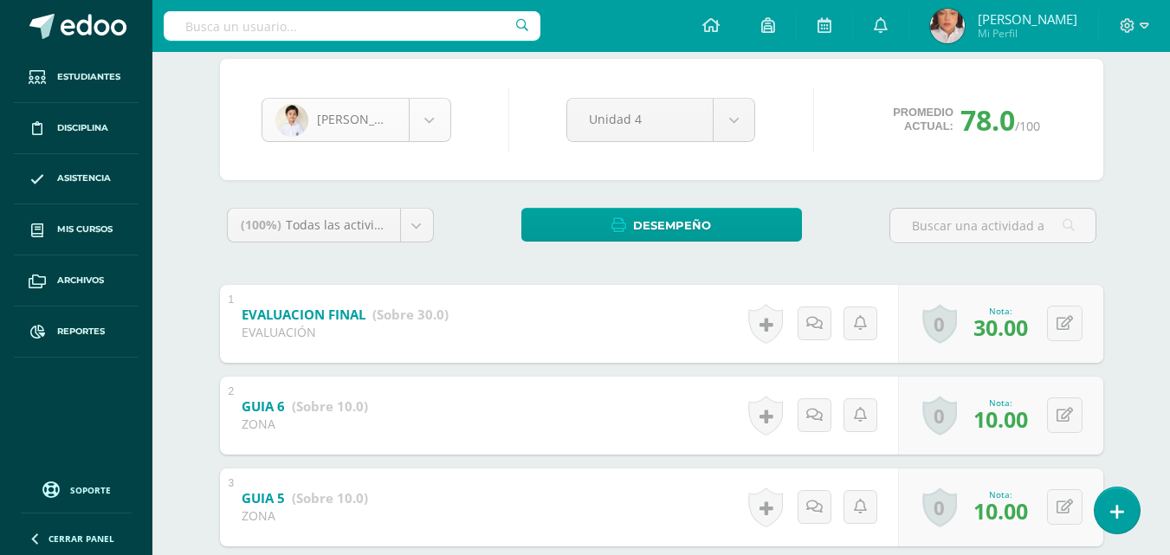
click at [431, 120] on body "Estudiantes Disciplina Asistencia Mis cursos Archivos Reportes Soporte Ayuda Re…" at bounding box center [585, 487] width 1170 height 1268
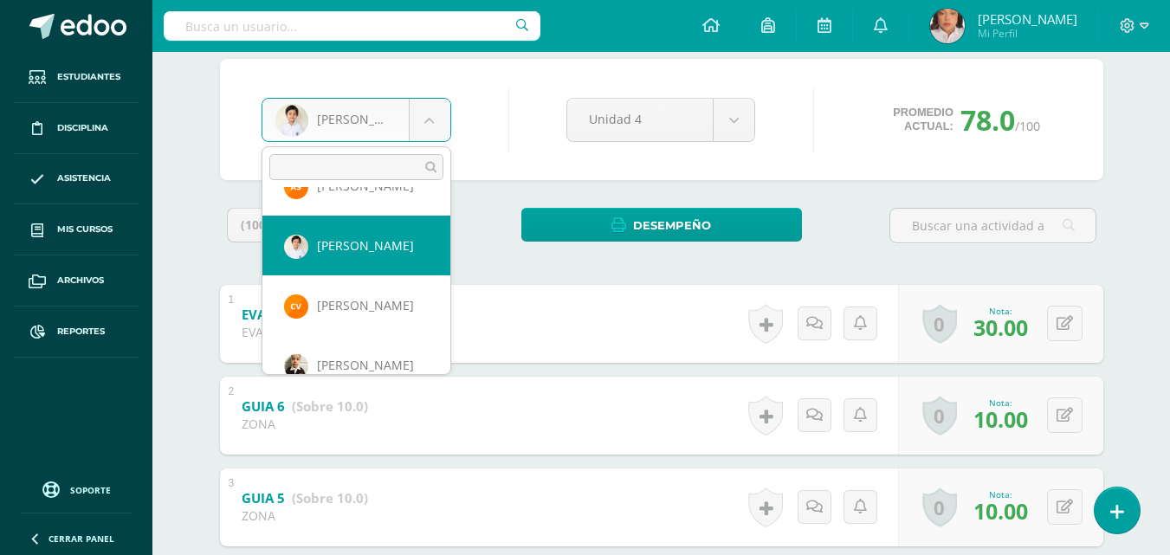
scroll to position [1313, 0]
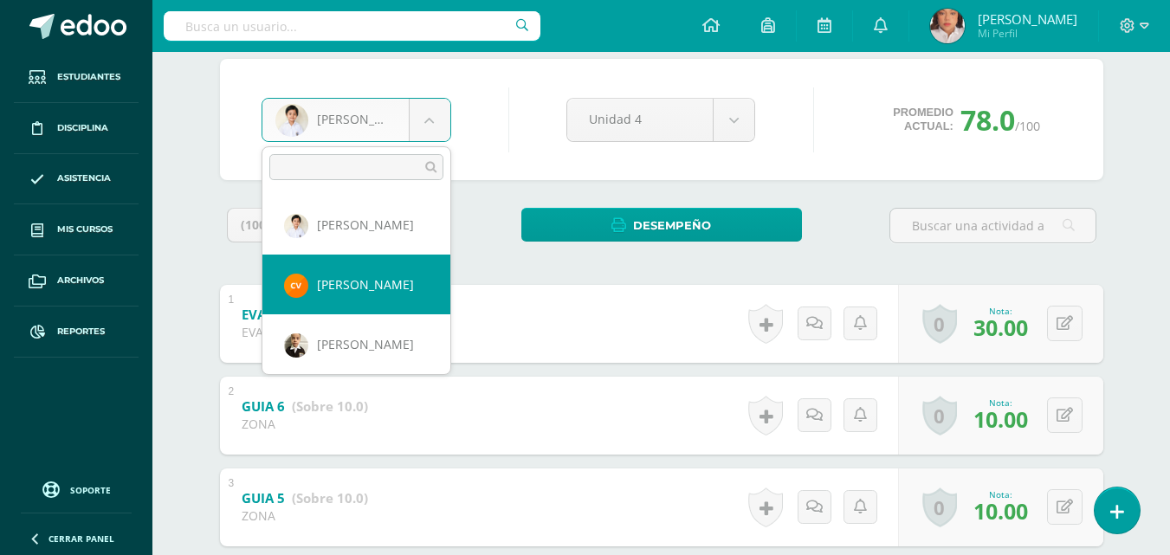
select select "1417"
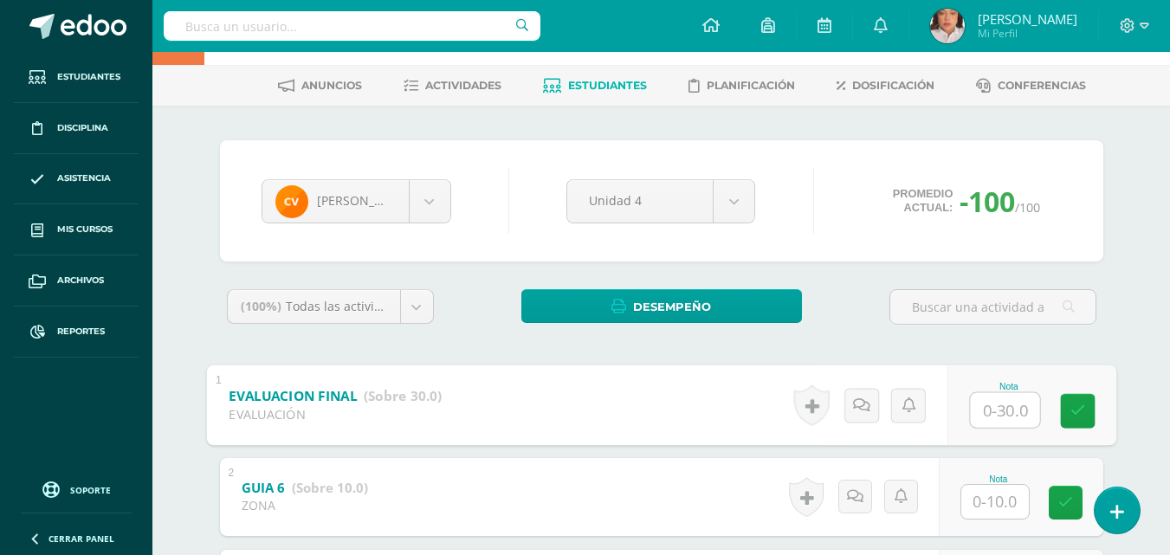
click at [982, 399] on input "text" at bounding box center [1004, 409] width 69 height 35
type input "27"
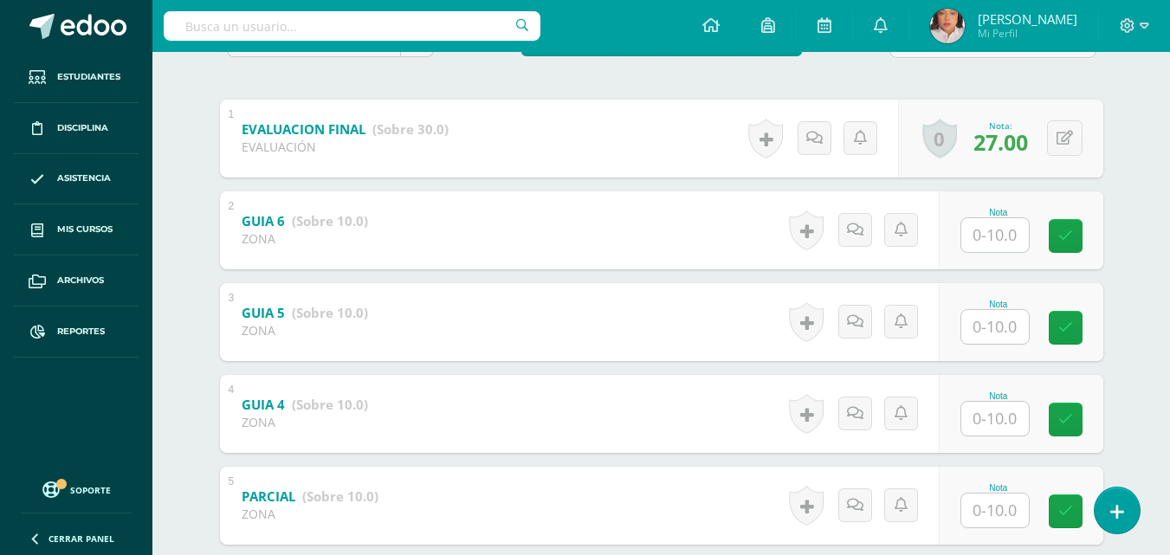
scroll to position [333, 0]
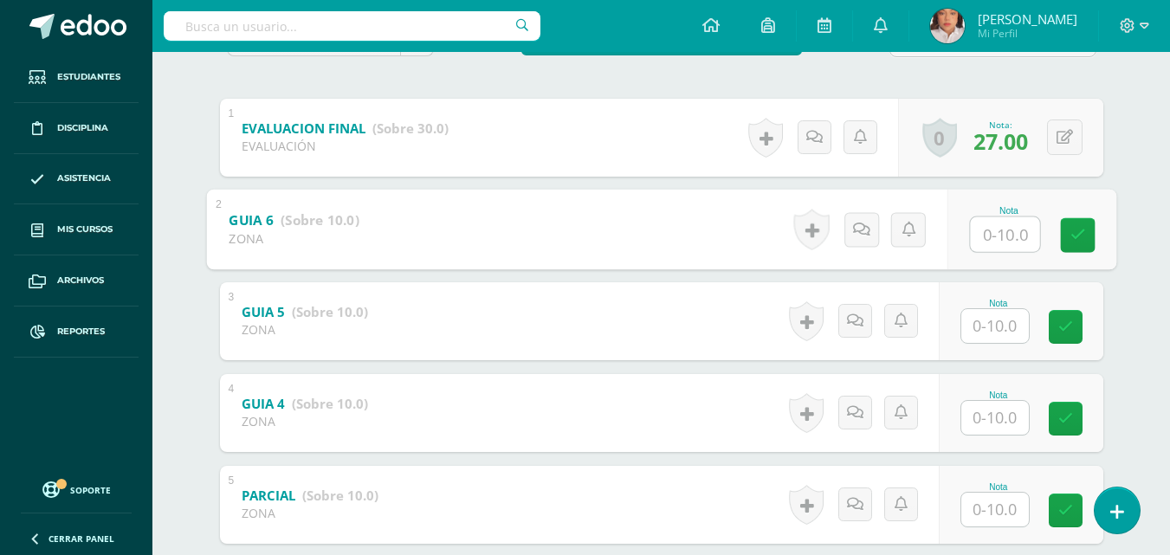
click at [997, 242] on input "text" at bounding box center [1004, 233] width 69 height 35
type input "10"
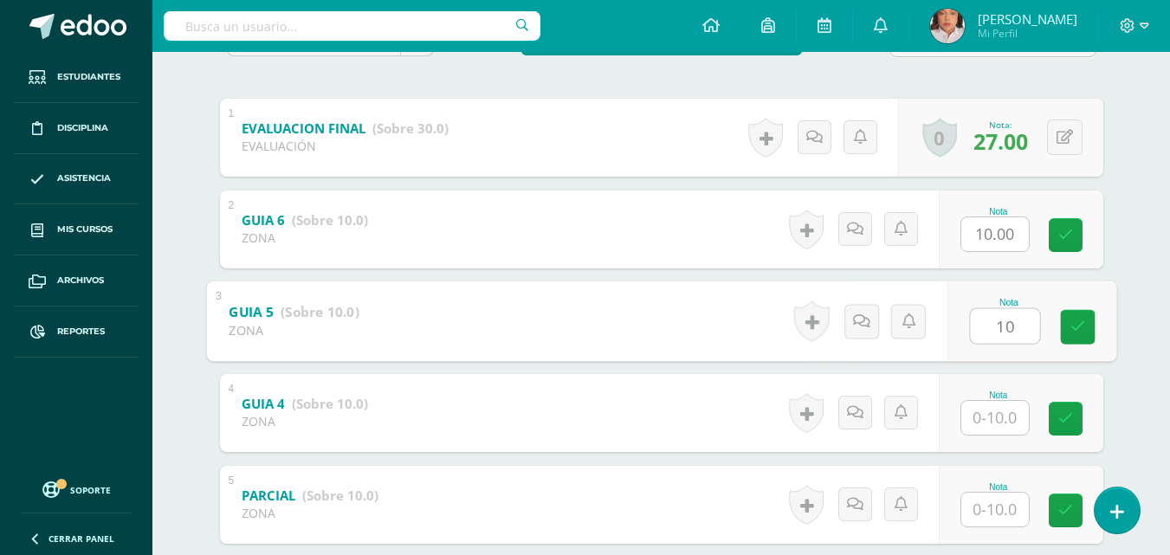
type input "10"
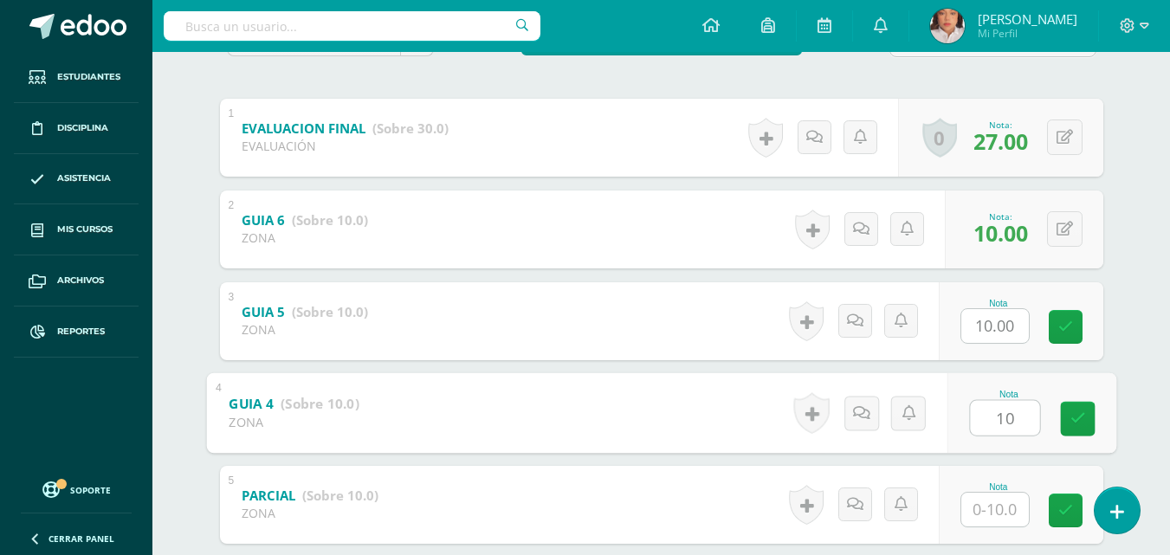
type input "10"
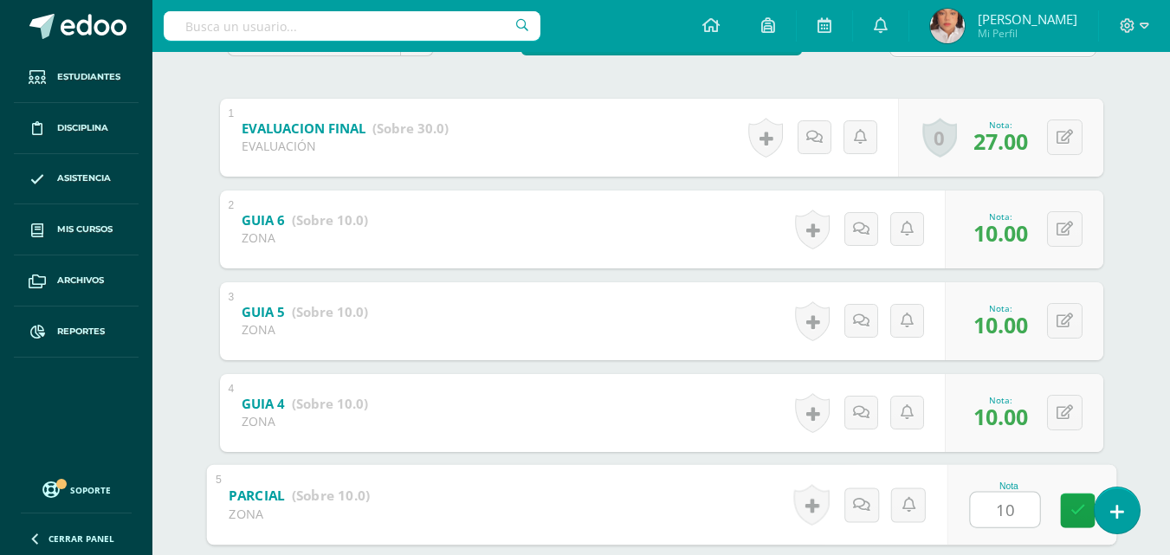
type input "10"
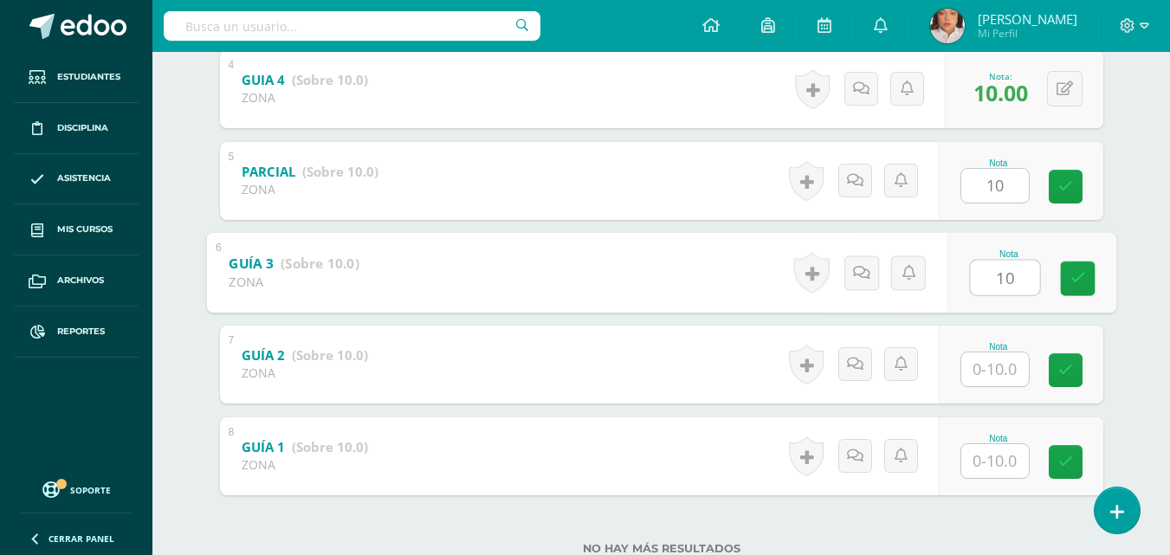
type input "10"
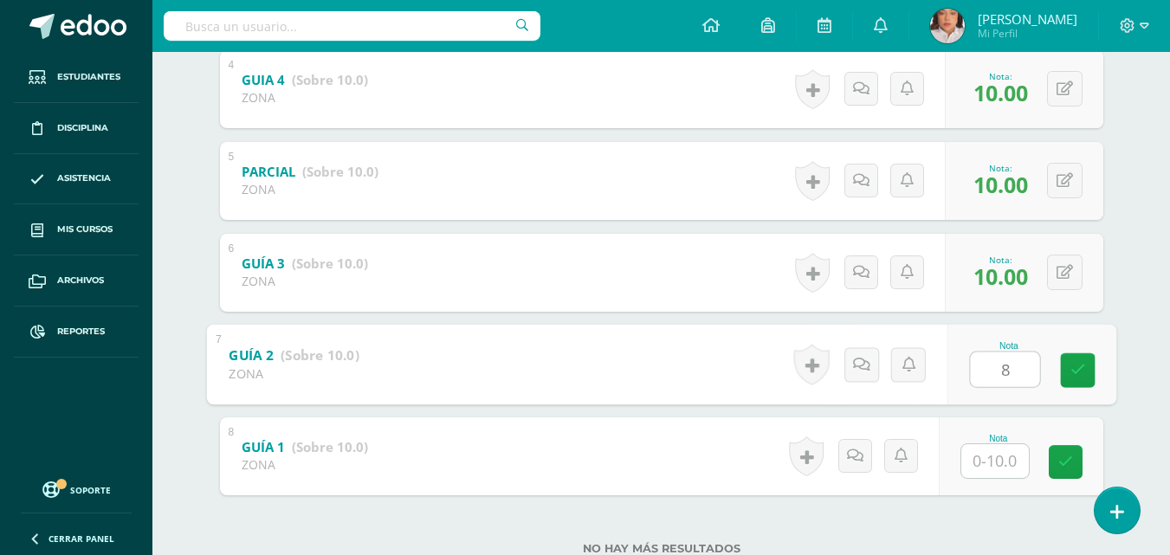
type input "8"
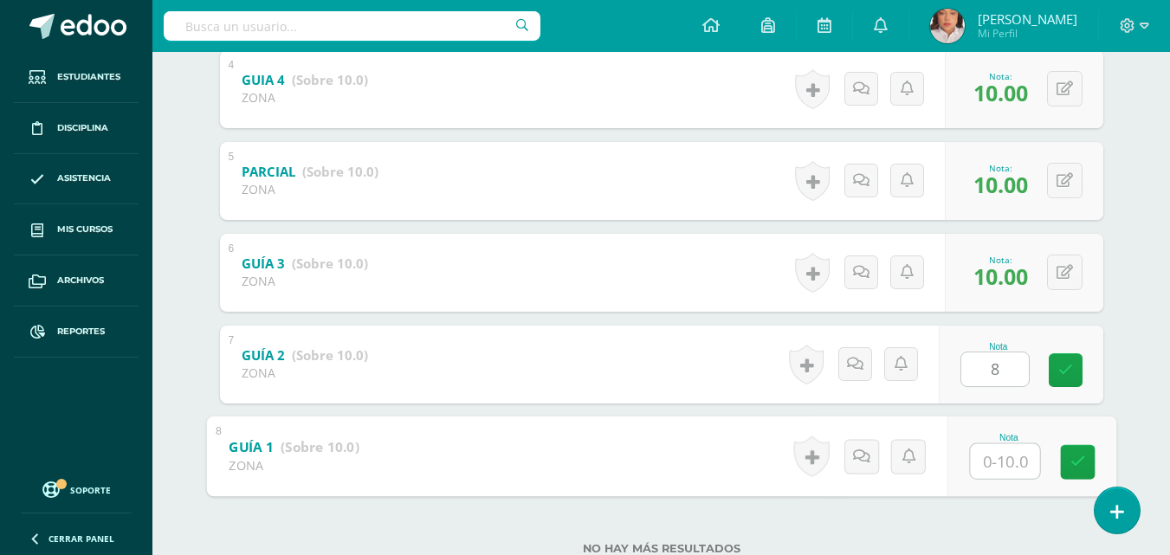
type input "6"
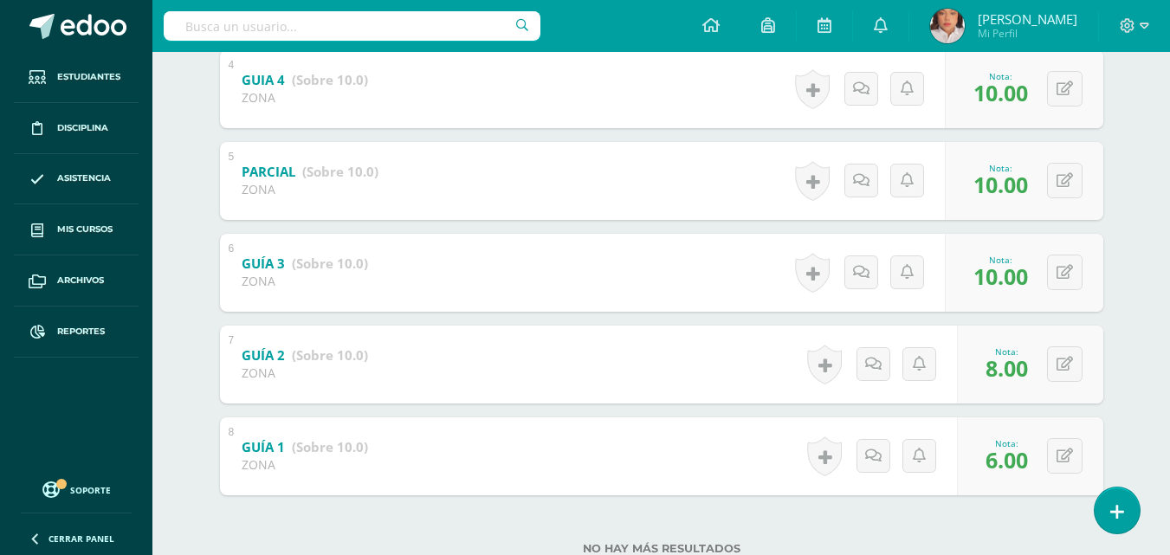
drag, startPoint x: 997, startPoint y: 242, endPoint x: 1093, endPoint y: 245, distance: 96.1
click at [1093, 245] on div "0 Logros Logros obtenidos Aún no hay logros agregados Nota: 10.00" at bounding box center [1024, 273] width 158 height 78
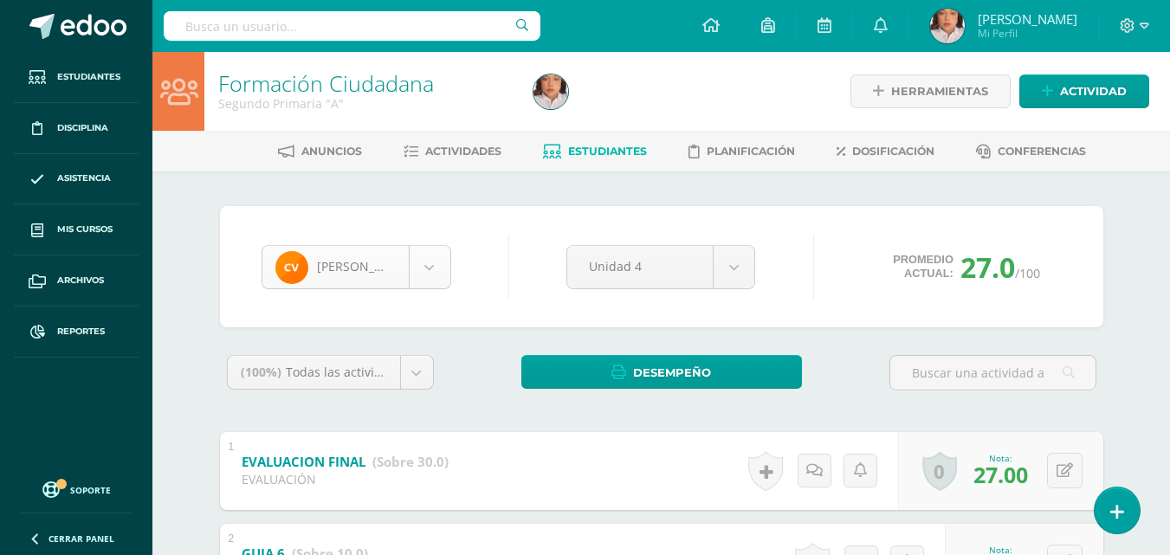
scroll to position [1254, 0]
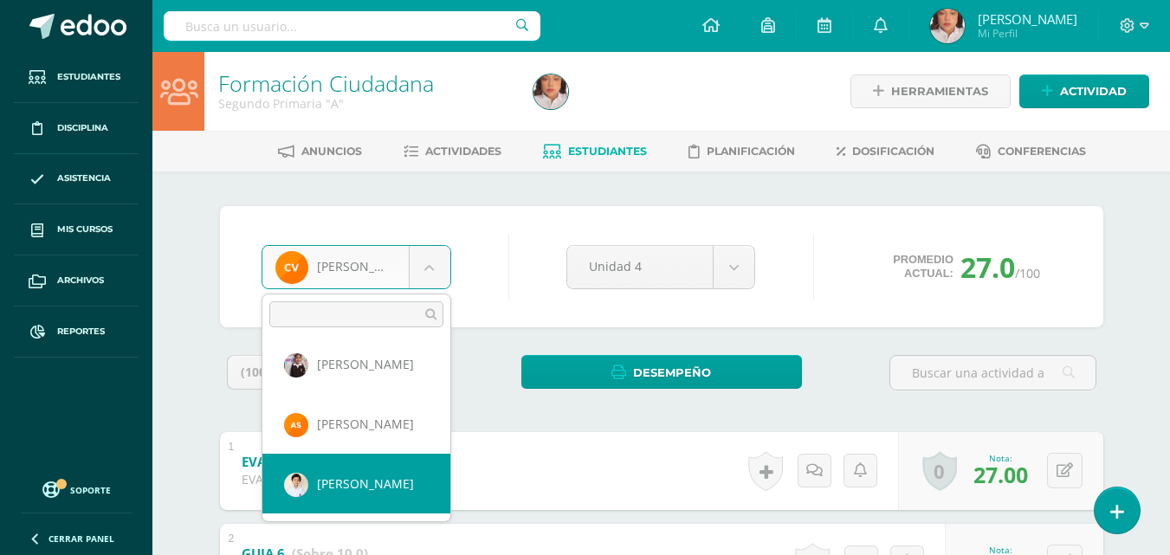
scroll to position [1320, 0]
select select "1254"
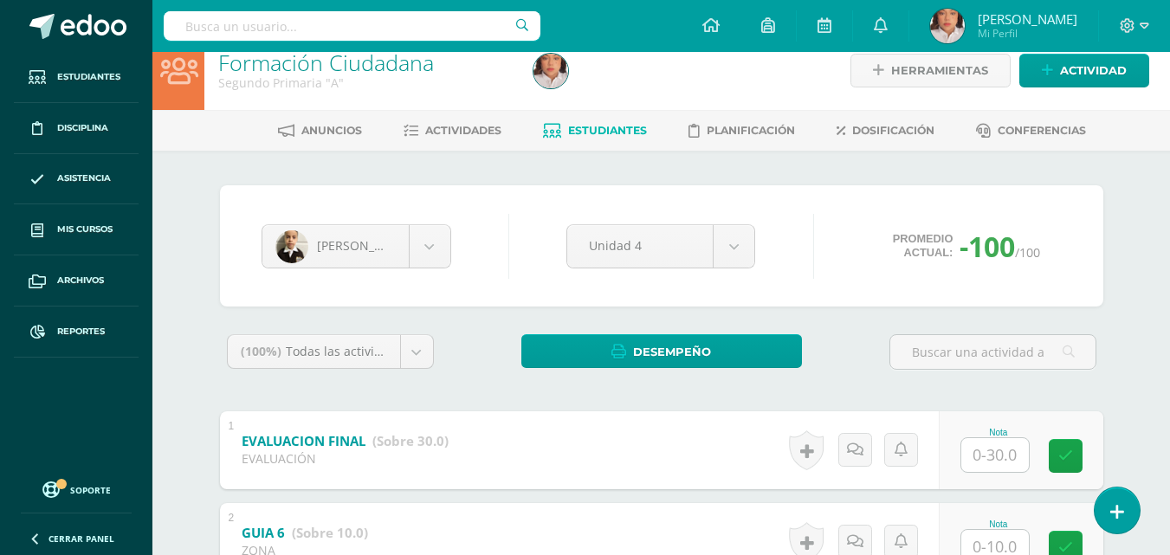
scroll to position [68, 0]
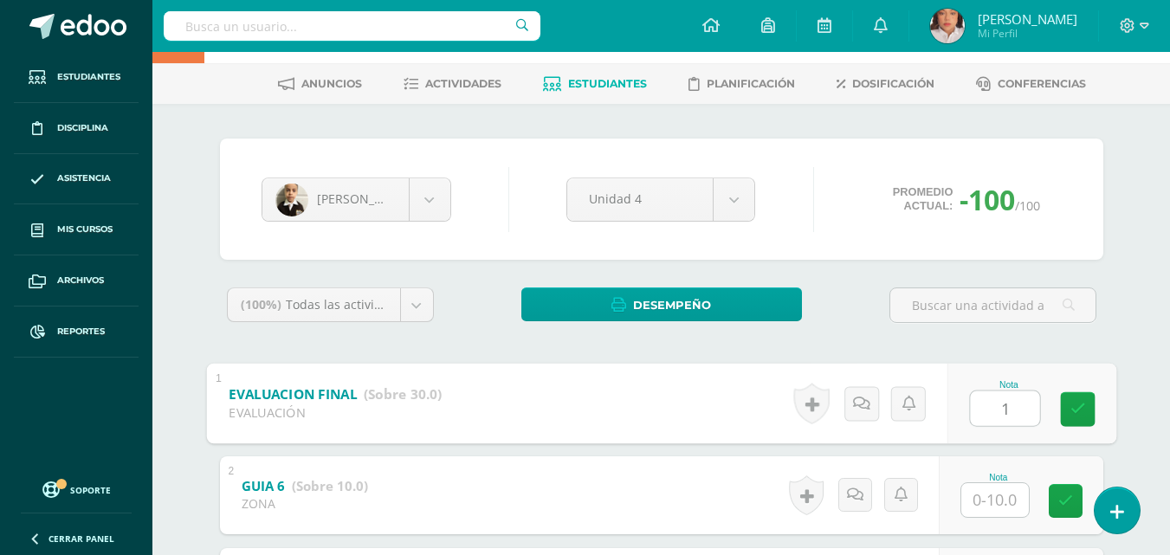
click at [997, 413] on input "1" at bounding box center [1004, 407] width 69 height 35
type input "16"
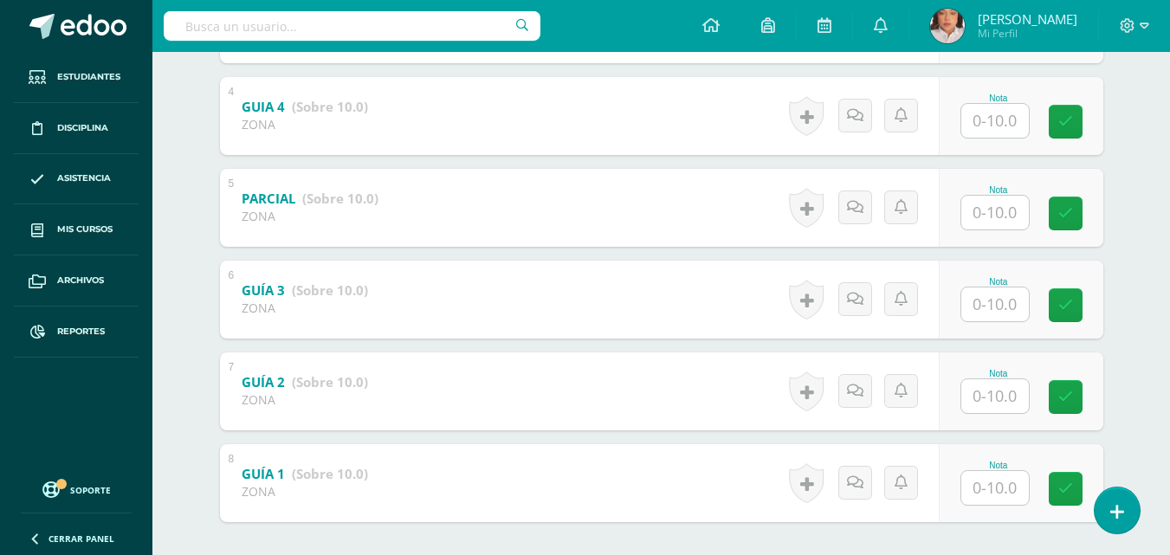
scroll to position [713, 0]
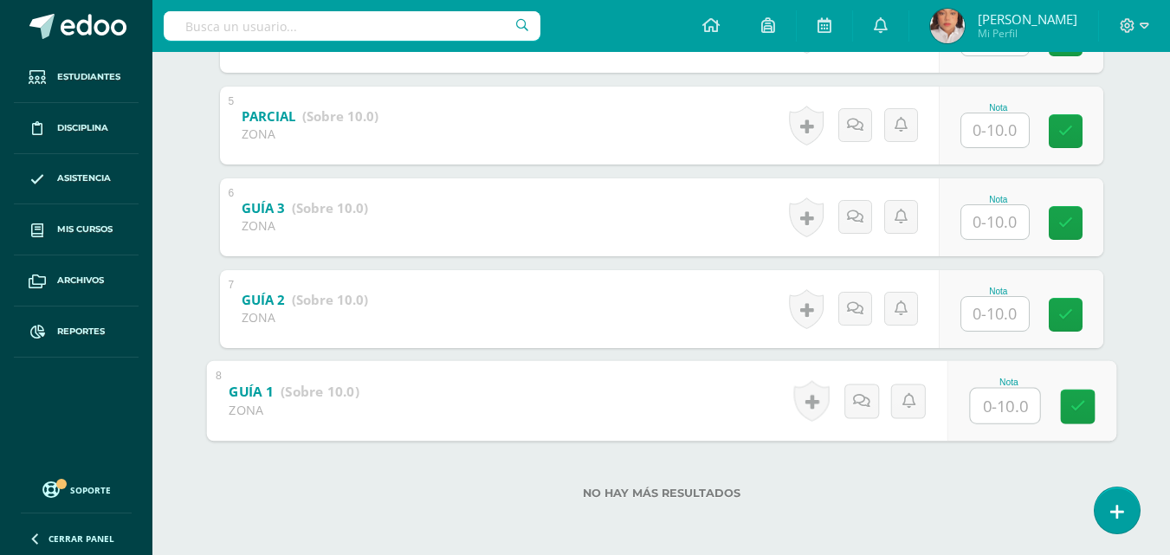
click at [995, 413] on input "text" at bounding box center [1004, 405] width 69 height 35
type input "10"
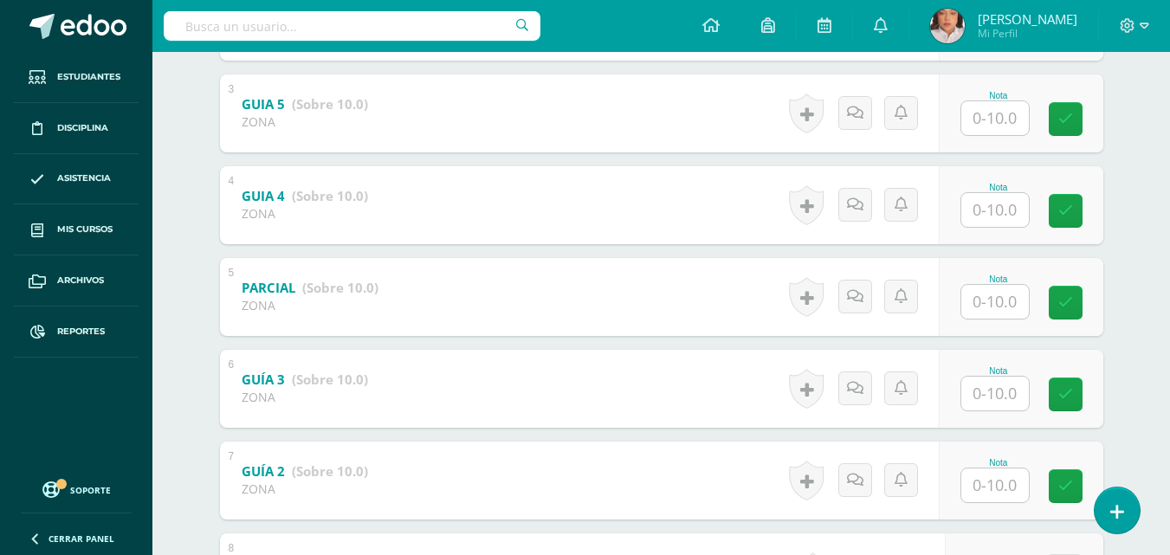
scroll to position [540, 0]
click at [997, 203] on input "text" at bounding box center [995, 211] width 68 height 34
type input "5"
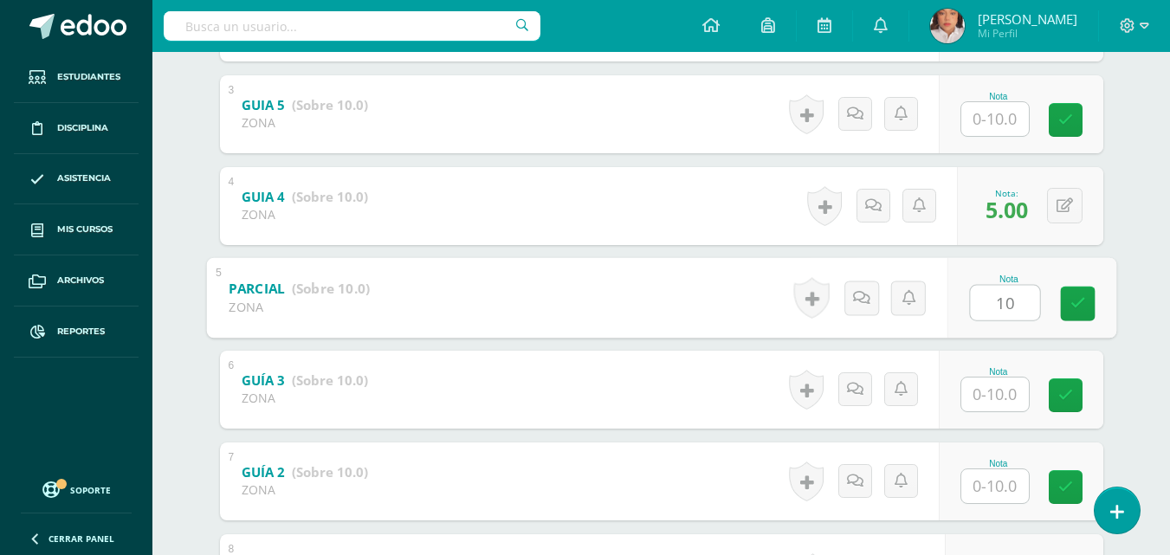
type input "10"
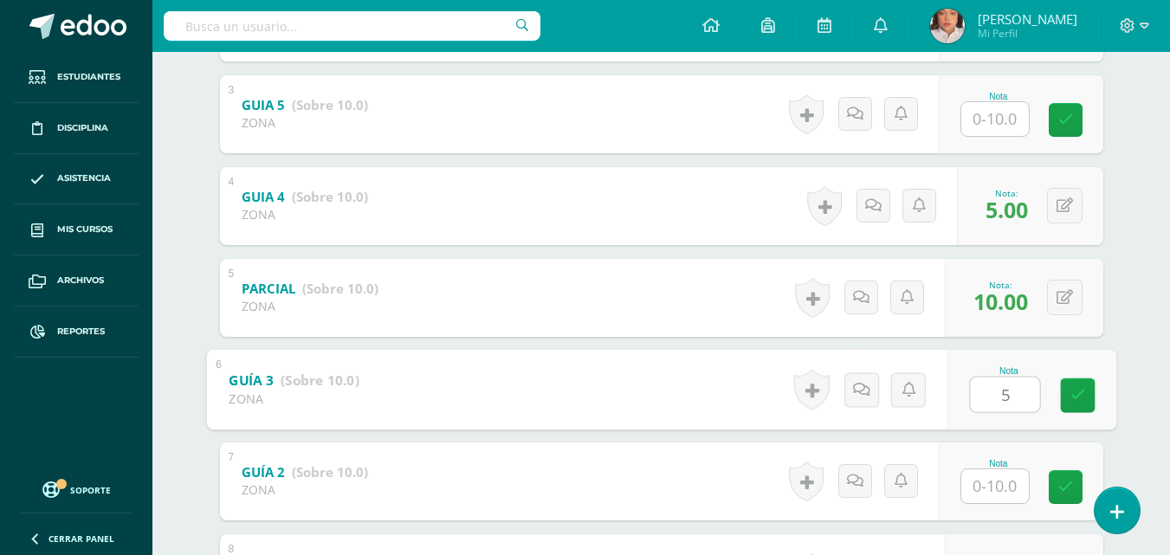
type input "5"
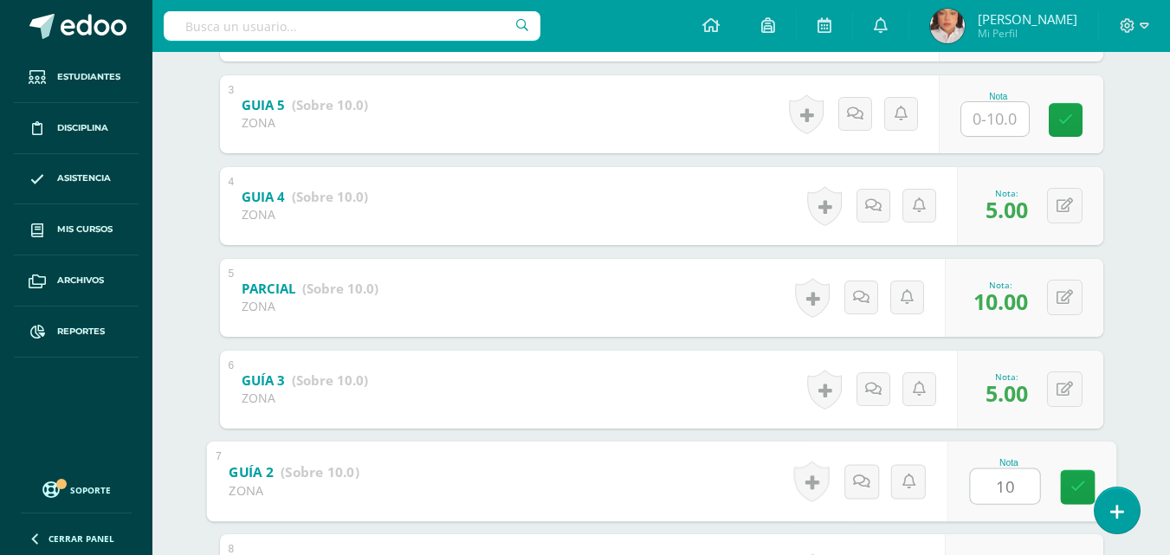
type input "101"
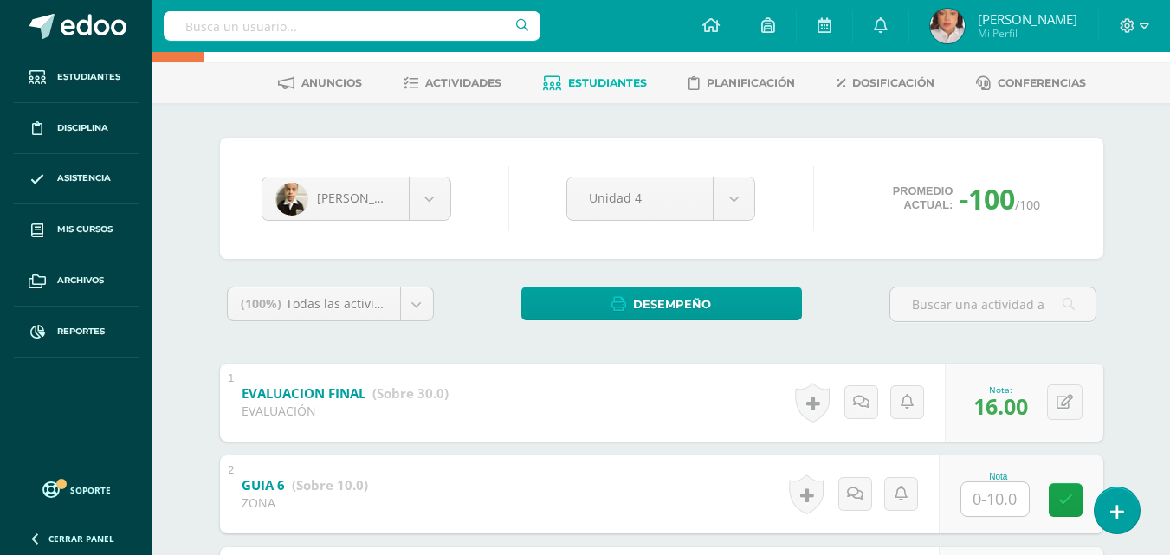
scroll to position [0, 0]
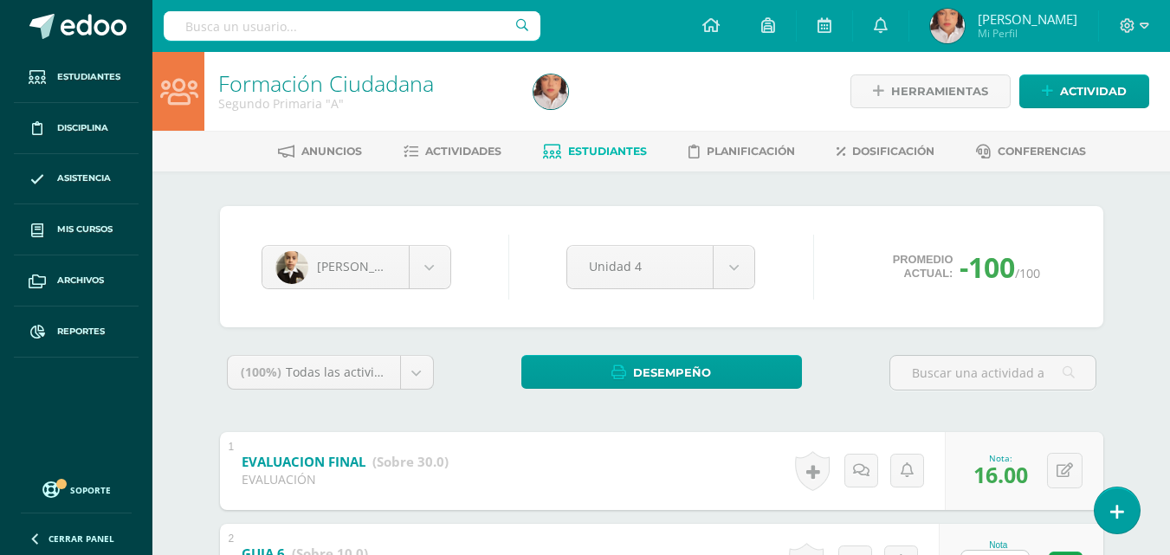
click at [610, 149] on span "Estudiantes" at bounding box center [607, 151] width 79 height 13
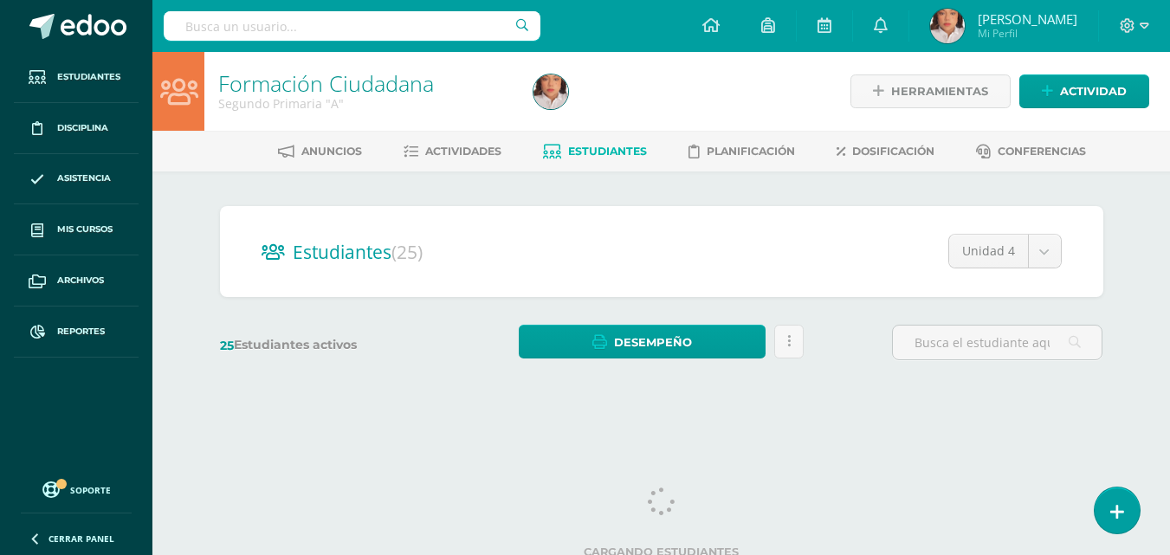
click at [610, 149] on span "Estudiantes" at bounding box center [607, 151] width 79 height 13
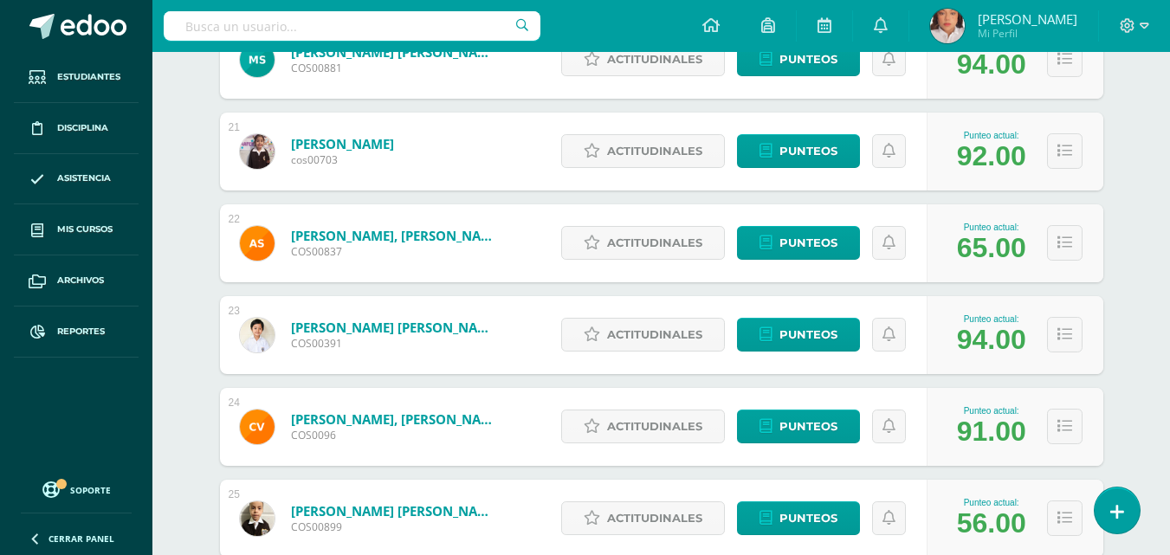
scroll to position [2105, 0]
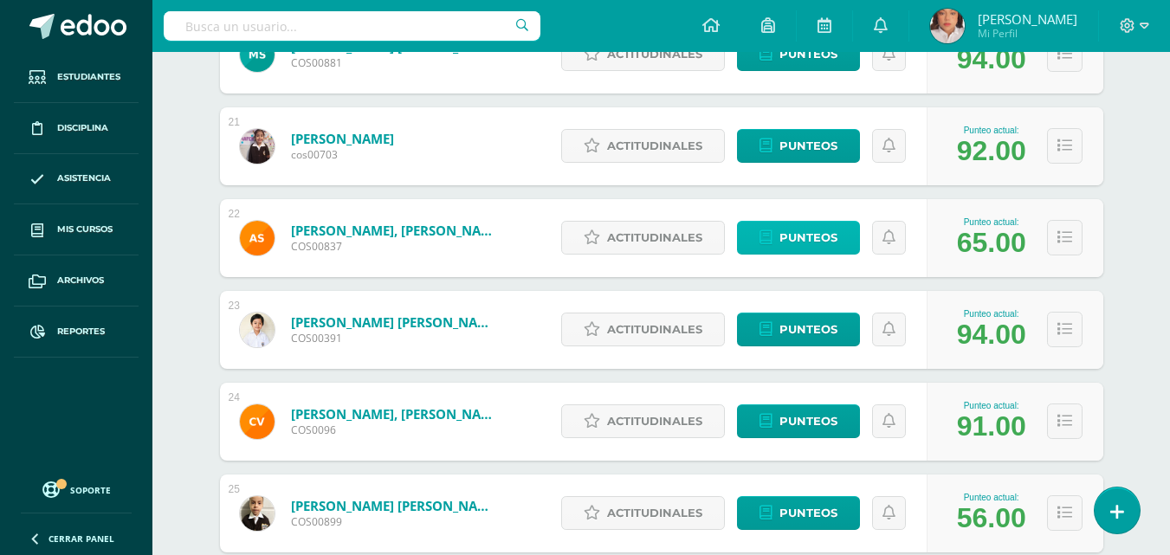
click at [779, 232] on span "Punteos" at bounding box center [808, 238] width 58 height 32
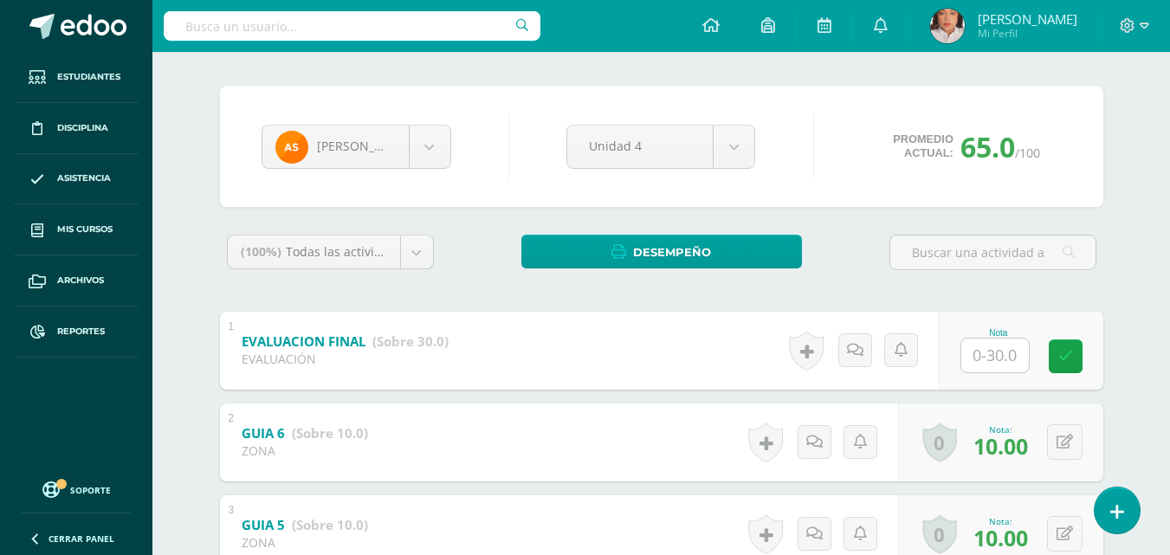
scroll to position [121, 0]
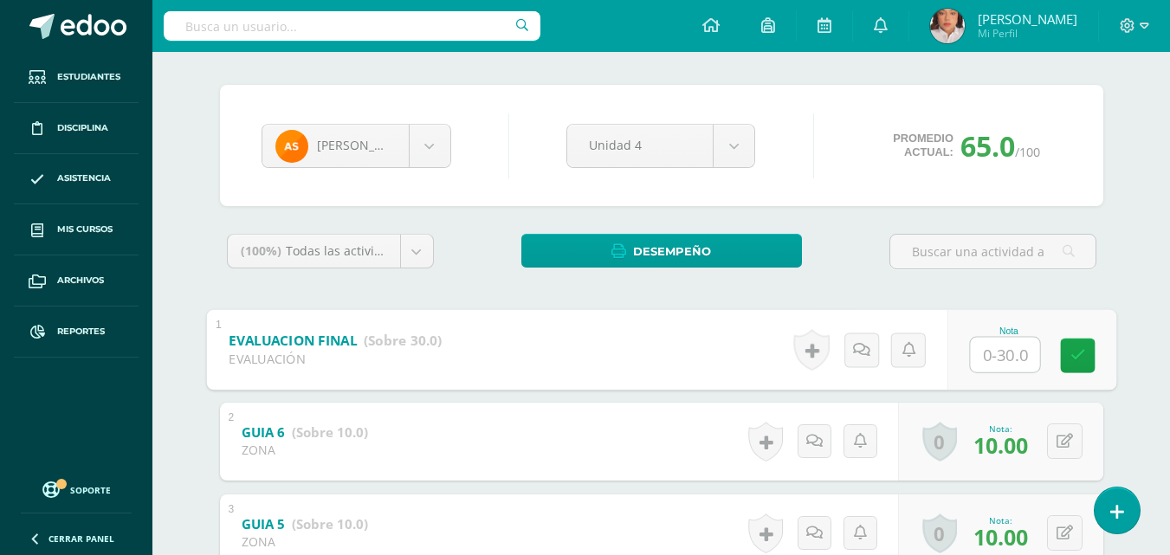
click at [997, 345] on input "text" at bounding box center [1004, 354] width 69 height 35
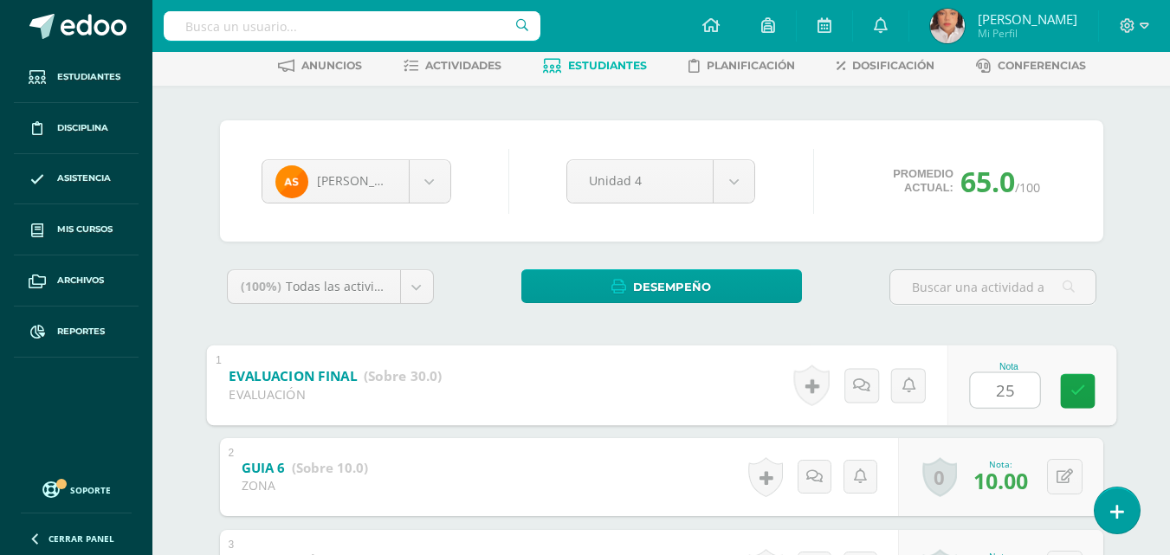
type input "25"
click at [587, 55] on link "Estudiantes" at bounding box center [595, 66] width 104 height 28
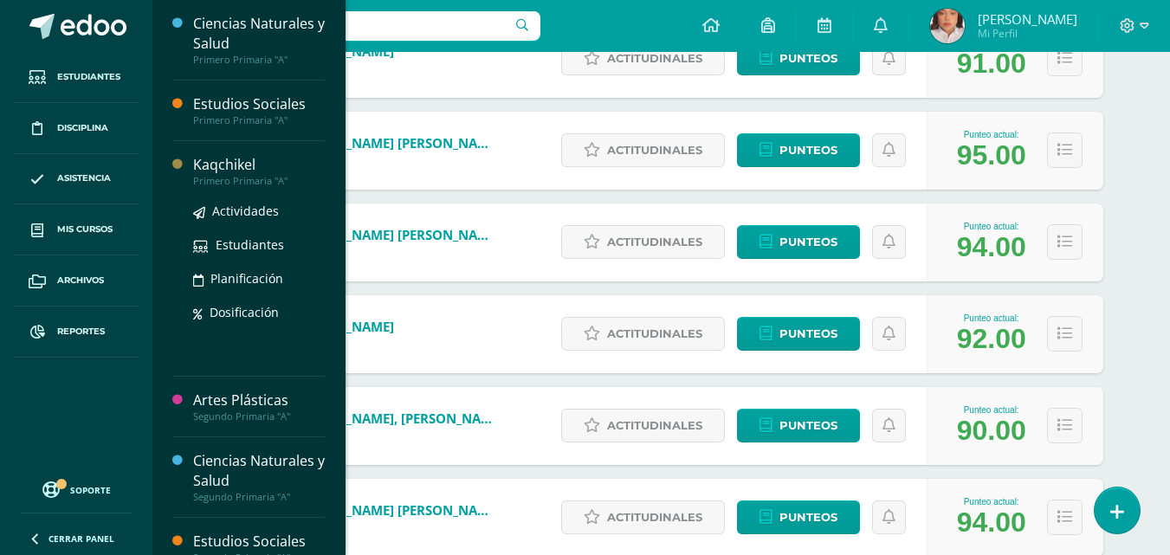
scroll to position [1911, 0]
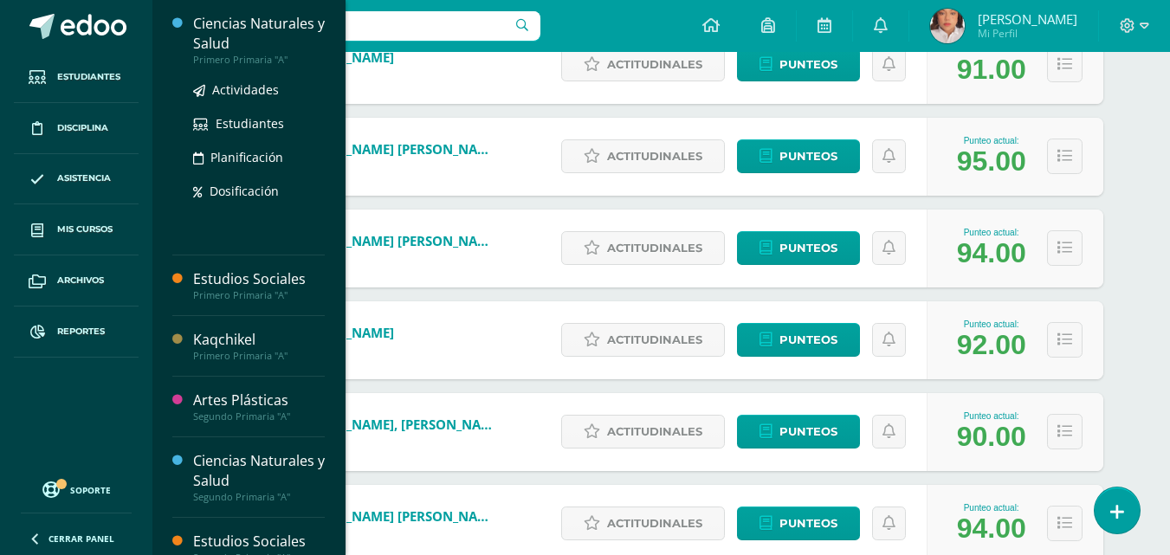
click at [227, 28] on div "Ciencias Naturales y Salud" at bounding box center [259, 34] width 132 height 40
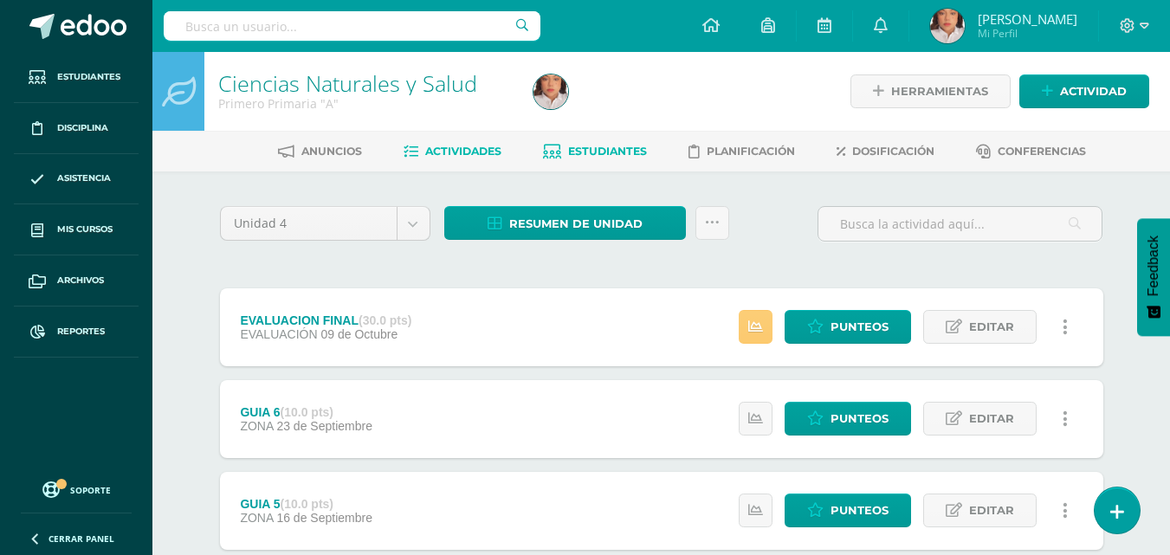
click at [610, 155] on span "Estudiantes" at bounding box center [607, 151] width 79 height 13
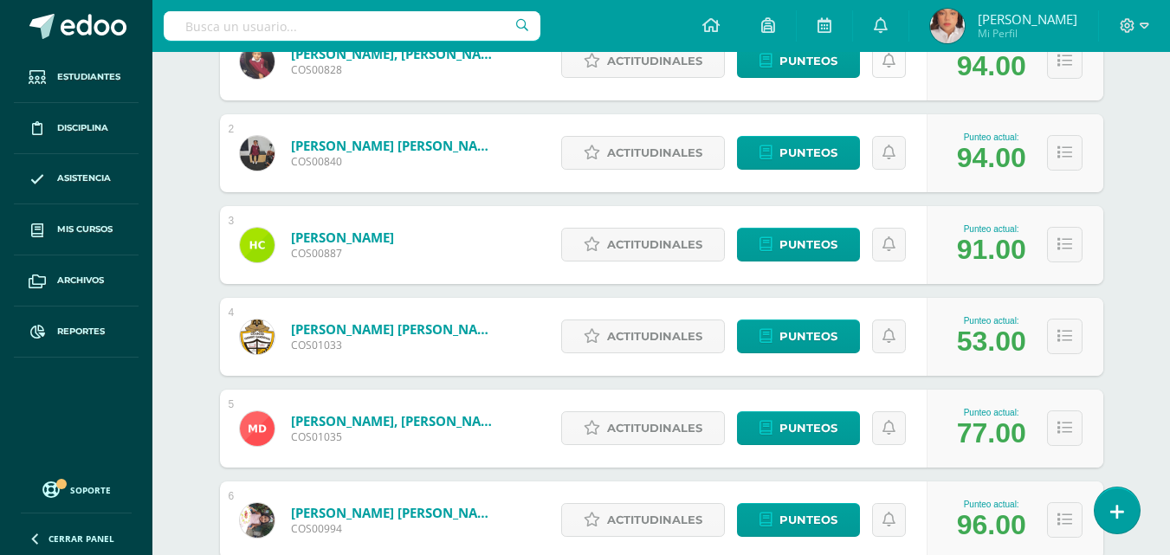
scroll to position [422, 0]
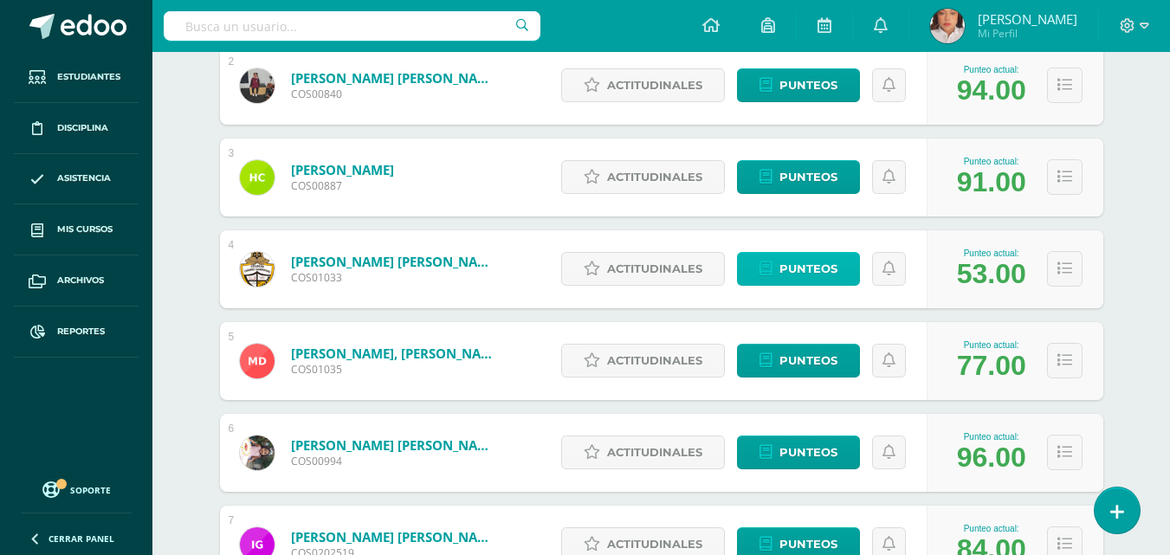
click at [798, 258] on span "Punteos" at bounding box center [808, 269] width 58 height 32
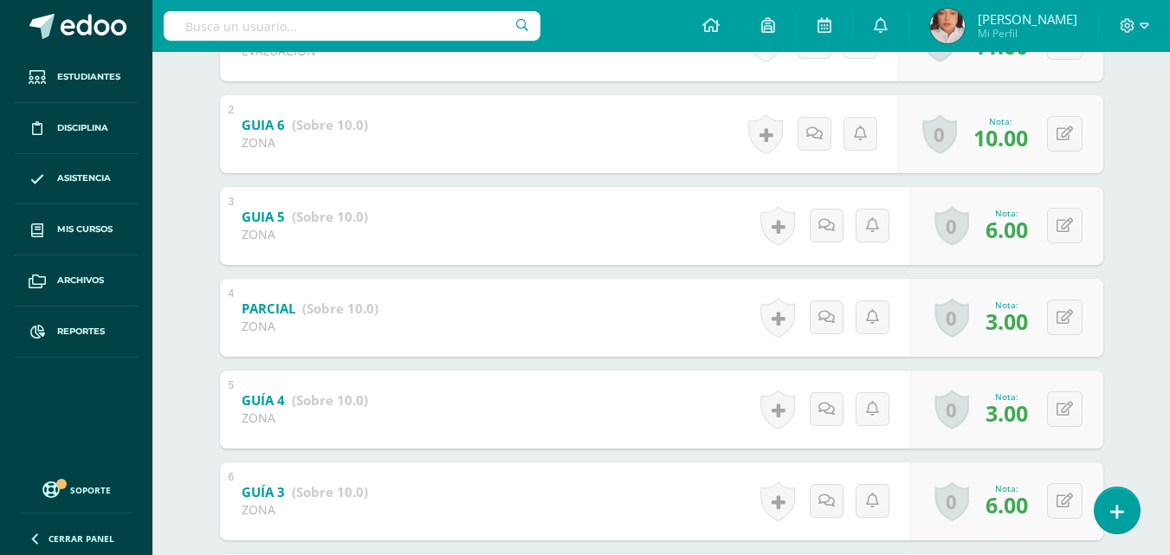
scroll to position [459, 0]
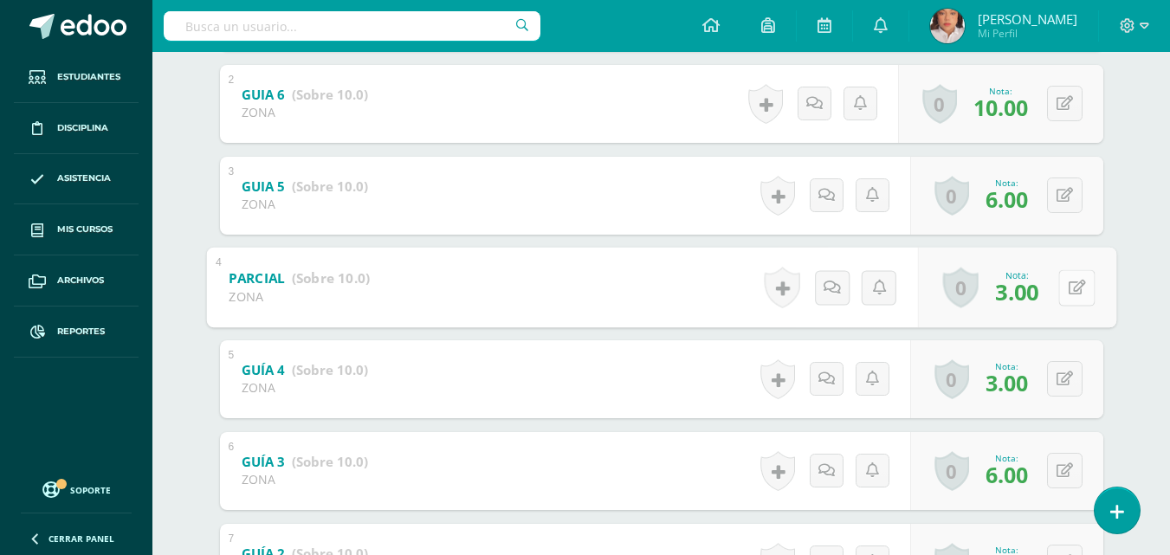
click at [1069, 284] on icon at bounding box center [1076, 287] width 17 height 15
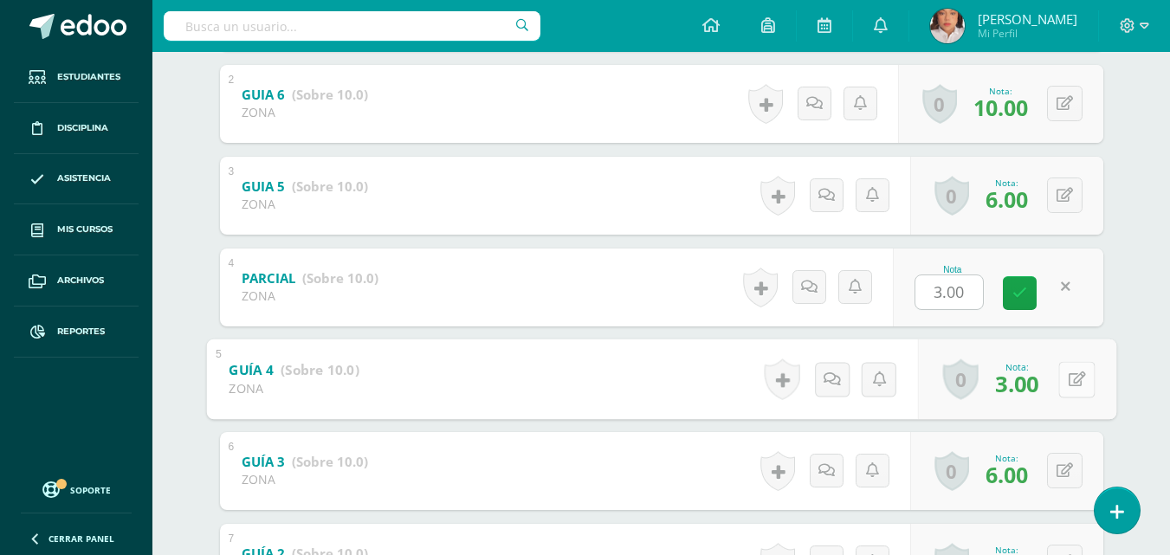
click at [1060, 371] on button at bounding box center [1076, 379] width 36 height 36
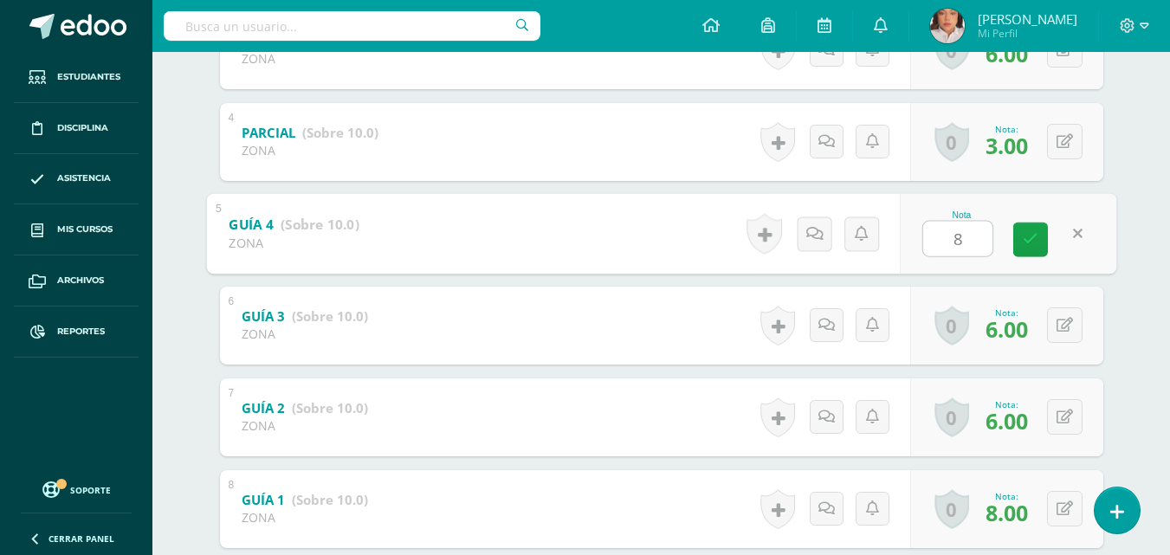
scroll to position [605, 0]
type input "8"
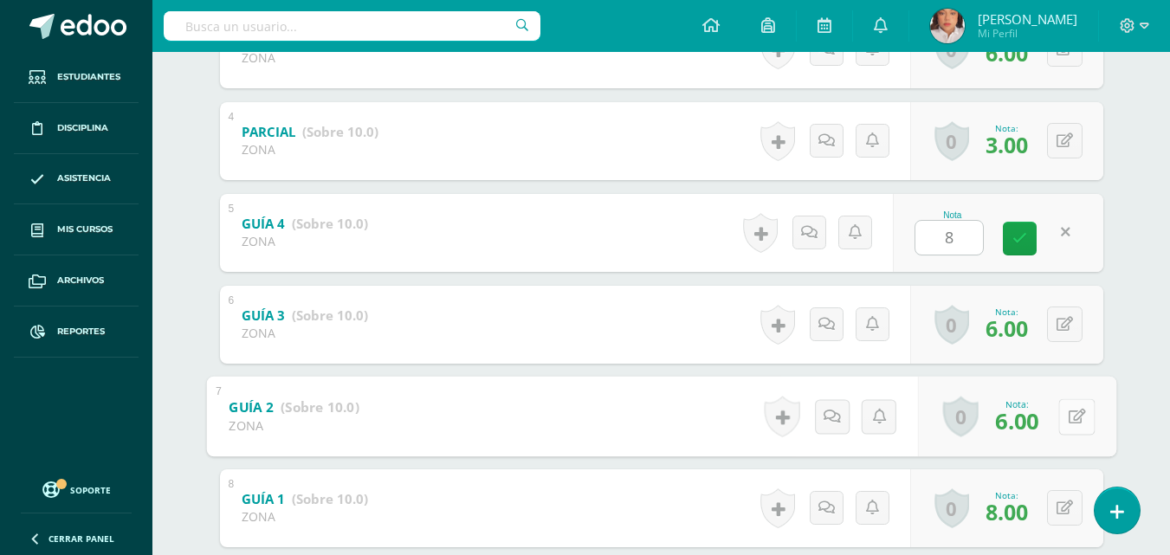
click at [1062, 414] on button at bounding box center [1076, 416] width 36 height 36
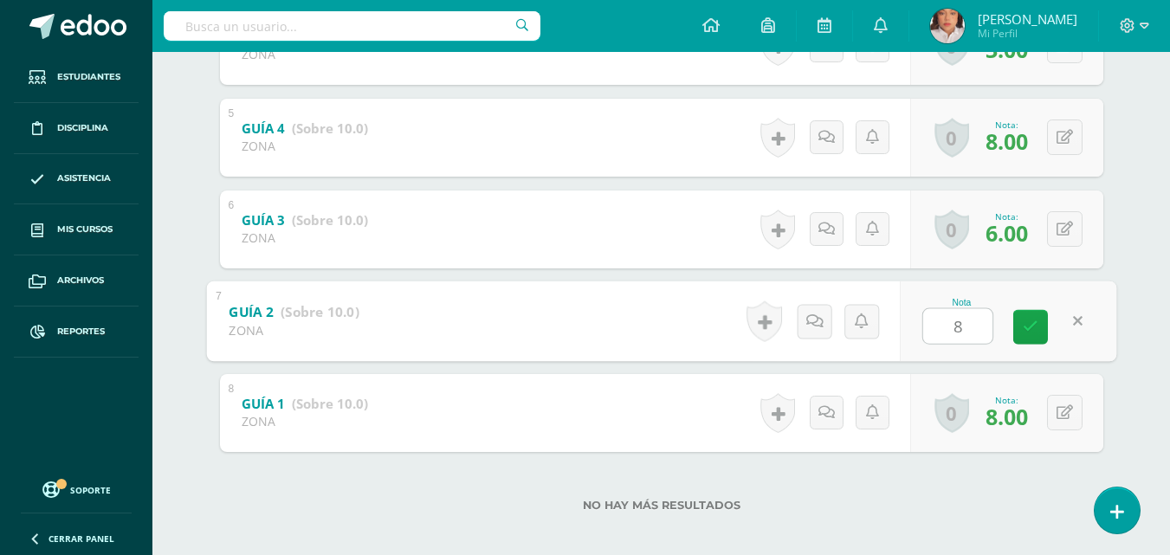
type input "8"
click at [1074, 493] on div "No hay más resultados" at bounding box center [661, 492] width 883 height 81
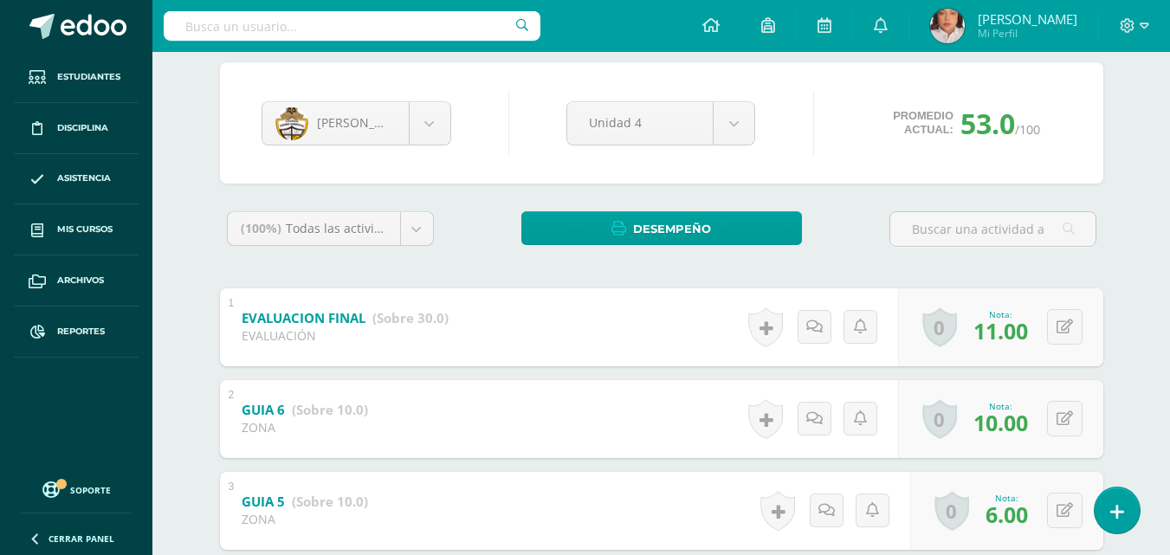
scroll to position [0, 0]
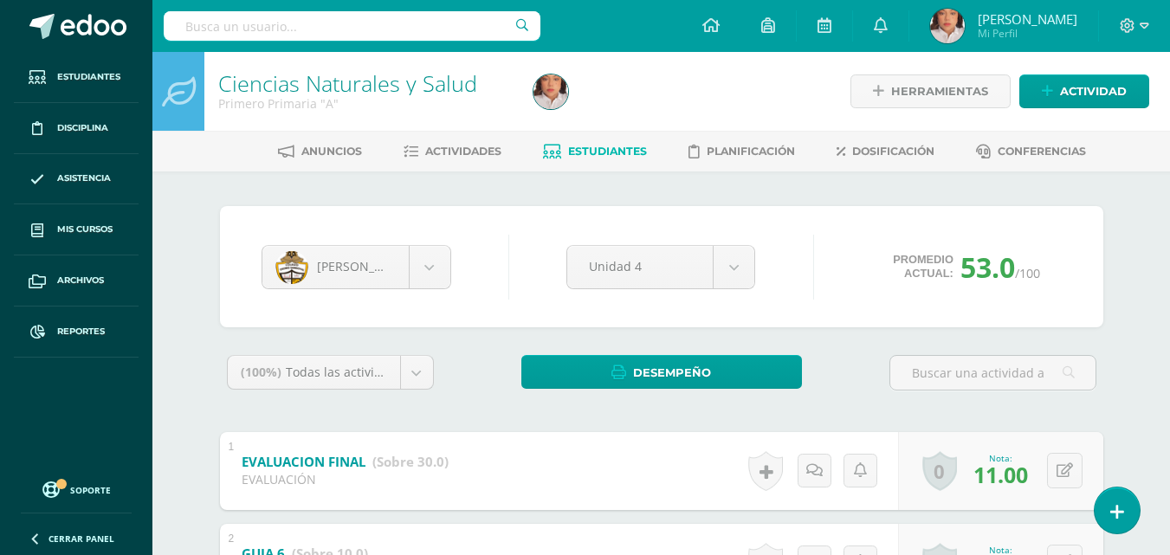
click at [629, 152] on span "Estudiantes" at bounding box center [607, 151] width 79 height 13
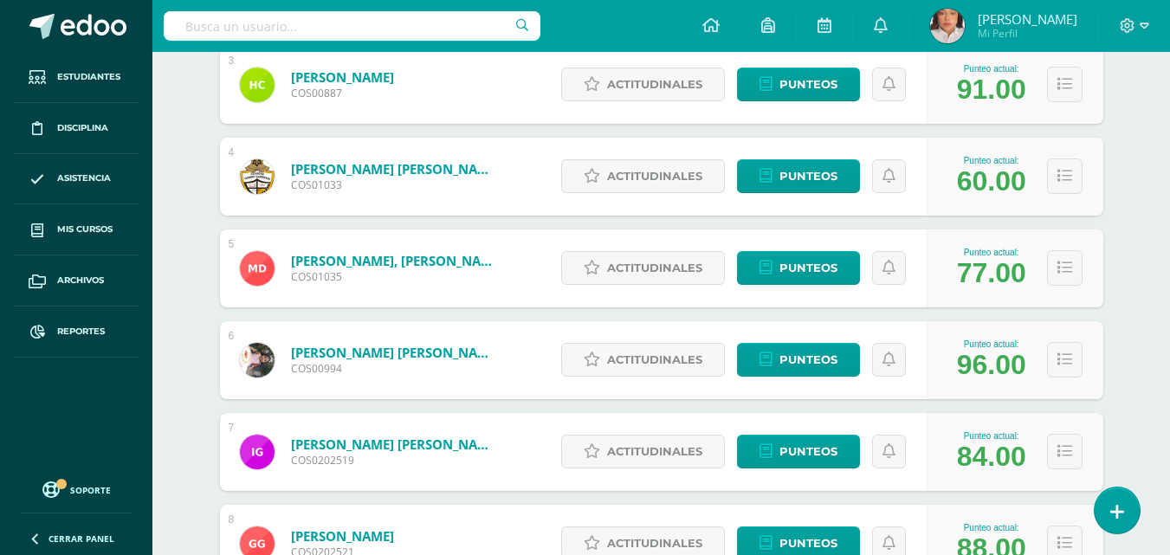
scroll to position [468, 0]
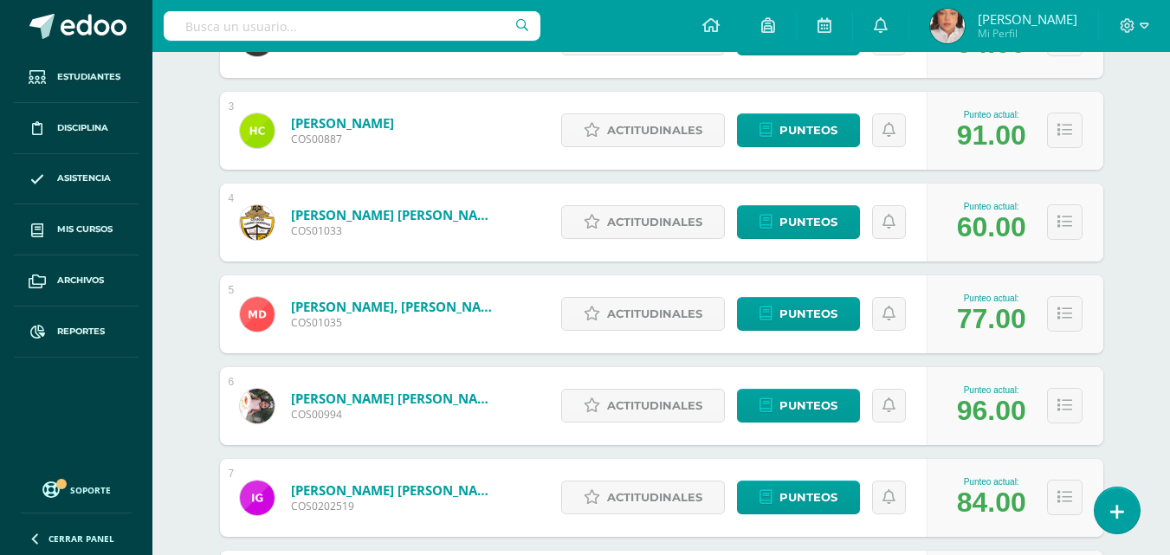
click at [1014, 337] on div "Punteo actual: 77.00" at bounding box center [1014, 314] width 177 height 78
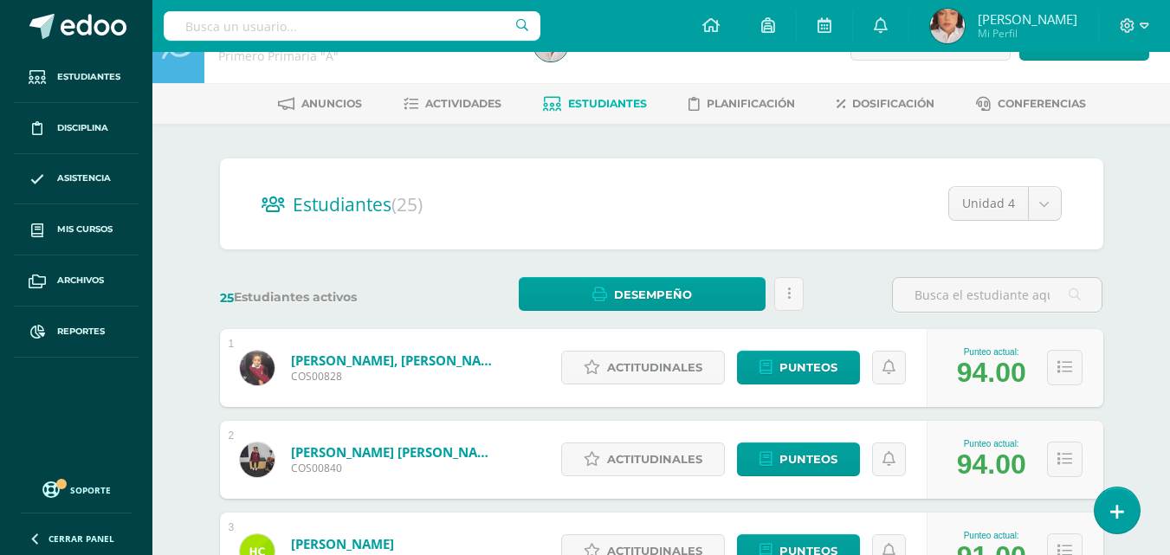
scroll to position [0, 0]
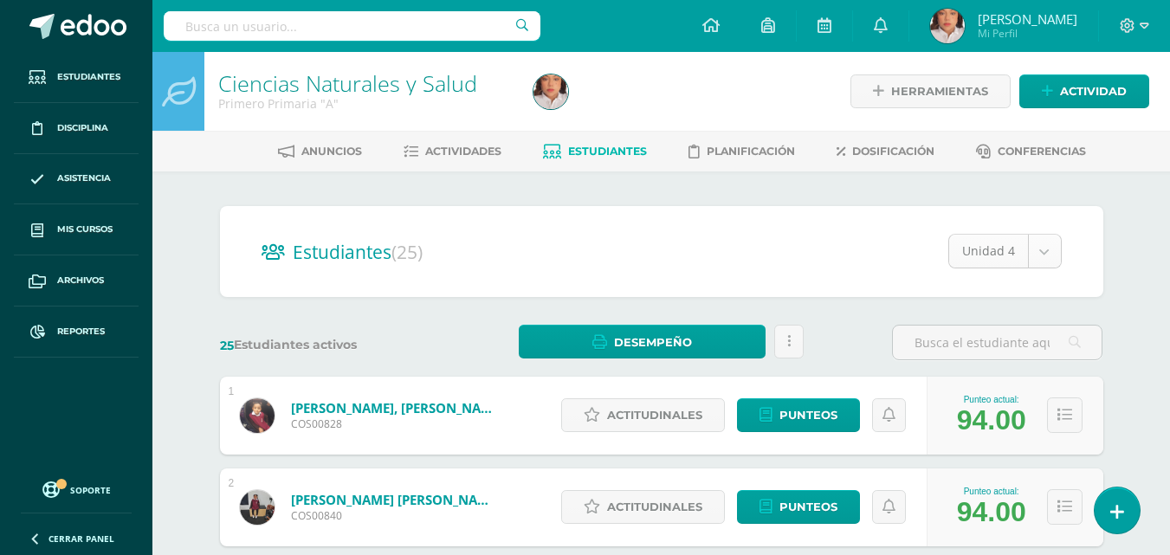
click at [795, 348] on link at bounding box center [788, 342] width 29 height 34
click at [742, 345] on link "Desempeño" at bounding box center [642, 342] width 247 height 34
click at [680, 256] on link "Descargar como HTML" at bounding box center [643, 256] width 184 height 27
click at [786, 340] on link at bounding box center [788, 342] width 29 height 34
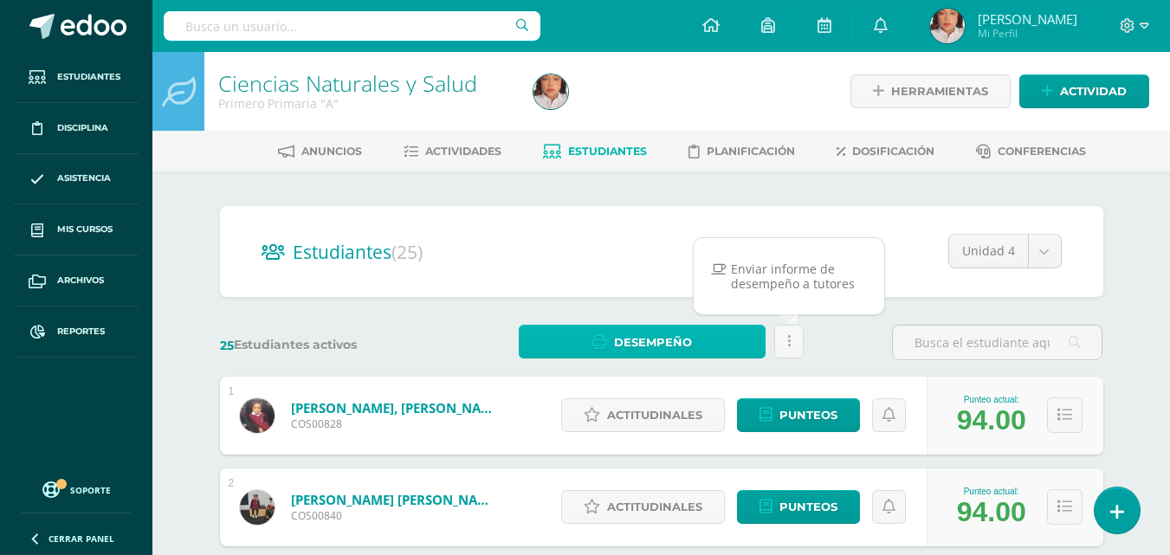
click at [689, 335] on span "Desempeño" at bounding box center [653, 342] width 78 height 32
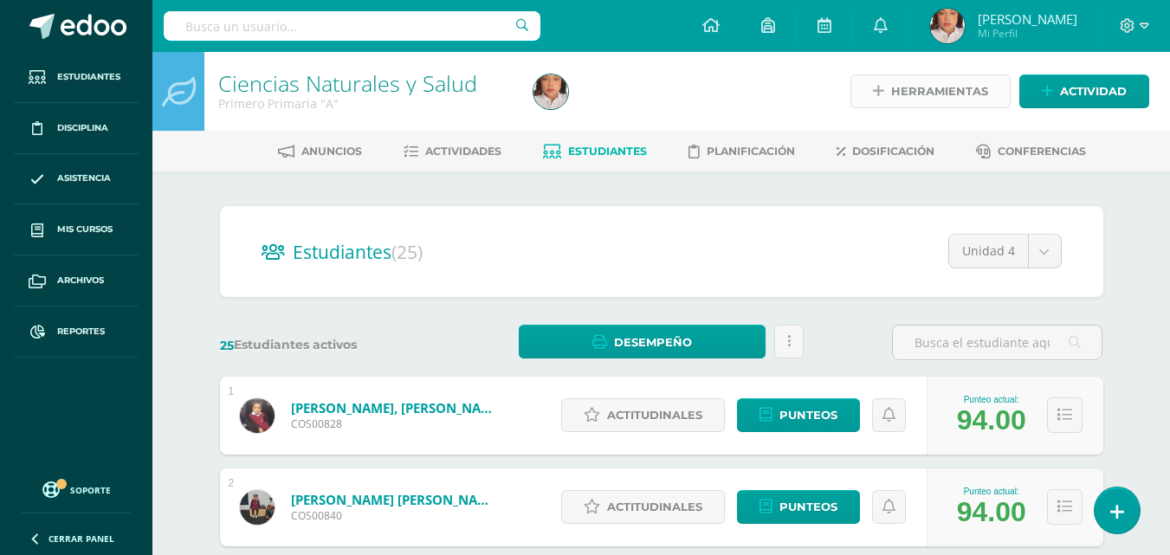
click at [949, 87] on span "Herramientas" at bounding box center [939, 91] width 97 height 32
click at [897, 152] on span "Dosificación" at bounding box center [893, 151] width 82 height 13
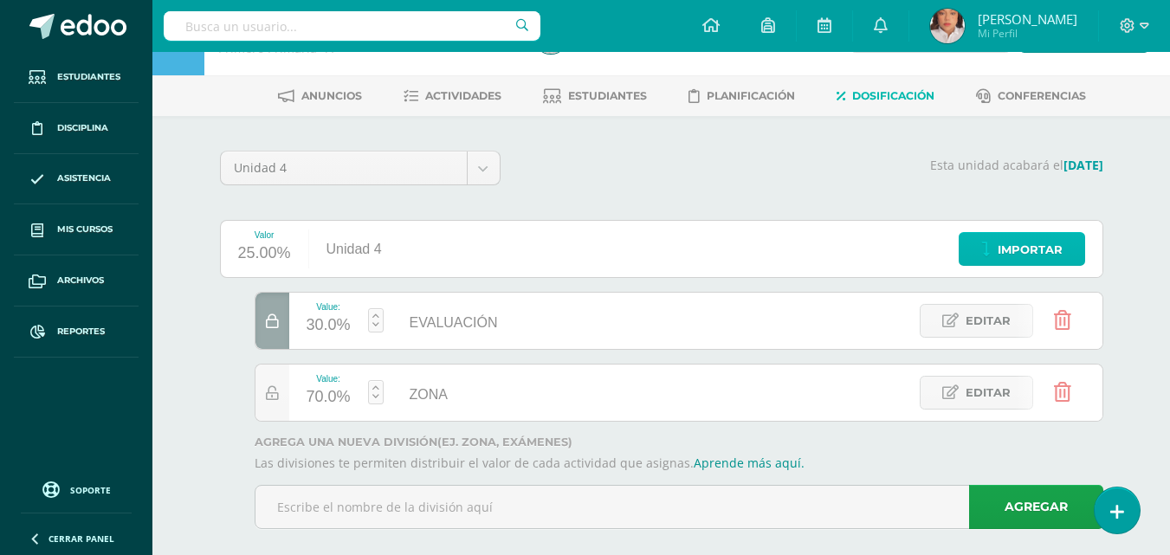
click at [991, 249] on link "Importar" at bounding box center [1021, 249] width 126 height 34
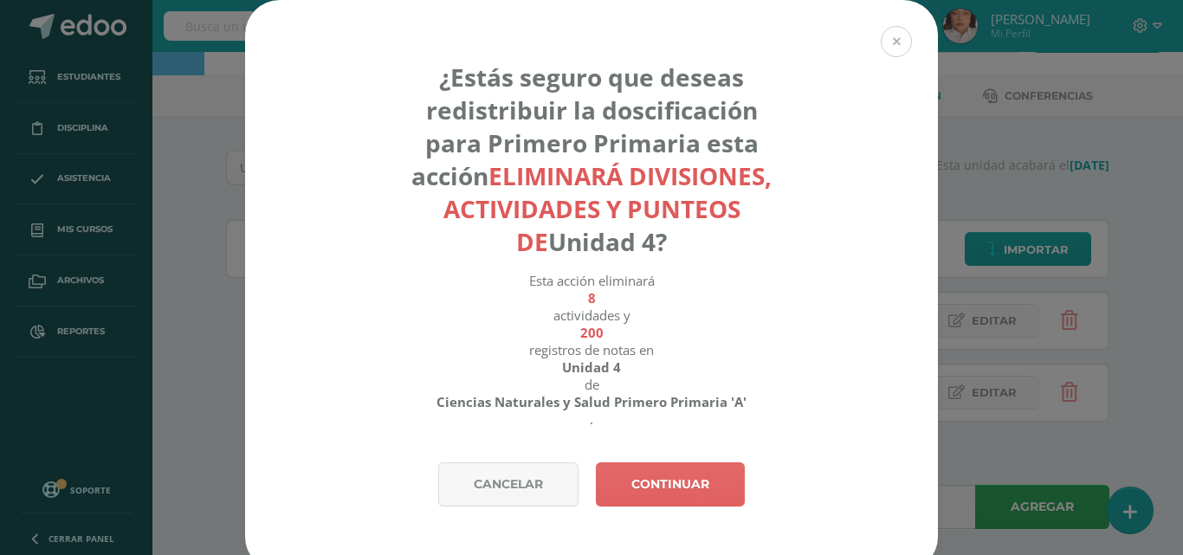
click at [903, 43] on button at bounding box center [896, 41] width 31 height 31
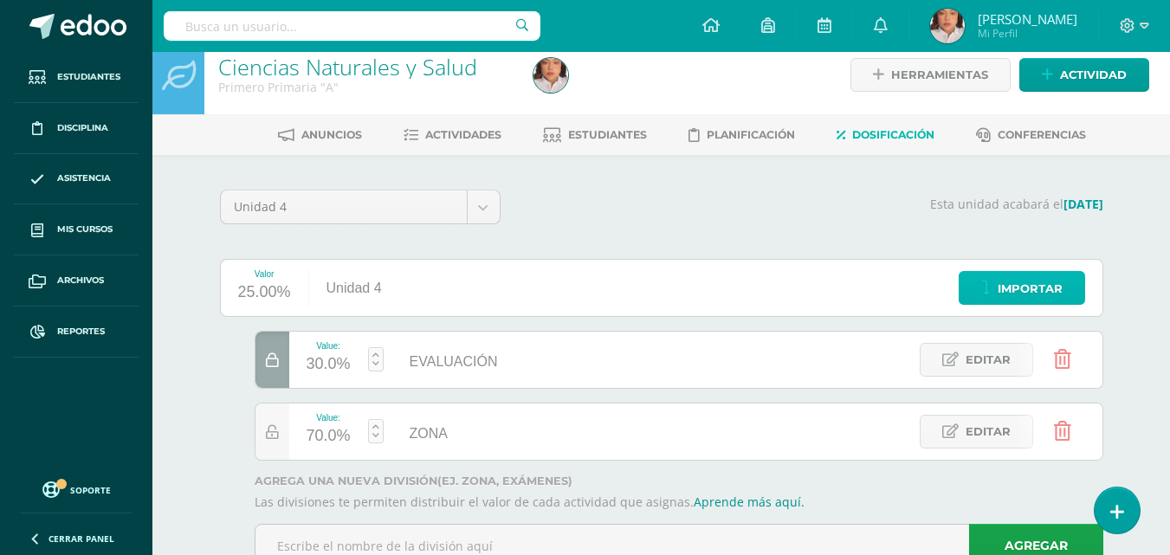
scroll to position [16, 0]
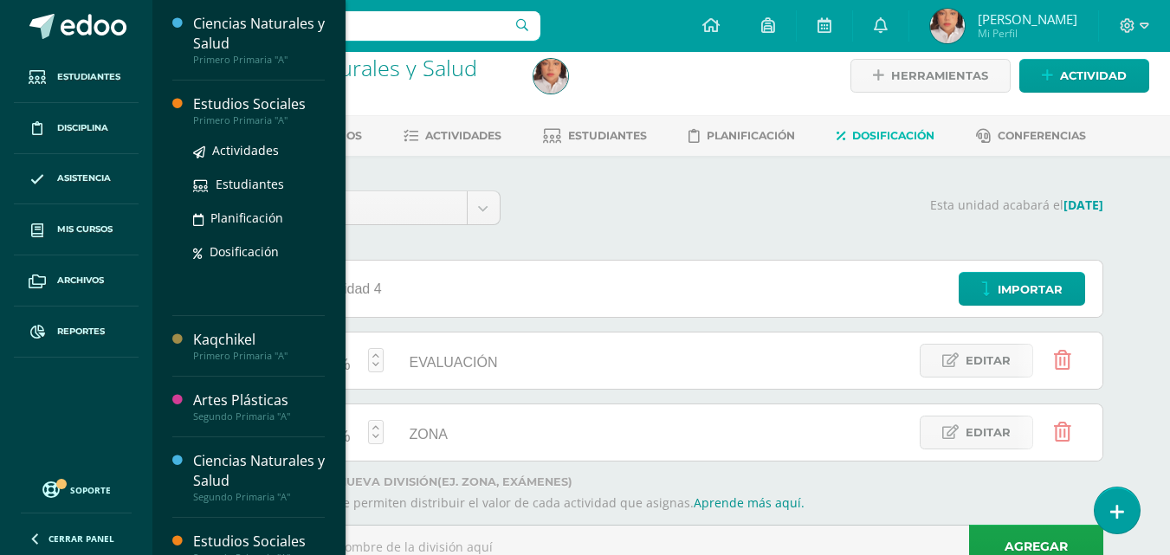
click at [236, 114] on div "Primero Primaria "A"" at bounding box center [259, 120] width 132 height 12
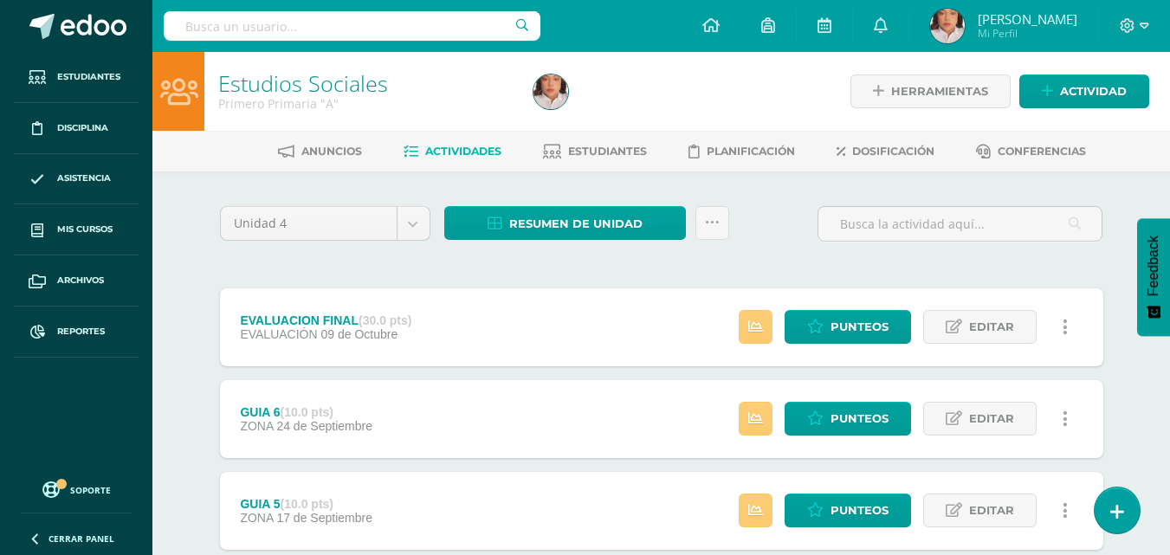
click at [596, 168] on div "Anuncios Actividades Estudiantes Planificación Dosificación Conferencias" at bounding box center [681, 151] width 1059 height 41
click at [594, 147] on span "Estudiantes" at bounding box center [607, 151] width 79 height 13
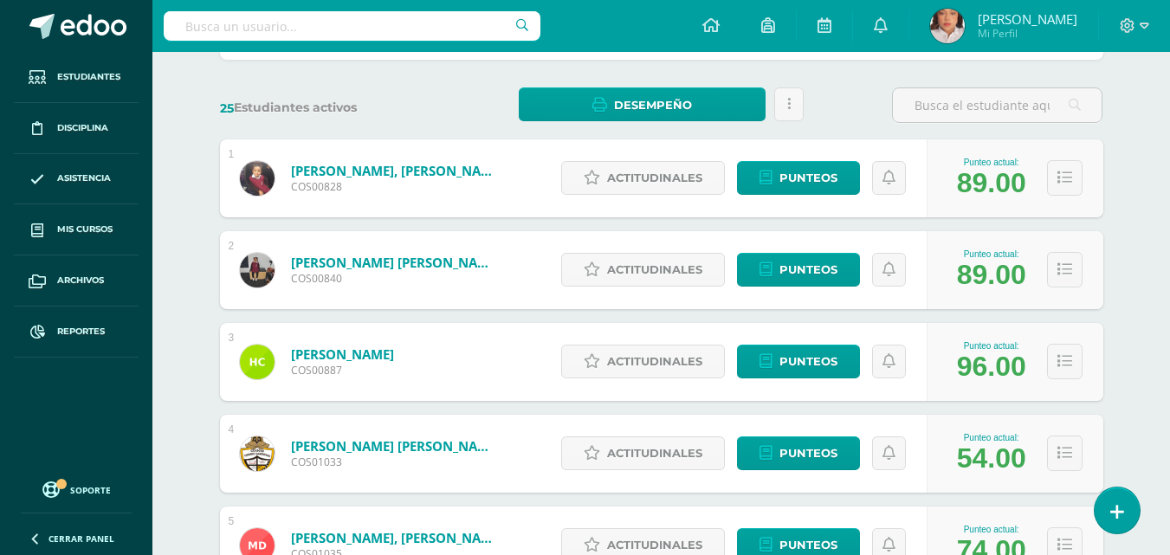
scroll to position [238, 0]
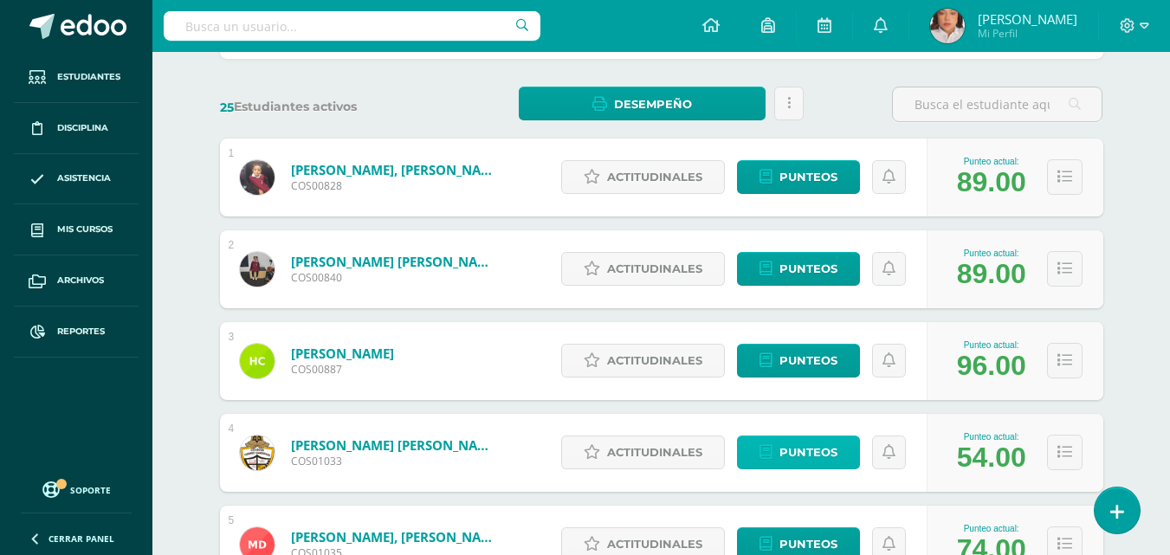
click at [771, 441] on link "Punteos" at bounding box center [798, 453] width 123 height 34
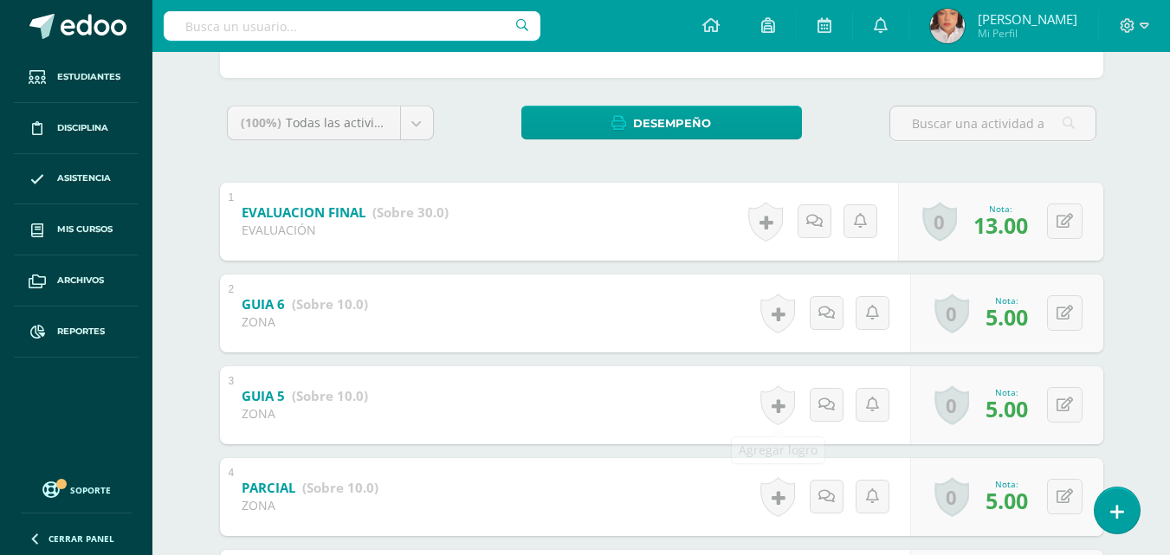
scroll to position [256, 0]
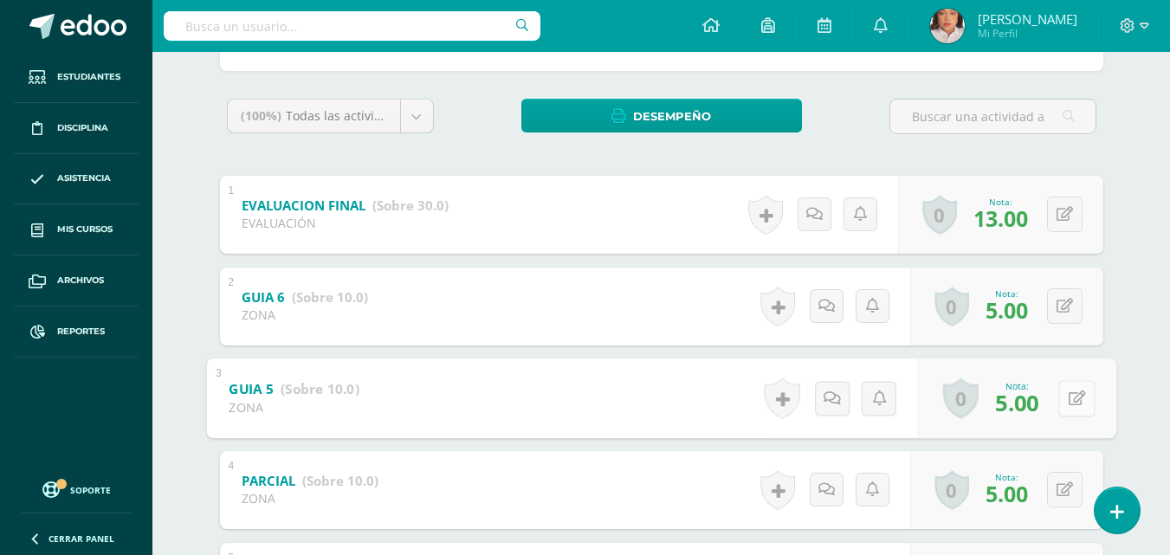
click at [1070, 395] on icon at bounding box center [1076, 397] width 17 height 15
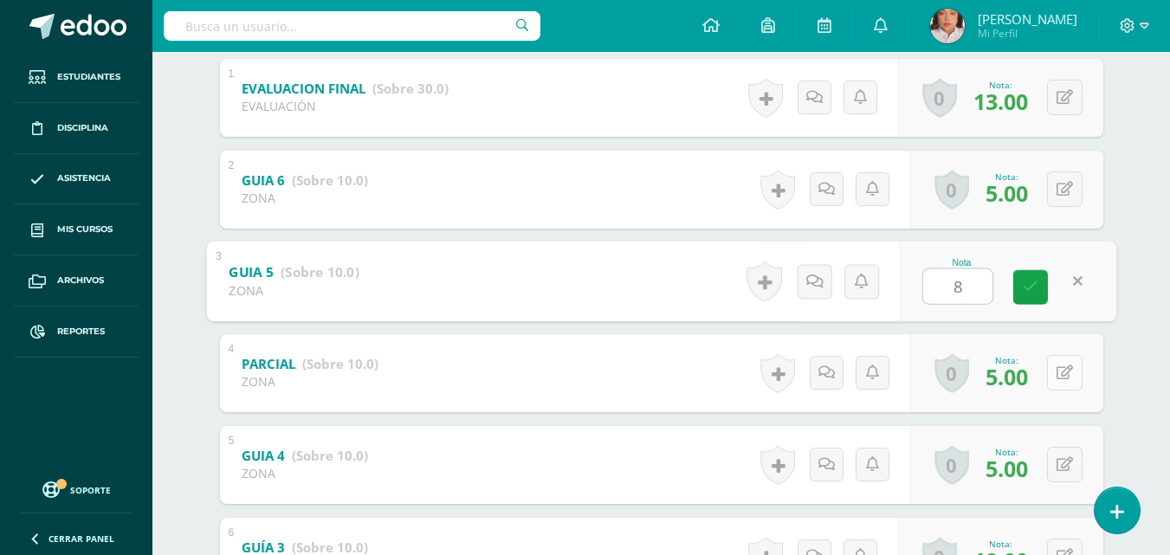
scroll to position [378, 0]
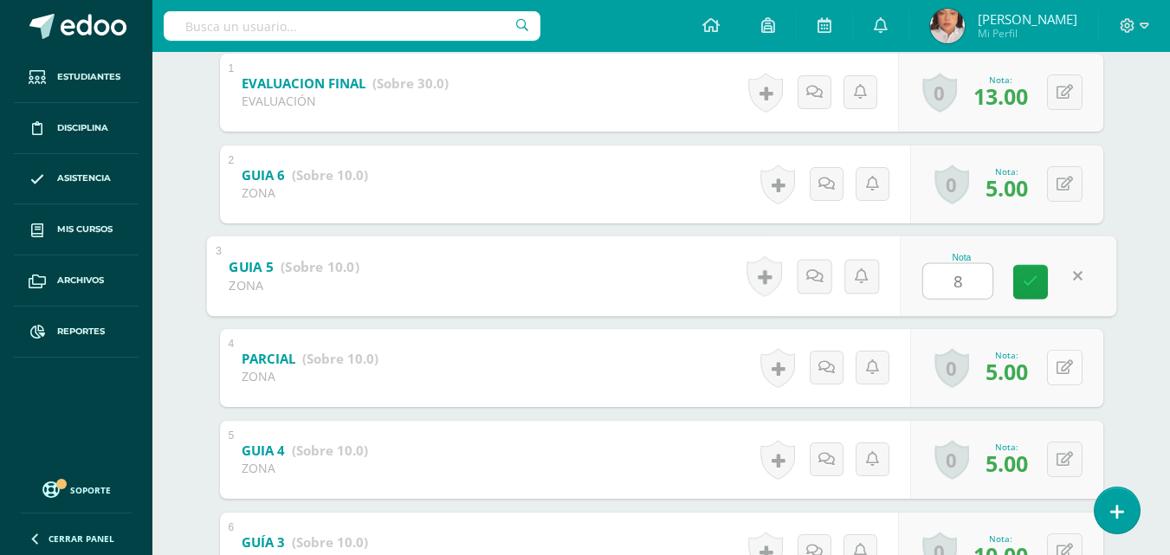
type input "8"
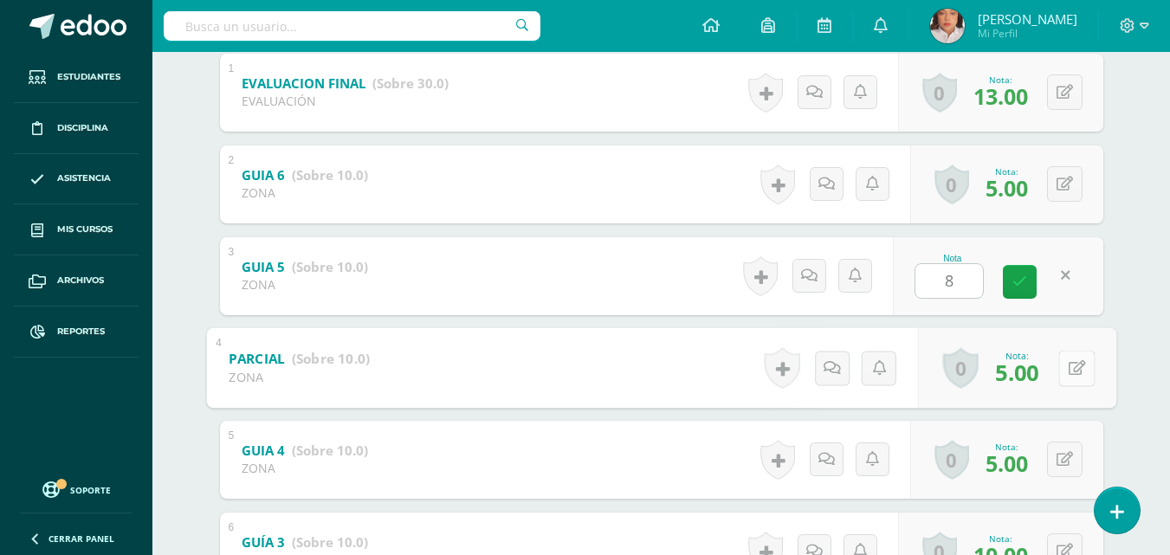
click at [1062, 365] on button at bounding box center [1076, 368] width 36 height 36
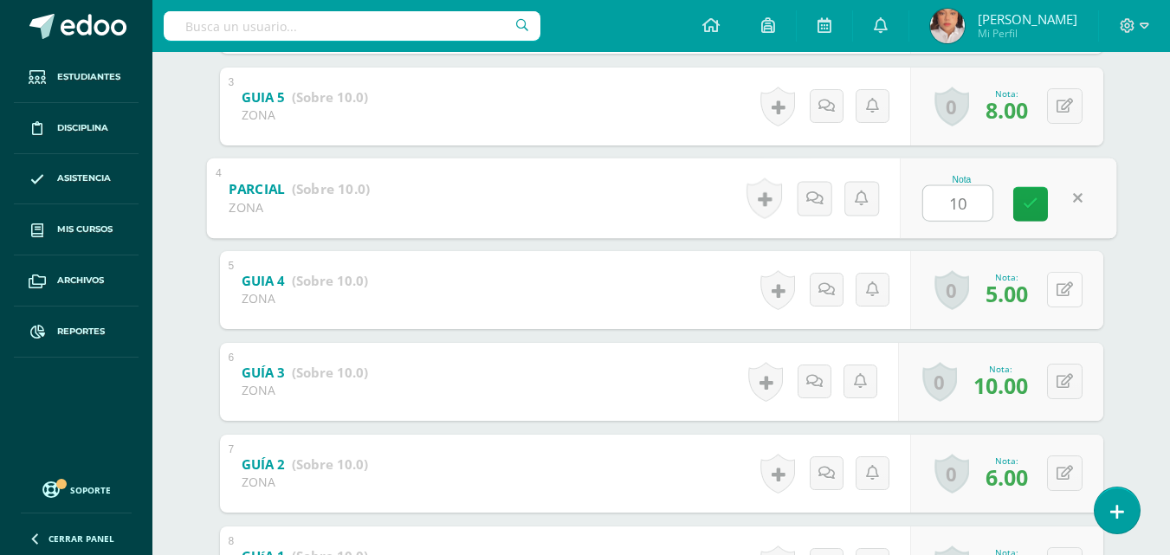
scroll to position [554, 0]
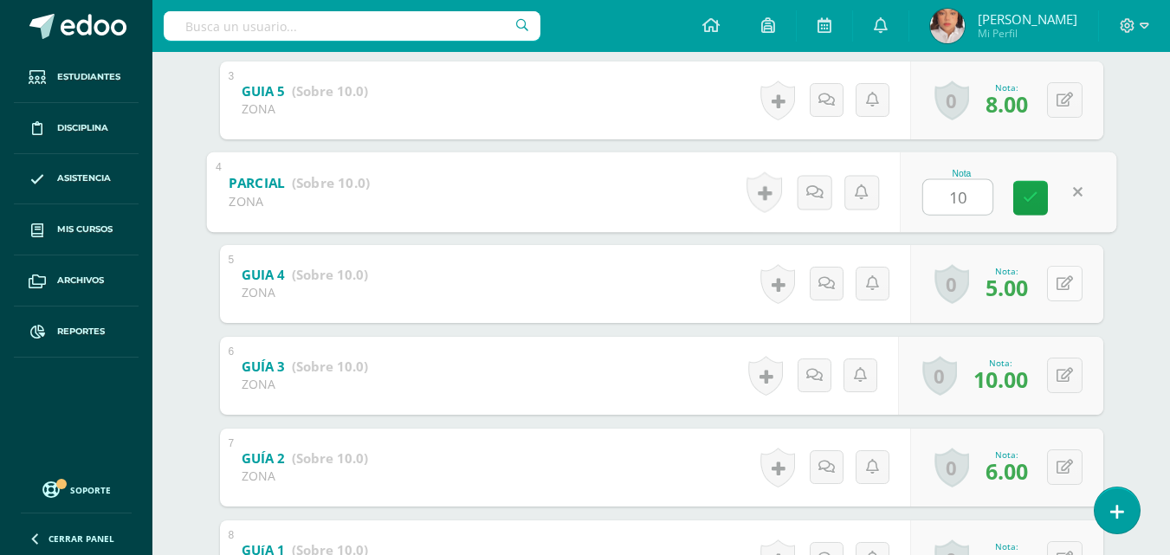
type input "10"
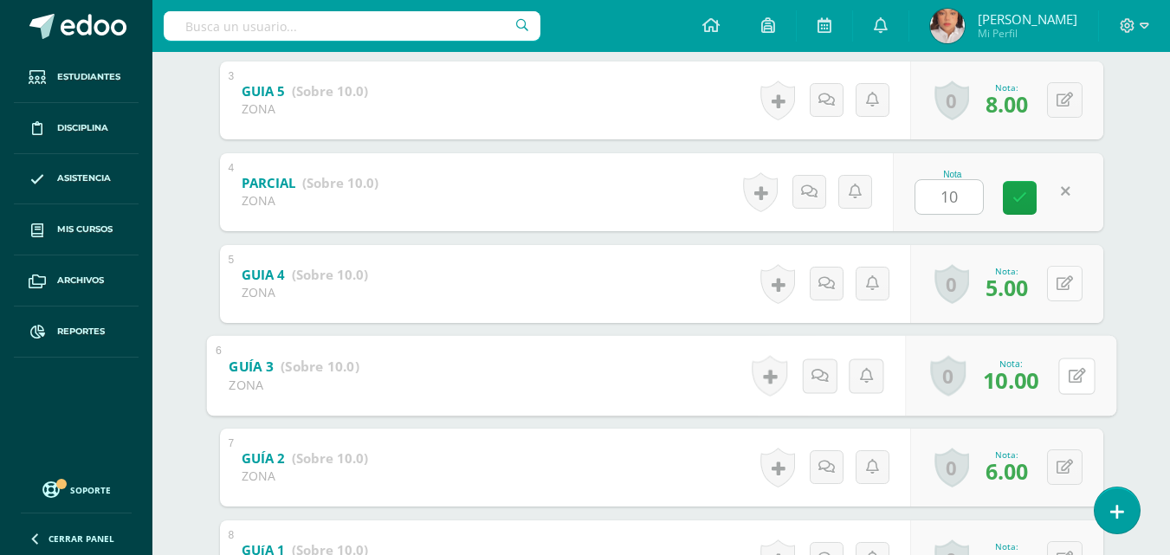
click at [1062, 358] on button at bounding box center [1076, 376] width 36 height 36
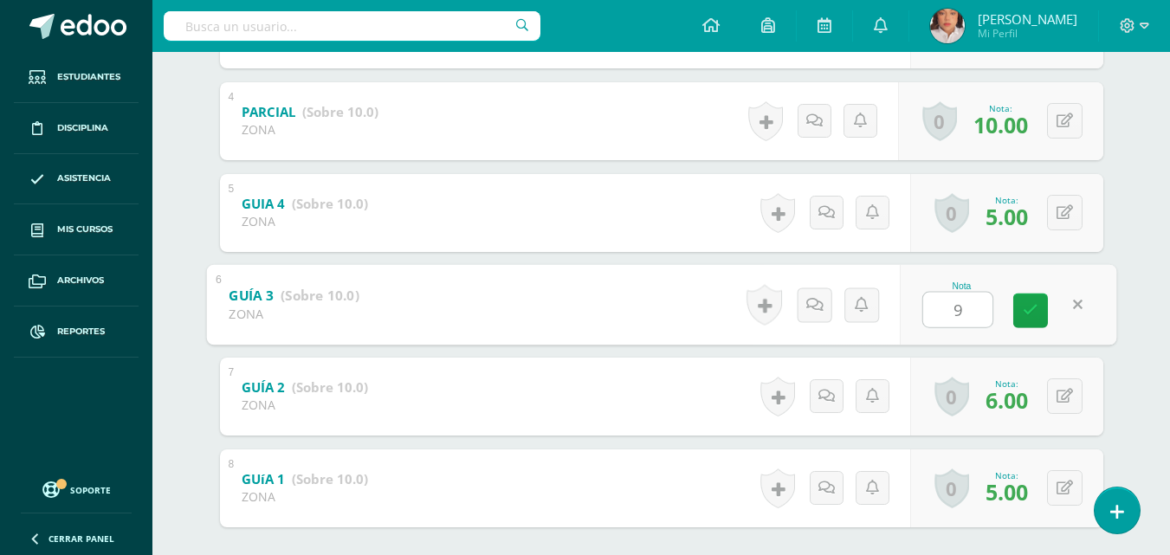
scroll to position [623, 0]
type input "9"
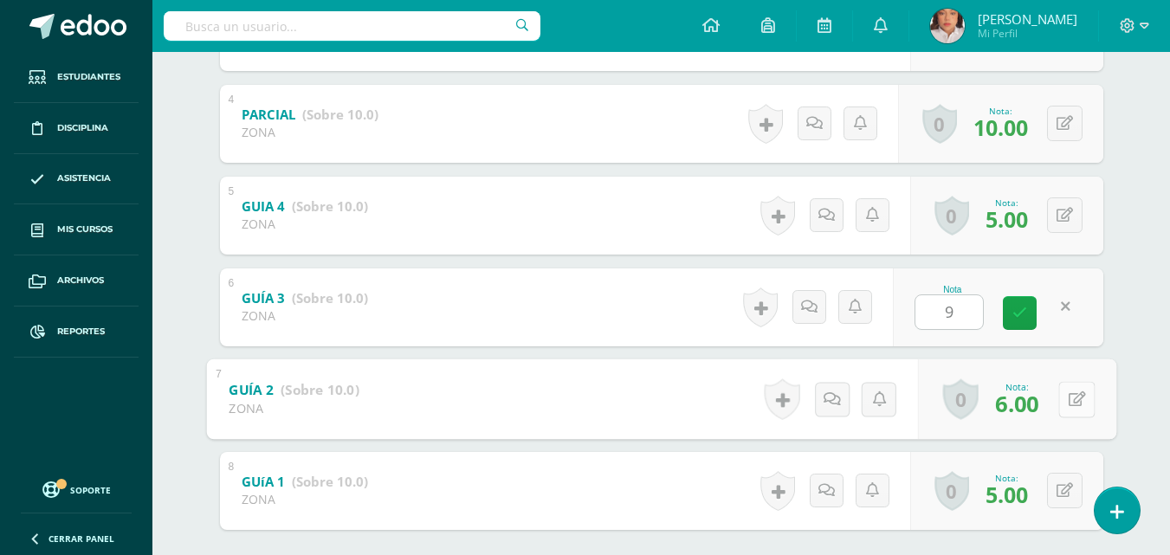
click at [1058, 382] on div "0 Logros Logros obtenidos Aún no hay logros agregados Nota: 6.00" at bounding box center [1016, 398] width 198 height 81
click at [1084, 392] on icon at bounding box center [1076, 398] width 17 height 15
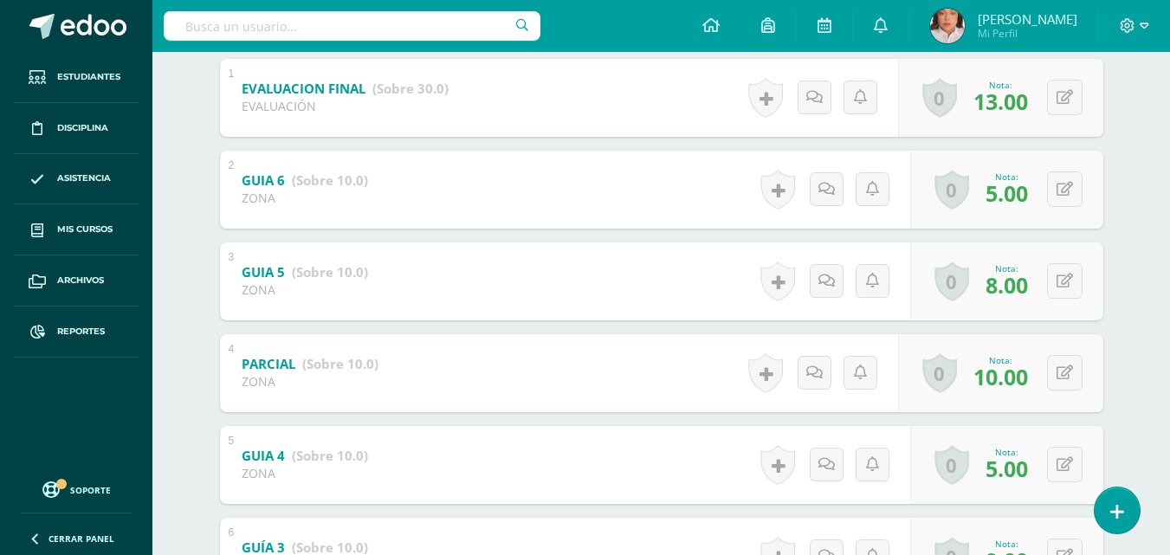
scroll to position [372, 0]
type input "8"
click at [1072, 299] on button at bounding box center [1076, 282] width 36 height 36
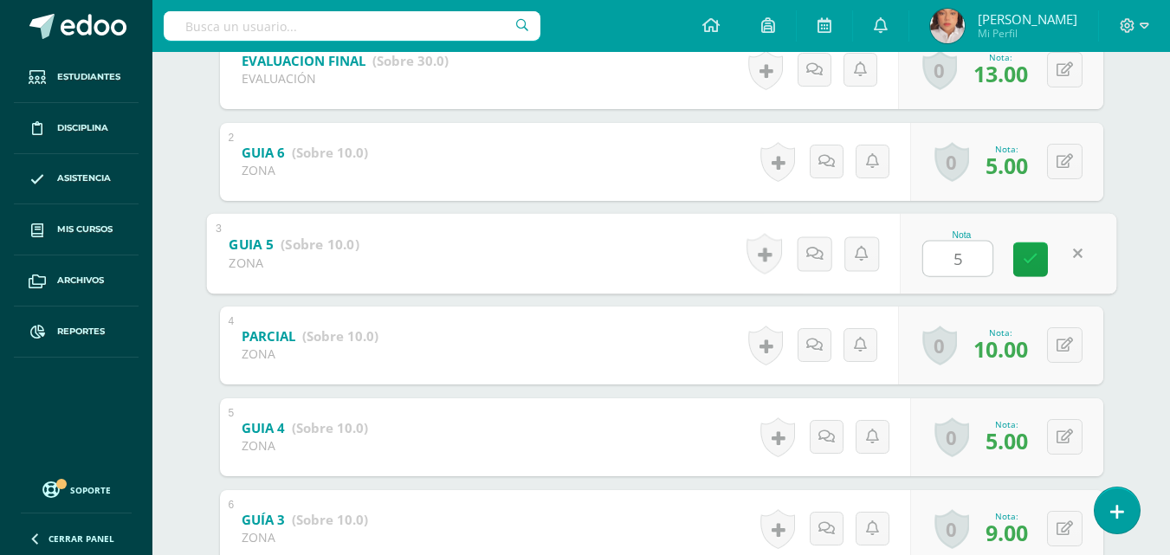
scroll to position [402, 0]
type input "5"
click at [1139, 301] on div "Estudios Sociales Primero Primaria "A" Herramientas Detalle de asistencias Acti…" at bounding box center [660, 258] width 1017 height 1216
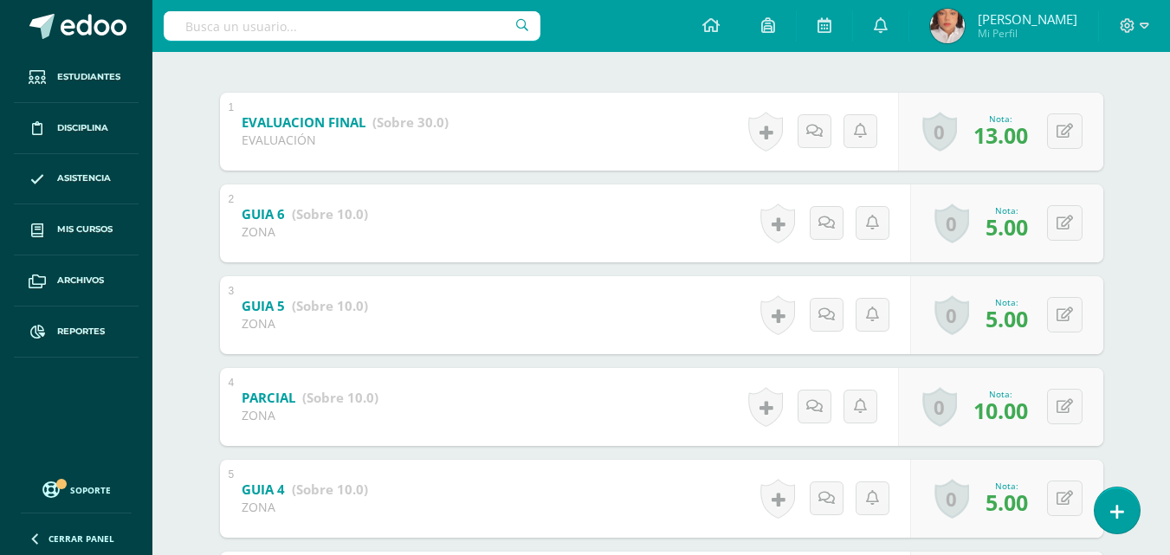
scroll to position [339, 0]
click at [1071, 227] on icon at bounding box center [1076, 223] width 17 height 15
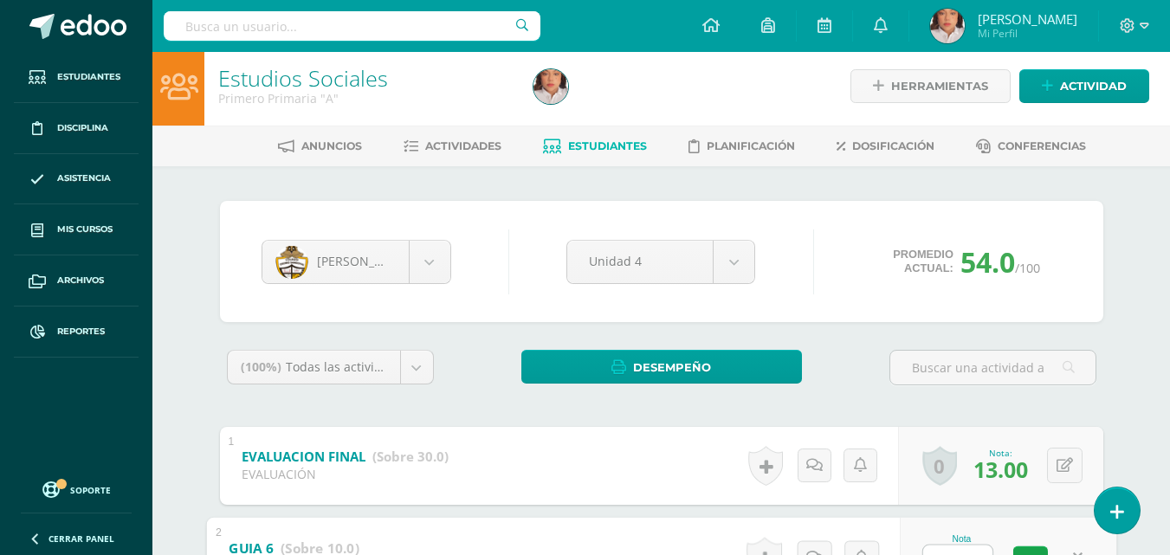
scroll to position [0, 0]
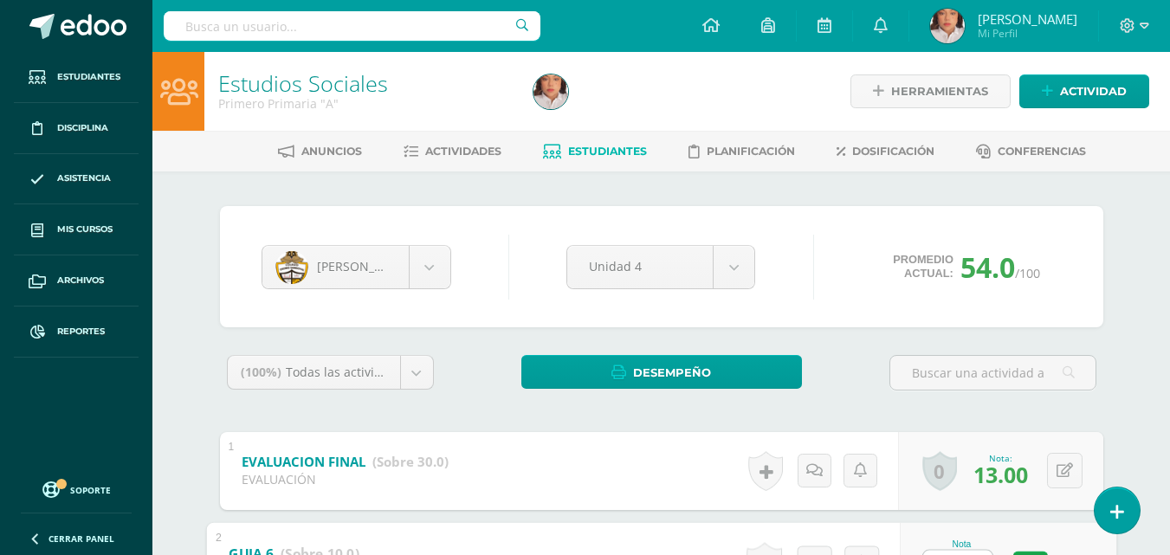
type input "8"
click at [610, 169] on div "Anuncios Actividades Estudiantes Planificación Dosificación Conferencias" at bounding box center [681, 151] width 1059 height 41
click at [597, 142] on link "Estudiantes" at bounding box center [595, 152] width 104 height 28
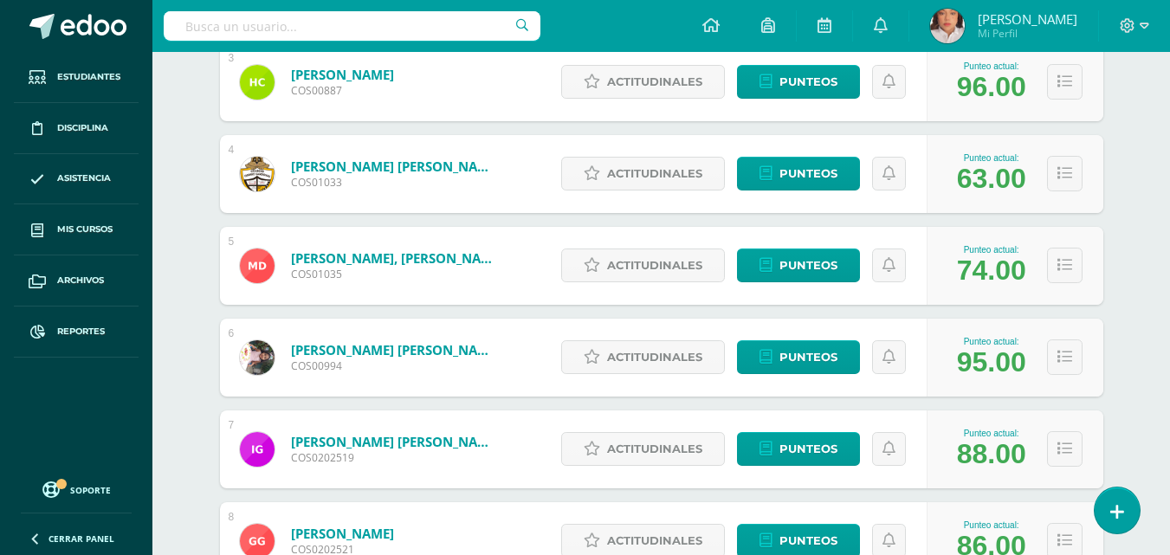
scroll to position [516, 0]
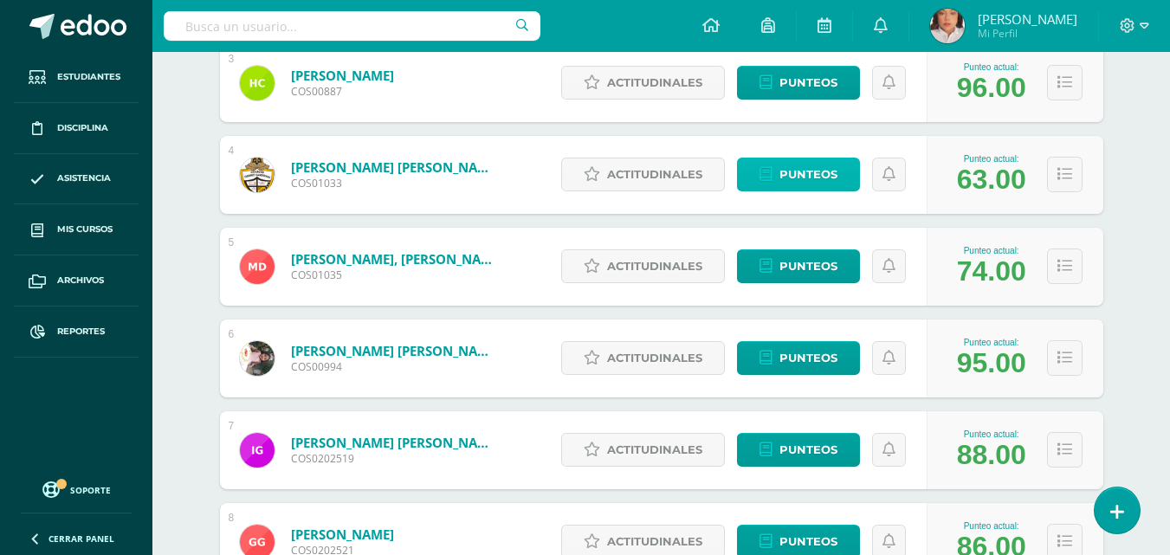
click at [830, 175] on span "Punteos" at bounding box center [808, 174] width 58 height 32
click at [825, 184] on span "Punteos" at bounding box center [808, 174] width 58 height 32
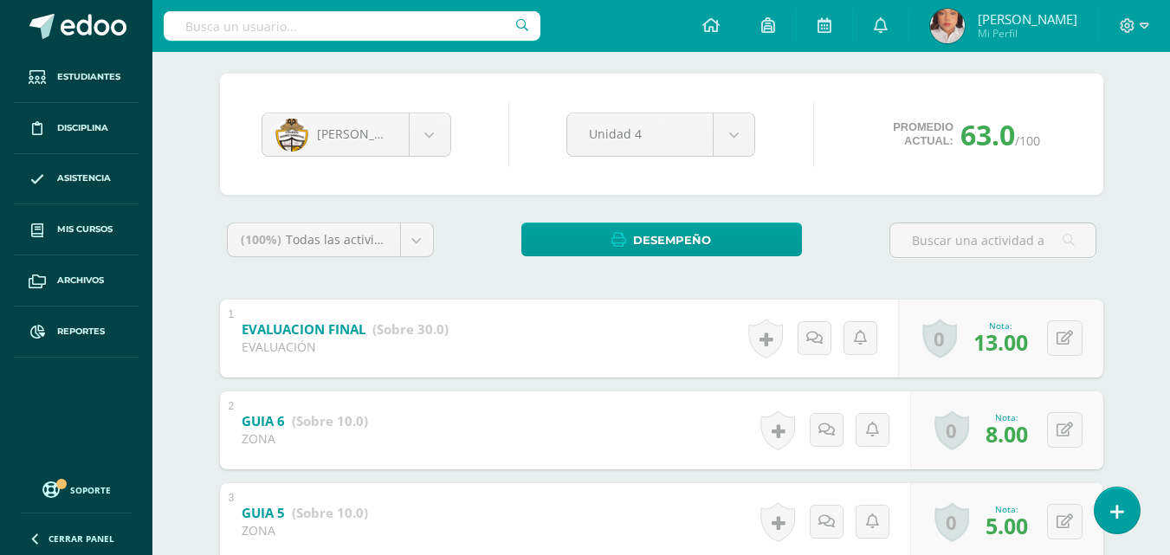
scroll to position [154, 0]
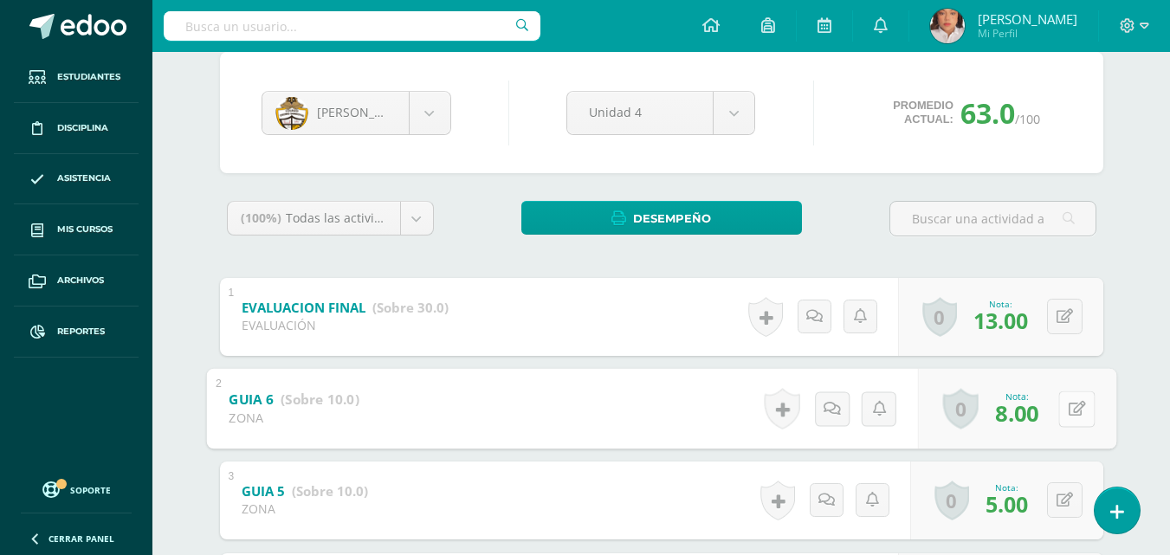
click at [1080, 398] on button at bounding box center [1076, 408] width 36 height 36
type input "5"
click at [1105, 374] on div "[PERSON_NAME] [PERSON_NAME] [PERSON_NAME] De [PERSON_NAME] [PERSON_NAME] [PERSO…" at bounding box center [661, 565] width 897 height 1027
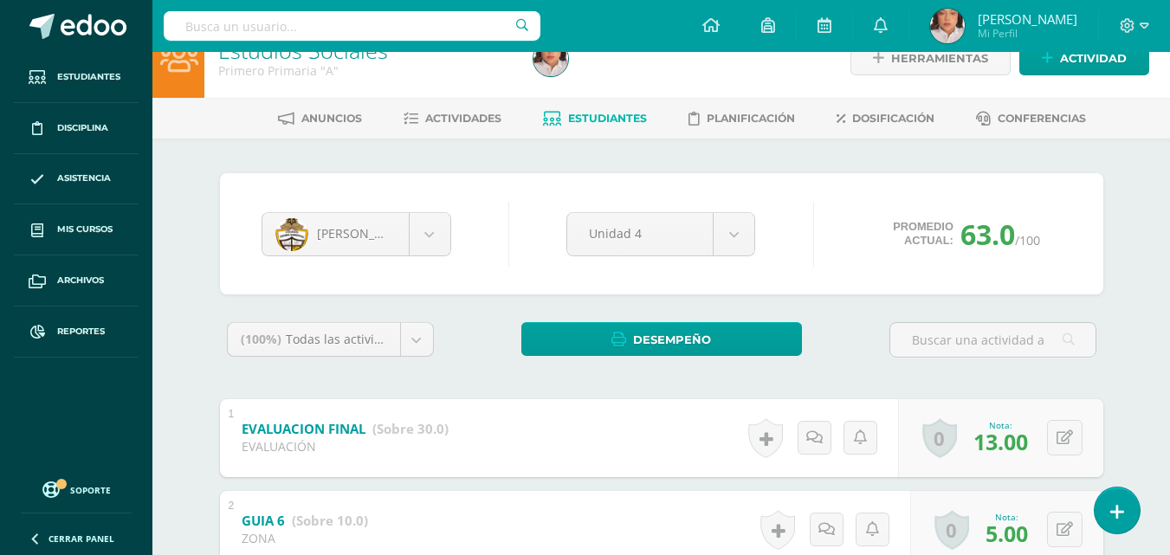
scroll to position [0, 0]
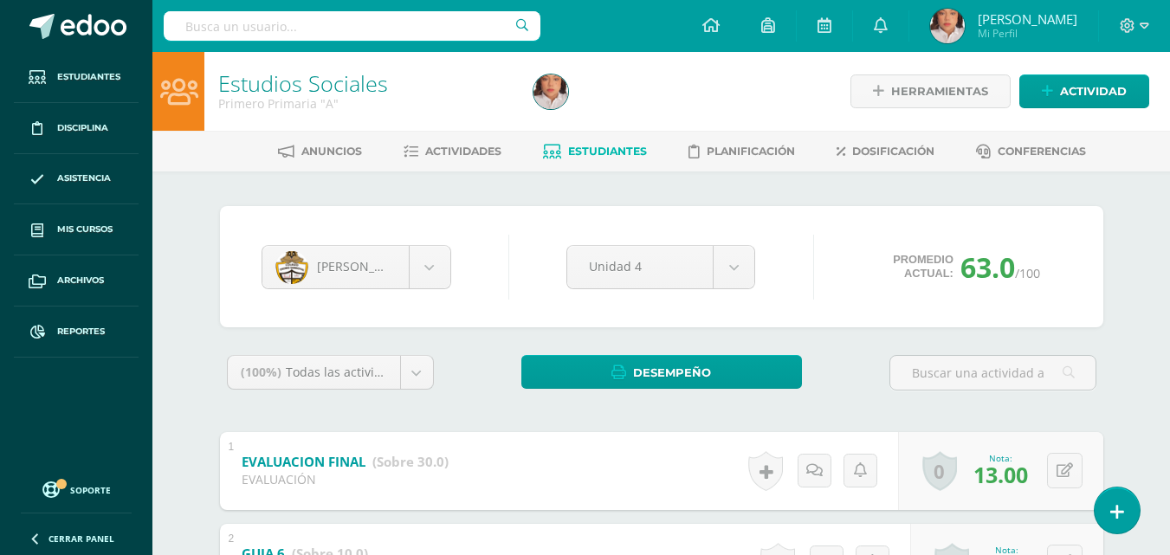
click at [551, 147] on icon at bounding box center [552, 152] width 18 height 15
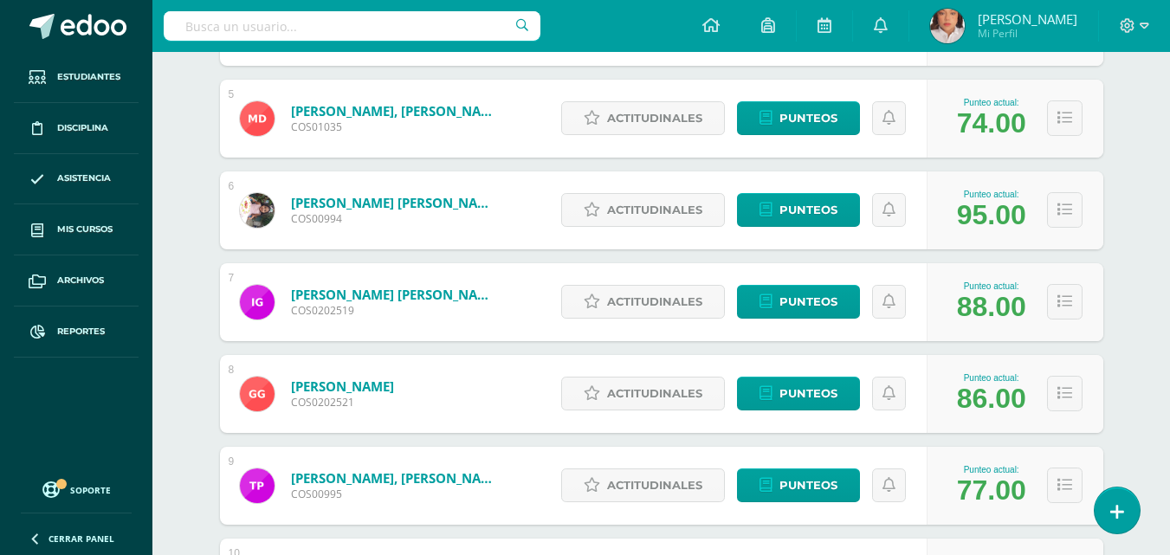
scroll to position [665, 0]
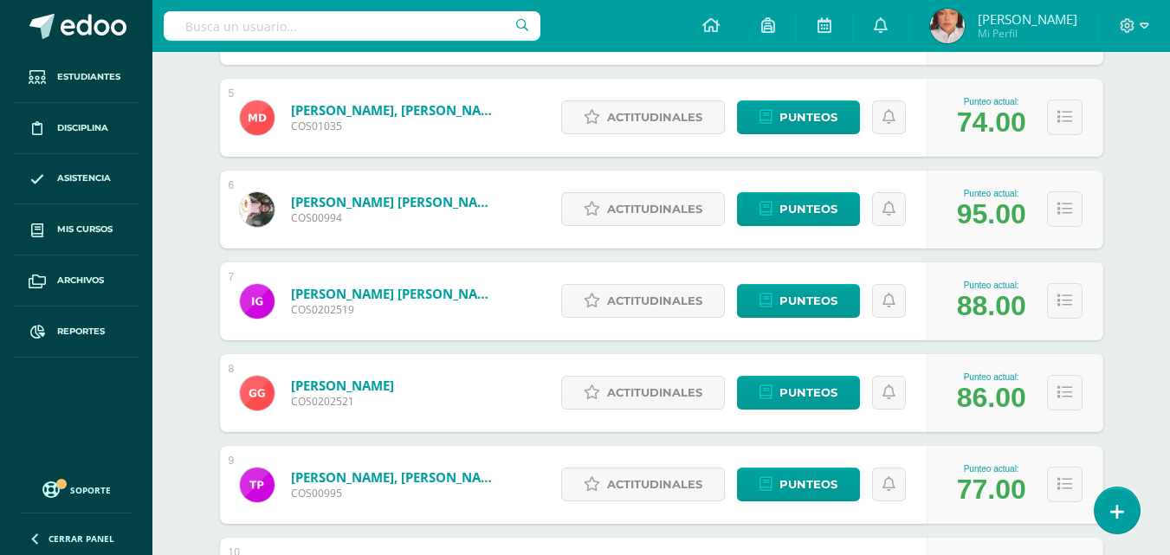
click at [985, 303] on div "88.00" at bounding box center [991, 306] width 69 height 32
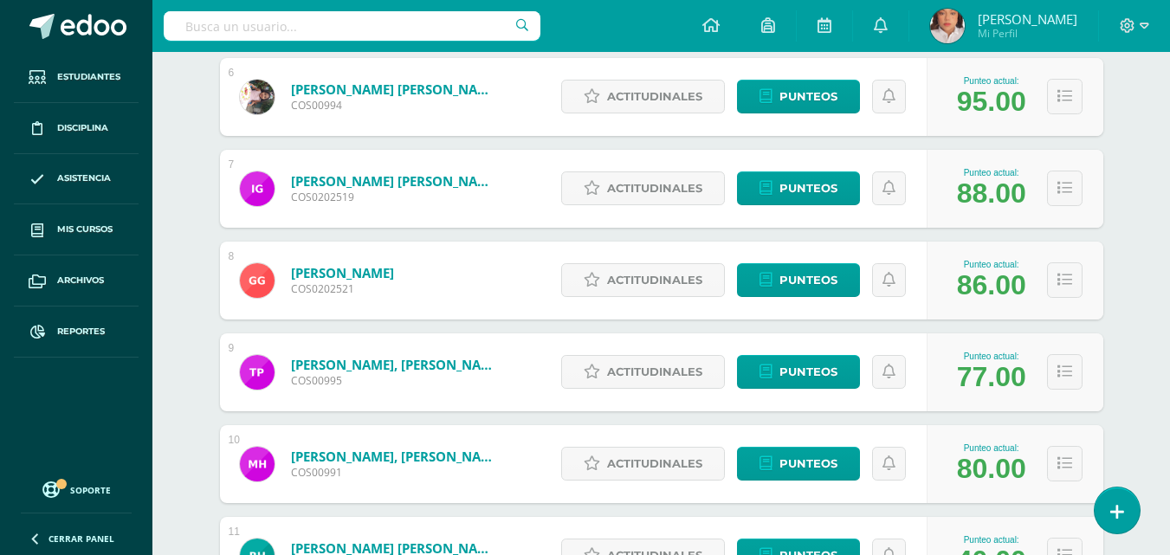
scroll to position [781, 0]
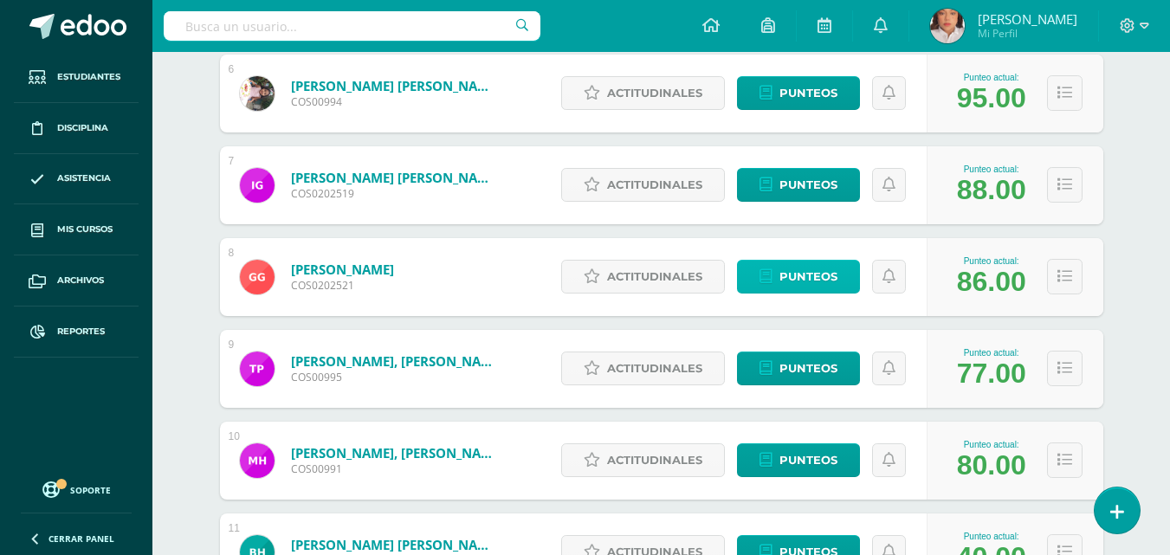
click at [821, 275] on span "Punteos" at bounding box center [808, 277] width 58 height 32
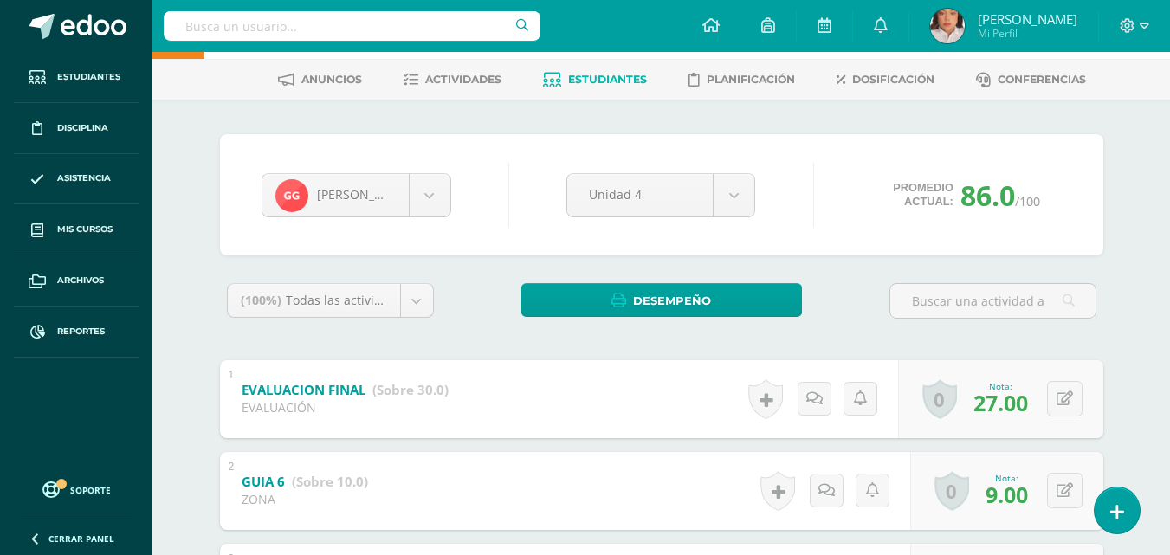
scroll to position [74, 0]
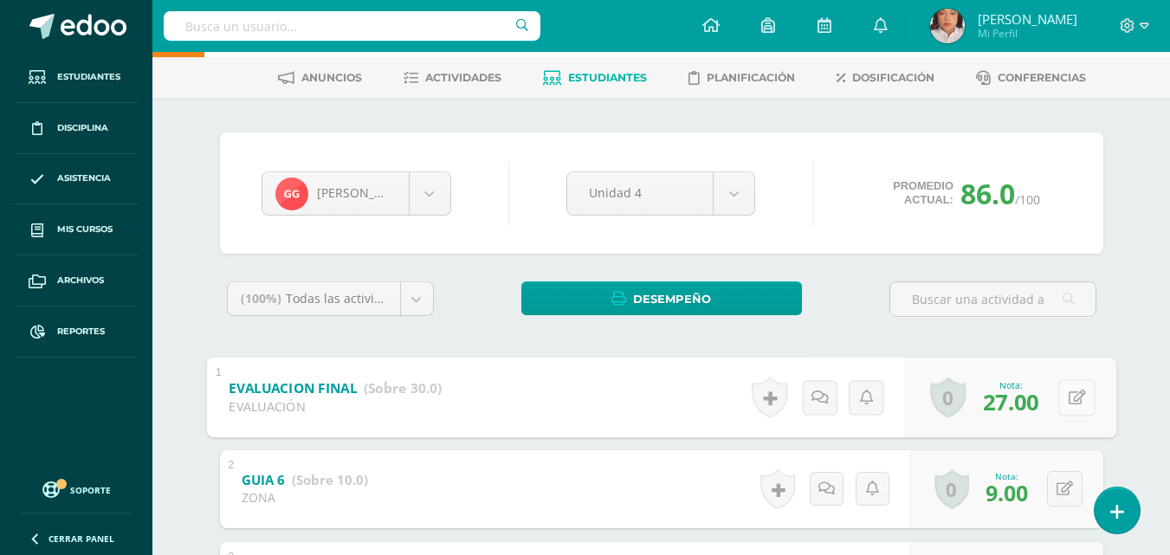
click at [1062, 397] on button at bounding box center [1076, 397] width 36 height 36
type input "20"
click at [581, 76] on span "Estudiantes" at bounding box center [607, 77] width 79 height 13
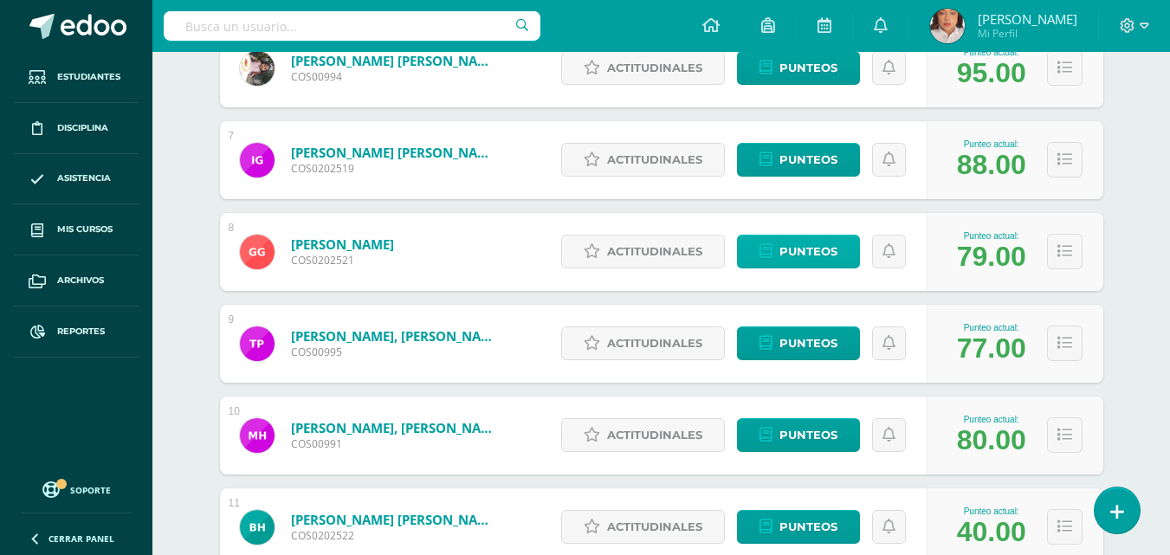
scroll to position [814, 0]
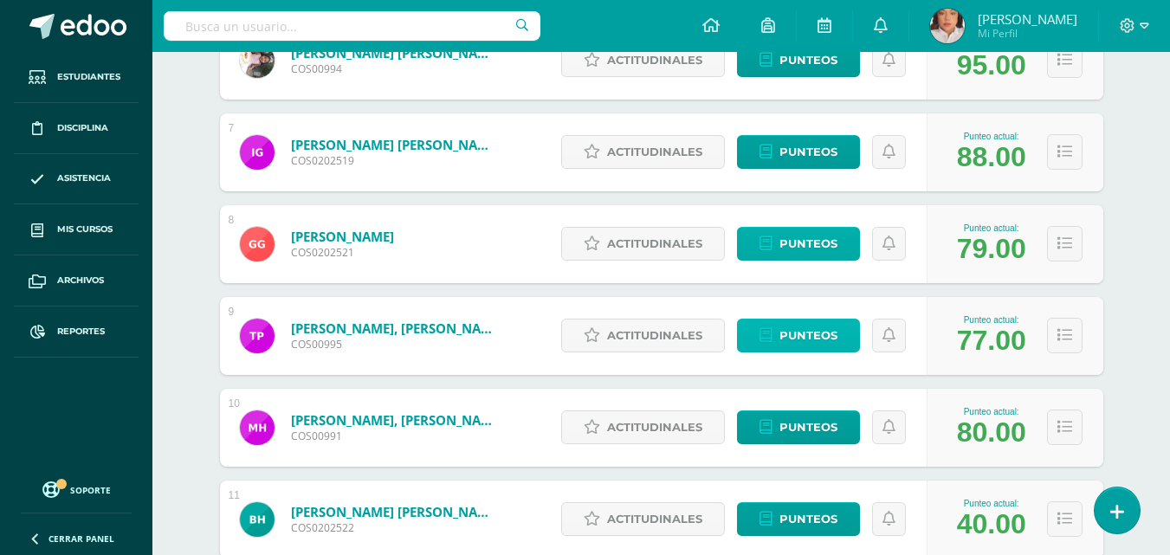
click at [793, 333] on span "Punteos" at bounding box center [808, 335] width 58 height 32
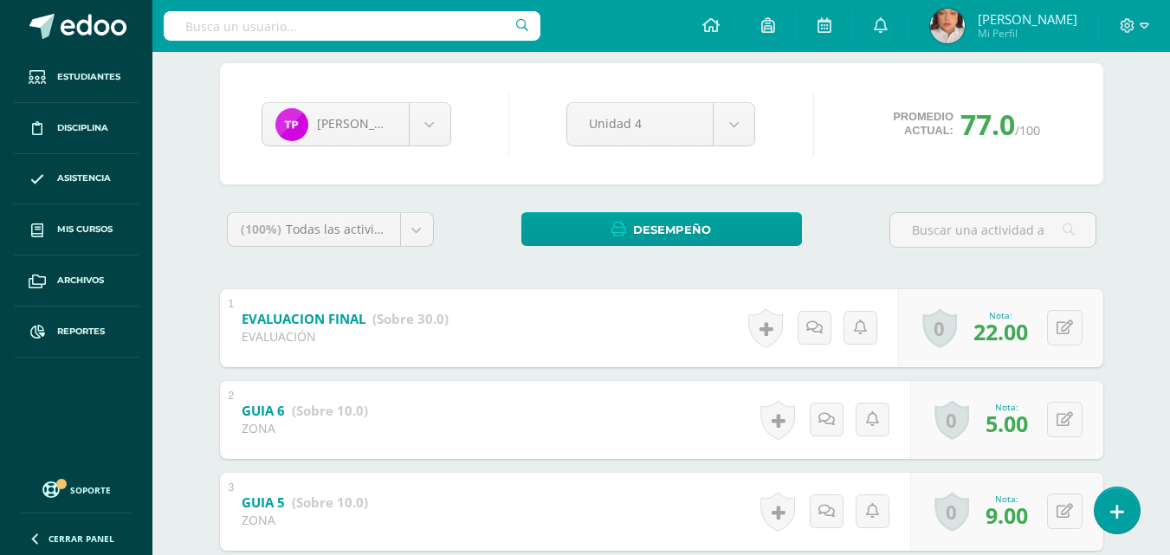
scroll to position [145, 0]
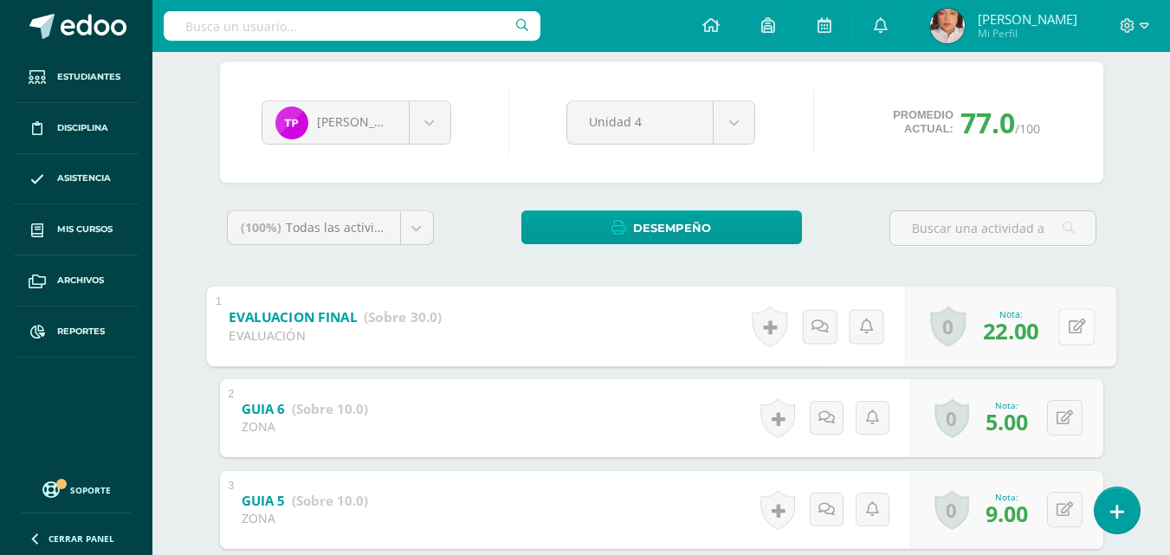
click at [1049, 316] on div "0 Logros Logros obtenidos Aún no hay logros agregados Nota: 22.00" at bounding box center [1010, 326] width 211 height 81
click at [1087, 326] on button at bounding box center [1076, 326] width 36 height 36
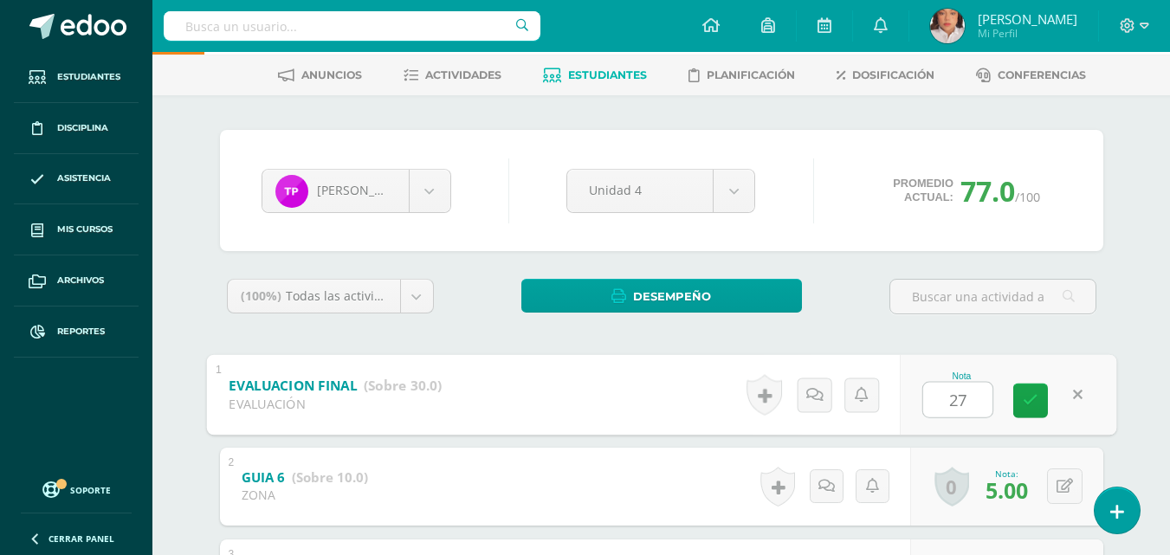
scroll to position [75, 0]
type input "27"
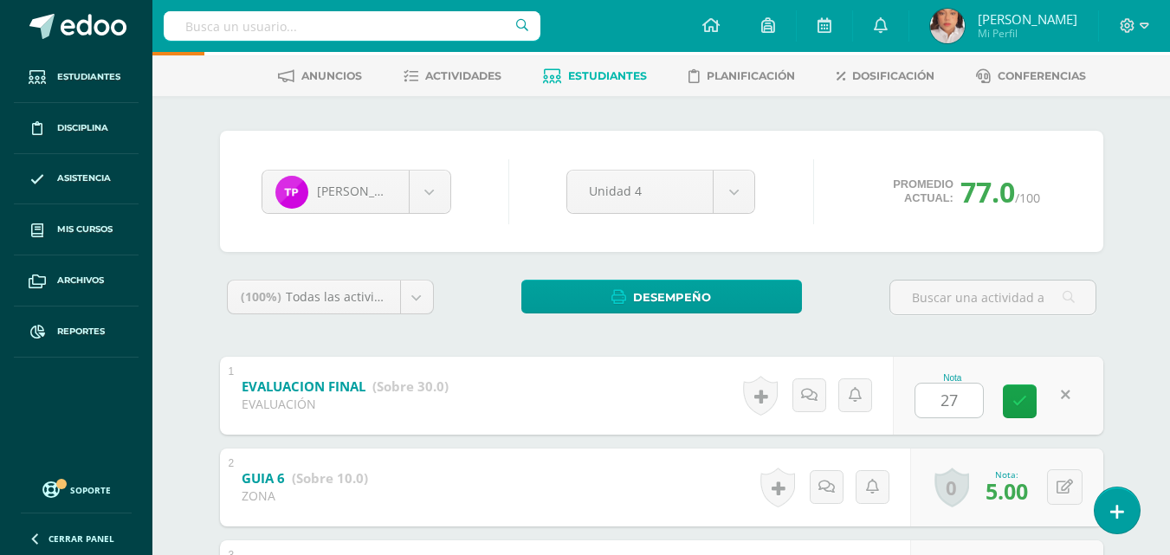
click at [575, 76] on span "Estudiantes" at bounding box center [607, 75] width 79 height 13
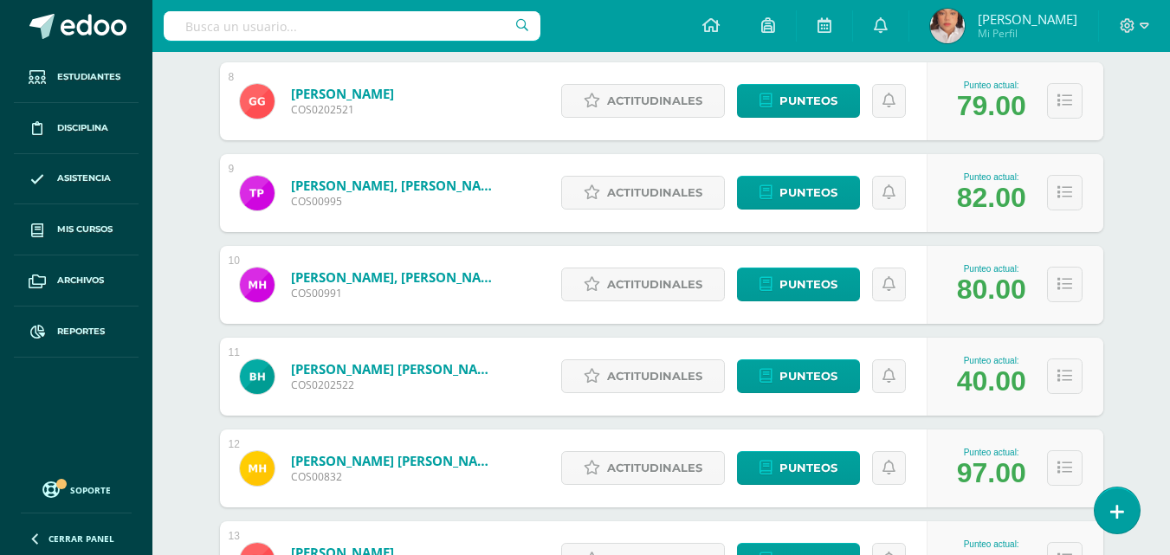
scroll to position [1003, 0]
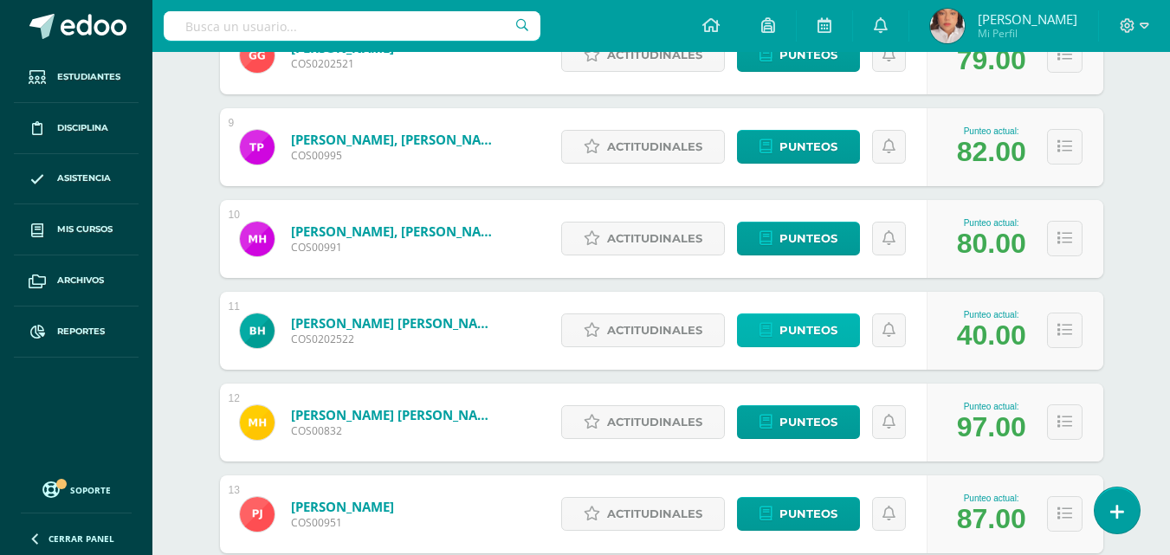
click at [819, 323] on span "Punteos" at bounding box center [808, 330] width 58 height 32
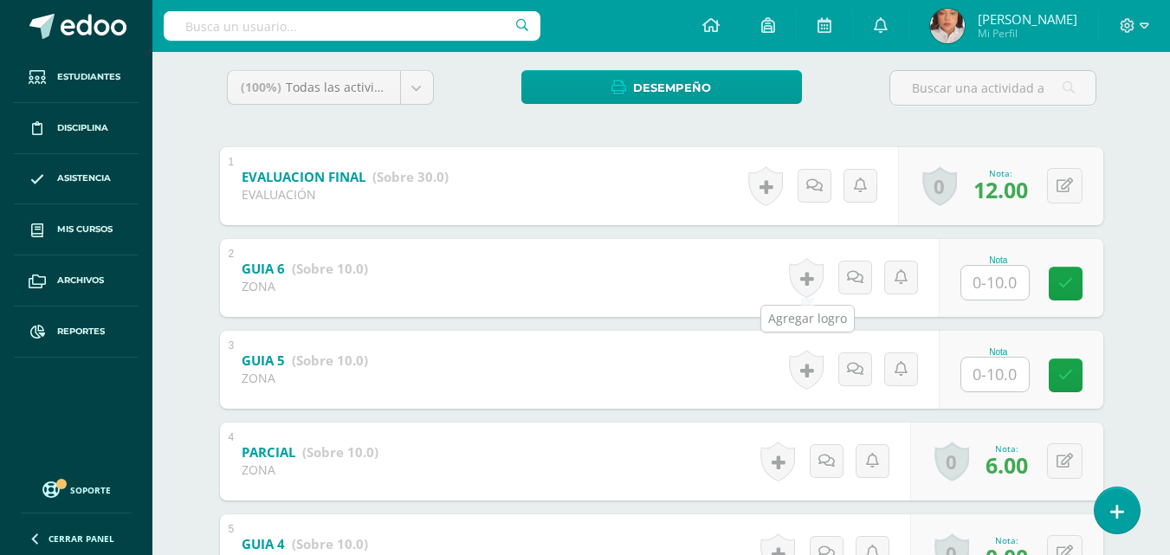
scroll to position [293, 0]
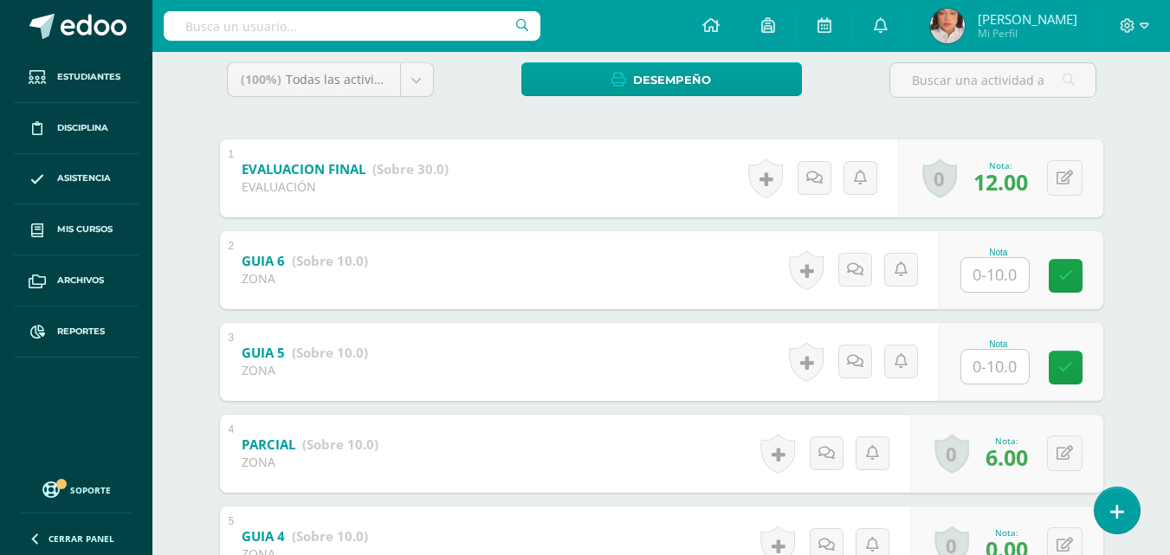
drag, startPoint x: 984, startPoint y: 300, endPoint x: 991, endPoint y: 282, distance: 19.8
click at [991, 282] on div "Nota" at bounding box center [1021, 270] width 165 height 78
click at [991, 282] on input "text" at bounding box center [1004, 274] width 69 height 35
type input "0"
type input "5"
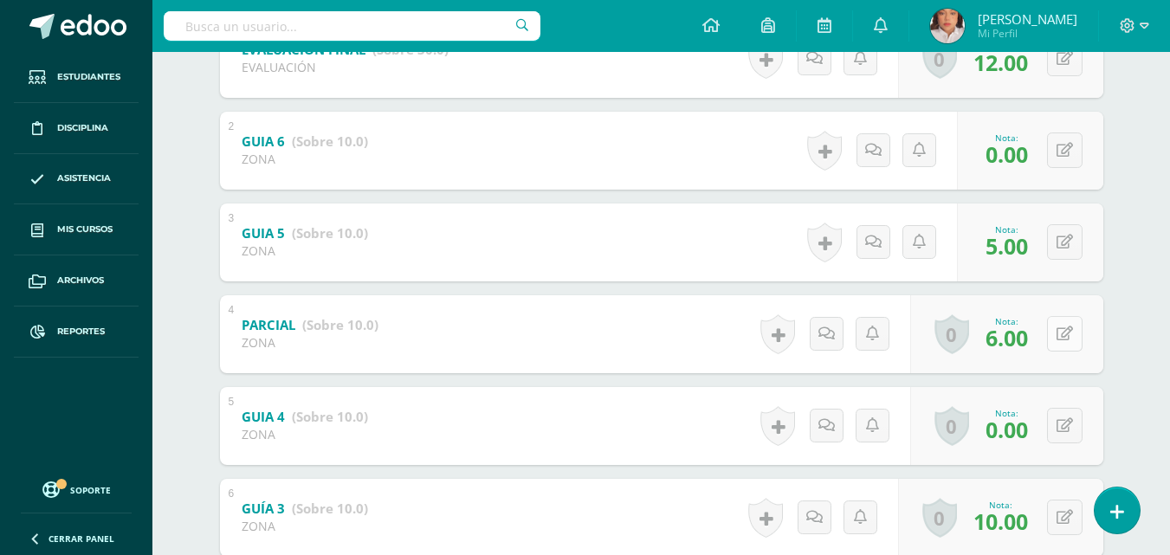
scroll to position [435, 0]
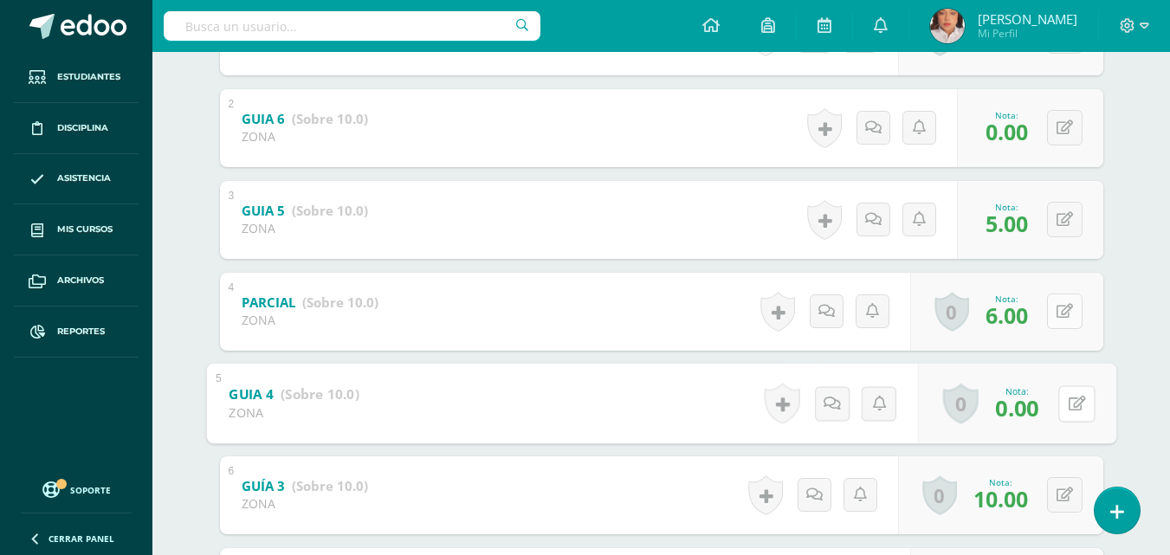
click at [1067, 403] on button at bounding box center [1076, 403] width 36 height 36
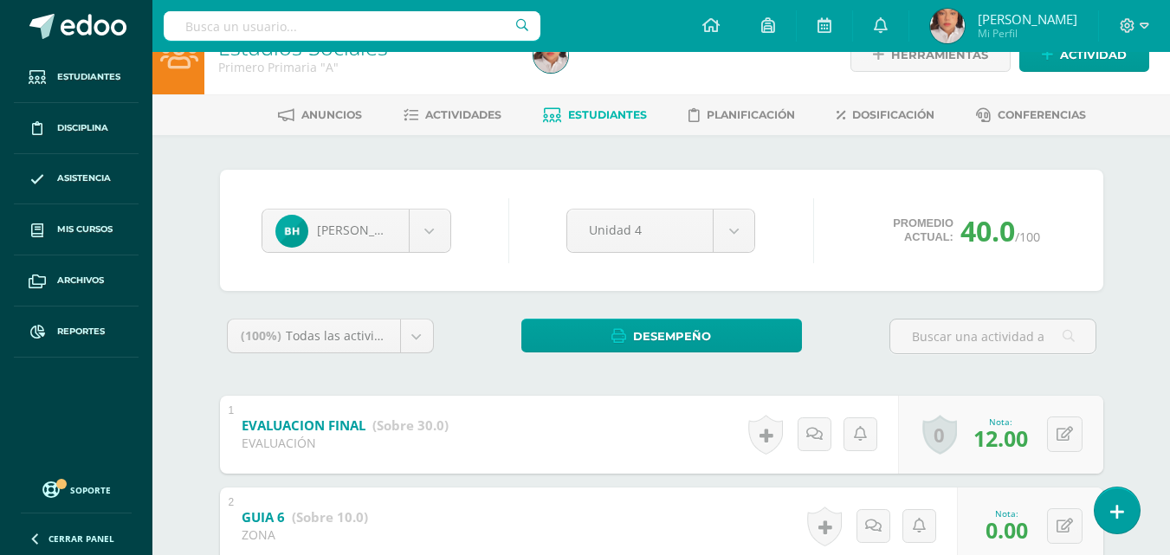
scroll to position [35, 0]
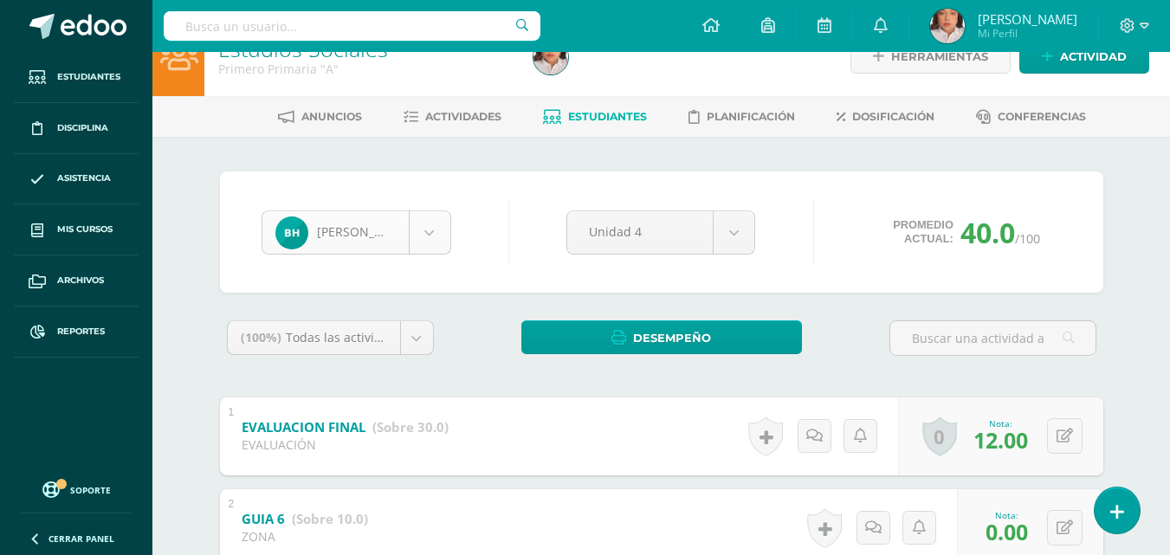
type input "5"
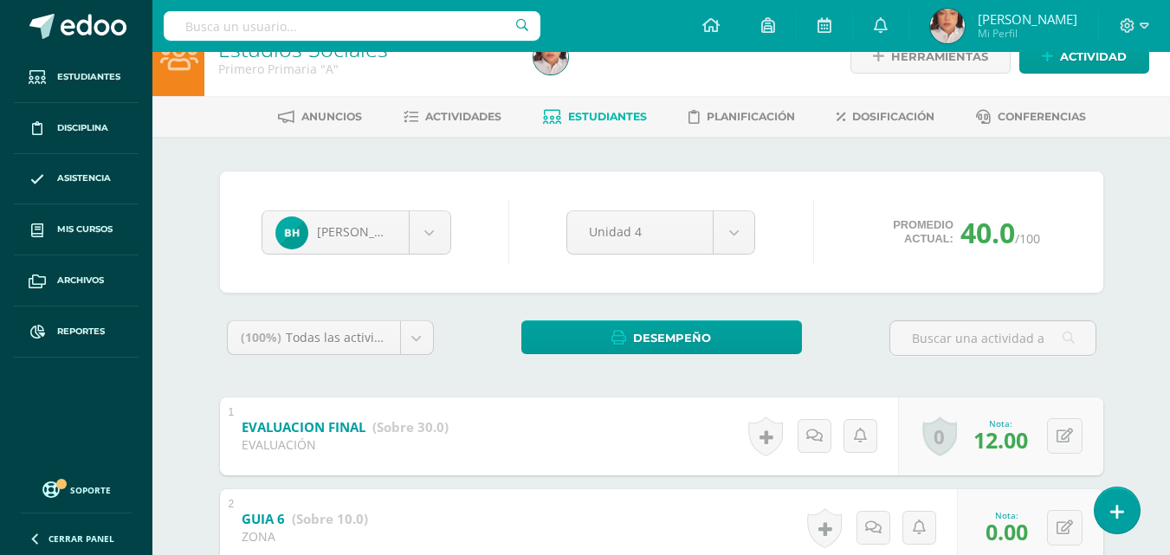
click at [599, 110] on span "Estudiantes" at bounding box center [607, 116] width 79 height 13
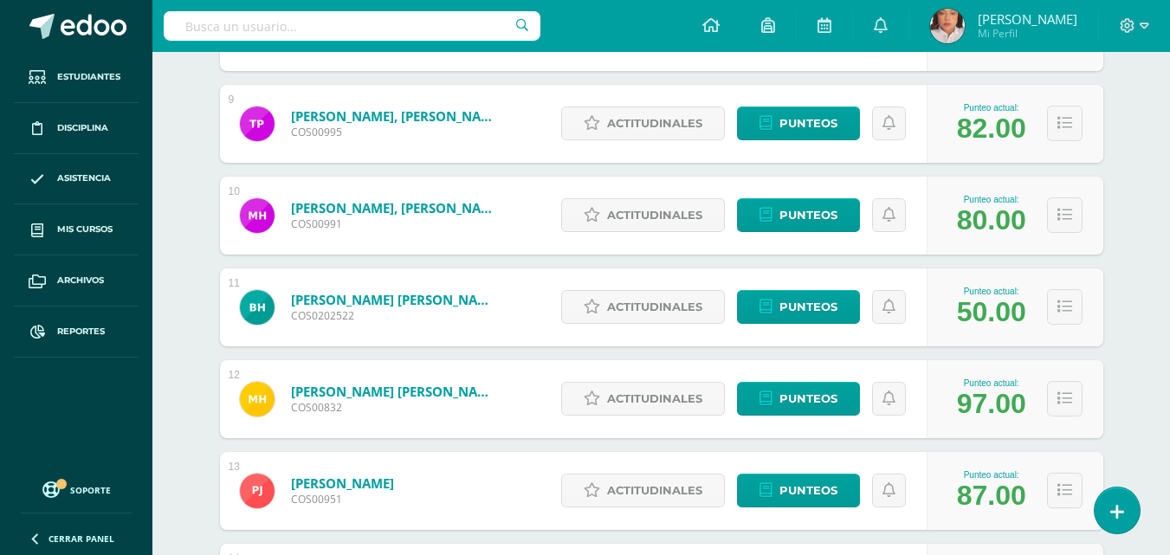
scroll to position [1025, 0]
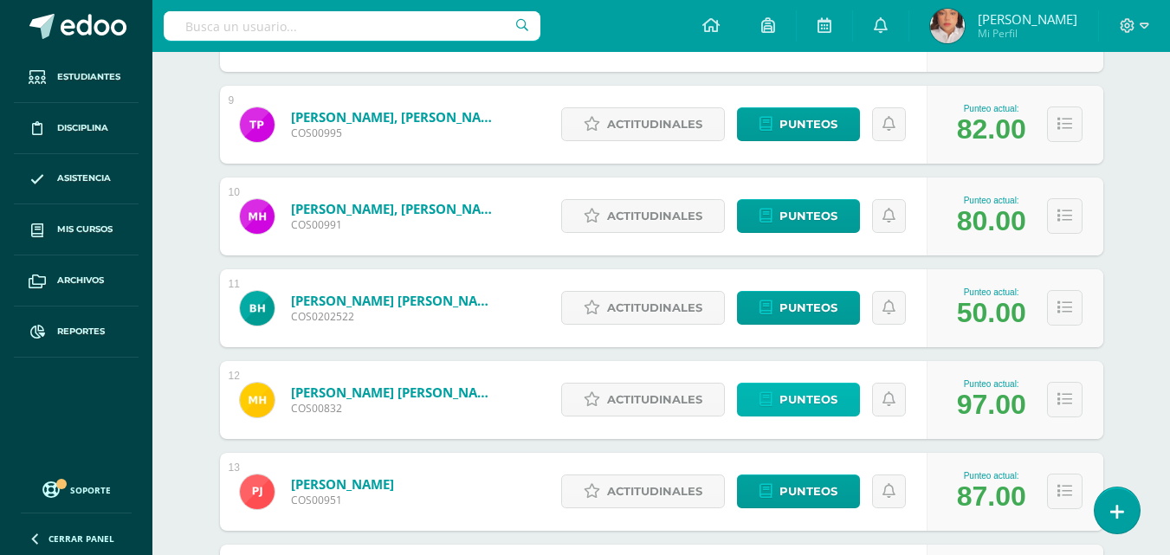
click at [791, 413] on span "Punteos" at bounding box center [808, 400] width 58 height 32
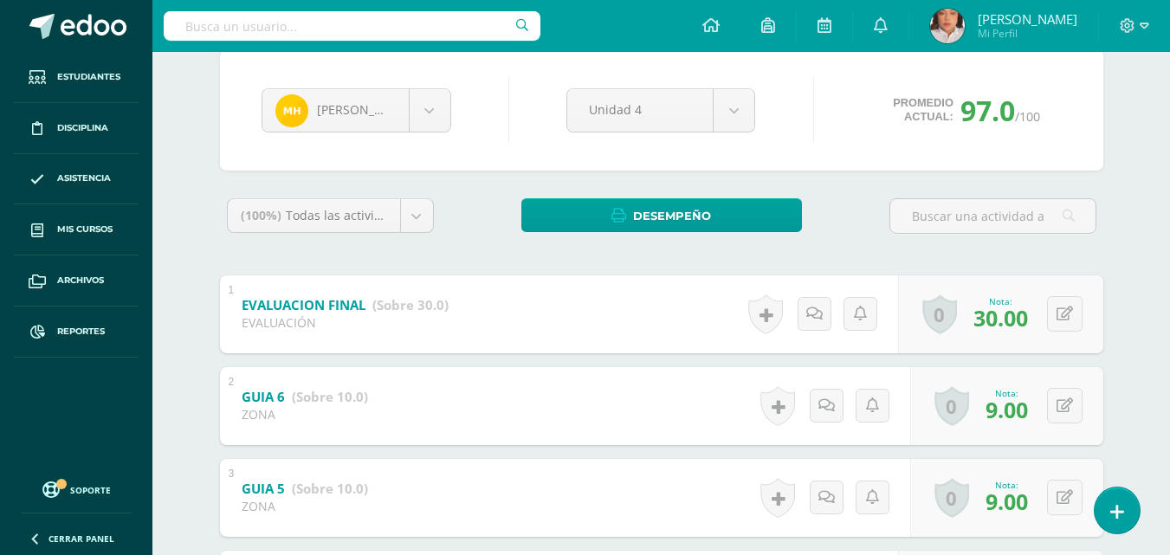
scroll to position [156, 0]
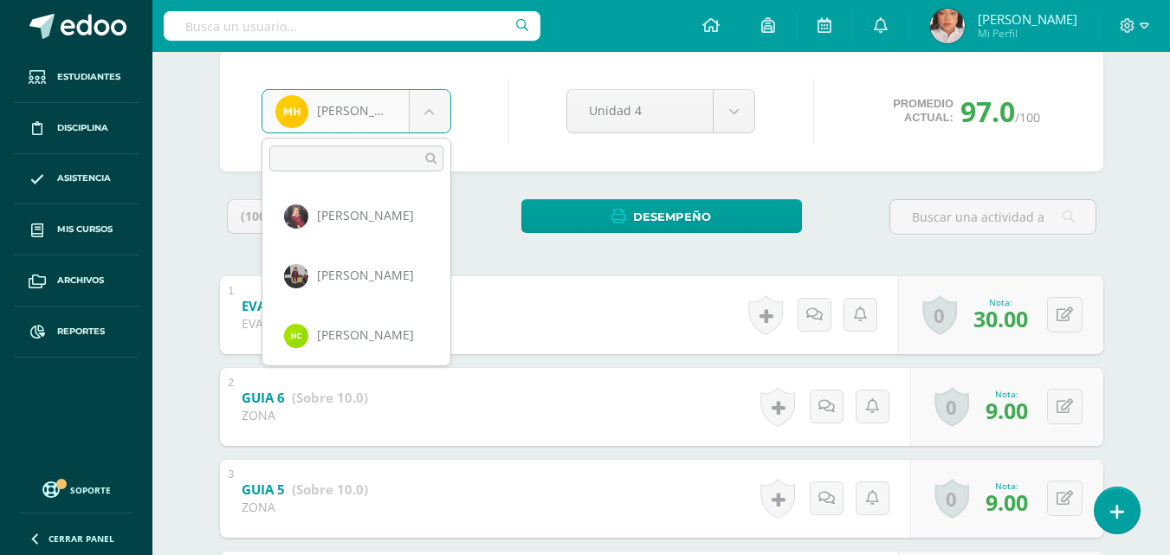
click at [422, 105] on body "Estudiantes Disciplina Asistencia Mis cursos Archivos Reportes Soporte Ayuda Re…" at bounding box center [585, 478] width 1170 height 1268
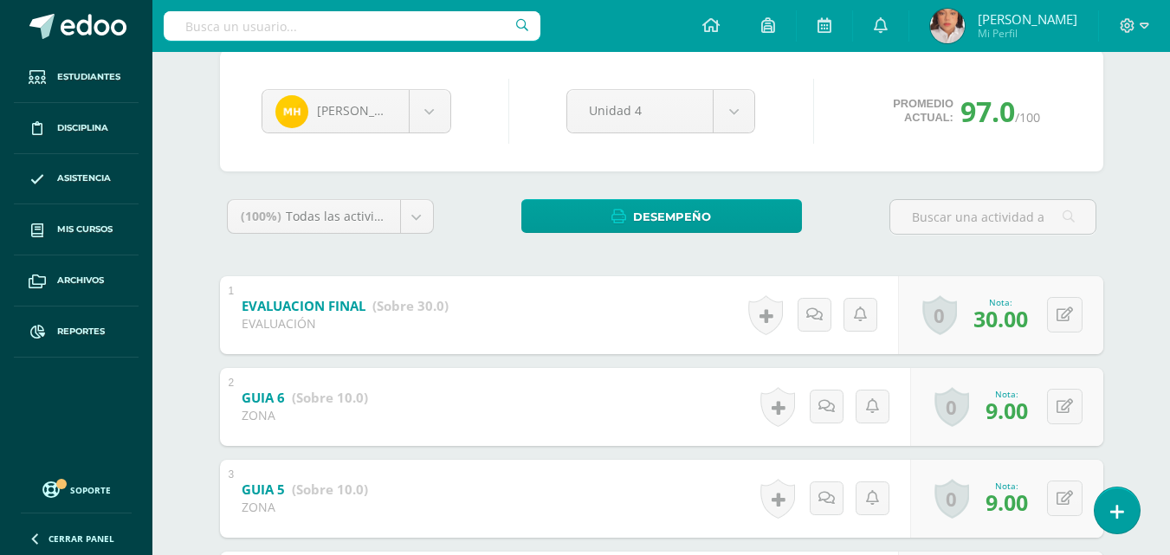
click at [475, 283] on body "Estudiantes Disciplina Asistencia Mis cursos Archivos Reportes Soporte Ayuda Re…" at bounding box center [585, 478] width 1170 height 1268
drag, startPoint x: 475, startPoint y: 283, endPoint x: 485, endPoint y: 256, distance: 28.5
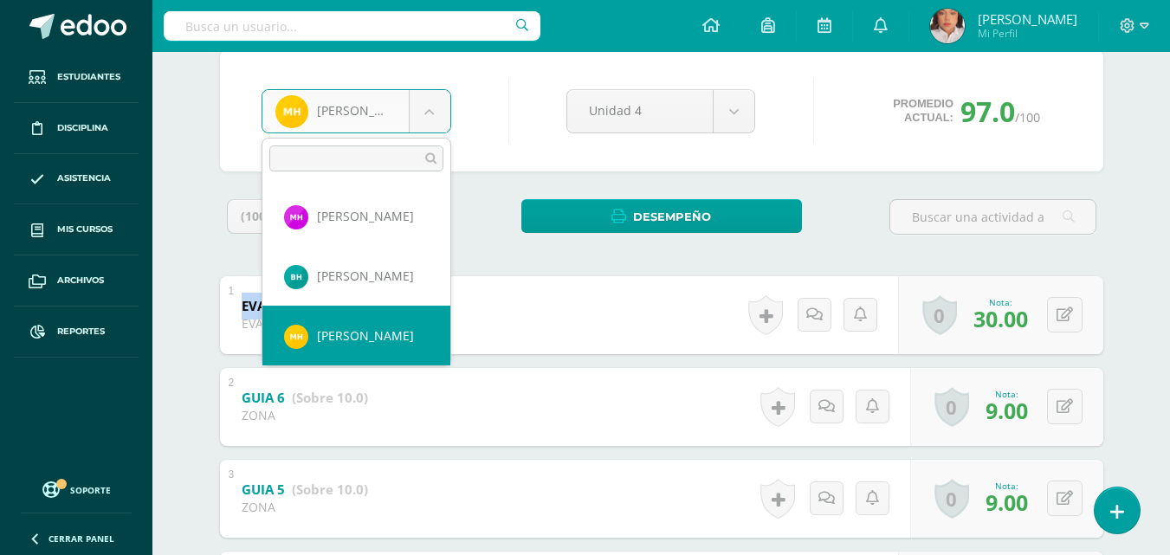
click at [422, 103] on body "Estudiantes Disciplina Asistencia Mis cursos Archivos Reportes Soporte Ayuda Re…" at bounding box center [585, 478] width 1170 height 1268
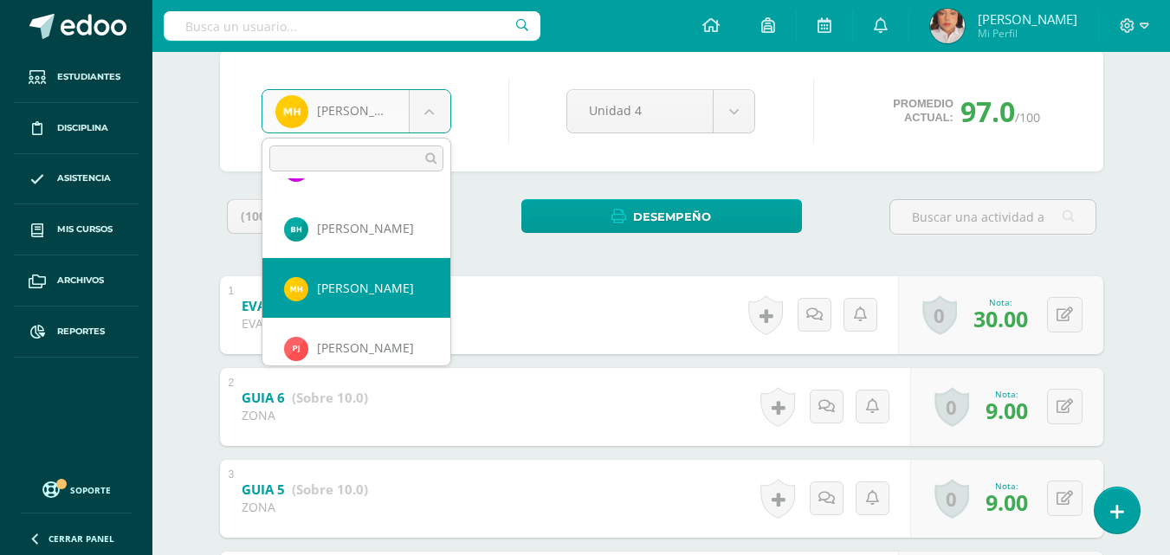
scroll to position [598, 0]
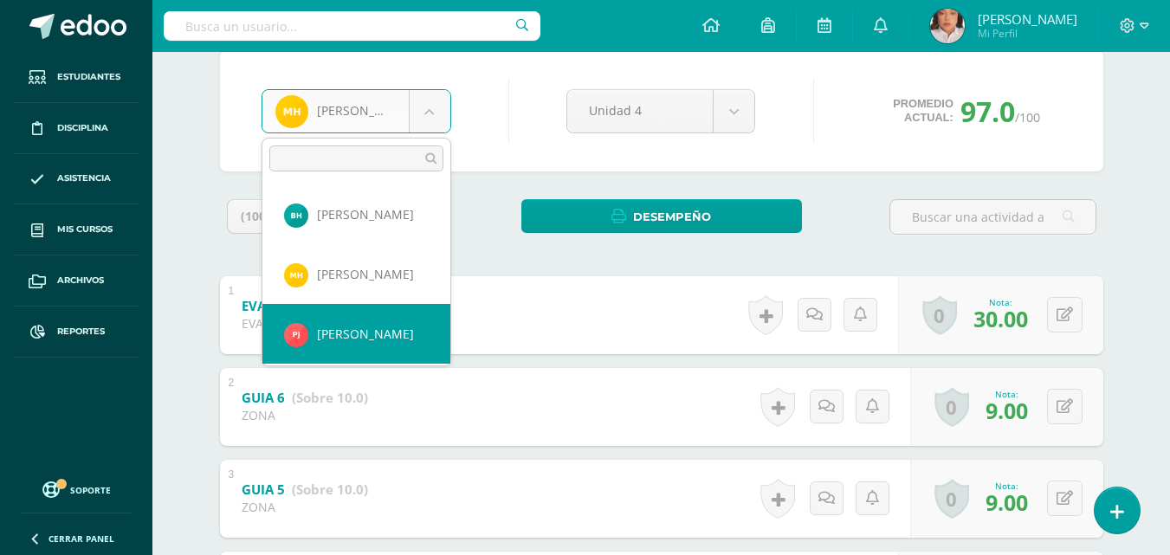
select select "1369"
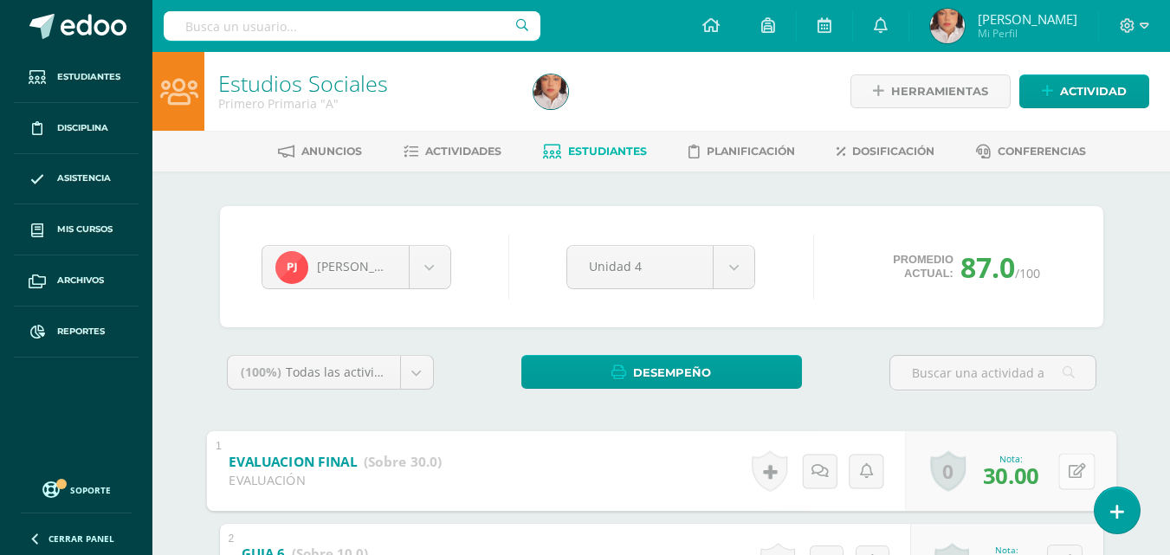
click at [1064, 471] on button at bounding box center [1076, 471] width 36 height 36
type input "26"
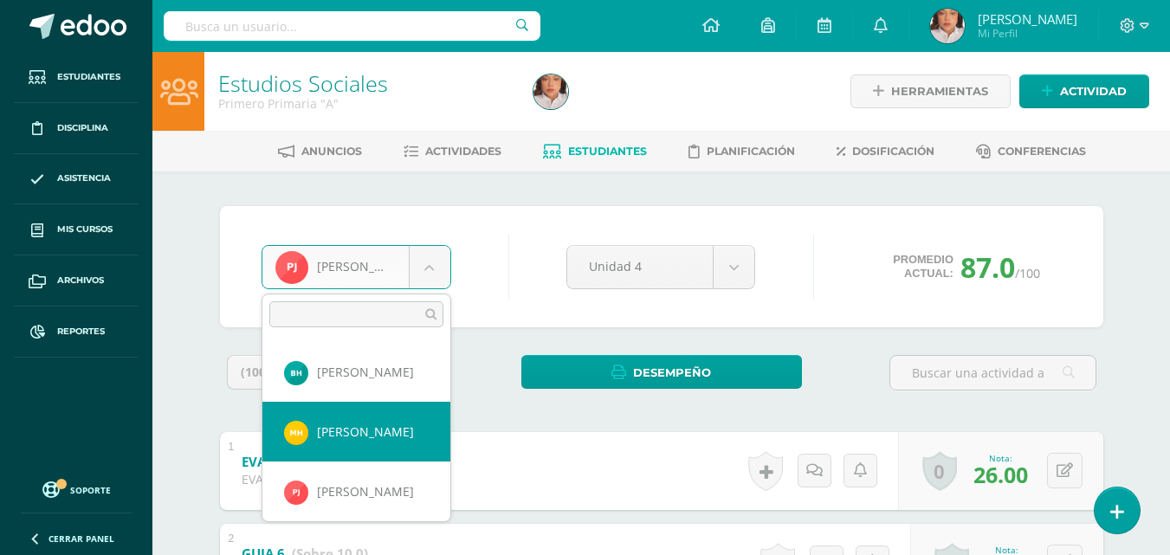
select select "1249"
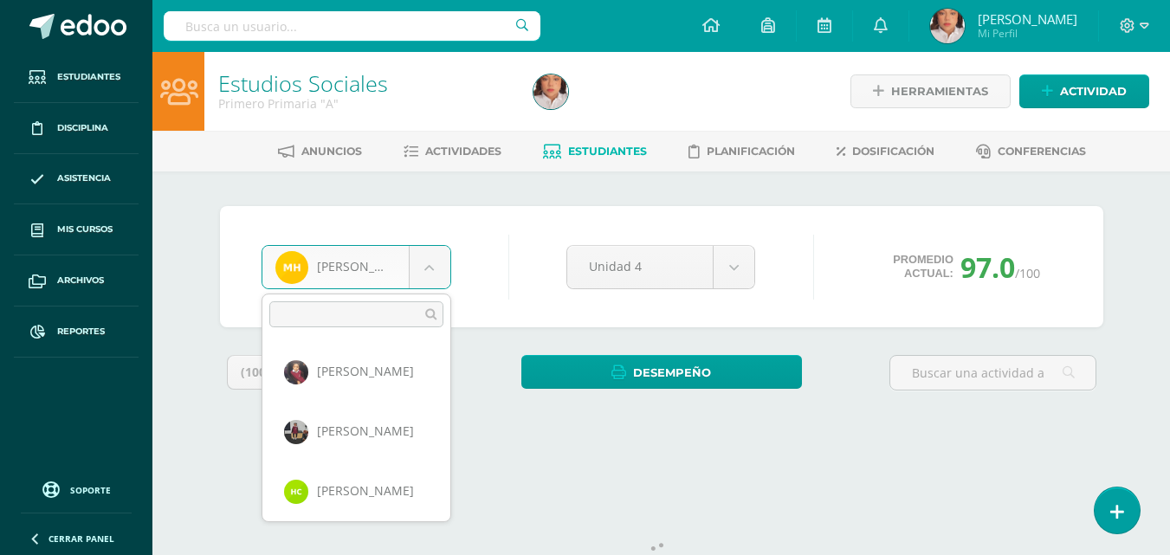
click at [442, 262] on body "Estudiantes Disciplina Asistencia Mis cursos Archivos Reportes Soporte Ayuda Re…" at bounding box center [585, 233] width 1170 height 467
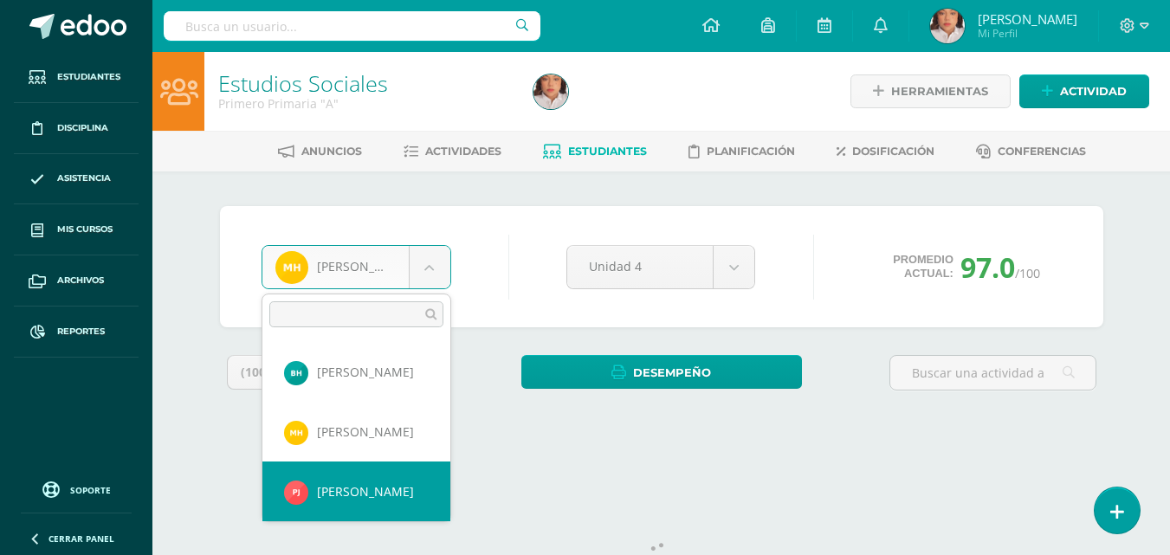
select select "1369"
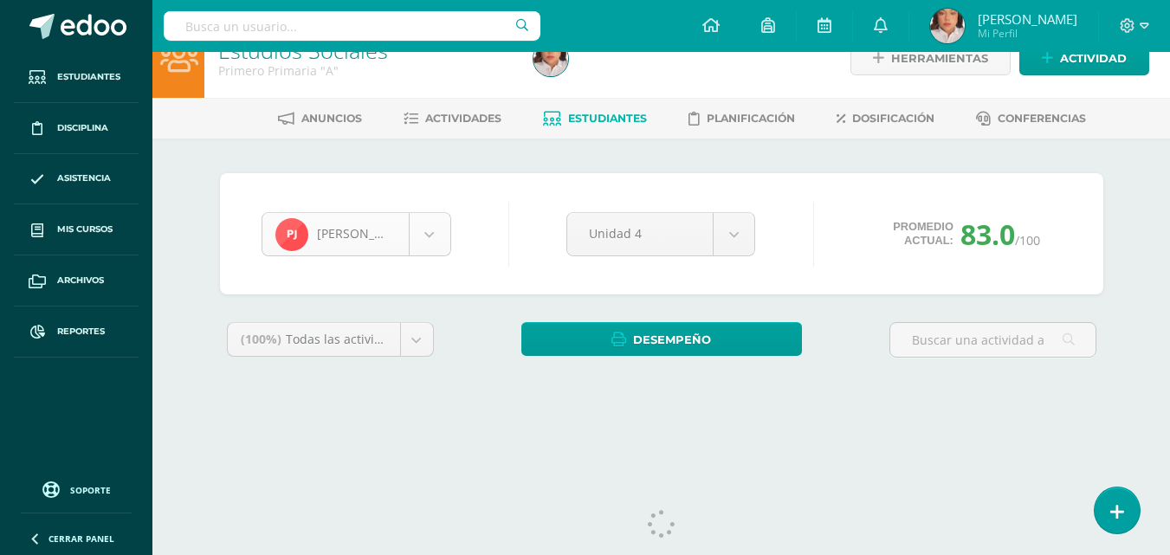
click at [437, 250] on body "Estudiantes Disciplina Asistencia Mis cursos Archivos Reportes Soporte Ayuda Re…" at bounding box center [585, 200] width 1170 height 467
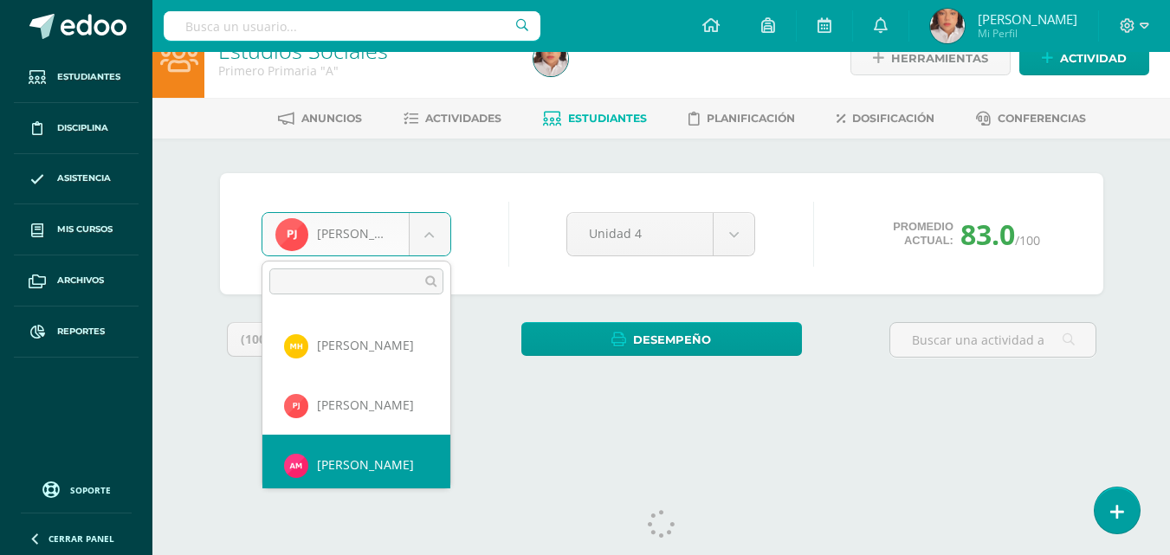
scroll to position [656, 0]
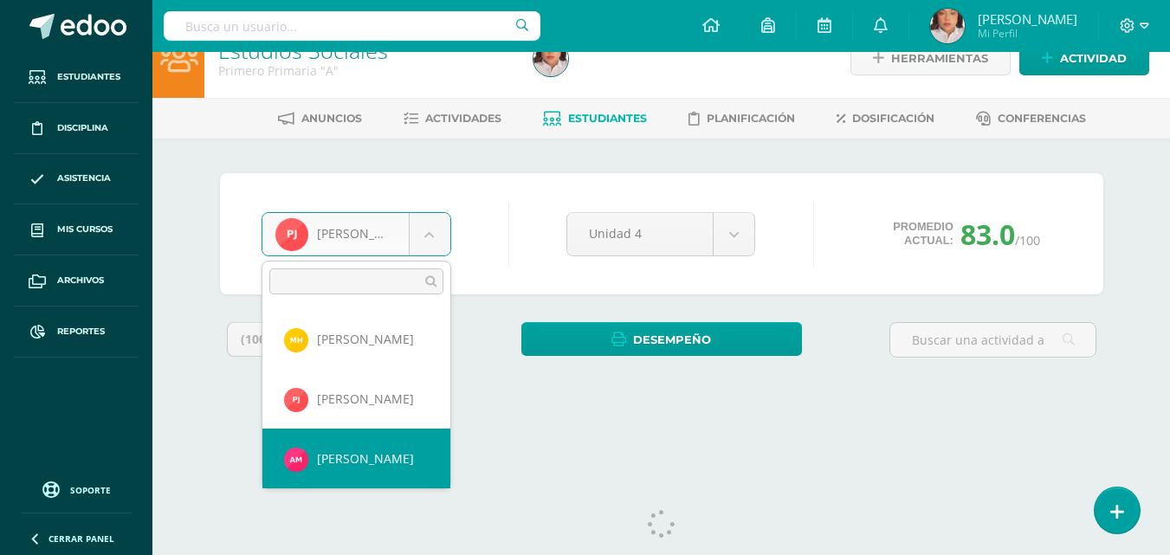
select select "1244"
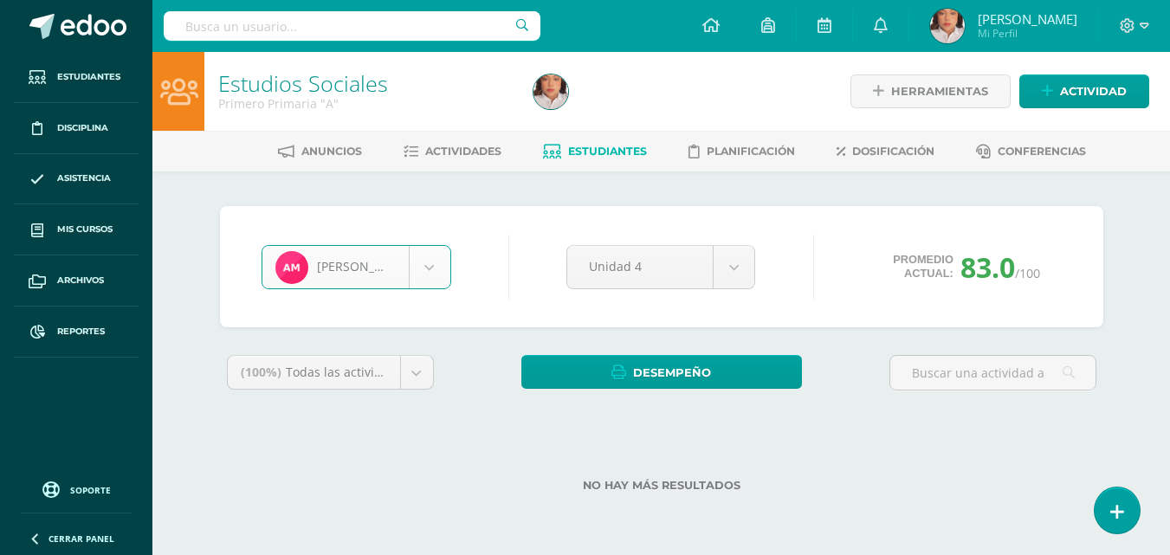
scroll to position [0, 0]
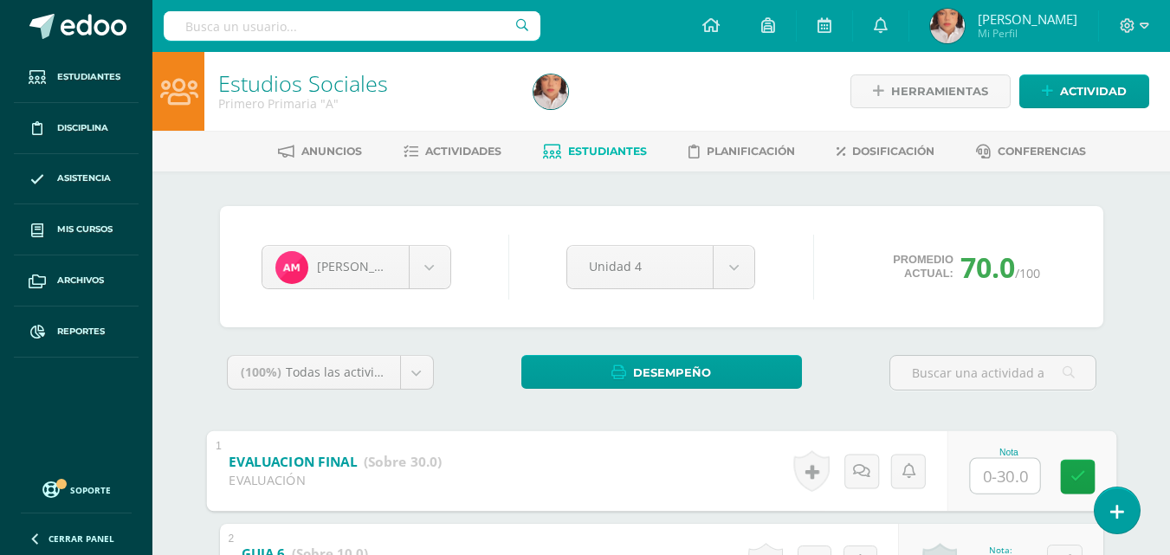
click at [997, 468] on input "text" at bounding box center [1004, 475] width 69 height 35
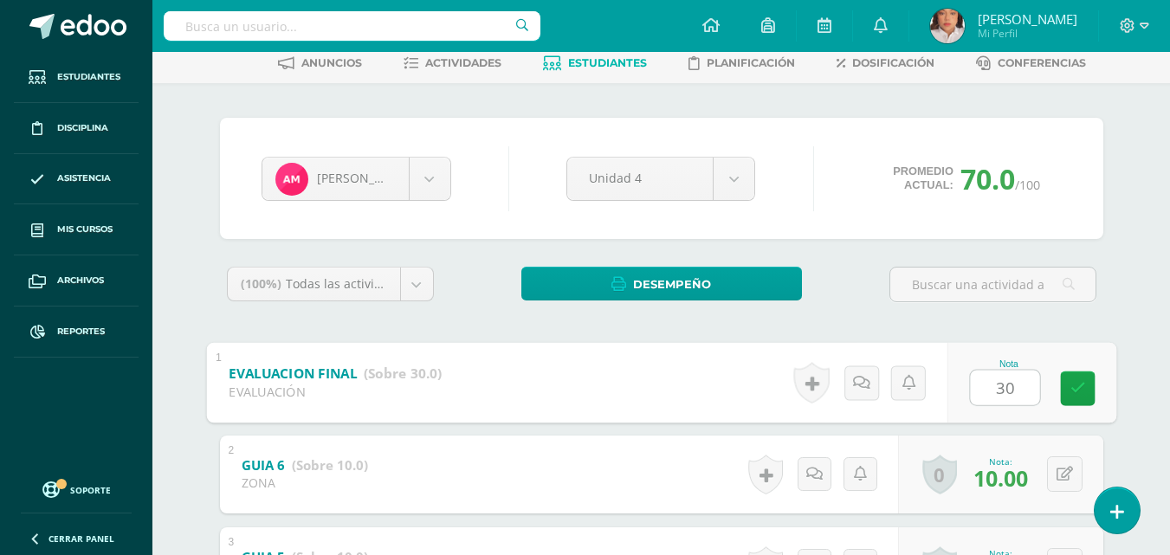
scroll to position [89, 0]
type input "30"
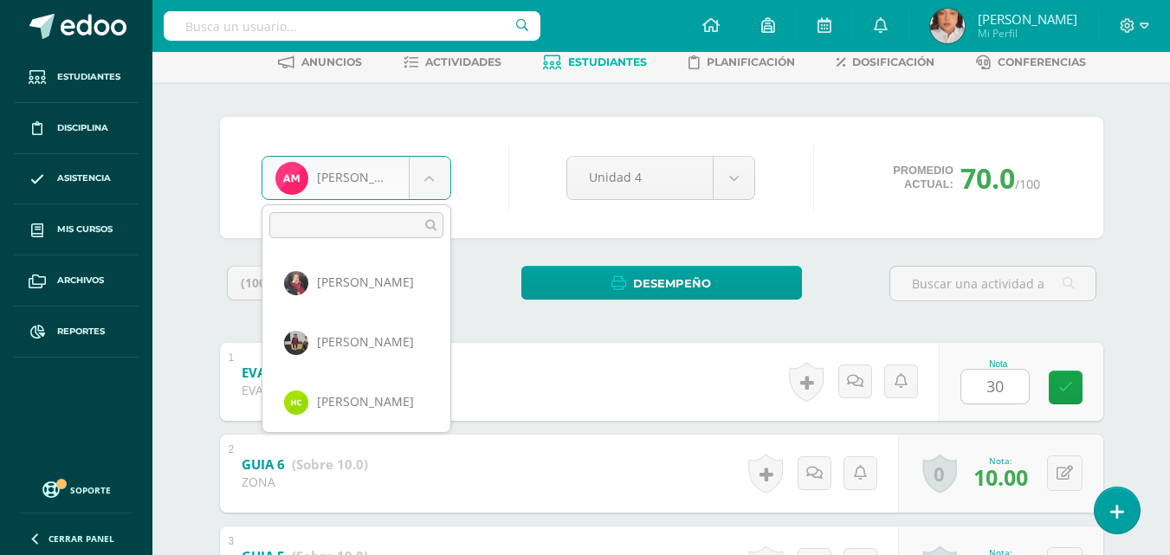
click at [419, 169] on body "Estudiantes Disciplina Asistencia Mis cursos Archivos Reportes Soporte Ayuda Re…" at bounding box center [585, 545] width 1170 height 1268
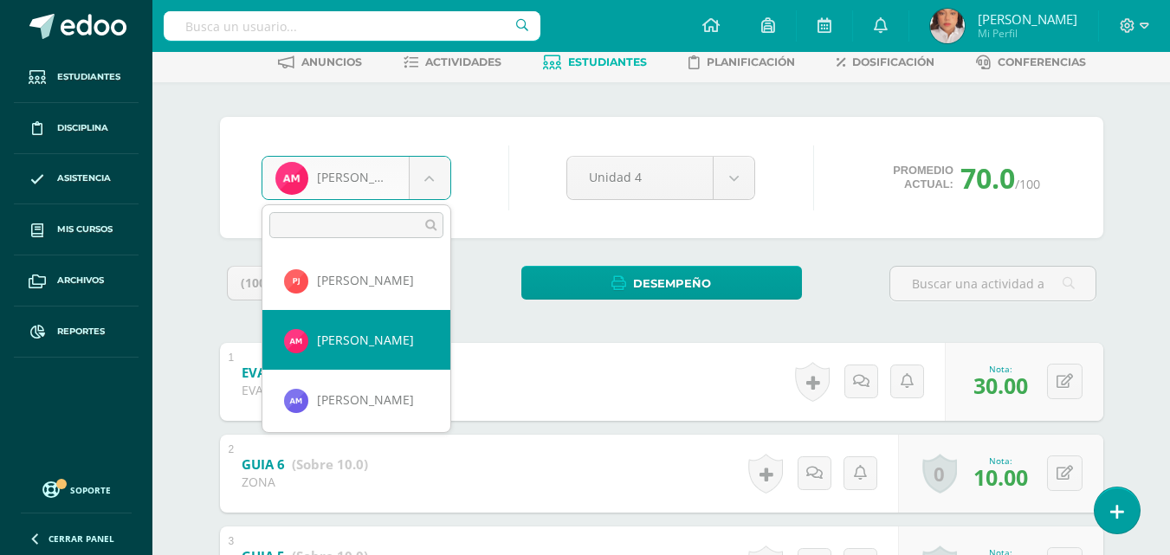
scroll to position [720, 0]
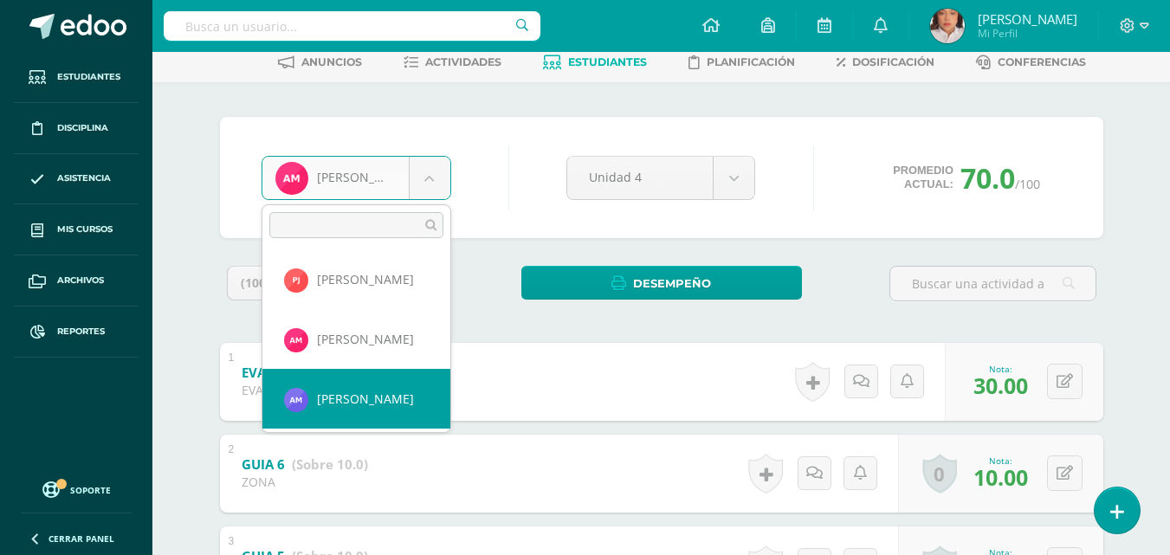
select select "1599"
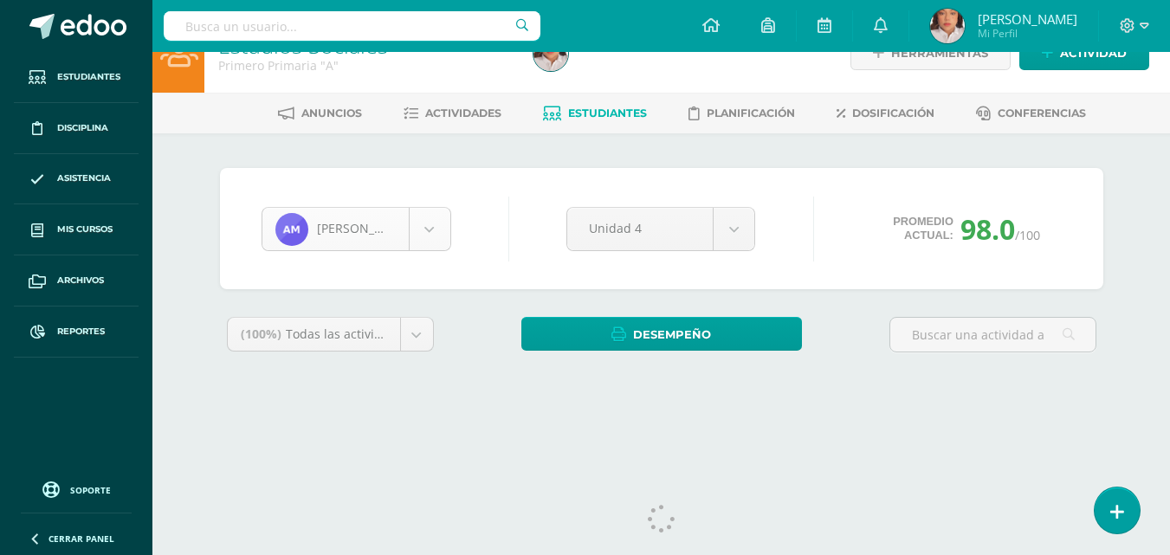
click at [429, 237] on body "Estudiantes Disciplina Asistencia Mis cursos Archivos Reportes Soporte Ayuda Re…" at bounding box center [585, 195] width 1170 height 467
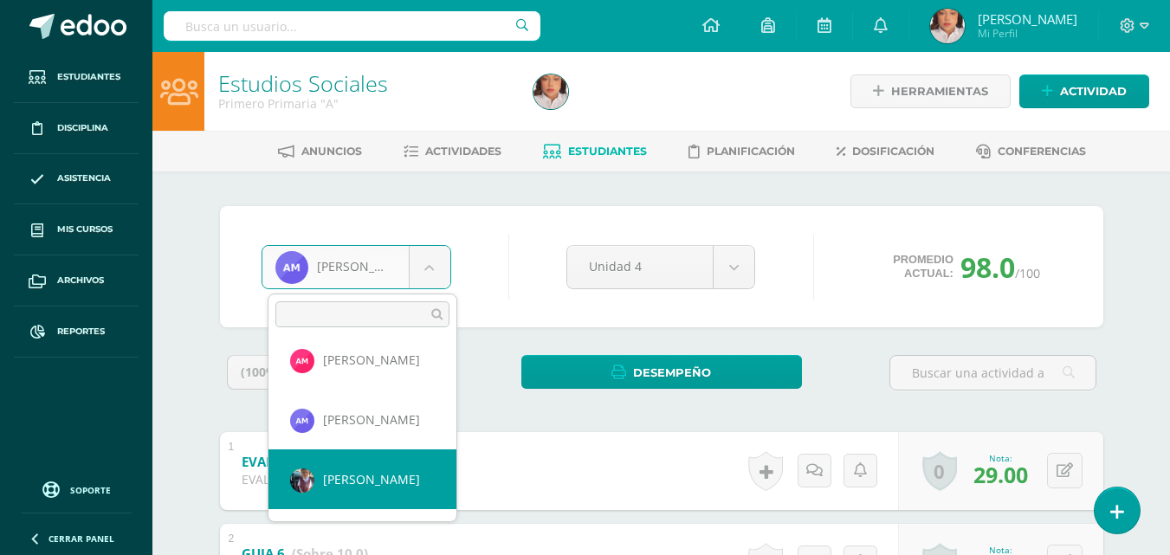
select select "1245"
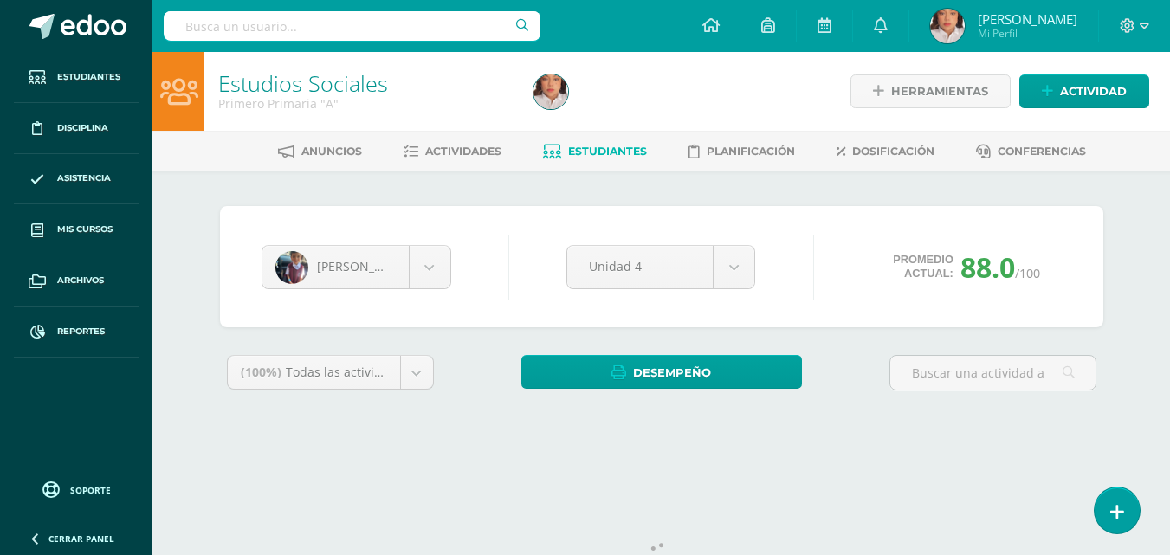
click at [588, 155] on span "Estudiantes" at bounding box center [607, 151] width 79 height 13
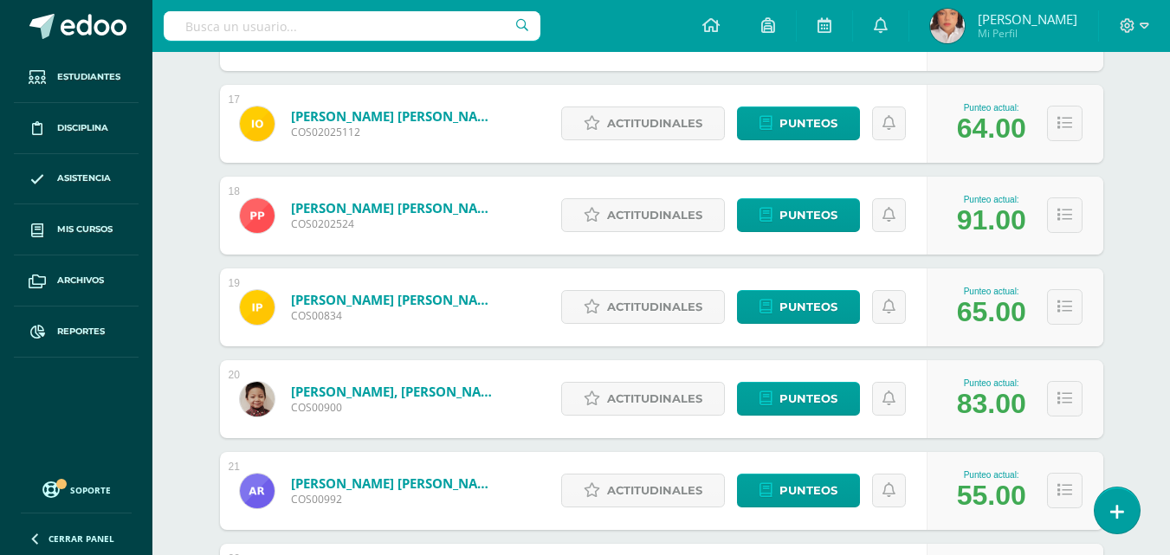
scroll to position [1759, 0]
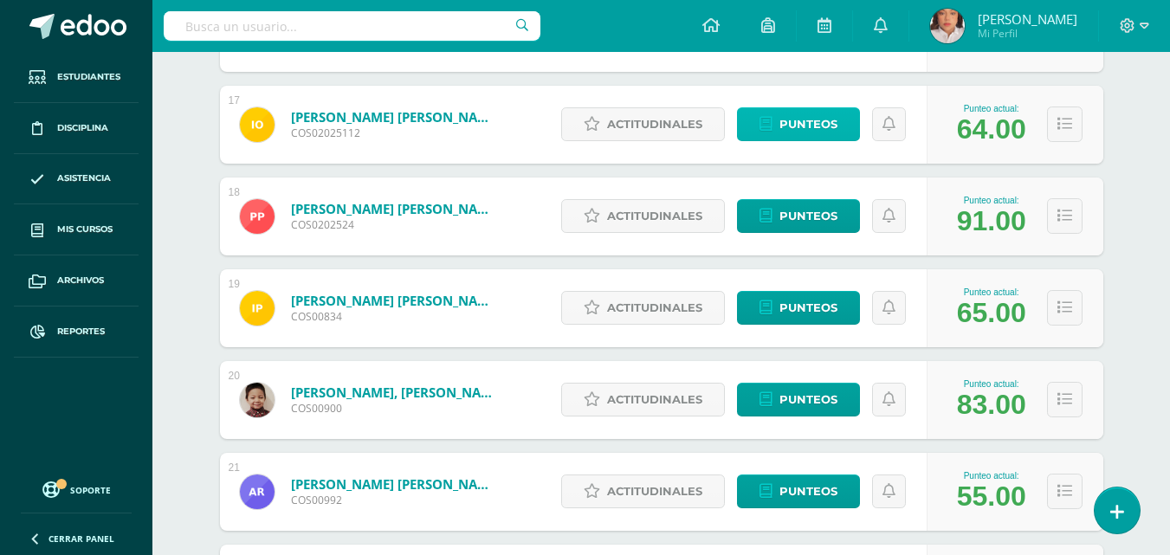
click at [797, 129] on span "Punteos" at bounding box center [808, 124] width 58 height 32
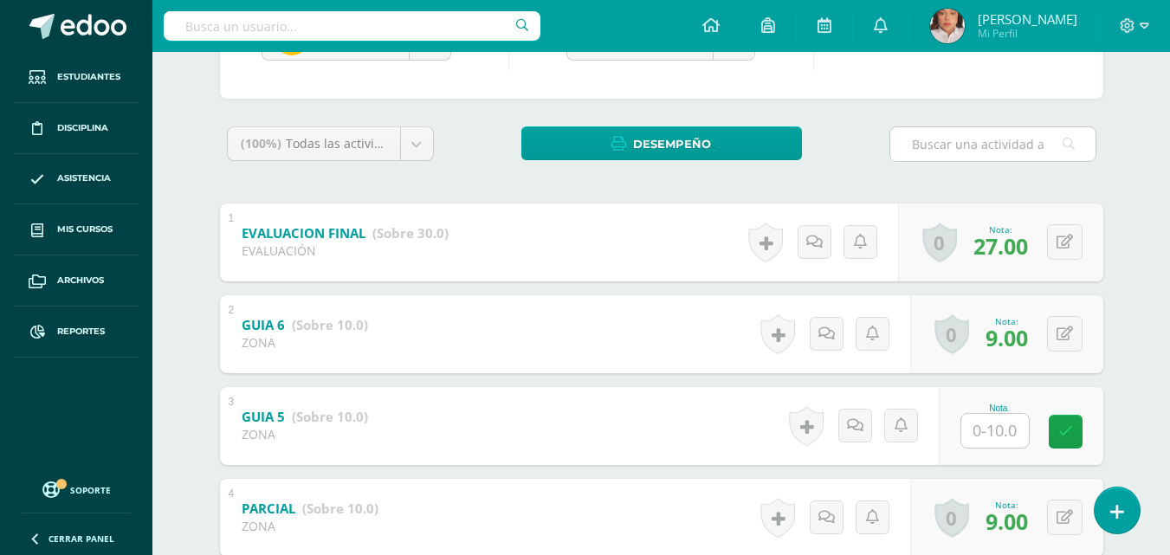
scroll to position [232, 0]
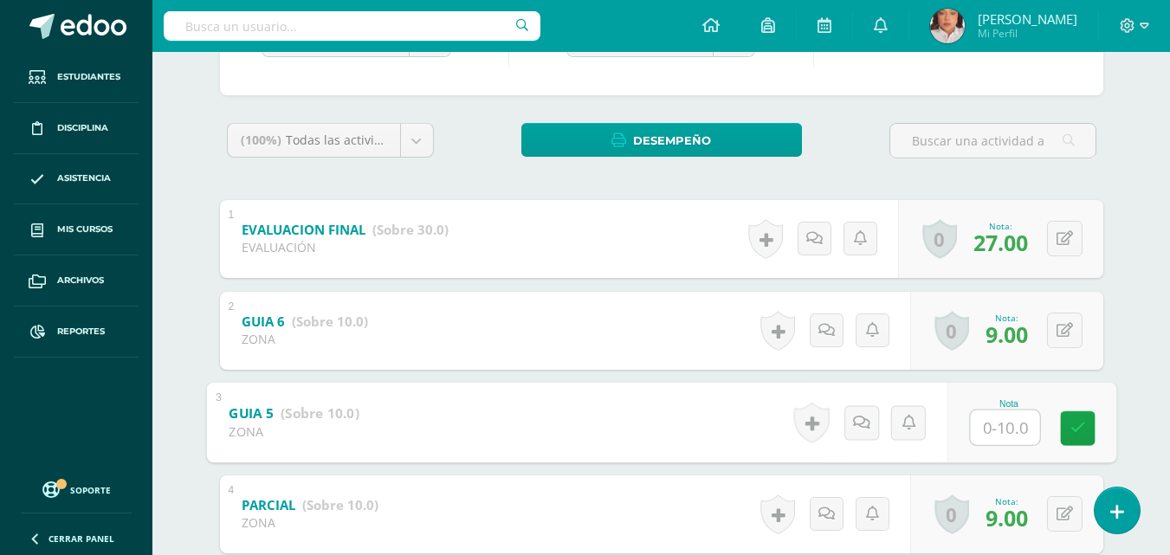
click at [995, 429] on input "text" at bounding box center [1004, 427] width 69 height 35
type input "8"
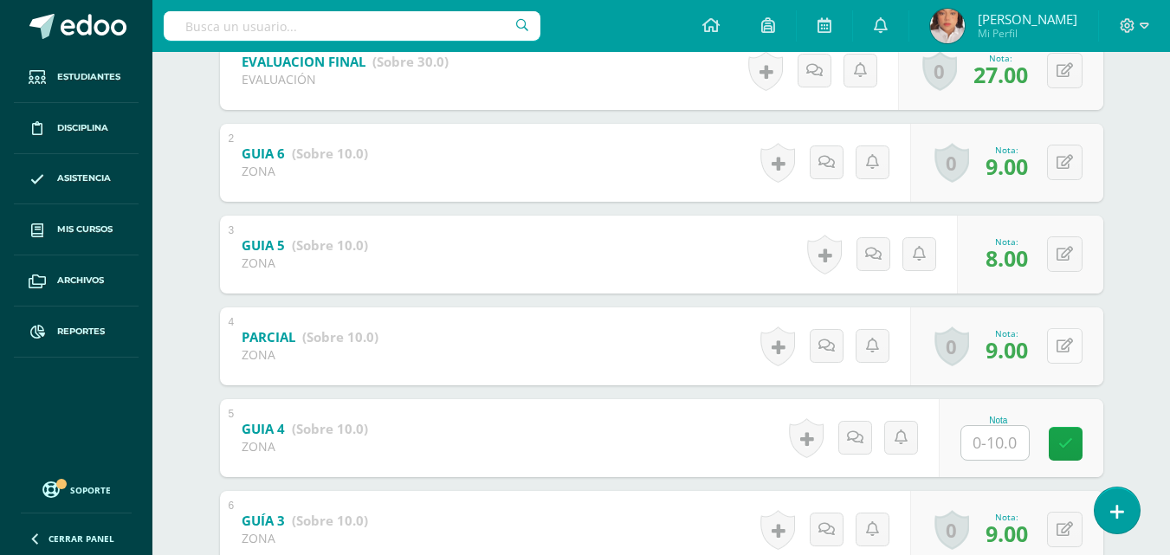
scroll to position [403, 0]
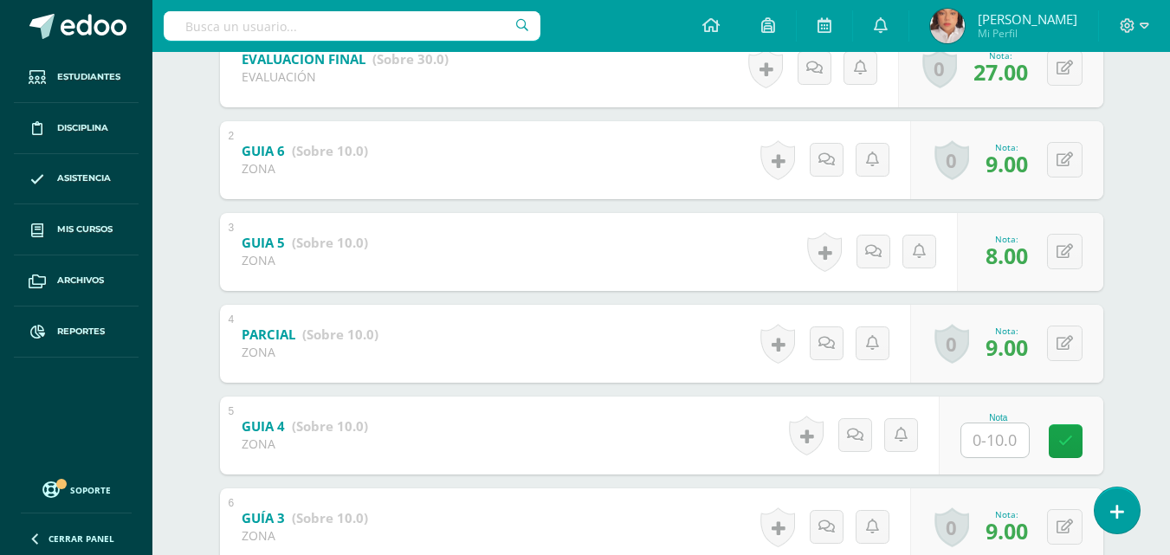
click at [1027, 437] on input "text" at bounding box center [995, 440] width 68 height 34
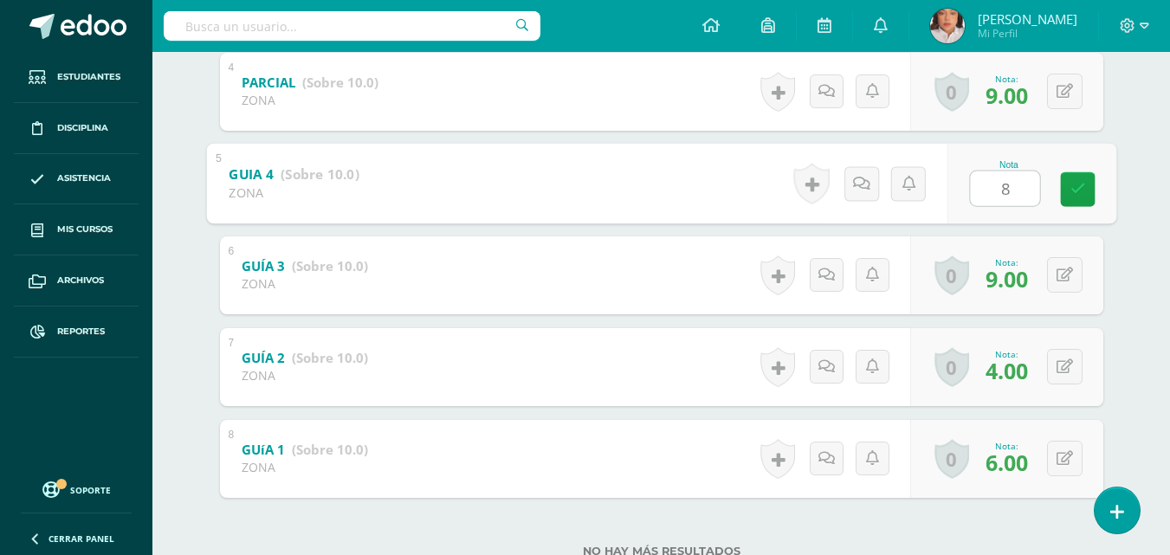
scroll to position [655, 0]
type input "8"
click at [1123, 347] on div "Ian Osorio Nathan Alejandro Keylin Barillas Hazel Castro Danna De Mariel Duarte…" at bounding box center [661, 64] width 952 height 1096
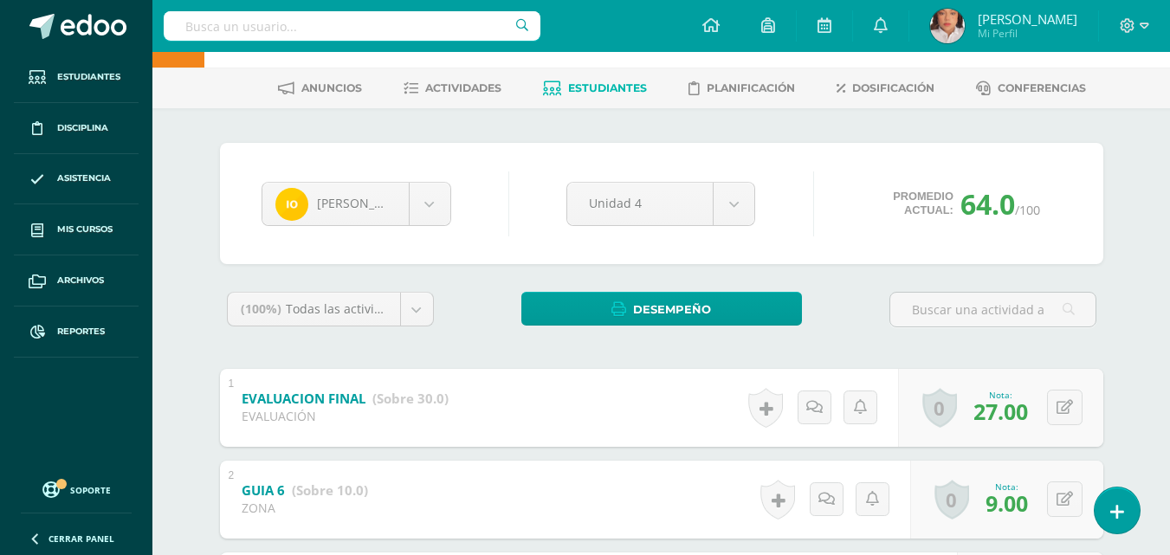
scroll to position [55, 0]
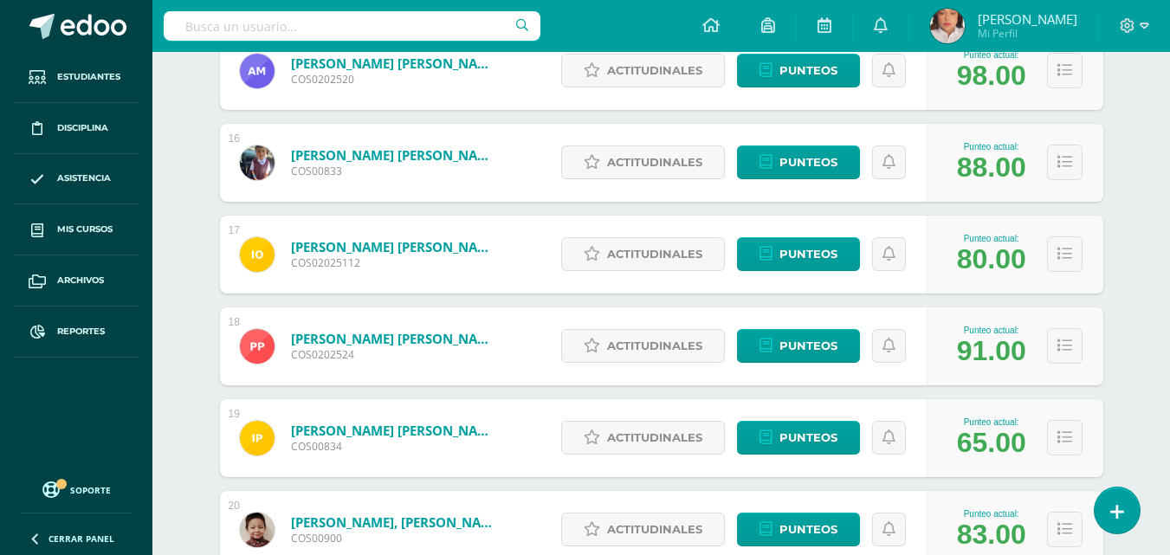
scroll to position [1630, 0]
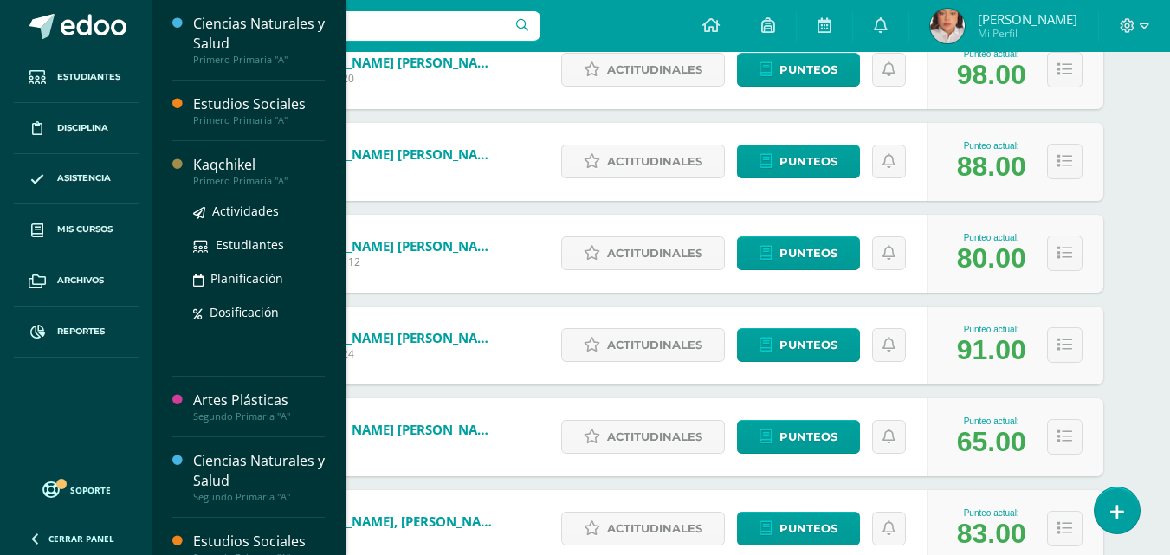
click at [223, 171] on div "Kaqchikel" at bounding box center [259, 165] width 132 height 20
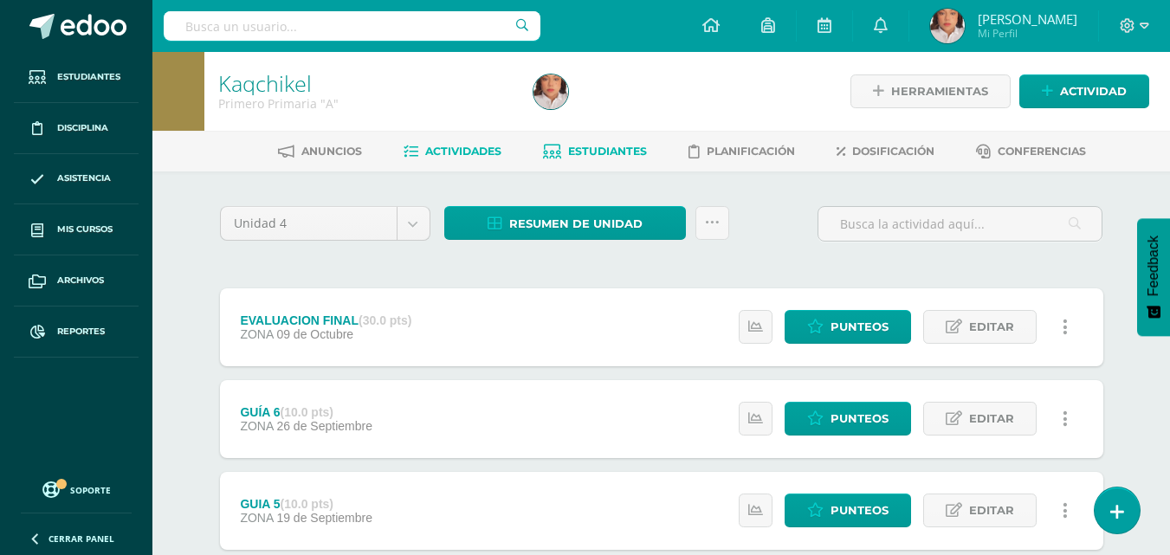
click at [614, 156] on span "Estudiantes" at bounding box center [607, 151] width 79 height 13
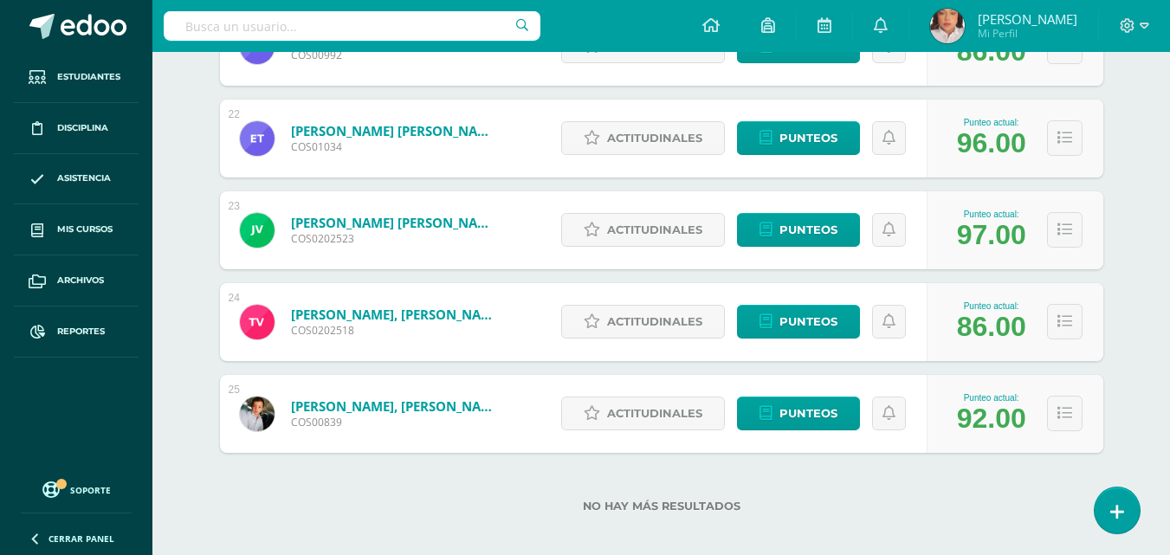
scroll to position [2217, 0]
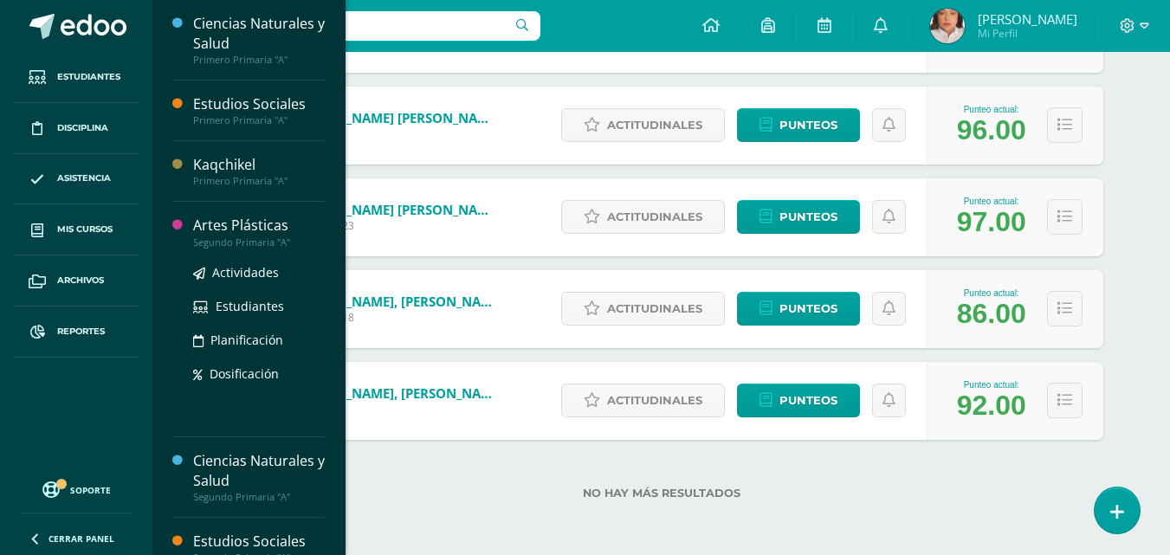
click at [248, 223] on div "Artes Plásticas" at bounding box center [259, 226] width 132 height 20
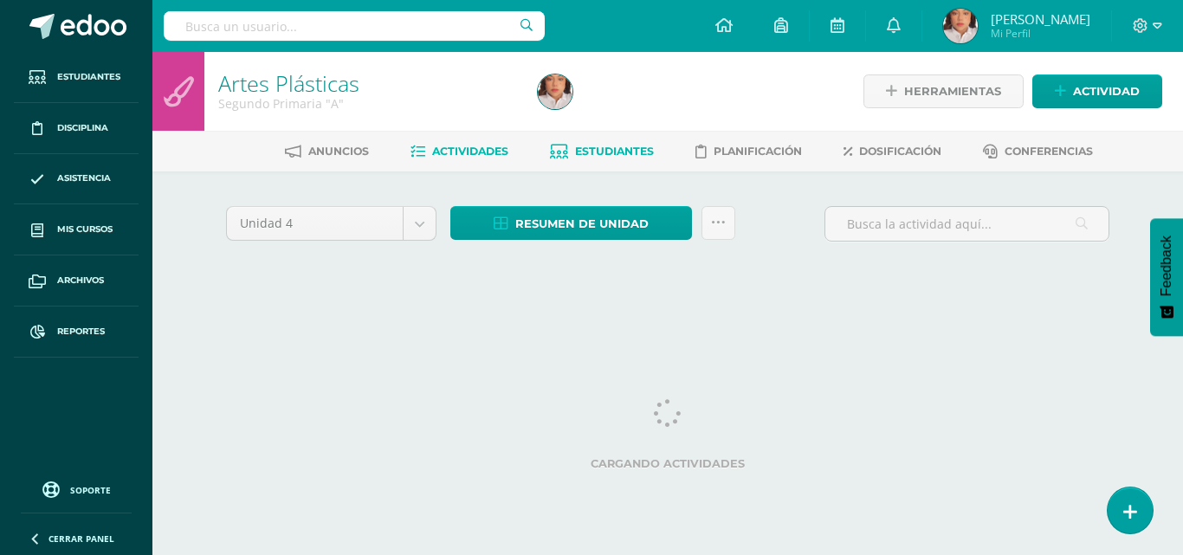
click at [584, 155] on span "Estudiantes" at bounding box center [614, 151] width 79 height 13
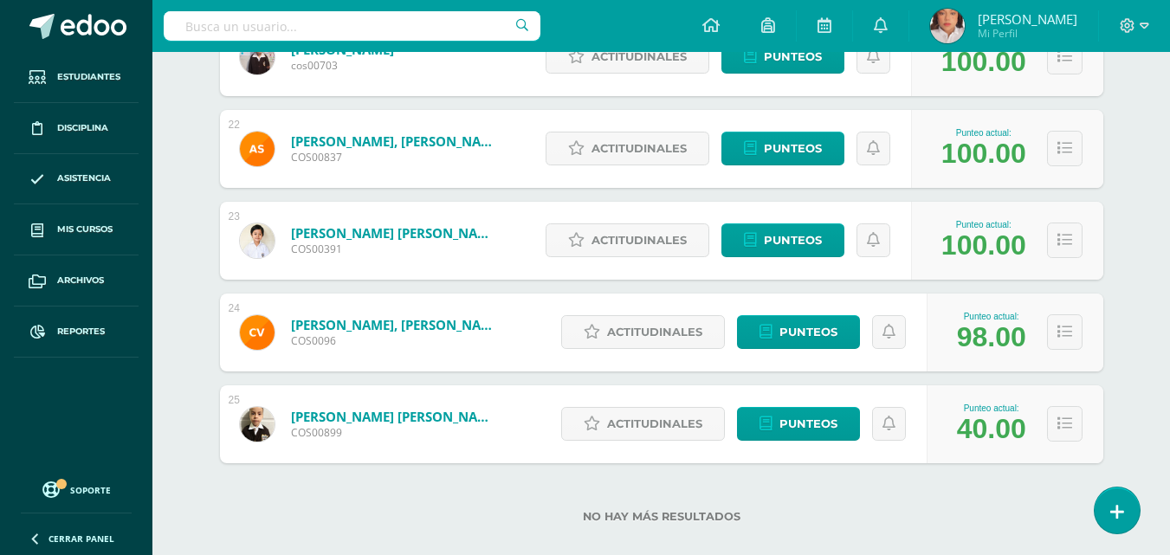
scroll to position [2195, 0]
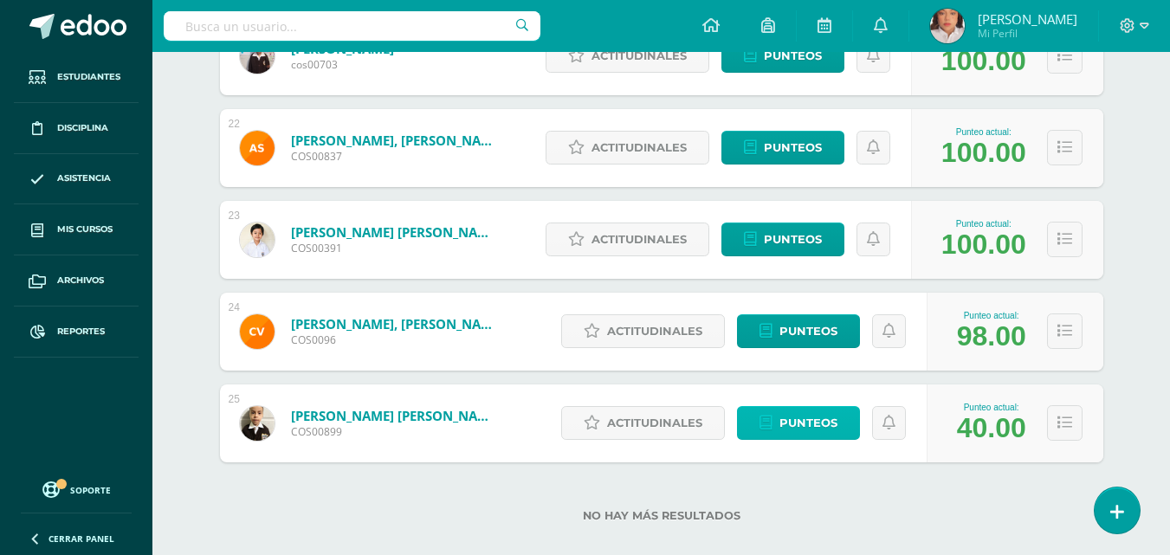
click at [789, 434] on span "Punteos" at bounding box center [808, 423] width 58 height 32
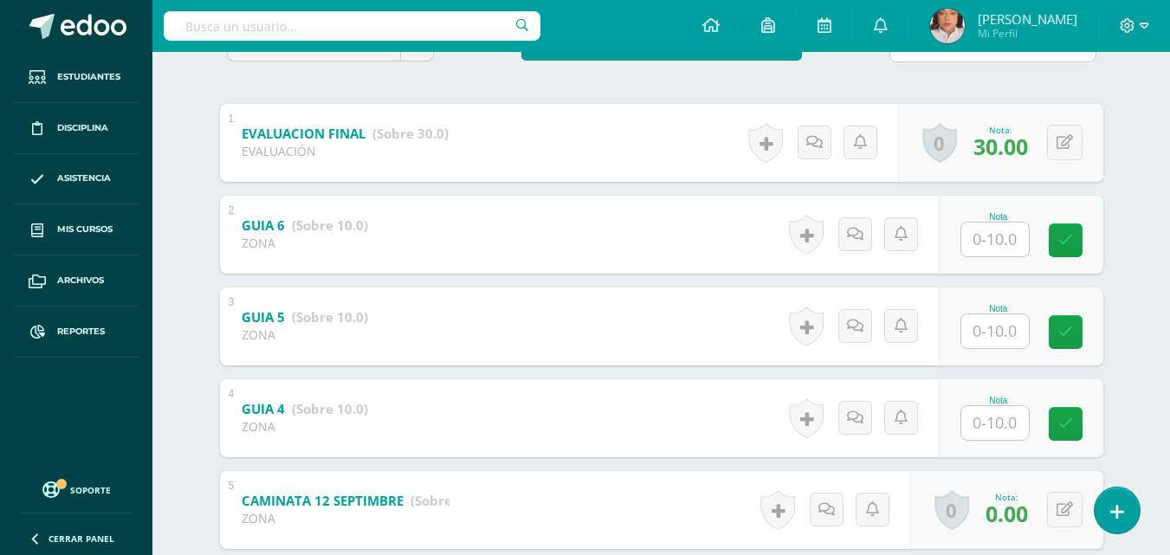
scroll to position [330, 0]
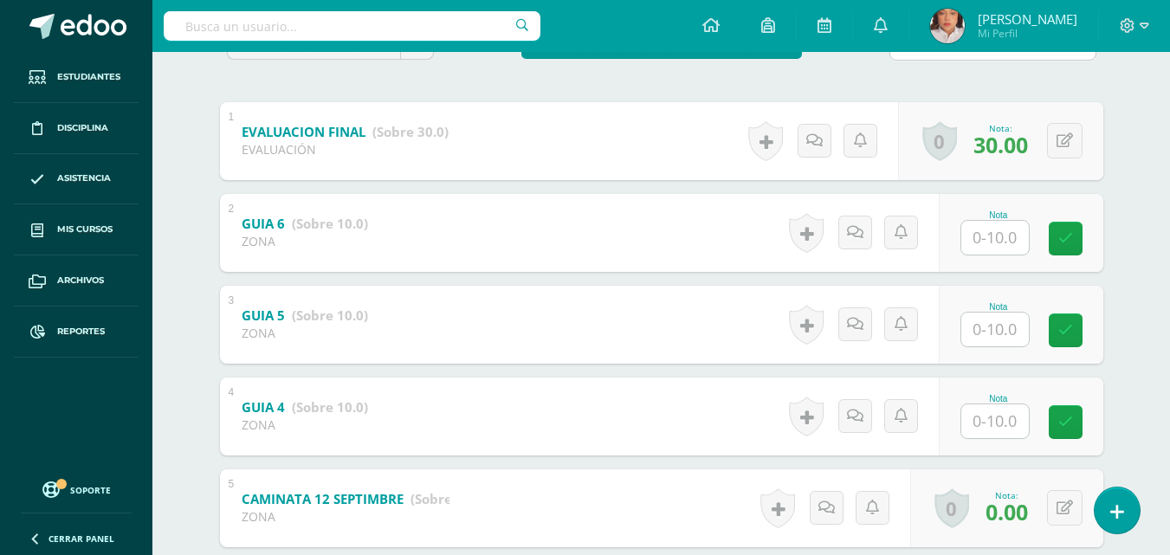
click at [926, 360] on div "Historial de actividad Actividad GUIA 5 creada por [PERSON_NAME] [DATE] 8:55 p.…" at bounding box center [861, 325] width 156 height 78
click at [992, 252] on input "text" at bounding box center [1004, 237] width 69 height 35
type input "10"
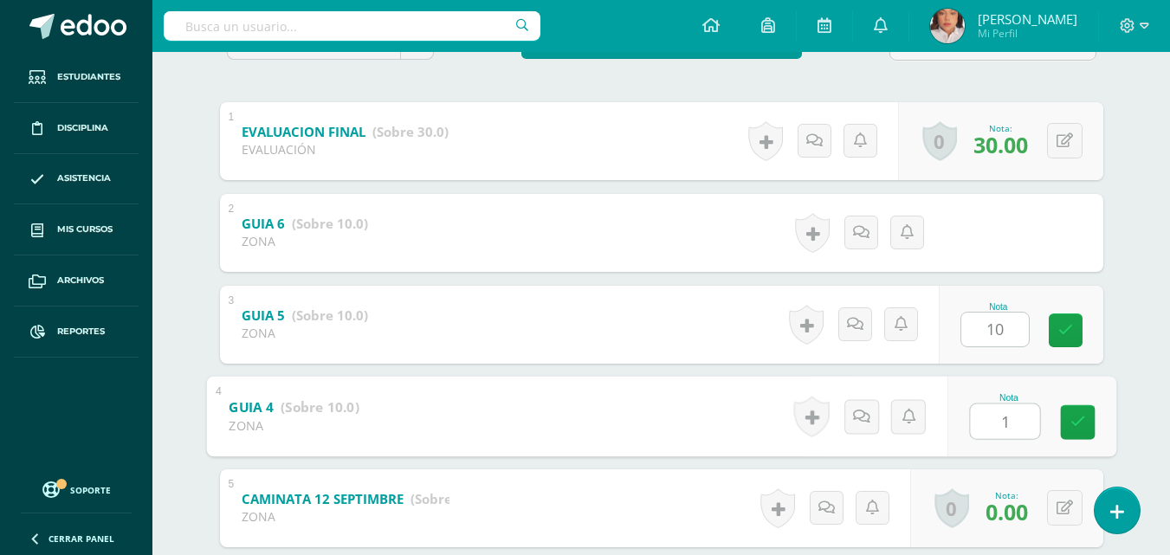
type input "10"
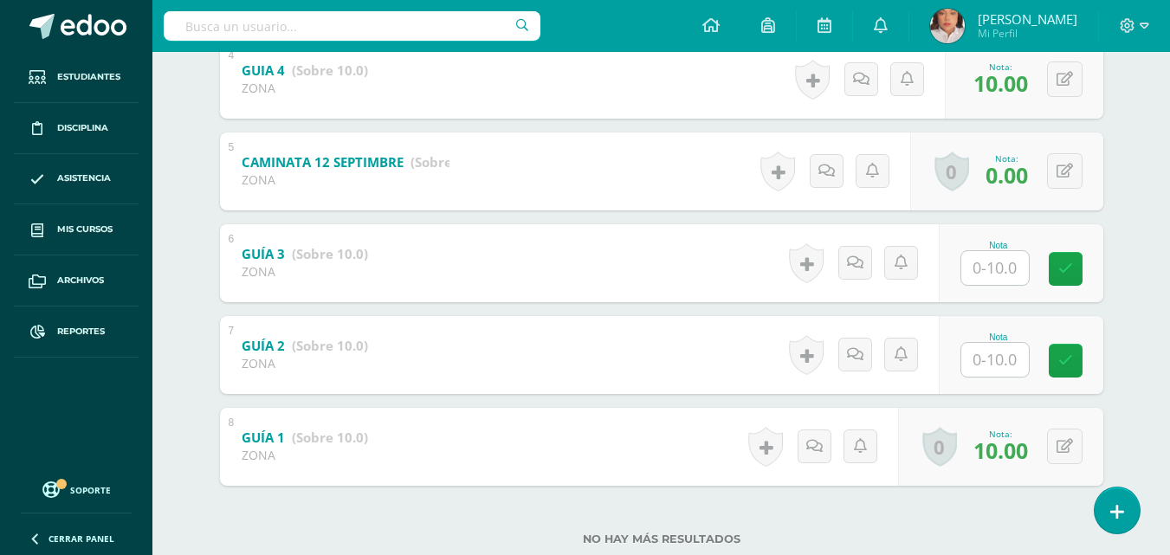
scroll to position [668, 0]
click at [995, 273] on input "text" at bounding box center [1004, 266] width 69 height 35
type input "0"
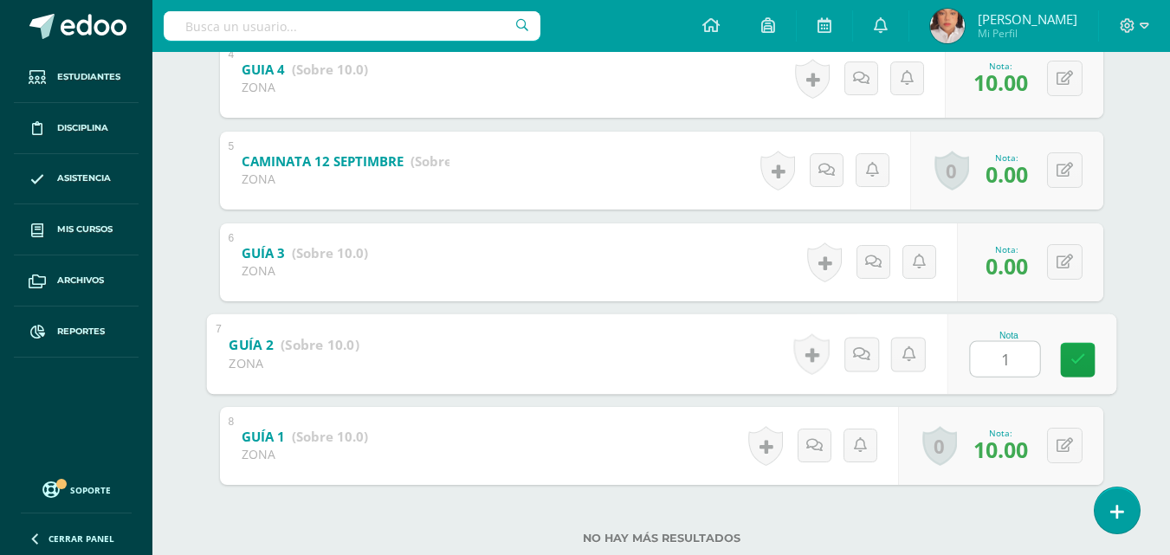
type input "10"
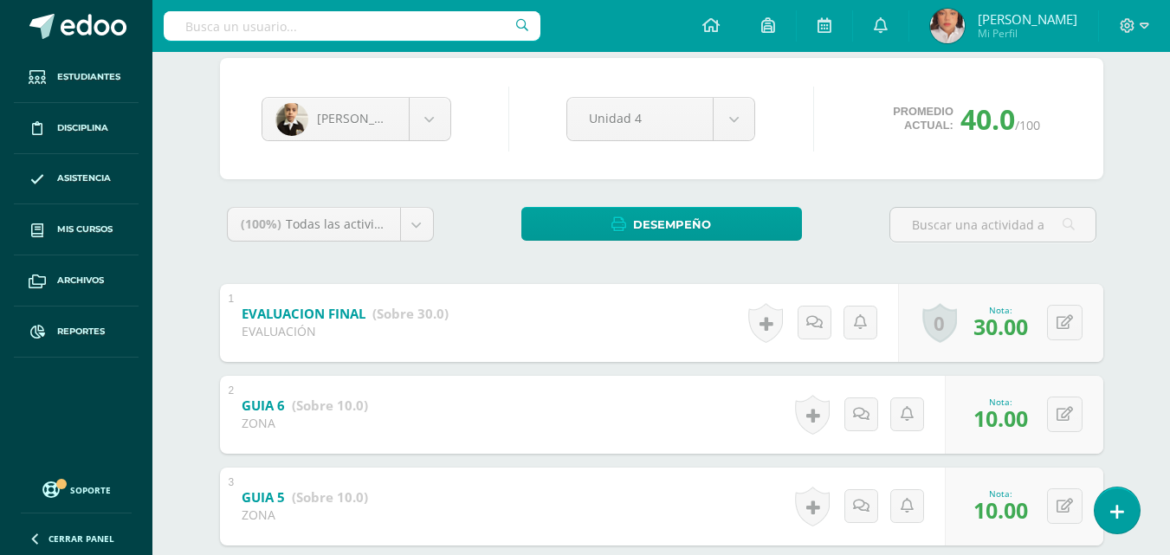
scroll to position [147, 0]
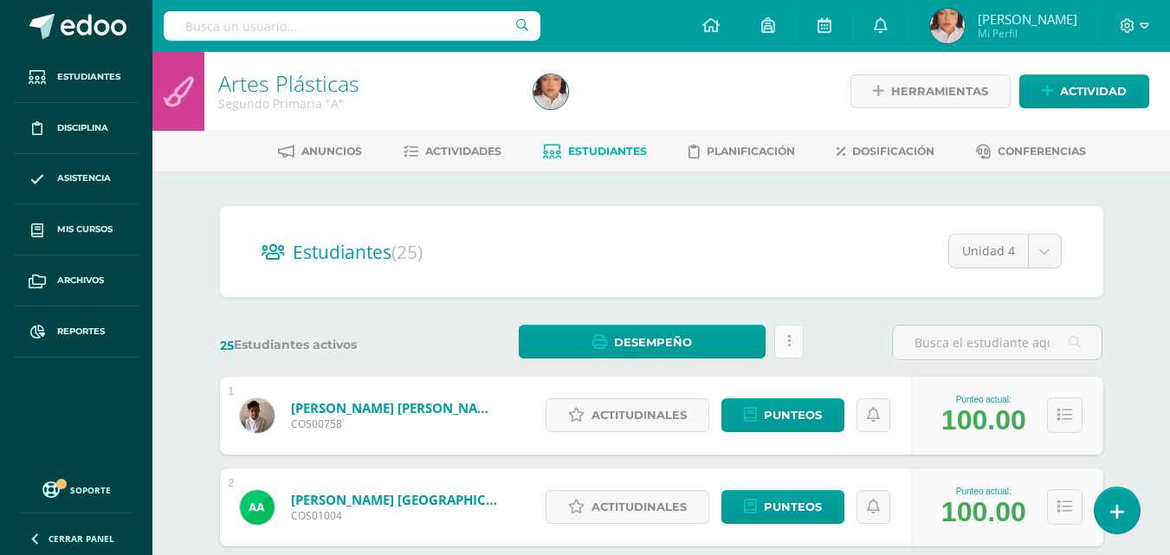
click at [774, 340] on link at bounding box center [788, 342] width 29 height 34
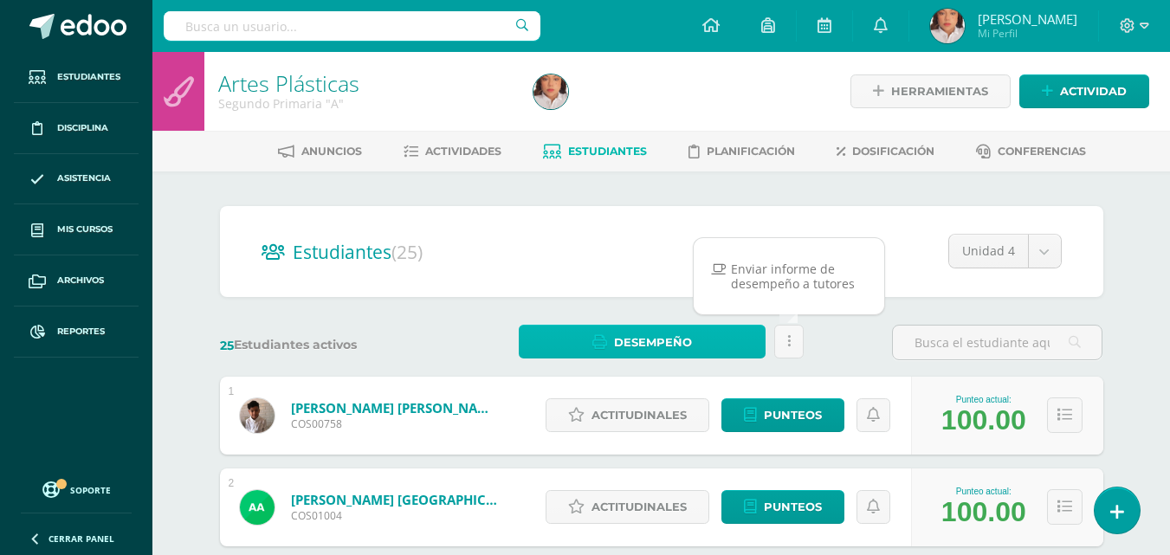
click at [717, 339] on link "Desempeño" at bounding box center [642, 342] width 247 height 34
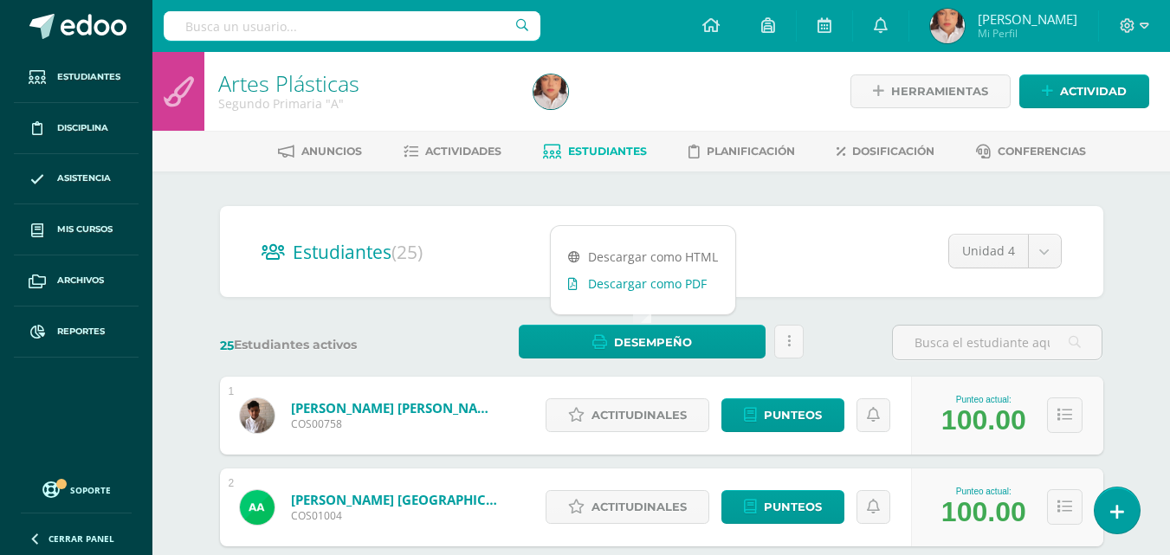
click at [667, 290] on link "Descargar como PDF" at bounding box center [643, 283] width 184 height 27
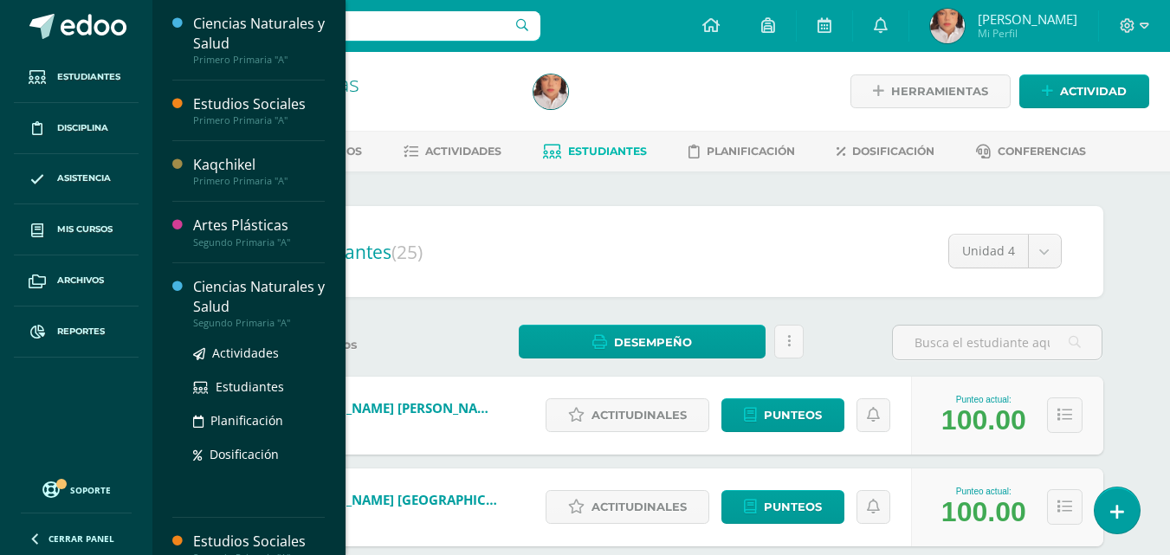
click at [229, 293] on div "Ciencias Naturales y Salud" at bounding box center [259, 297] width 132 height 40
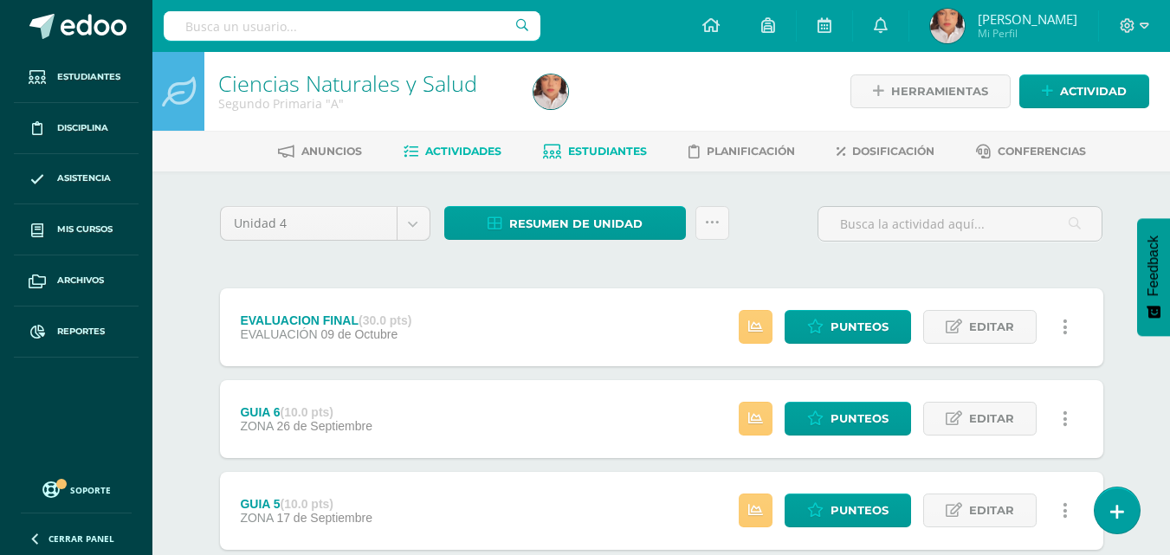
click at [582, 157] on span "Estudiantes" at bounding box center [607, 151] width 79 height 13
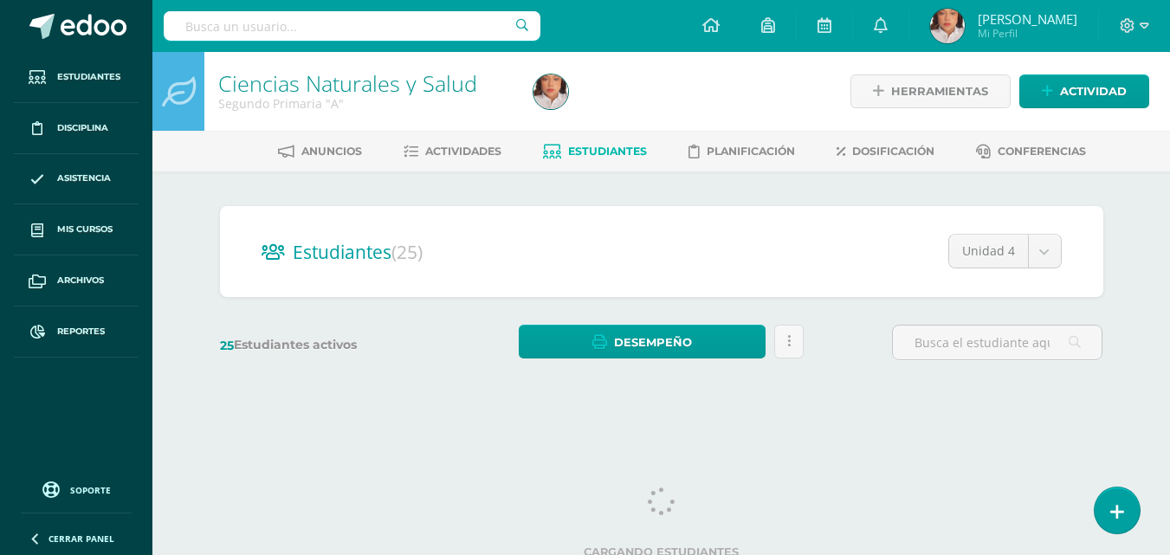
click at [734, 213] on div "Estudiantes (25) Unidad 4 Unidad 3 Unidad 2 Unidad 4 Unidad 1" at bounding box center [661, 251] width 883 height 91
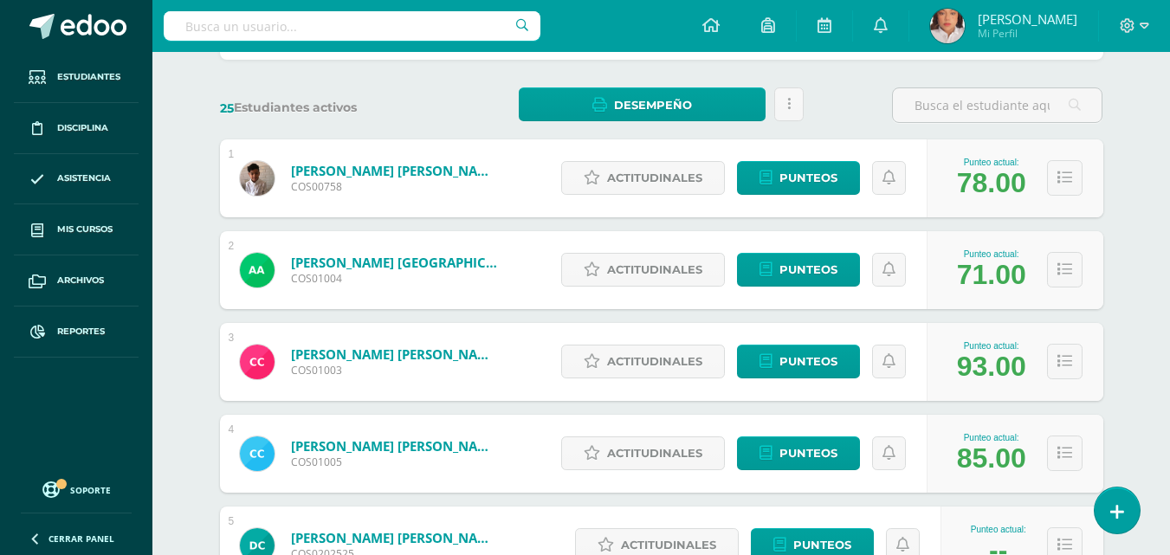
scroll to position [238, 0]
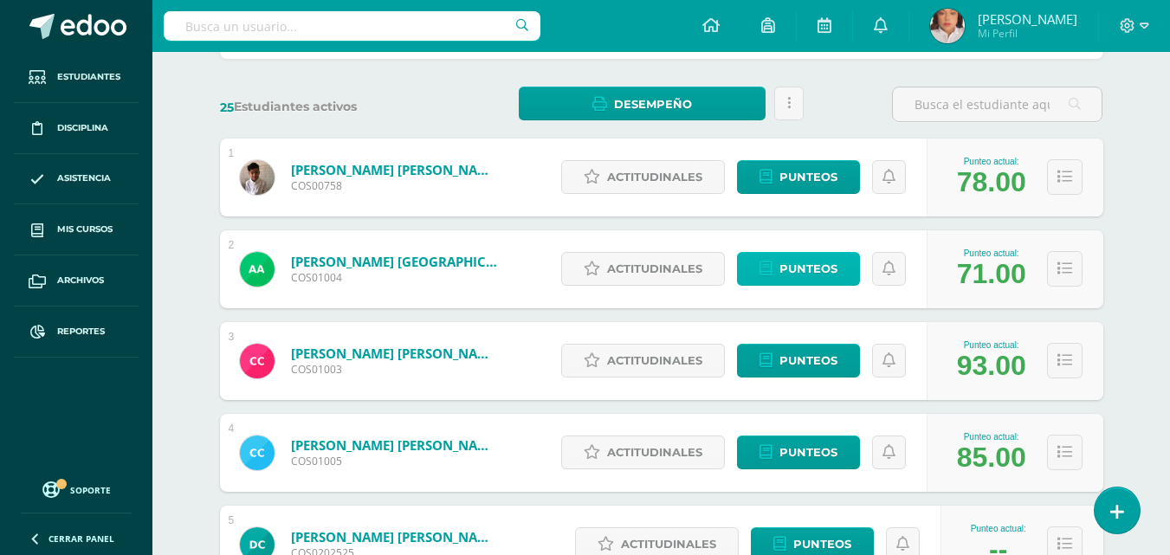
click at [821, 269] on span "Punteos" at bounding box center [808, 269] width 58 height 32
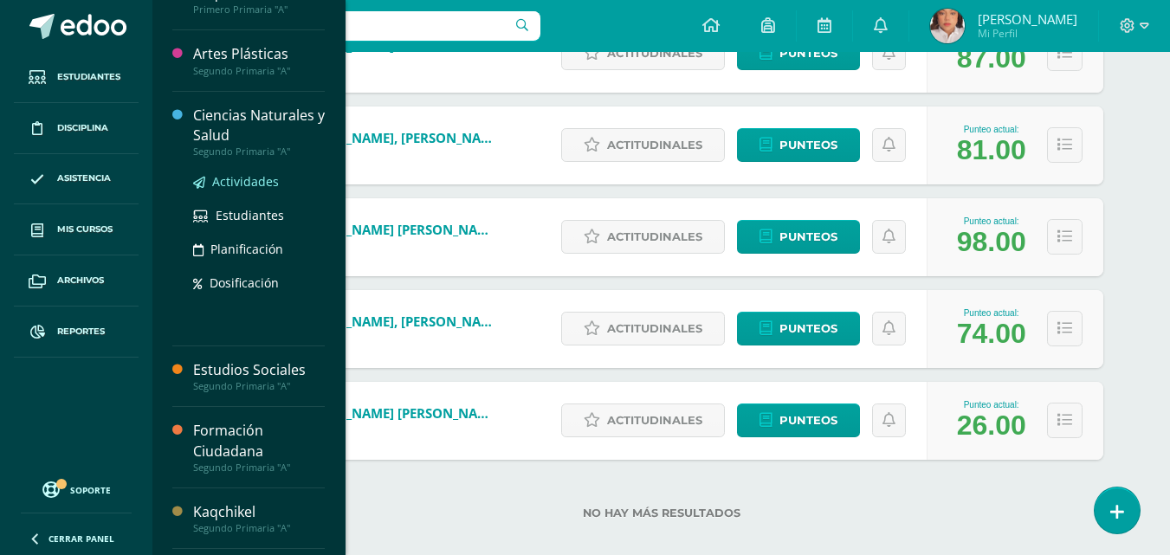
scroll to position [212, 0]
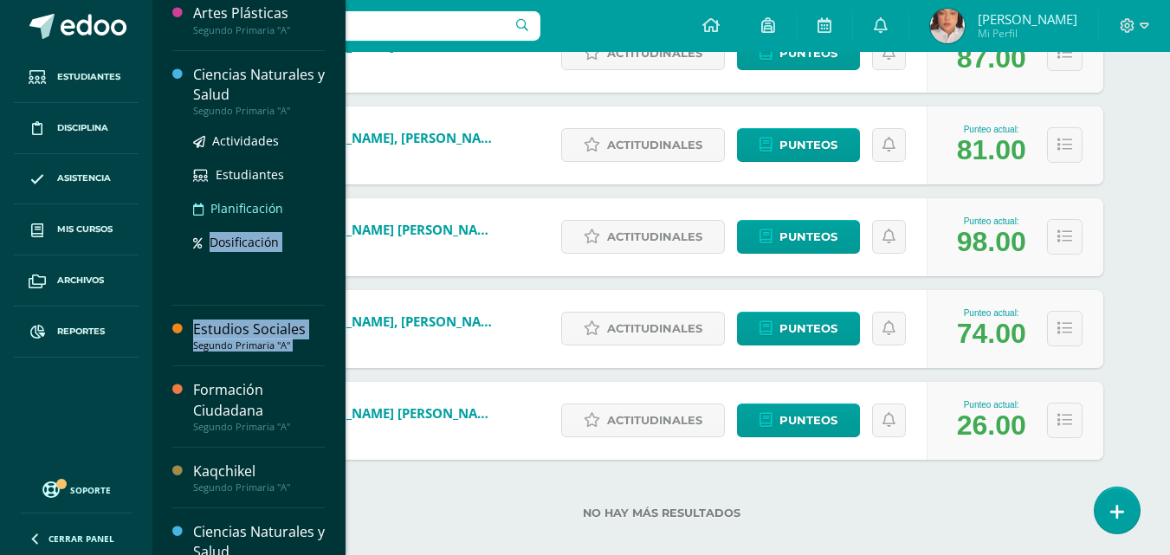
drag, startPoint x: 234, startPoint y: 324, endPoint x: 285, endPoint y: 209, distance: 126.0
click at [285, 209] on div "Ciencias Naturales y Salud Primero Primaria "A" Actividades Estudiantes Planifi…" at bounding box center [249, 277] width 194 height 555
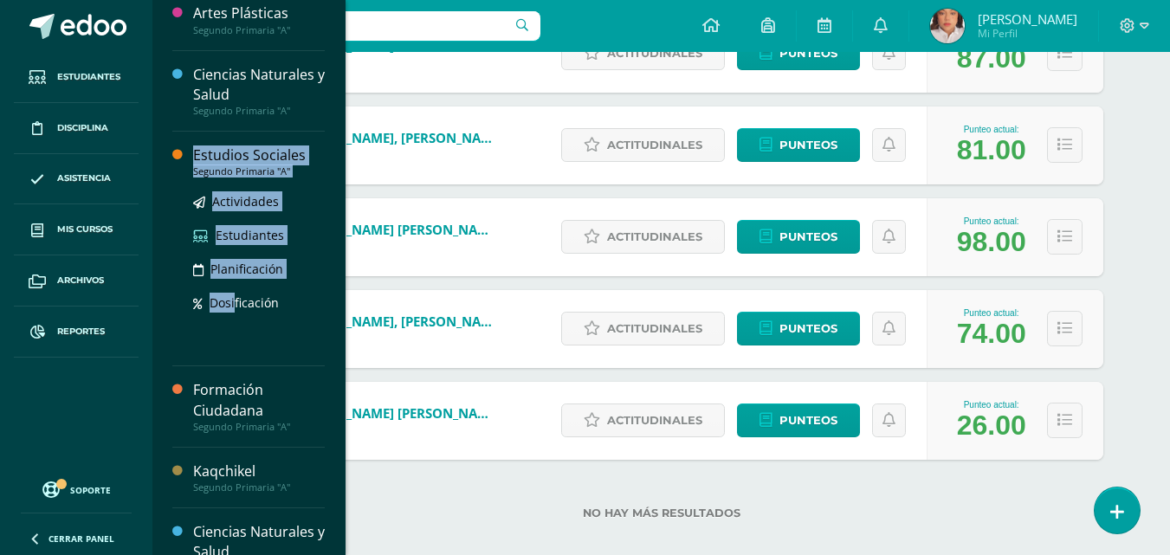
click at [253, 229] on span "Estudiantes" at bounding box center [250, 235] width 68 height 16
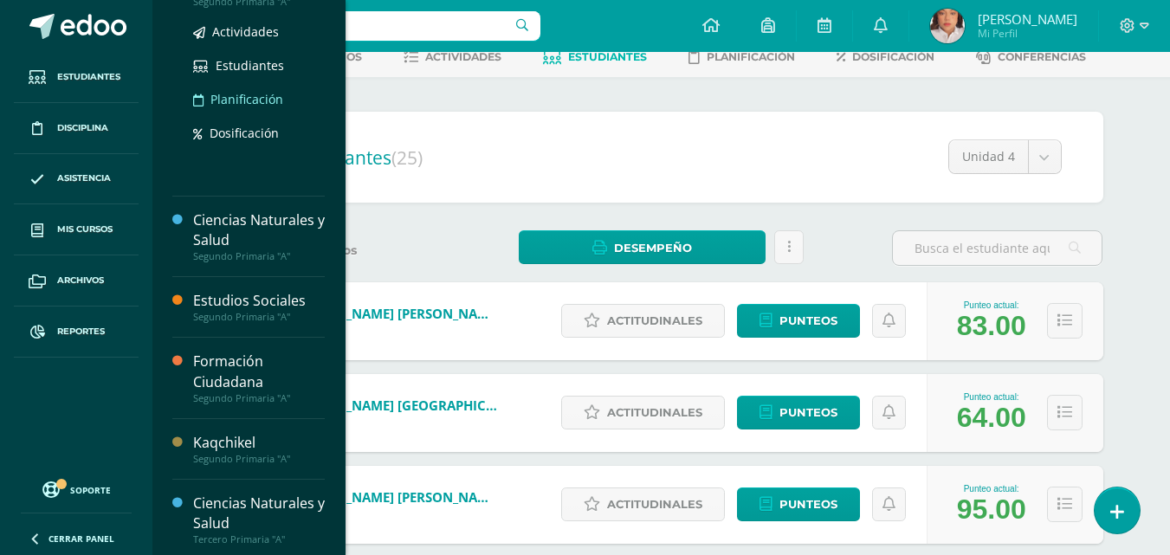
scroll to position [248, 0]
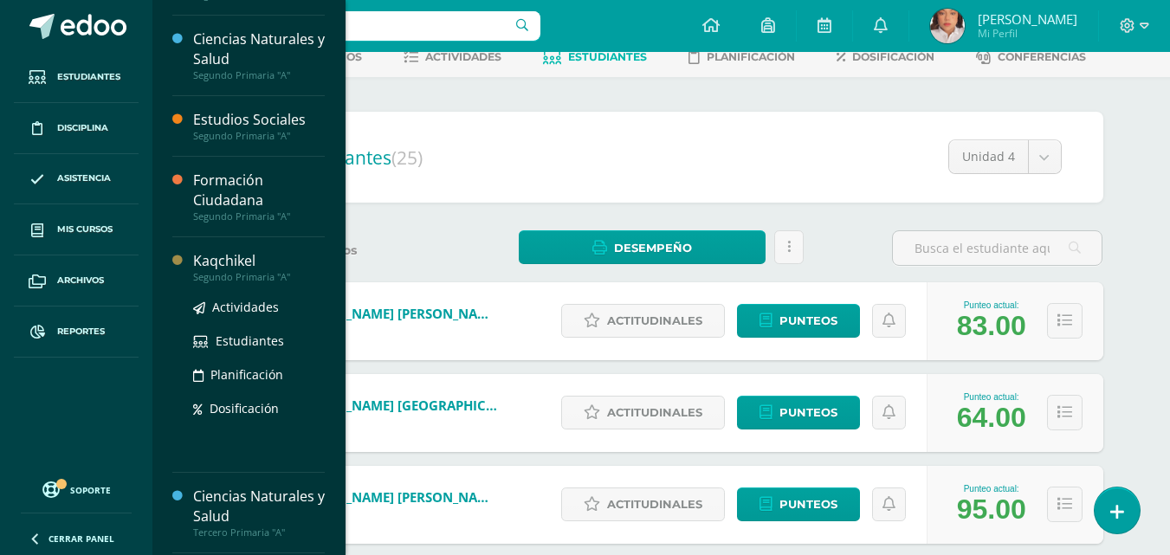
click at [232, 261] on div "Kaqchikel" at bounding box center [259, 261] width 132 height 20
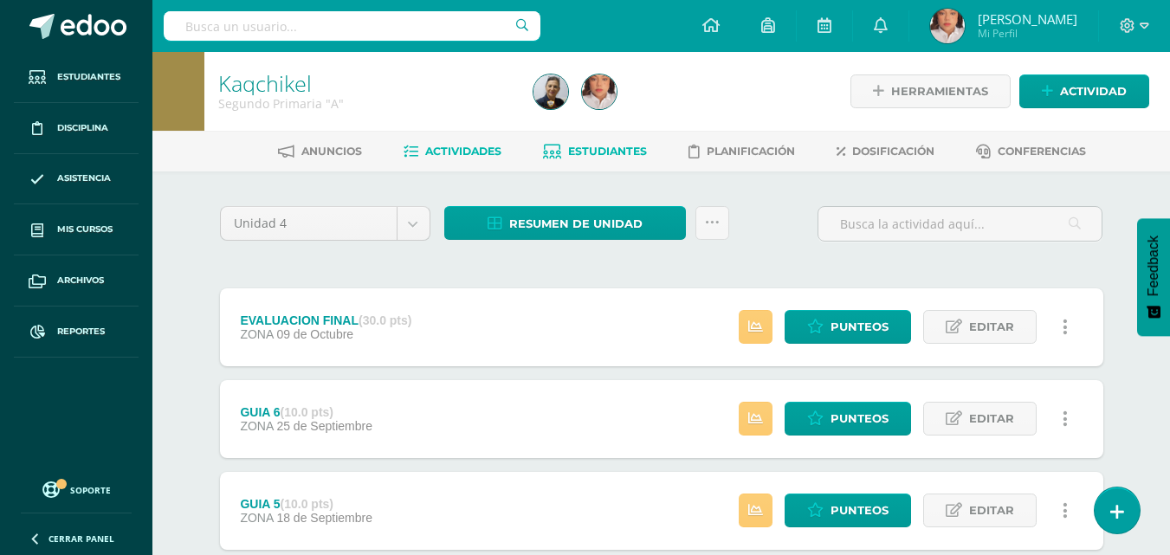
click at [586, 139] on link "Estudiantes" at bounding box center [595, 152] width 104 height 28
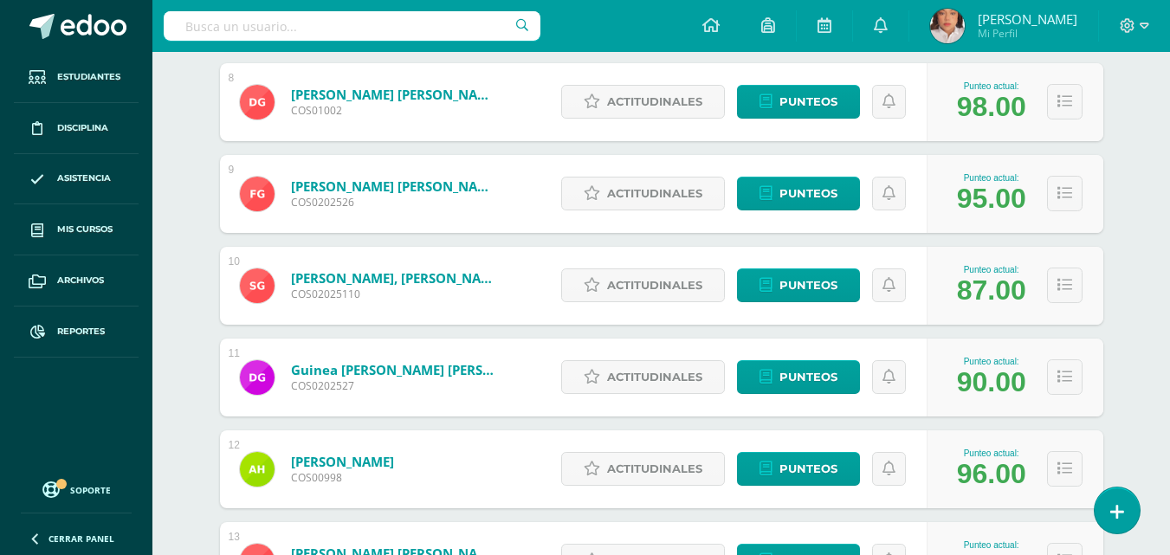
scroll to position [983, 0]
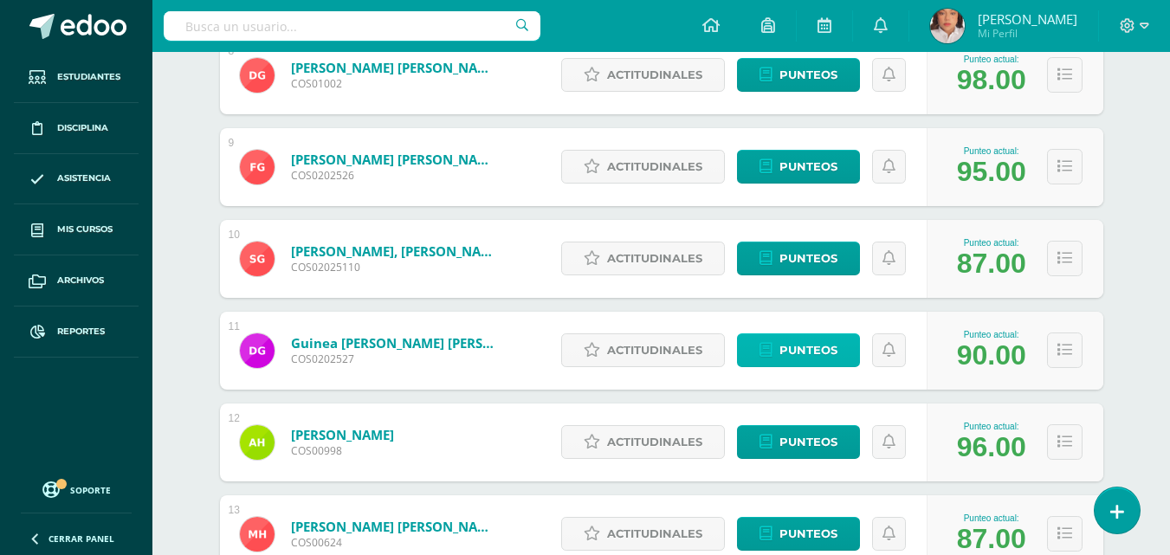
click at [837, 333] on link "Punteos" at bounding box center [798, 350] width 123 height 34
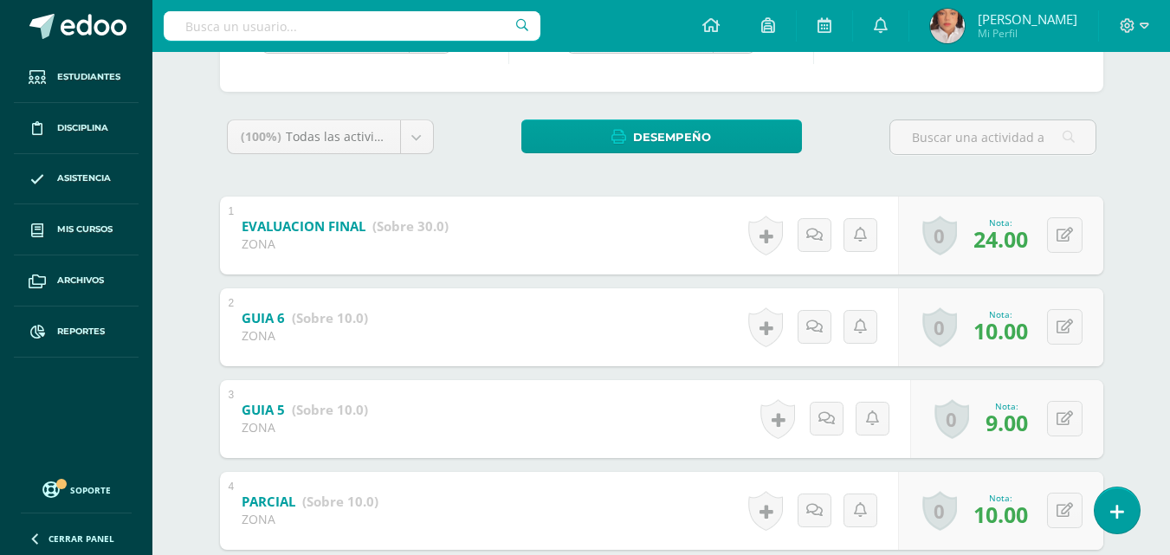
scroll to position [236, 0]
click at [1068, 228] on icon at bounding box center [1064, 235] width 16 height 15
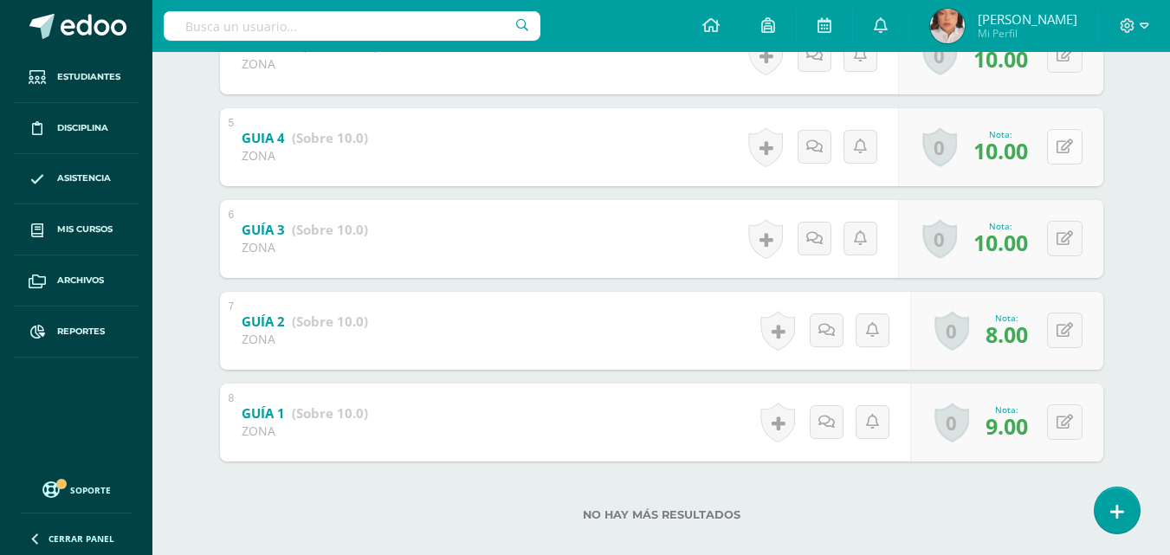
scroll to position [713, 0]
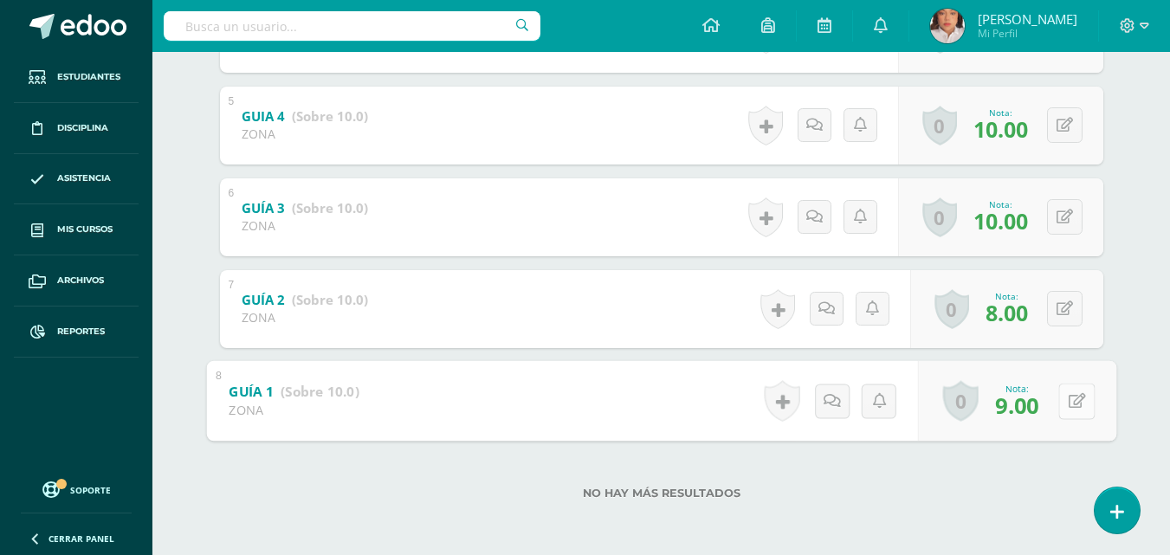
click at [1062, 392] on button at bounding box center [1076, 401] width 36 height 36
type input "8"
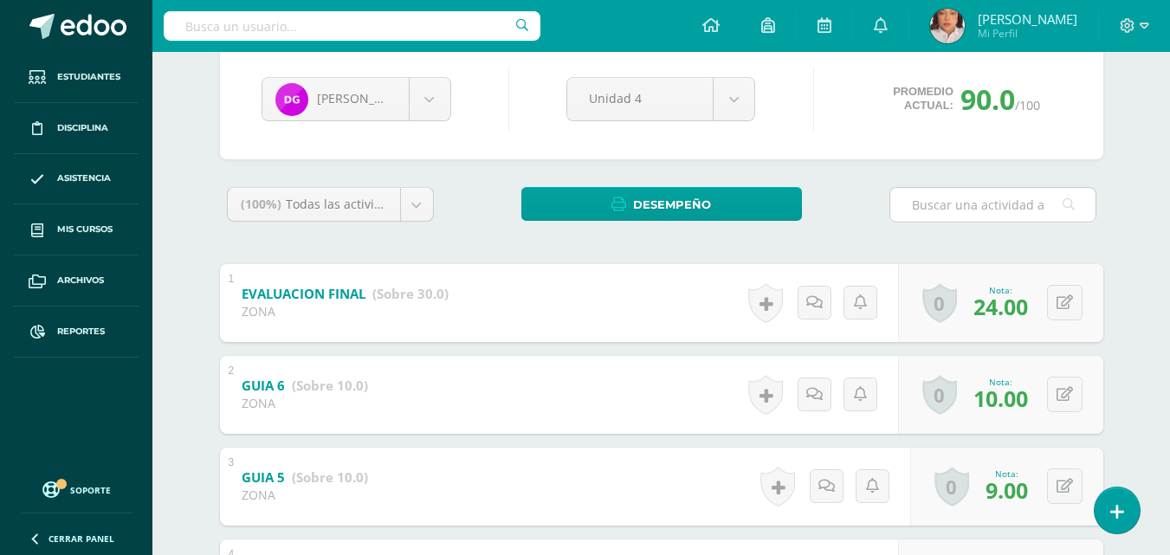
scroll to position [162, 0]
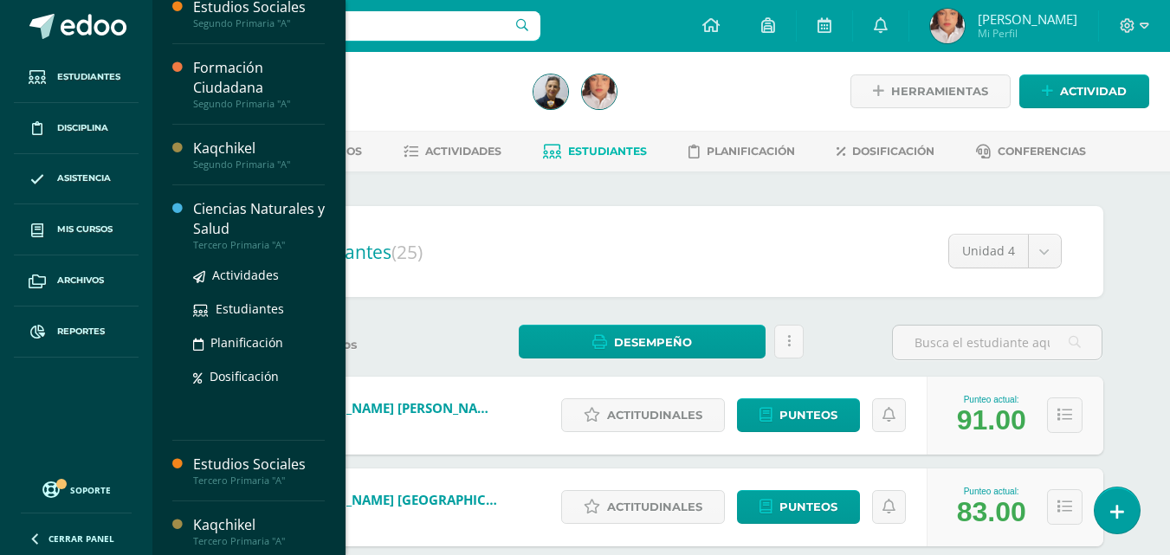
scroll to position [406, 0]
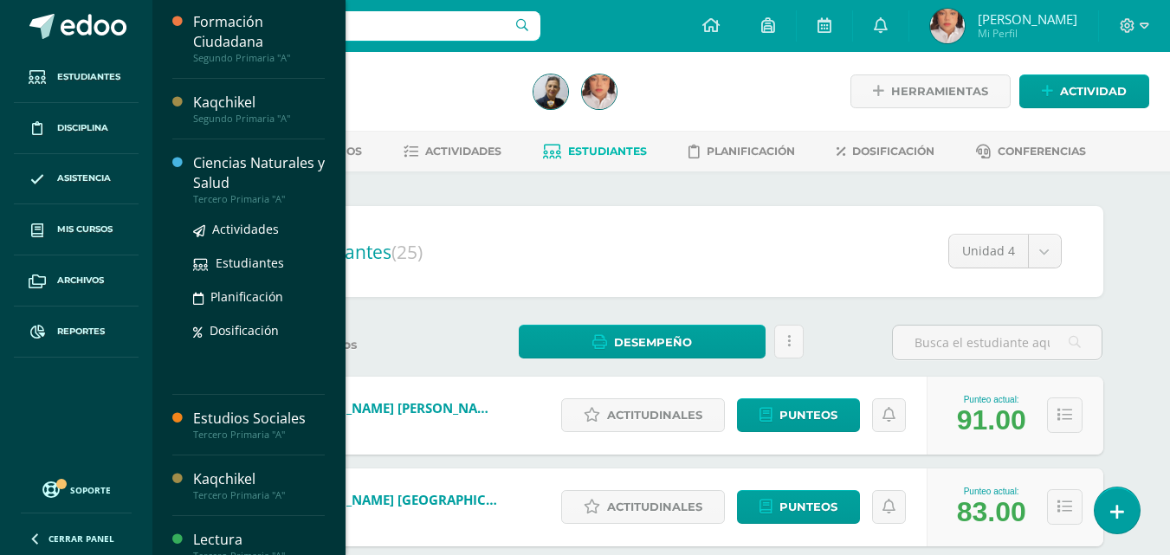
click at [226, 169] on div "Ciencias Naturales y Salud" at bounding box center [259, 173] width 132 height 40
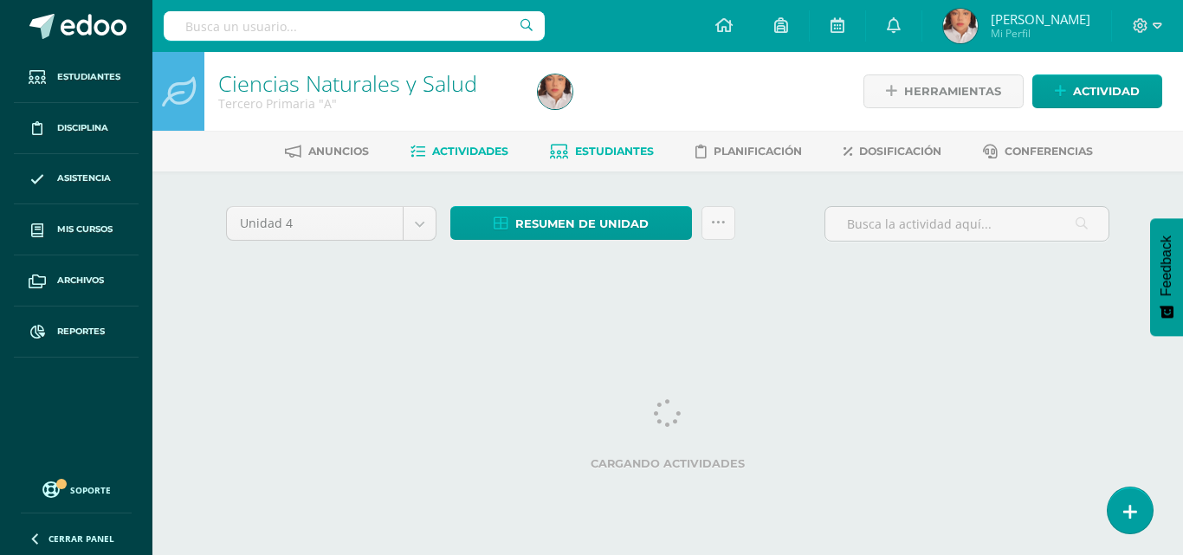
click at [570, 147] on link "Estudiantes" at bounding box center [602, 152] width 104 height 28
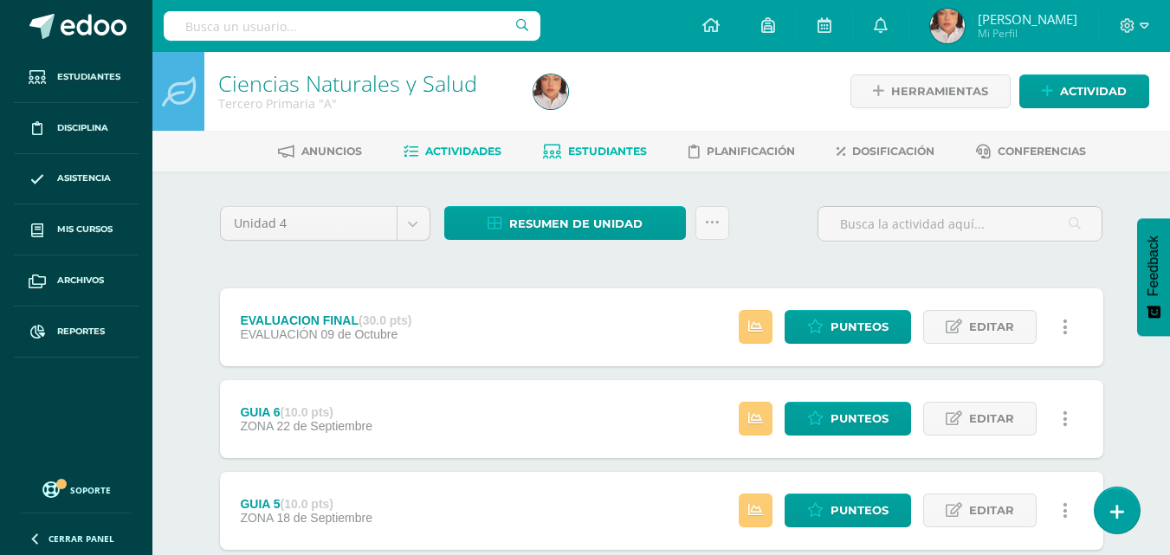
click at [570, 147] on span "Estudiantes" at bounding box center [607, 151] width 79 height 13
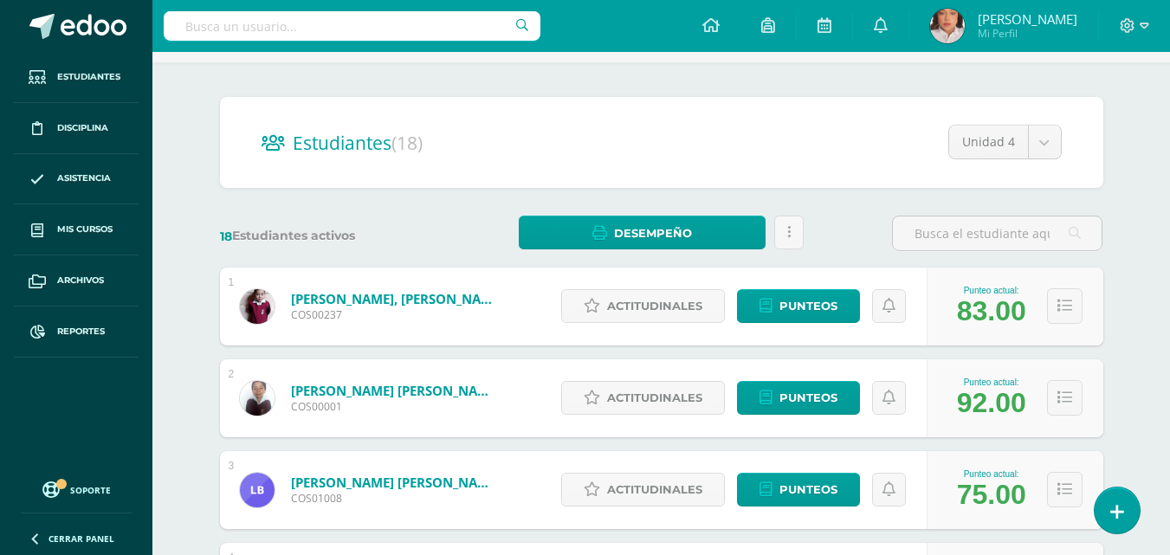
scroll to position [111, 0]
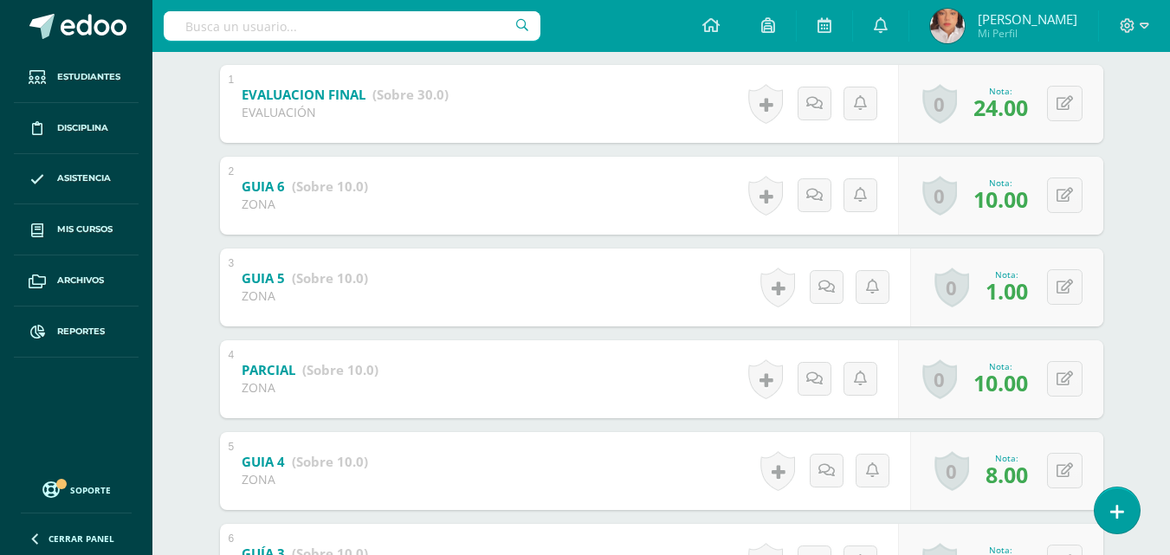
scroll to position [368, 0]
click at [1064, 287] on button at bounding box center [1076, 286] width 36 height 36
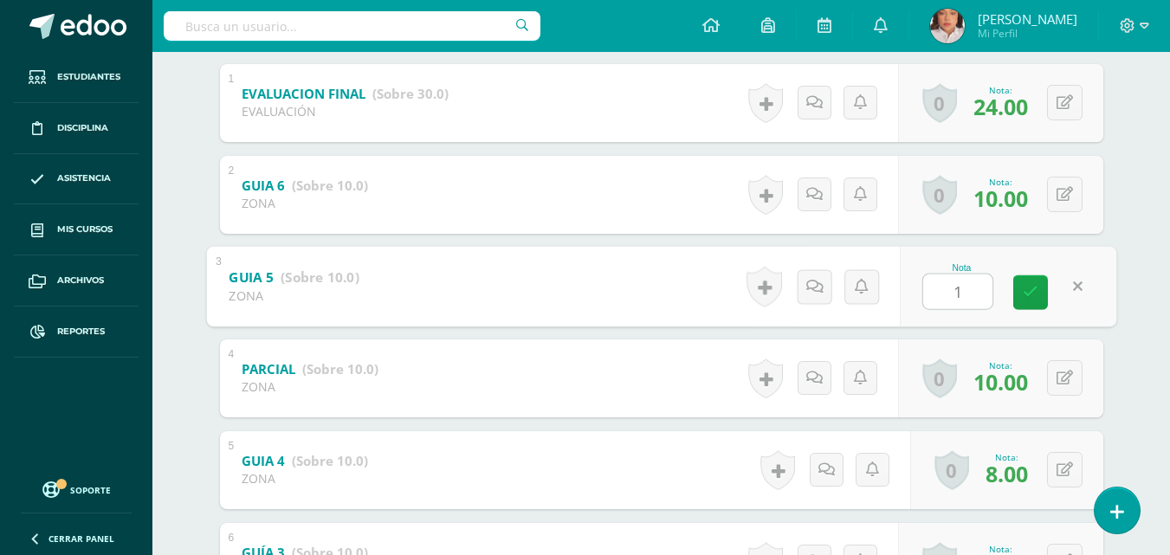
type input "10"
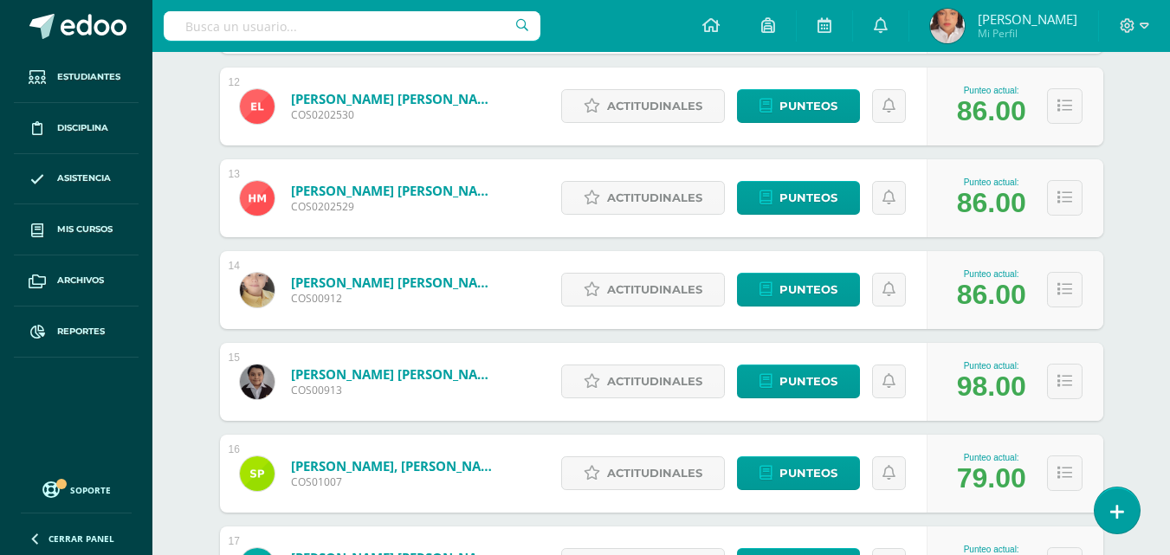
scroll to position [1316, 0]
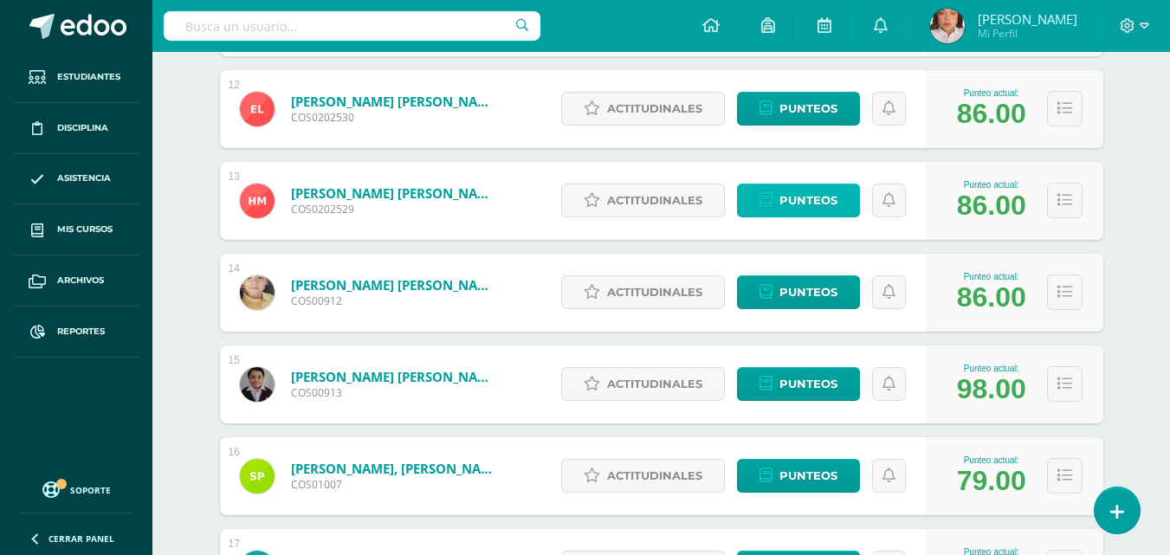
click at [823, 208] on span "Punteos" at bounding box center [808, 200] width 58 height 32
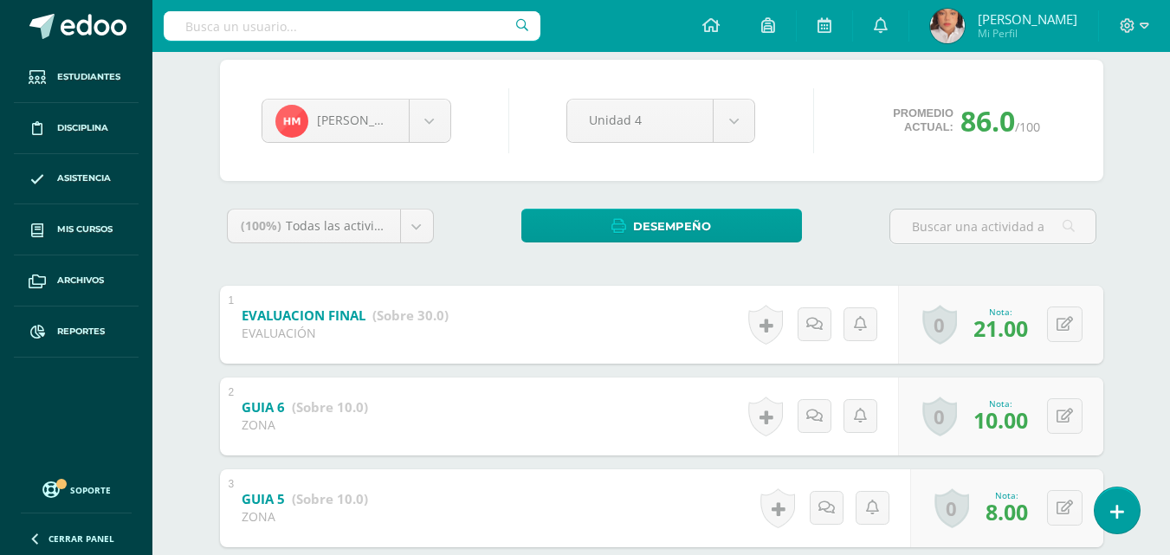
scroll to position [166, 0]
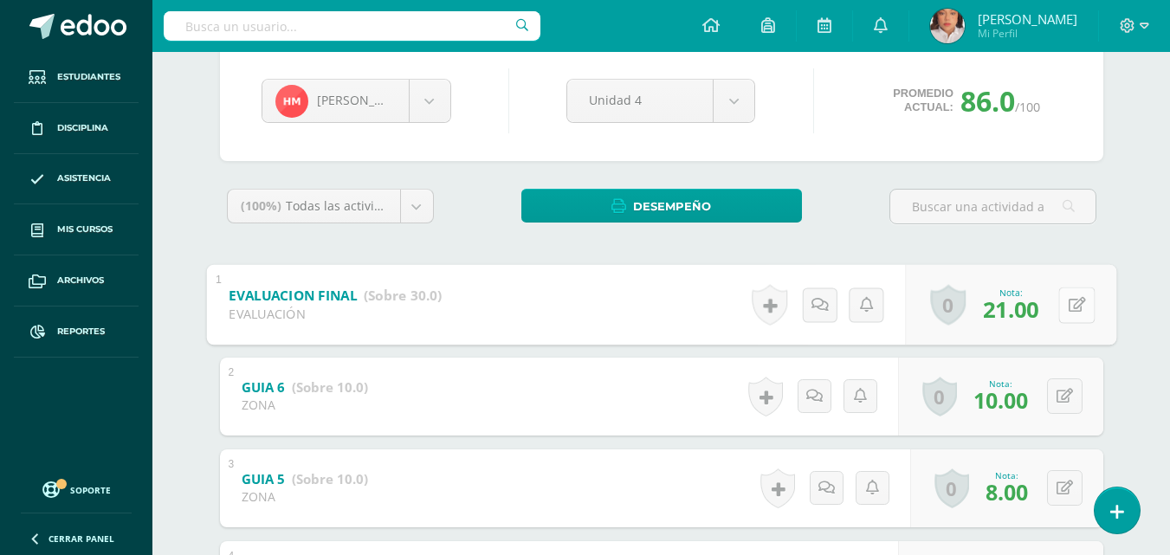
click at [1062, 304] on button at bounding box center [1076, 305] width 36 height 36
type input "0"
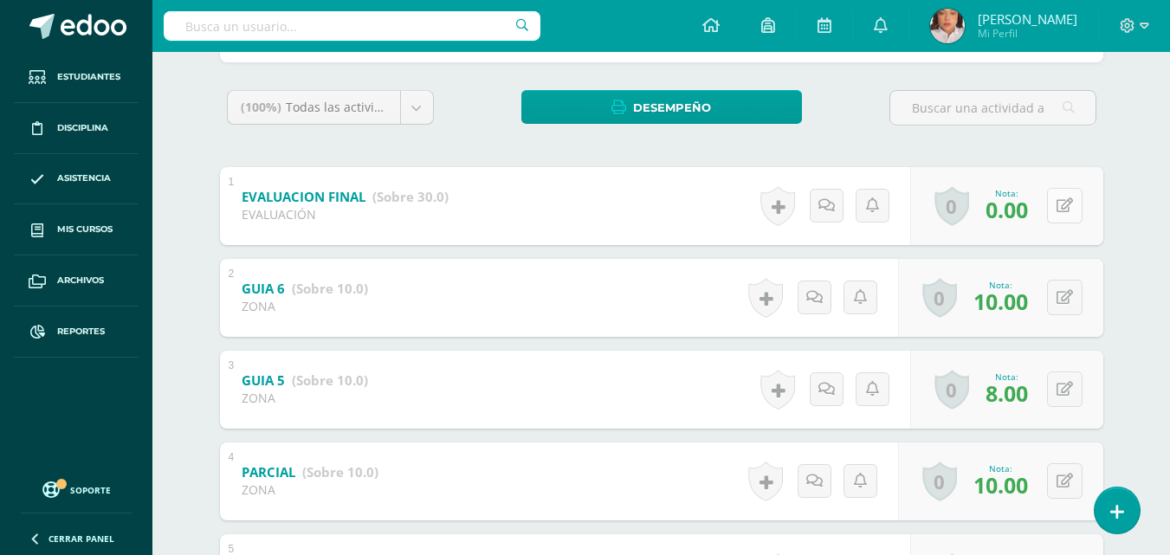
scroll to position [266, 0]
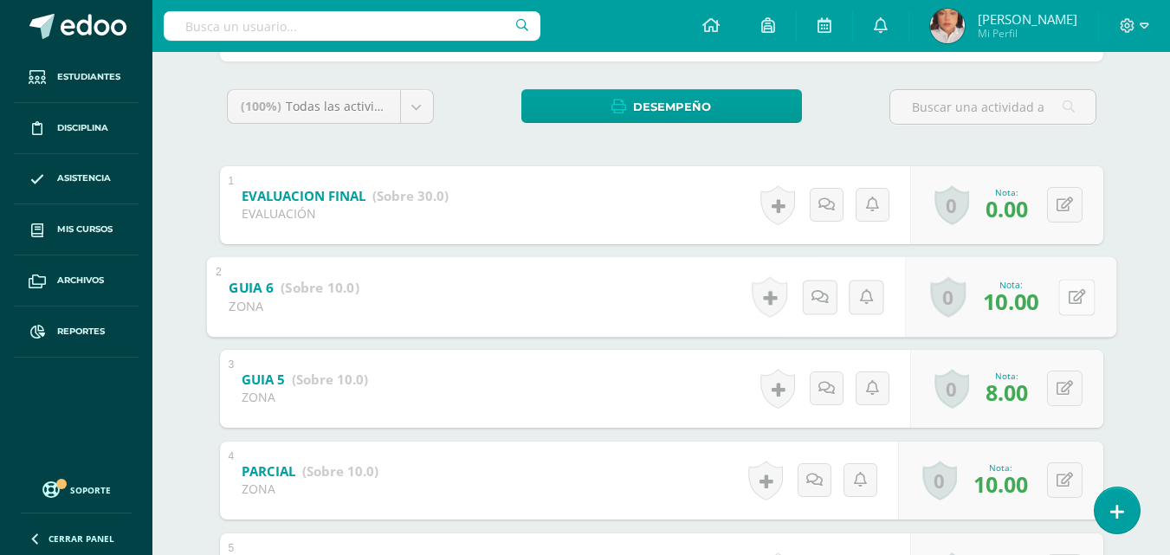
click at [1064, 301] on button at bounding box center [1076, 297] width 36 height 36
type input "0"
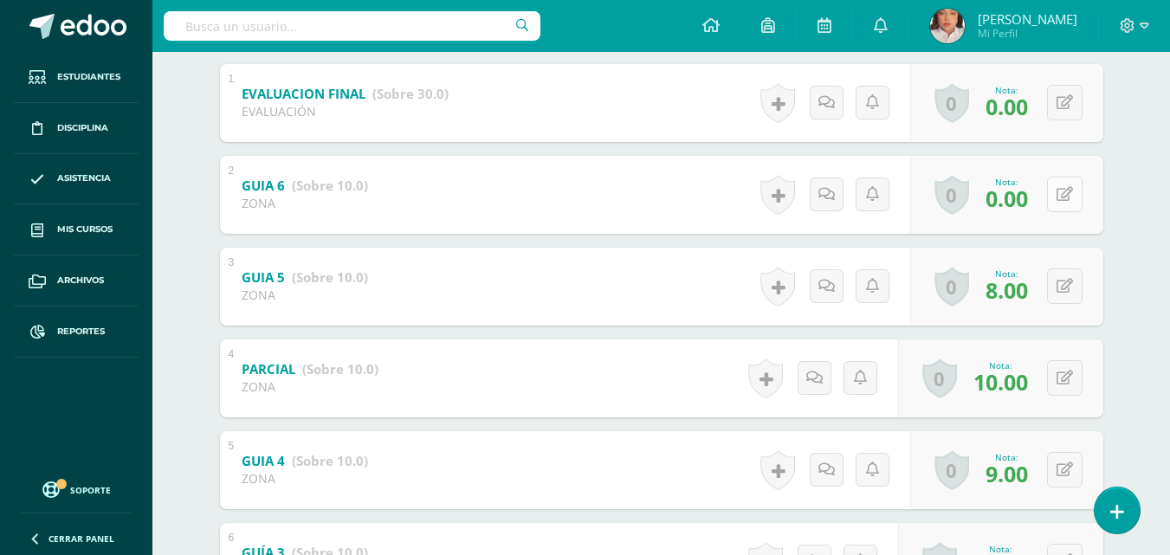
scroll to position [371, 0]
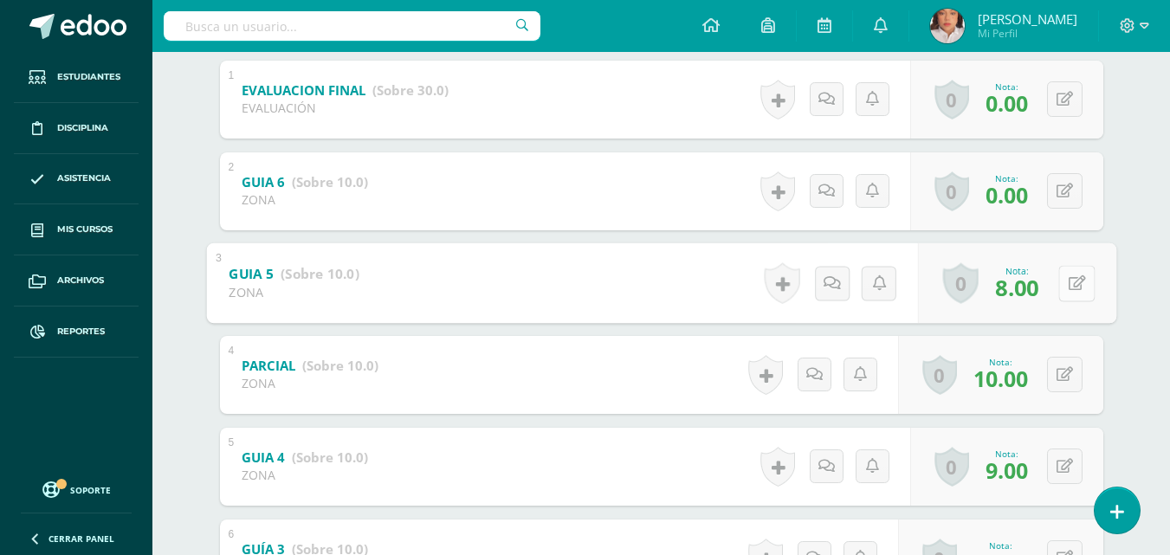
click at [1060, 287] on button at bounding box center [1076, 283] width 36 height 36
type input "0"
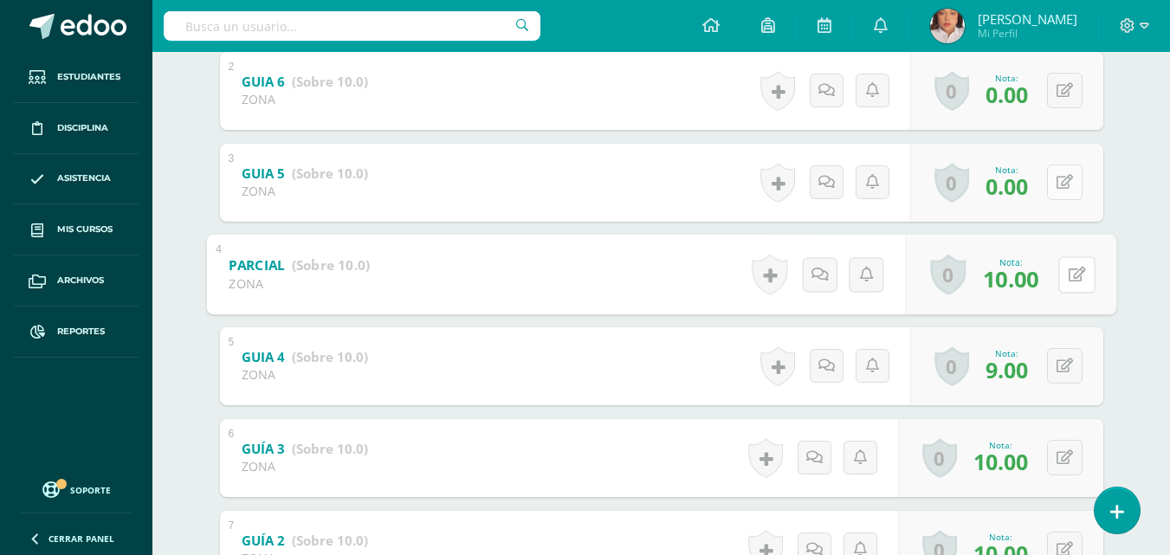
click at [1060, 287] on button at bounding box center [1076, 274] width 36 height 36
type input "0"
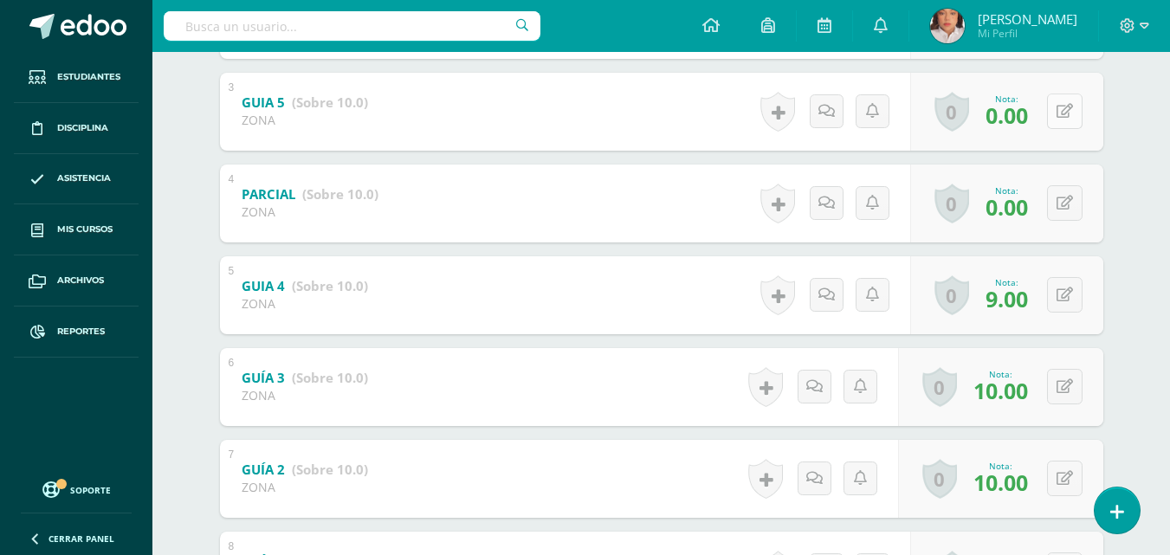
scroll to position [548, 0]
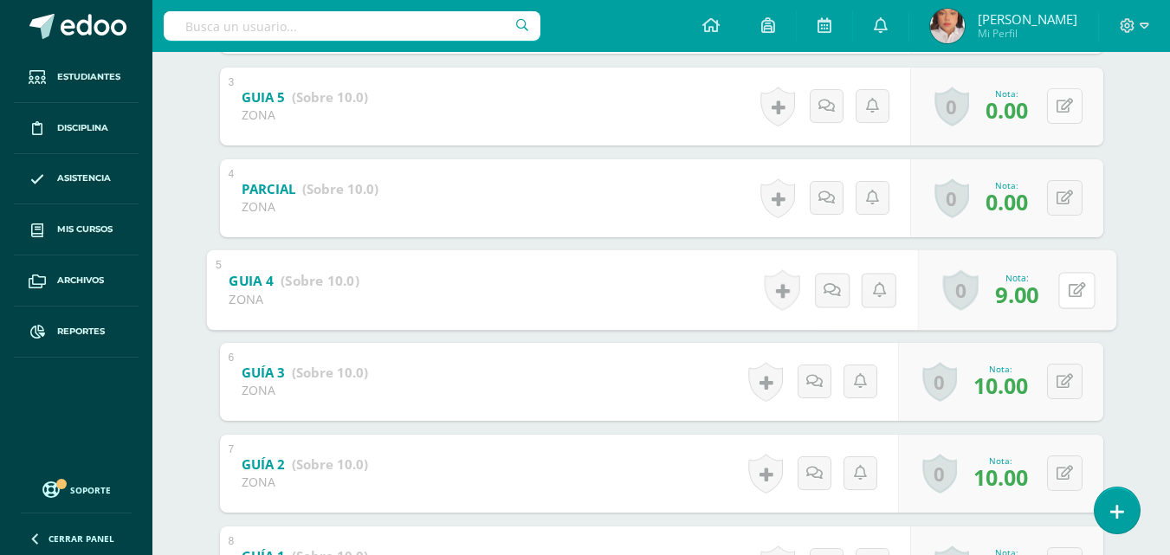
click at [1060, 287] on button at bounding box center [1076, 290] width 36 height 36
type input "0"
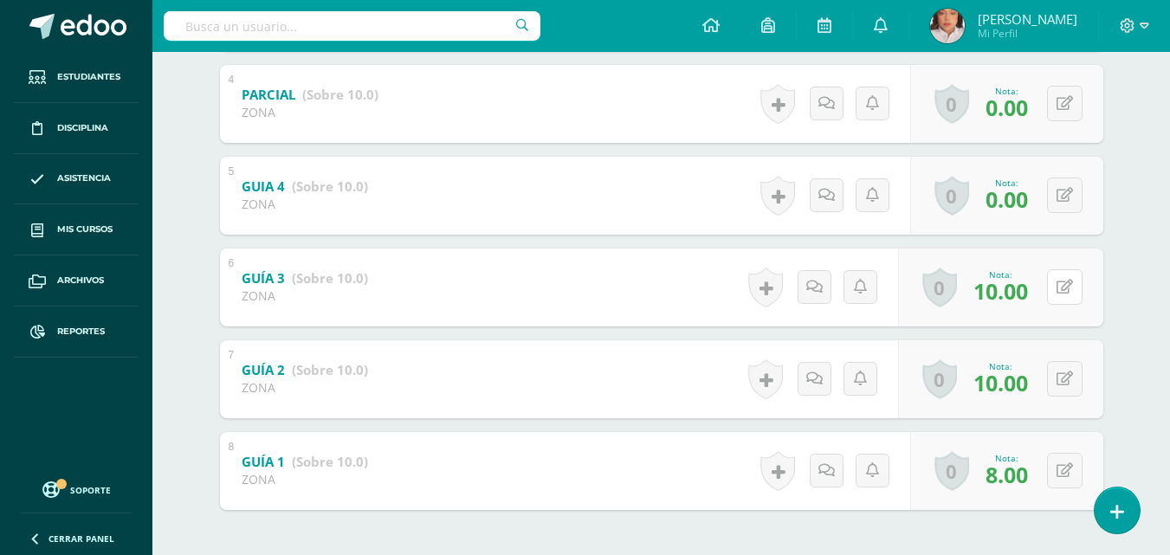
scroll to position [643, 0]
click at [1060, 287] on button at bounding box center [1064, 285] width 35 height 35
type input "0"
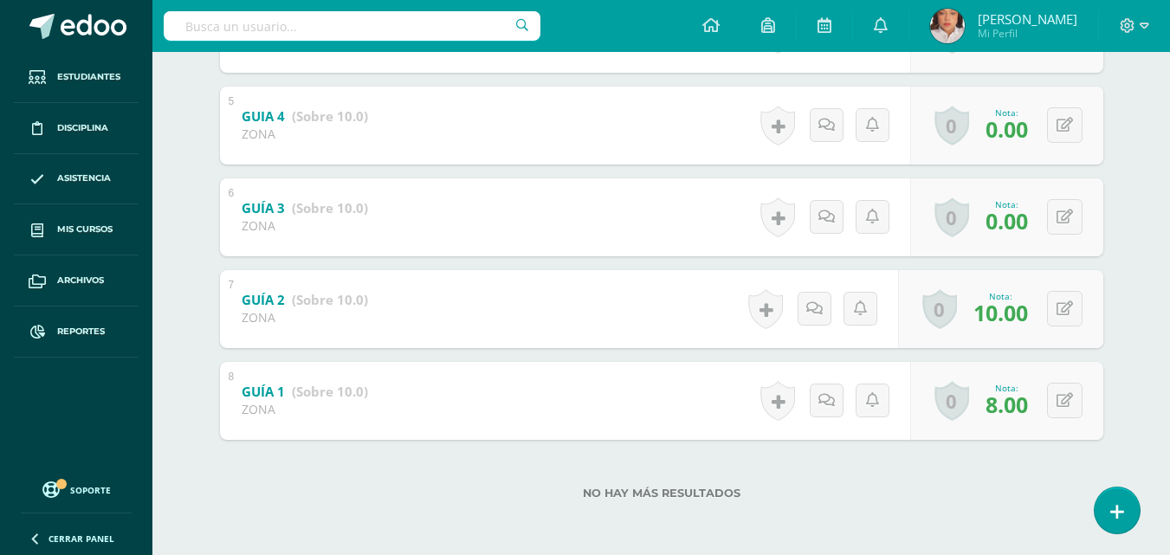
click at [1060, 287] on div "0 Logros Logros obtenidos Aún no hay logros agregados Nota: 10.00" at bounding box center [1000, 309] width 205 height 78
click at [1062, 296] on button at bounding box center [1076, 309] width 36 height 36
type input "0"
click at [1062, 392] on button at bounding box center [1076, 401] width 36 height 36
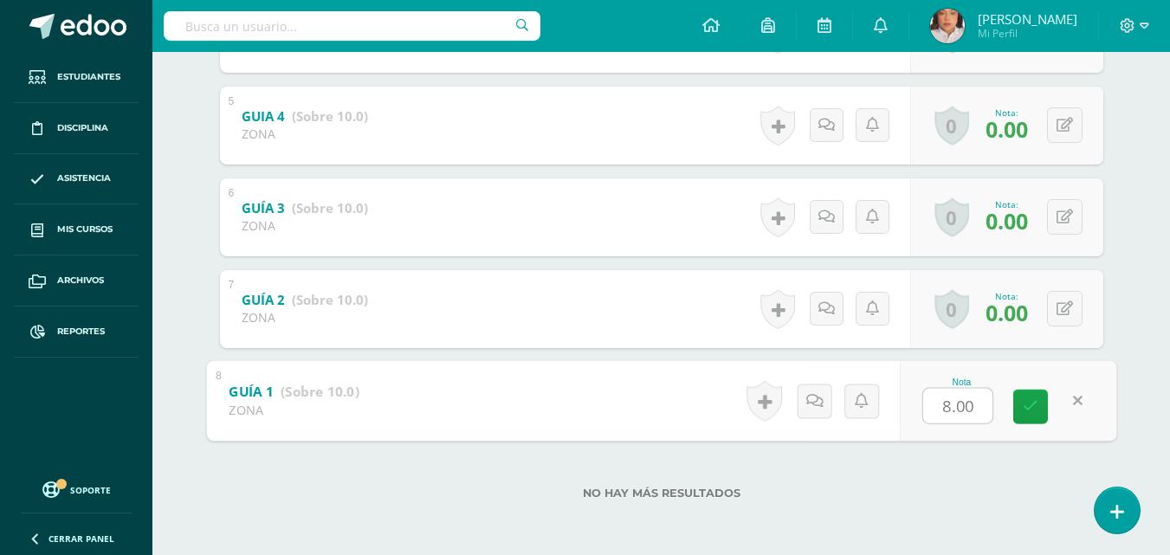
type input "0"
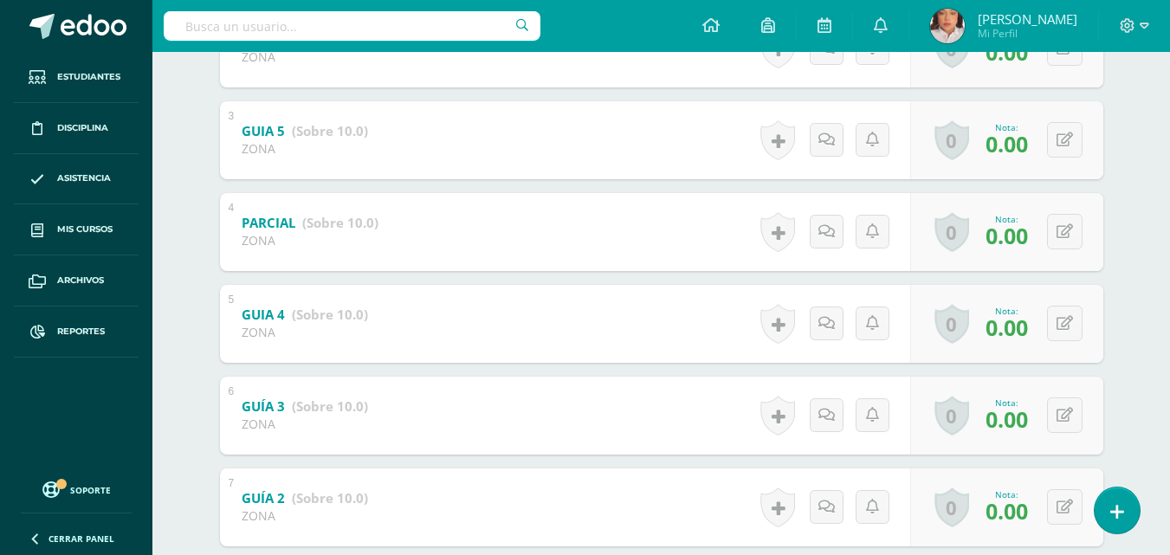
scroll to position [500, 0]
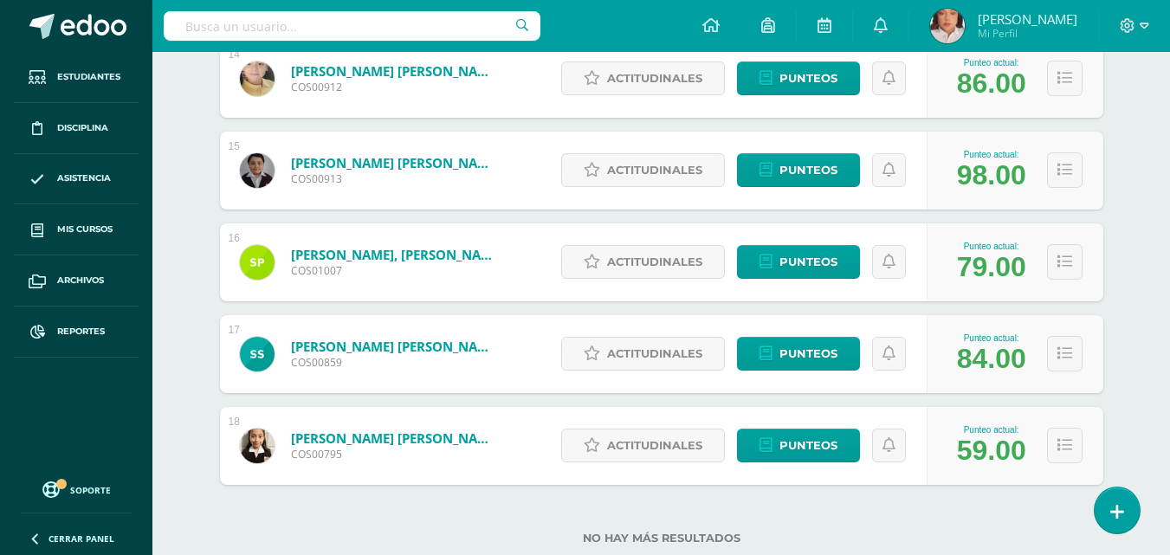
scroll to position [1575, 0]
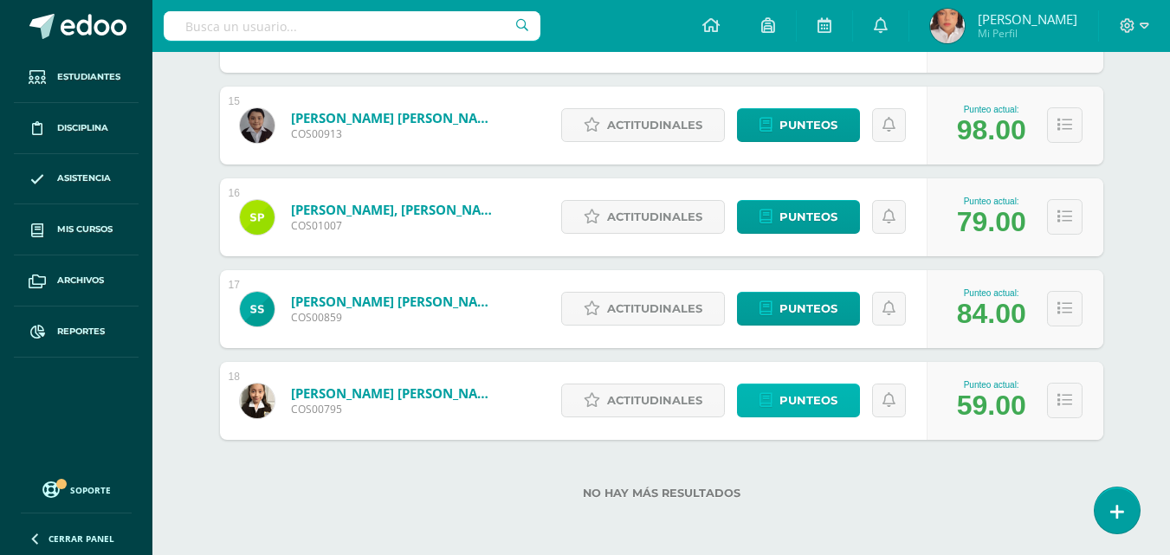
click at [812, 397] on span "Punteos" at bounding box center [808, 400] width 58 height 32
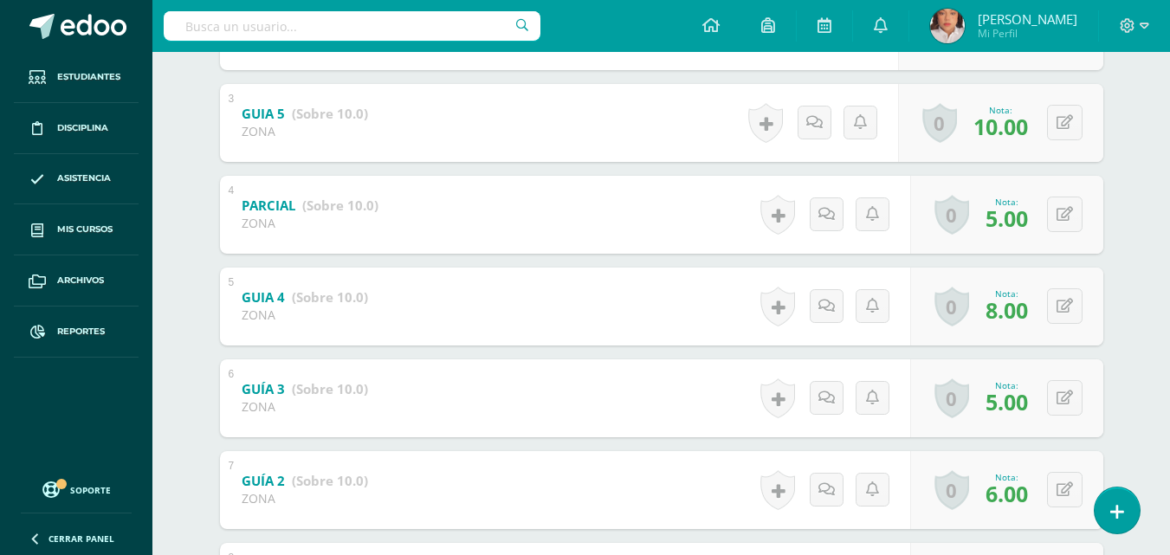
scroll to position [713, 0]
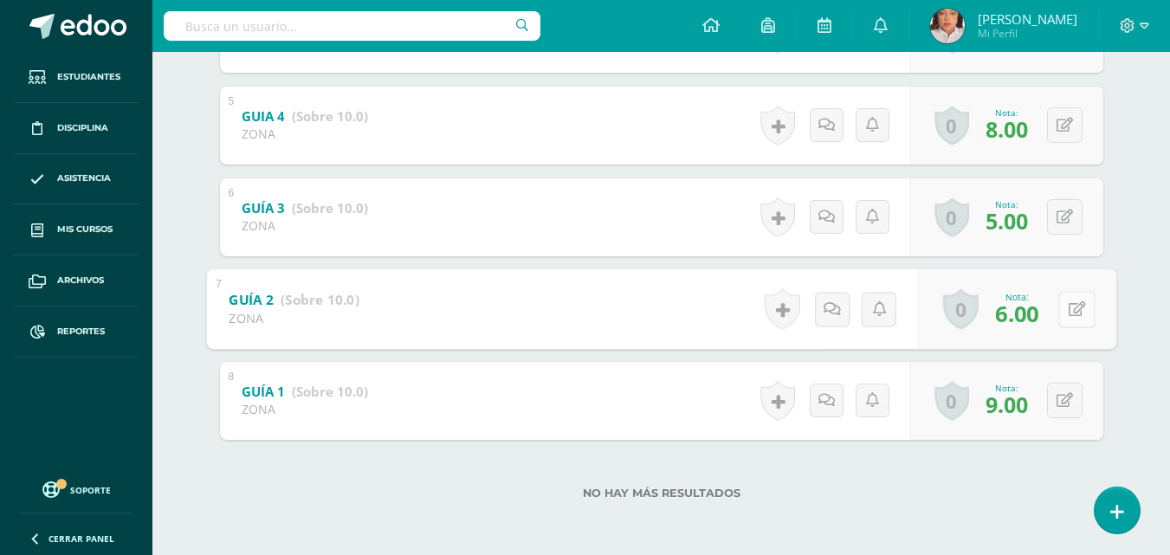
click at [1048, 308] on div "0 Logros Logros obtenidos Aún no hay logros agregados Nota: 6.00" at bounding box center [1016, 308] width 198 height 81
click at [1067, 312] on button at bounding box center [1076, 309] width 36 height 36
type input "7"
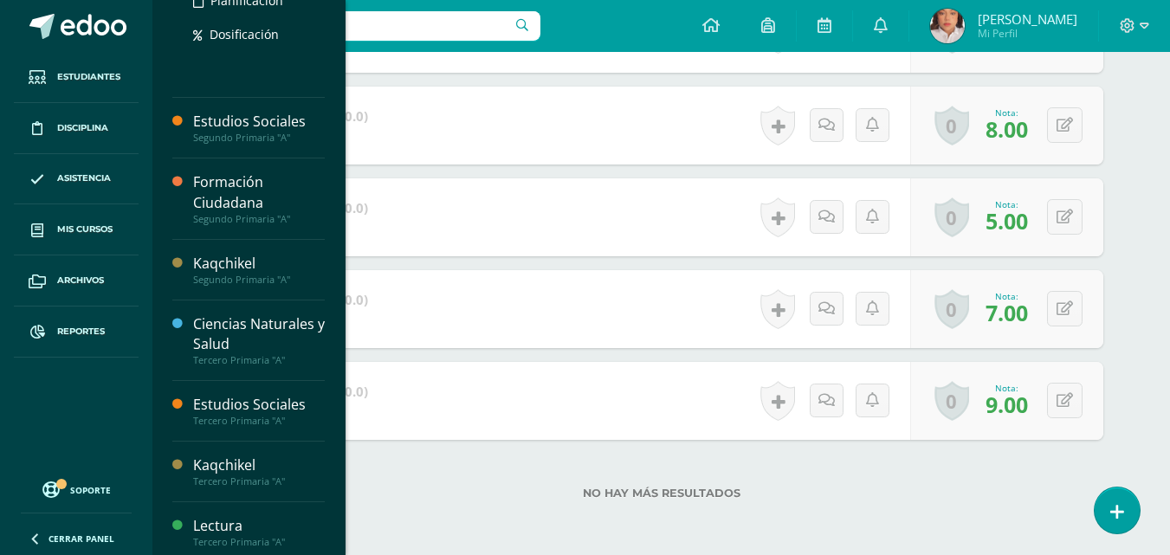
scroll to position [422, 0]
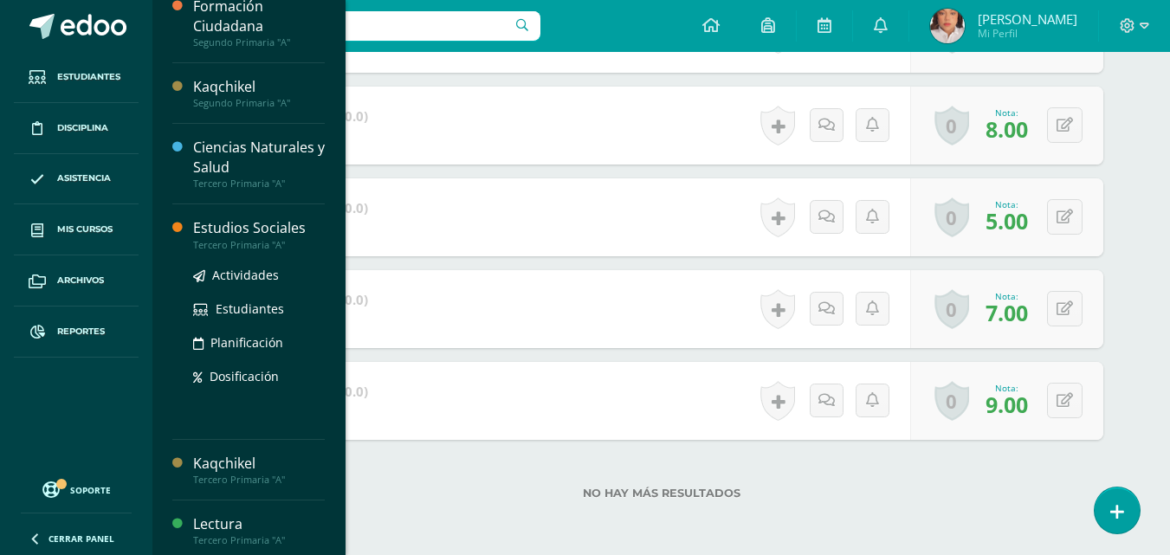
click at [248, 229] on div "Estudios Sociales" at bounding box center [259, 228] width 132 height 20
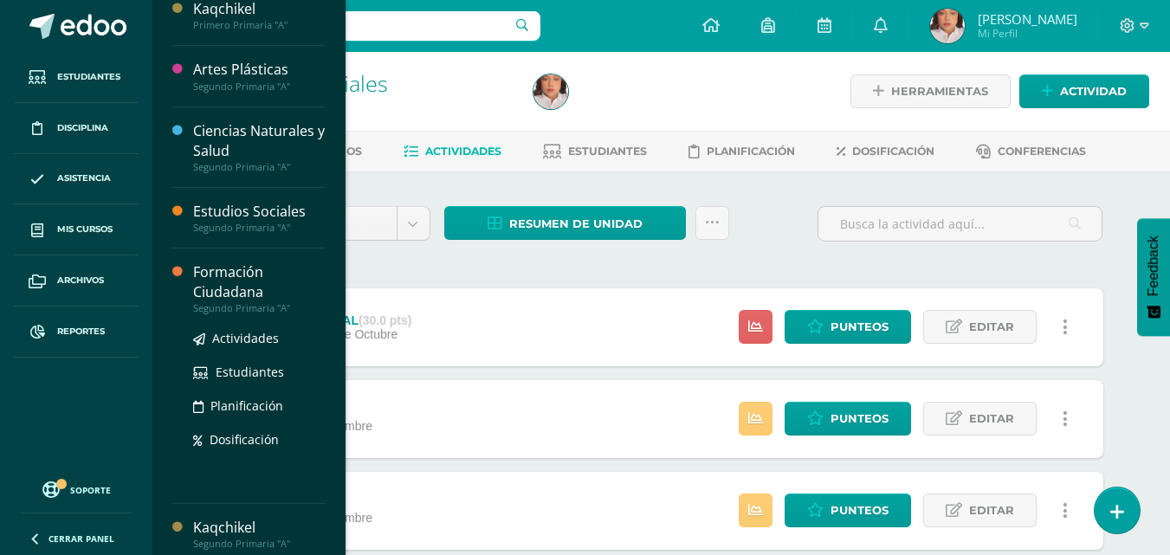
scroll to position [157, 0]
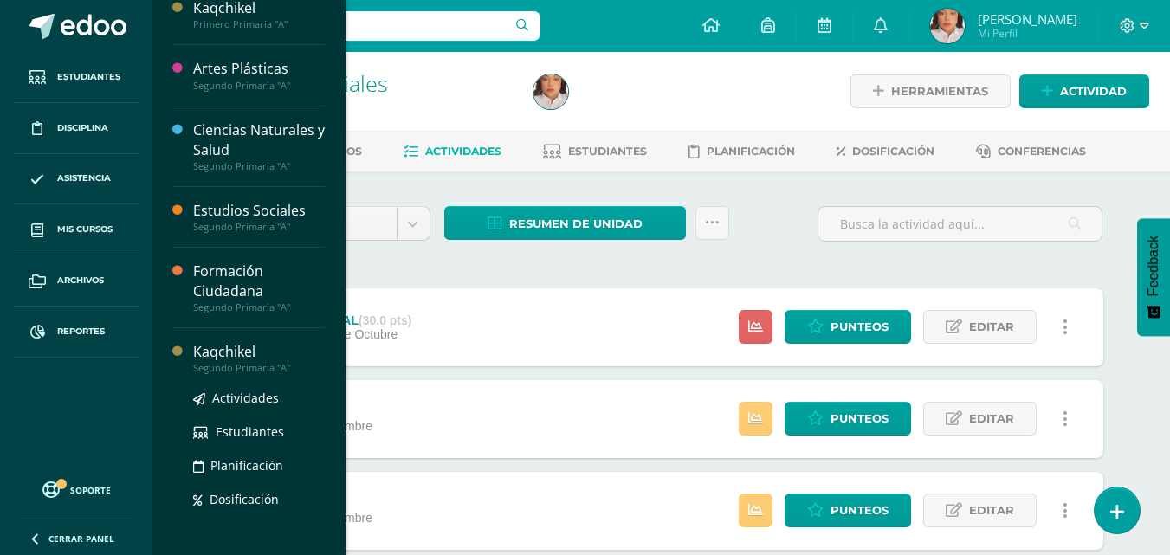
click at [224, 344] on div "Kaqchikel" at bounding box center [259, 352] width 132 height 20
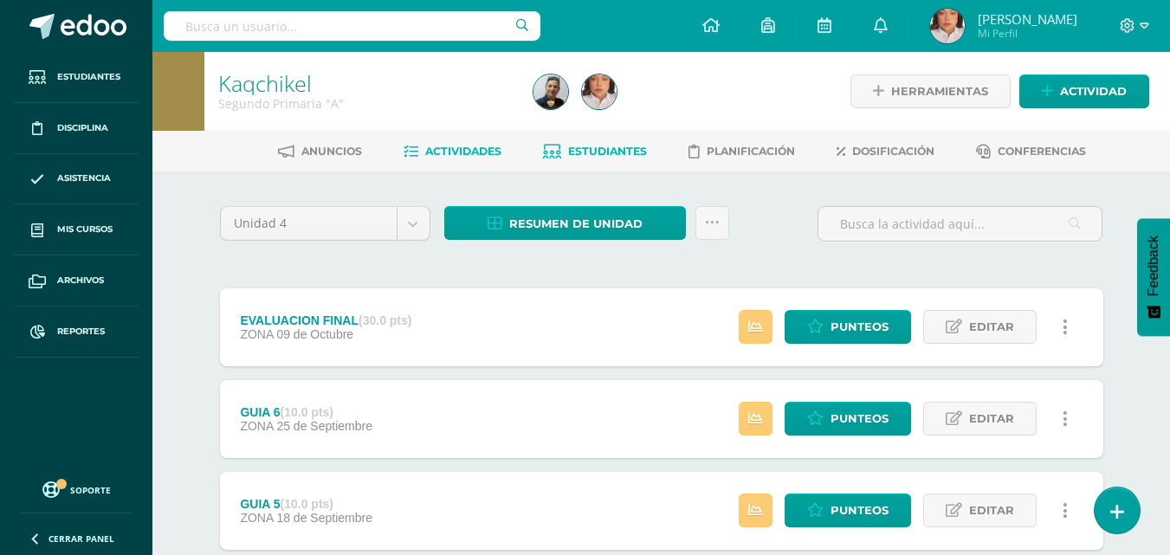
click at [625, 151] on span "Estudiantes" at bounding box center [607, 151] width 79 height 13
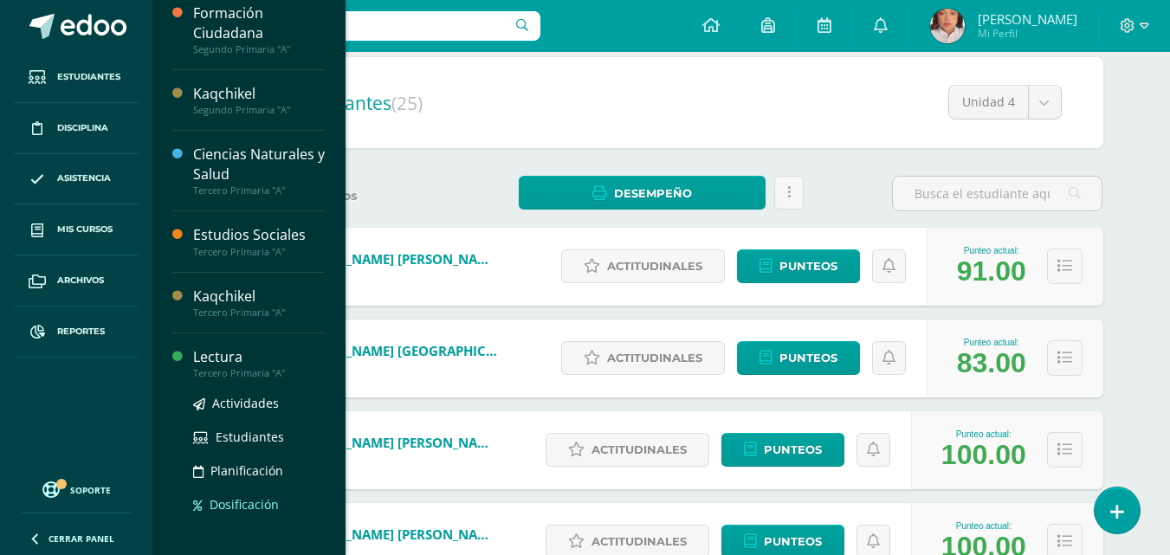
scroll to position [428, 0]
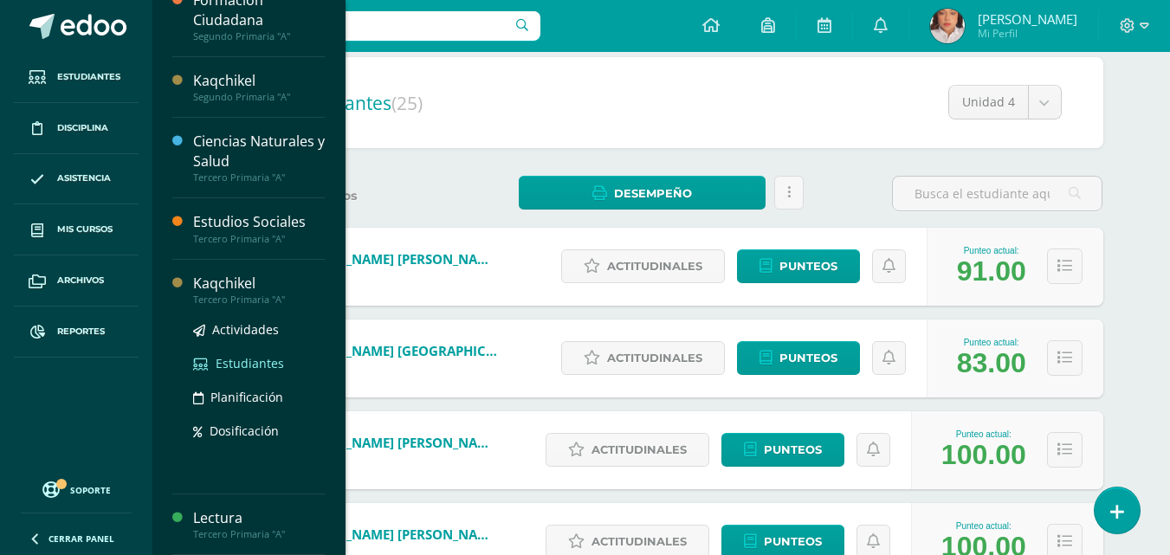
click at [236, 364] on span "Estudiantes" at bounding box center [250, 363] width 68 height 16
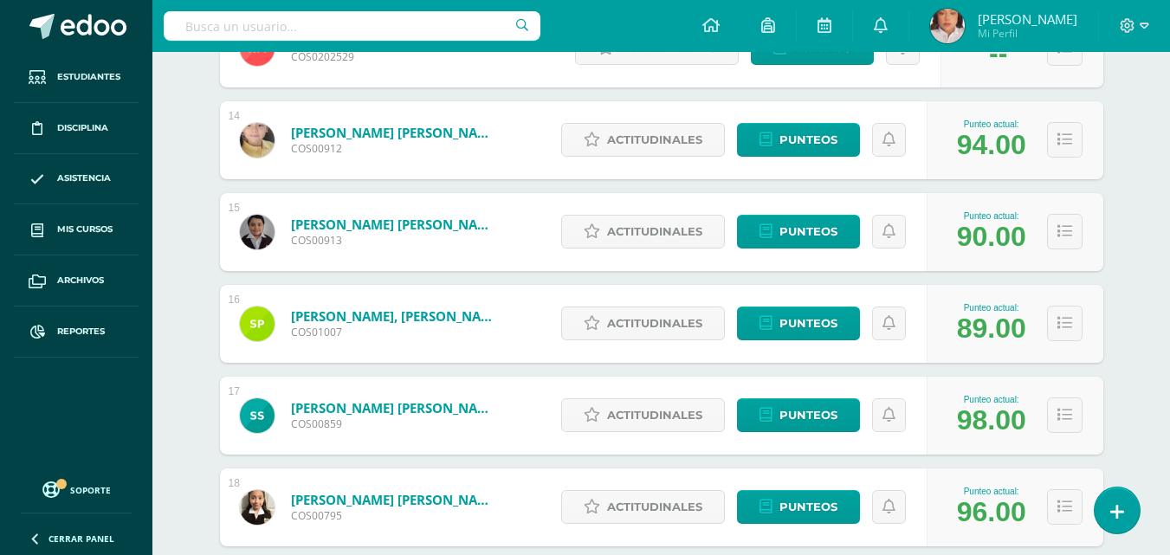
scroll to position [1575, 0]
